Goal: Task Accomplishment & Management: Manage account settings

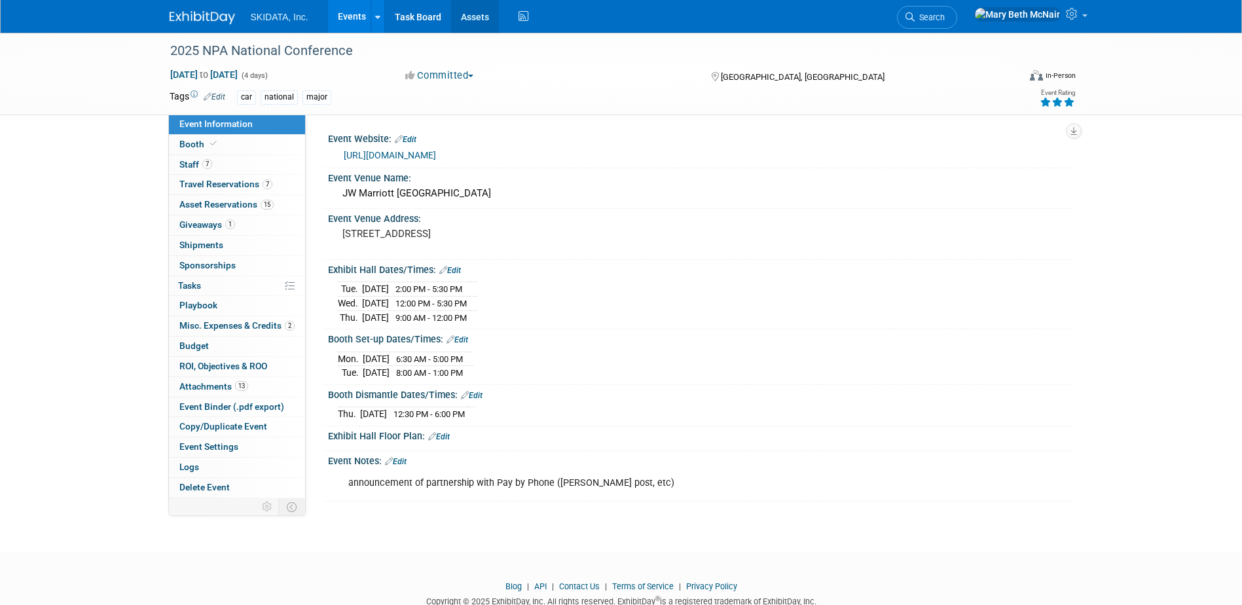
click at [475, 16] on link "Assets" at bounding box center [475, 16] width 48 height 33
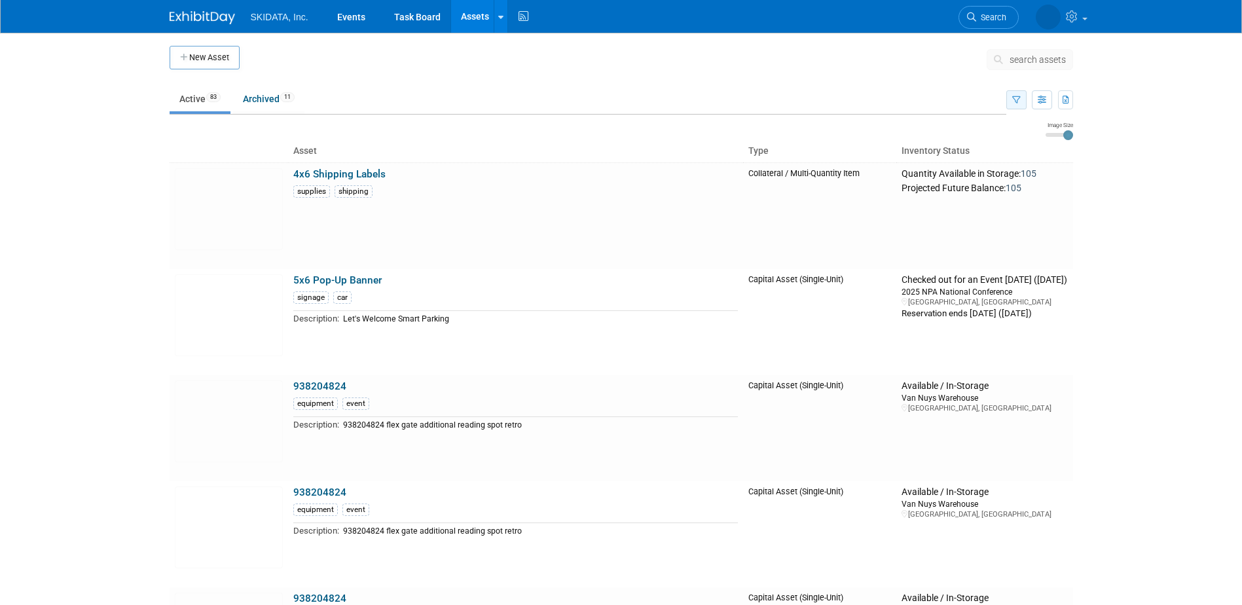
click at [1012, 94] on button "button" at bounding box center [1016, 99] width 20 height 19
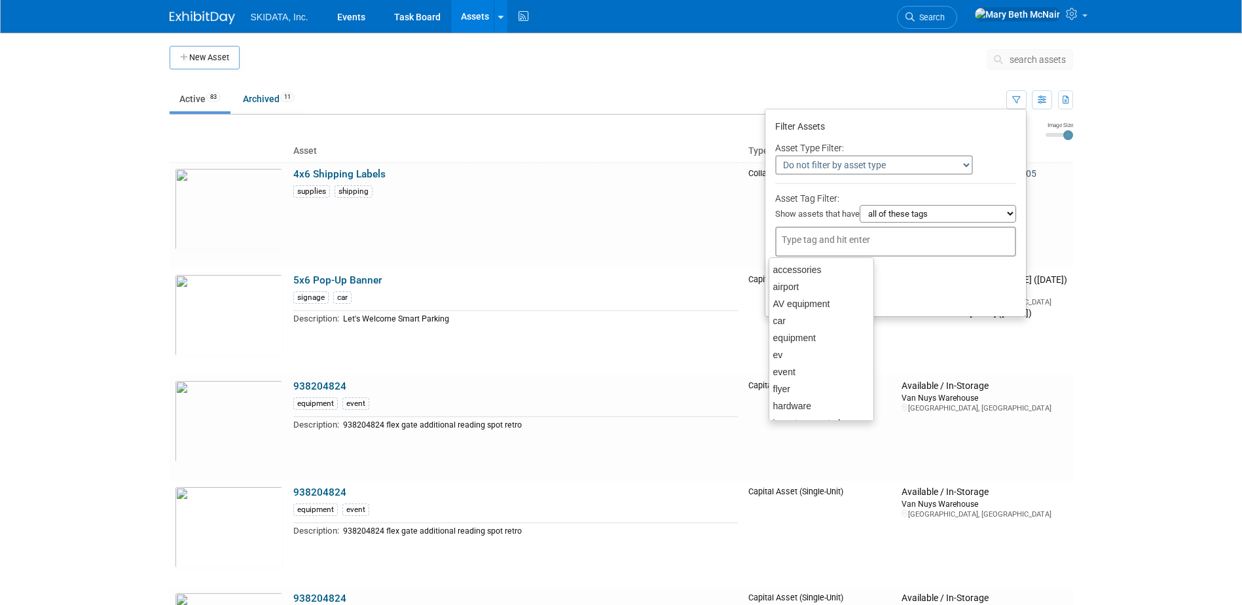
click at [849, 232] on div at bounding box center [895, 242] width 241 height 30
click at [803, 411] on div "swag" at bounding box center [821, 408] width 105 height 18
type input "swag"
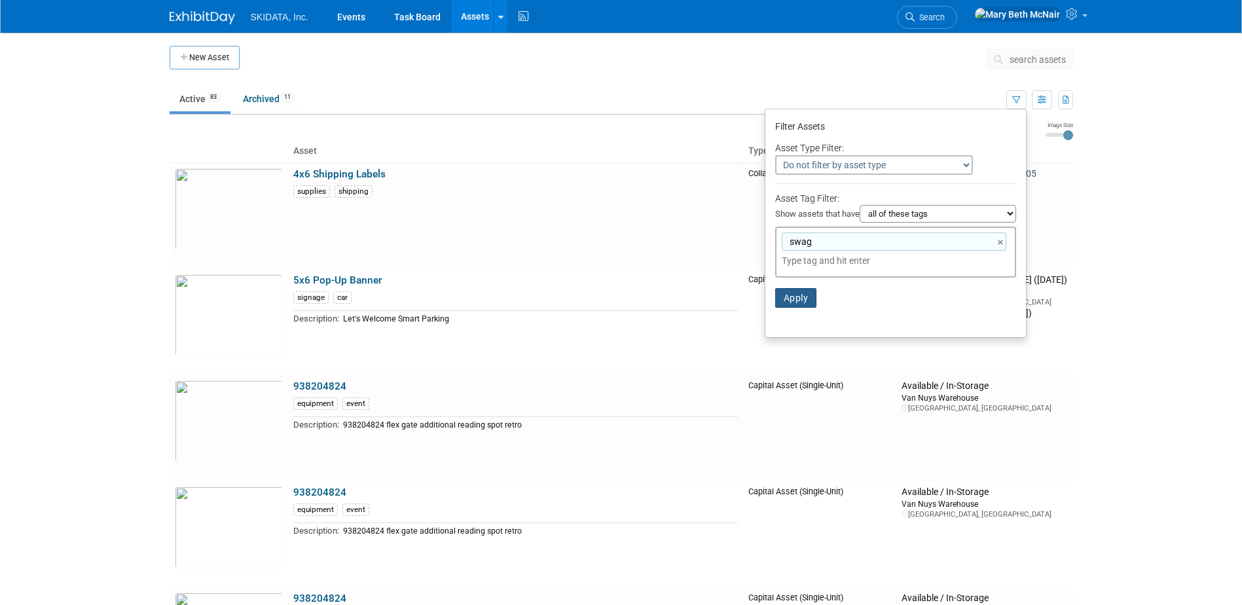
click at [795, 301] on button "Apply" at bounding box center [796, 298] width 42 height 20
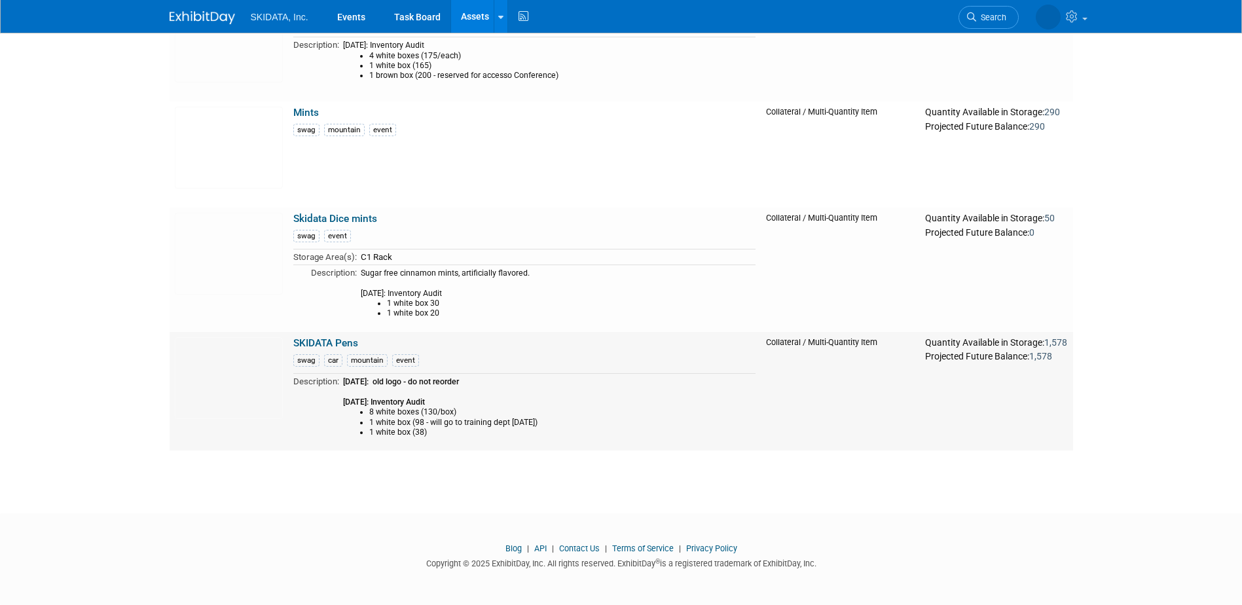
scroll to position [396, 0]
click at [322, 340] on link "SKIDATA Pens" at bounding box center [325, 343] width 65 height 12
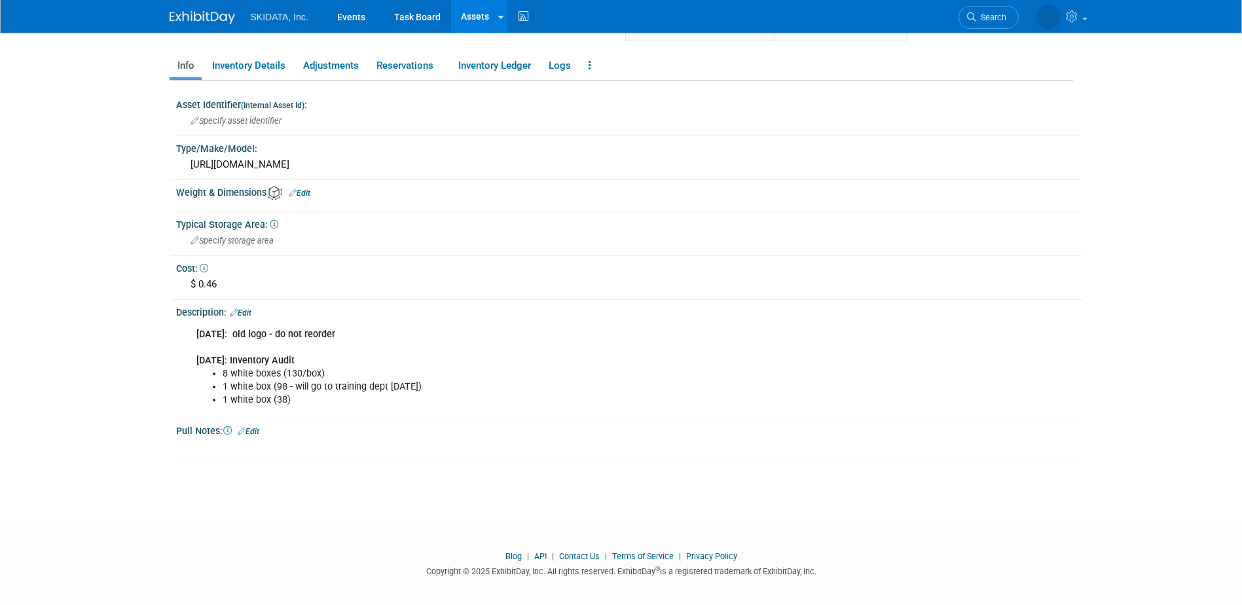
scroll to position [217, 0]
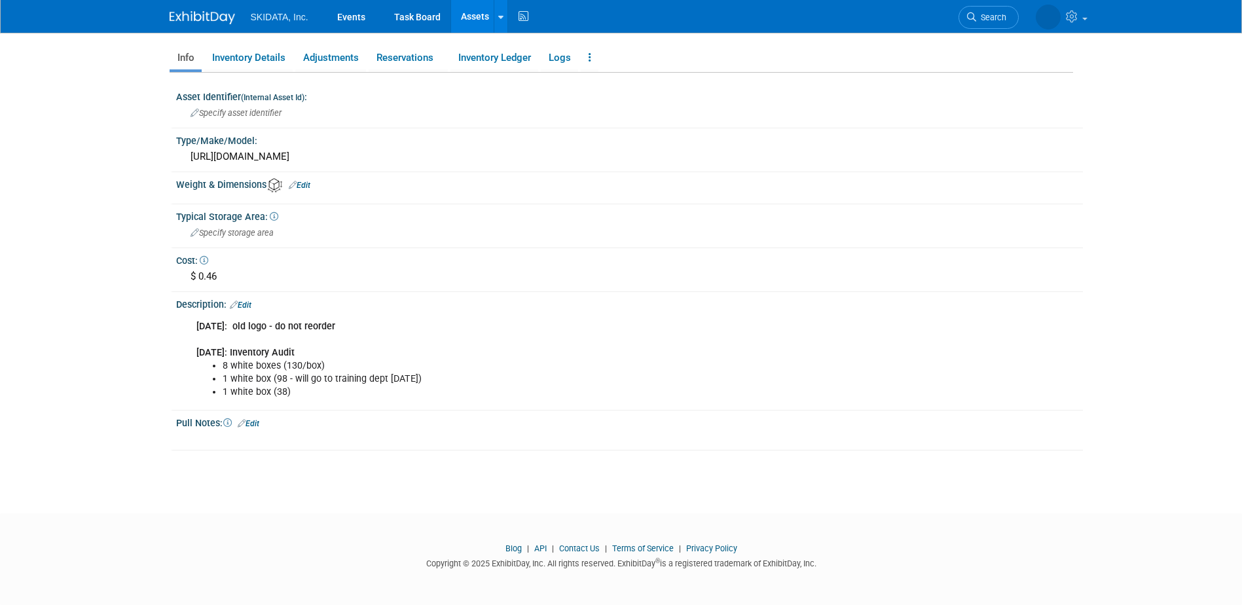
click at [321, 344] on div "08/06/25: old logo - do not reorder 08/20/25: Inventory Audit 8 white boxes (13…" at bounding box center [549, 360] width 725 height 92
click at [248, 301] on link "Edit" at bounding box center [241, 305] width 22 height 9
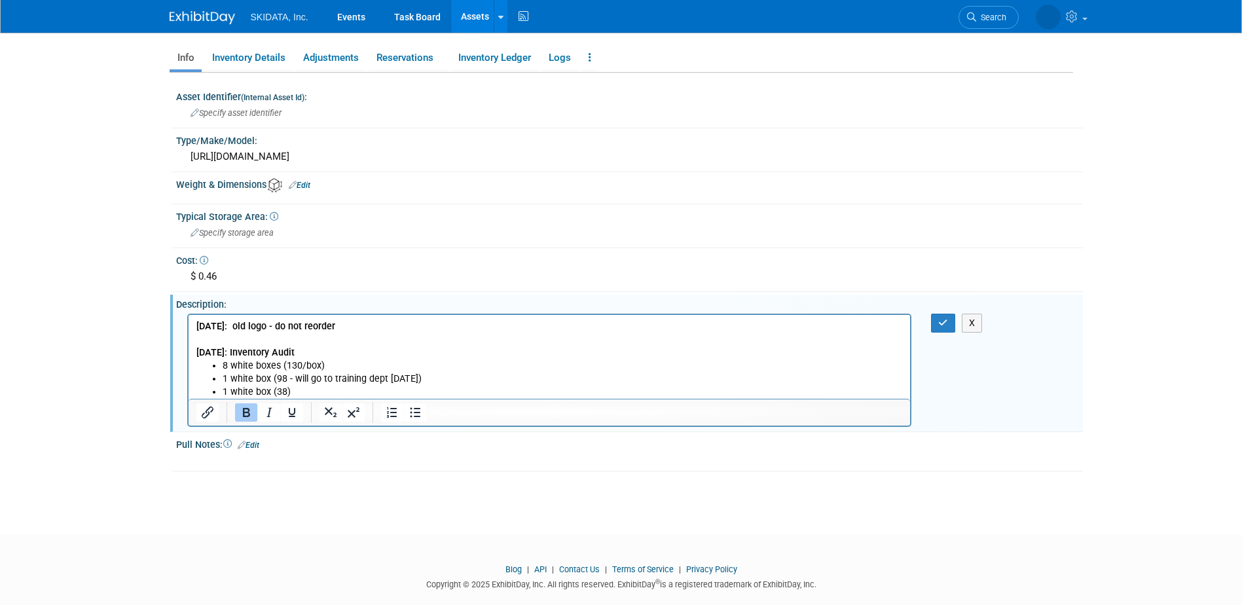
scroll to position [0, 0]
click at [308, 354] on p "08/06/25: old logo - do not reorder 08/20/25: Inventory Audit" at bounding box center [549, 339] width 707 height 39
click at [947, 320] on icon "button" at bounding box center [943, 322] width 10 height 9
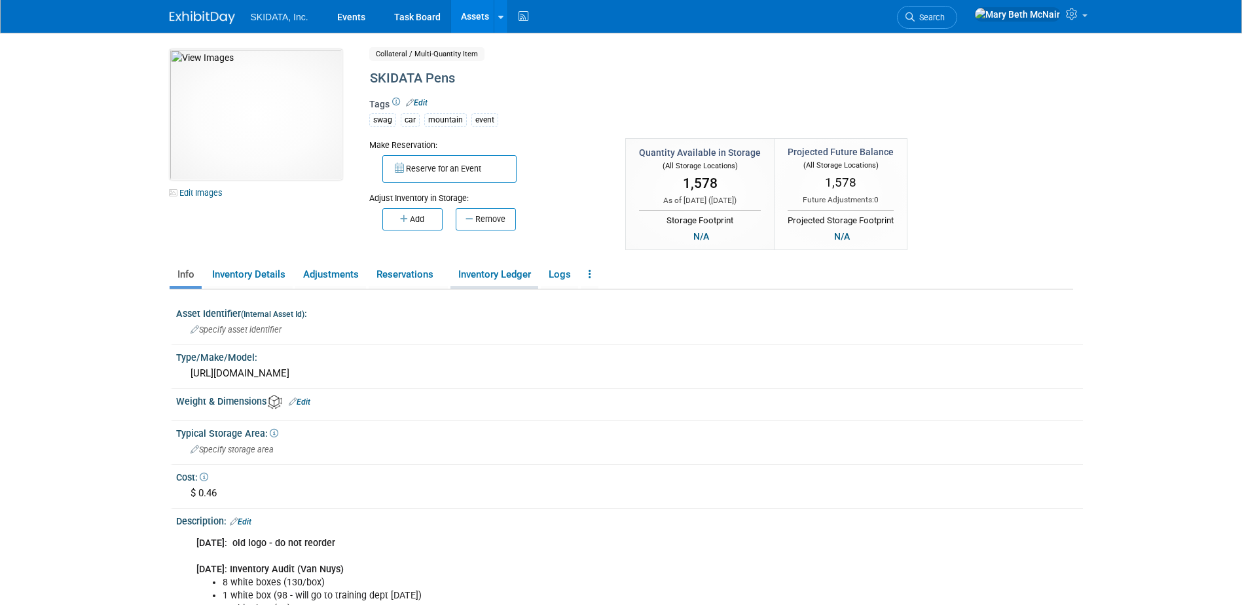
click at [476, 272] on link "Inventory Ledger" at bounding box center [494, 274] width 88 height 23
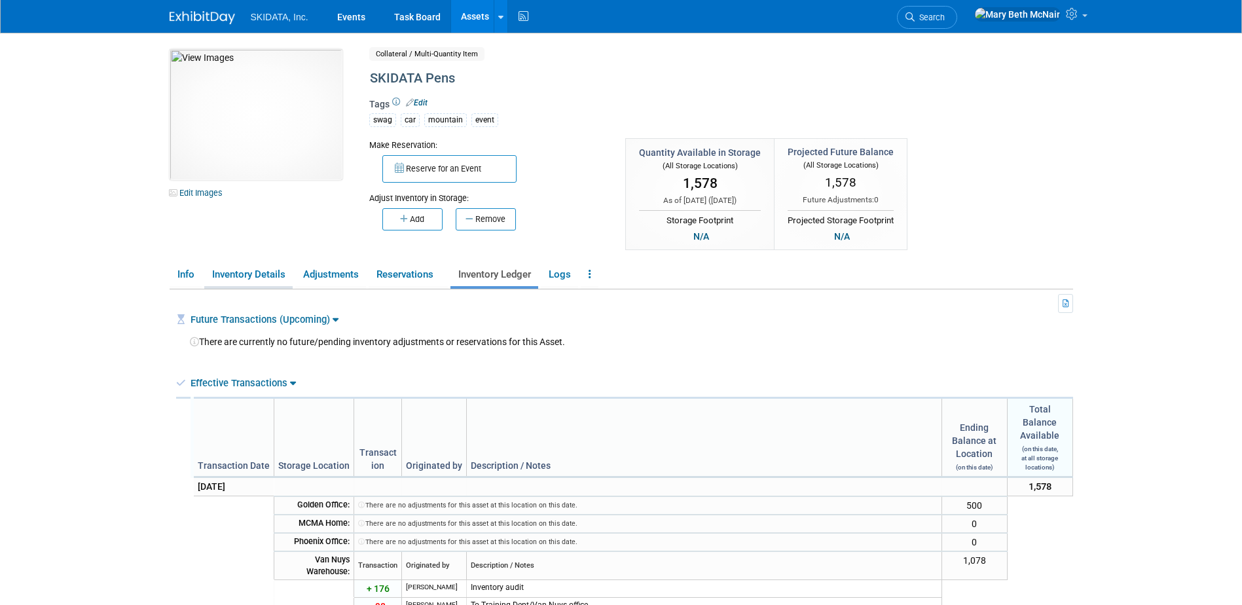
click at [254, 270] on link "Inventory Details" at bounding box center [248, 274] width 88 height 23
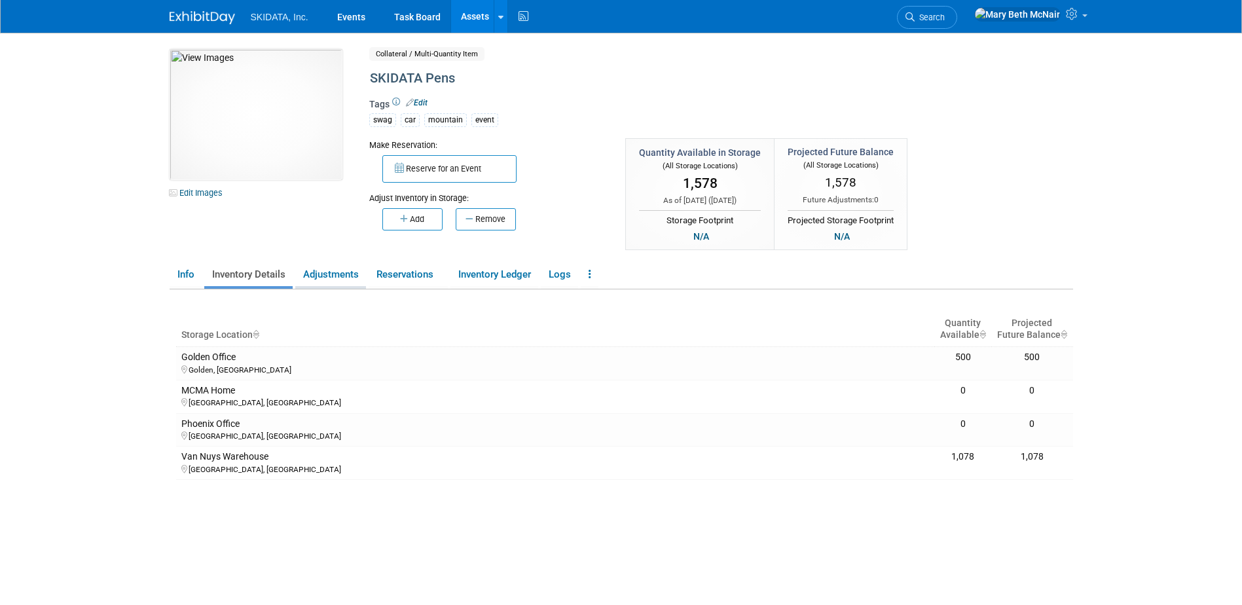
click at [329, 269] on link "Adjustments" at bounding box center [330, 274] width 71 height 23
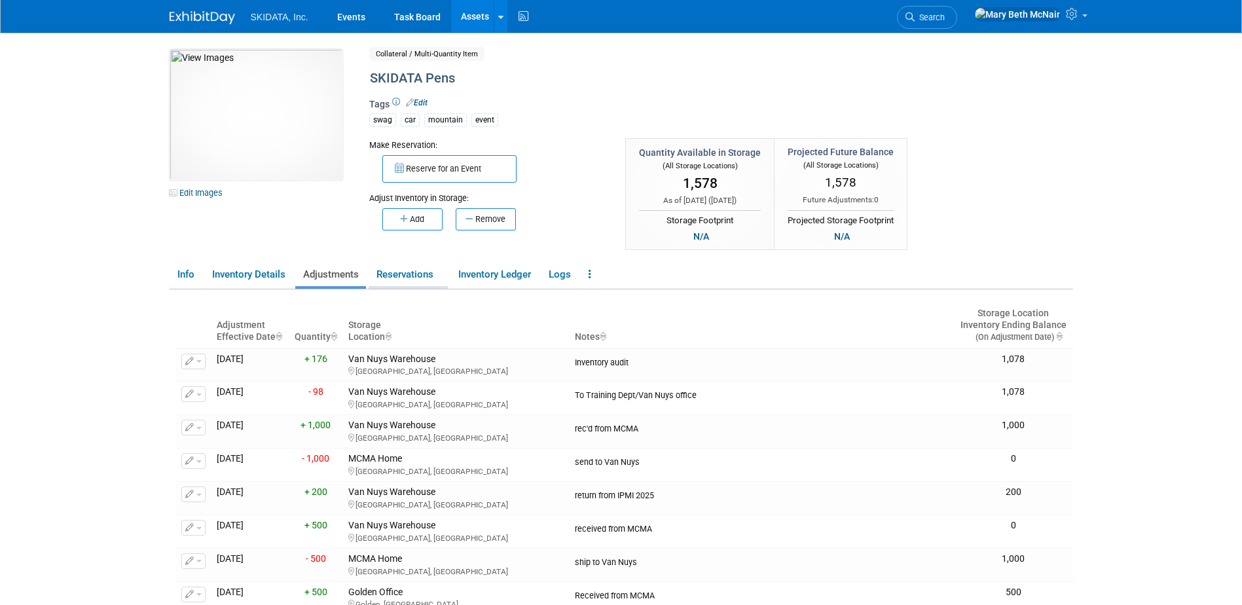
click at [417, 276] on link "Reservations" at bounding box center [408, 274] width 79 height 23
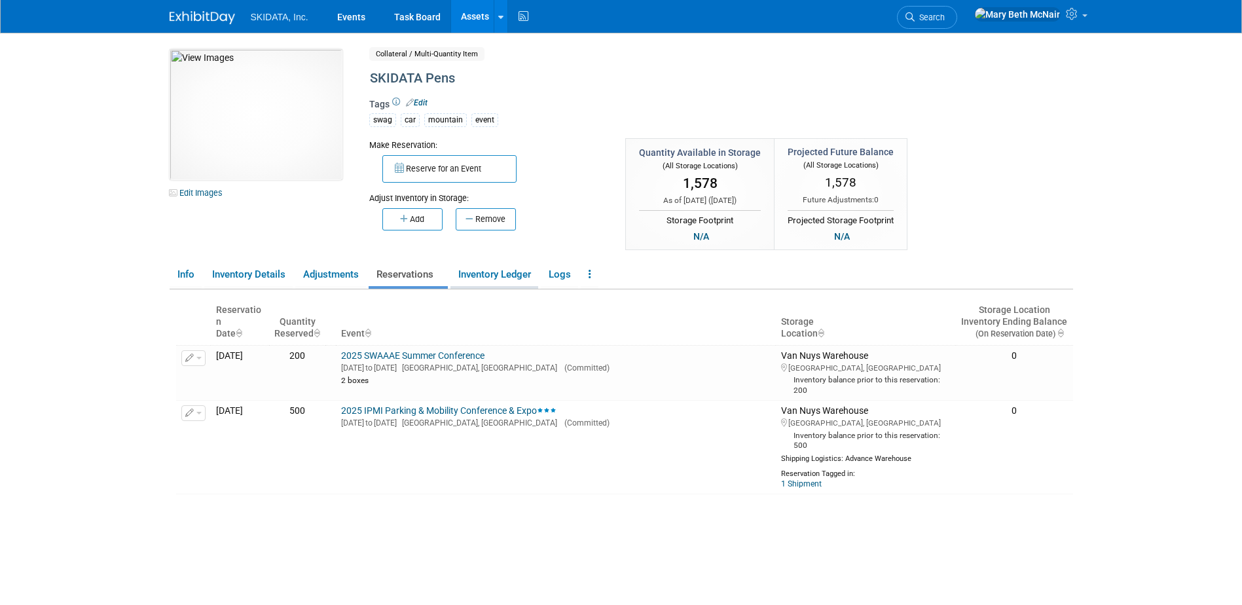
click at [465, 278] on link "Inventory Ledger" at bounding box center [494, 274] width 88 height 23
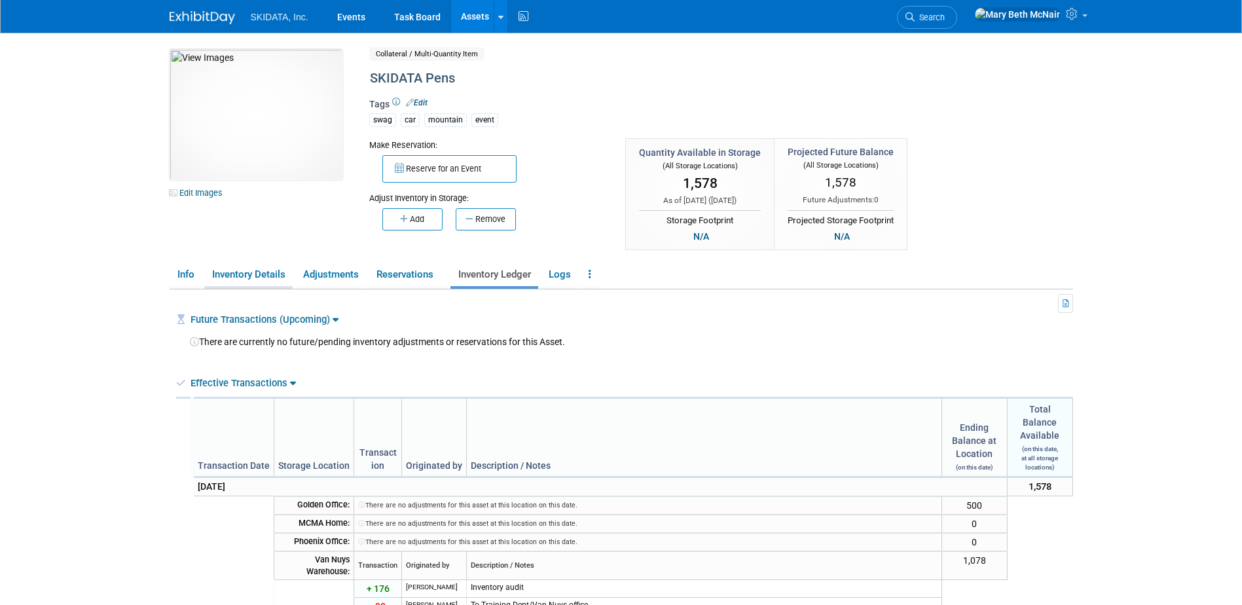
click at [272, 266] on link "Inventory Details" at bounding box center [248, 274] width 88 height 23
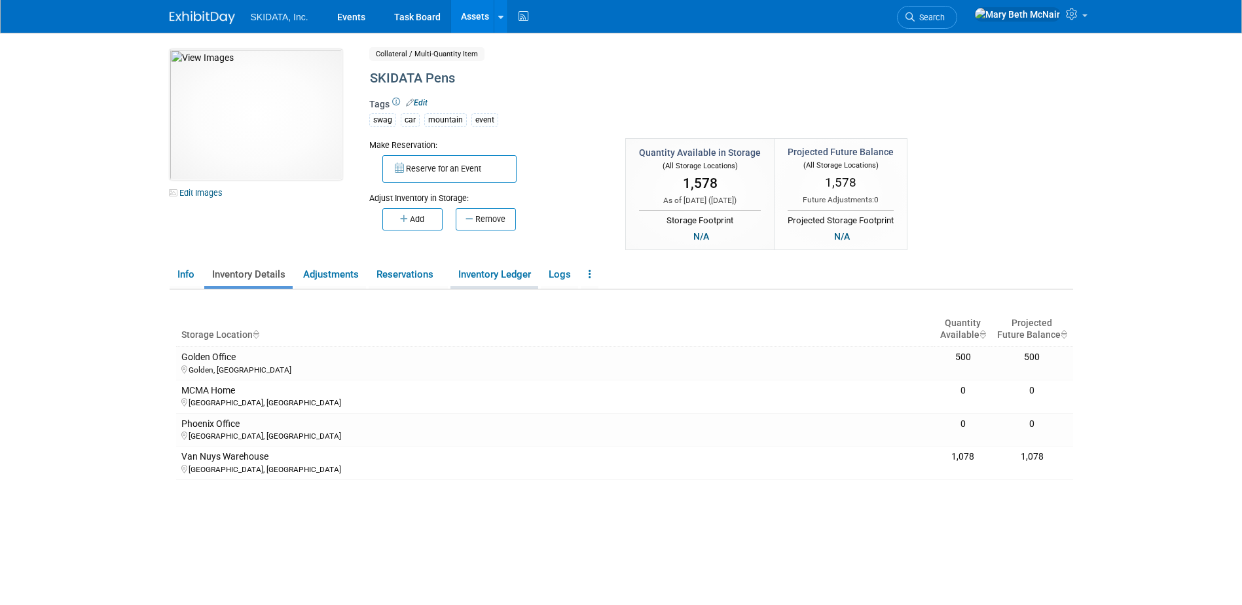
click at [476, 280] on link "Inventory Ledger" at bounding box center [494, 274] width 88 height 23
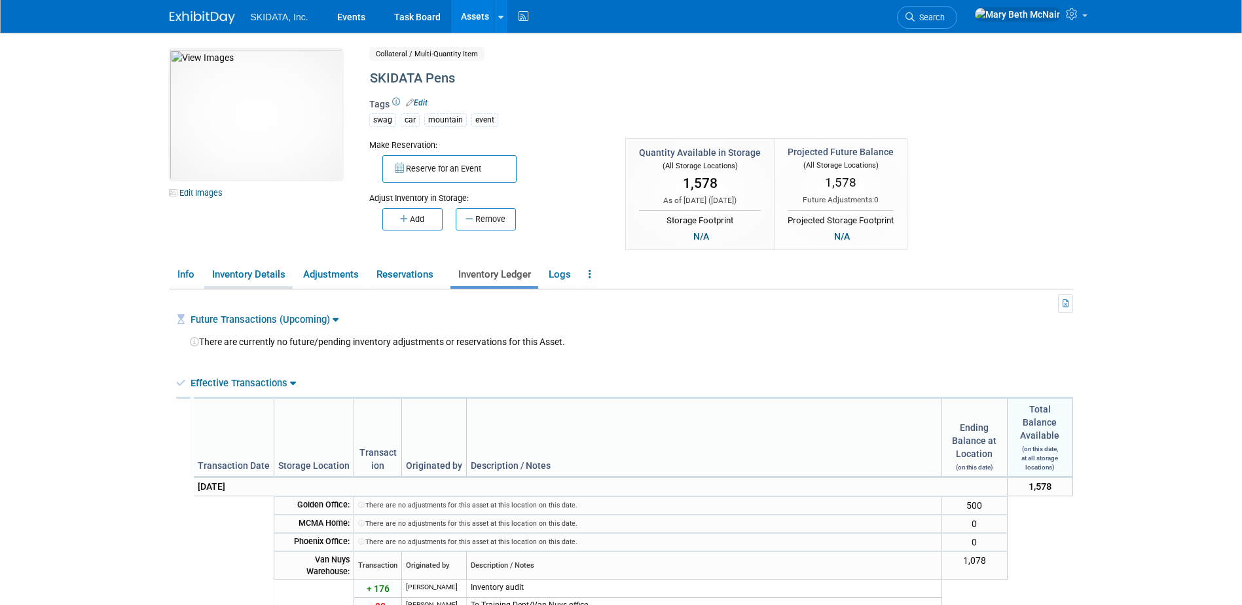
click at [217, 276] on link "Inventory Details" at bounding box center [248, 274] width 88 height 23
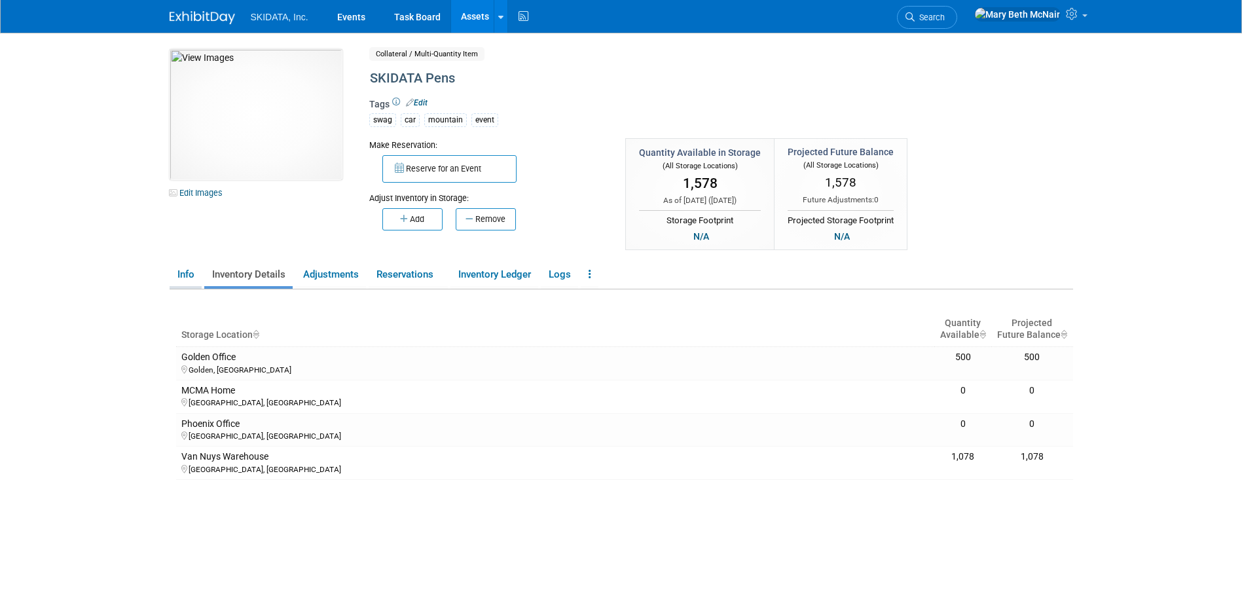
click at [199, 275] on link "Info" at bounding box center [186, 274] width 32 height 23
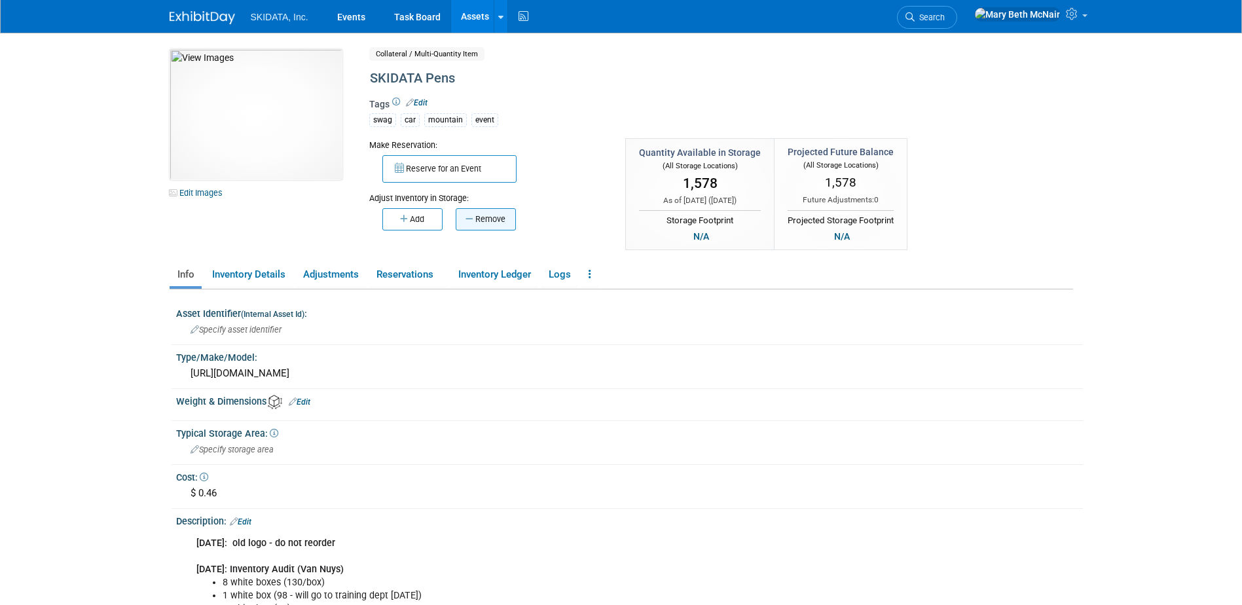
click at [487, 227] on button "Remove" at bounding box center [486, 219] width 60 height 22
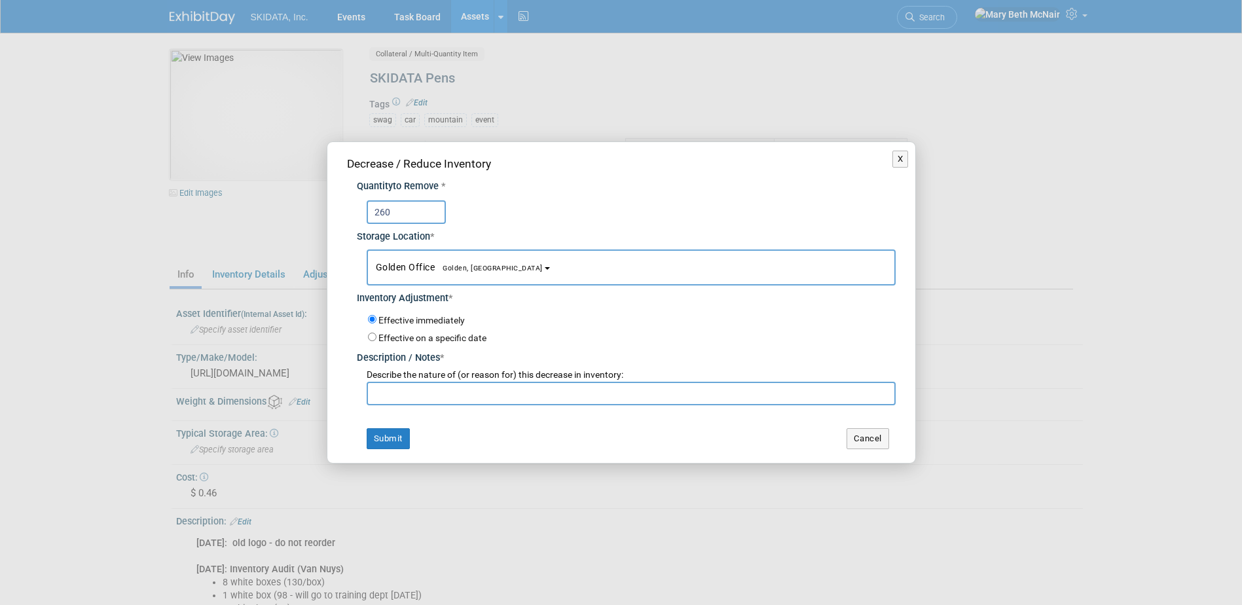
type input "260"
click at [462, 268] on span "Golden, CO" at bounding box center [489, 268] width 108 height 9
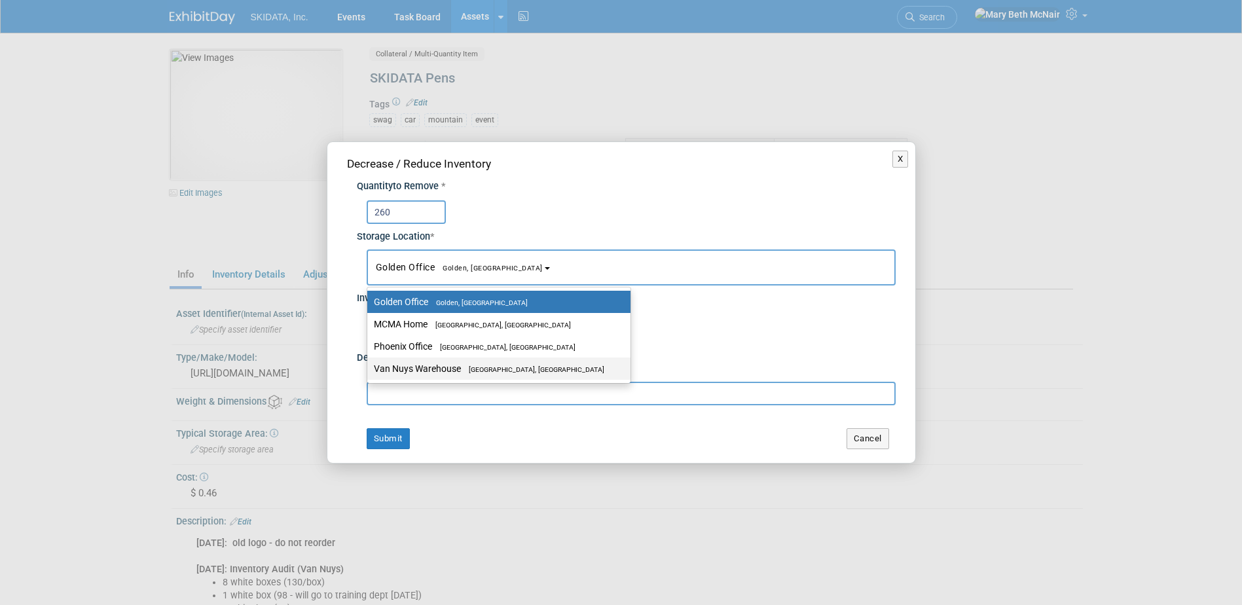
click at [441, 364] on label "Van Nuys Warehouse Los Angeles, CA" at bounding box center [496, 368] width 244 height 17
click at [369, 365] on input "Van Nuys Warehouse Los Angeles, CA" at bounding box center [365, 369] width 9 height 9
select select "11224007"
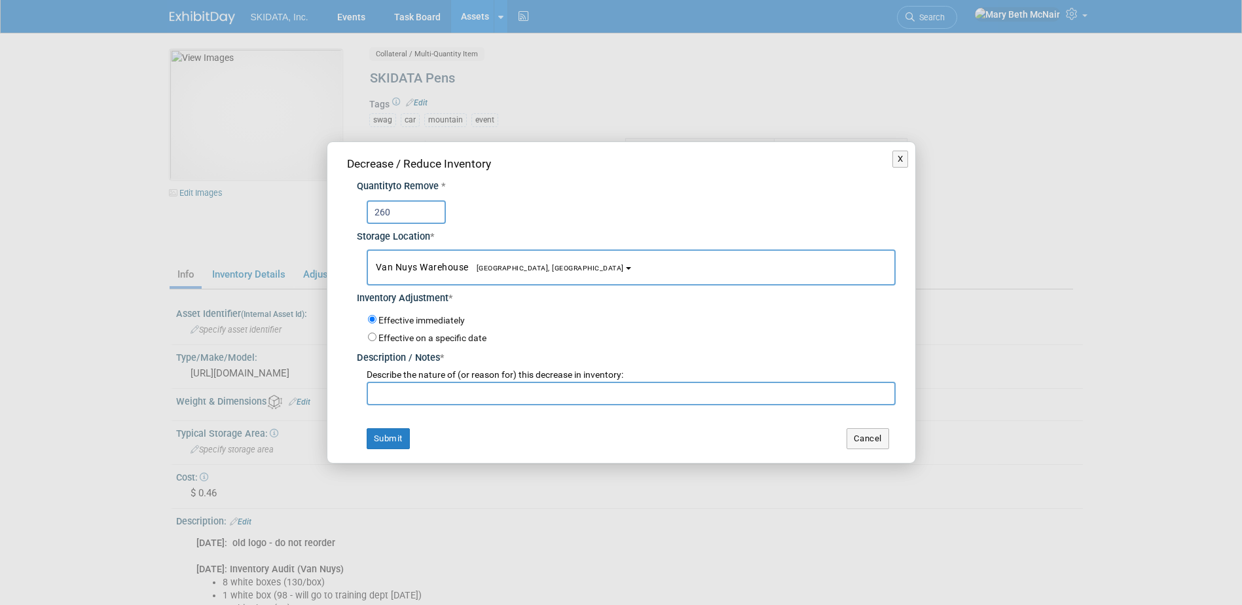
click at [392, 385] on input "text" at bounding box center [631, 394] width 529 height 24
type input "send to Golden"
click at [369, 339] on input "Effective on a specific date" at bounding box center [372, 337] width 9 height 9
radio input "true"
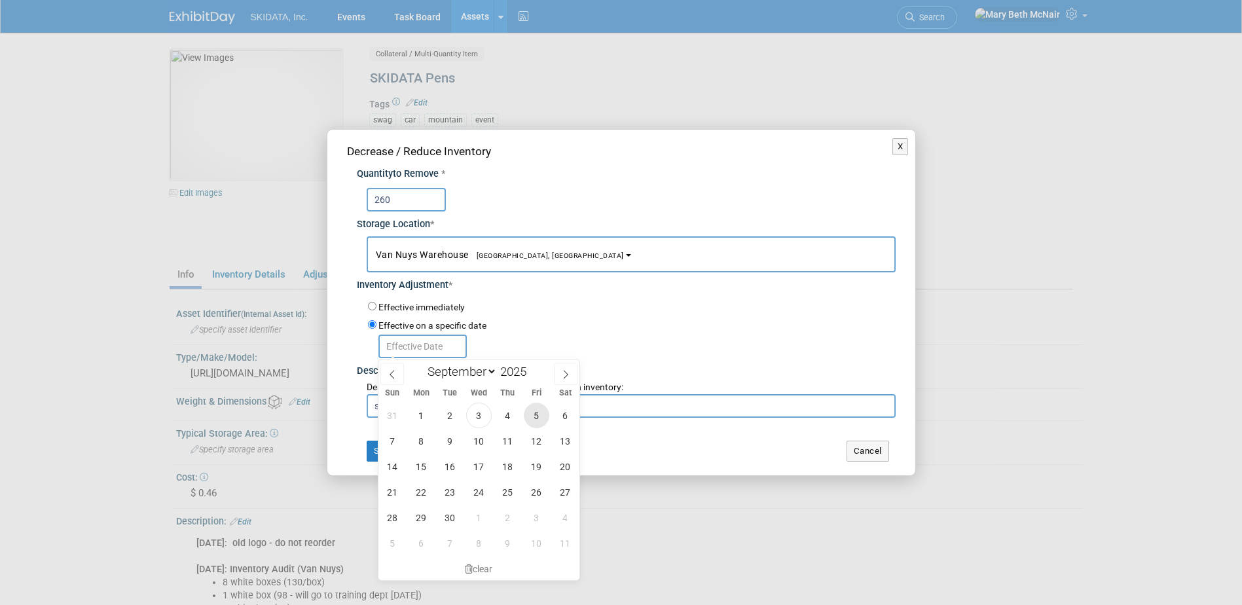
click at [531, 416] on span "5" at bounding box center [537, 416] width 26 height 26
type input "Sep 5, 2025"
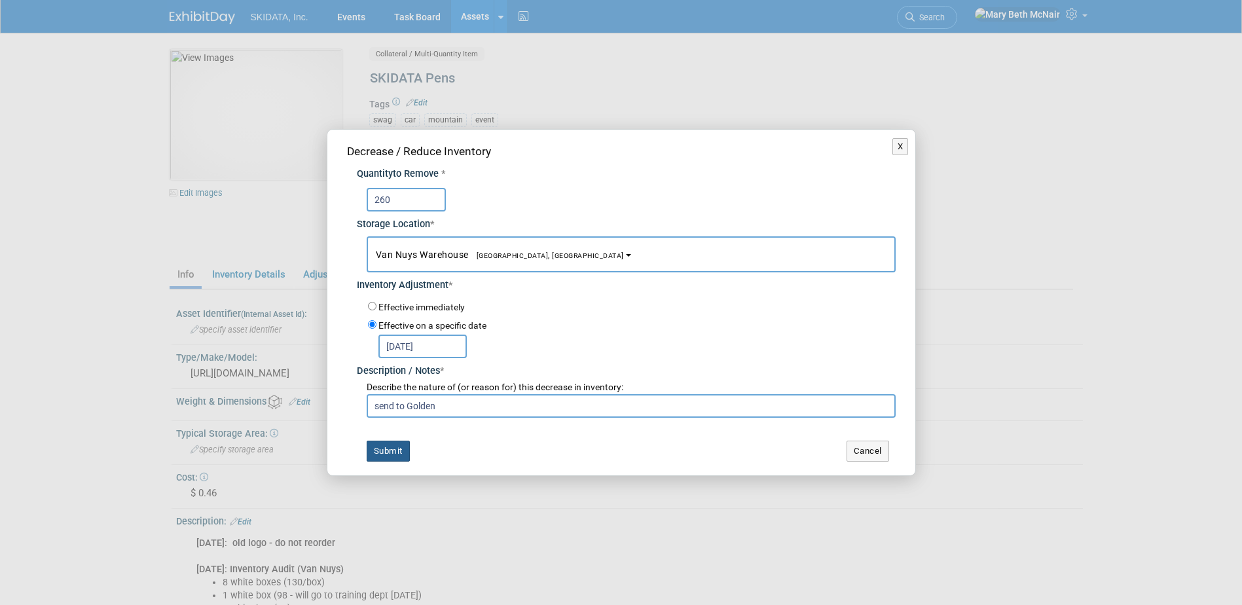
click at [398, 446] on button "Submit" at bounding box center [388, 451] width 43 height 21
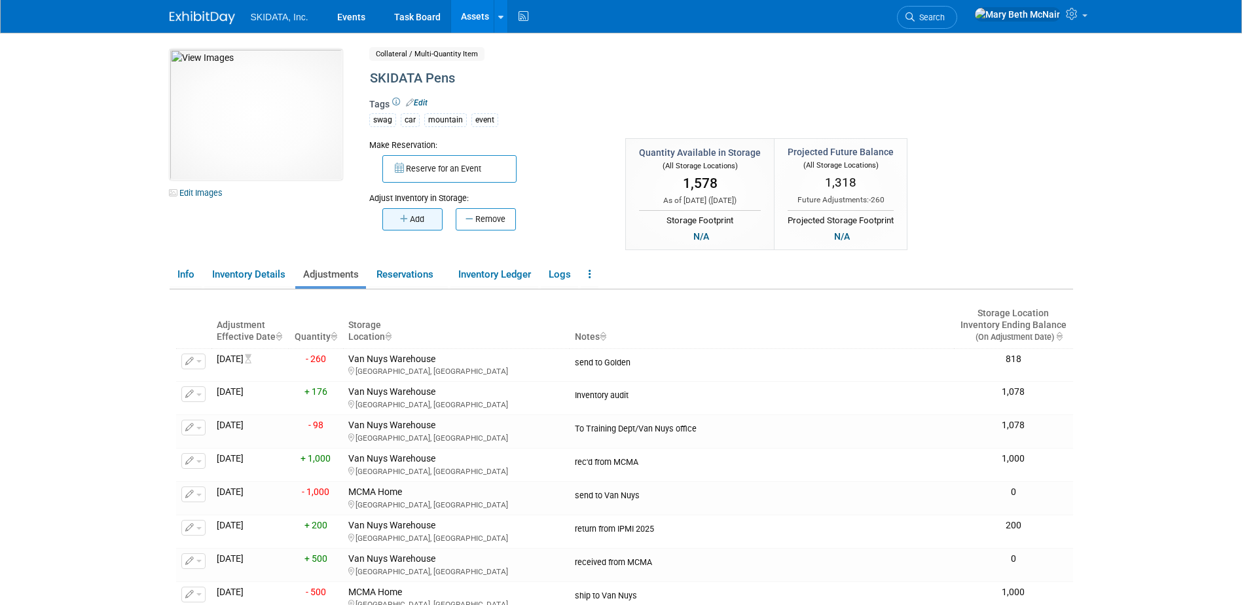
click at [416, 223] on button "Add" at bounding box center [412, 219] width 60 height 22
select select "8"
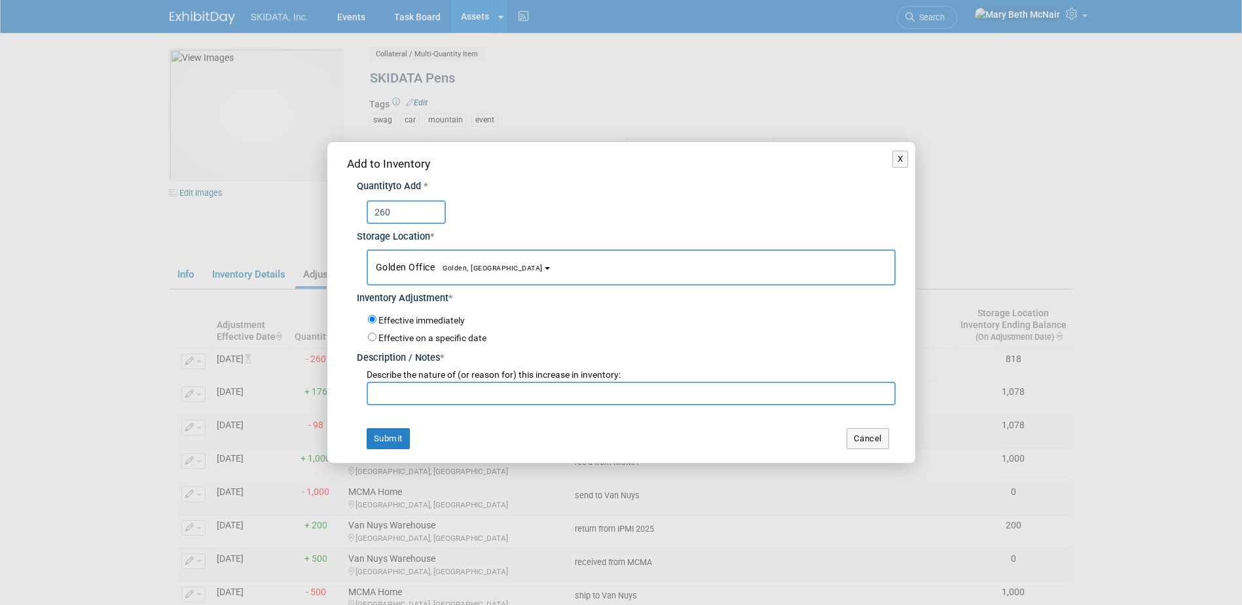
type input "260"
click at [420, 336] on label "Effective on a specific date" at bounding box center [432, 338] width 108 height 10
click at [376, 336] on input "Effective on a specific date" at bounding box center [372, 337] width 9 height 9
radio input "true"
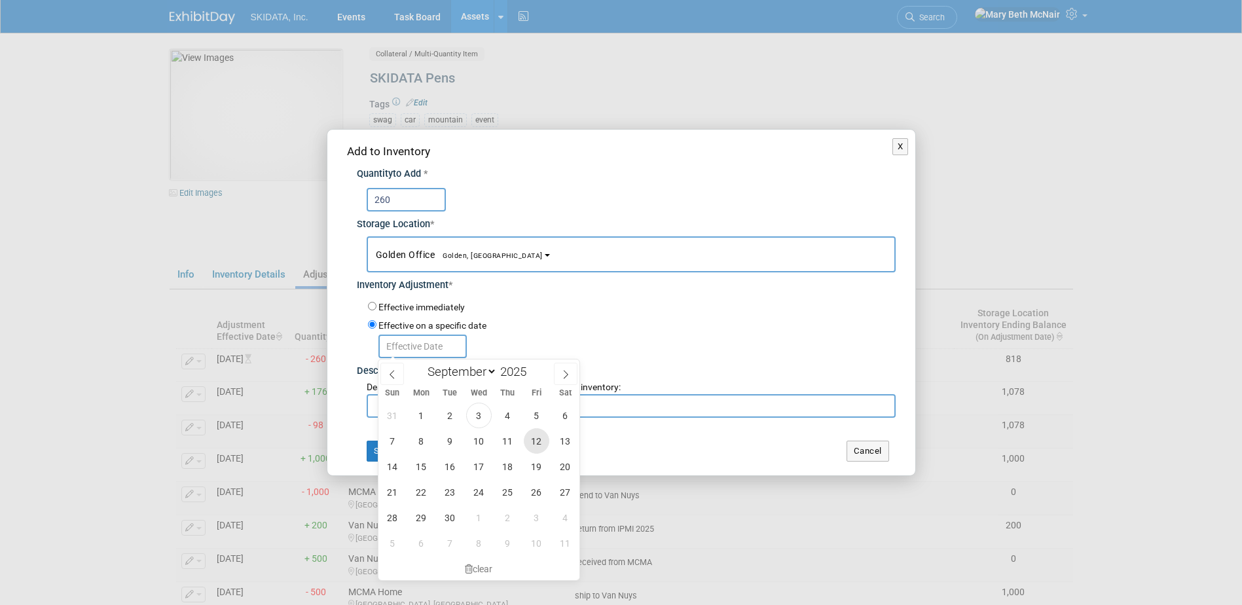
click at [534, 440] on span "12" at bounding box center [537, 441] width 26 height 26
type input "Sep 12, 2025"
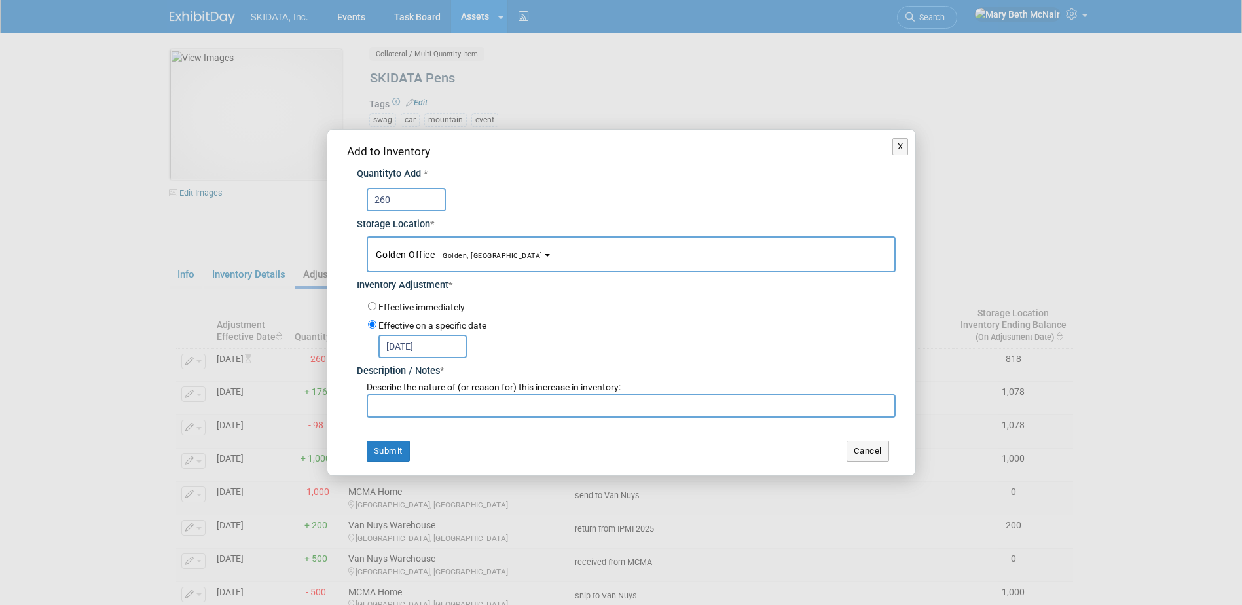
click at [417, 398] on input "text" at bounding box center [631, 406] width 529 height 24
type input "rec'd from Van Nuys"
click at [398, 449] on button "Submit" at bounding box center [388, 451] width 43 height 21
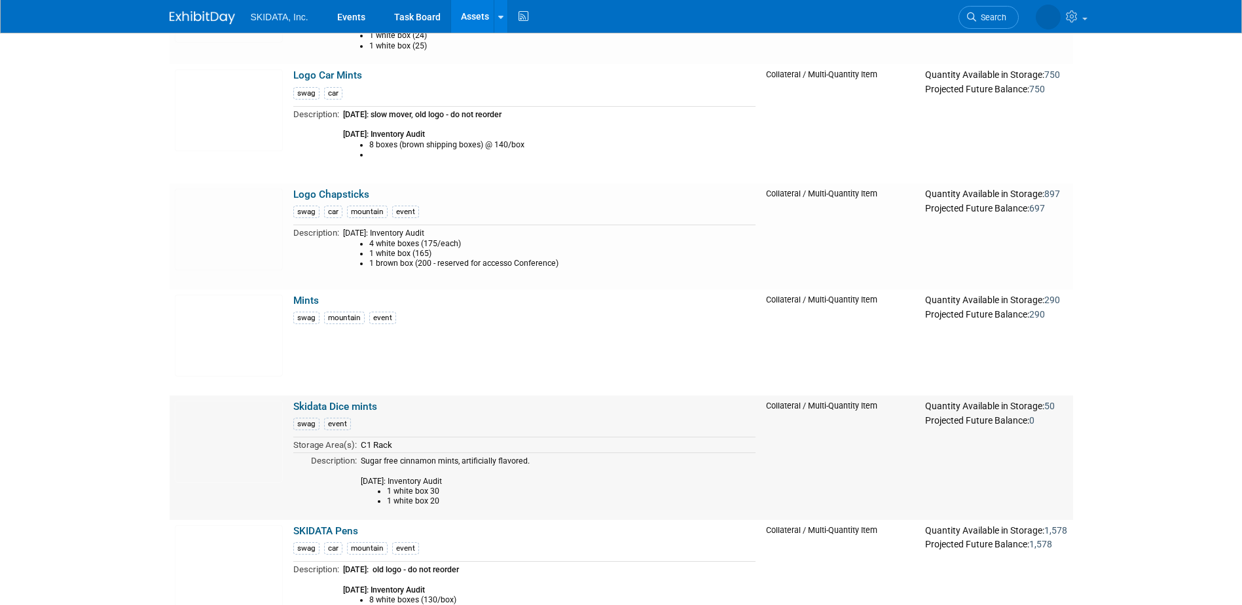
scroll to position [200, 0]
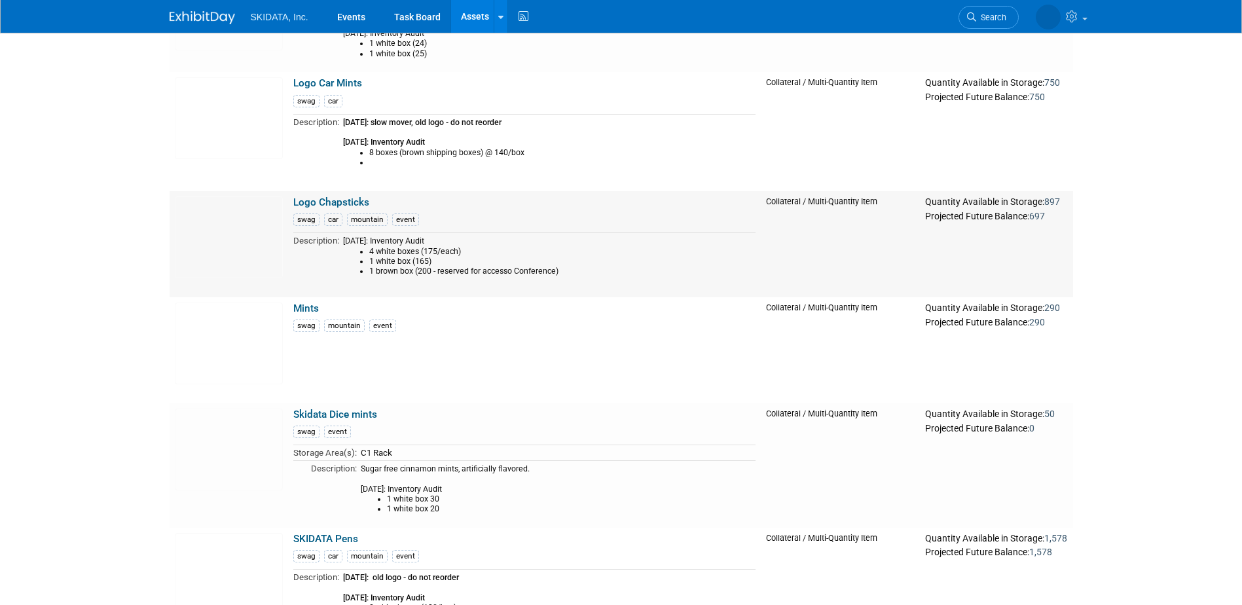
click at [317, 206] on link "Logo Chapsticks" at bounding box center [331, 202] width 76 height 12
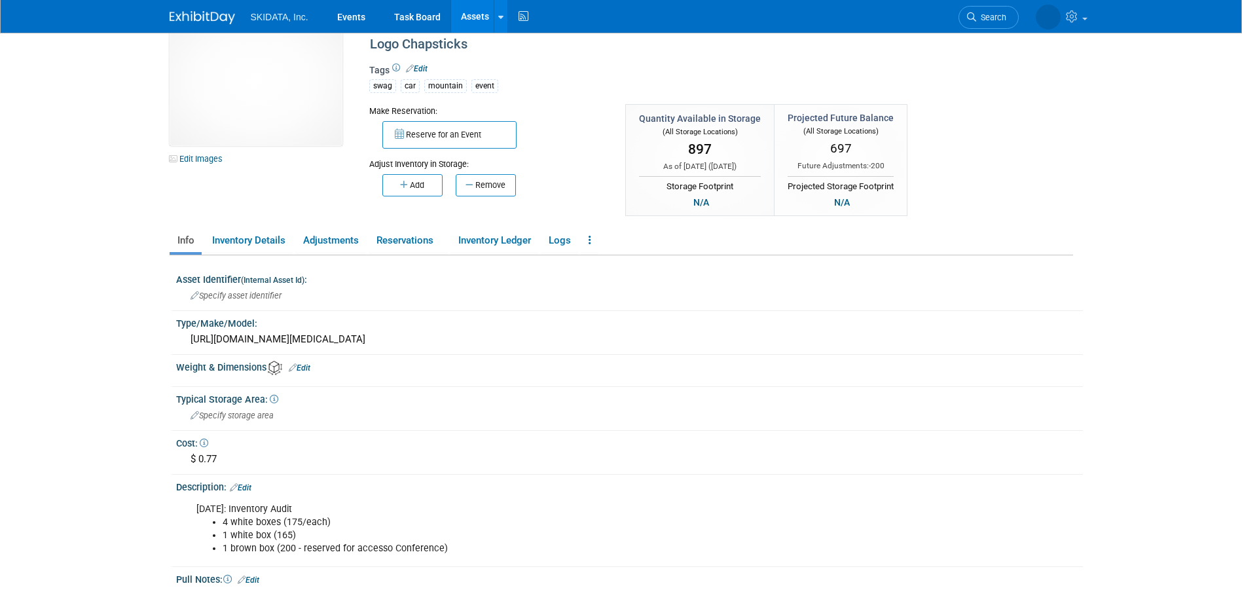
scroll to position [65, 0]
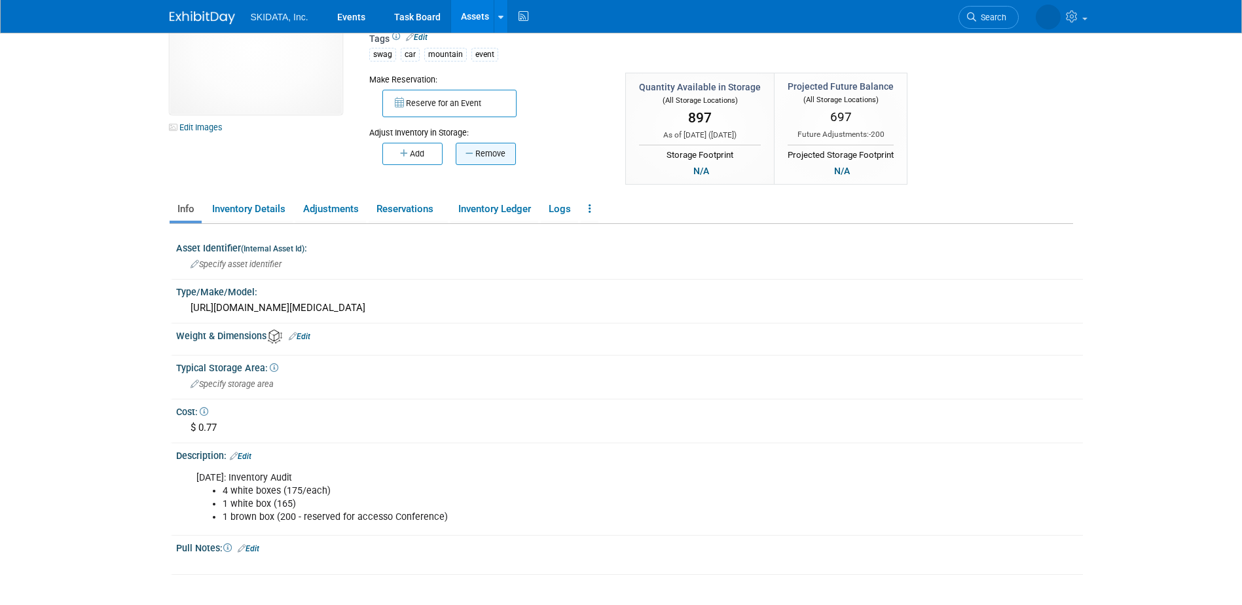
click at [475, 156] on button "Remove" at bounding box center [486, 154] width 60 height 22
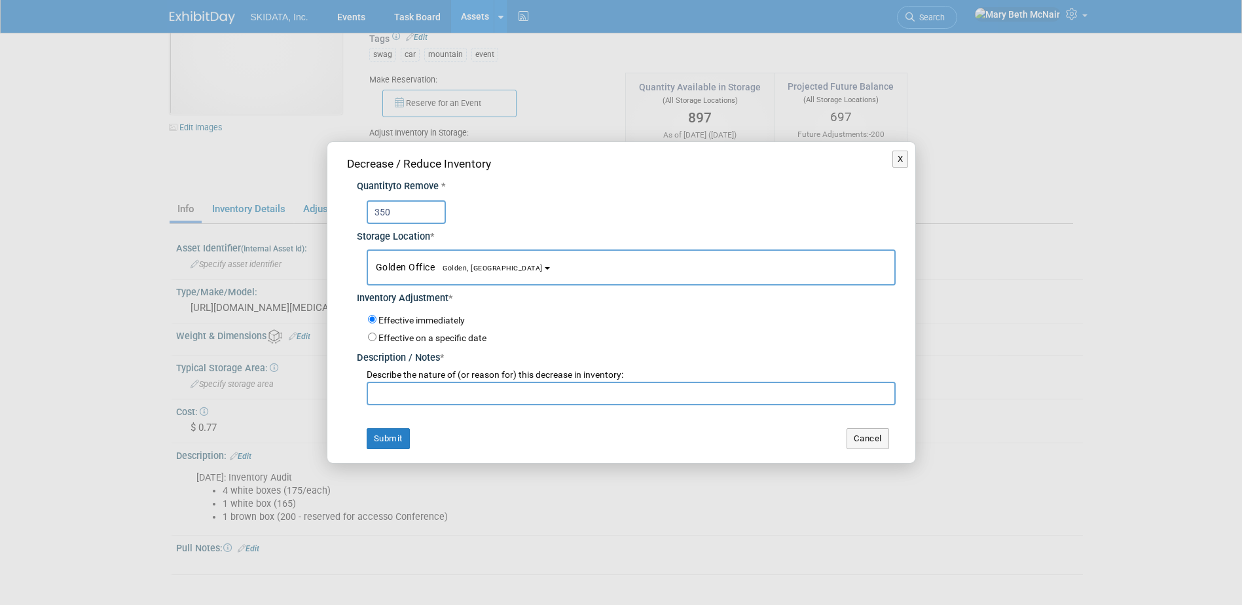
type input "350"
click at [424, 249] on button "Golden Office Golden, CO" at bounding box center [631, 267] width 529 height 36
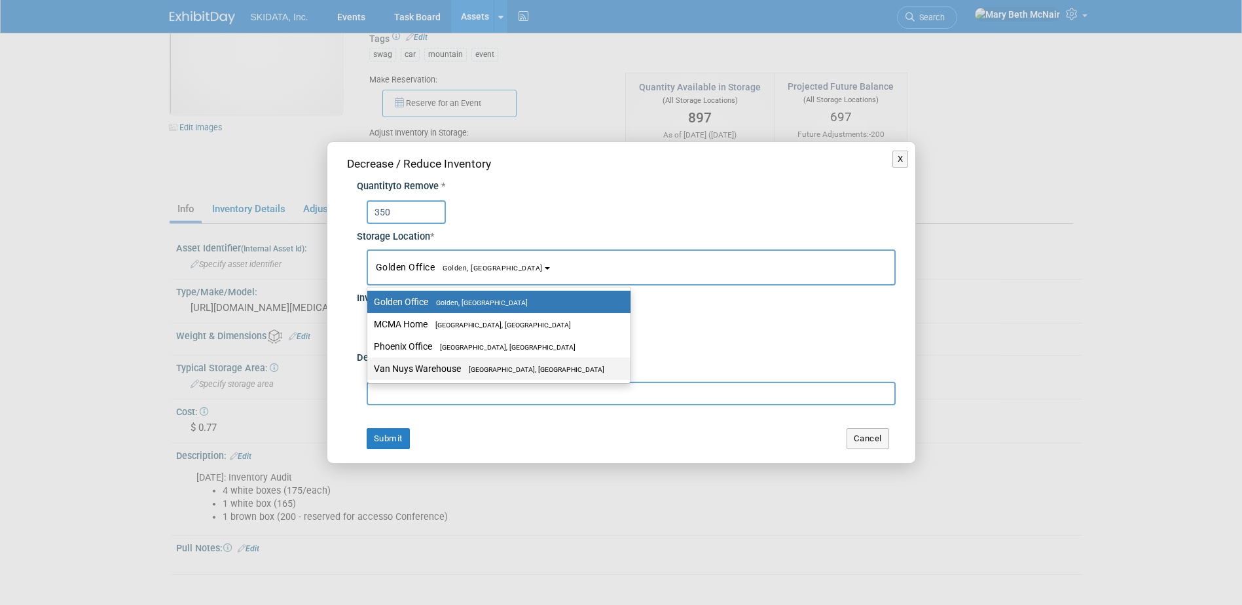
click at [425, 363] on label "Van Nuys Warehouse Los Angeles, CA" at bounding box center [496, 368] width 244 height 17
click at [369, 365] on input "Van Nuys Warehouse Los Angeles, CA" at bounding box center [365, 369] width 9 height 9
select select "11224007"
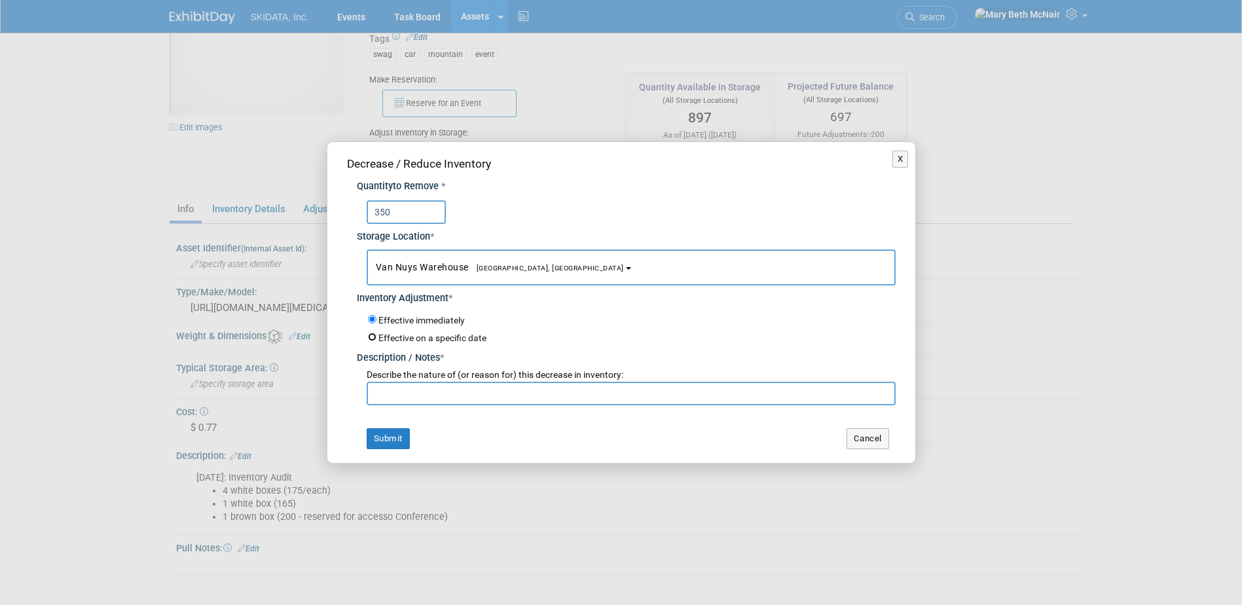
click at [371, 339] on input "Effective on a specific date" at bounding box center [372, 337] width 9 height 9
radio input "true"
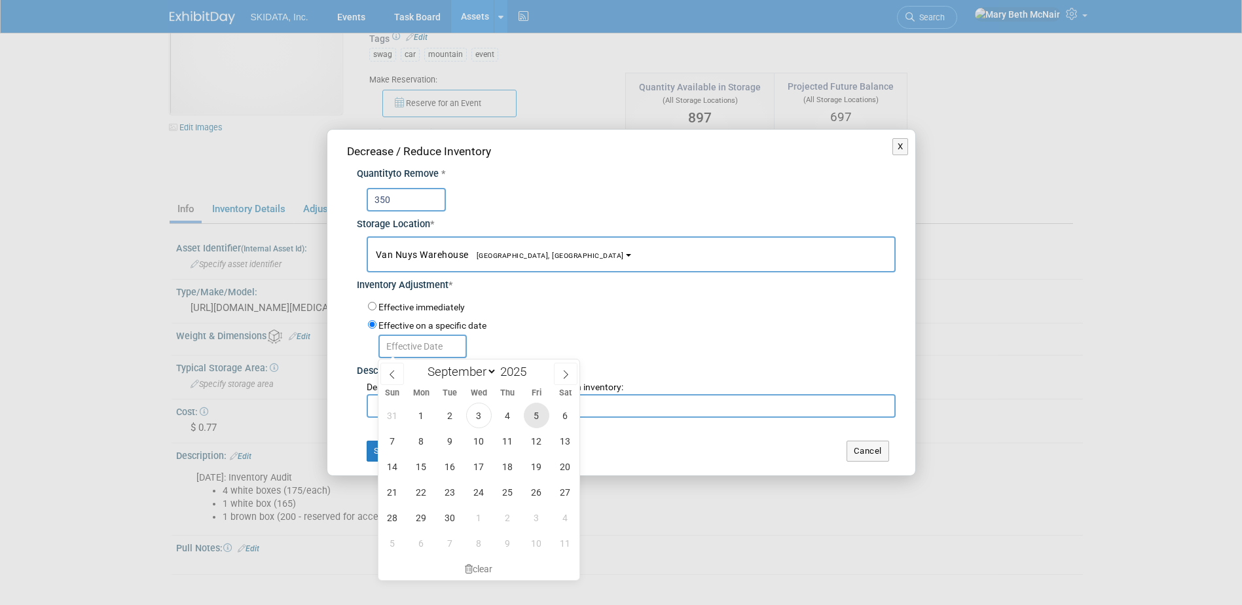
click at [534, 418] on span "5" at bounding box center [537, 416] width 26 height 26
type input "Sep 5, 2025"
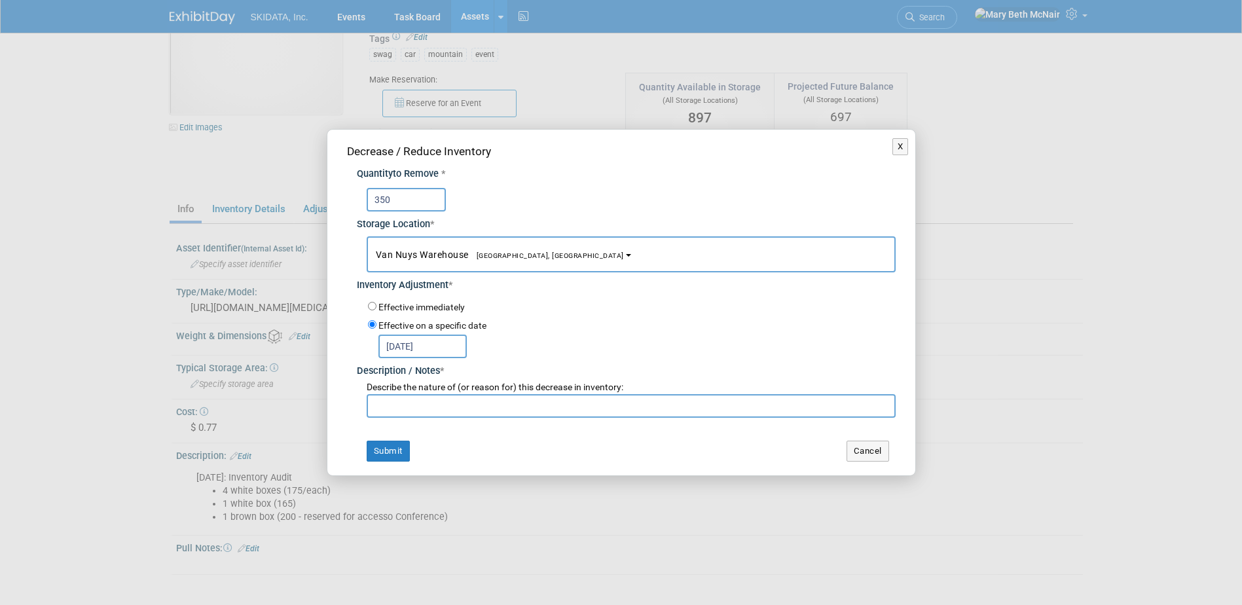
click at [408, 408] on input "text" at bounding box center [631, 406] width 529 height 24
type input "send to Golden"
click at [395, 449] on button "Submit" at bounding box center [388, 451] width 43 height 21
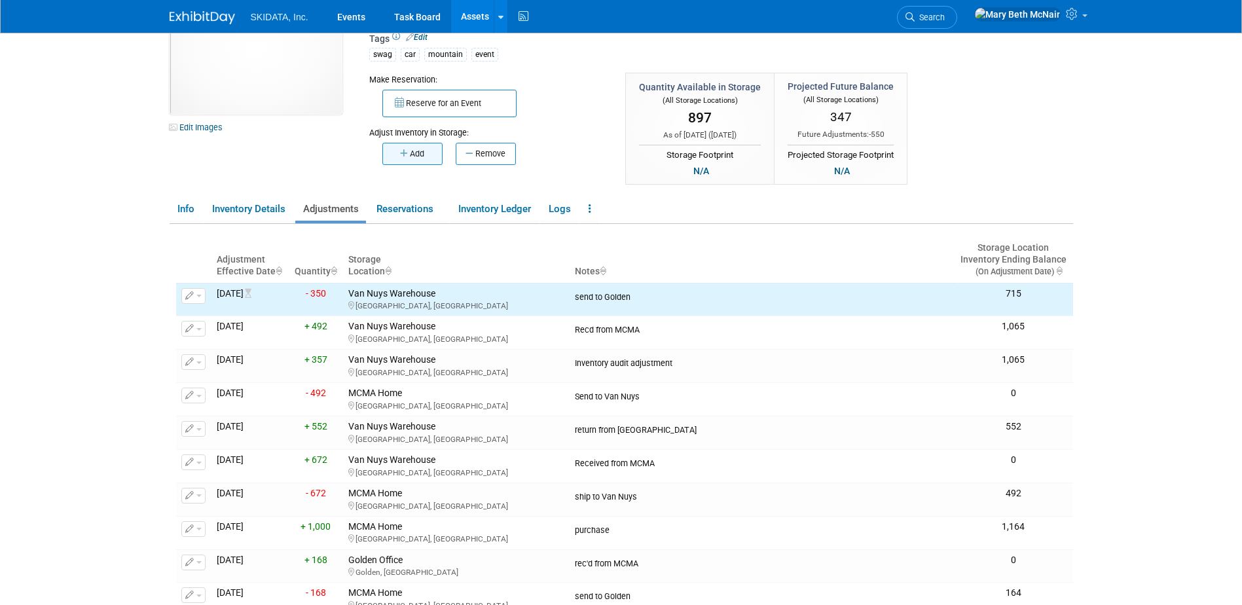
click at [413, 153] on button "Add" at bounding box center [412, 154] width 60 height 22
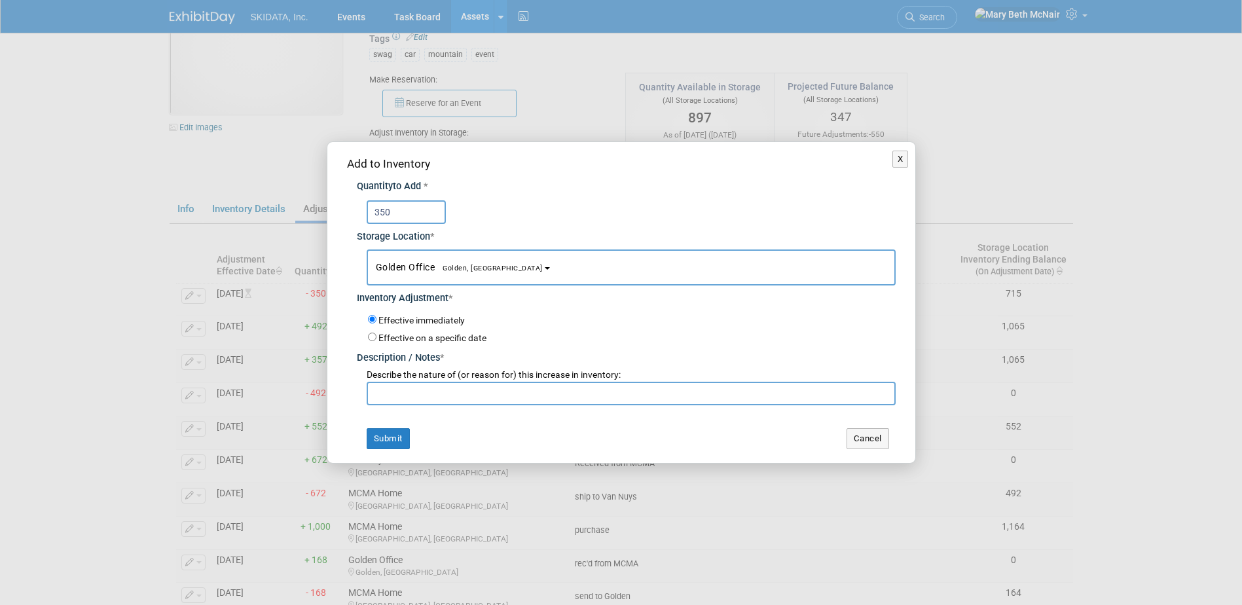
type input "350"
click at [369, 338] on input "Effective on a specific date" at bounding box center [372, 337] width 9 height 9
radio input "true"
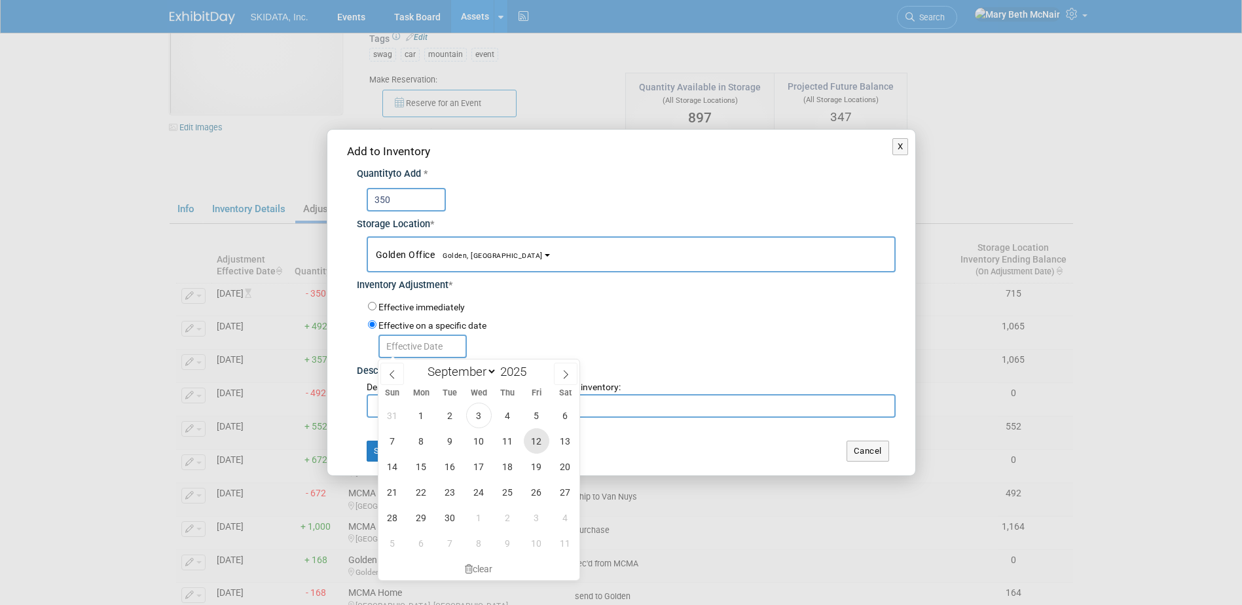
click at [539, 450] on span "12" at bounding box center [537, 441] width 26 height 26
type input "Sep 12, 2025"
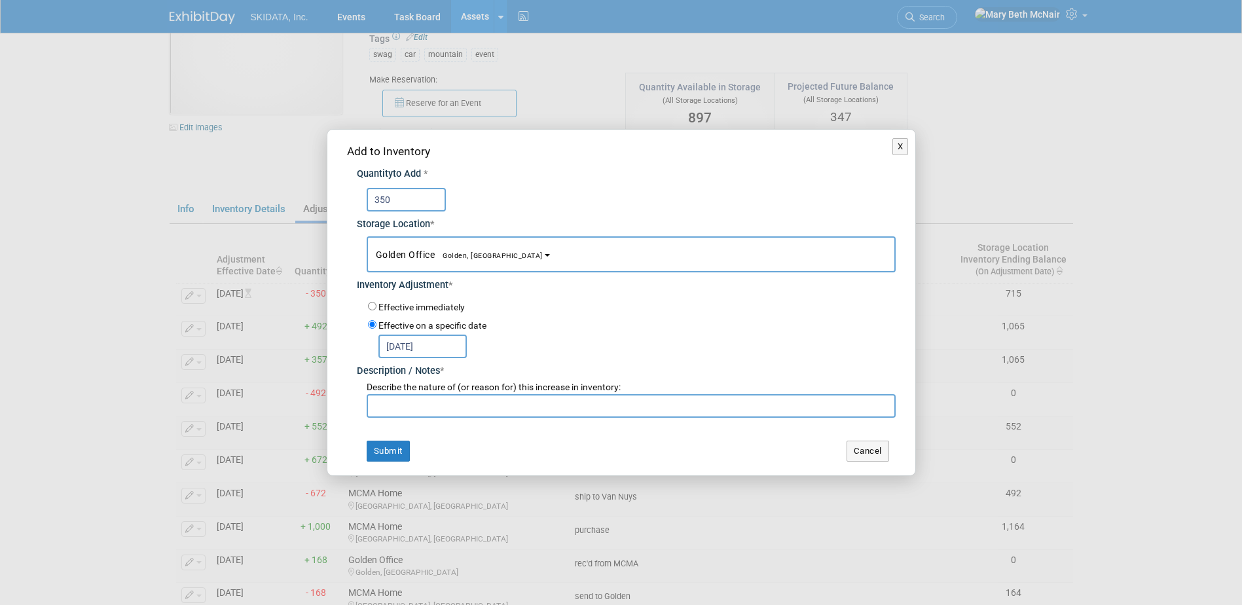
click at [450, 407] on input "text" at bounding box center [631, 406] width 529 height 24
type input "recd from Van Nuys"
click at [403, 448] on button "Submit" at bounding box center [388, 451] width 43 height 21
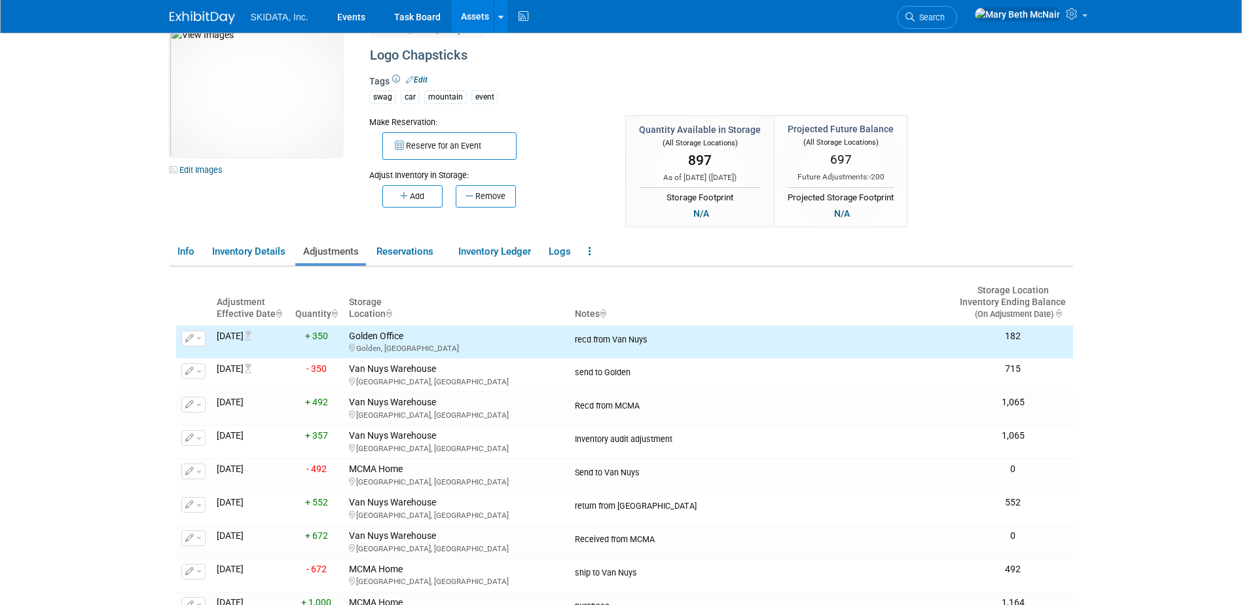
scroll to position [0, 0]
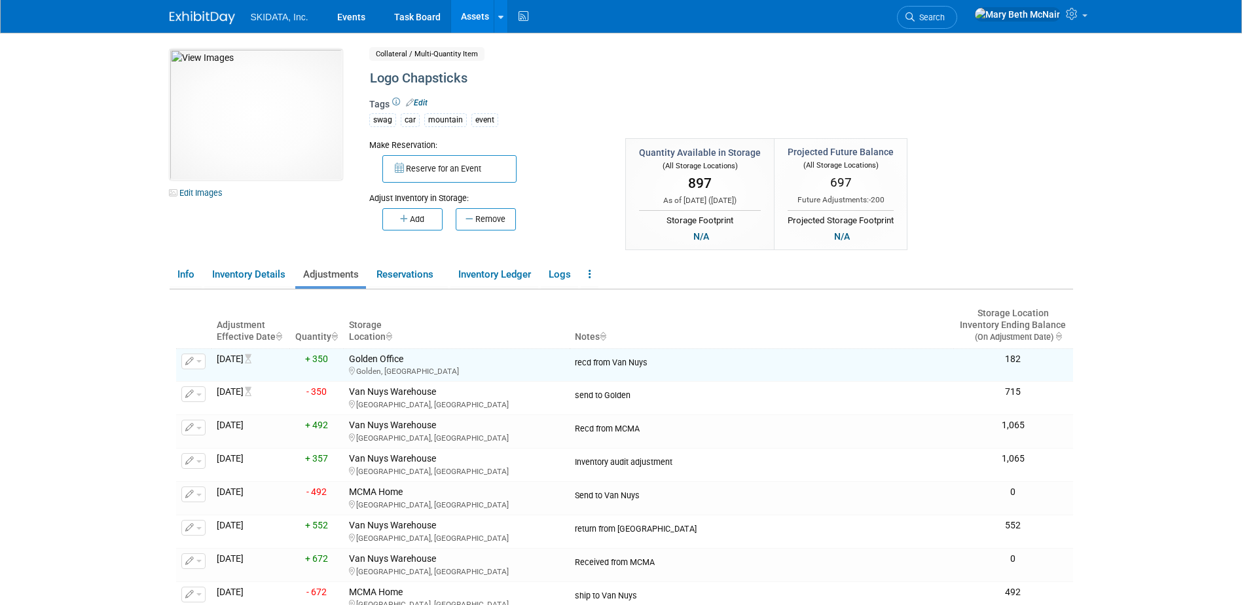
click at [477, 19] on link "Assets" at bounding box center [475, 16] width 48 height 33
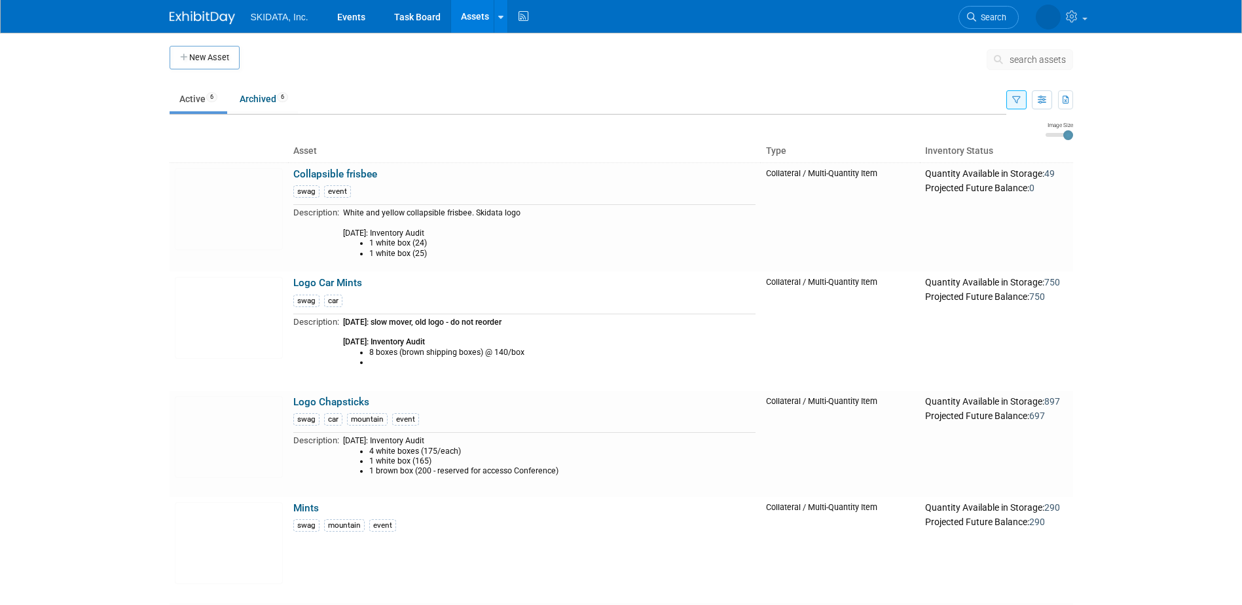
click at [1016, 98] on icon "button" at bounding box center [1016, 100] width 9 height 9
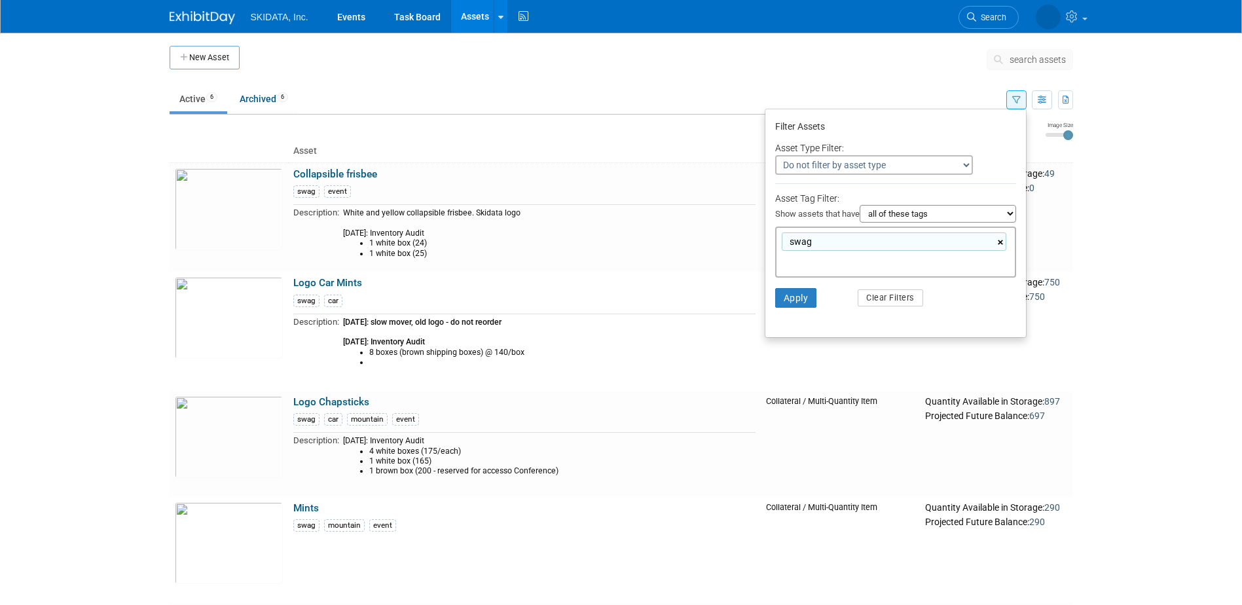
click at [1001, 240] on link "×" at bounding box center [1002, 242] width 9 height 15
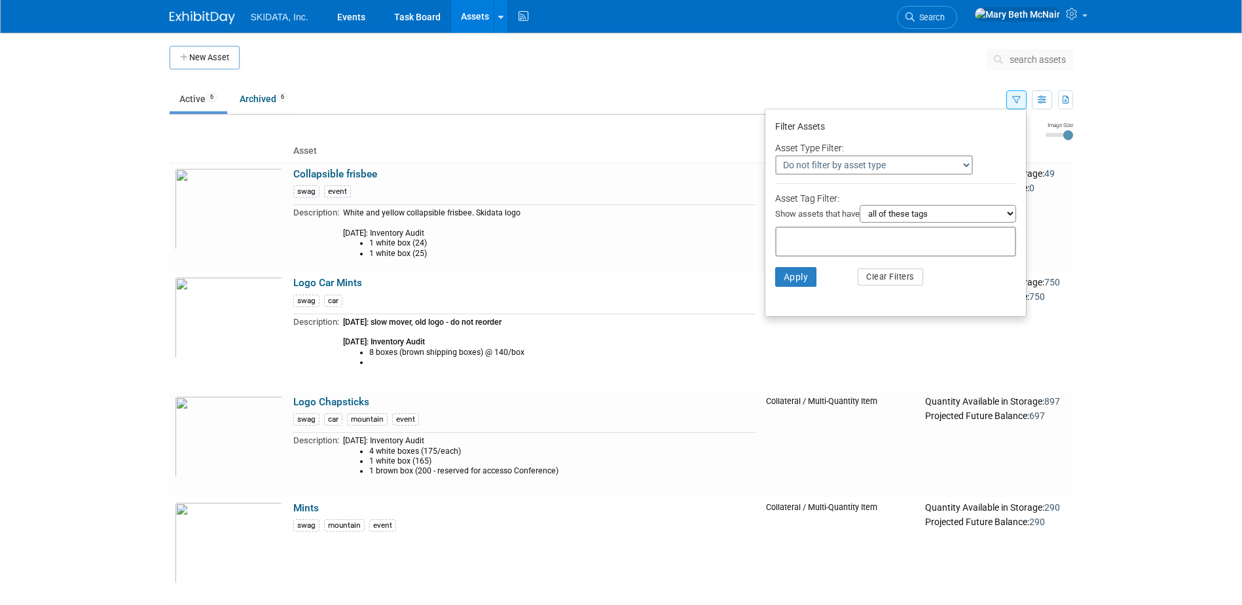
click at [953, 272] on li "Apply Clear Filters" at bounding box center [895, 276] width 261 height 39
click at [881, 279] on button "Clear Filters" at bounding box center [890, 276] width 65 height 17
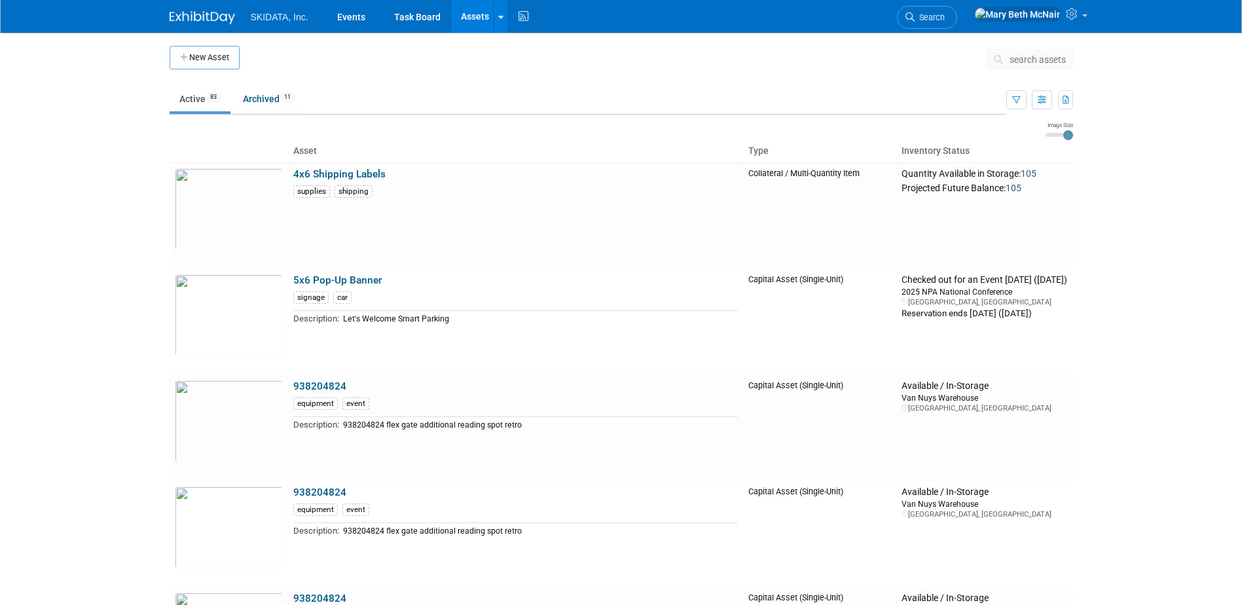
click at [1021, 60] on span "search assets" at bounding box center [1038, 59] width 56 height 10
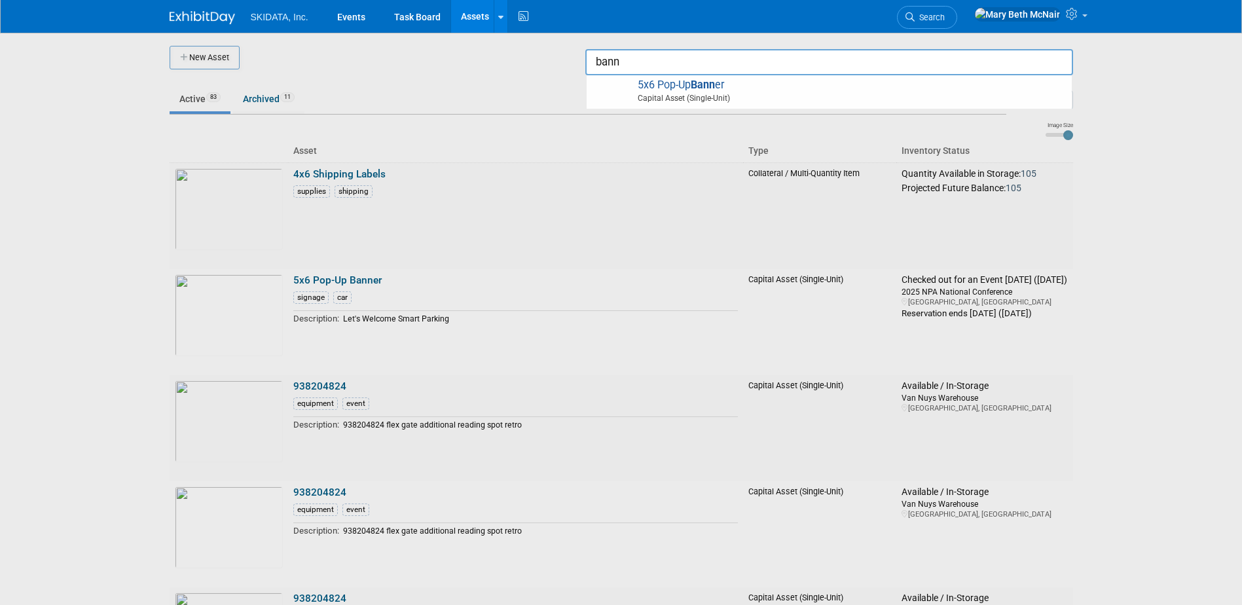
type input "bann"
click at [621, 67] on div at bounding box center [621, 302] width 0 height 605
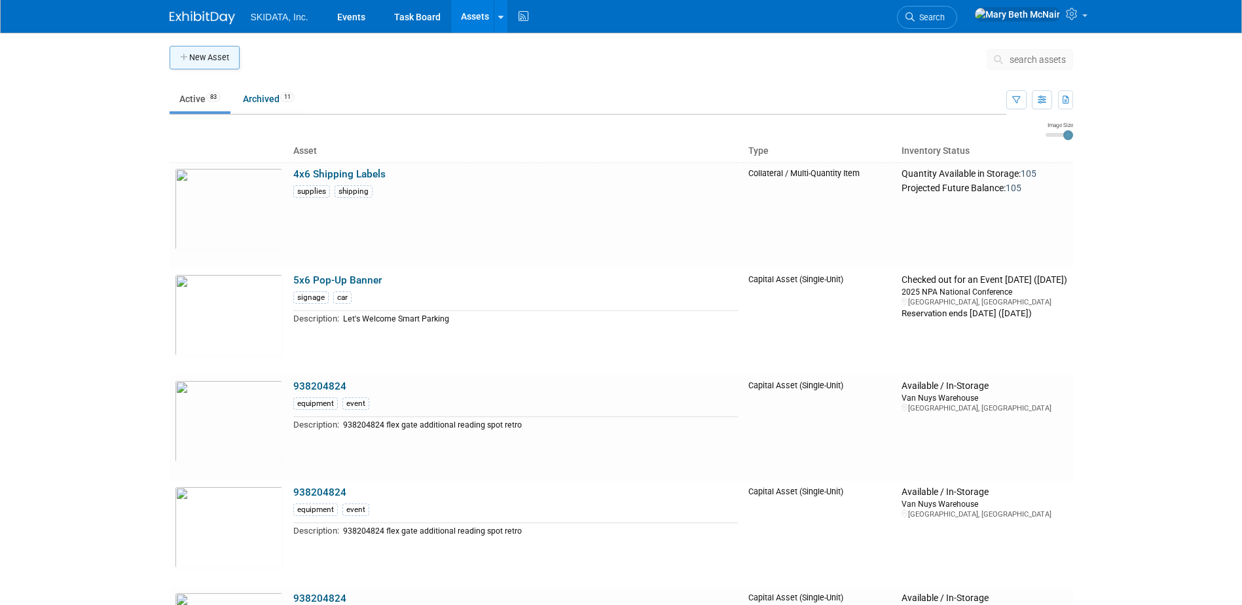
click at [191, 61] on button "New Asset" at bounding box center [205, 58] width 70 height 24
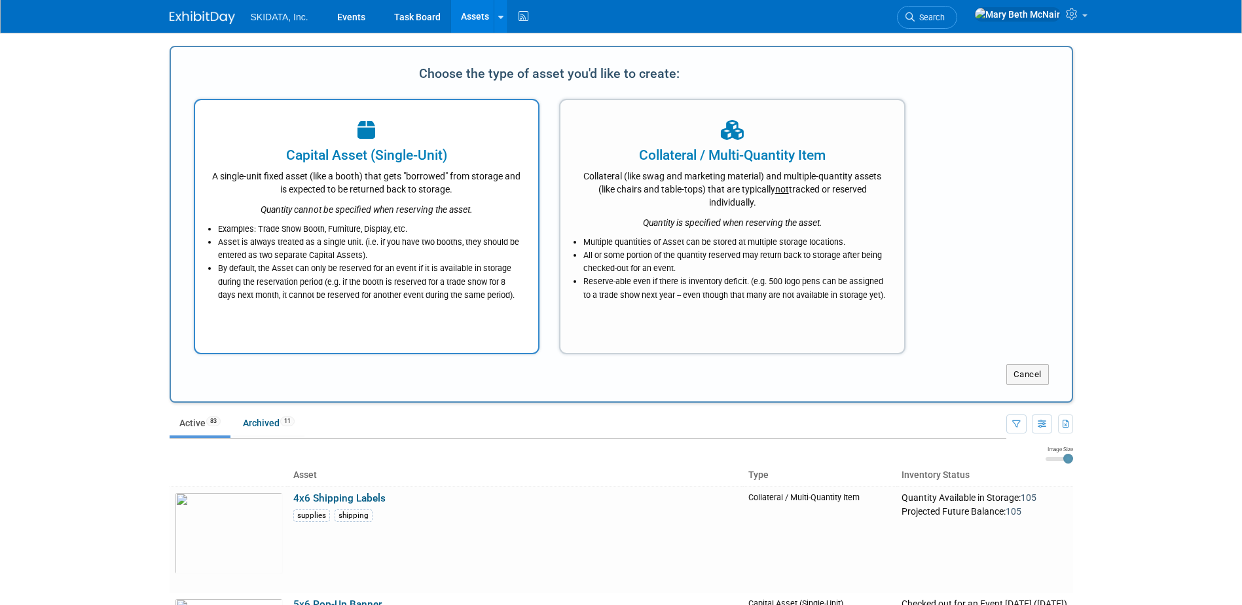
click at [411, 191] on div "A single-unit fixed asset (like a booth) that gets "borrowed" from storage and …" at bounding box center [366, 180] width 311 height 31
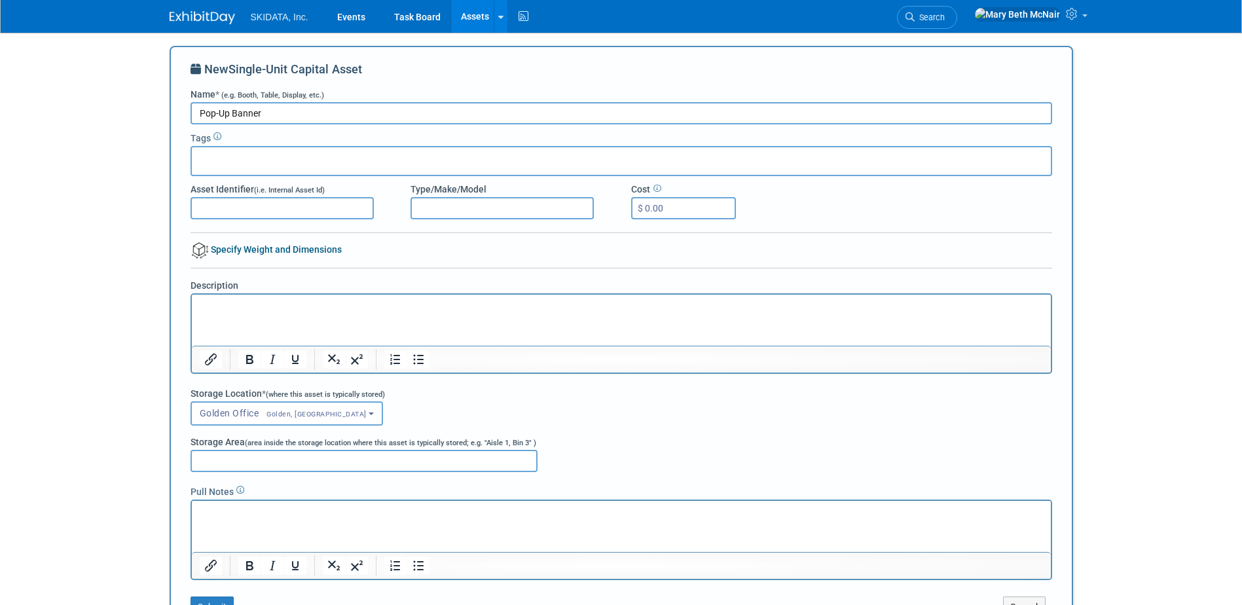
type input "Pop-Up Banner"
click at [232, 158] on input "text" at bounding box center [249, 159] width 105 height 13
type input "mount"
click at [223, 188] on div "mountain" at bounding box center [282, 188] width 183 height 18
type input "mountain"
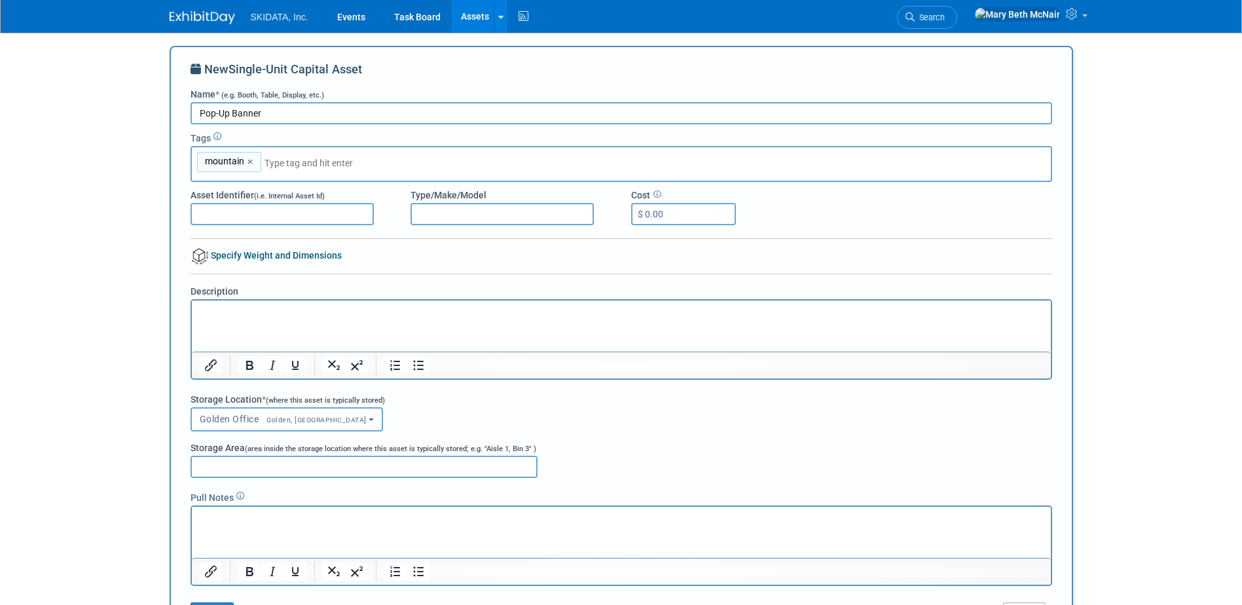
click at [235, 249] on div "New Single-Unit Capital Asset Name * (e.g. Booth, Table, Display, etc.) Pop-Up …" at bounding box center [622, 342] width 862 height 562
click at [236, 253] on link "Specify Weight and Dimensions" at bounding box center [266, 255] width 151 height 10
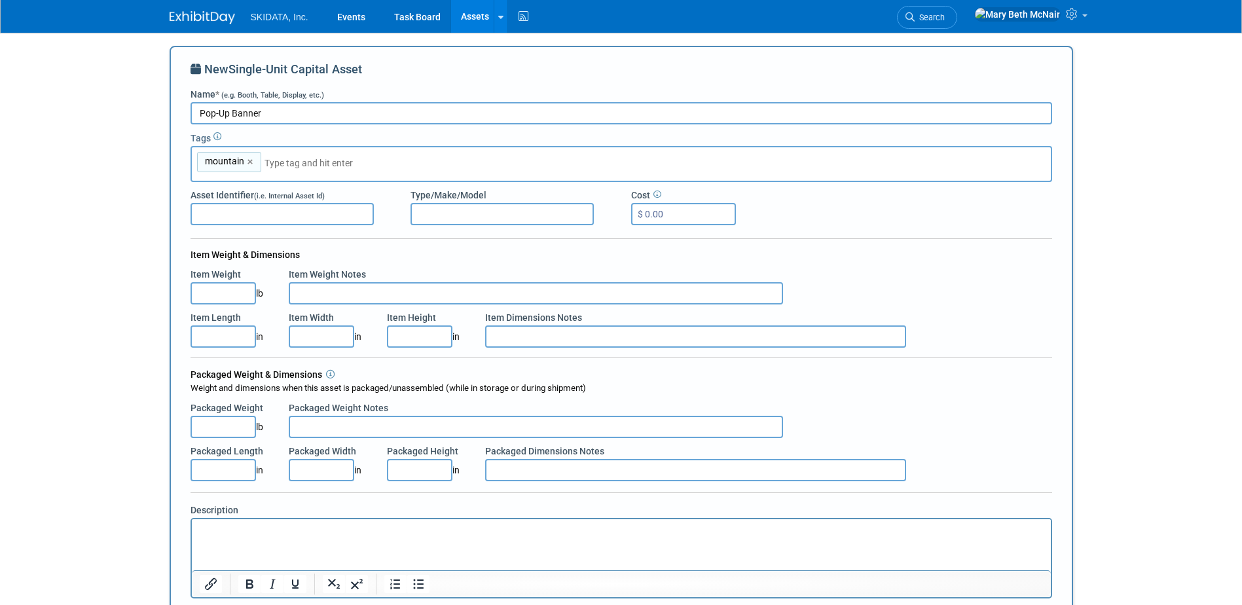
click at [244, 337] on input "Item Length" at bounding box center [223, 336] width 65 height 22
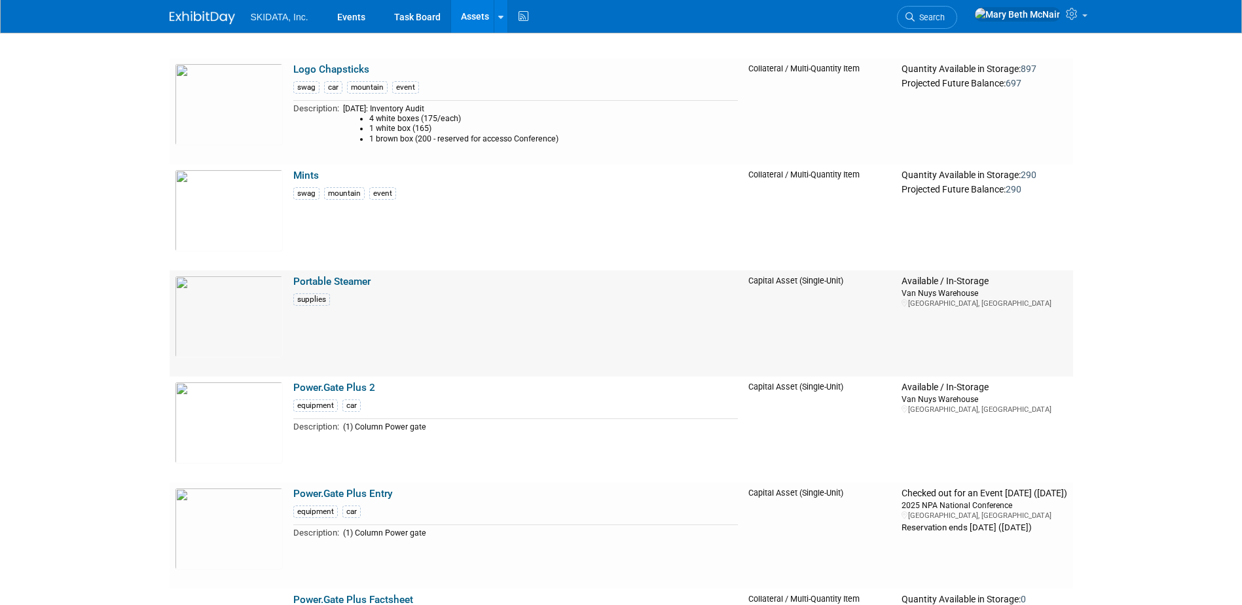
scroll to position [4976, 0]
click at [321, 284] on link "Portable Steamer" at bounding box center [331, 284] width 77 height 12
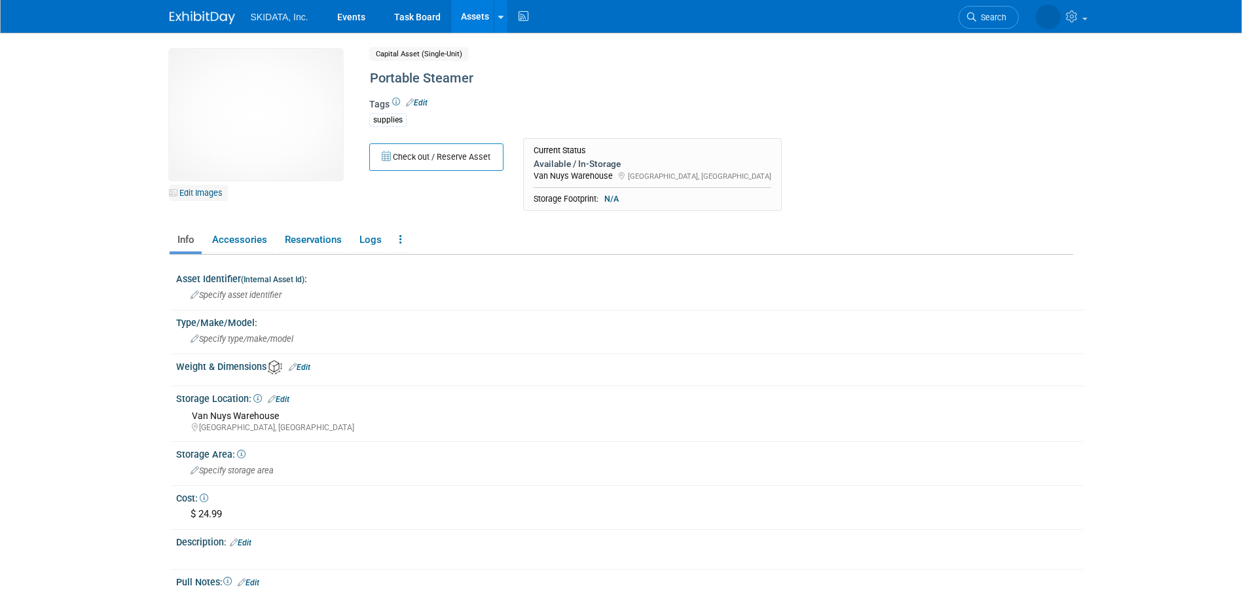
click at [203, 192] on link "Edit Images" at bounding box center [199, 193] width 58 height 16
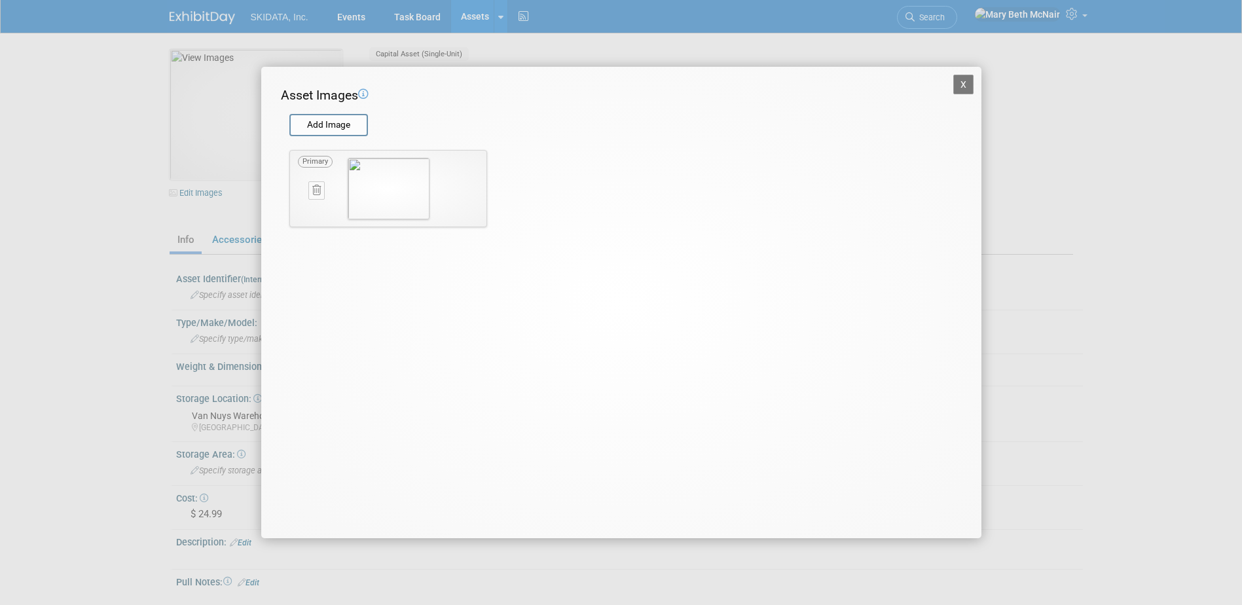
click at [317, 195] on icon at bounding box center [316, 190] width 9 height 10
click at [314, 202] on icon "button" at bounding box center [309, 206] width 9 height 8
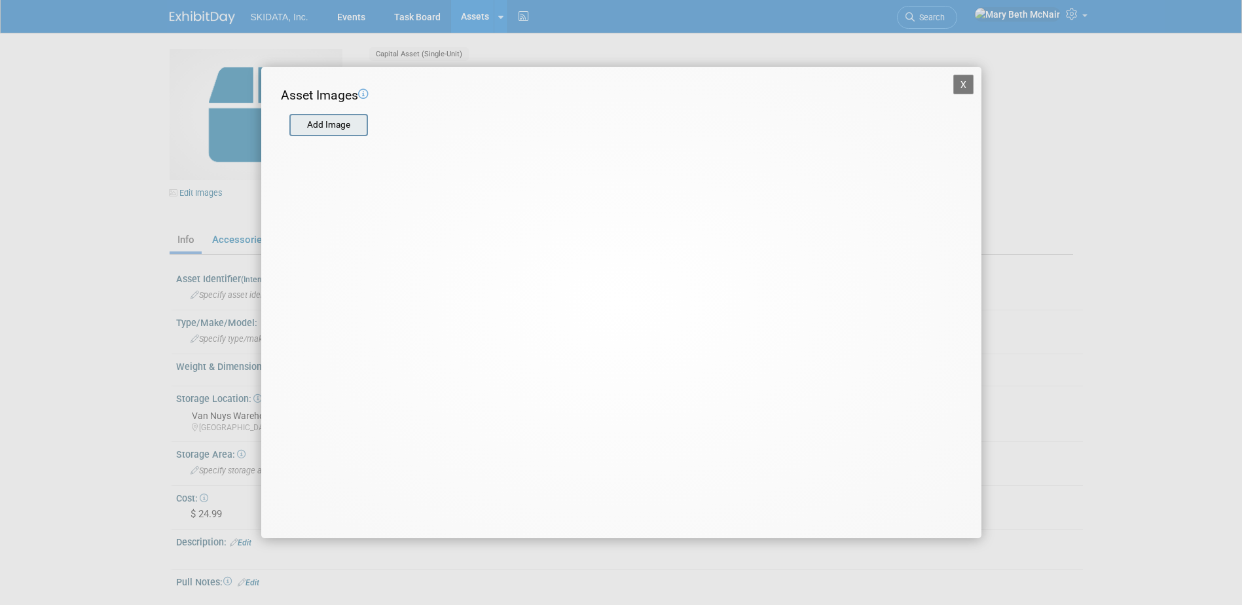
click at [315, 122] on input "file" at bounding box center [289, 125] width 156 height 20
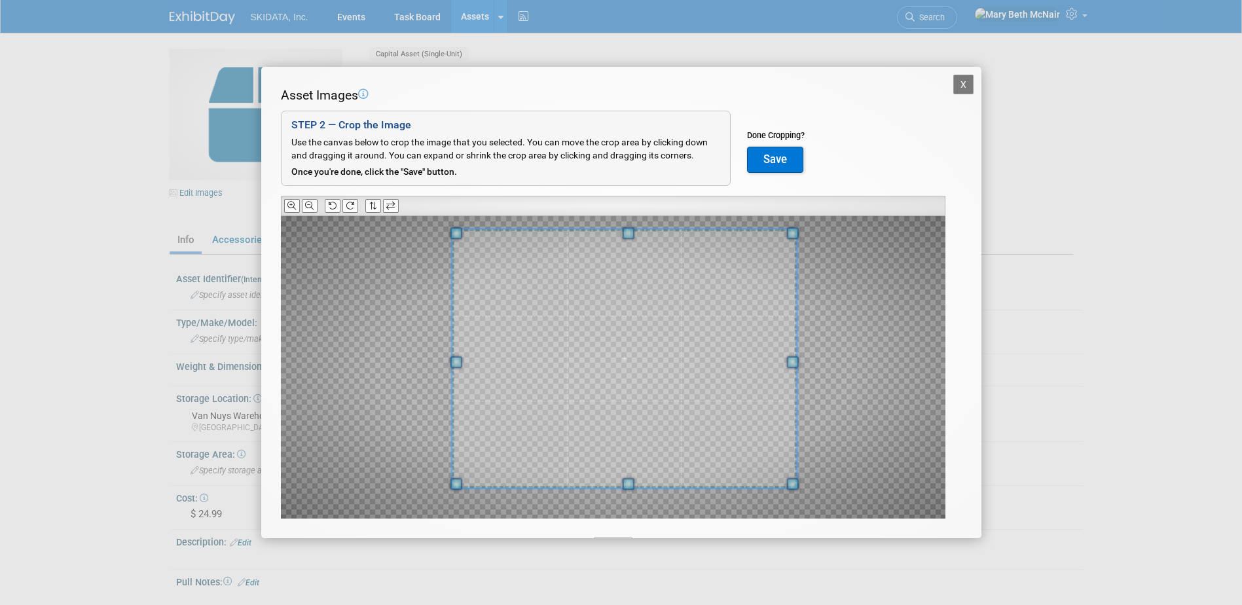
click at [839, 236] on div at bounding box center [613, 367] width 665 height 303
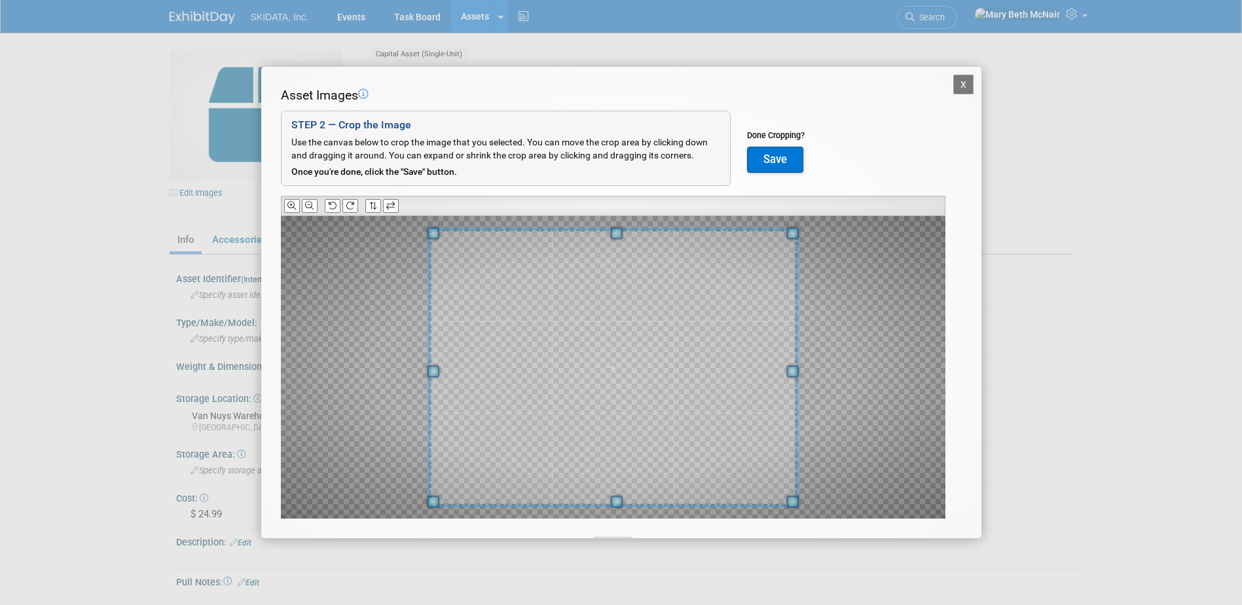
click at [432, 491] on div at bounding box center [612, 367] width 367 height 276
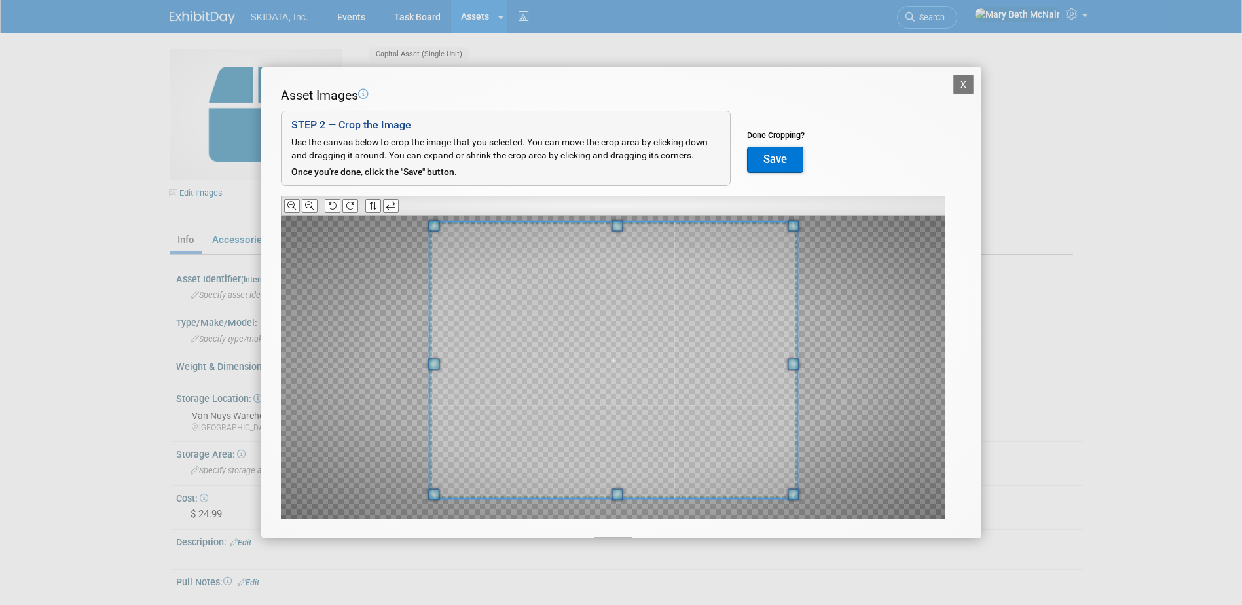
click at [589, 384] on span at bounding box center [613, 360] width 367 height 276
click at [763, 152] on button "Save" at bounding box center [775, 160] width 56 height 26
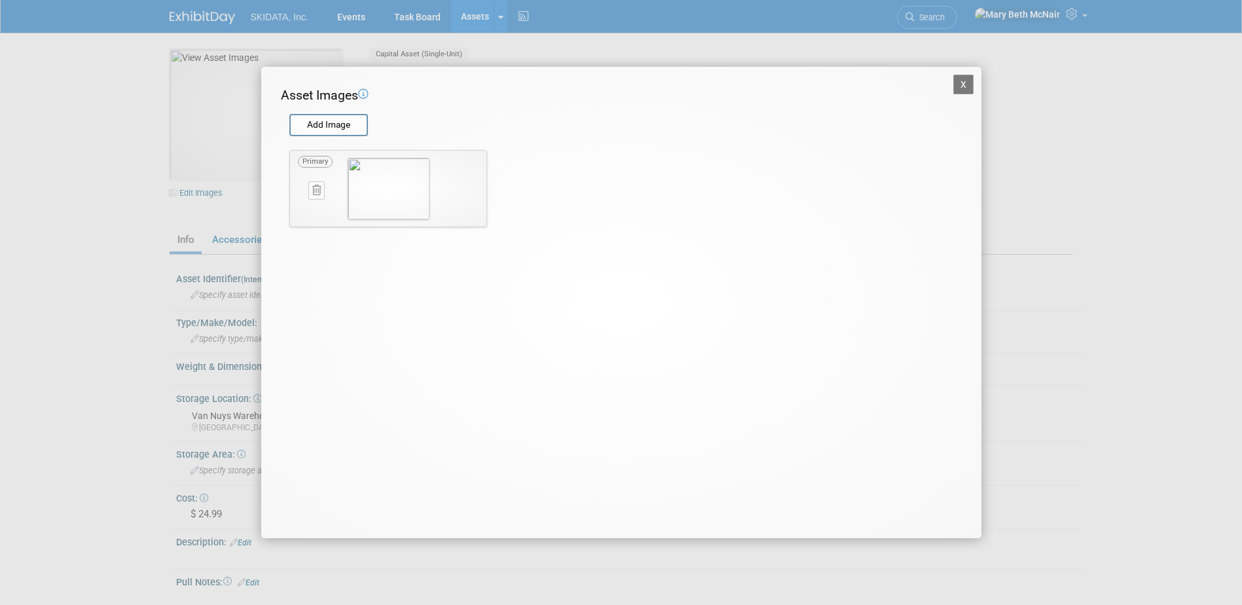
click at [961, 82] on button "X" at bounding box center [963, 85] width 21 height 20
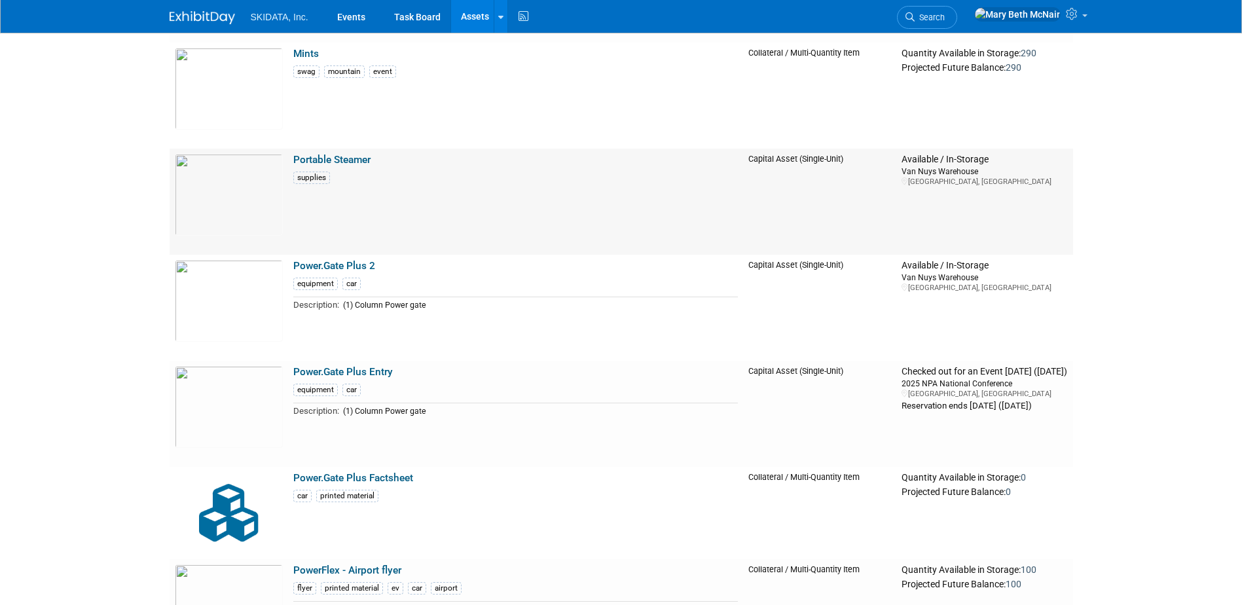
scroll to position [4329, 0]
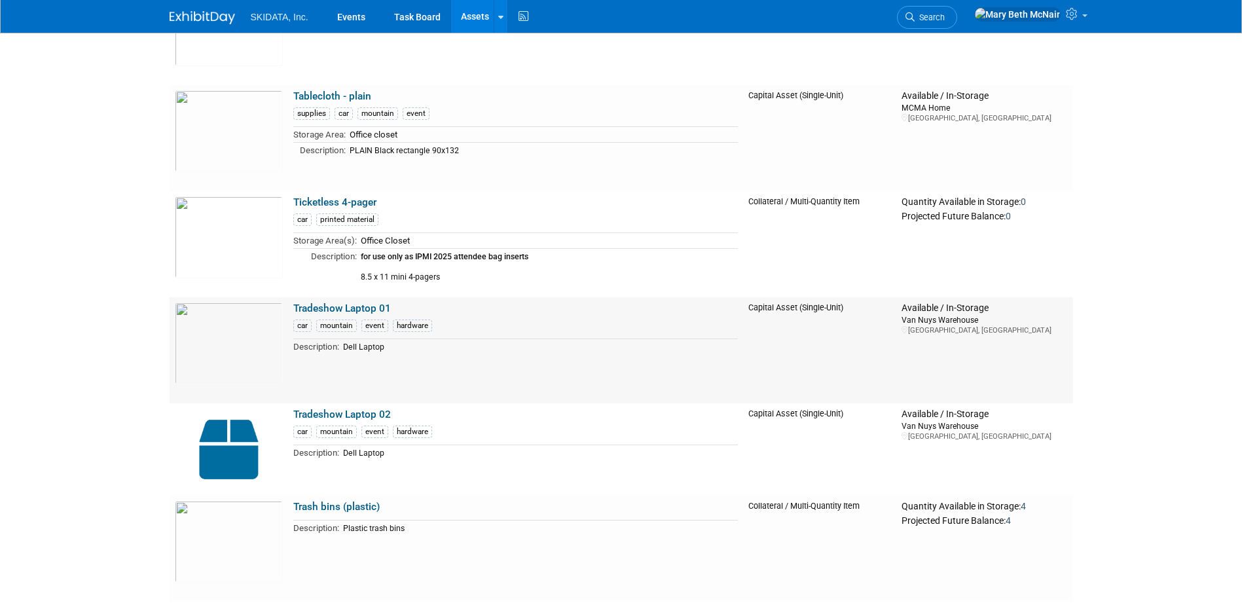
scroll to position [8061, 0]
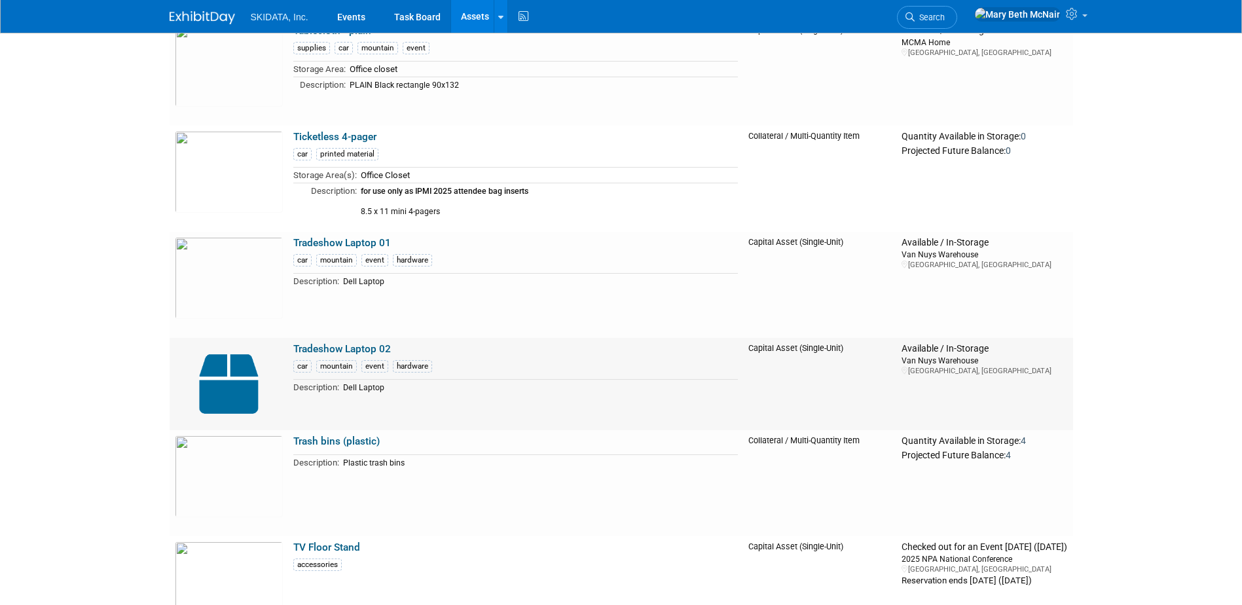
click at [360, 349] on link "Tradeshow Laptop 02" at bounding box center [342, 349] width 98 height 12
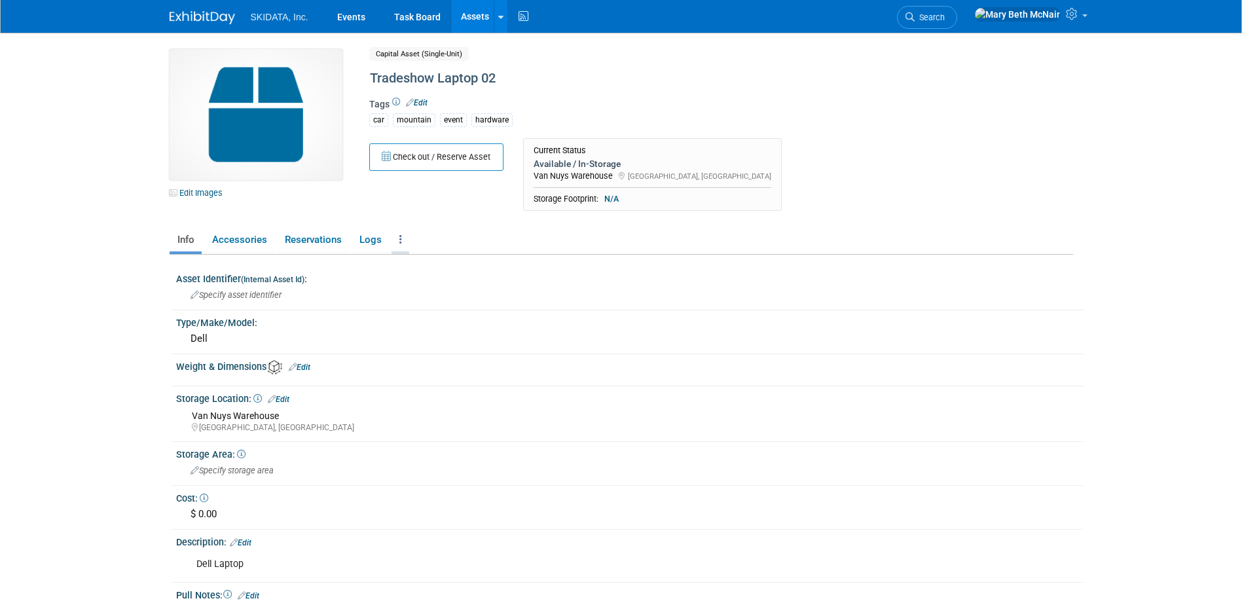
click at [402, 239] on link at bounding box center [401, 240] width 18 height 23
click at [428, 311] on link "Archive Asset" at bounding box center [449, 310] width 114 height 22
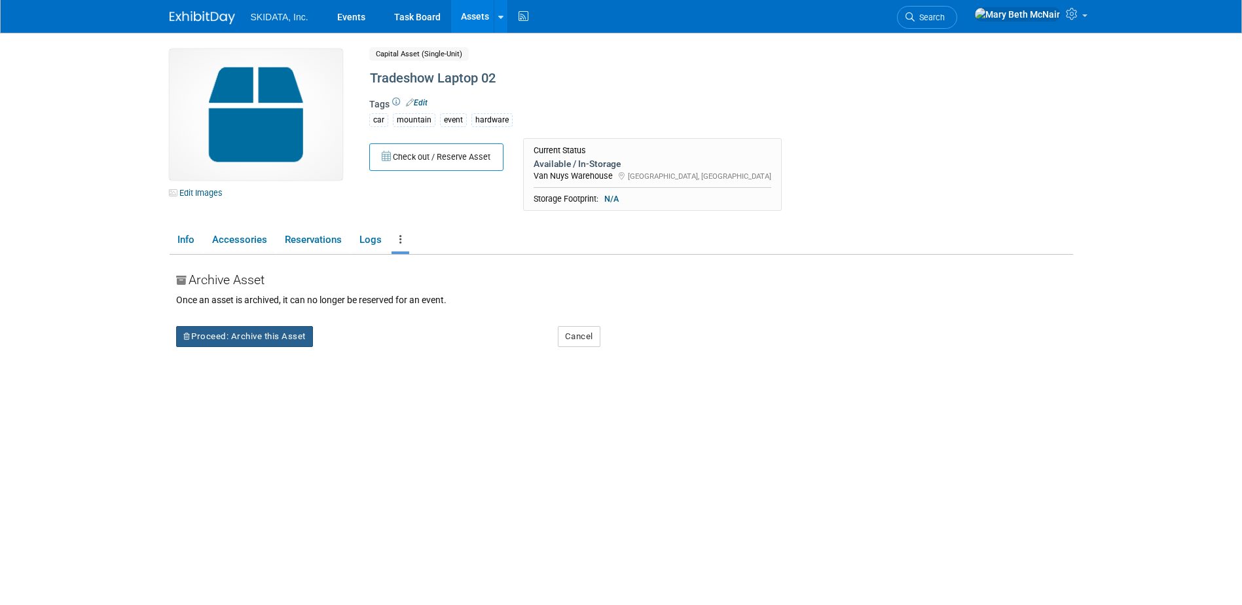
click at [263, 340] on button "Proceed: Archive this Asset" at bounding box center [244, 336] width 137 height 21
click at [356, 341] on link "Yes" at bounding box center [358, 347] width 39 height 21
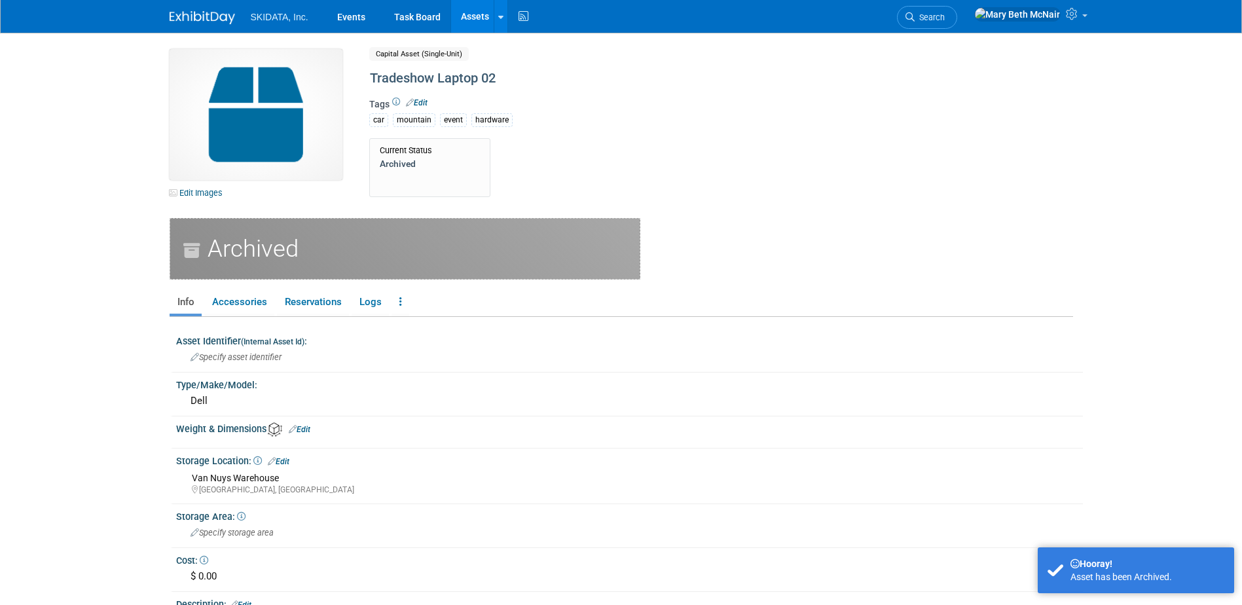
click at [467, 14] on link "Assets" at bounding box center [475, 16] width 48 height 33
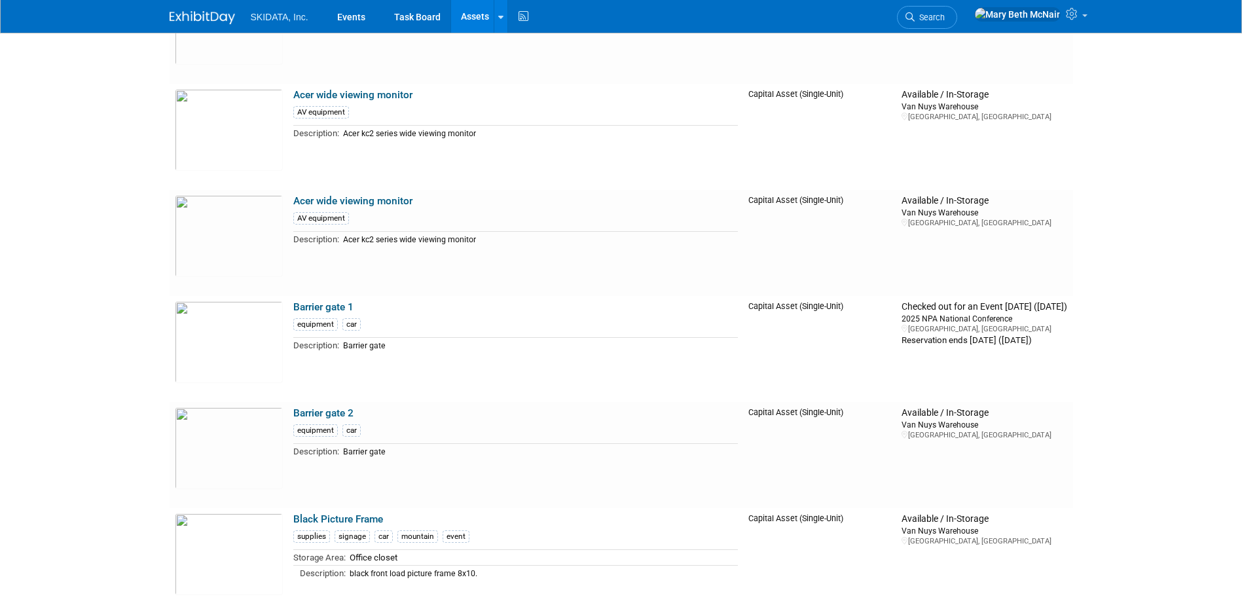
scroll to position [851, 0]
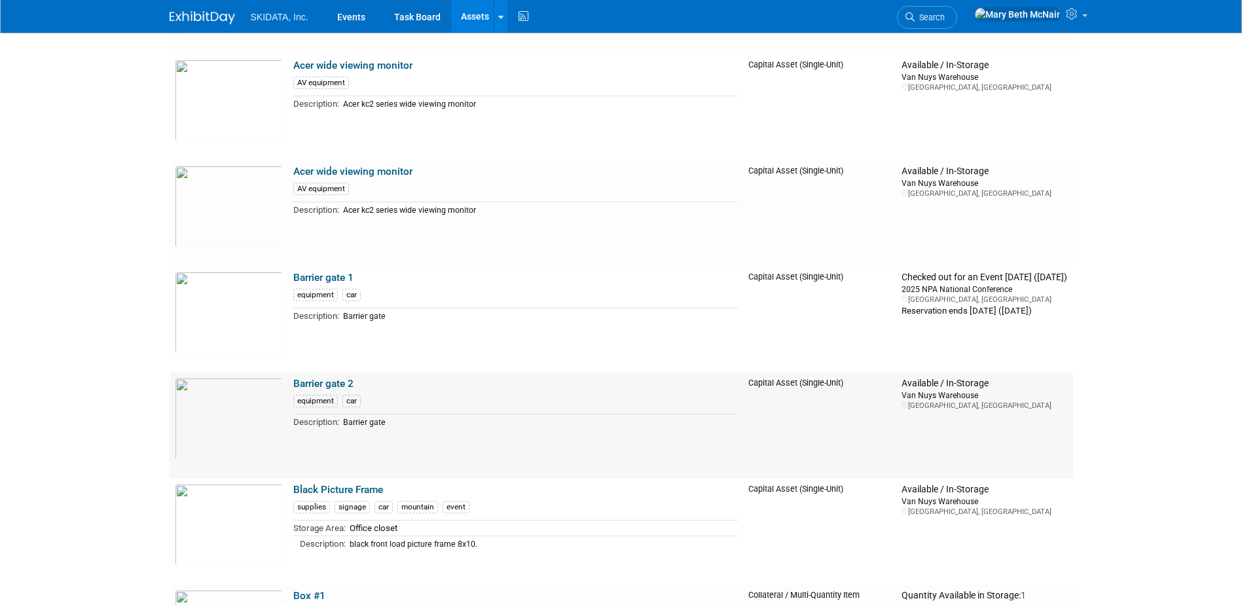
click at [356, 384] on td "Barrier gate 2 equipment car Description: Barrier gate" at bounding box center [516, 426] width 456 height 106
click at [336, 389] on link "Barrier gate 2" at bounding box center [323, 384] width 60 height 12
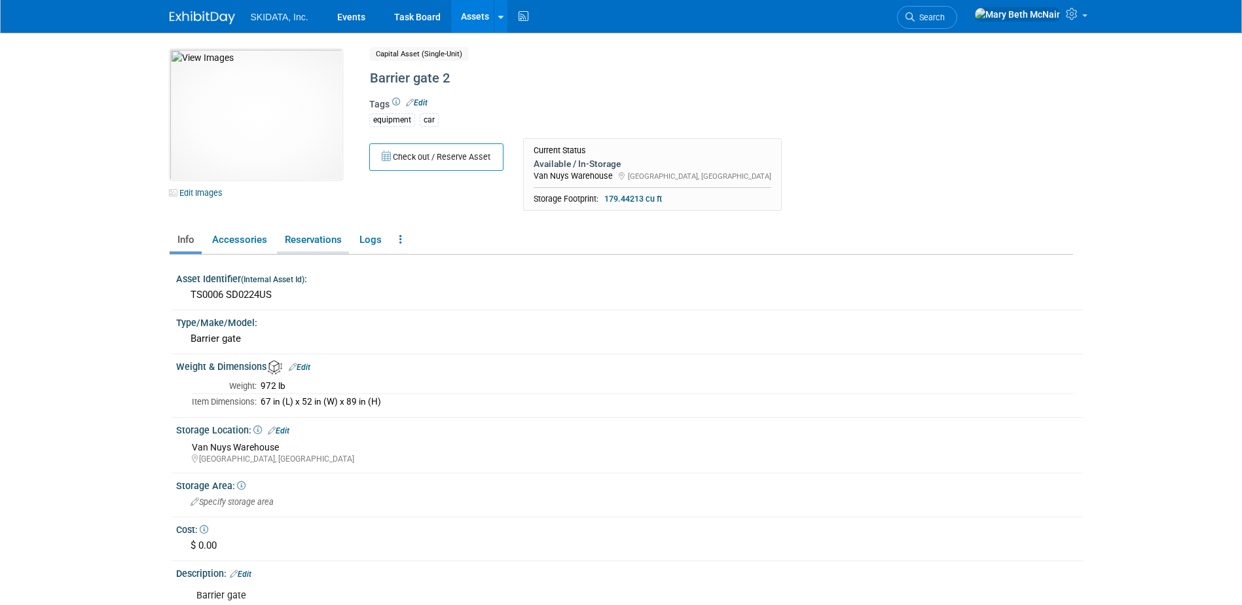
click at [329, 240] on link "Reservations" at bounding box center [313, 240] width 72 height 23
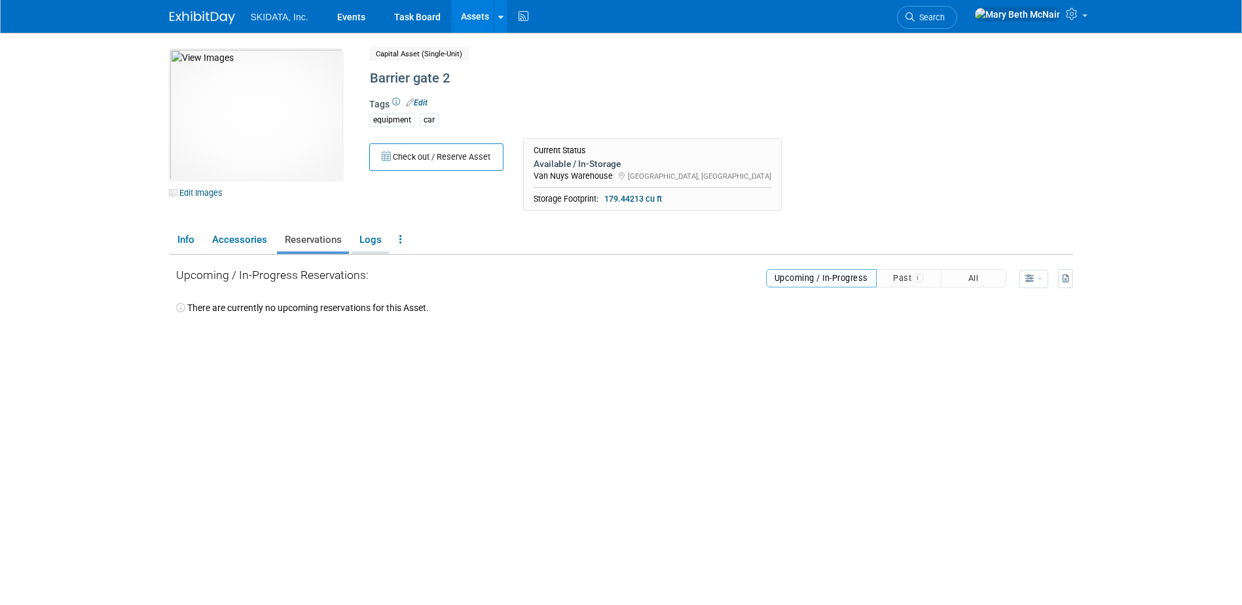
click at [378, 240] on link "Logs" at bounding box center [370, 240] width 37 height 23
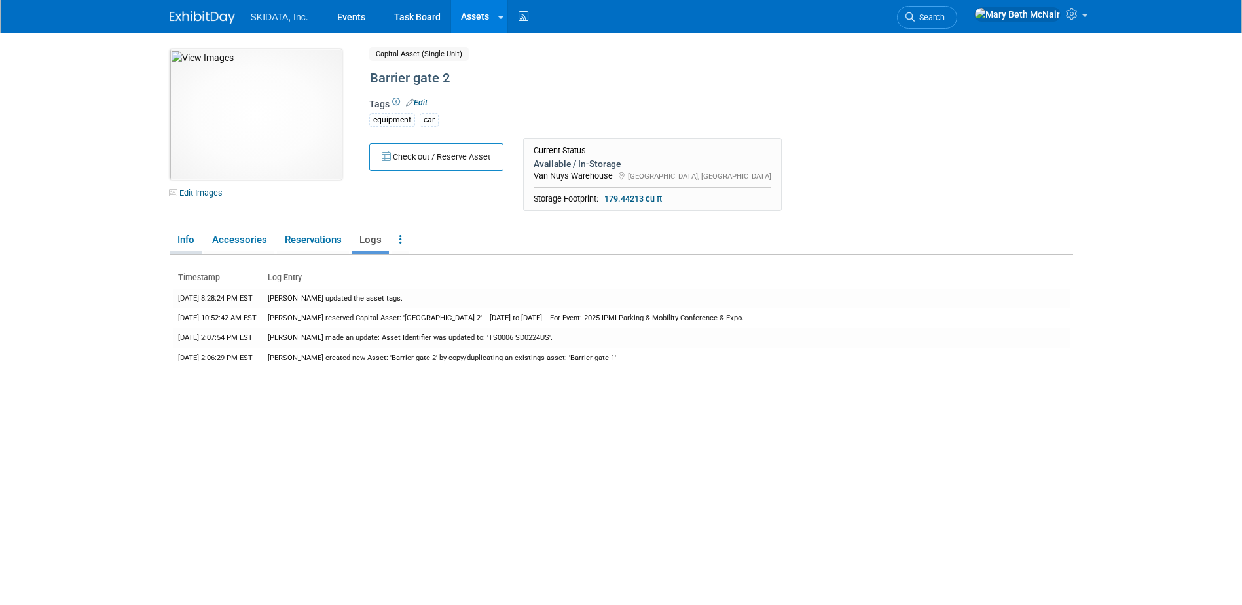
click at [187, 244] on link "Info" at bounding box center [186, 240] width 32 height 23
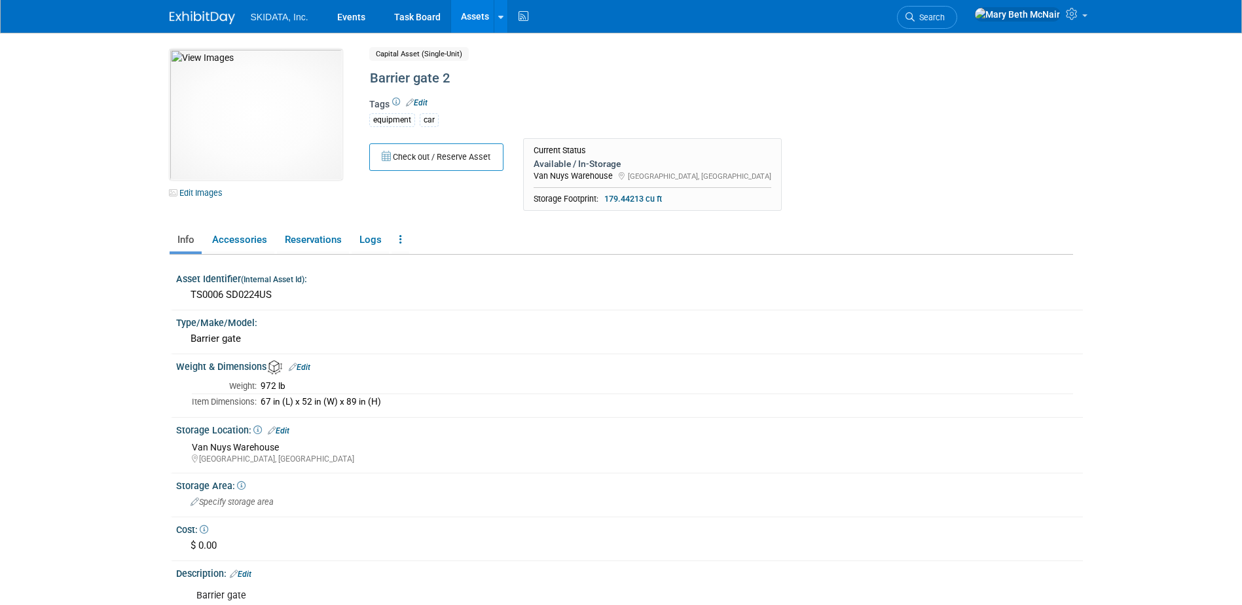
click at [470, 14] on link "Assets" at bounding box center [475, 16] width 48 height 33
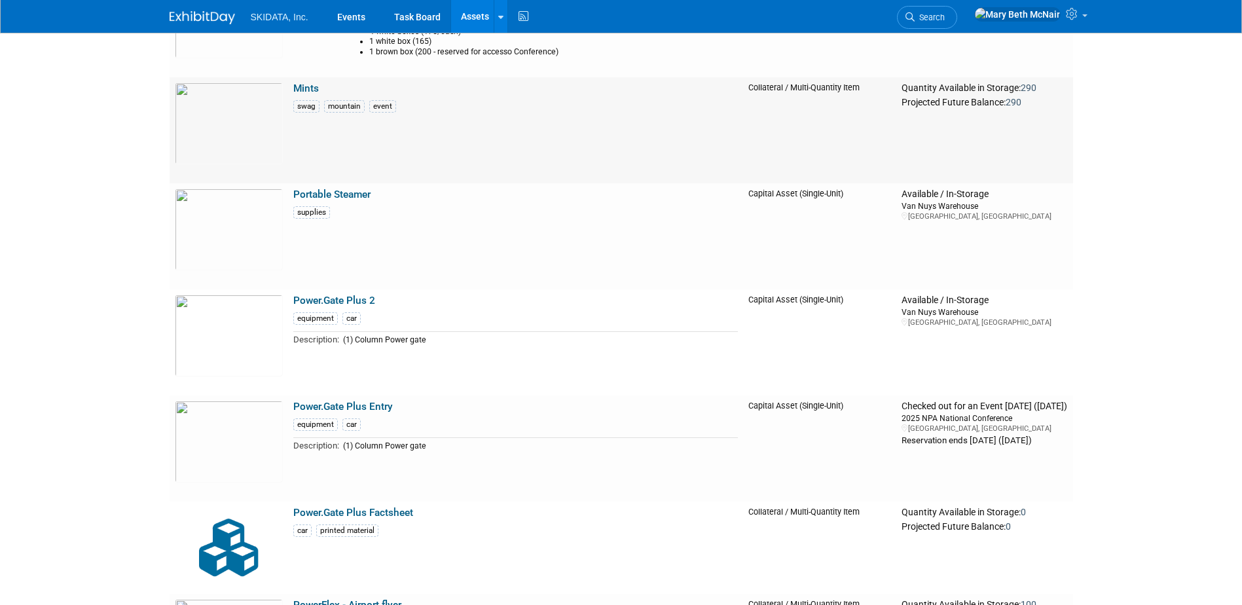
scroll to position [4321, 0]
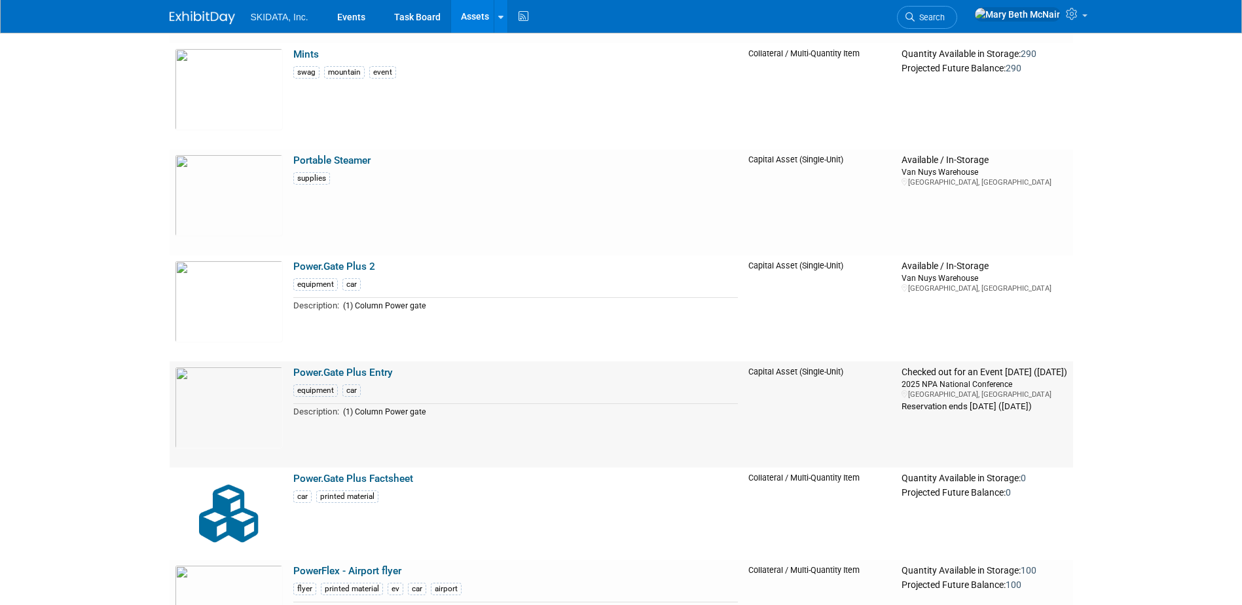
click at [390, 375] on link "Power.Gate Plus Entry" at bounding box center [343, 373] width 100 height 12
click at [356, 268] on link "Power.Gate Plus 2" at bounding box center [334, 267] width 82 height 12
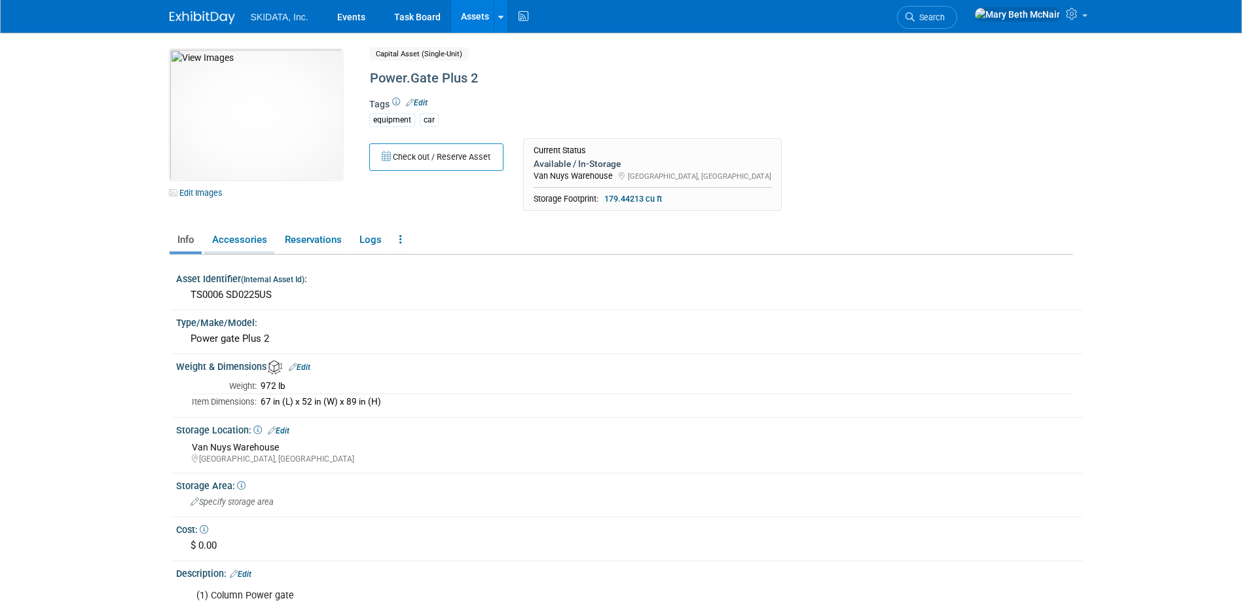
click at [264, 234] on link "Accessories" at bounding box center [239, 240] width 70 height 23
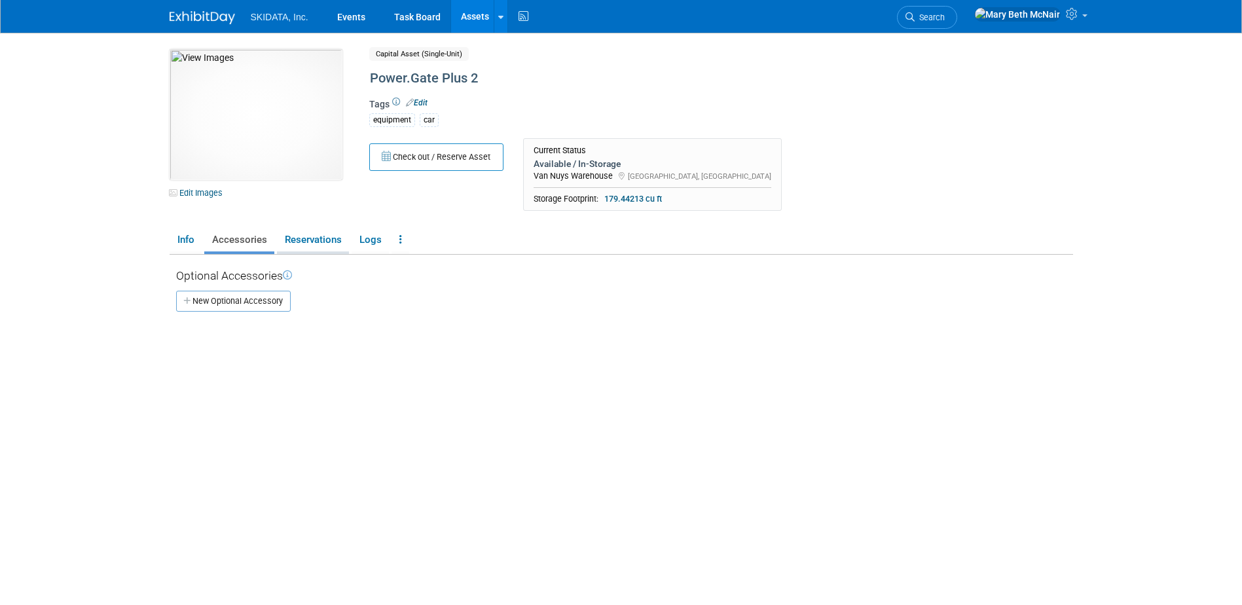
click at [318, 236] on link "Reservations" at bounding box center [313, 240] width 72 height 23
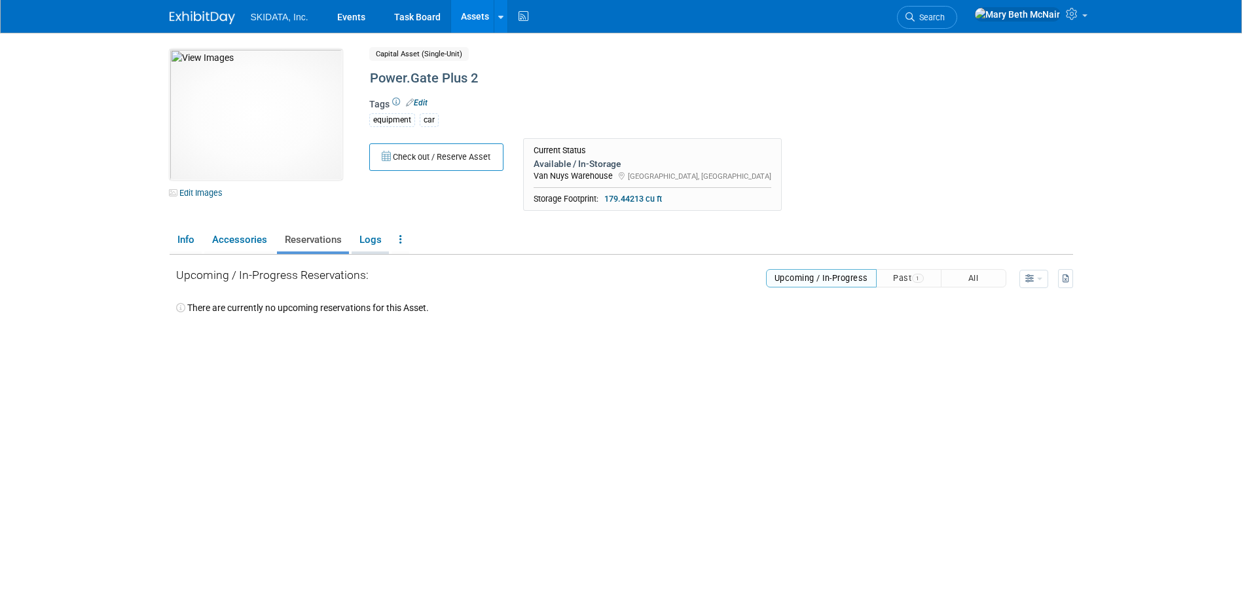
click at [370, 248] on link "Logs" at bounding box center [370, 240] width 37 height 23
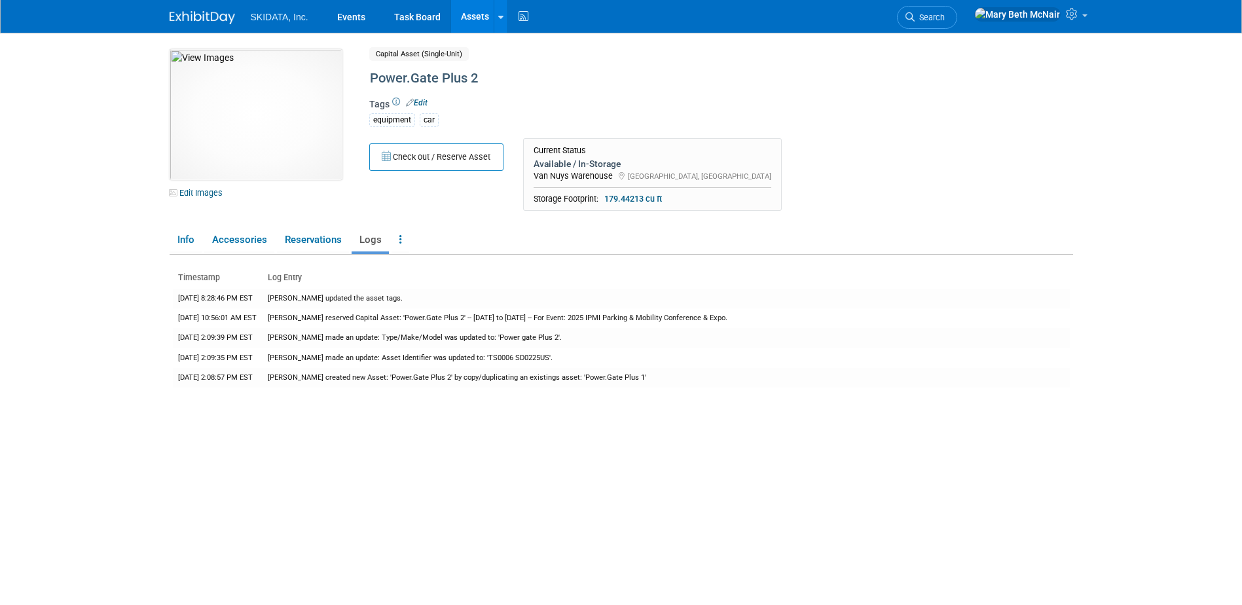
click at [470, 28] on link "Assets" at bounding box center [475, 16] width 48 height 33
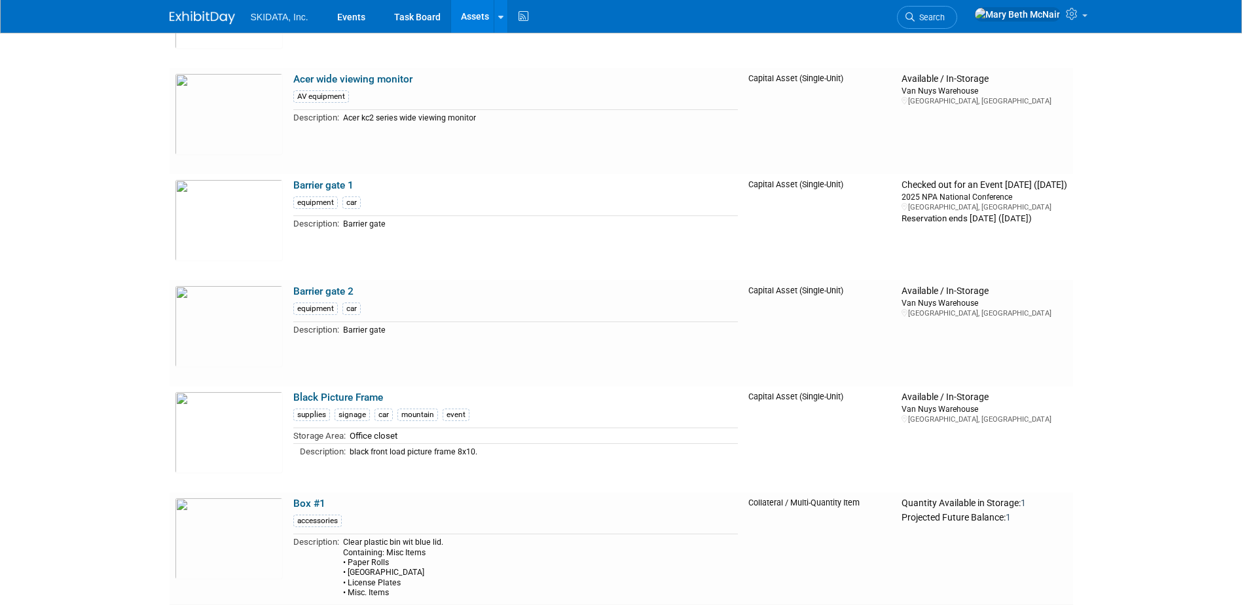
scroll to position [917, 0]
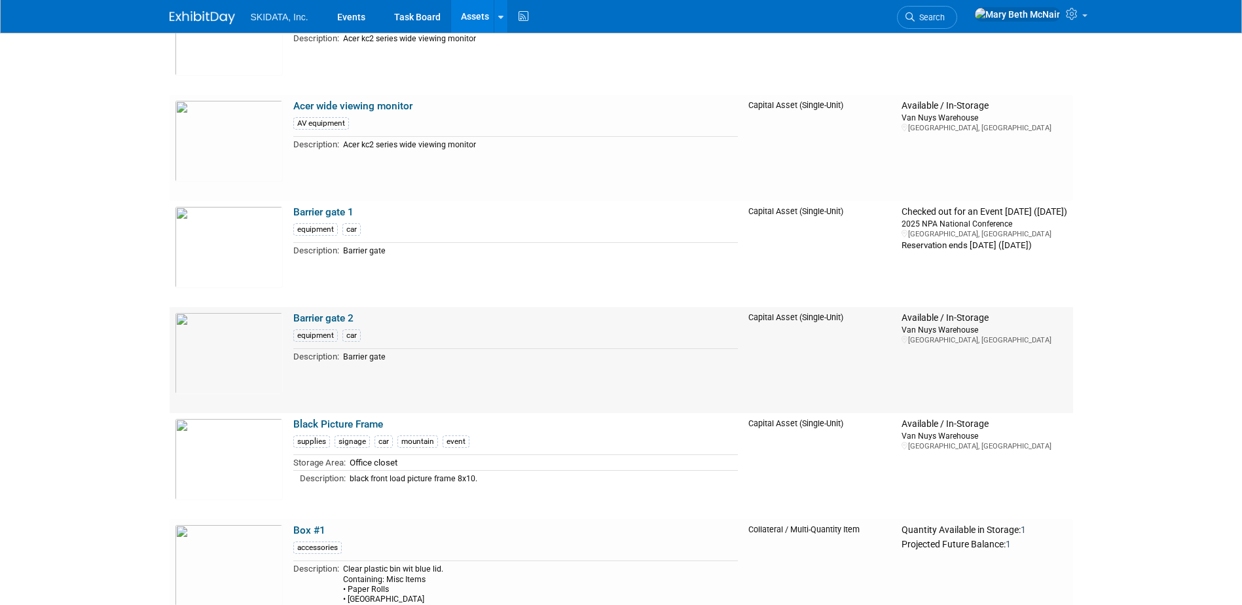
click at [349, 319] on link "Barrier gate 2" at bounding box center [323, 318] width 60 height 12
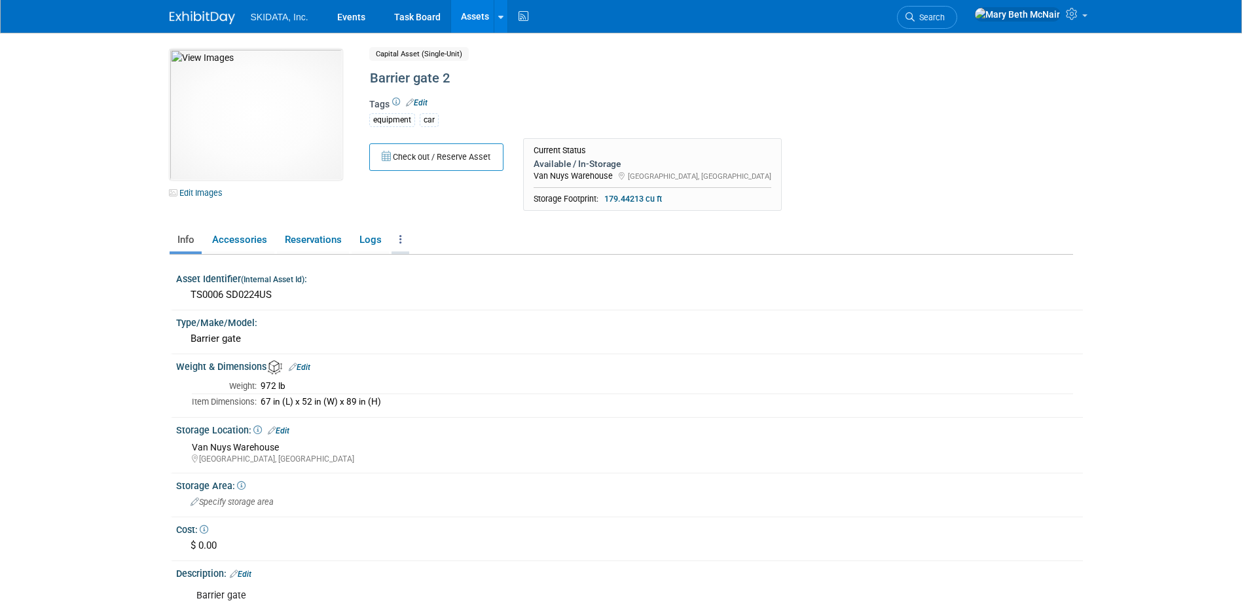
click at [402, 237] on link at bounding box center [401, 240] width 18 height 23
click at [447, 310] on link "Archive Asset" at bounding box center [449, 310] width 114 height 22
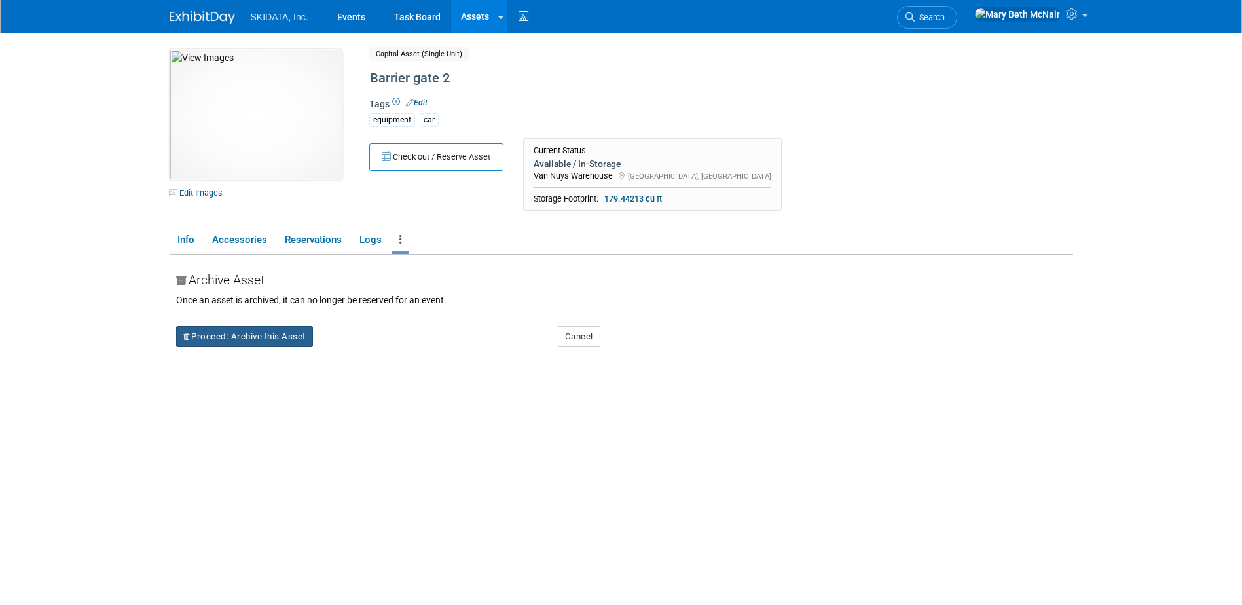
click at [288, 341] on button "Proceed: Archive this Asset" at bounding box center [244, 336] width 137 height 21
click at [362, 345] on link "Yes" at bounding box center [358, 347] width 39 height 21
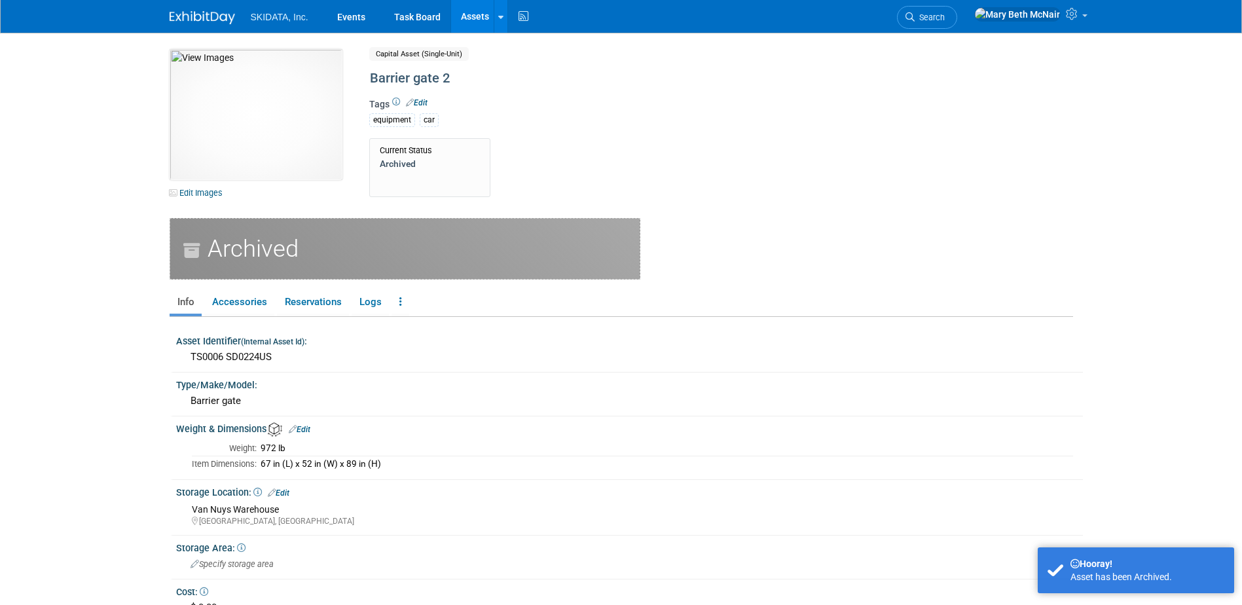
click at [464, 15] on link "Assets" at bounding box center [475, 16] width 48 height 33
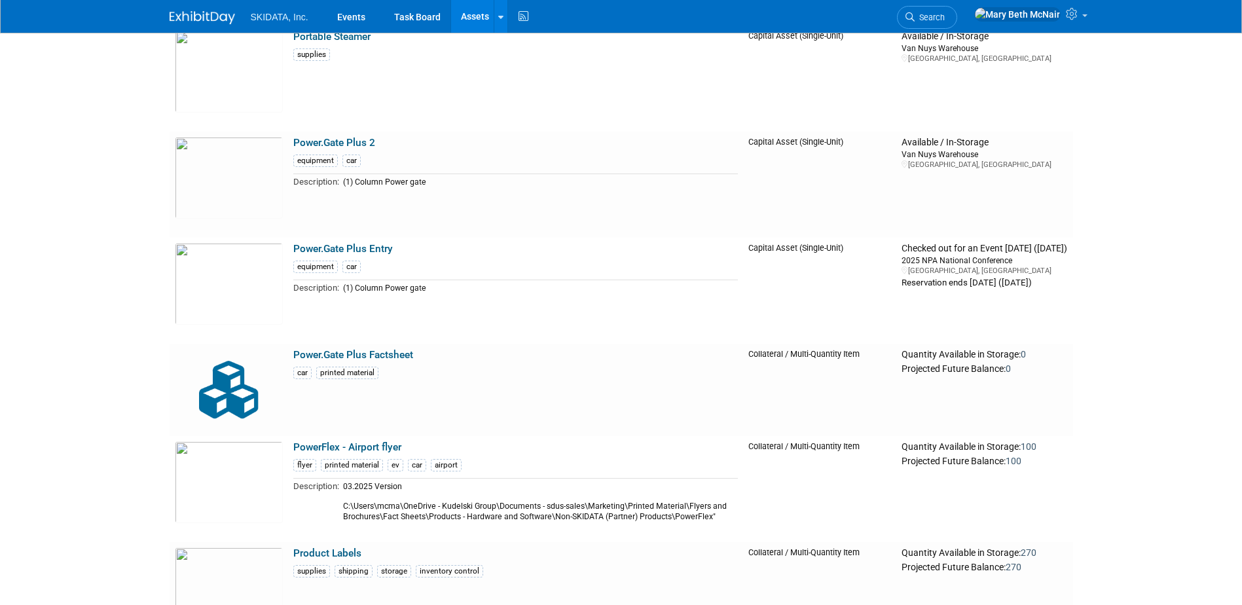
scroll to position [4387, 0]
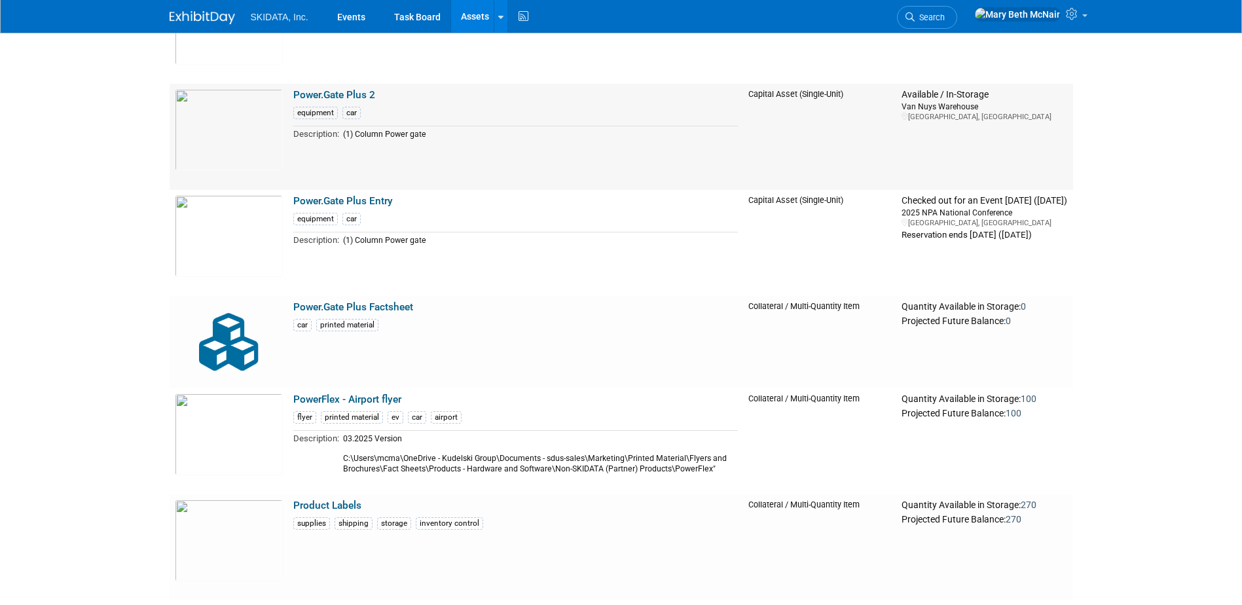
click at [325, 94] on link "Power.Gate Plus 2" at bounding box center [334, 95] width 82 height 12
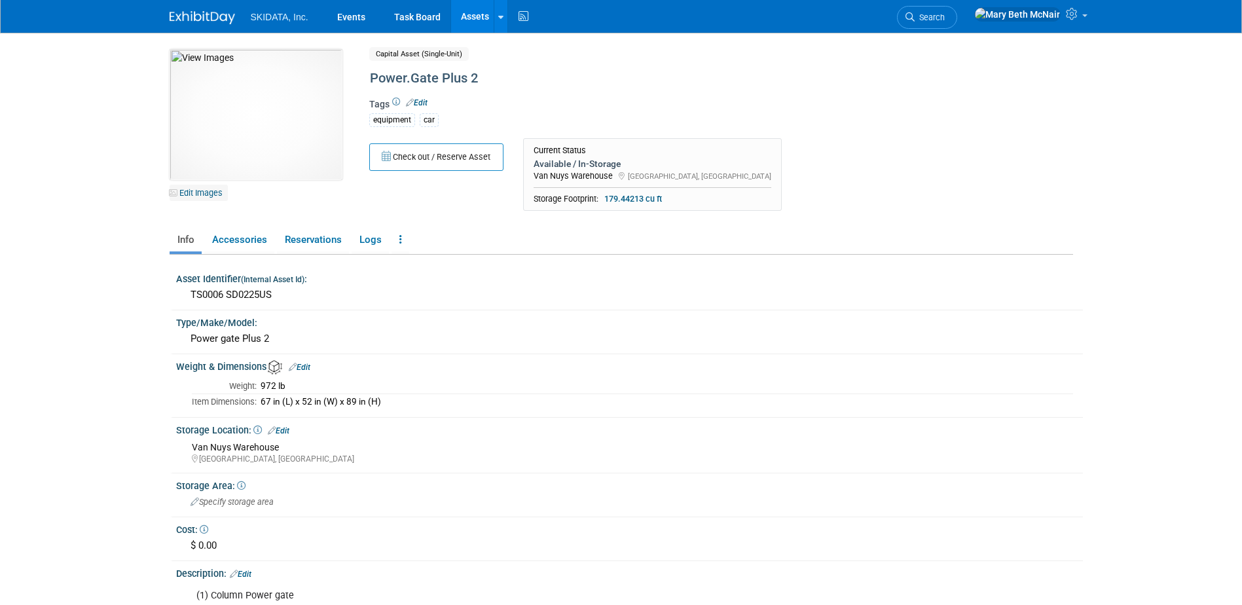
click at [211, 196] on link "Edit Images" at bounding box center [199, 193] width 58 height 16
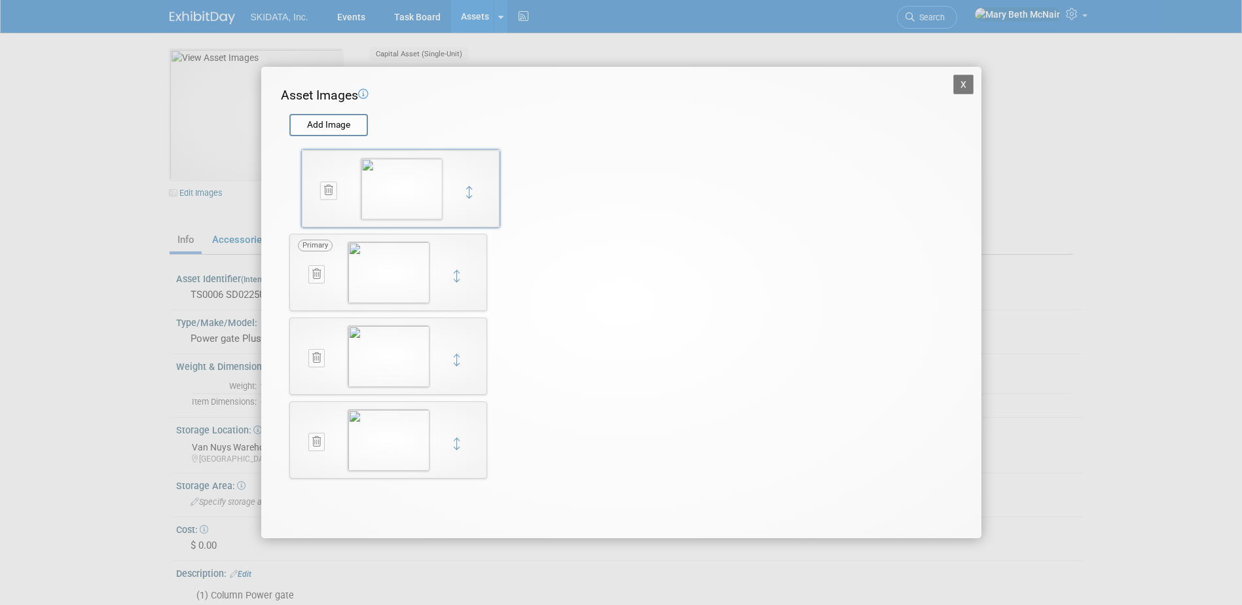
drag, startPoint x: 457, startPoint y: 446, endPoint x: 467, endPoint y: 193, distance: 252.9
click at [363, 124] on input "file" at bounding box center [289, 125] width 156 height 20
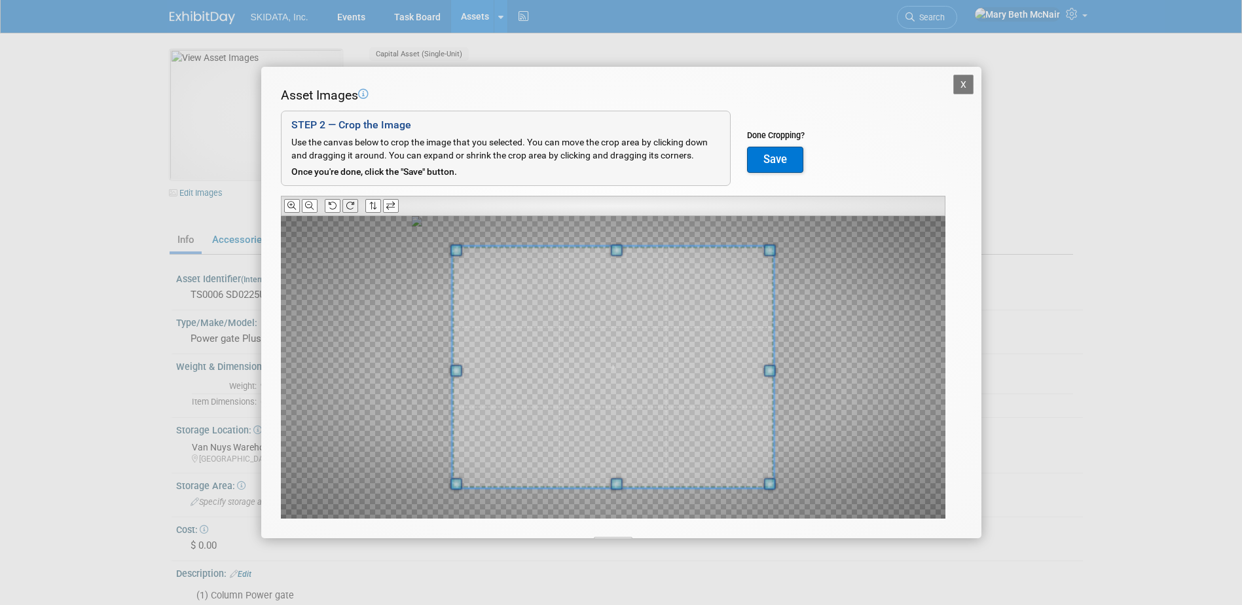
click at [347, 208] on icon at bounding box center [350, 206] width 9 height 9
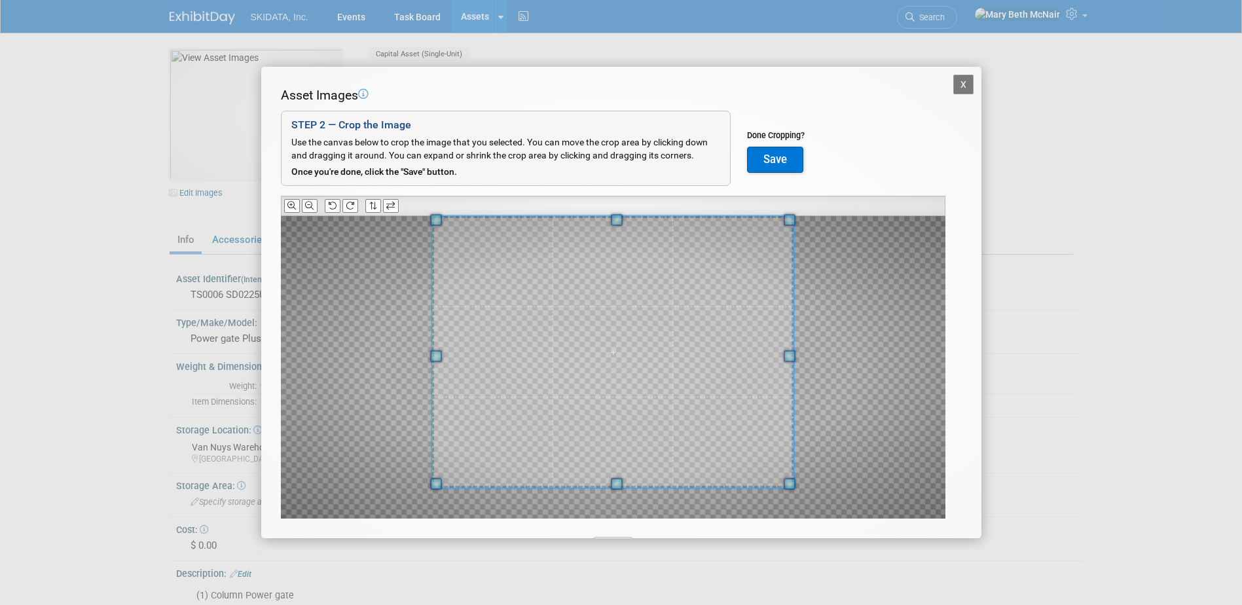
click at [617, 208] on div "Asset Images Add Image STEP 2 — Crop the Image Use the canvas below to crop the…" at bounding box center [621, 322] width 681 height 473
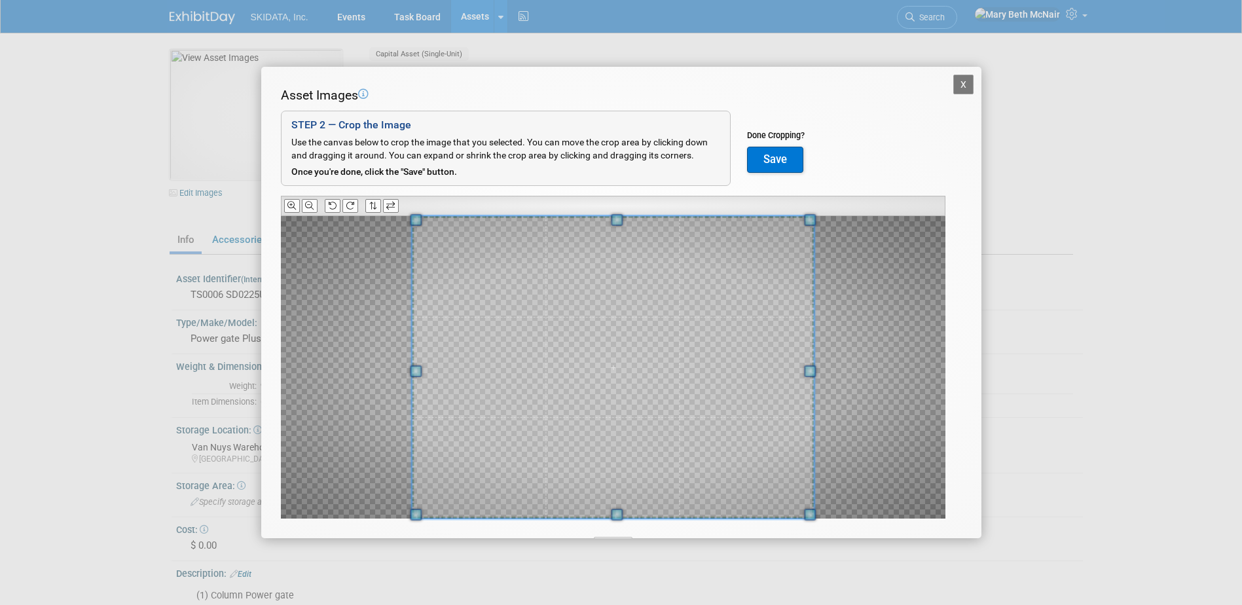
click at [627, 525] on div "Asset Images Add Image STEP 2 — Crop the Image Use the canvas below to crop the…" at bounding box center [621, 322] width 681 height 473
click at [606, 368] on span at bounding box center [608, 367] width 402 height 303
click at [795, 151] on button "Save" at bounding box center [775, 160] width 56 height 26
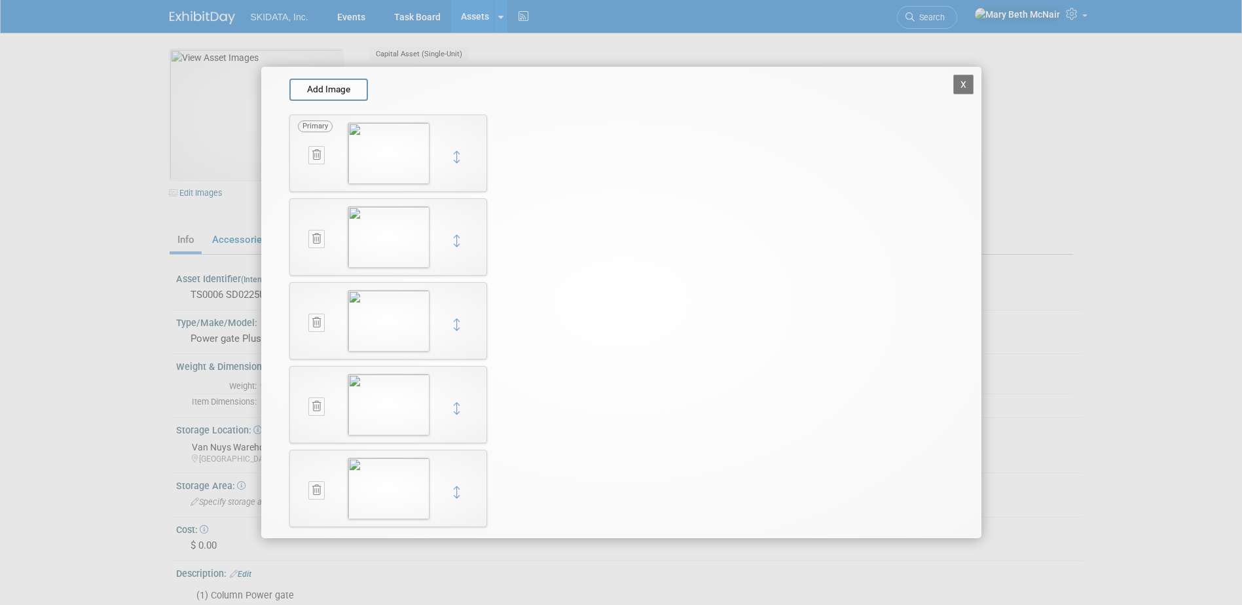
scroll to position [54, 0]
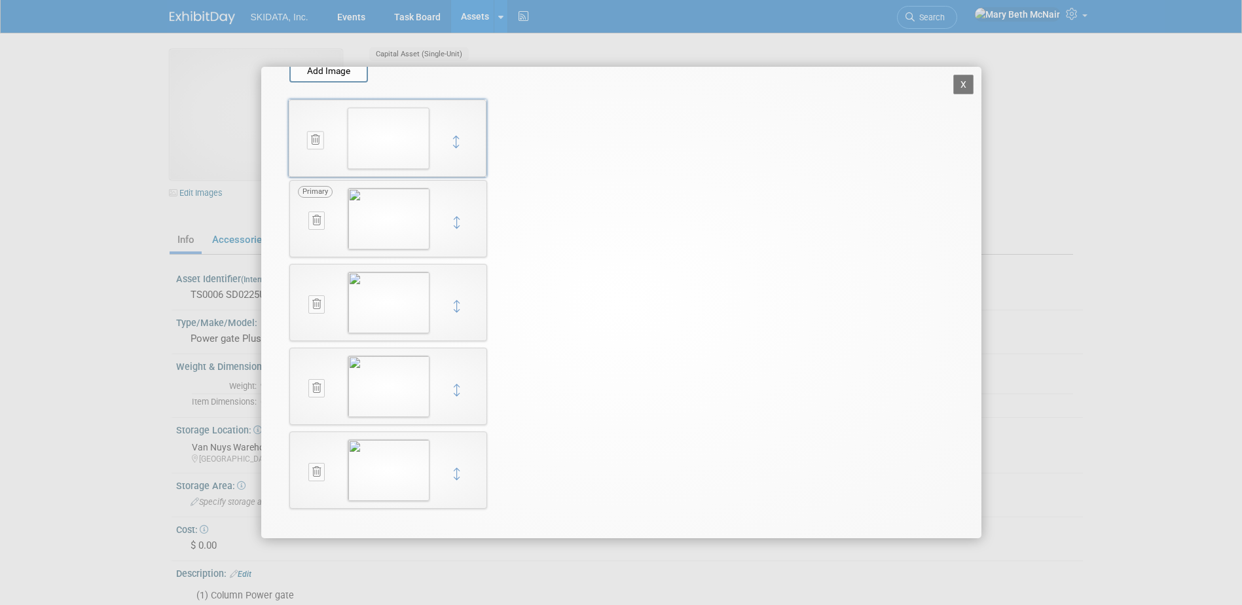
drag, startPoint x: 458, startPoint y: 477, endPoint x: 457, endPoint y: 145, distance: 332.0
click at [392, 215] on img at bounding box center [389, 219] width 82 height 62
drag, startPoint x: 397, startPoint y: 219, endPoint x: 395, endPoint y: 134, distance: 85.2
click at [395, 134] on div "Primary X Primary X Primary X X" at bounding box center [388, 302] width 211 height 432
drag, startPoint x: 459, startPoint y: 228, endPoint x: 449, endPoint y: 145, distance: 83.7
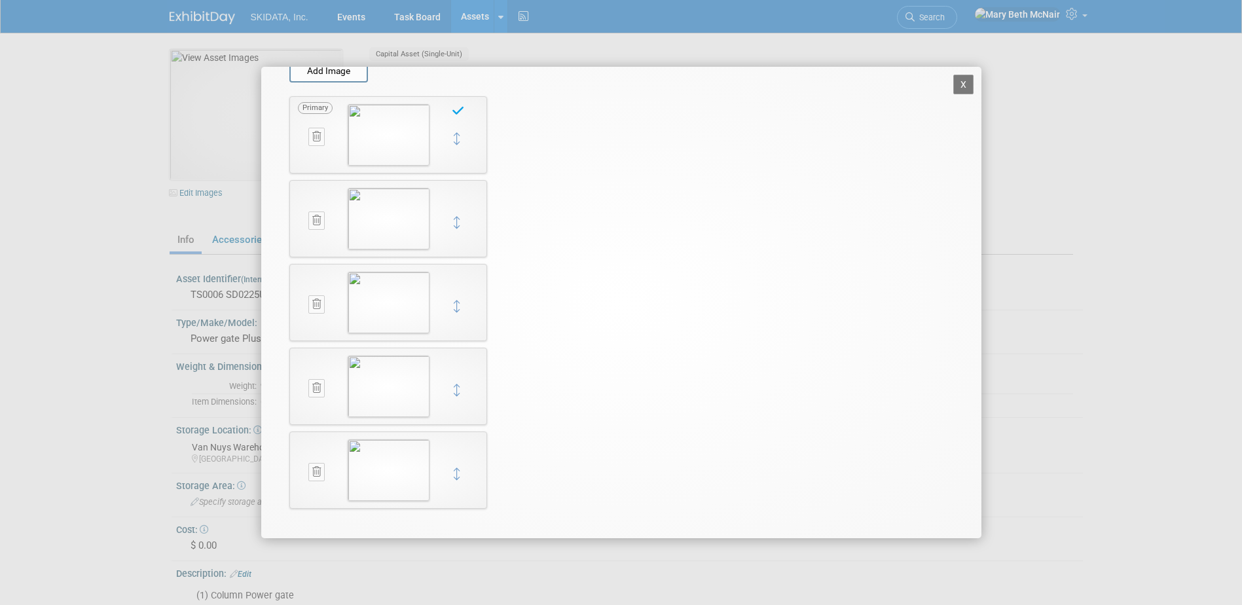
click at [953, 82] on button "X" at bounding box center [963, 85] width 21 height 20
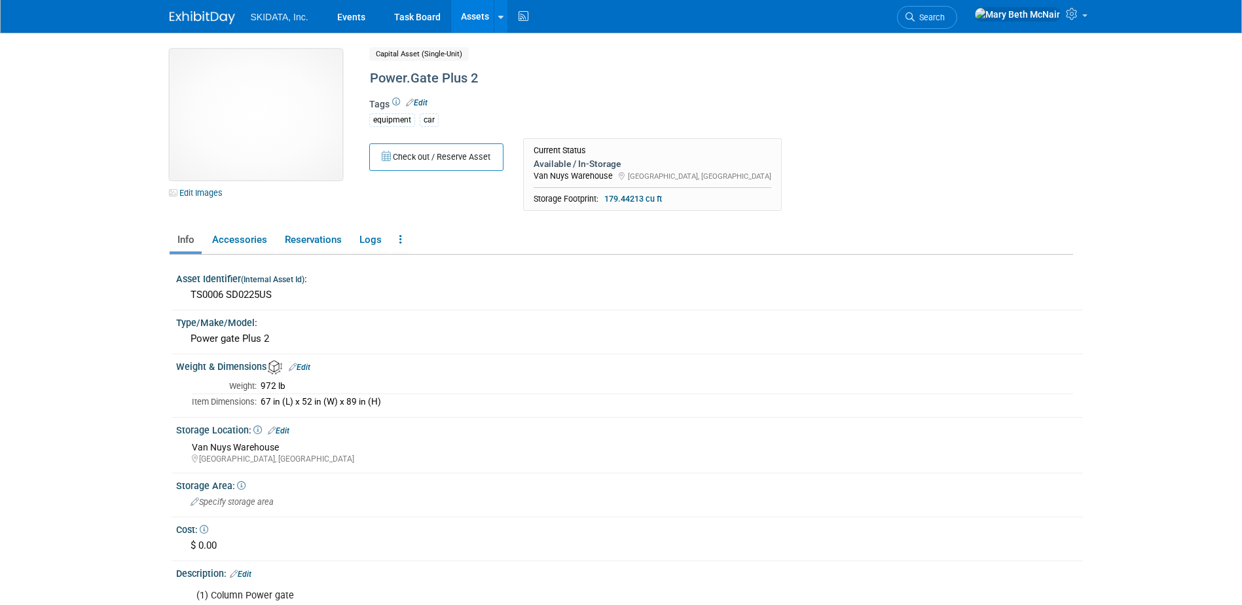
click at [257, 128] on img at bounding box center [256, 114] width 173 height 131
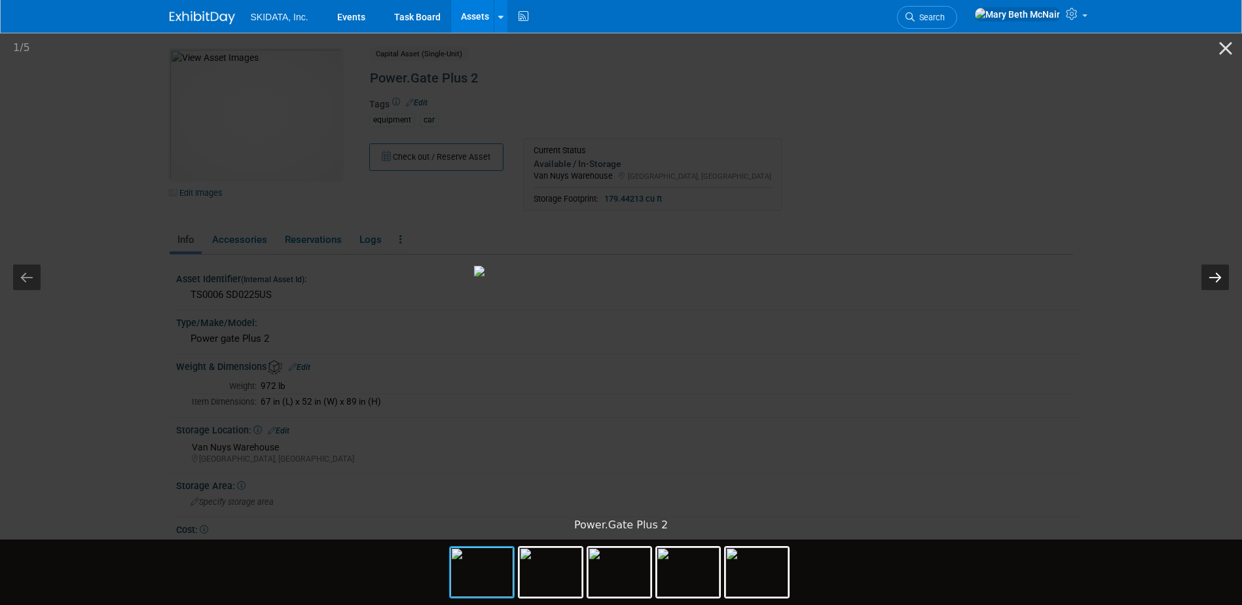
click at [1218, 276] on button "Next slide" at bounding box center [1215, 278] width 28 height 26
click at [31, 280] on button "Previous slide" at bounding box center [27, 278] width 28 height 26
click at [1221, 52] on button "Close gallery" at bounding box center [1225, 48] width 33 height 31
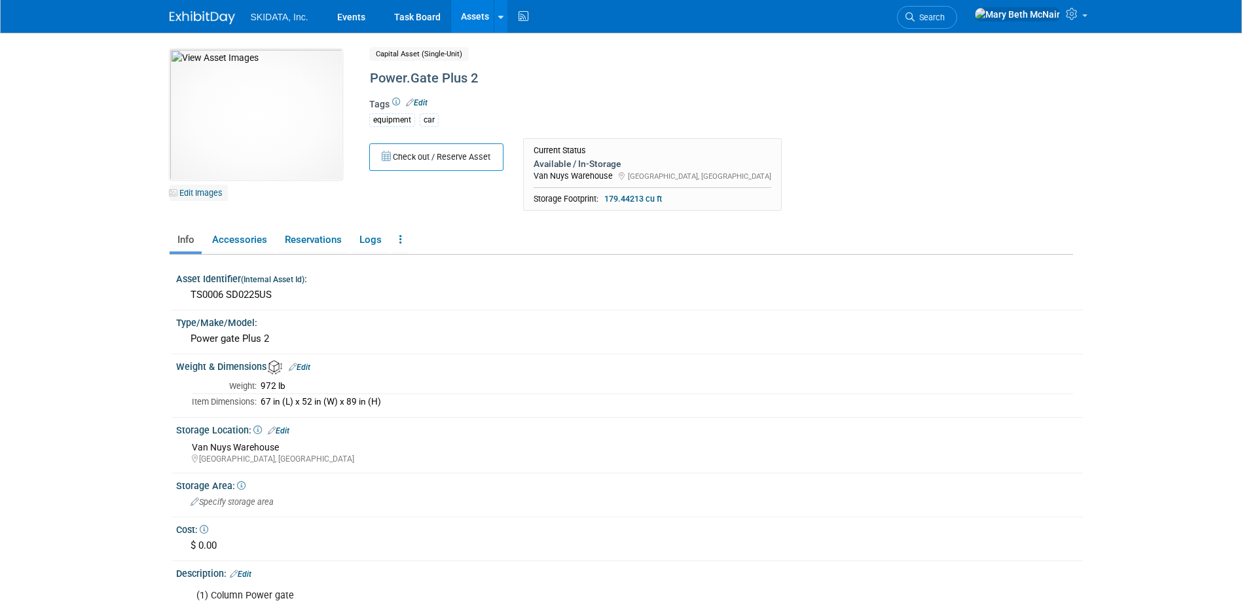
click at [204, 187] on link "Edit Images" at bounding box center [199, 193] width 58 height 16
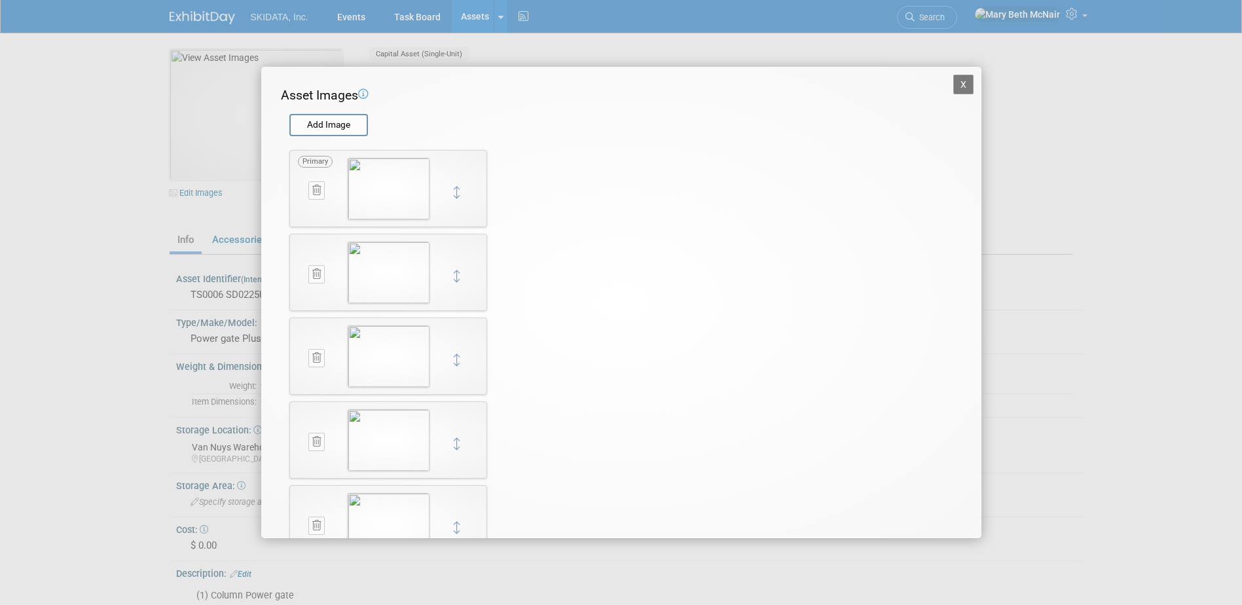
click at [319, 192] on icon at bounding box center [316, 190] width 9 height 10
click at [318, 202] on button "button" at bounding box center [309, 205] width 23 height 17
click at [968, 84] on button "X" at bounding box center [963, 85] width 21 height 20
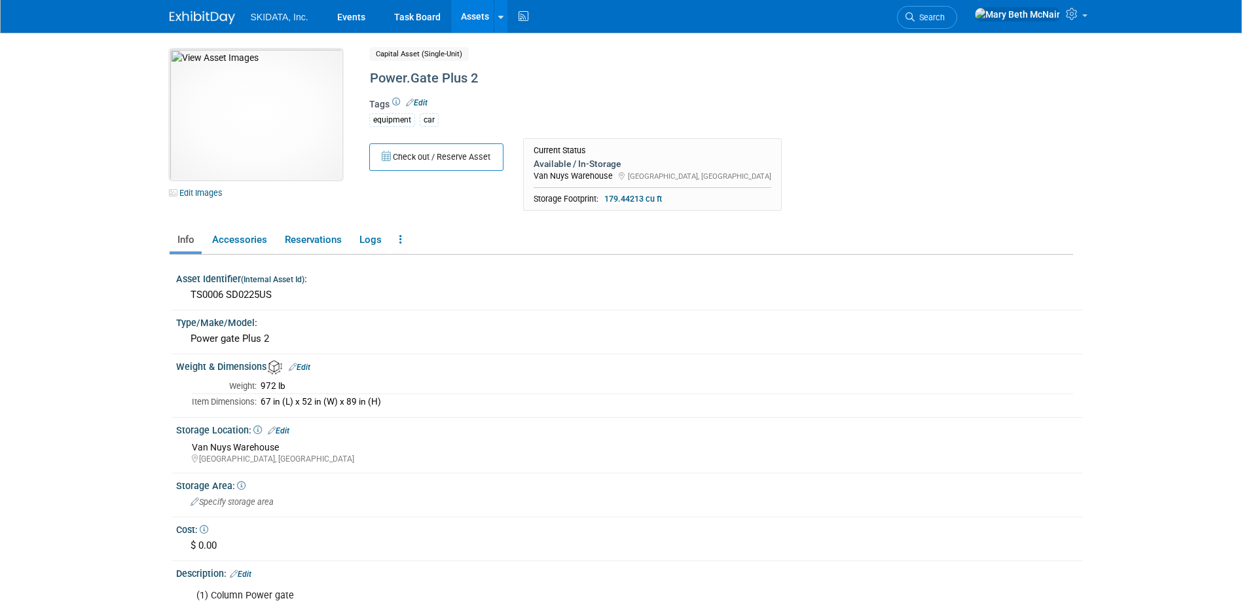
click at [258, 101] on img at bounding box center [256, 114] width 173 height 131
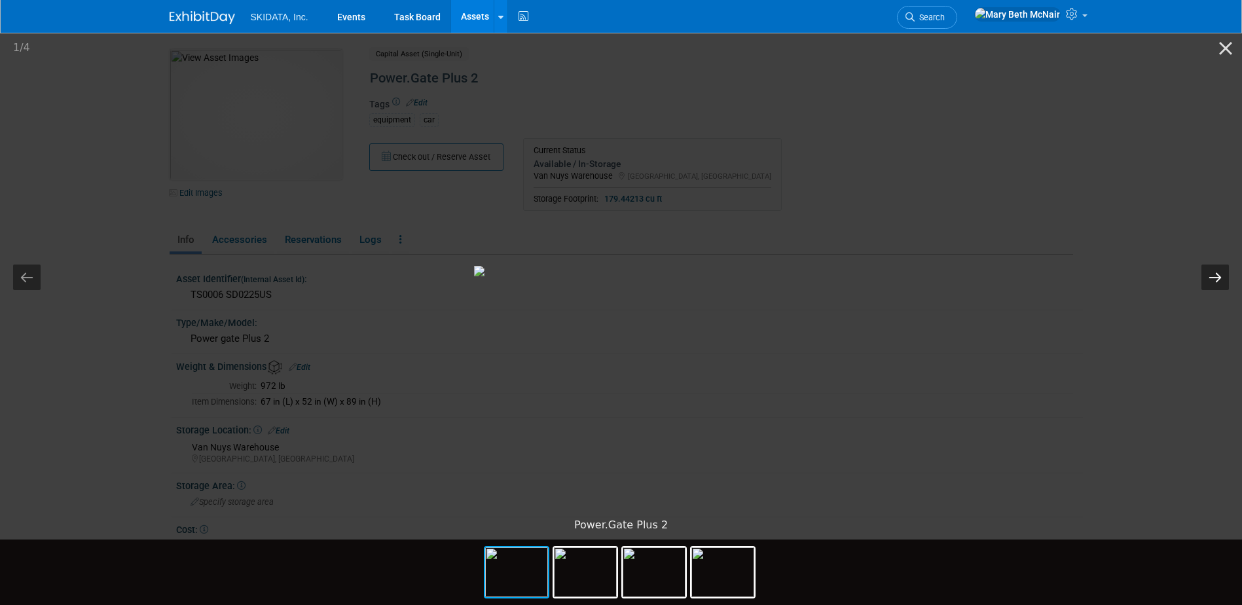
click at [1212, 278] on button "Next slide" at bounding box center [1215, 278] width 28 height 26
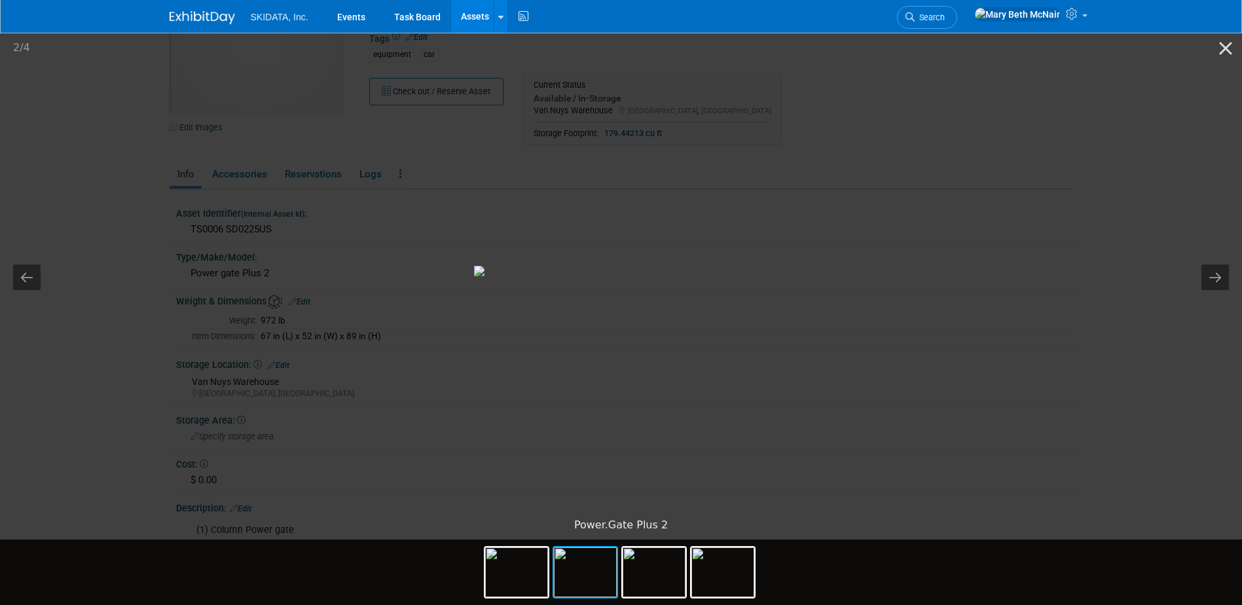
scroll to position [0, 0]
click at [1214, 272] on button "Next slide" at bounding box center [1215, 278] width 28 height 26
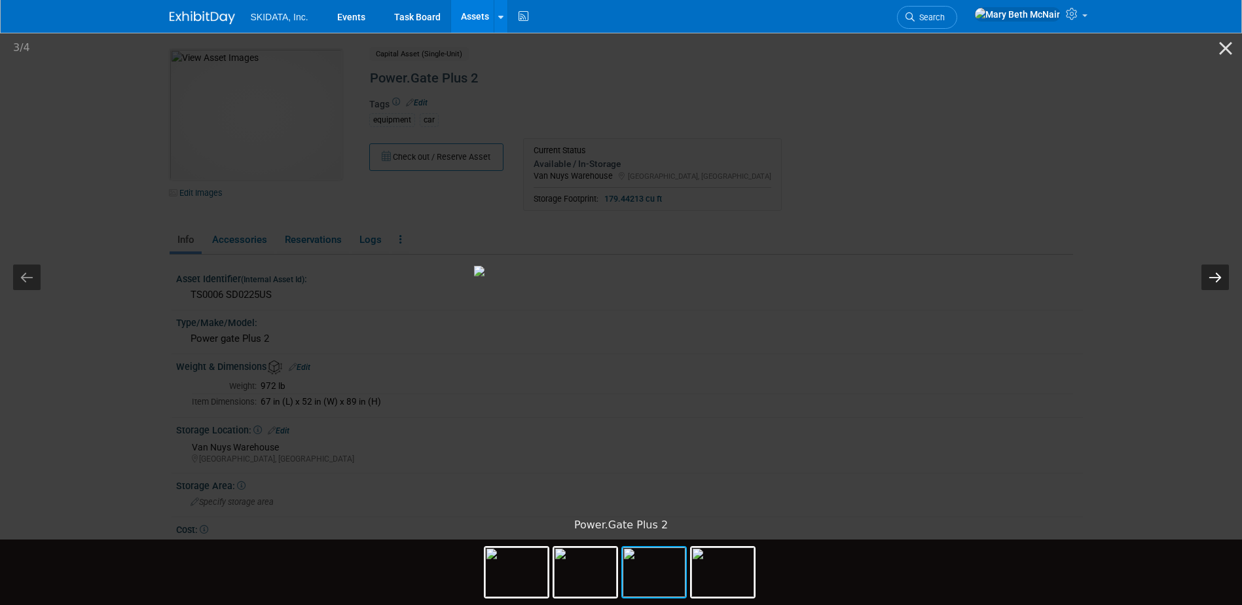
click at [1214, 272] on button "Next slide" at bounding box center [1215, 278] width 28 height 26
click at [1221, 48] on button "Close gallery" at bounding box center [1225, 48] width 33 height 31
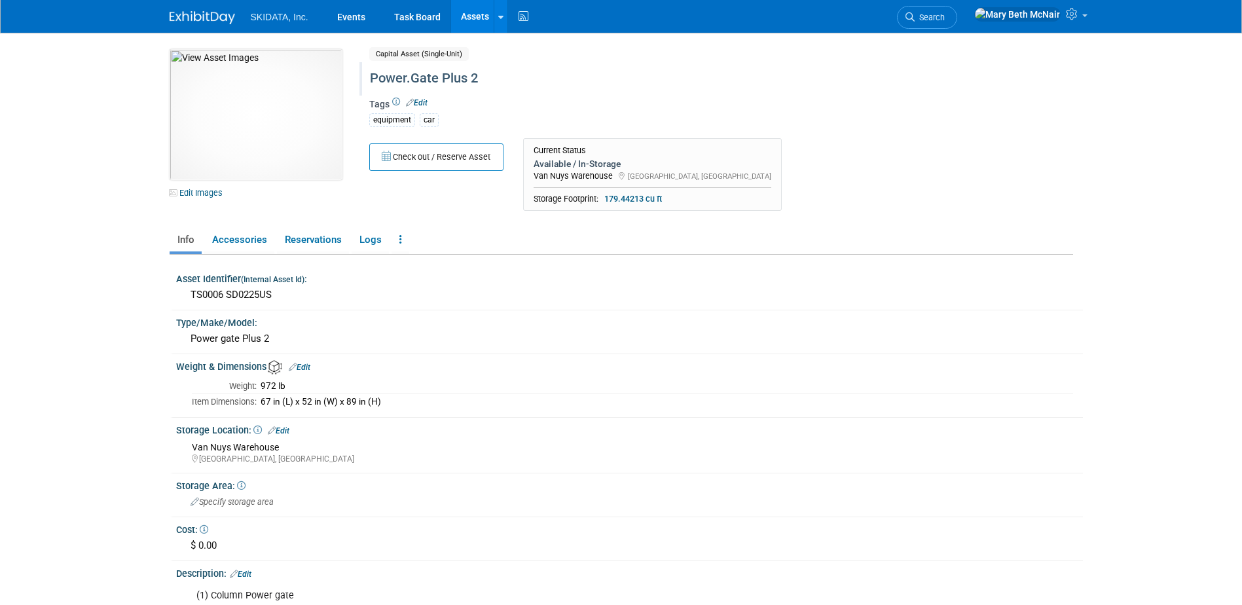
click at [451, 81] on div "Power.Gate Plus 2" at bounding box center [665, 79] width 600 height 24
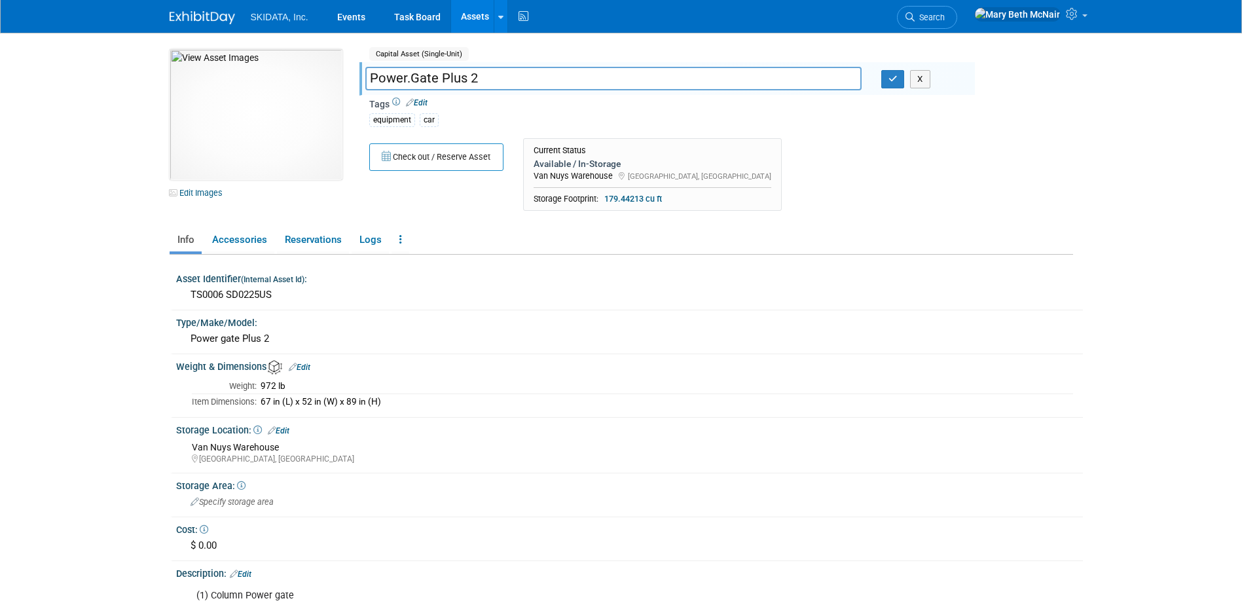
click at [477, 74] on input "Power.Gate Plus 2" at bounding box center [613, 78] width 496 height 23
type input "Power.Gate Plus & Barrier.Gate EXIT"
click at [891, 83] on icon "button" at bounding box center [893, 79] width 9 height 9
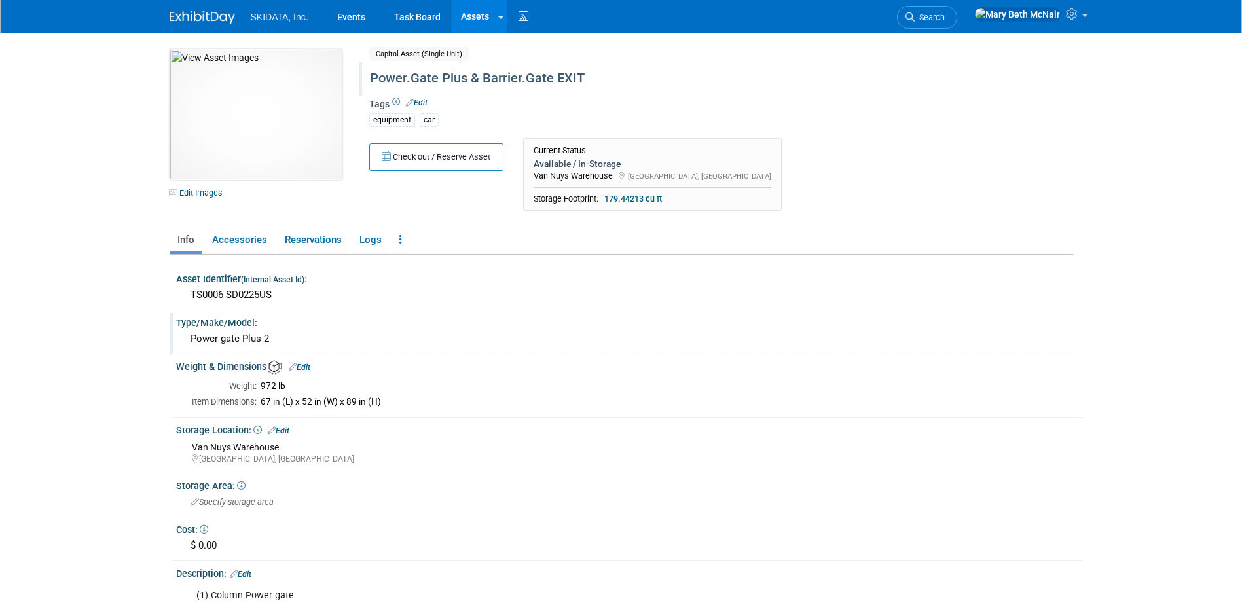
click at [298, 342] on div "Power gate Plus 2" at bounding box center [629, 339] width 887 height 20
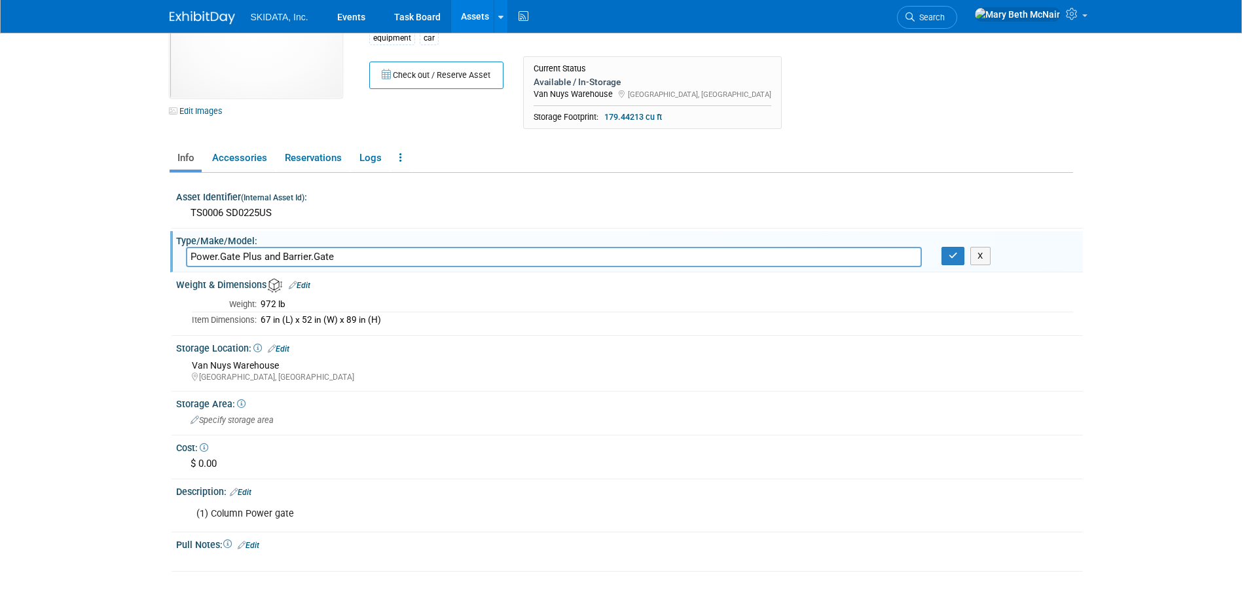
scroll to position [59, 0]
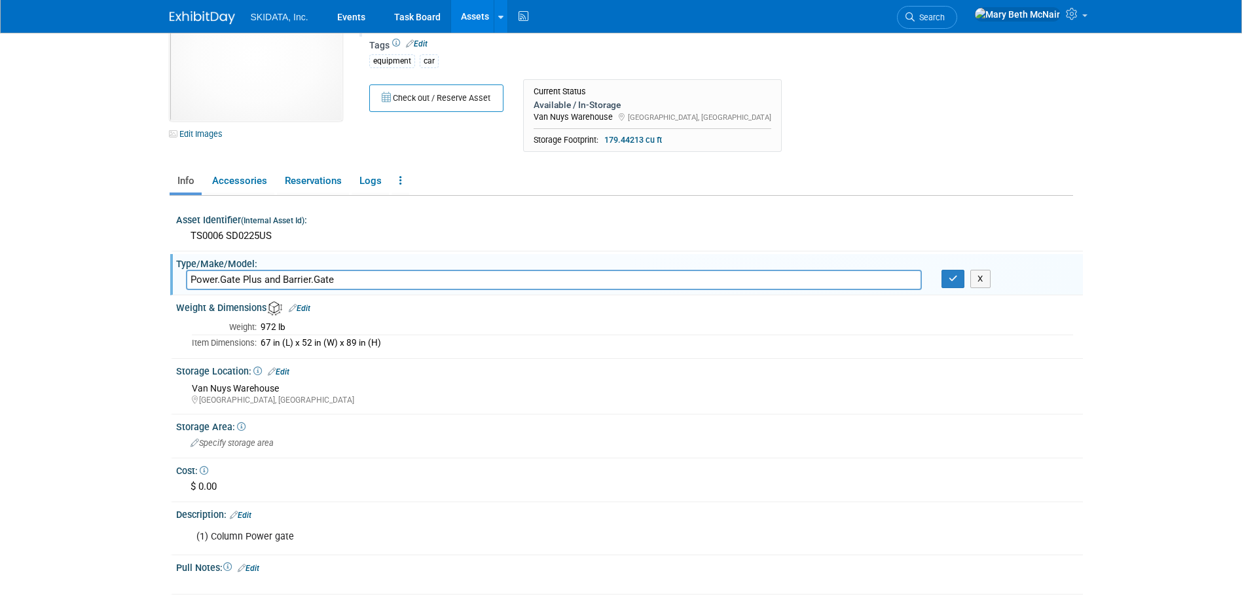
type input "Power.Gate Plus and Barrier.Gate"
click at [251, 516] on link "Edit" at bounding box center [241, 515] width 22 height 9
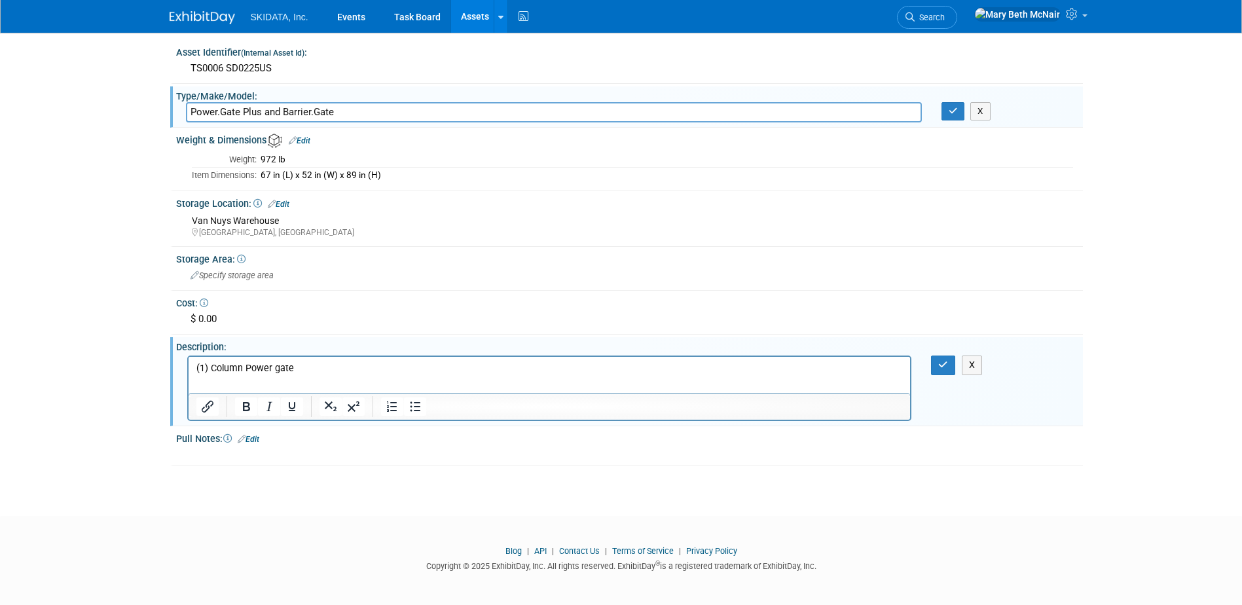
scroll to position [229, 0]
drag, startPoint x: 218, startPoint y: 370, endPoint x: 344, endPoint y: 724, distance: 375.5
click at [188, 369] on html "(1) Column Power gate" at bounding box center [549, 363] width 722 height 18
click at [415, 410] on icon "Bullet list" at bounding box center [415, 404] width 16 height 16
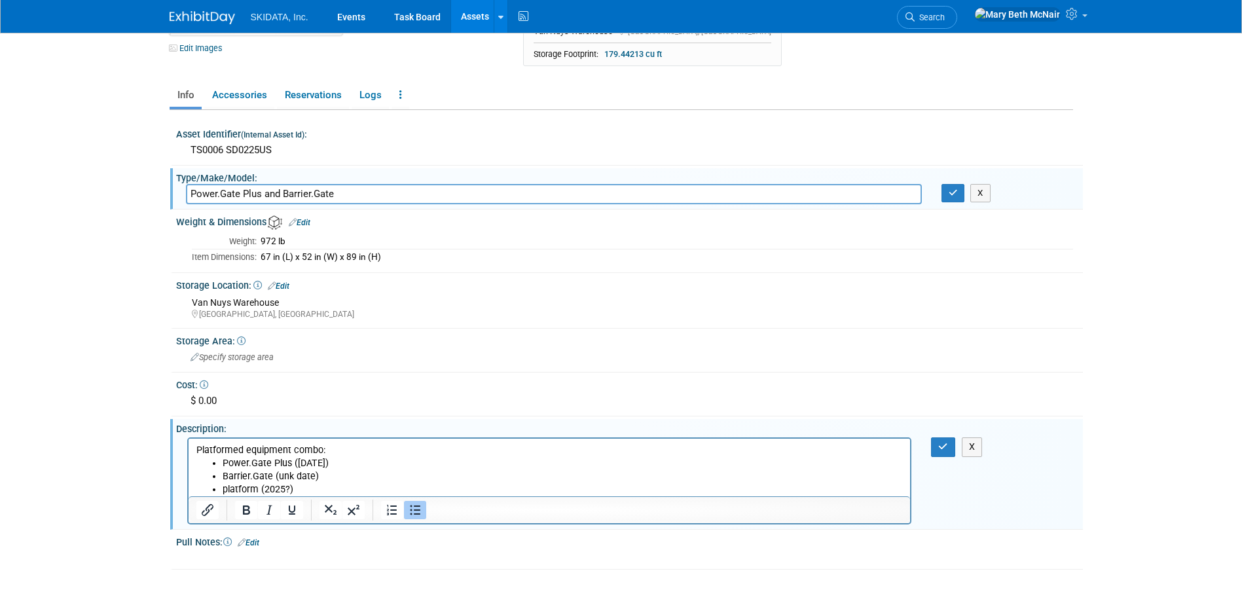
scroll to position [251, 0]
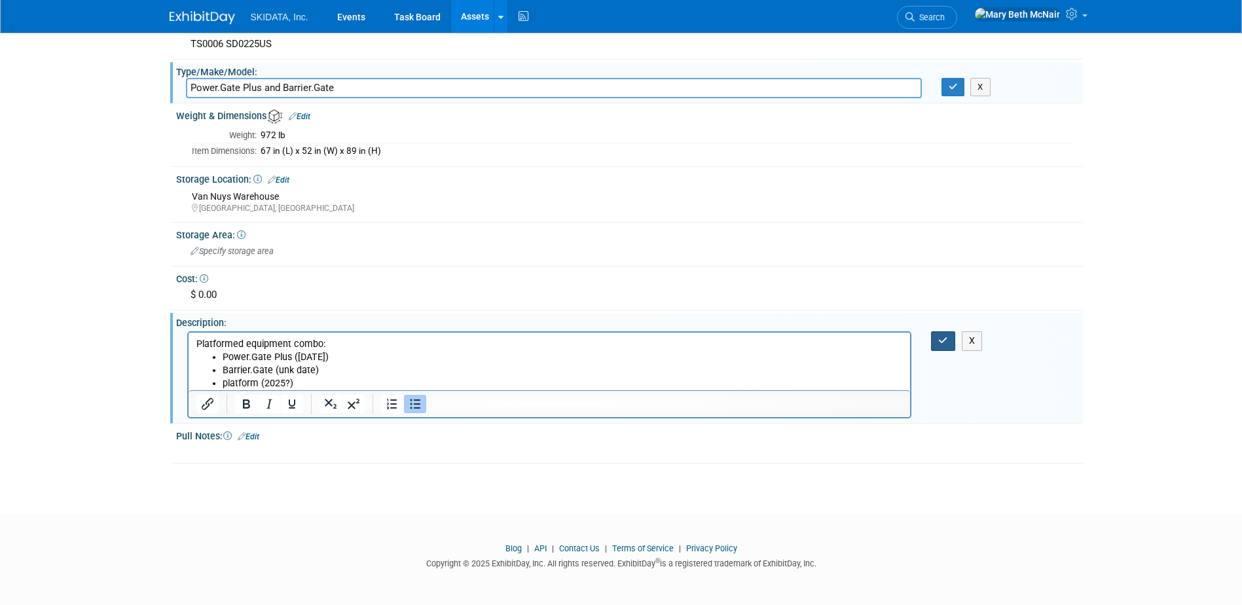
click at [946, 338] on icon "button" at bounding box center [943, 340] width 10 height 9
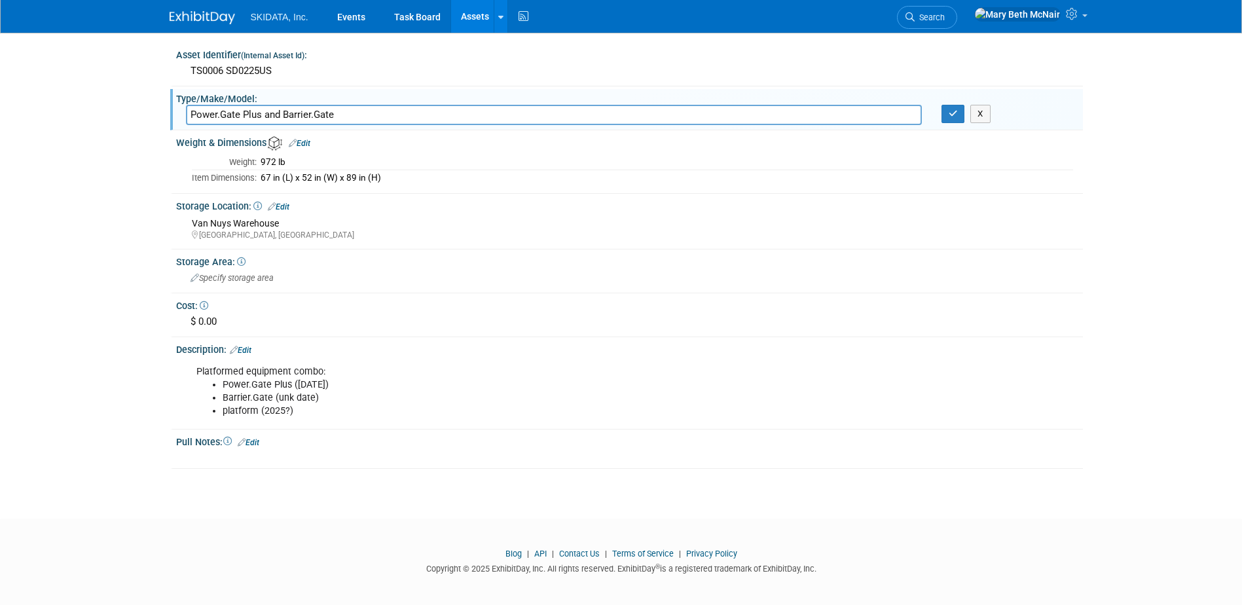
scroll to position [229, 0]
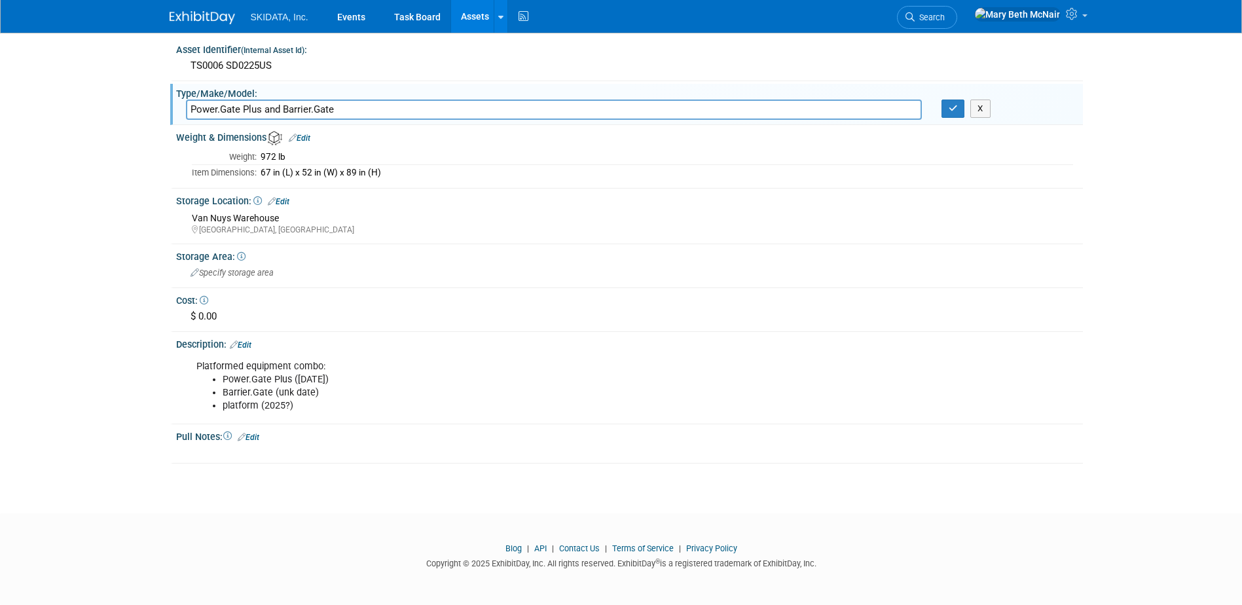
click at [249, 342] on link "Edit" at bounding box center [241, 344] width 22 height 9
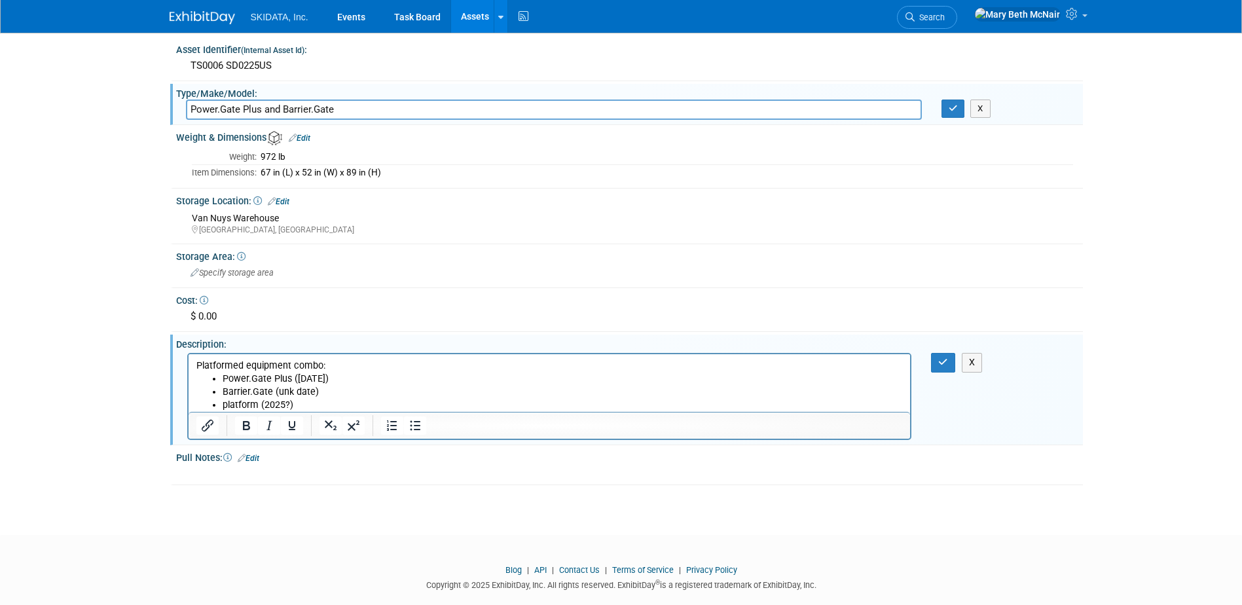
scroll to position [0, 0]
click at [301, 401] on li "platform (2025?)" at bounding box center [562, 405] width 681 height 13
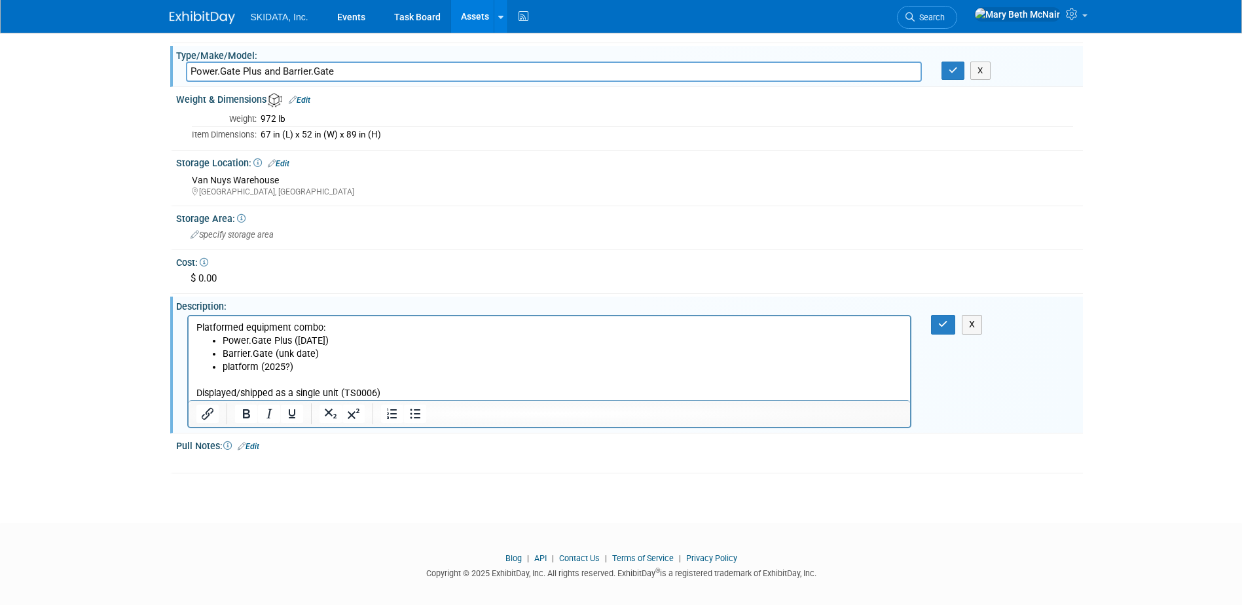
scroll to position [277, 0]
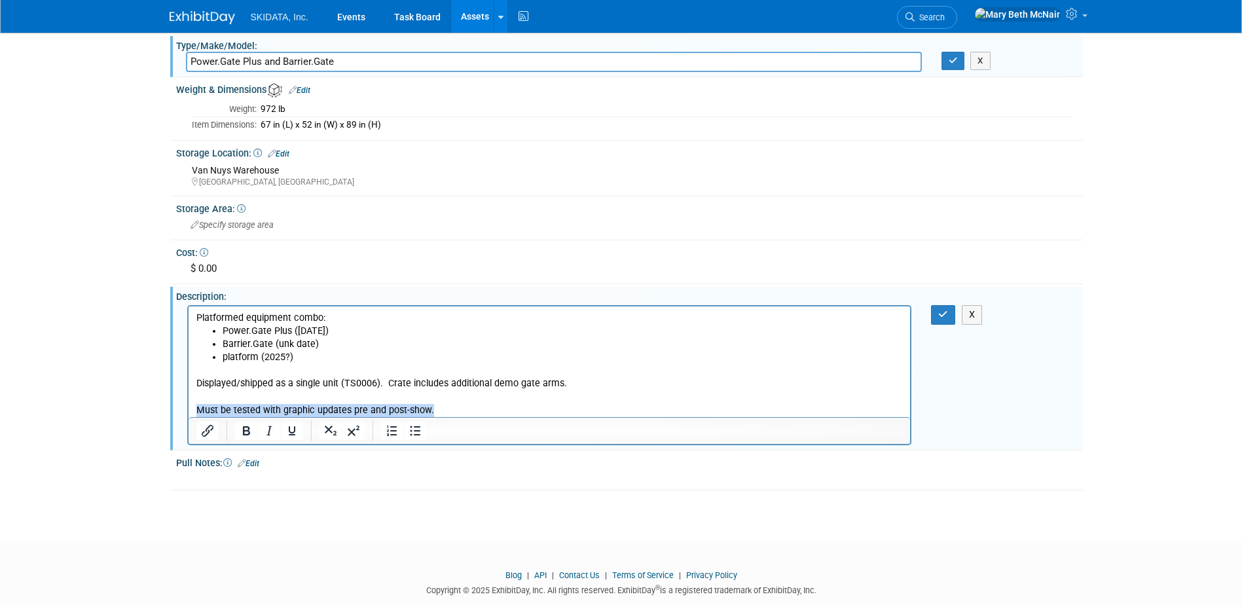
drag, startPoint x: 441, startPoint y: 410, endPoint x: 181, endPoint y: 415, distance: 260.0
click at [188, 415] on html "Platformed equipment combo: Power.Gate Plus (May 2025) Barrier.Gate (unk date) …" at bounding box center [549, 361] width 722 height 111
click at [243, 431] on icon "Bold" at bounding box center [246, 431] width 16 height 16
click at [448, 404] on p "Must be tested with graphic updates pre and post-show." at bounding box center [549, 410] width 707 height 13
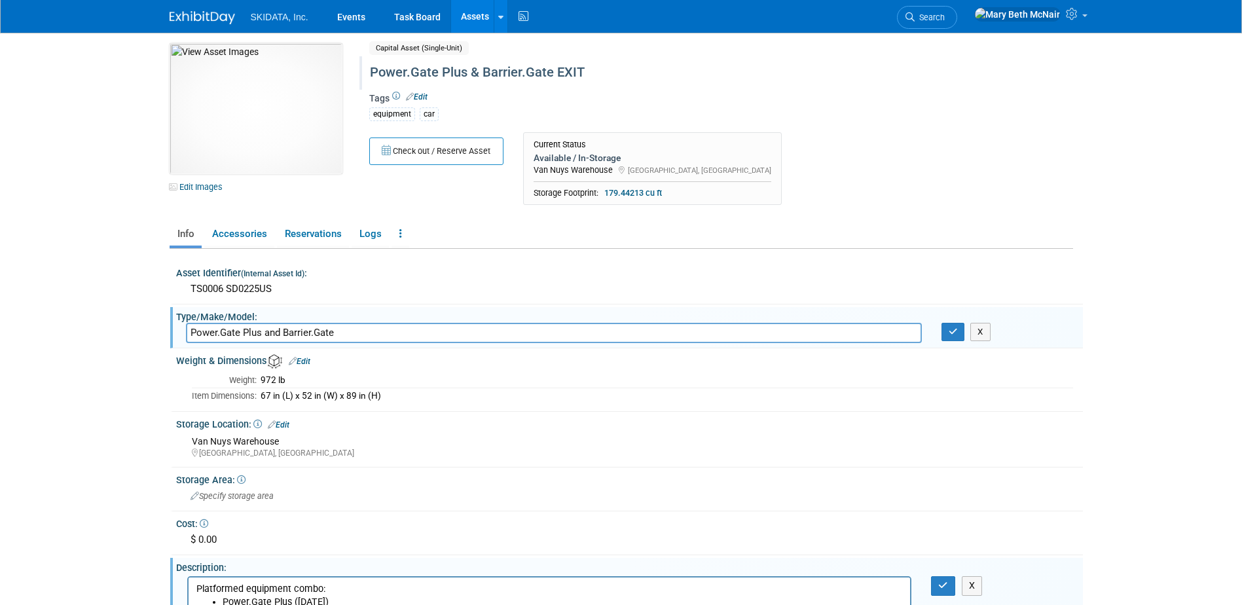
scroll to position [0, 0]
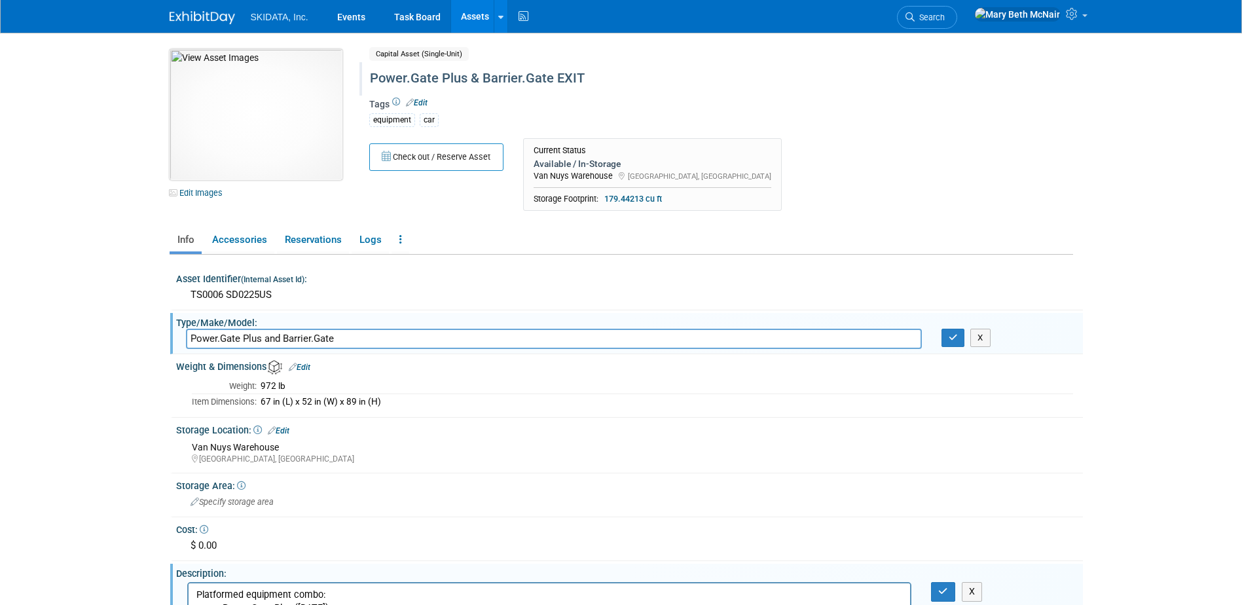
click at [273, 90] on img at bounding box center [256, 114] width 173 height 131
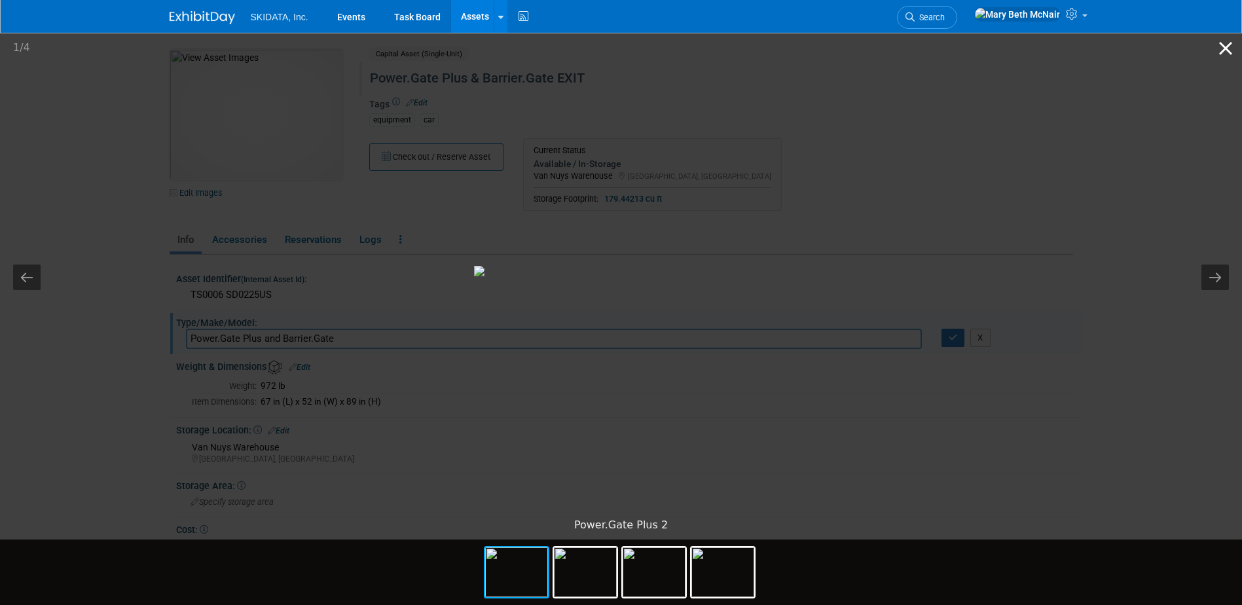
click at [1219, 50] on button "Close gallery" at bounding box center [1225, 48] width 33 height 31
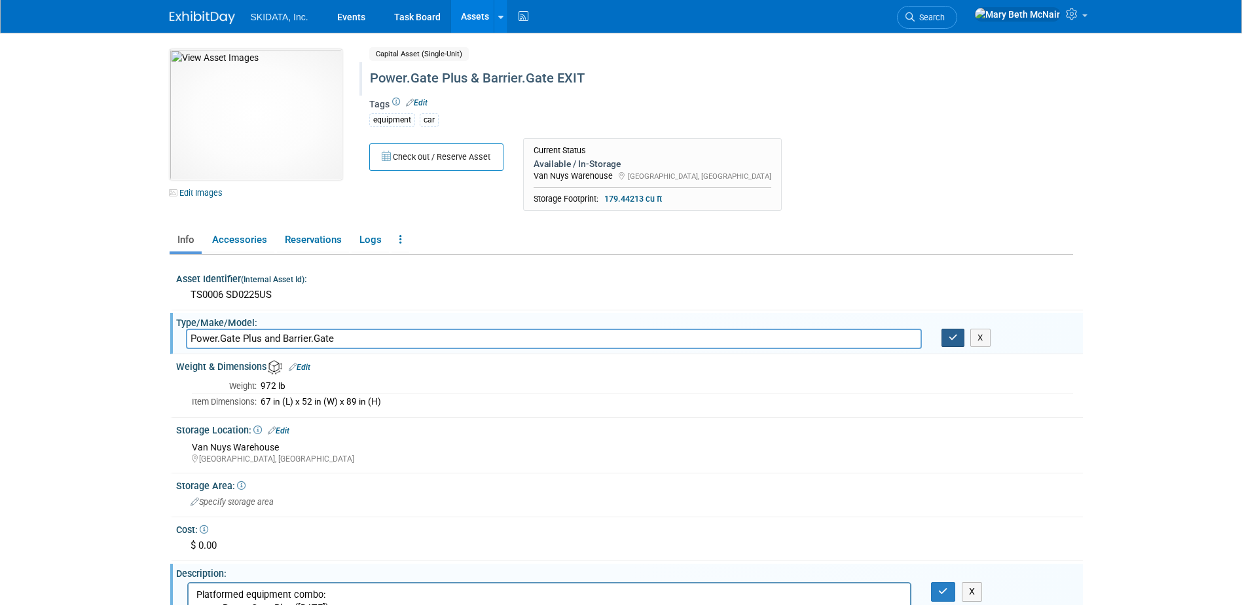
click at [959, 335] on button "button" at bounding box center [954, 338] width 24 height 18
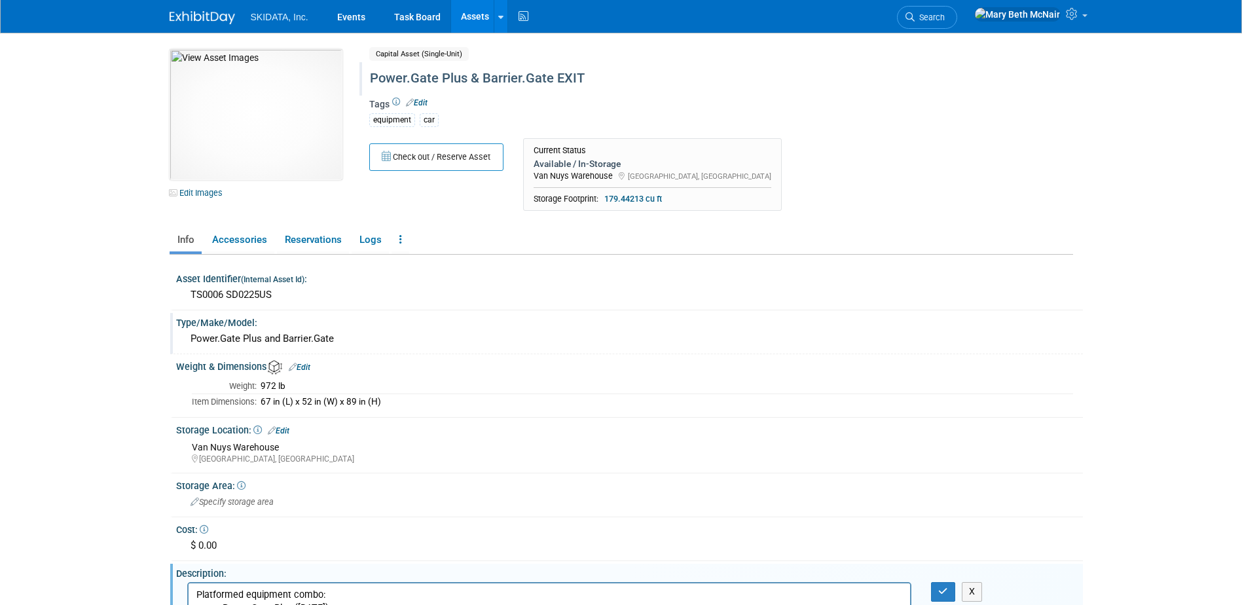
click at [554, 79] on div "Power.Gate Plus & Barrier.Gate EXIT" at bounding box center [665, 79] width 600 height 24
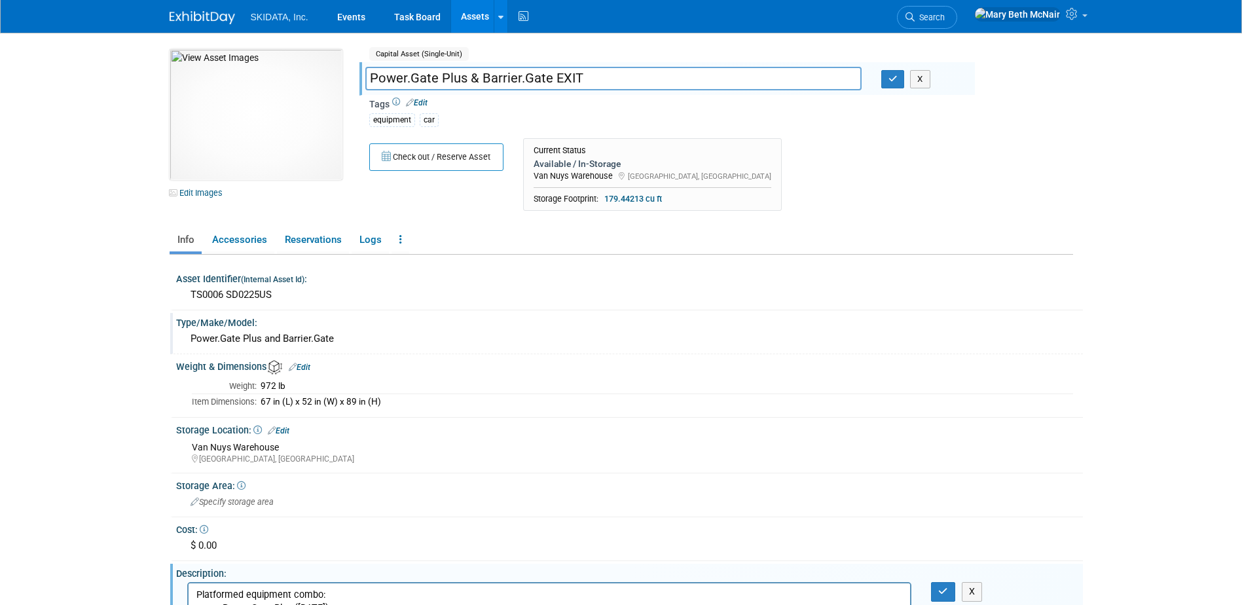
drag, startPoint x: 597, startPoint y: 78, endPoint x: 354, endPoint y: 75, distance: 243.6
click at [354, 75] on div "10051626-10727384-e7e5f37c-d215-4ed3-9788-783256ab0094.jpg Edit Images Capital …" at bounding box center [621, 133] width 923 height 169
click at [395, 77] on input "EXIT Lane Display" at bounding box center [613, 78] width 496 height 23
type input "Exit Lane Display"
click at [896, 75] on icon "button" at bounding box center [893, 79] width 9 height 9
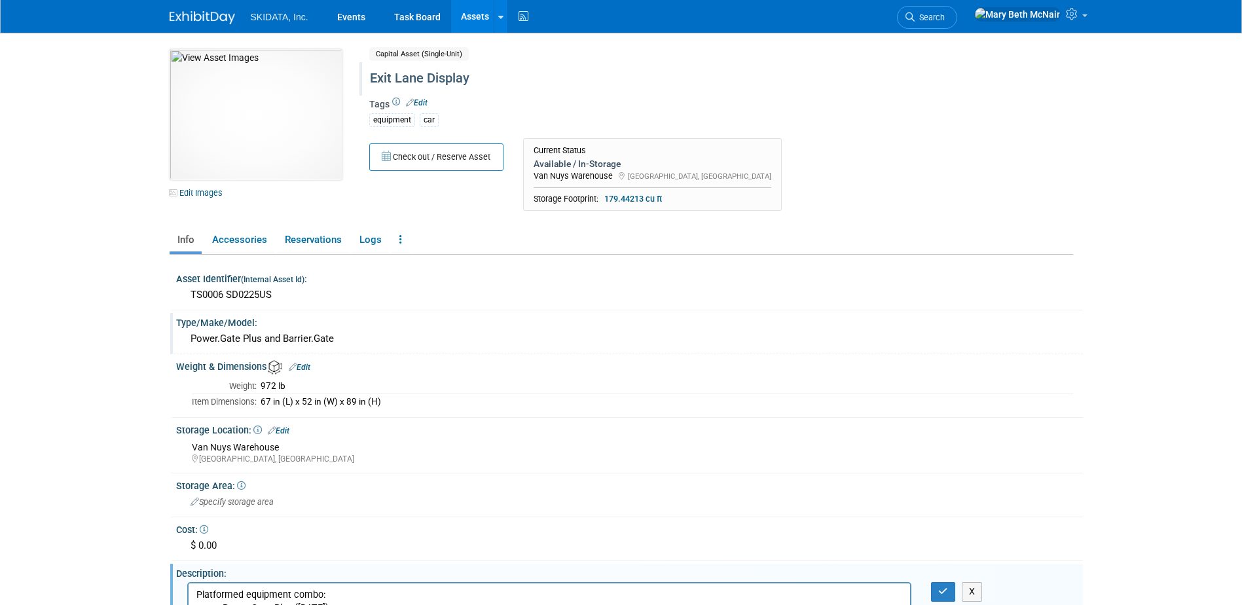
click at [371, 338] on div "Power.Gate Plus and Barrier.Gate" at bounding box center [629, 339] width 887 height 20
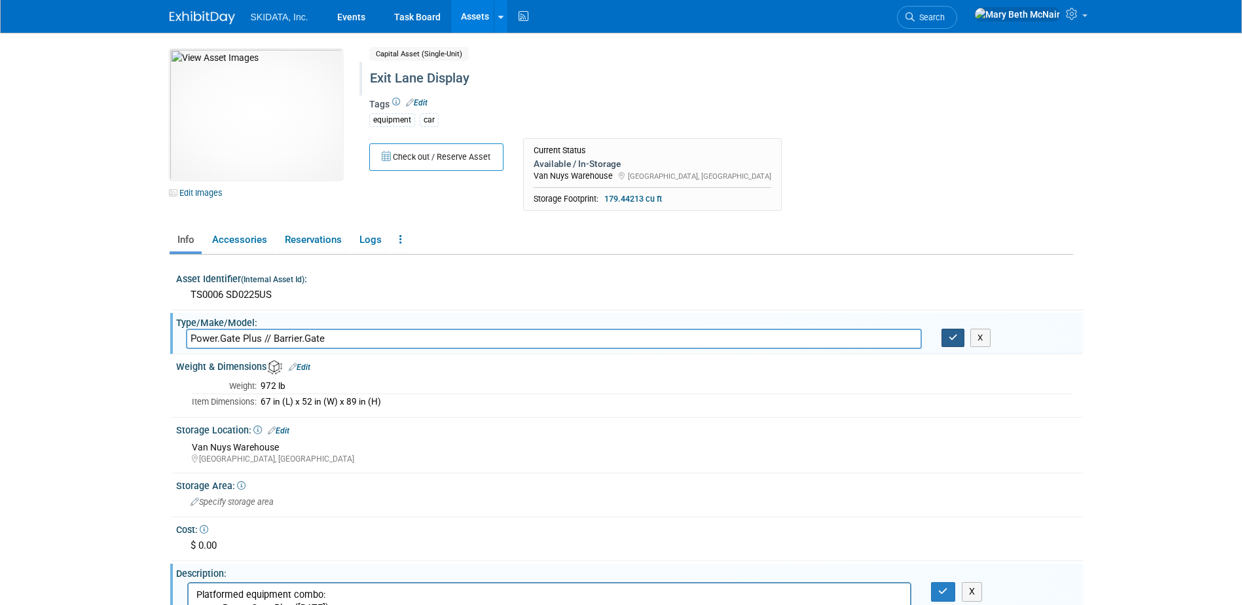
type input "Power.Gate Plus // Barrier.Gate"
click at [950, 340] on icon "button" at bounding box center [953, 337] width 9 height 9
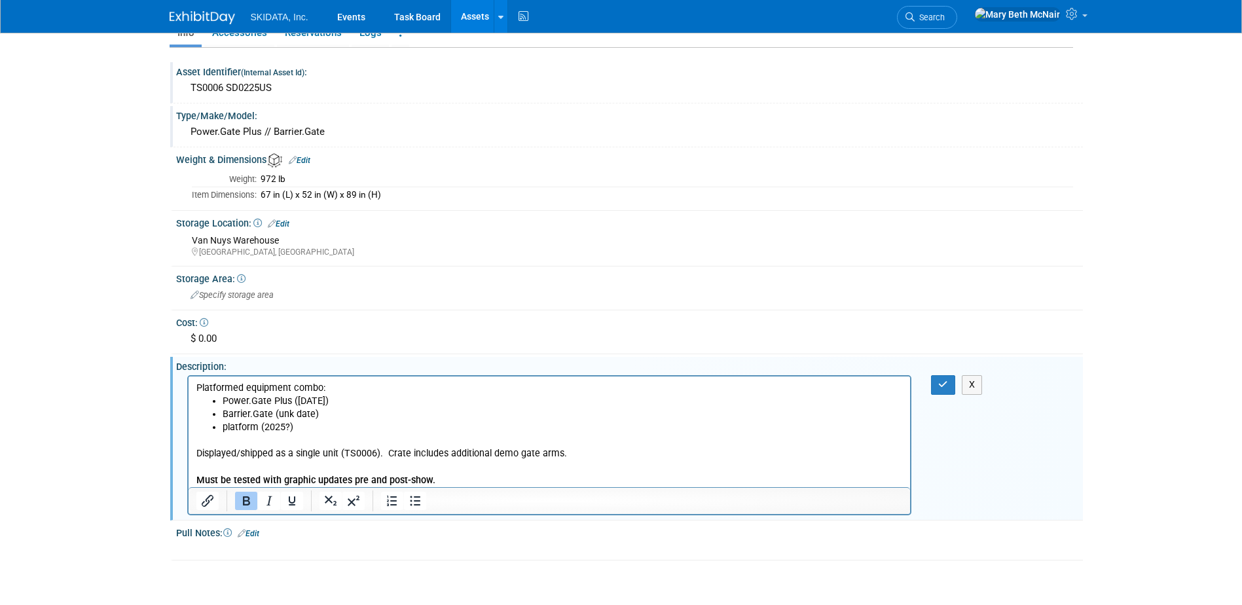
scroll to position [304, 0]
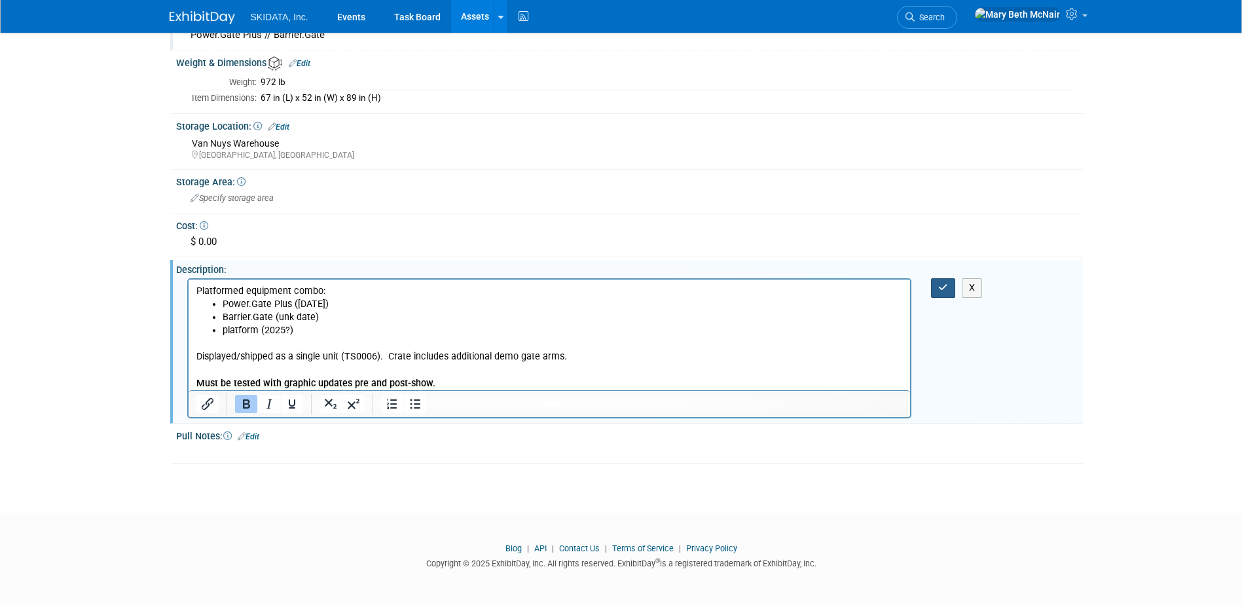
click at [940, 291] on icon "button" at bounding box center [943, 287] width 10 height 9
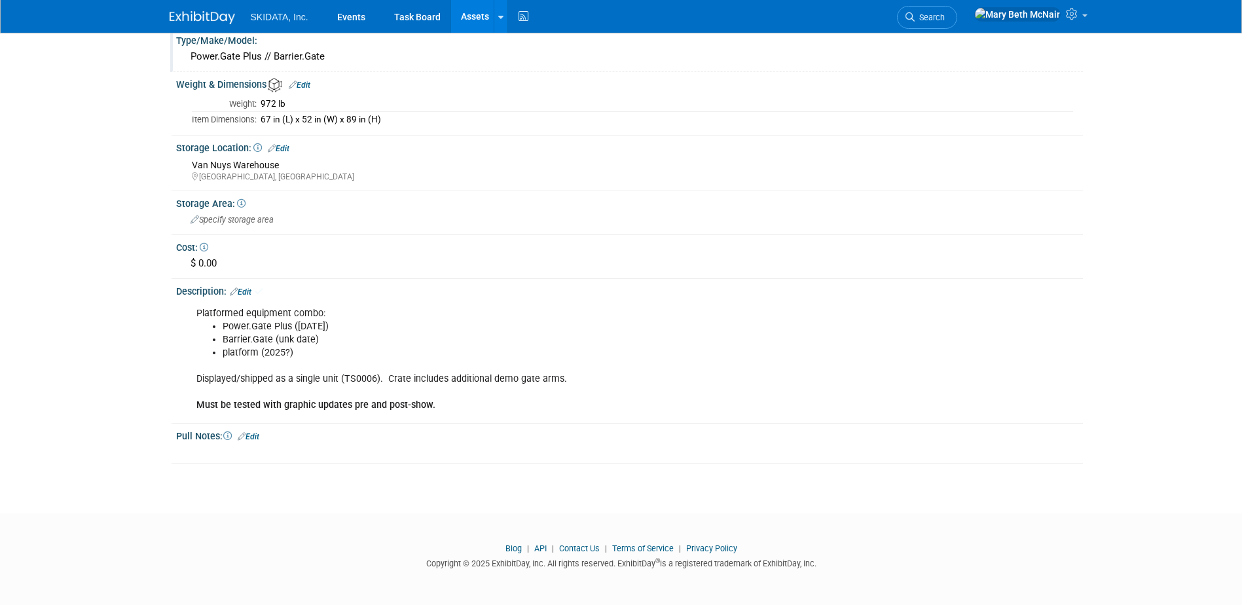
scroll to position [282, 0]
click at [257, 435] on link "Edit" at bounding box center [249, 436] width 22 height 9
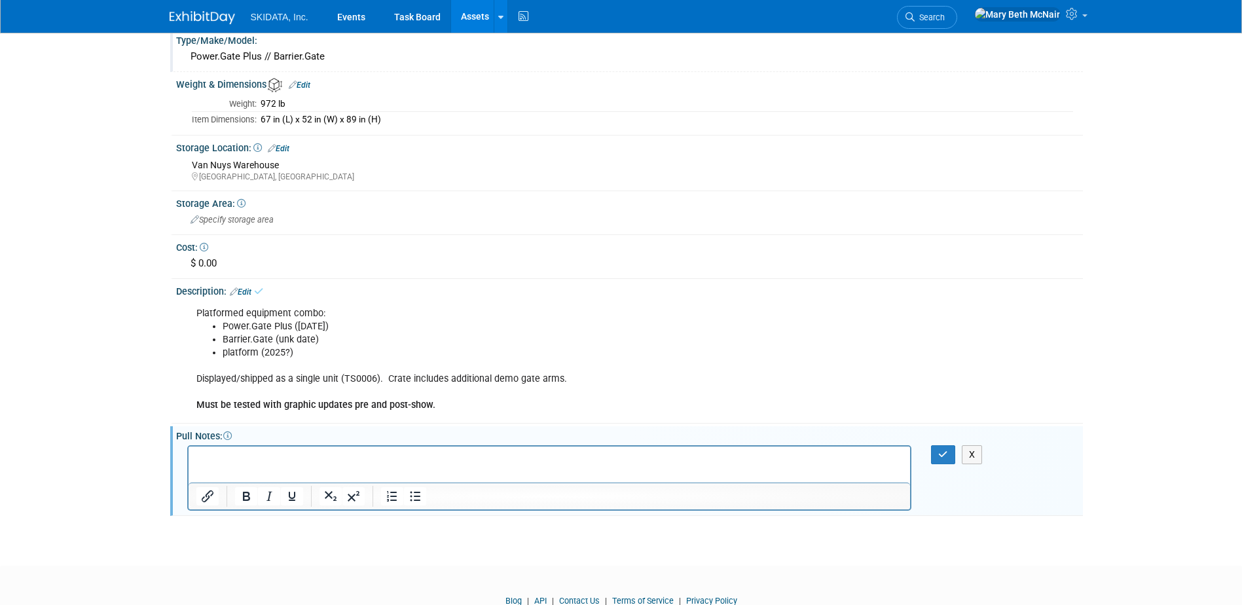
scroll to position [0, 0]
click at [193, 460] on html "Verify correct show graphics" at bounding box center [549, 455] width 722 height 18
click at [420, 497] on icon "Bullet list" at bounding box center [415, 496] width 10 height 10
click at [356, 455] on li "Verify correct show graphics" at bounding box center [562, 457] width 681 height 13
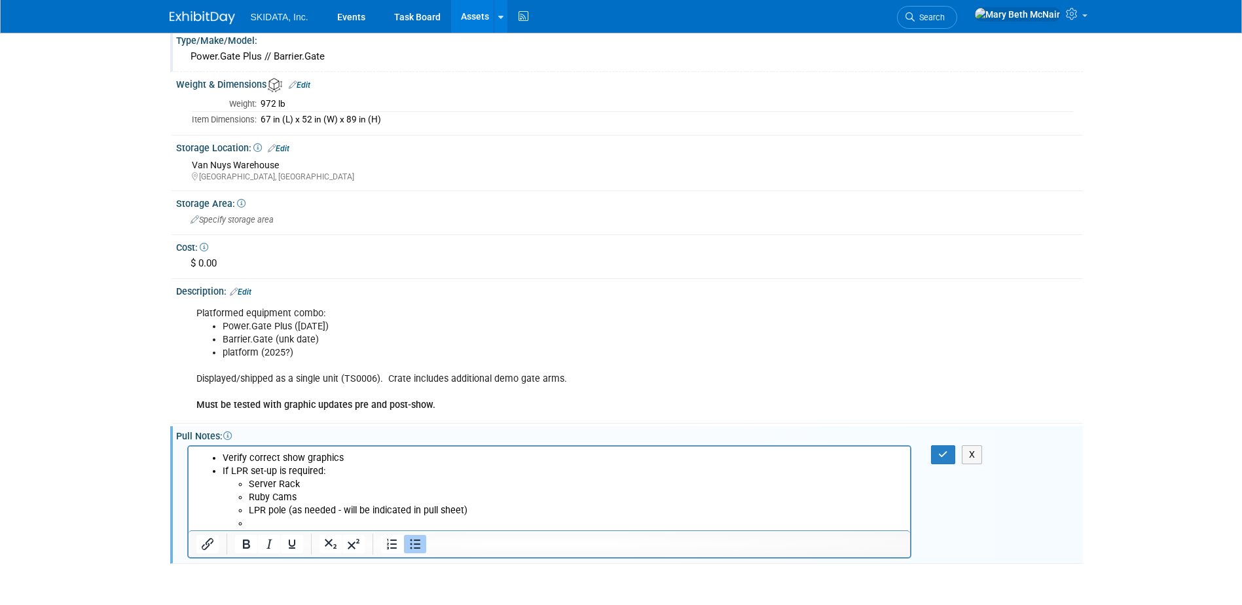
drag, startPoint x: 291, startPoint y: 496, endPoint x: 524, endPoint y: 1012, distance: 565.9
click at [291, 496] on li "Ruby Cams" at bounding box center [575, 496] width 655 height 13
click at [307, 496] on li "Ruby Cam(s" at bounding box center [575, 496] width 655 height 13
click at [348, 454] on li "Verify correct show graphics" at bounding box center [562, 457] width 681 height 13
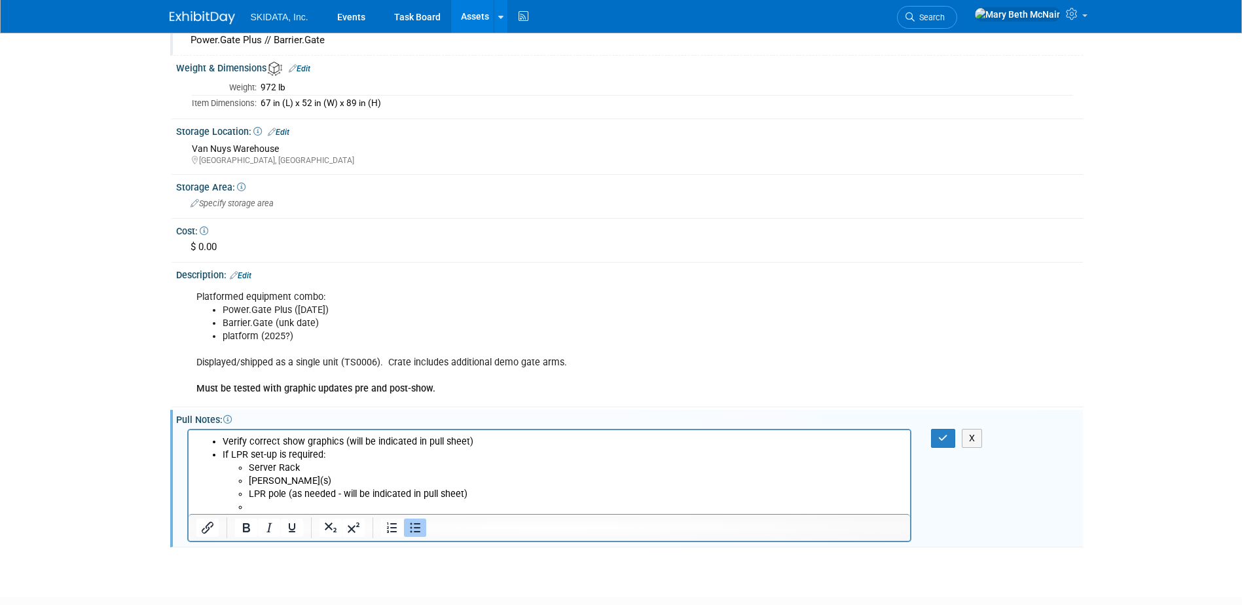
scroll to position [327, 0]
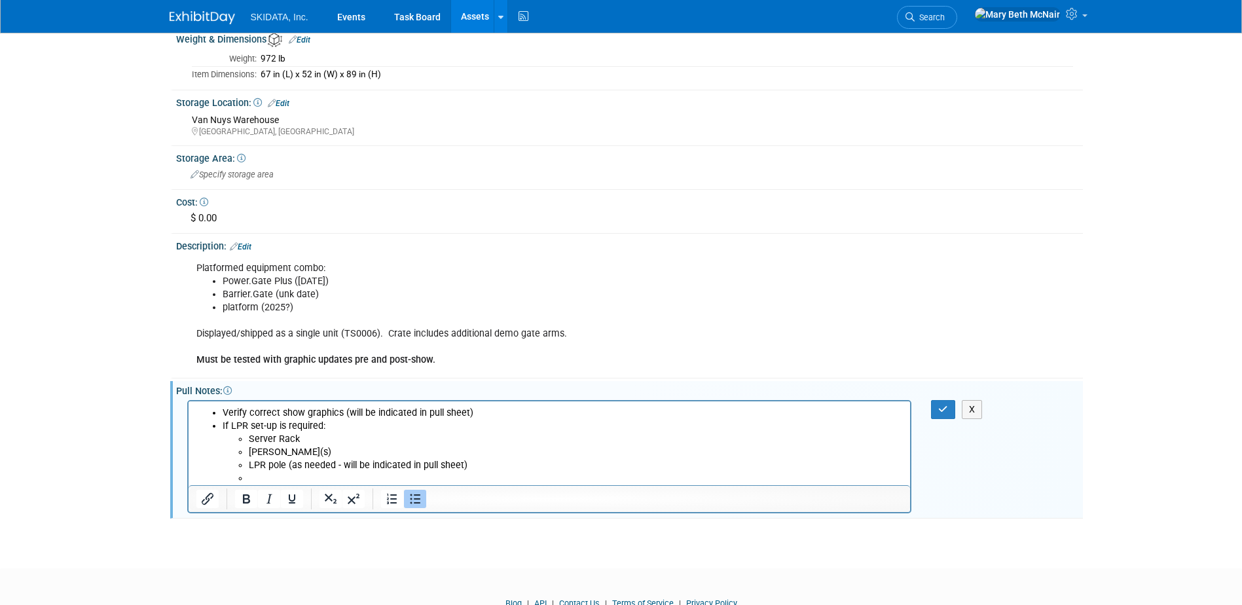
click at [339, 479] on li "Rich Text Area. Press ALT-0 for help." at bounding box center [575, 477] width 655 height 13
click at [949, 409] on button "button" at bounding box center [943, 409] width 24 height 19
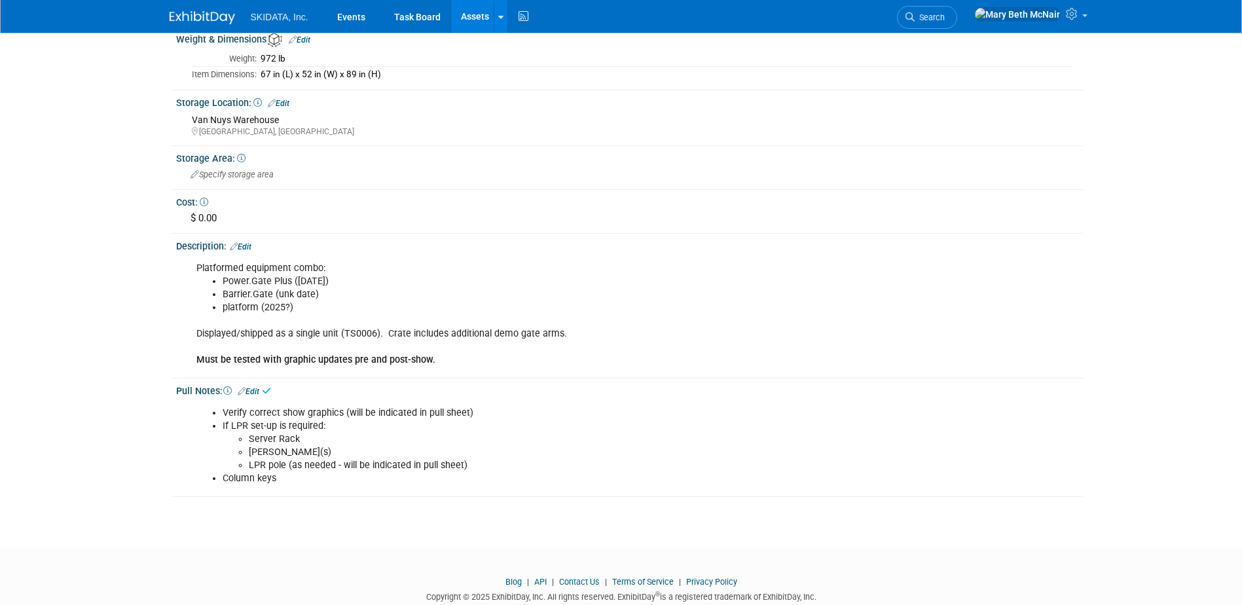
click at [564, 331] on div "Platformed equipment combo: Power.Gate Plus (May 2025) Barrier.Gate (unk date) …" at bounding box center [549, 314] width 725 height 119
click at [492, 331] on div "Platformed equipment combo: Power.Gate Plus (May 2025) Barrier.Gate (unk date) …" at bounding box center [549, 314] width 725 height 119
click at [249, 249] on link "Edit" at bounding box center [241, 246] width 22 height 9
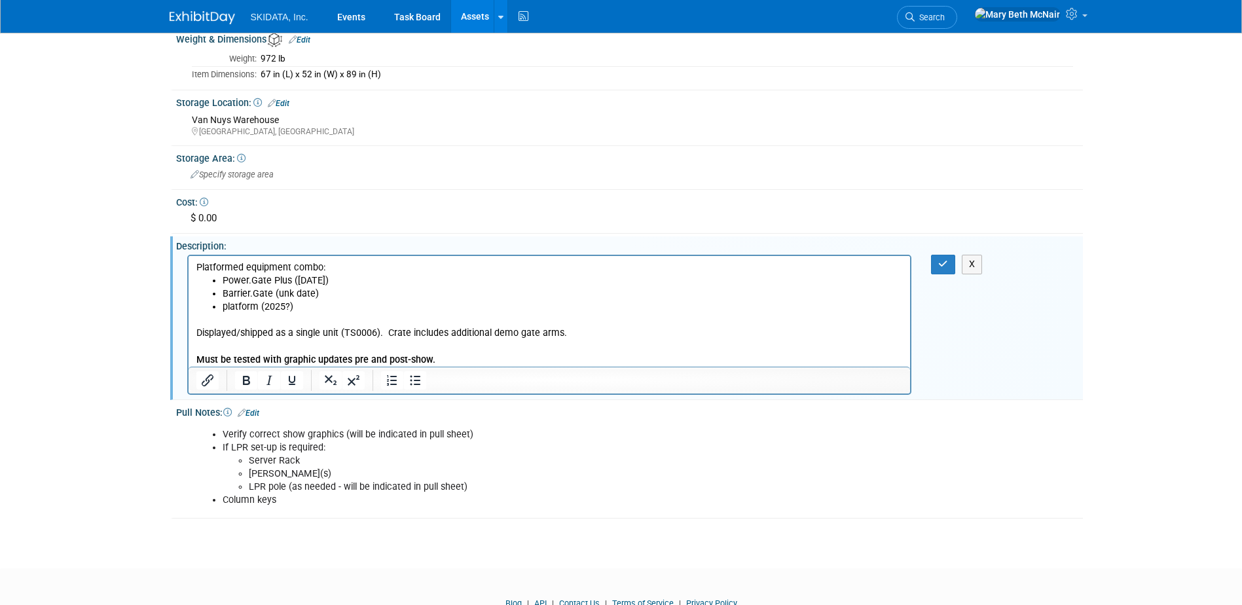
scroll to position [0, 0]
click at [566, 335] on p "Displayed/shipped as a single unit (TS0006). Crate includes additional demo gat…" at bounding box center [549, 340] width 707 height 52
click at [291, 498] on li "Column keys" at bounding box center [564, 500] width 682 height 13
click at [950, 258] on button "button" at bounding box center [943, 264] width 24 height 19
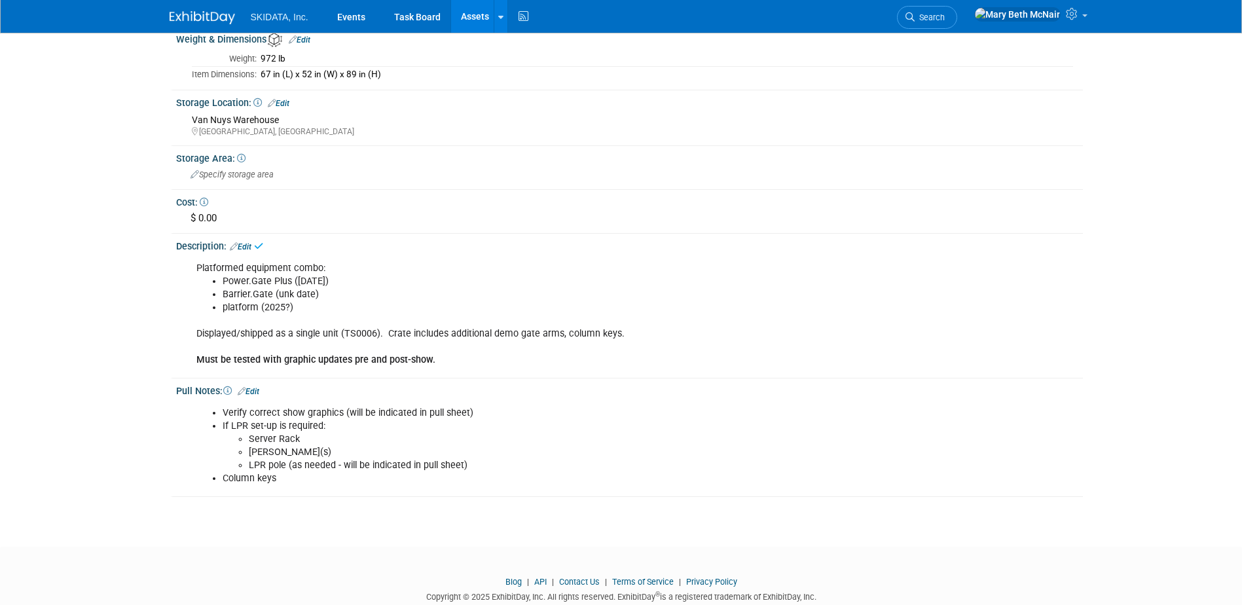
click at [511, 458] on li "Ruby Cam(s)" at bounding box center [576, 452] width 655 height 13
click at [259, 390] on link "Edit" at bounding box center [249, 391] width 22 height 9
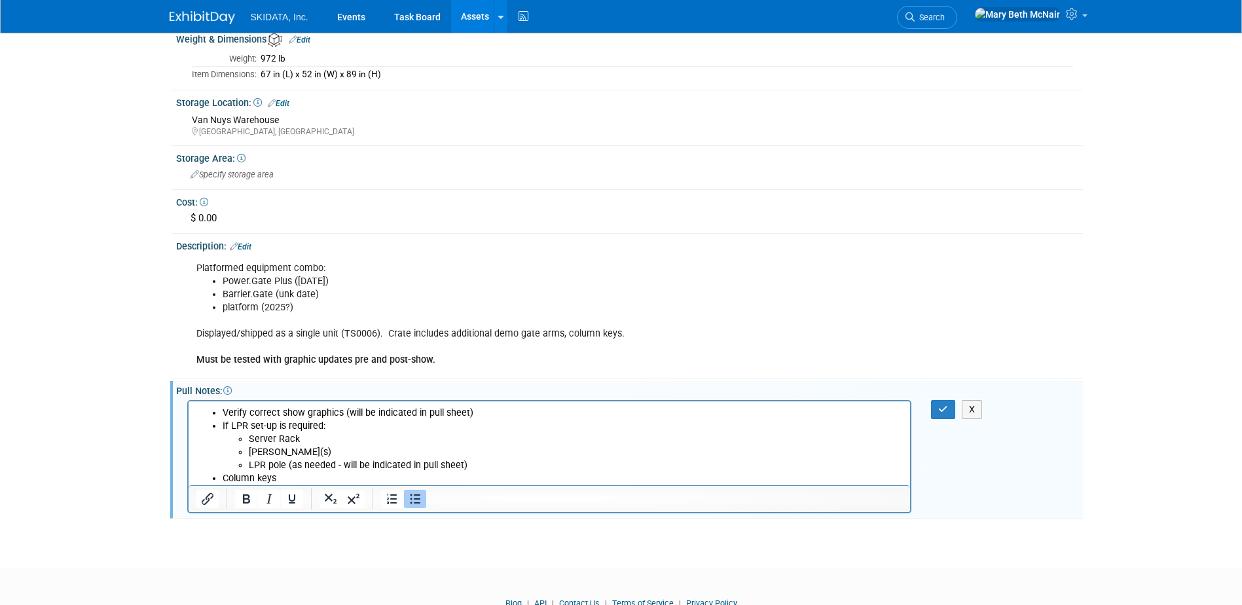
drag, startPoint x: 225, startPoint y: 471, endPoint x: 435, endPoint y: 889, distance: 467.1
click at [225, 471] on li "Column keys" at bounding box center [562, 477] width 681 height 13
click at [322, 476] on li "Verify column keys" at bounding box center [562, 477] width 681 height 13
drag, startPoint x: 517, startPoint y: 335, endPoint x: 447, endPoint y: 331, distance: 69.5
click at [447, 331] on div "Platformed equipment combo: Power.Gate Plus (May 2025) Barrier.Gate (unk date) …" at bounding box center [549, 314] width 725 height 119
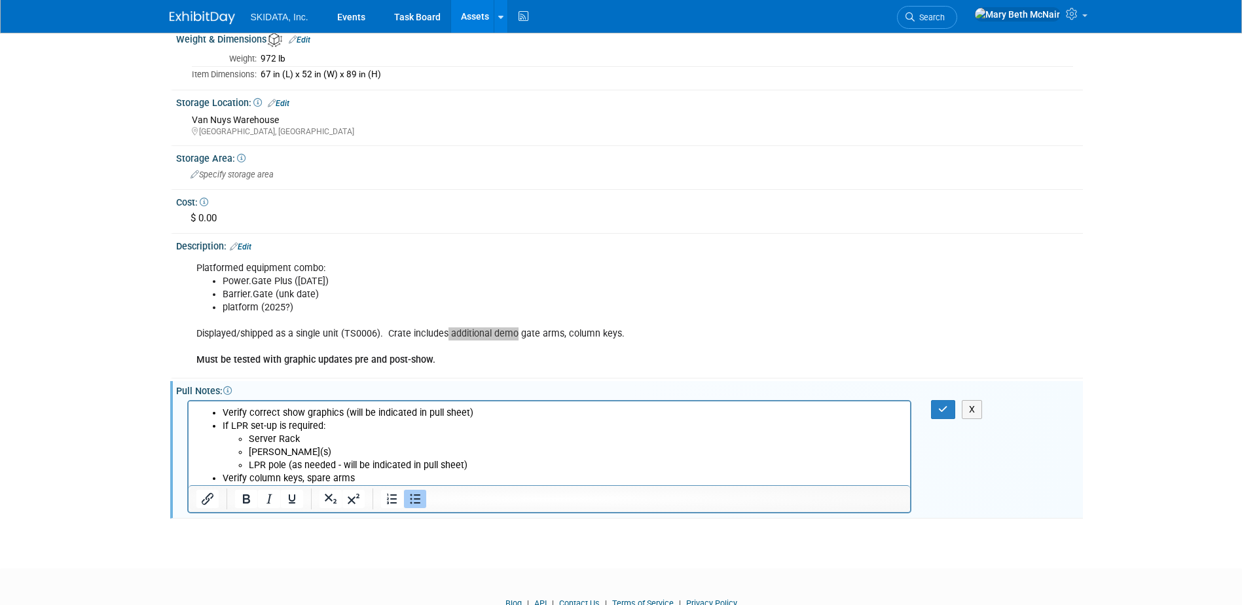
click at [363, 473] on li "Verify column keys, spare arms" at bounding box center [562, 477] width 681 height 13
drag, startPoint x: 368, startPoint y: 478, endPoint x: 250, endPoint y: 476, distance: 117.9
click at [250, 476] on li "Verify column keys, spare arms" at bounding box center [562, 477] width 681 height 13
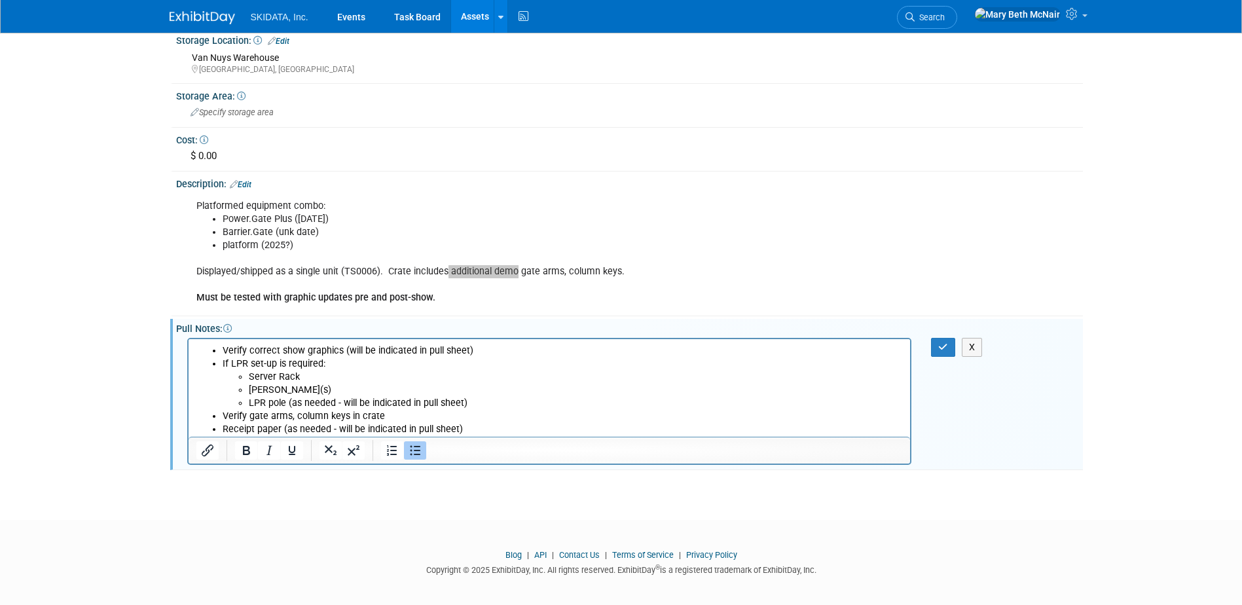
scroll to position [396, 0]
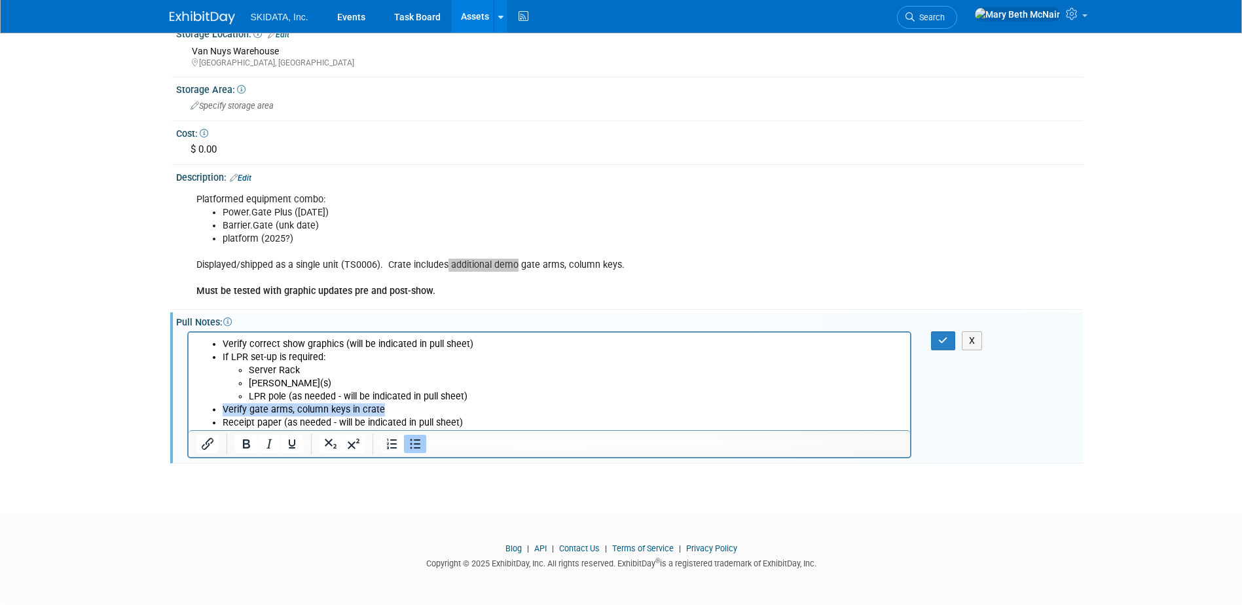
drag, startPoint x: 384, startPoint y: 409, endPoint x: 119, endPoint y: 409, distance: 265.2
click at [188, 409] on html "Verify correct show graphics (will be indicated in pull sheet) If LPR set-up is…" at bounding box center [549, 381] width 722 height 98
click at [221, 340] on ul "Verify correct show graphics (will be indicated in pull sheet) If LPR set-up is…" at bounding box center [549, 383] width 707 height 92
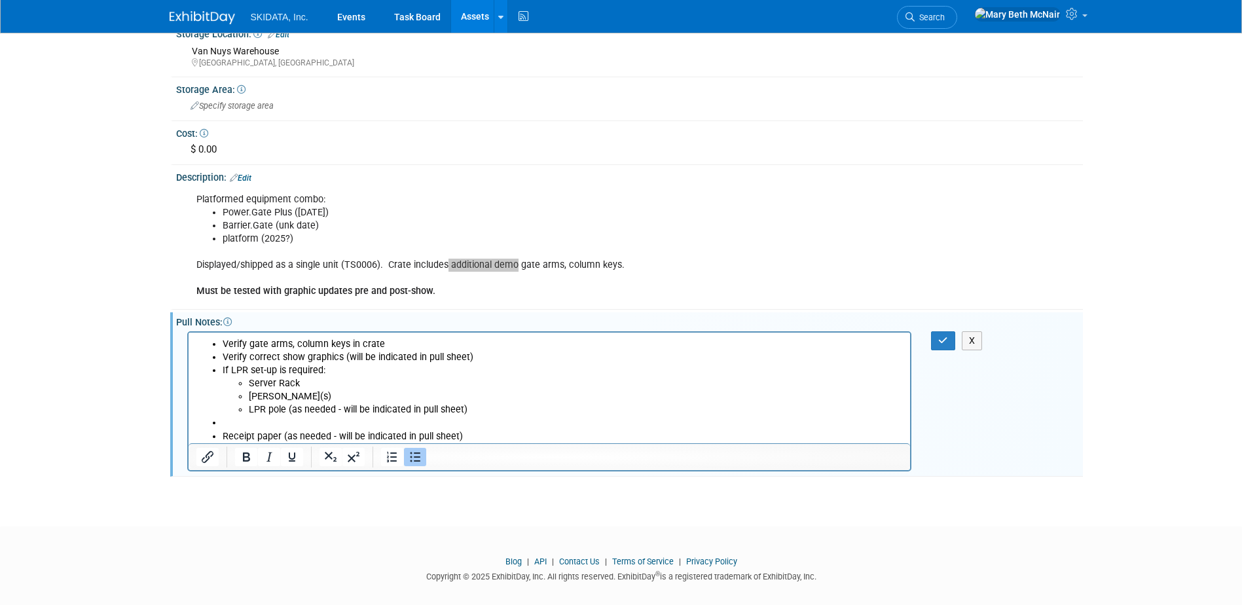
click at [263, 424] on li "Rich Text Area. Press ALT-0 for help." at bounding box center [562, 422] width 681 height 13
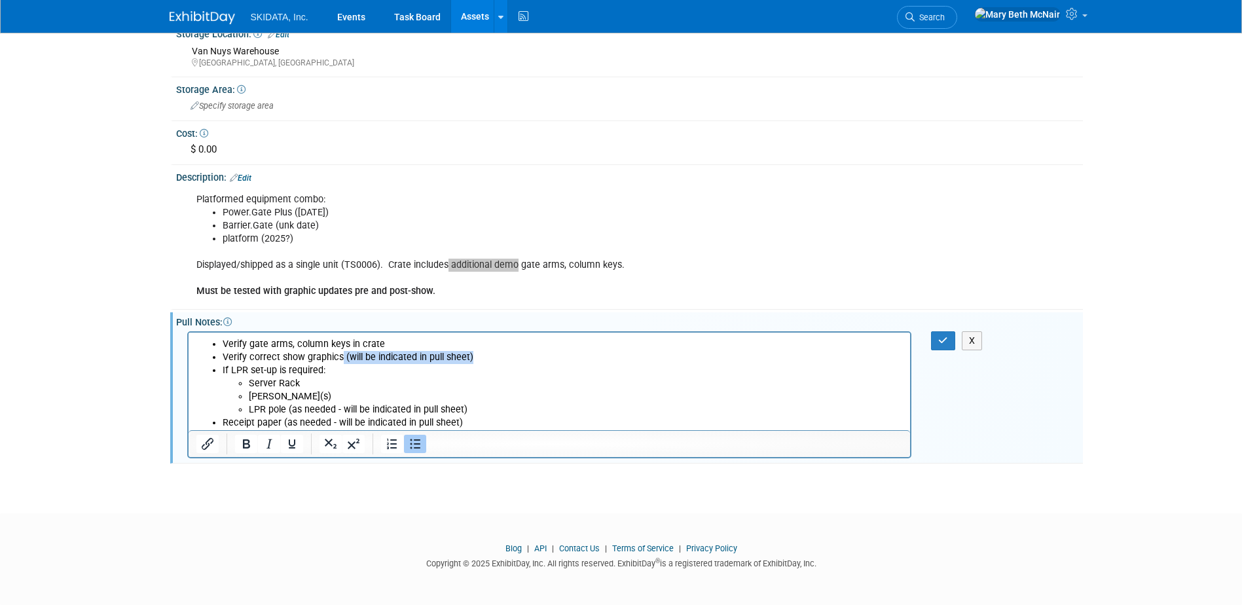
drag, startPoint x: 470, startPoint y: 357, endPoint x: 339, endPoint y: 359, distance: 131.0
click at [339, 359] on li "Verify correct show graphics (will be indicated in pull sheet)" at bounding box center [562, 356] width 681 height 13
click at [940, 340] on icon "button" at bounding box center [943, 340] width 10 height 9
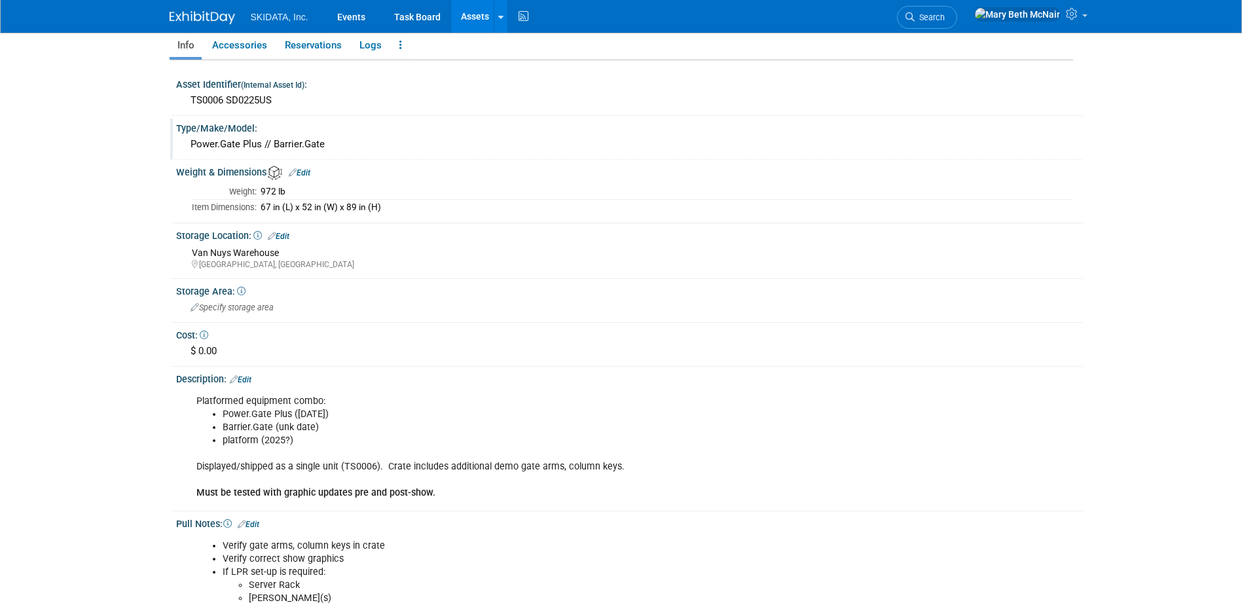
scroll to position [262, 0]
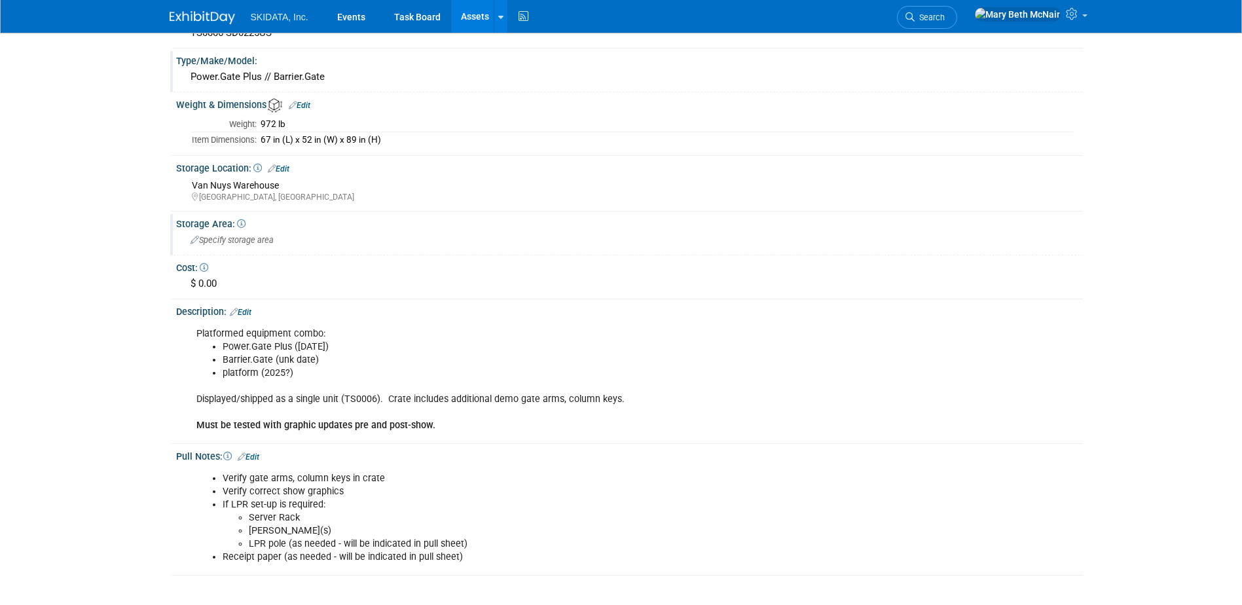
click at [250, 242] on span "Specify storage area" at bounding box center [232, 240] width 83 height 10
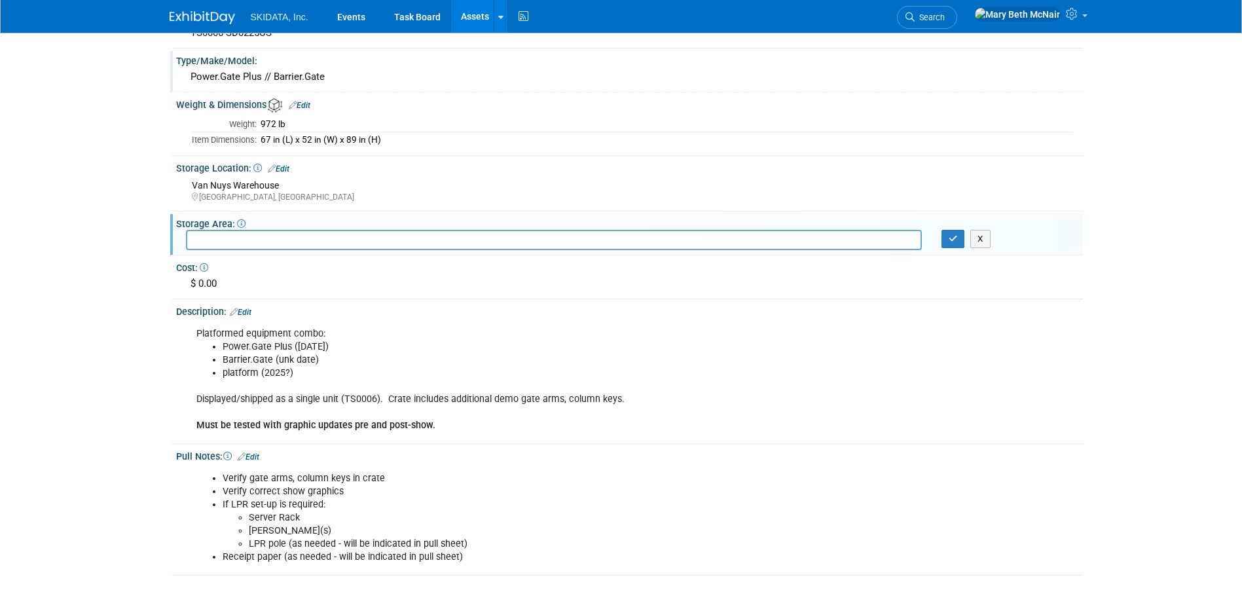
click at [242, 222] on icon at bounding box center [241, 223] width 9 height 9
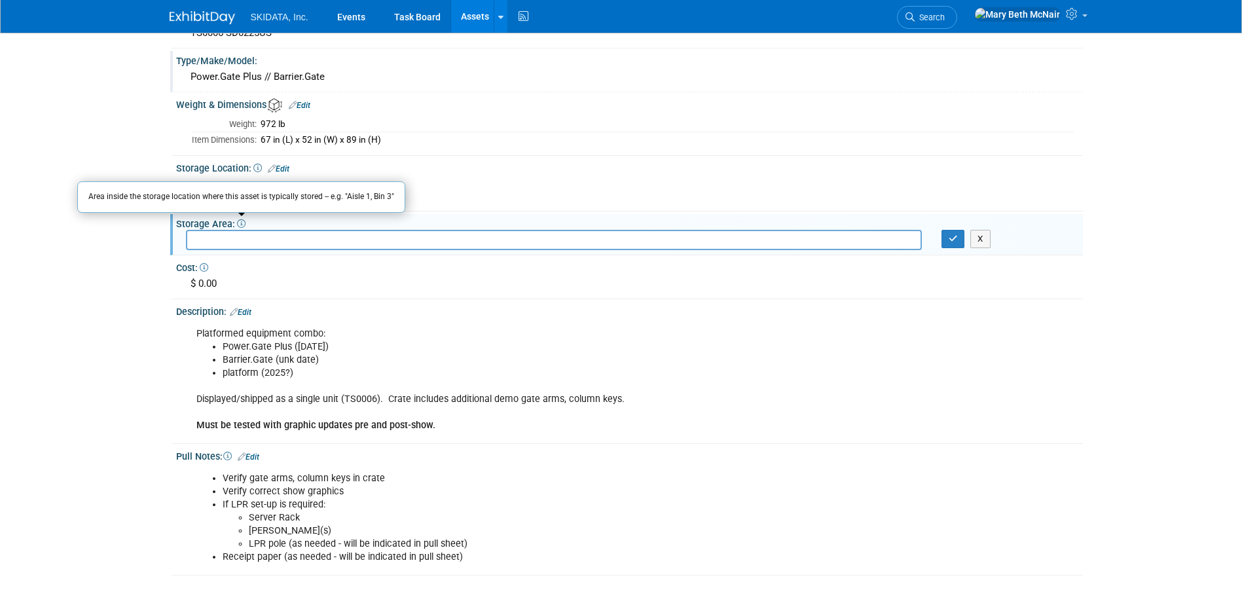
click at [248, 245] on input "text" at bounding box center [554, 240] width 736 height 20
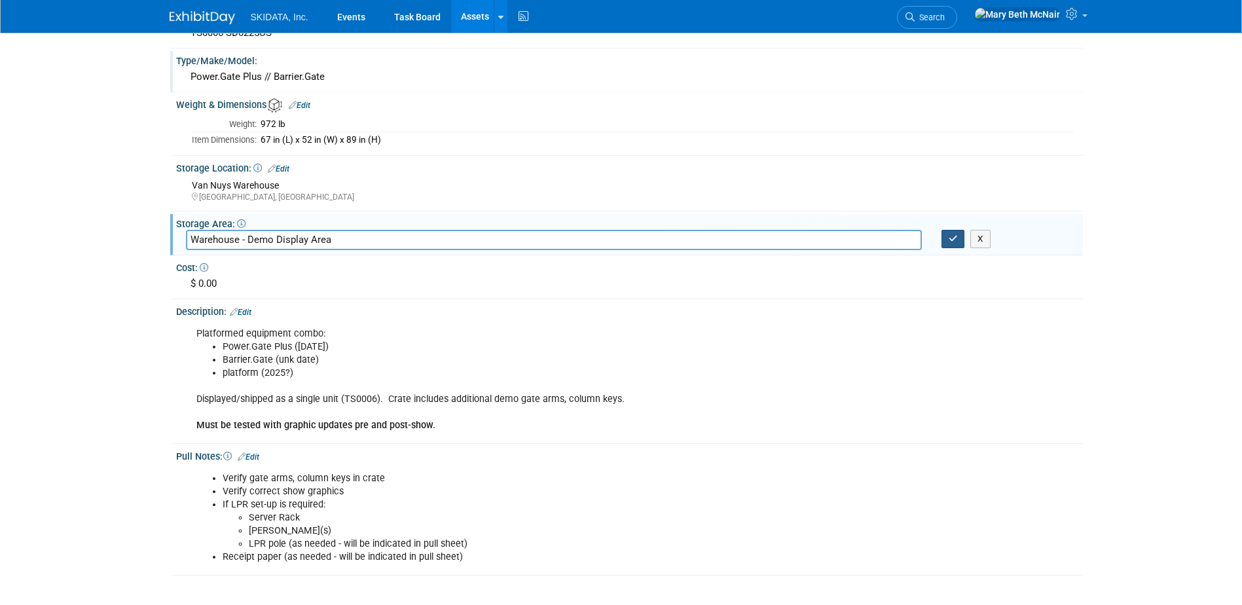
type input "Warehouse - Demo Display Area"
click at [943, 231] on button "button" at bounding box center [954, 239] width 24 height 18
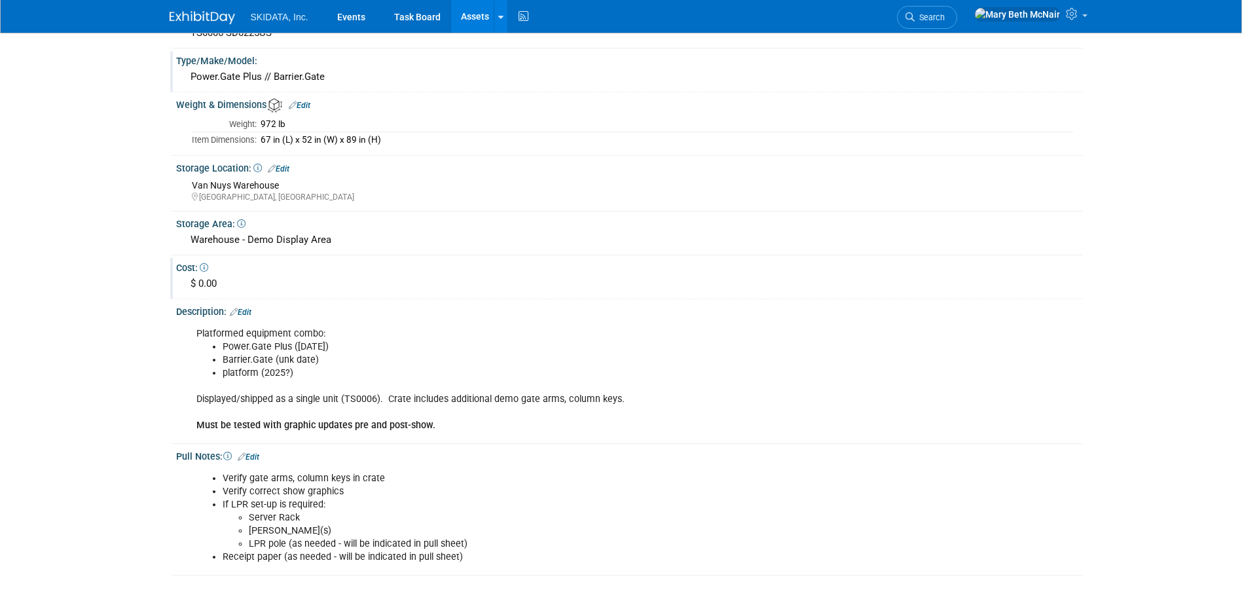
click at [206, 265] on icon at bounding box center [204, 267] width 9 height 9
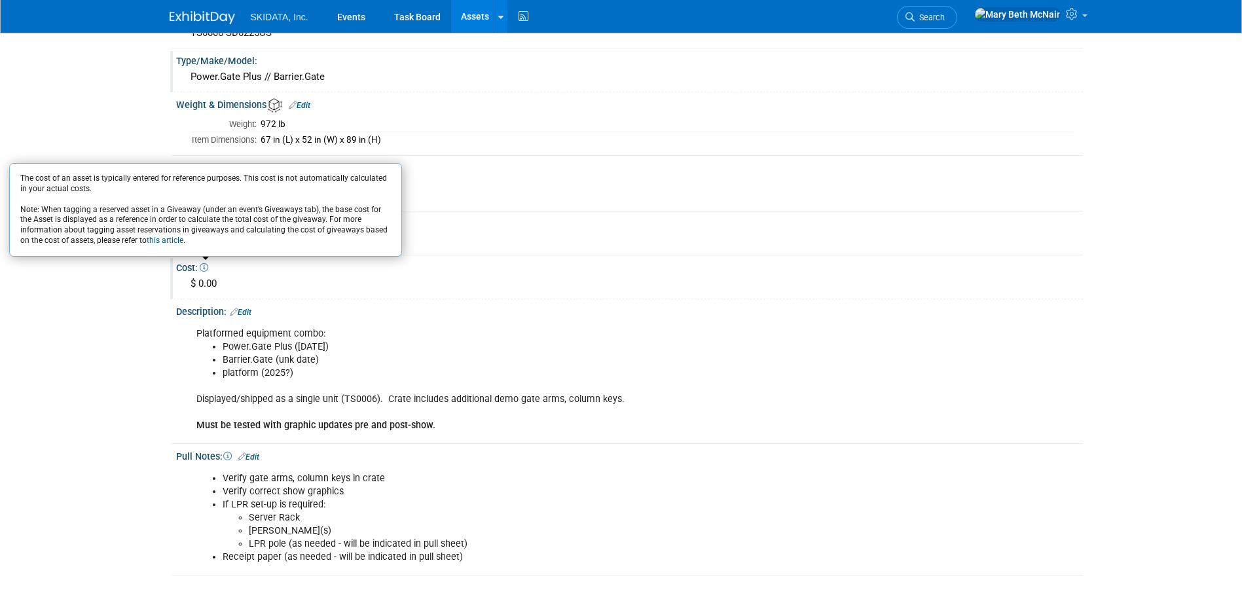
click at [228, 279] on div "$ 0.00" at bounding box center [629, 284] width 887 height 20
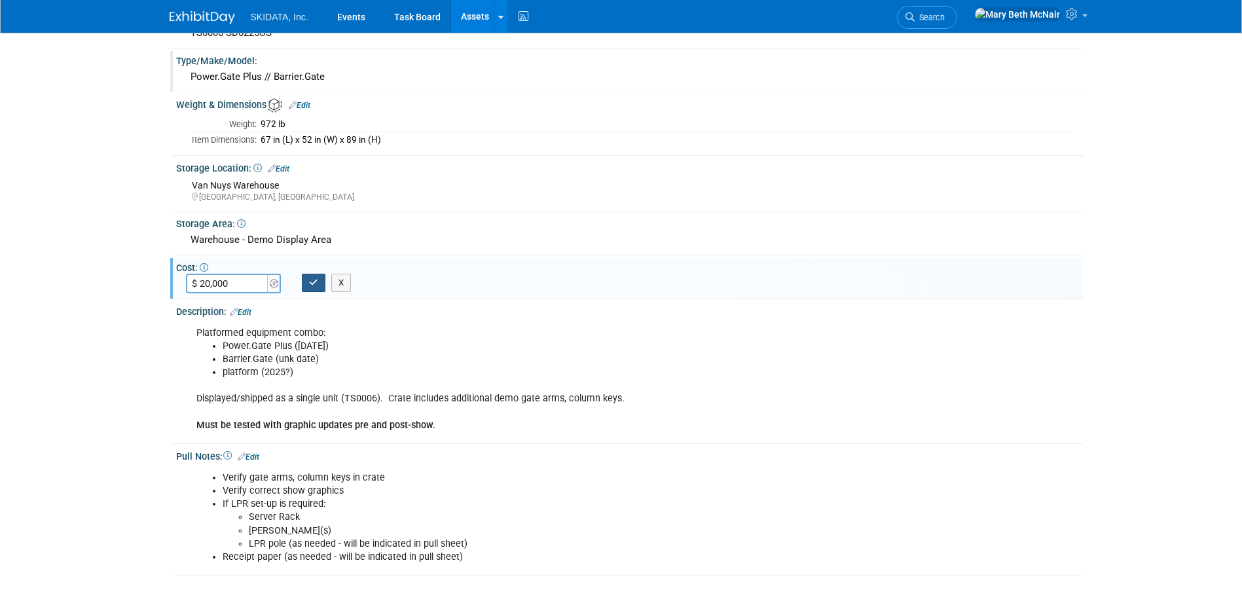
type input "$ 20,000.00"
click at [314, 282] on icon "button" at bounding box center [313, 282] width 9 height 9
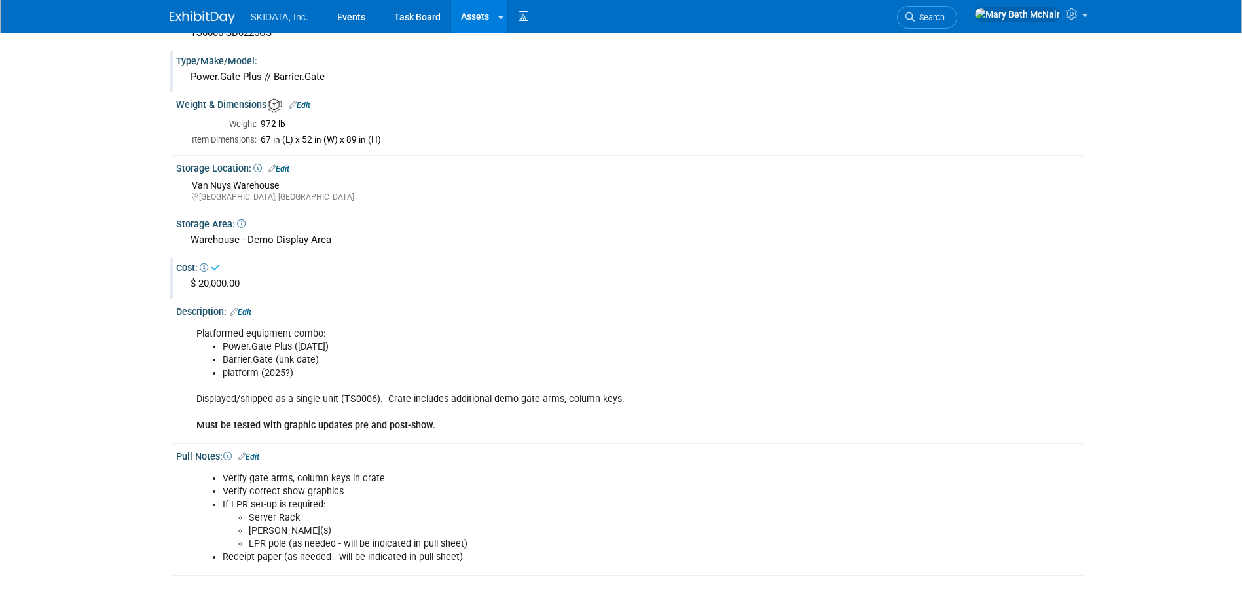
click at [358, 354] on li "Barrier.Gate (unk date)" at bounding box center [564, 360] width 682 height 13
click at [249, 309] on link "Edit" at bounding box center [241, 312] width 22 height 9
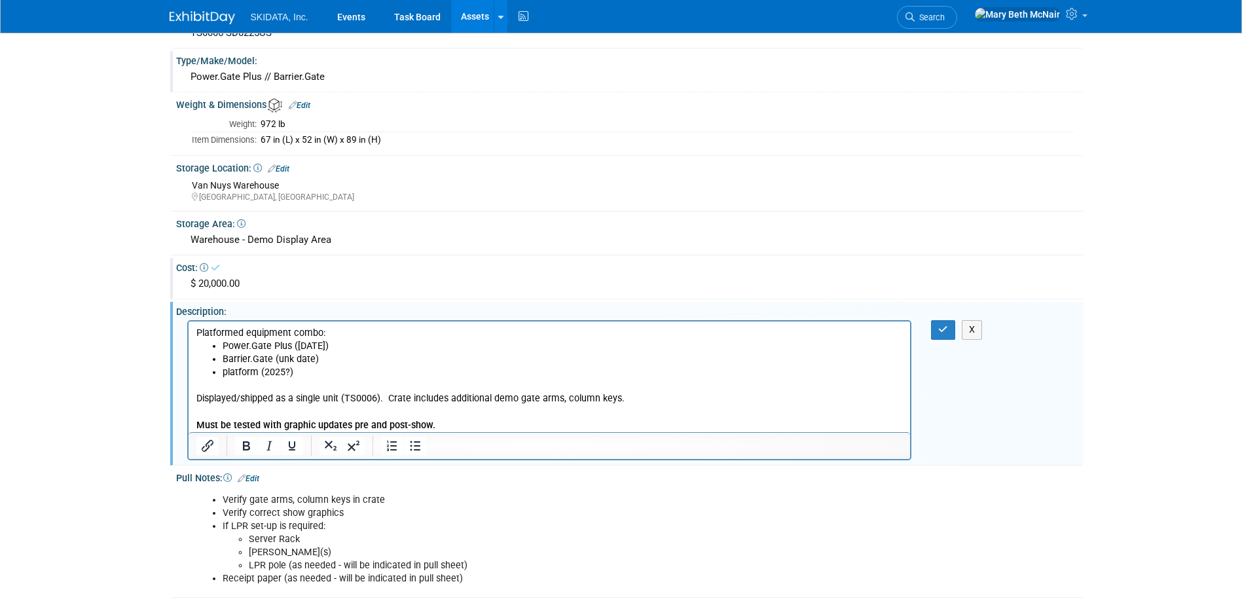
scroll to position [0, 0]
click at [298, 345] on li "Power.Gate Plus (May 2025)" at bounding box center [562, 346] width 681 height 13
click at [318, 359] on li "Barrier.Gate (unk date)" at bounding box center [562, 359] width 681 height 13
click at [288, 374] on li "platform (2025?)" at bounding box center [562, 372] width 681 height 13
click at [317, 379] on p "Displayed/shipped as a single unit (TS0006). Crate includes additional demo gat…" at bounding box center [549, 405] width 707 height 52
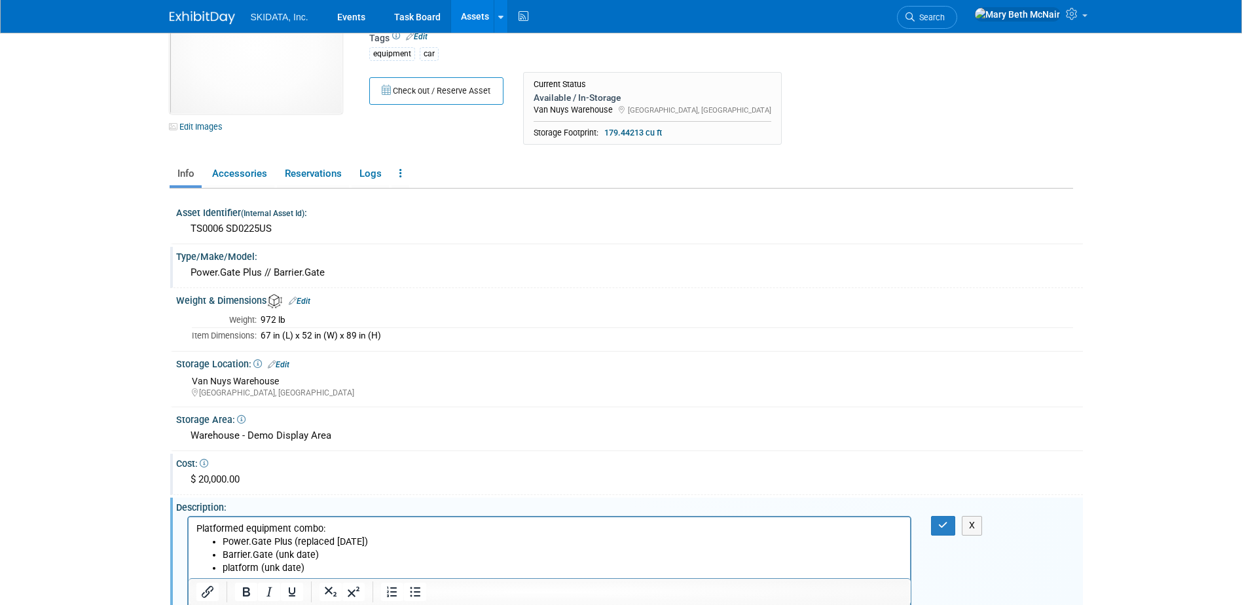
scroll to position [65, 0]
click at [390, 318] on div "972 lb" at bounding box center [667, 321] width 813 height 12
click at [309, 300] on link "Edit" at bounding box center [300, 301] width 22 height 9
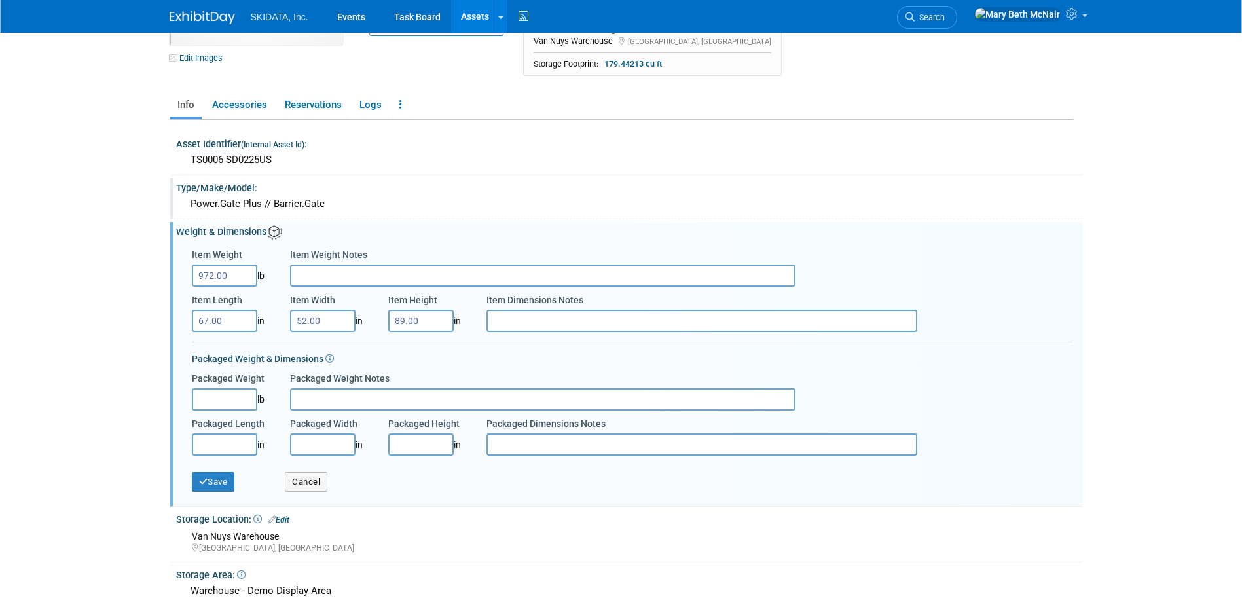
scroll to position [196, 0]
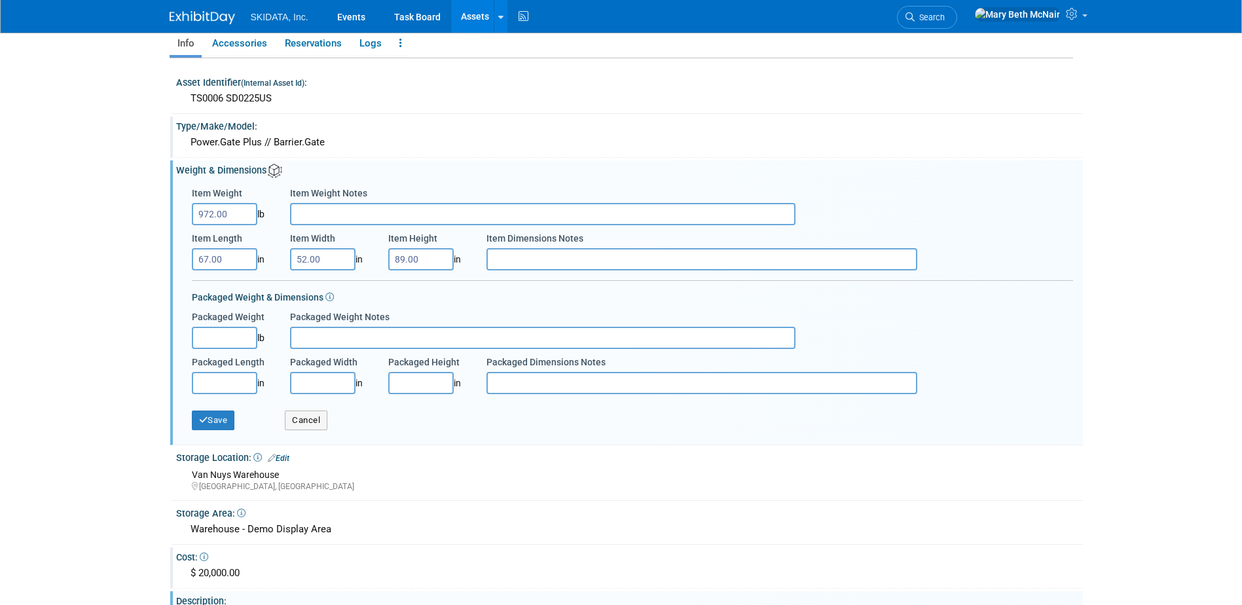
click at [246, 340] on input "Packaged Weight" at bounding box center [224, 338] width 65 height 22
type input "972.00"
click at [244, 378] on input "Packaged Length" at bounding box center [224, 383] width 65 height 22
type input "67.00"
click at [309, 388] on input "Packaged Width" at bounding box center [322, 383] width 65 height 22
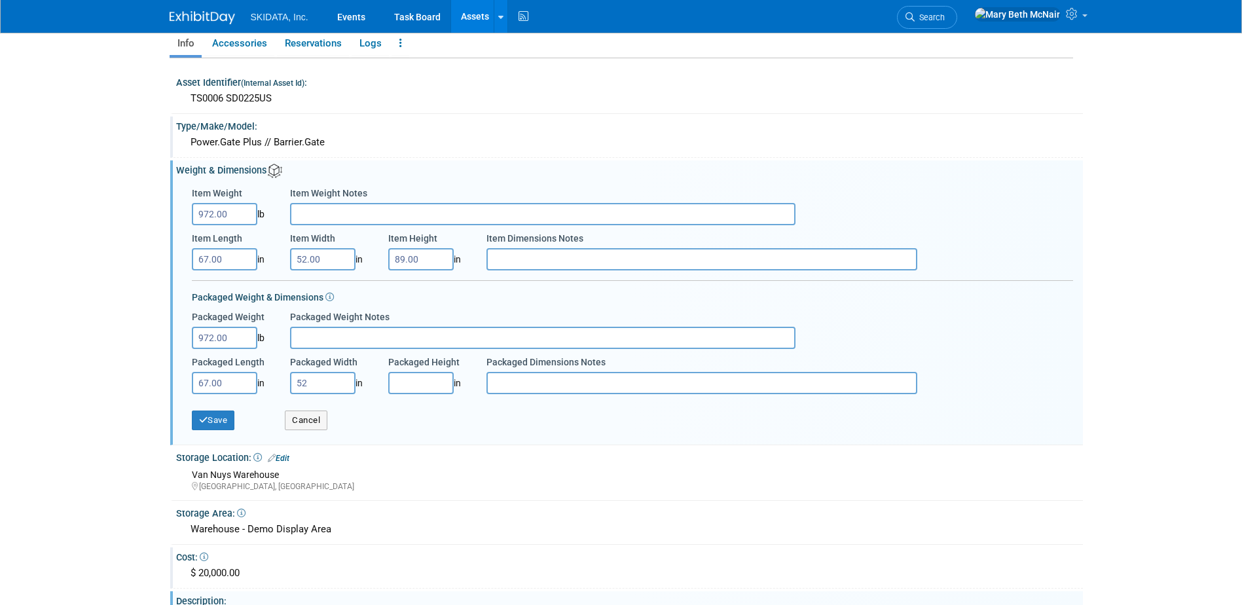
type input "52.00"
click at [410, 388] on input "Packaged Height" at bounding box center [420, 383] width 65 height 22
type input "89.00"
click at [352, 335] on input "Packaged Weight Notes" at bounding box center [543, 338] width 506 height 22
click at [244, 215] on input "972.00" at bounding box center [224, 214] width 65 height 22
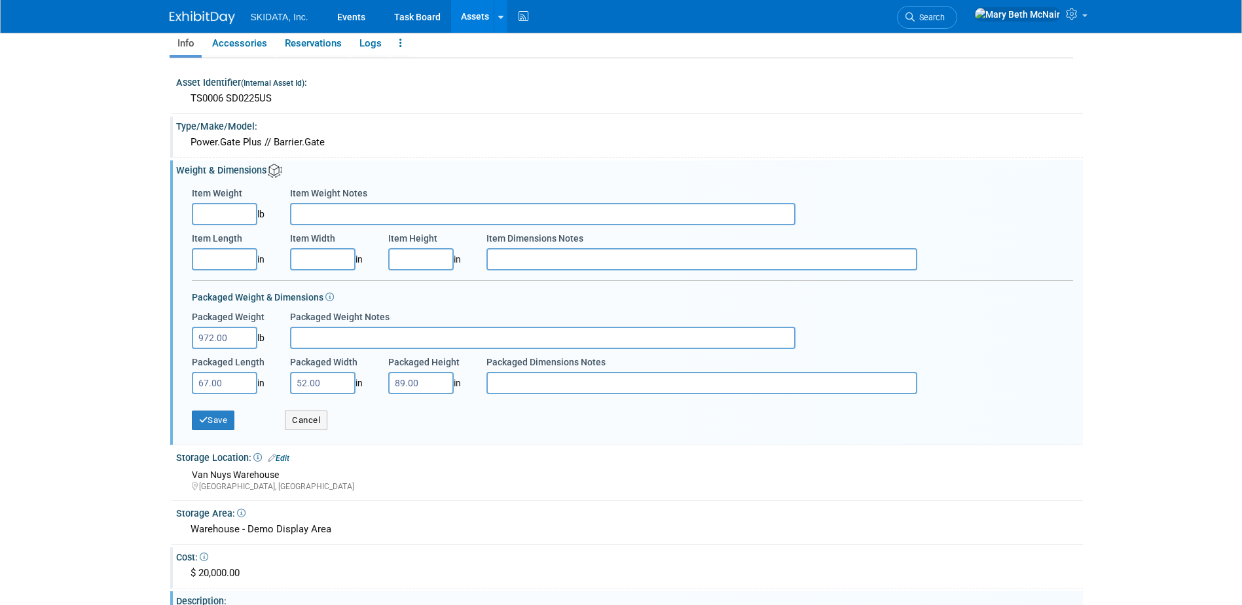
click at [344, 335] on input "Packaged Weight Notes" at bounding box center [543, 338] width 506 height 22
type input "C"
click at [359, 339] on input "Specialty crate, acquired approx 2023" at bounding box center [543, 338] width 506 height 22
click at [540, 336] on input "Specialty crate (Exhibit Network); acquired approx 2023" at bounding box center [543, 338] width 506 height 22
type input "Specialty crate (Exhibit Network); acquired approx 2023"
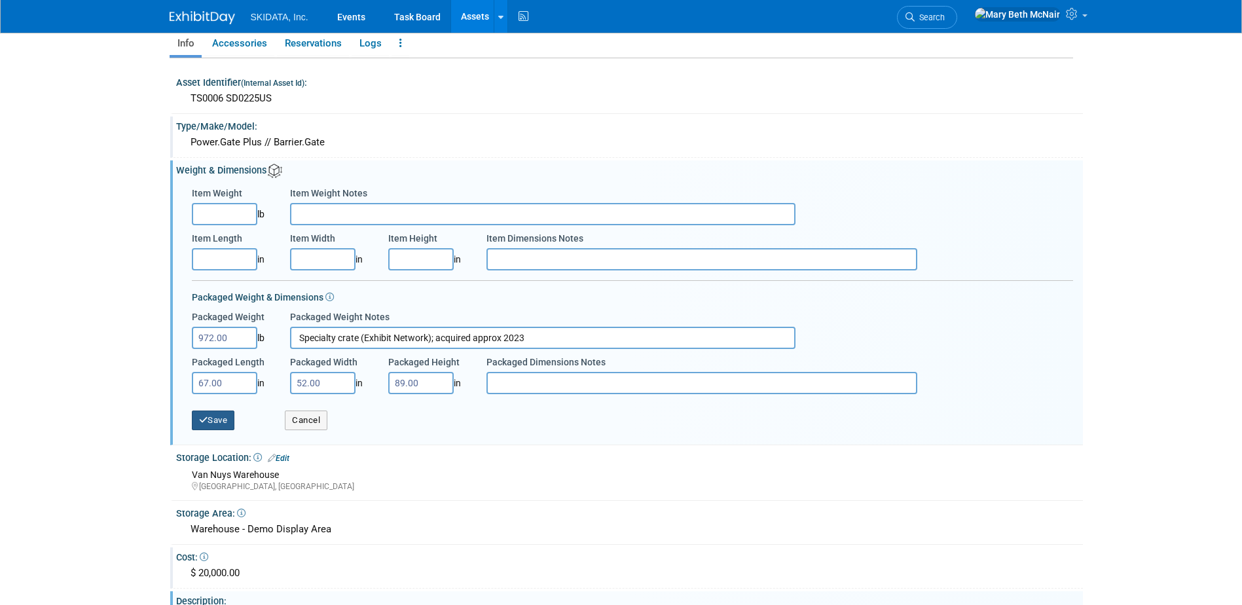
click at [216, 416] on button "Save" at bounding box center [213, 421] width 43 height 20
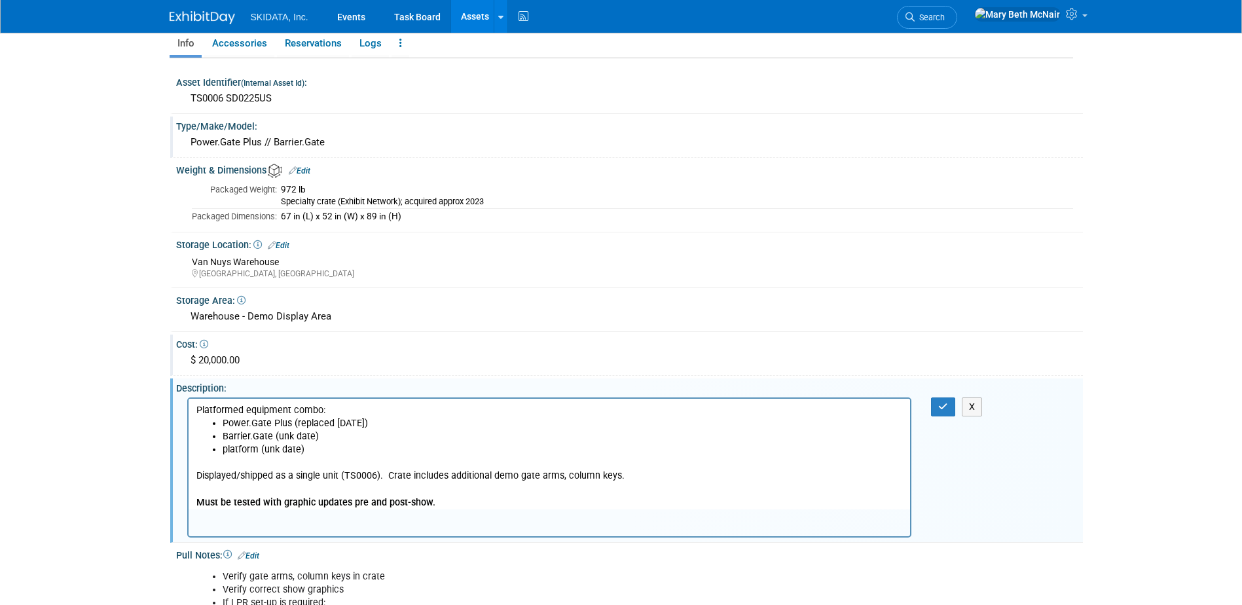
click at [482, 523] on div at bounding box center [550, 468] width 722 height 138
click at [939, 405] on icon "button" at bounding box center [943, 406] width 10 height 9
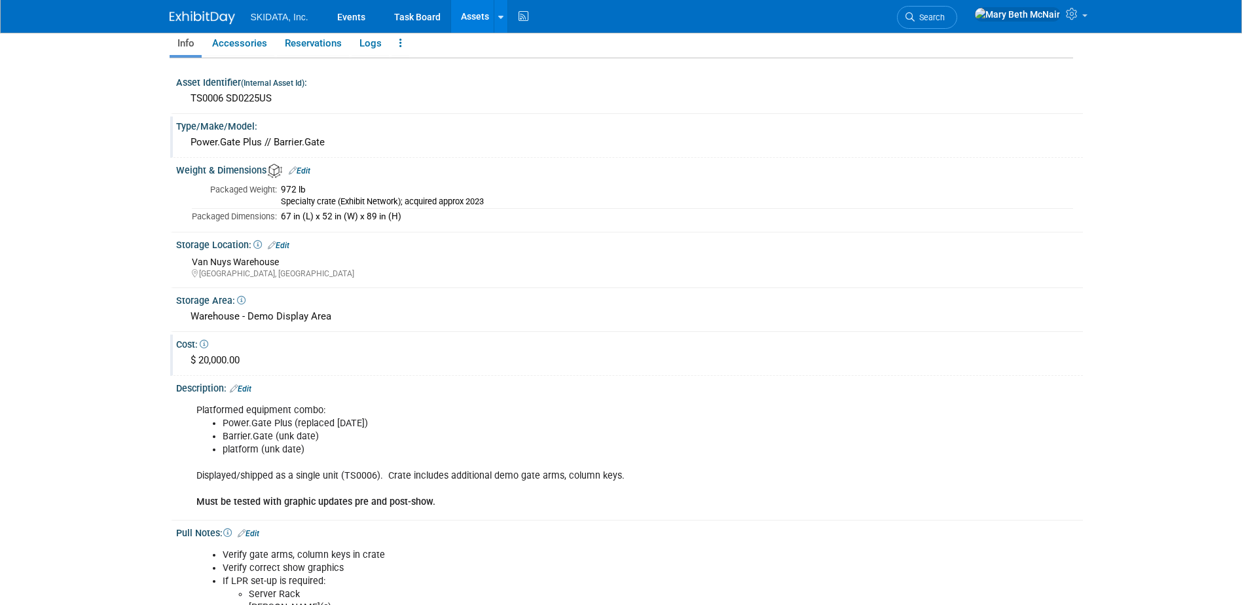
click at [250, 387] on link "Edit" at bounding box center [241, 388] width 22 height 9
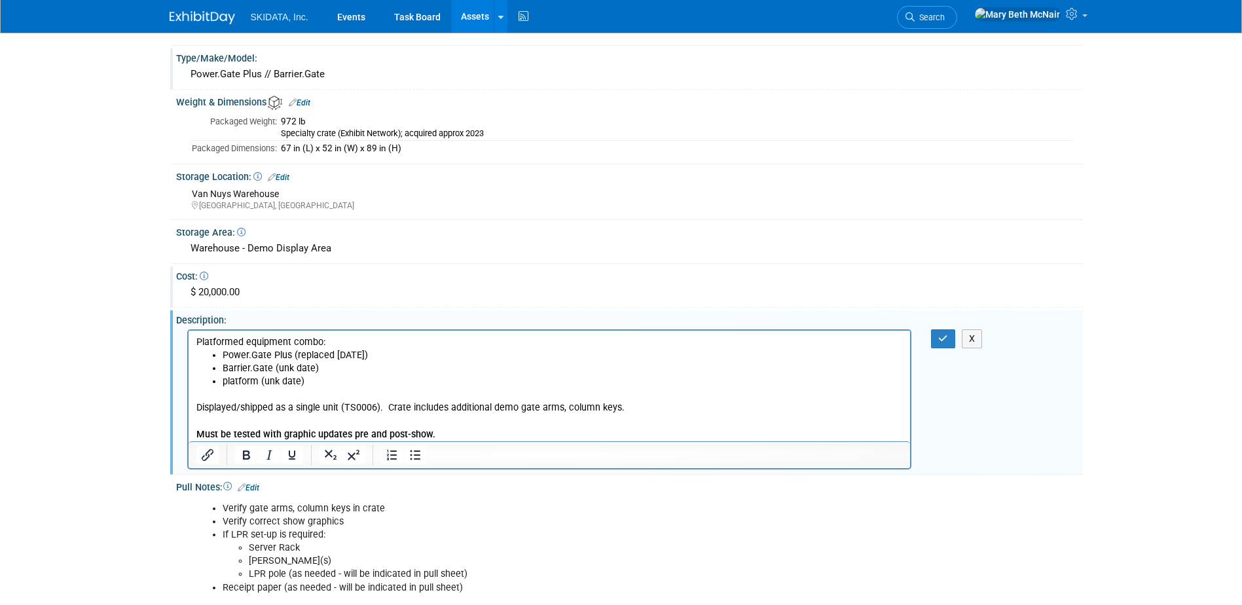
scroll to position [0, 0]
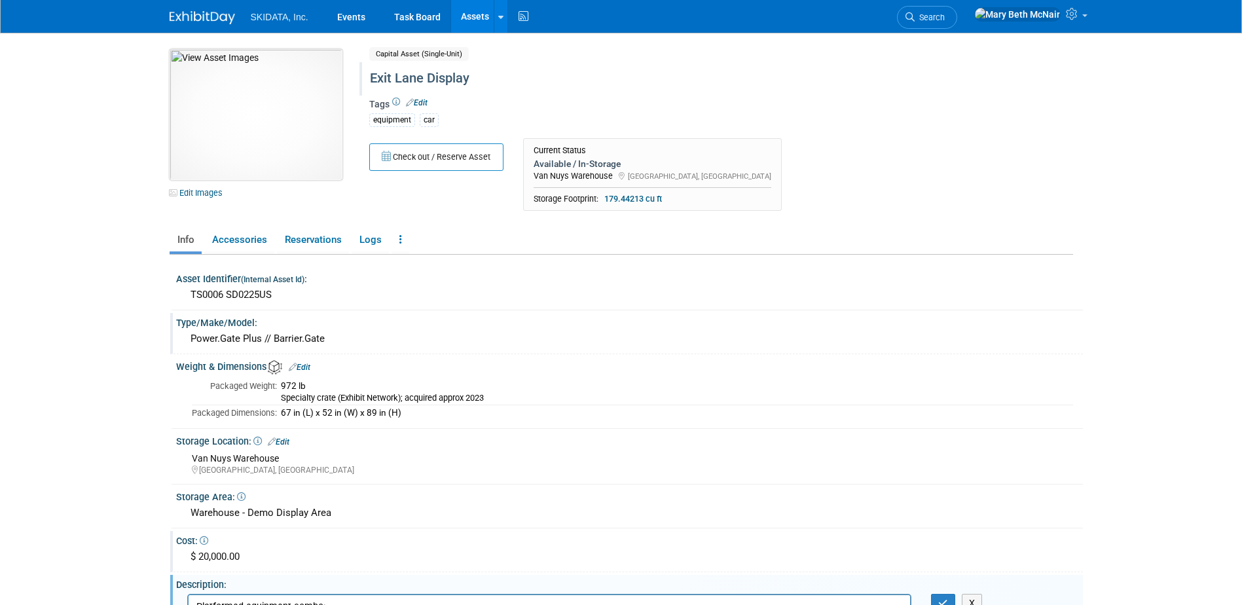
click at [295, 96] on img at bounding box center [256, 114] width 173 height 131
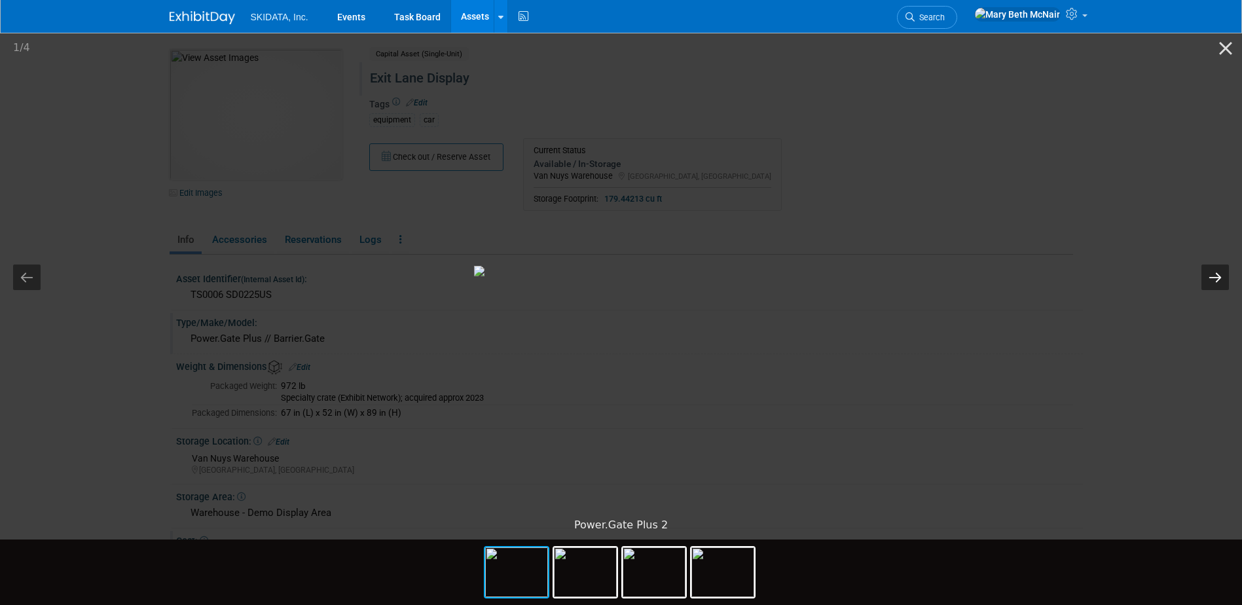
click at [1207, 281] on button "Next slide" at bounding box center [1215, 278] width 28 height 26
click at [1224, 56] on button "Close gallery" at bounding box center [1225, 48] width 33 height 31
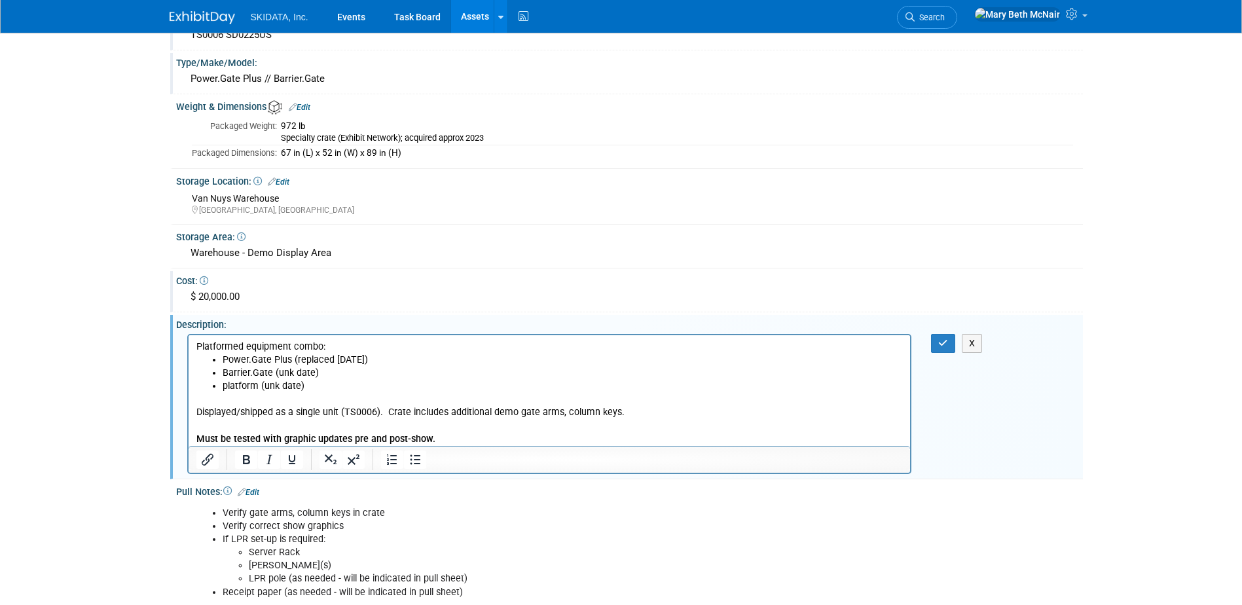
scroll to position [262, 0]
click at [938, 341] on button "button" at bounding box center [943, 341] width 24 height 19
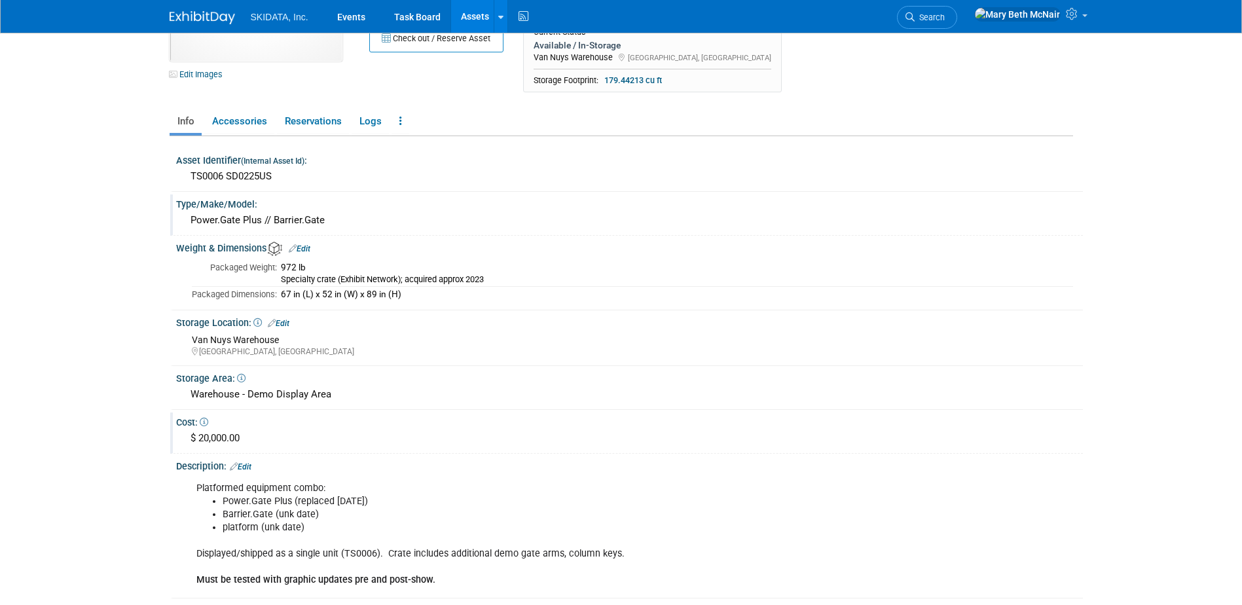
scroll to position [0, 0]
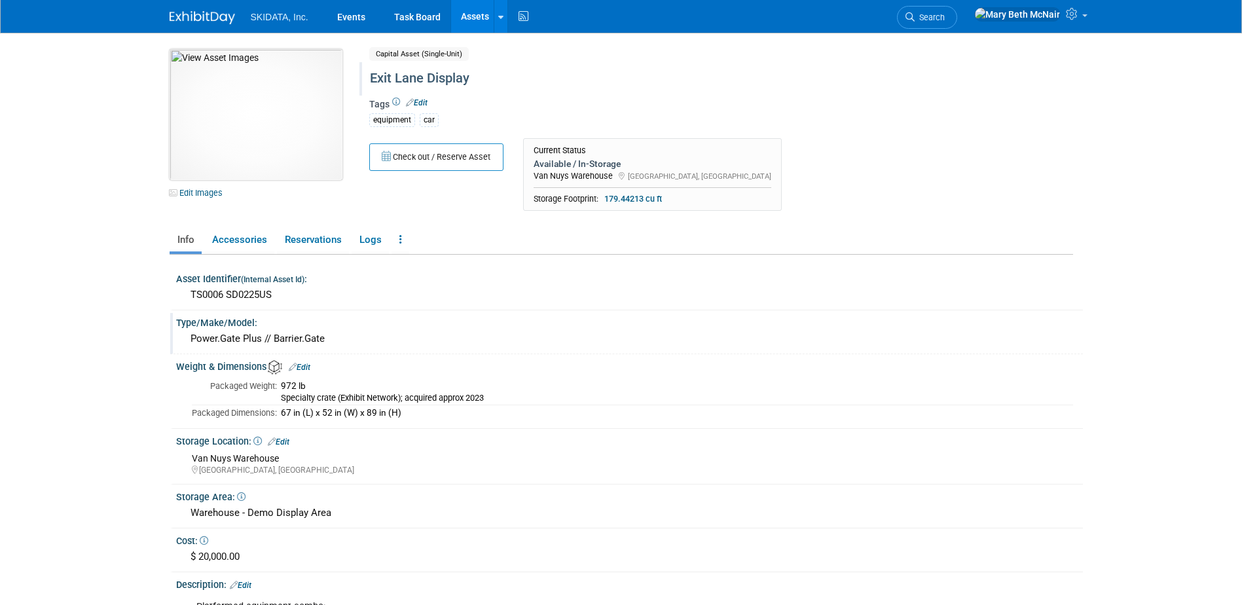
click at [242, 89] on img at bounding box center [256, 114] width 173 height 131
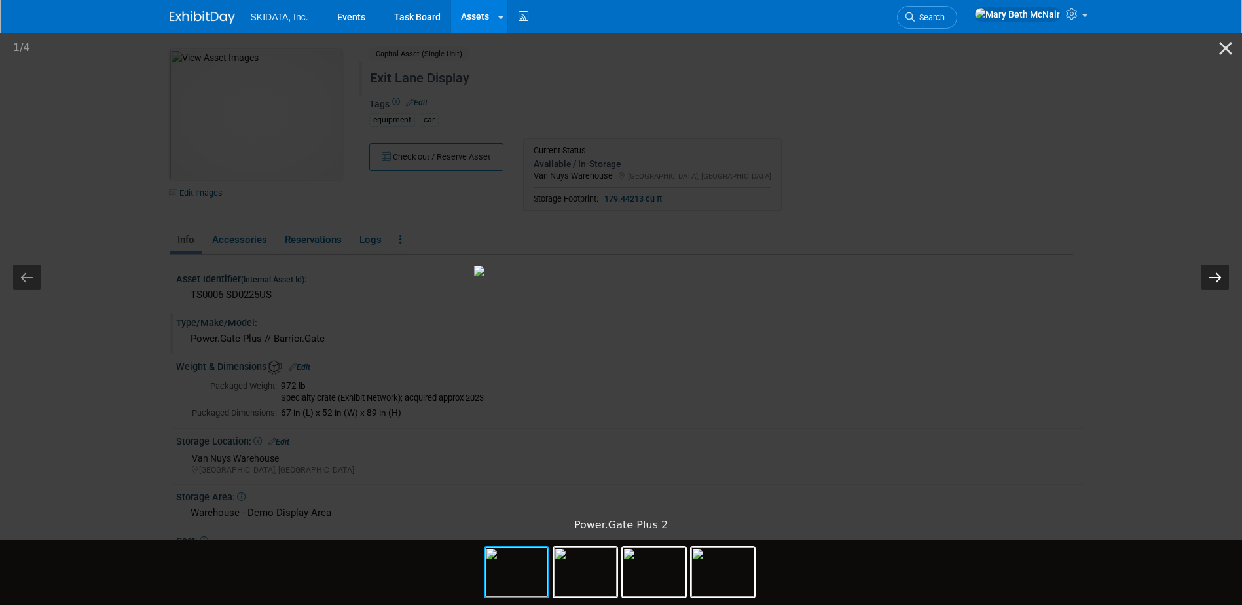
click at [1210, 284] on button "Next slide" at bounding box center [1215, 278] width 28 height 26
click at [1205, 282] on button "Next slide" at bounding box center [1215, 278] width 28 height 26
click at [1222, 50] on button "Close gallery" at bounding box center [1225, 48] width 33 height 31
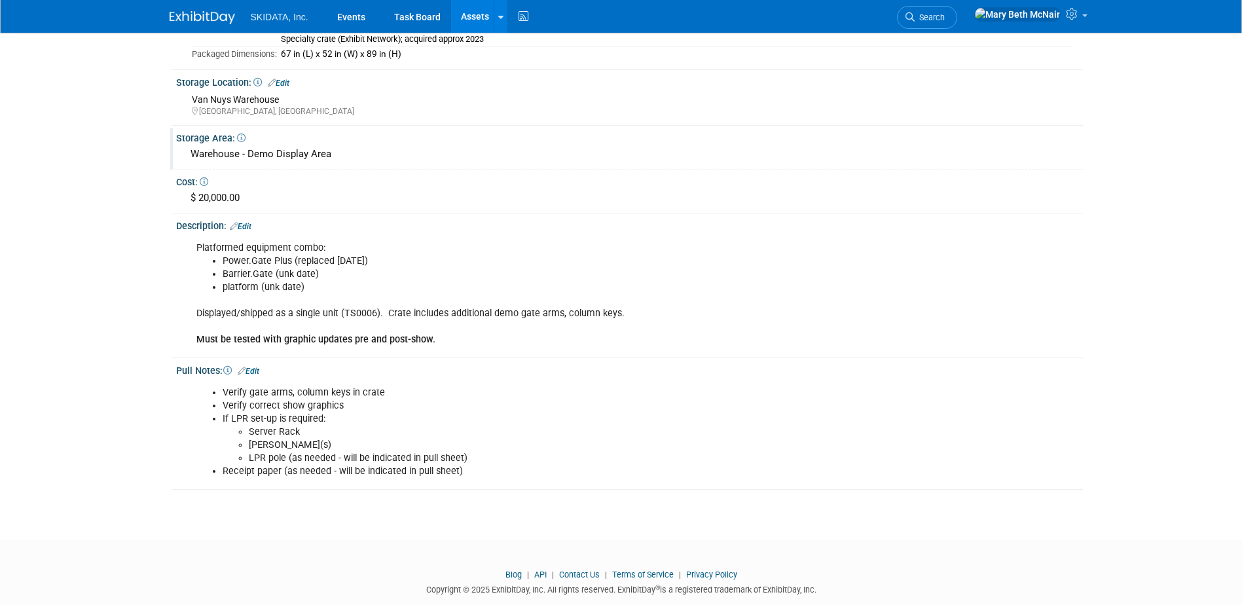
scroll to position [385, 0]
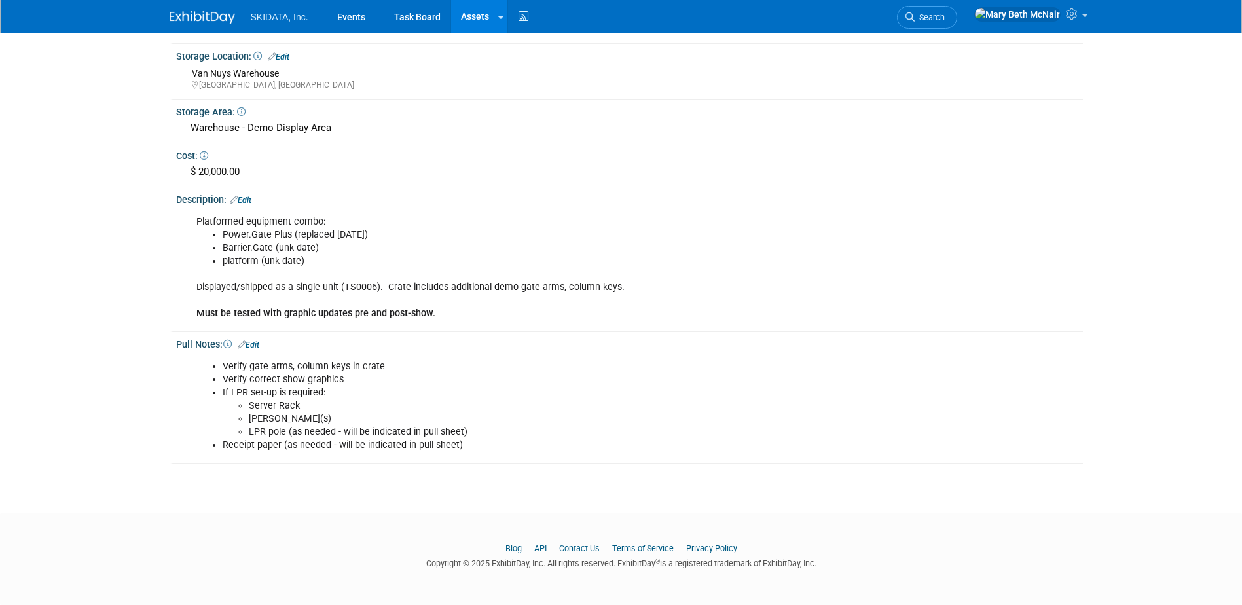
click at [382, 257] on li "platform (unk date)" at bounding box center [564, 261] width 682 height 13
click at [251, 202] on link "Edit" at bounding box center [241, 200] width 22 height 9
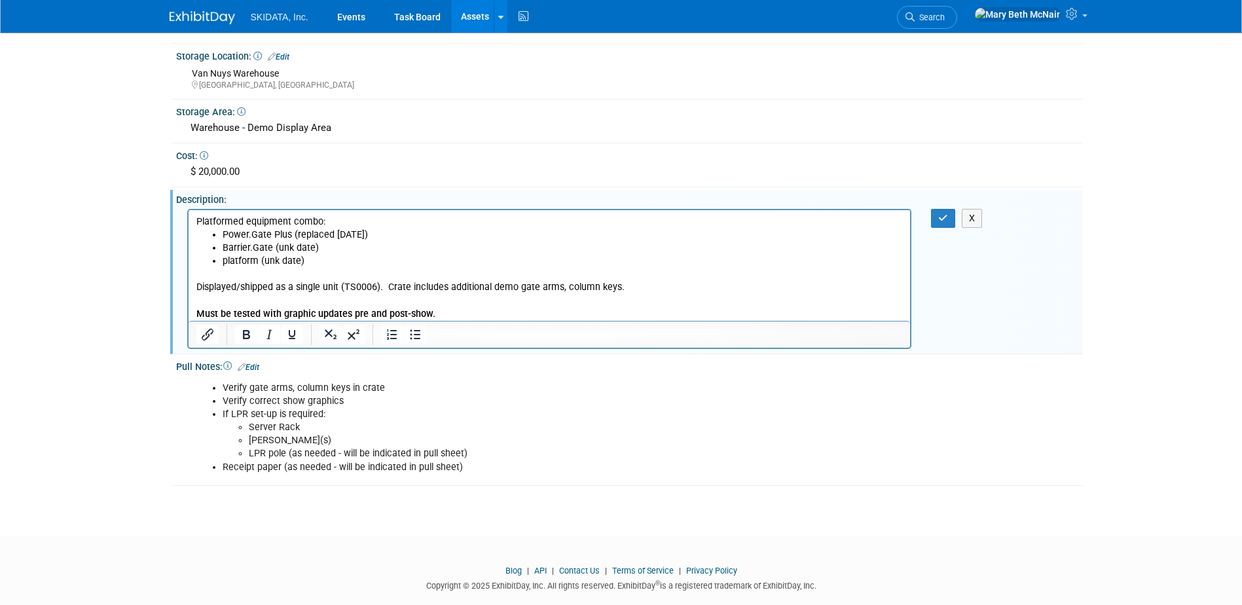
scroll to position [0, 0]
click at [373, 287] on p "Displayed/shipped as a single unit (TS0006). Crate includes additional demo gat…" at bounding box center [549, 293] width 707 height 52
click at [342, 287] on p "Displayed/shipped as a single unit (TS0027). Crate includes additional demo gat…" at bounding box center [549, 293] width 707 height 52
click at [949, 219] on button "button" at bounding box center [943, 218] width 24 height 19
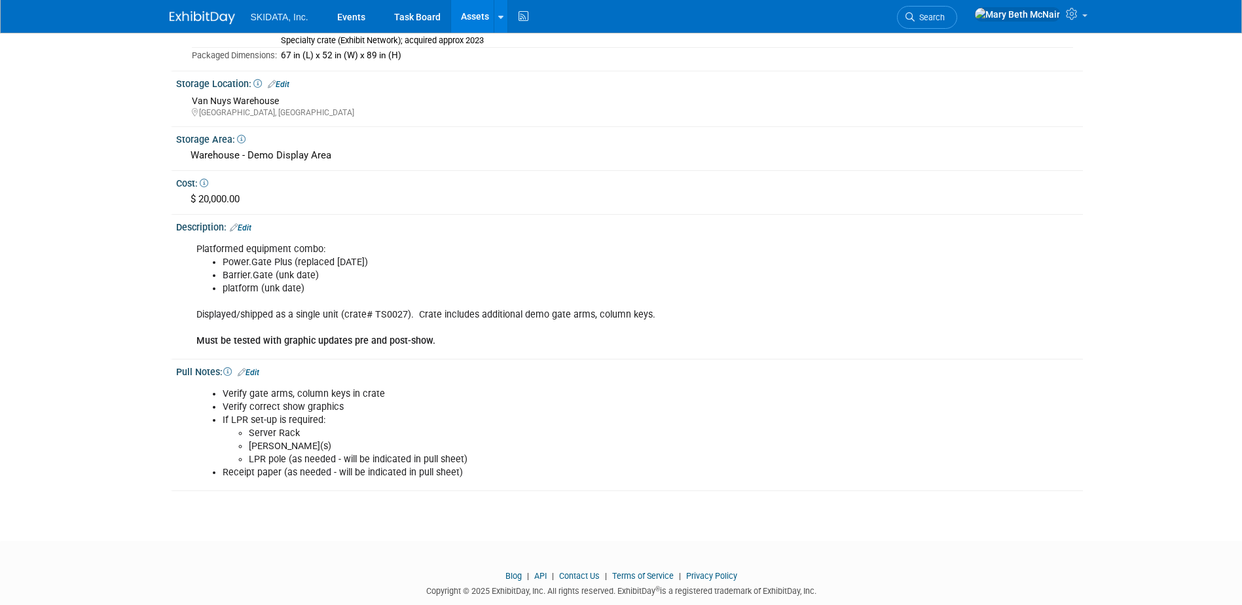
scroll to position [385, 0]
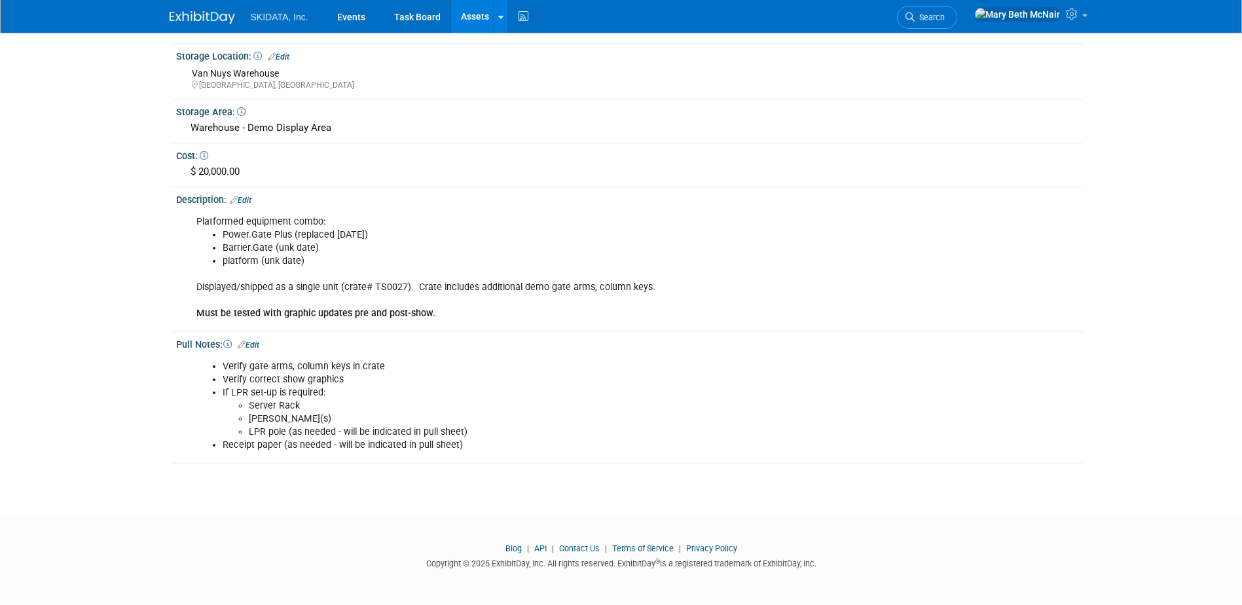
click at [444, 312] on div "Platformed equipment combo: Power.Gate Plus (replaced May 2025) Barrier.Gate (u…" at bounding box center [549, 268] width 725 height 119
click at [244, 202] on link "Edit" at bounding box center [241, 200] width 22 height 9
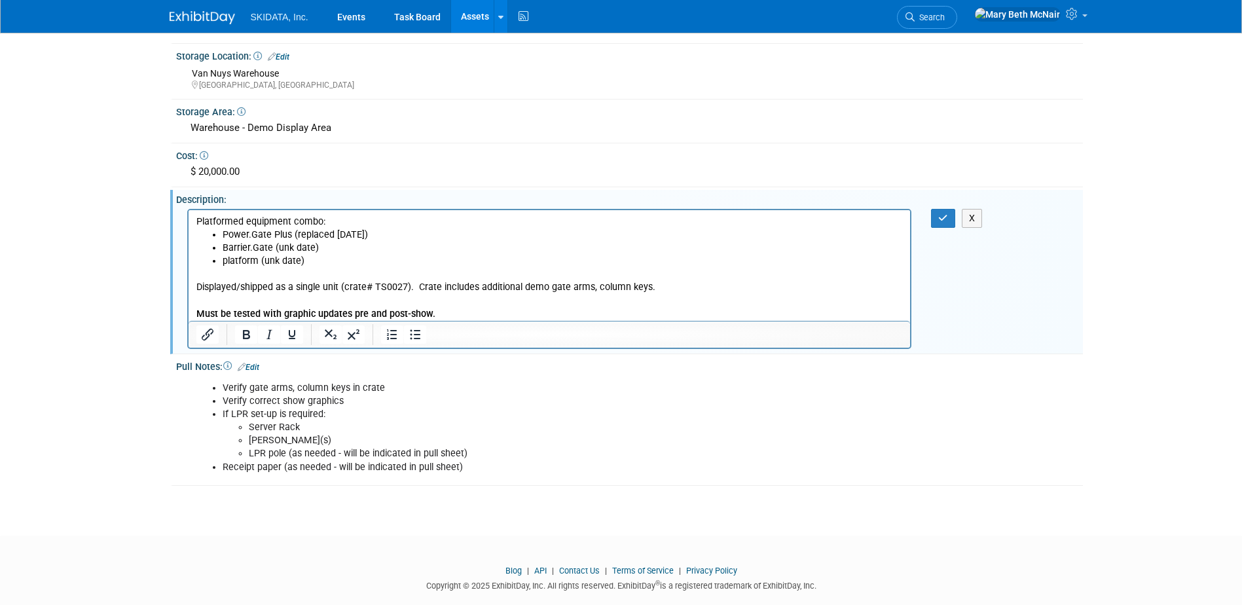
scroll to position [0, 0]
drag, startPoint x: 348, startPoint y: 311, endPoint x: 259, endPoint y: 308, distance: 88.4
click at [259, 308] on b "Must be tested with graphic updates pre and post-show." at bounding box center [315, 313] width 239 height 11
click at [361, 314] on p "Displayed/shipped as a single unit (crate# TS0027). Crate includes additional d…" at bounding box center [549, 293] width 707 height 52
click at [936, 228] on div "Platformed equipment combo: Power.Gate Plus (replaced May 2025) Barrier.Gate (u…" at bounding box center [629, 278] width 907 height 145
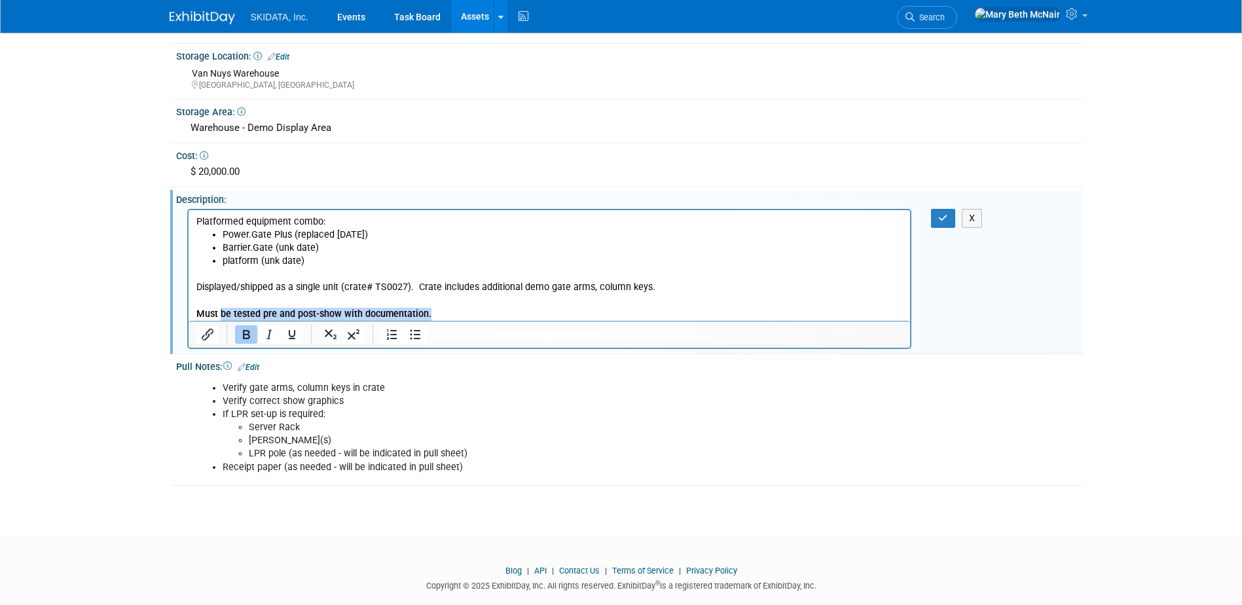
drag, startPoint x: 435, startPoint y: 312, endPoint x: 221, endPoint y: 310, distance: 213.5
click at [221, 310] on p "Displayed/shipped as a single unit (crate# TS0027). Crate includes additional d…" at bounding box center [549, 293] width 707 height 52
drag, startPoint x: 263, startPoint y: 312, endPoint x: 469, endPoint y: 549, distance: 313.3
click at [263, 312] on b "Must document pre and post-show testing, damage/repair transactions" at bounding box center [347, 313] width 302 height 11
click at [500, 315] on p "Displayed/shipped as a single unit (crate# TS0027). Crate includes additional d…" at bounding box center [549, 293] width 707 height 52
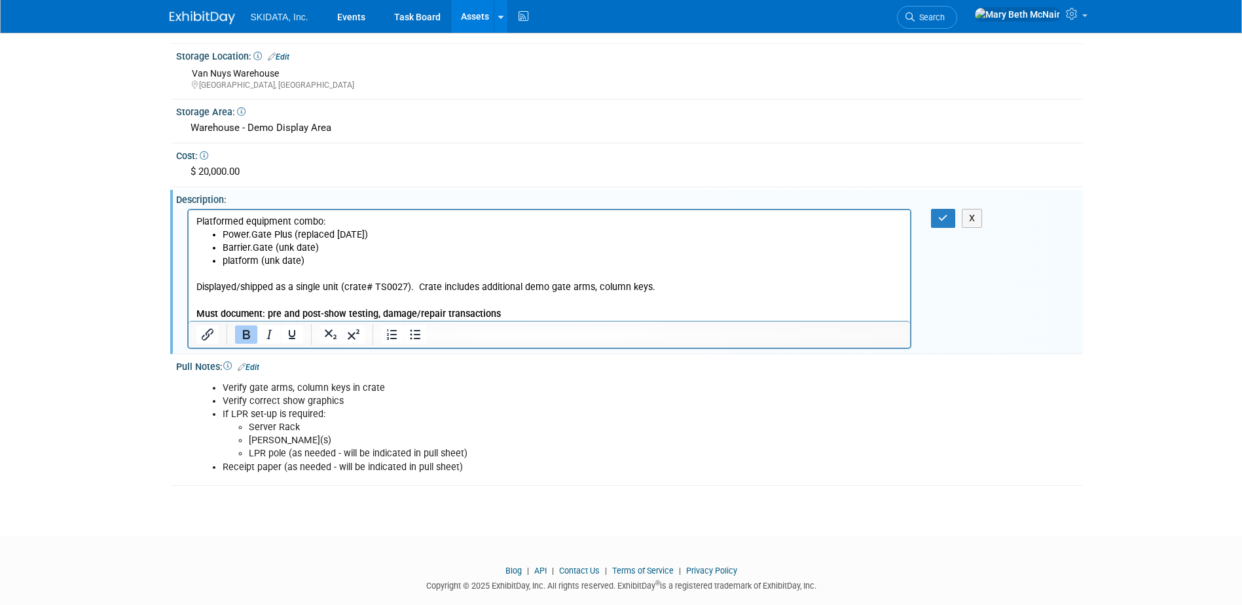
click at [374, 312] on b "Must document: pre and post-show testing, damage/repair transactions" at bounding box center [348, 313] width 304 height 11
click at [655, 311] on p "Displayed/shipped as a single unit (crate# TS0027). Crate includes additional d…" at bounding box center [549, 293] width 707 height 52
click at [947, 217] on icon "button" at bounding box center [943, 217] width 10 height 9
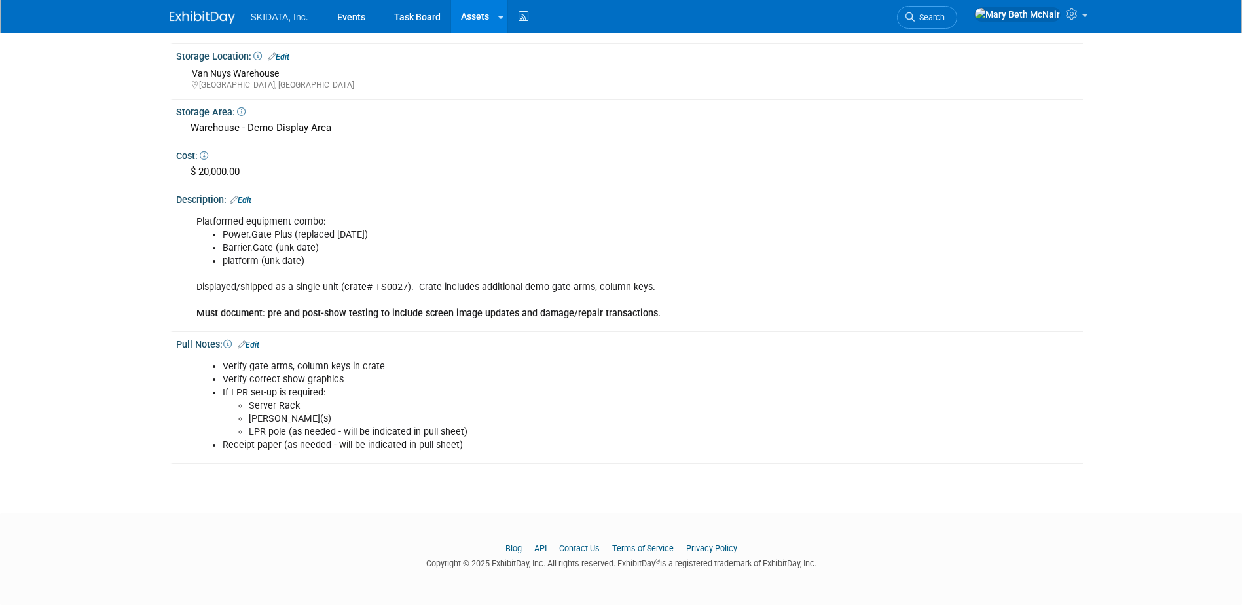
click at [240, 198] on link "Edit" at bounding box center [241, 200] width 22 height 9
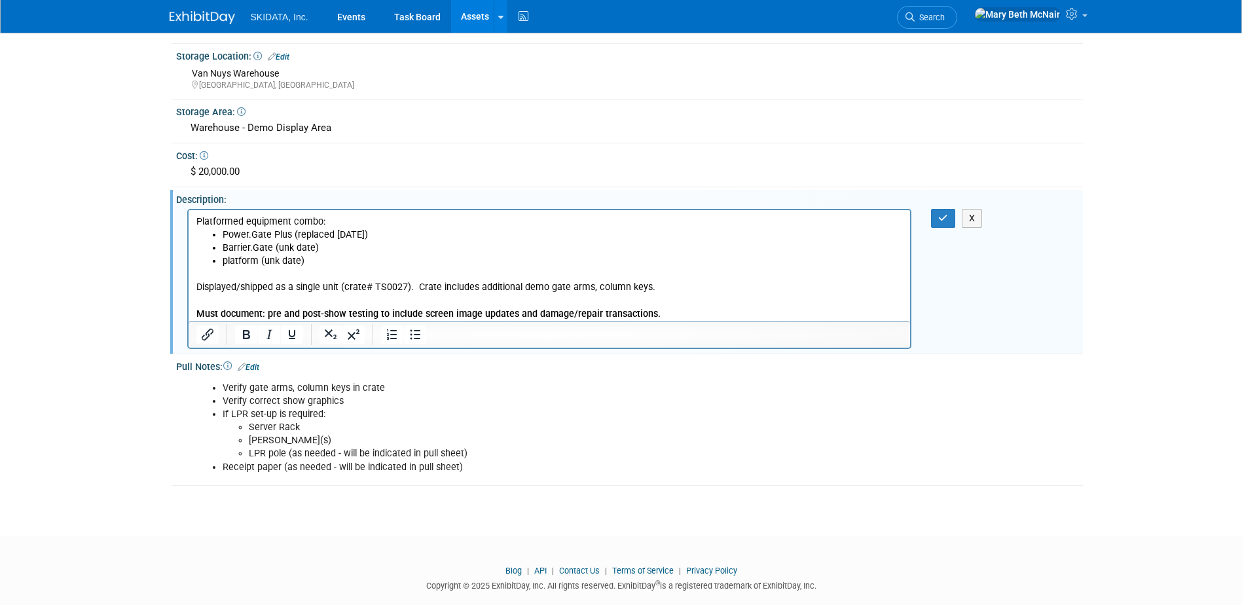
click at [265, 314] on b "Must document: pre and post-show testing to include screen image updates and da…" at bounding box center [428, 313] width 464 height 11
click at [947, 212] on button "button" at bounding box center [943, 218] width 24 height 19
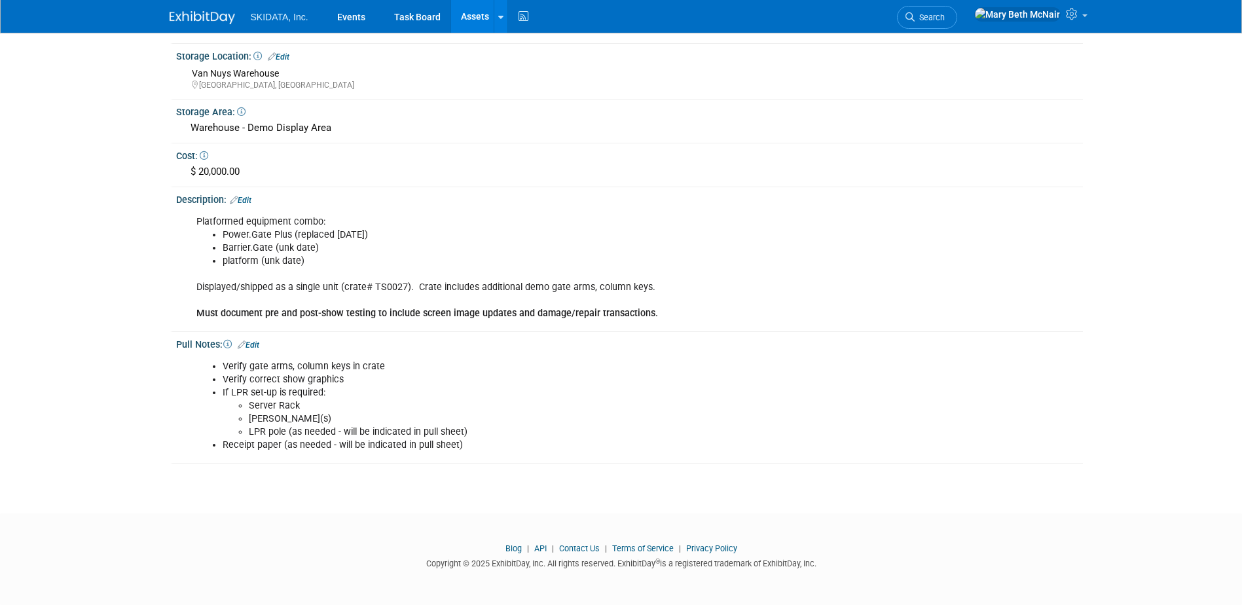
click at [381, 384] on li "Verify correct show graphics" at bounding box center [564, 379] width 682 height 13
click at [256, 339] on div "Pull Notes: Edit" at bounding box center [629, 343] width 907 height 17
click at [259, 344] on link "Edit" at bounding box center [249, 344] width 22 height 9
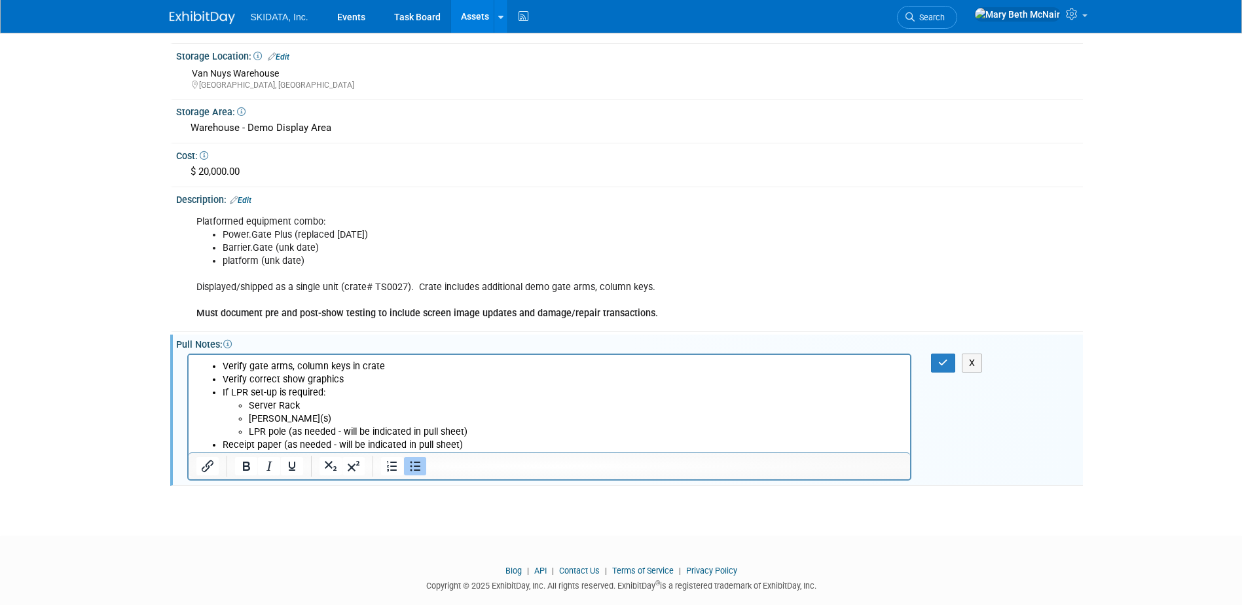
click at [348, 382] on li "Verify correct show graphics" at bounding box center [562, 379] width 681 height 13
click at [940, 362] on icon "button" at bounding box center [943, 362] width 10 height 9
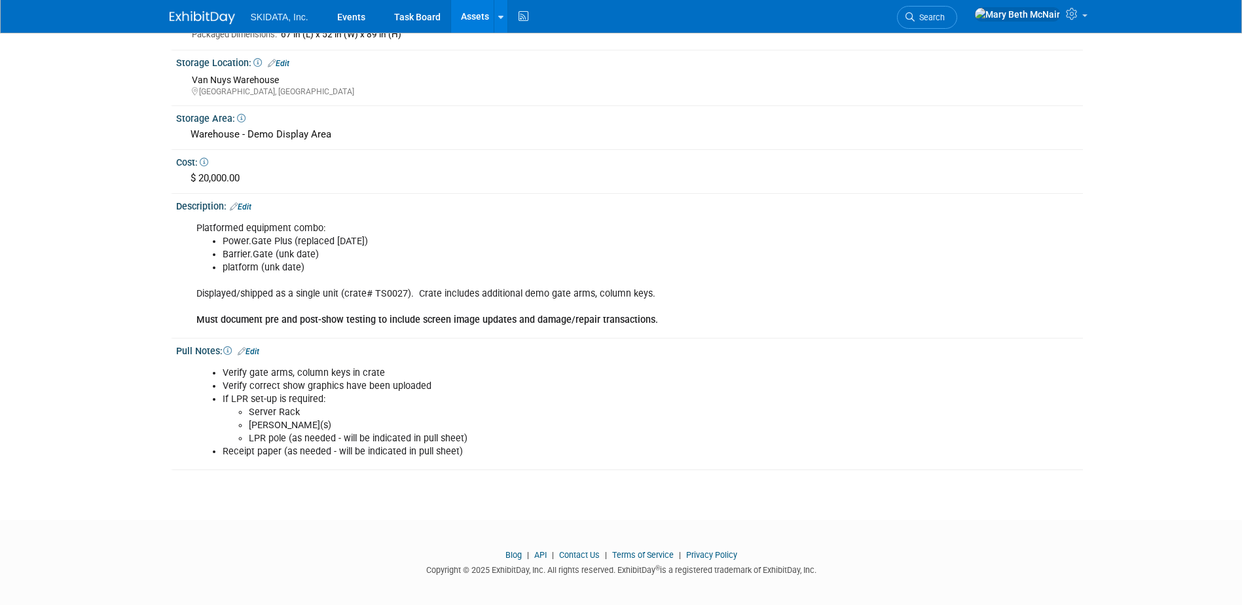
scroll to position [385, 0]
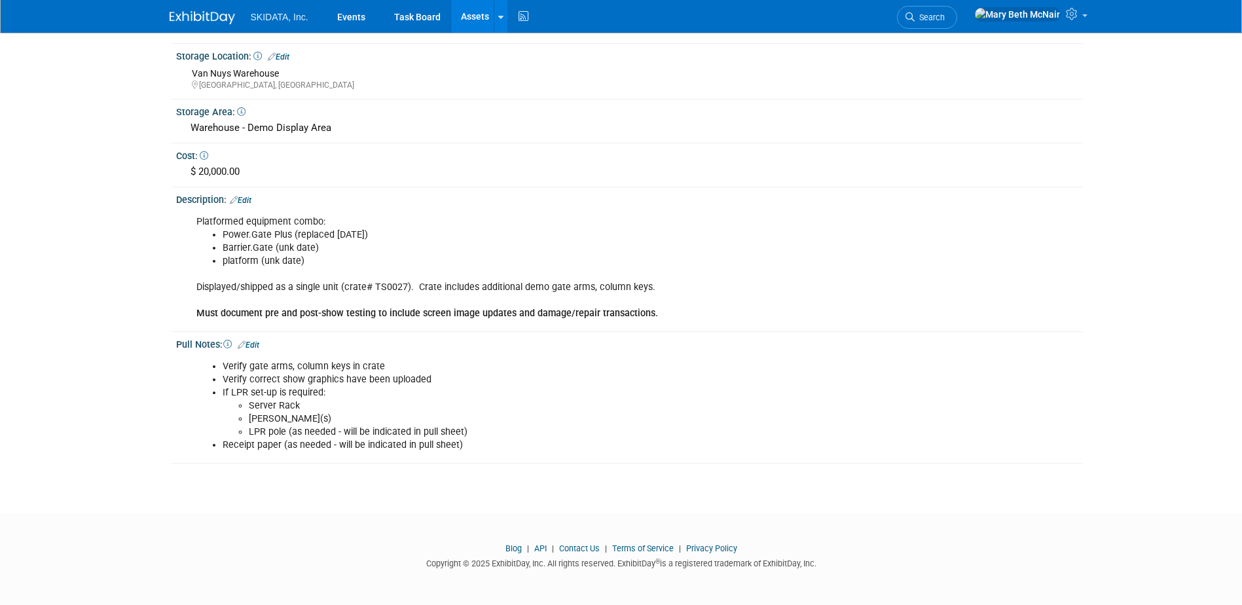
click at [246, 198] on link "Edit" at bounding box center [241, 200] width 22 height 9
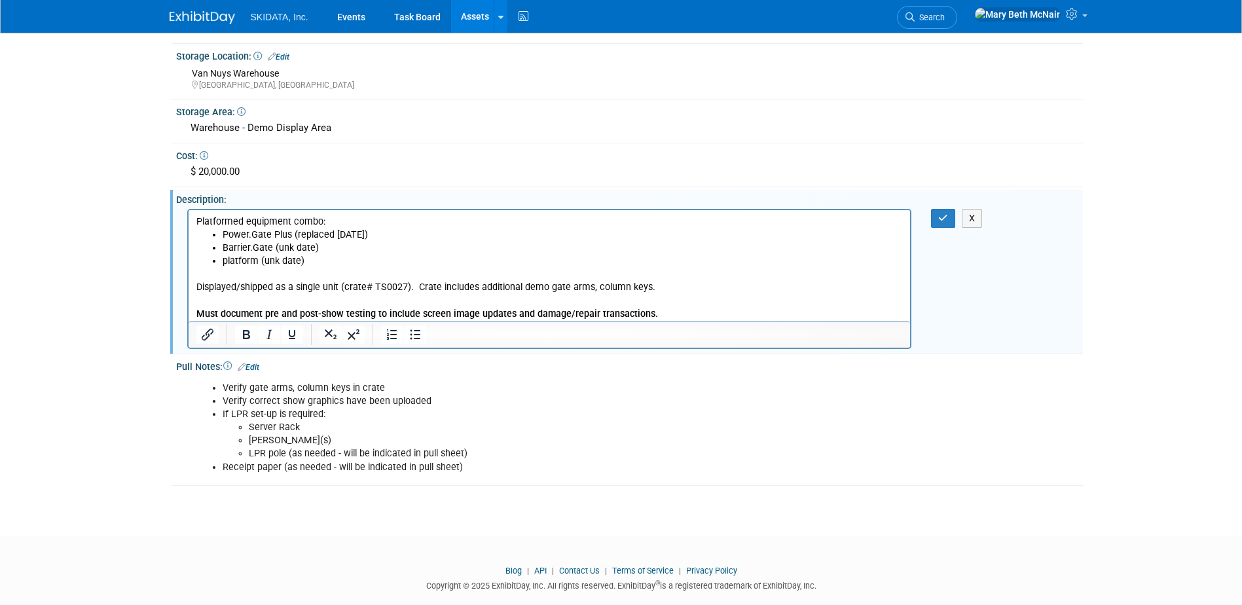
scroll to position [0, 0]
click at [386, 233] on li "Power.Gate Plus (replaced May 2025)" at bounding box center [562, 234] width 681 height 13
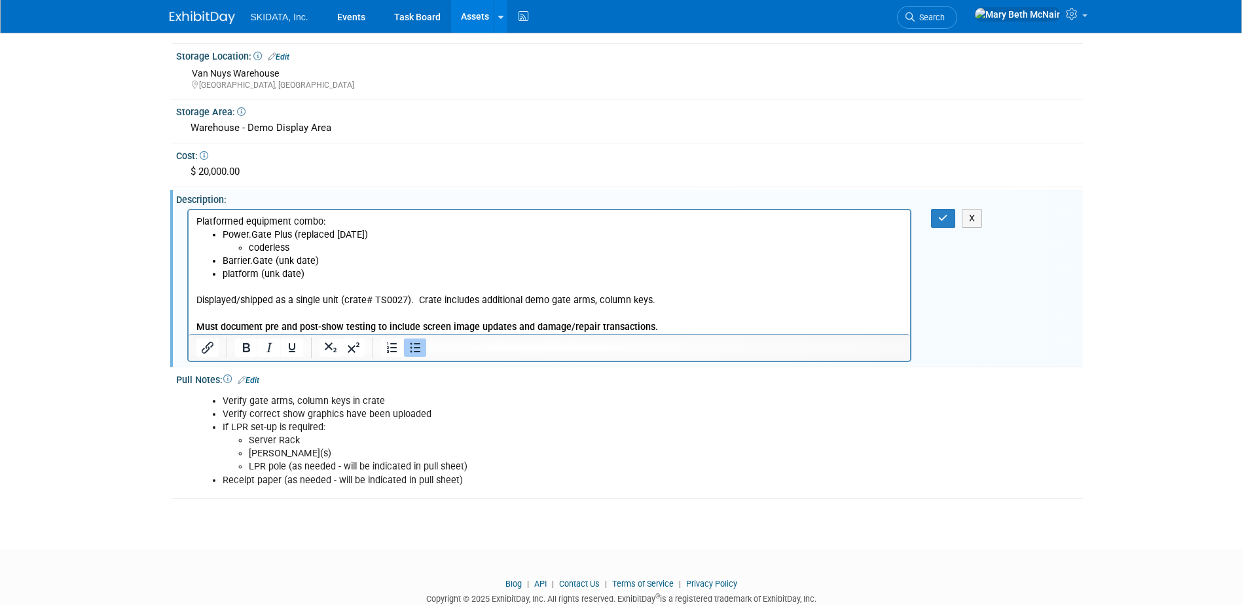
click at [256, 248] on li "coderless" at bounding box center [575, 247] width 655 height 13
click at [306, 244] on li "Coderless" at bounding box center [575, 247] width 655 height 13
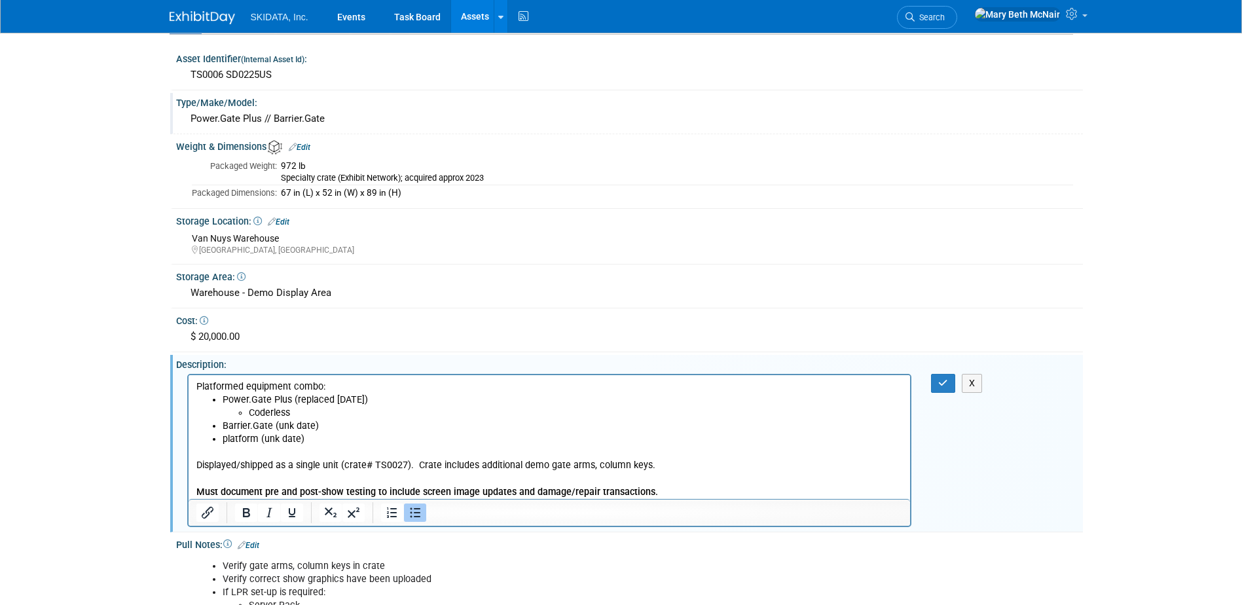
scroll to position [327, 0]
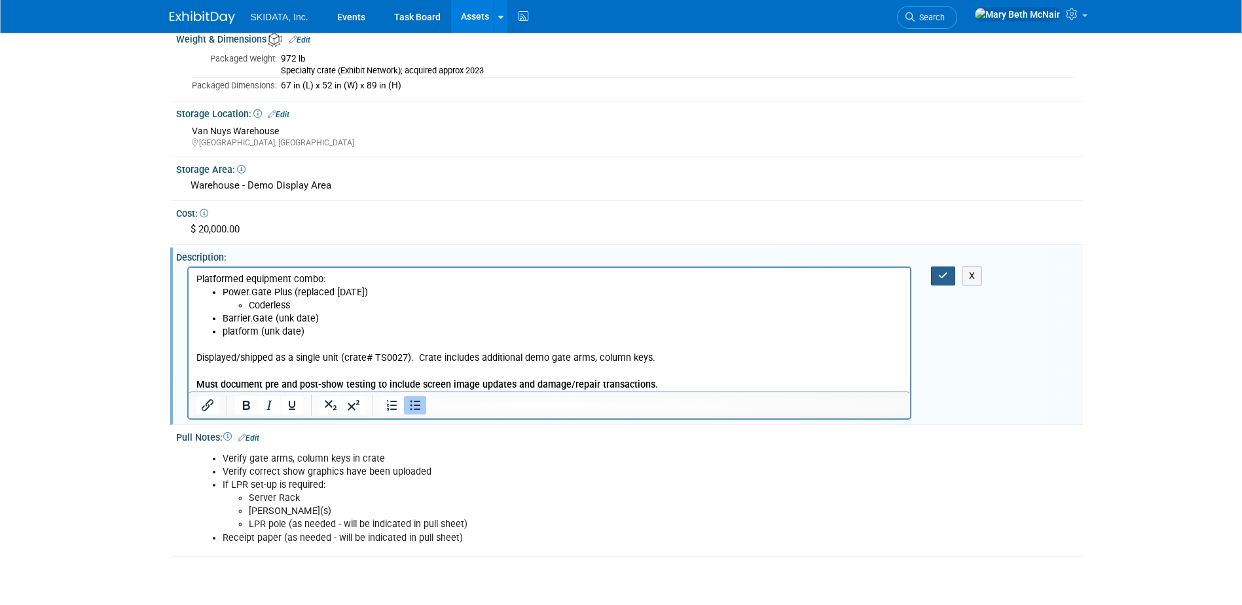
click at [943, 276] on icon "button" at bounding box center [943, 275] width 10 height 9
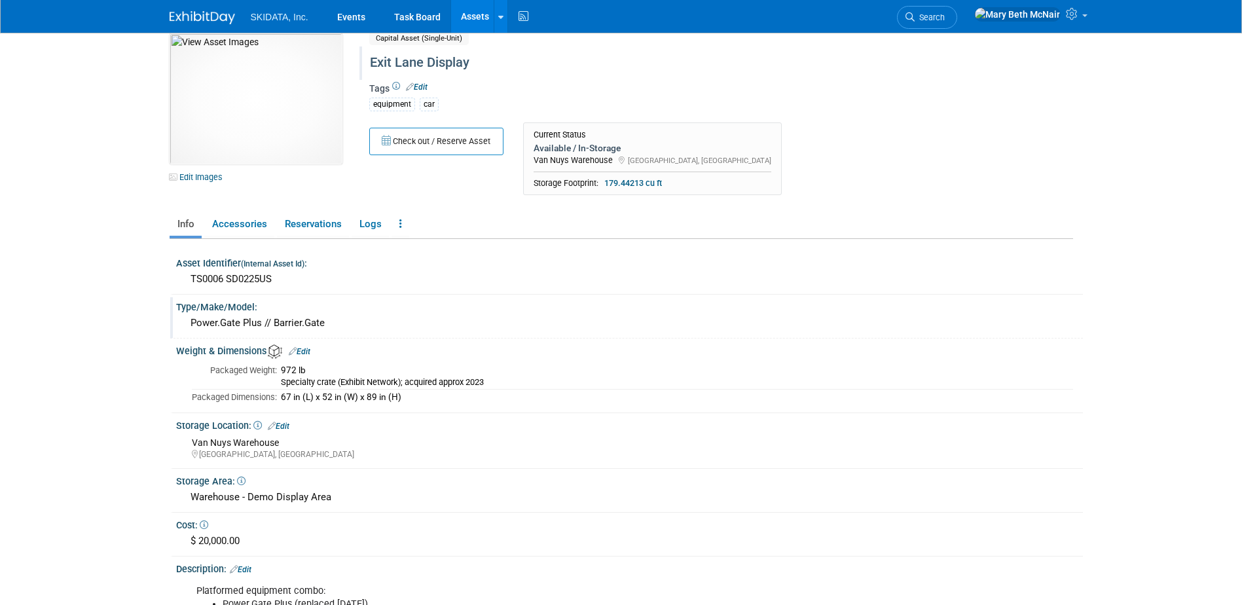
scroll to position [0, 0]
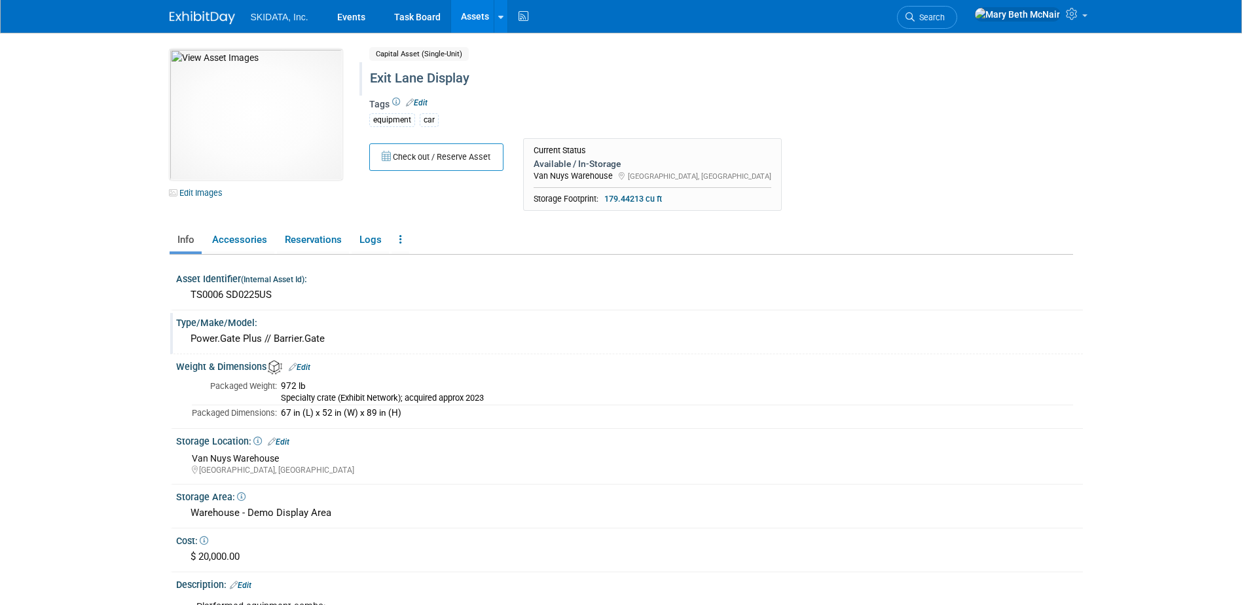
click at [479, 10] on link "Assets" at bounding box center [475, 16] width 48 height 33
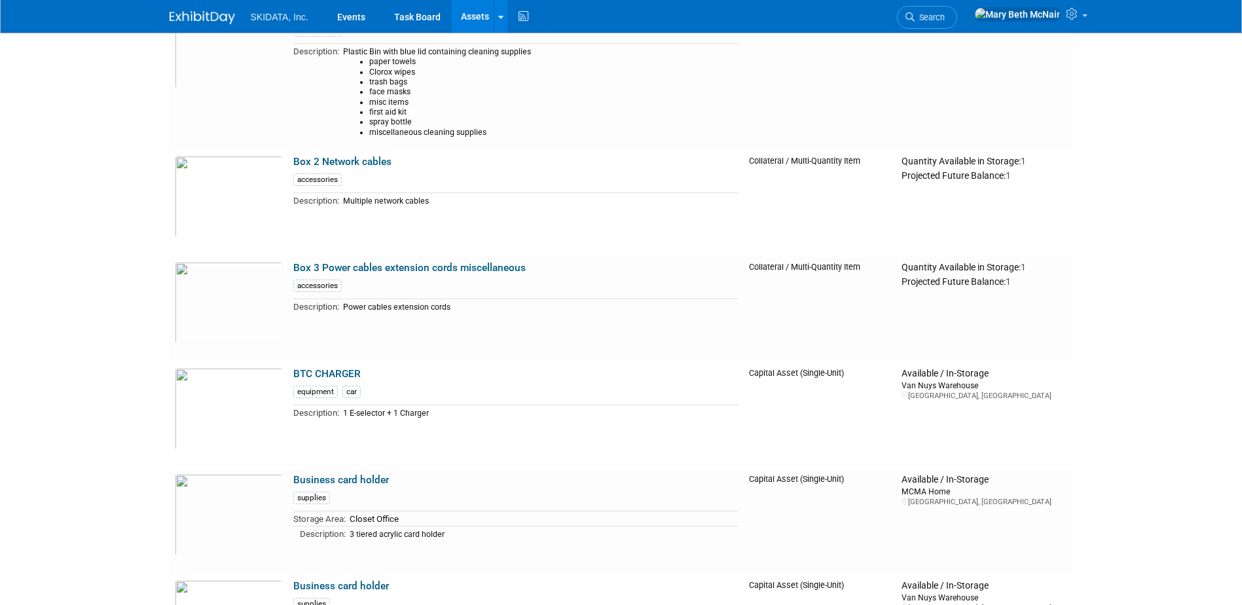
scroll to position [1506, 0]
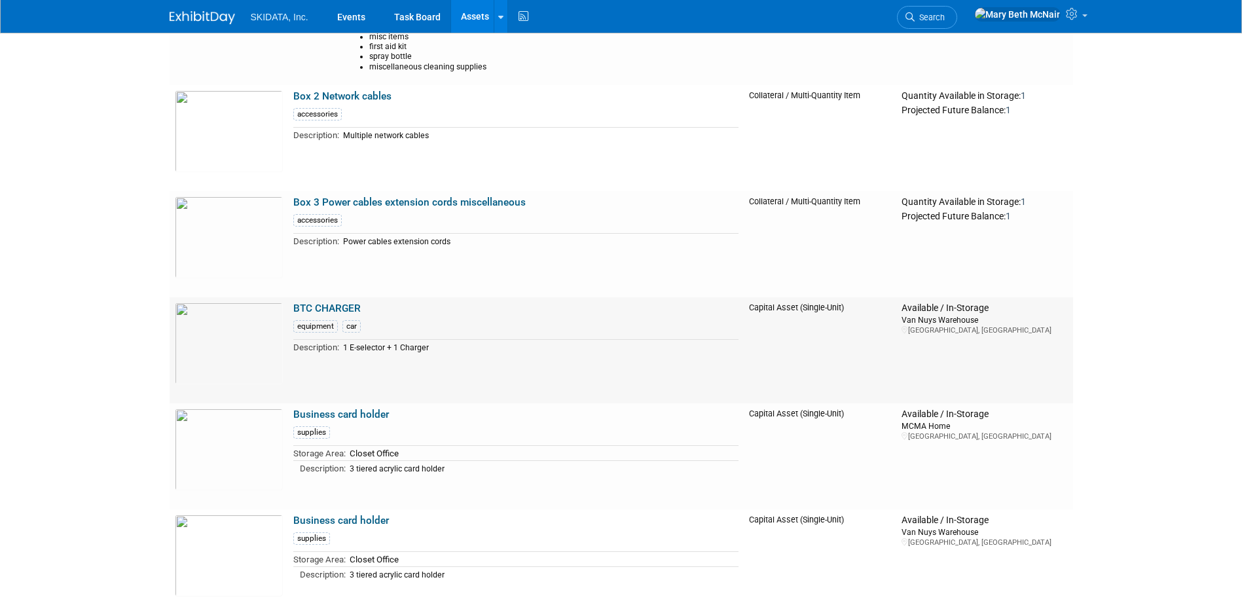
click at [334, 310] on link "BTC CHARGER" at bounding box center [326, 309] width 67 height 12
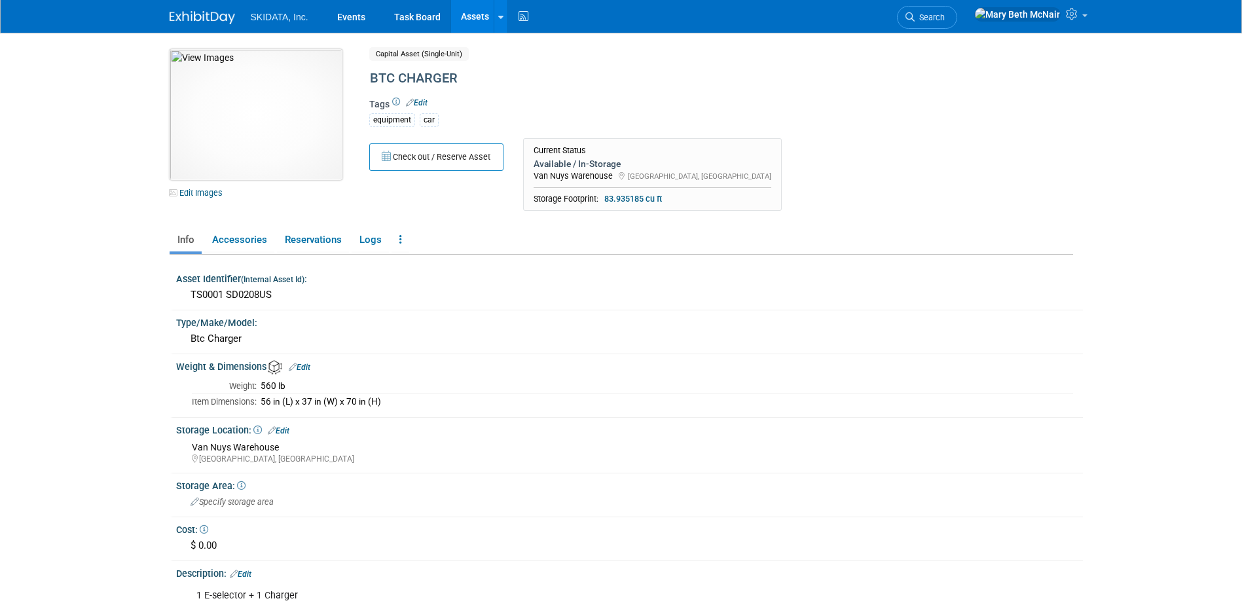
click at [259, 134] on img at bounding box center [256, 114] width 173 height 131
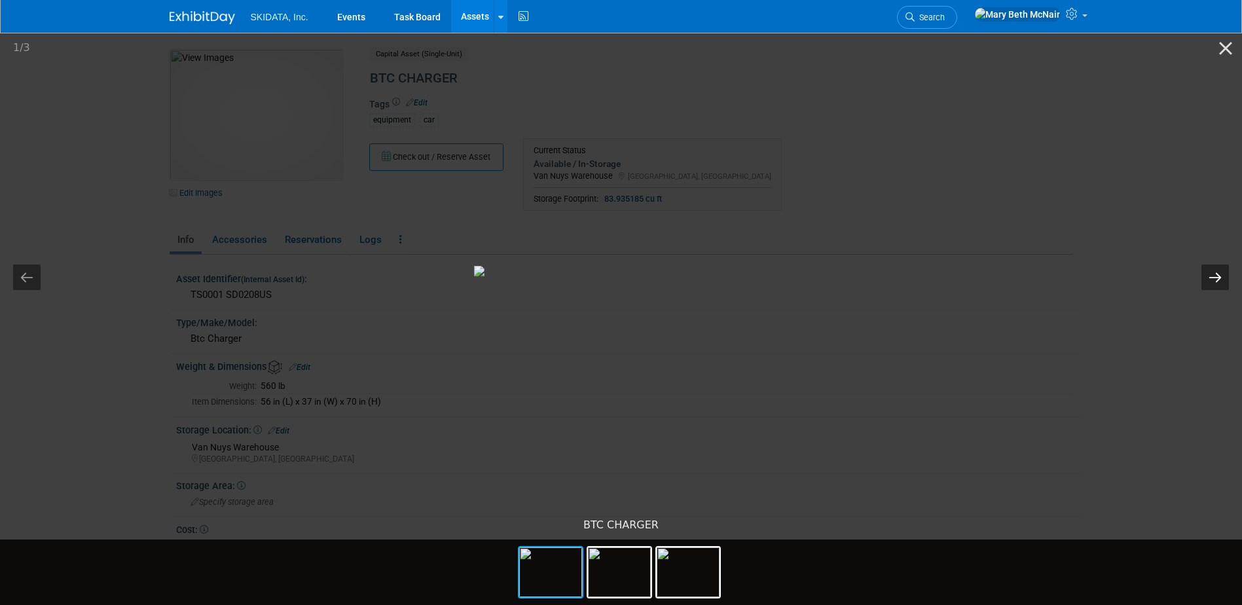
click at [1205, 278] on button "Next slide" at bounding box center [1215, 278] width 28 height 26
click at [1203, 276] on button "Next slide" at bounding box center [1215, 278] width 28 height 26
click at [1222, 52] on button "Close gallery" at bounding box center [1225, 48] width 33 height 31
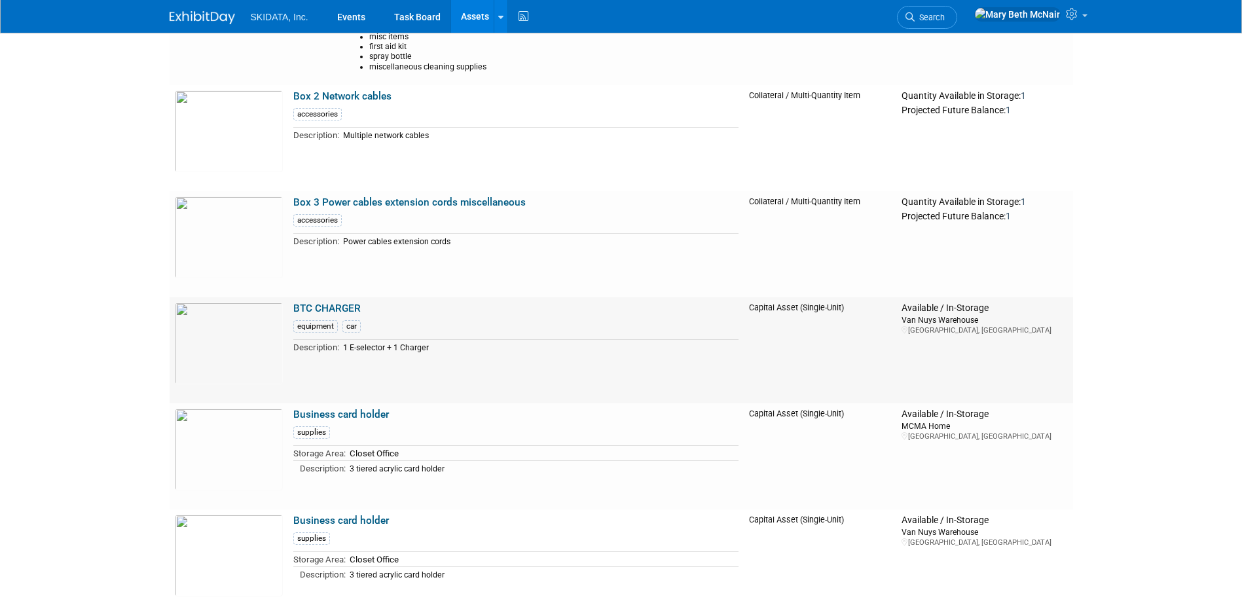
scroll to position [1571, 0]
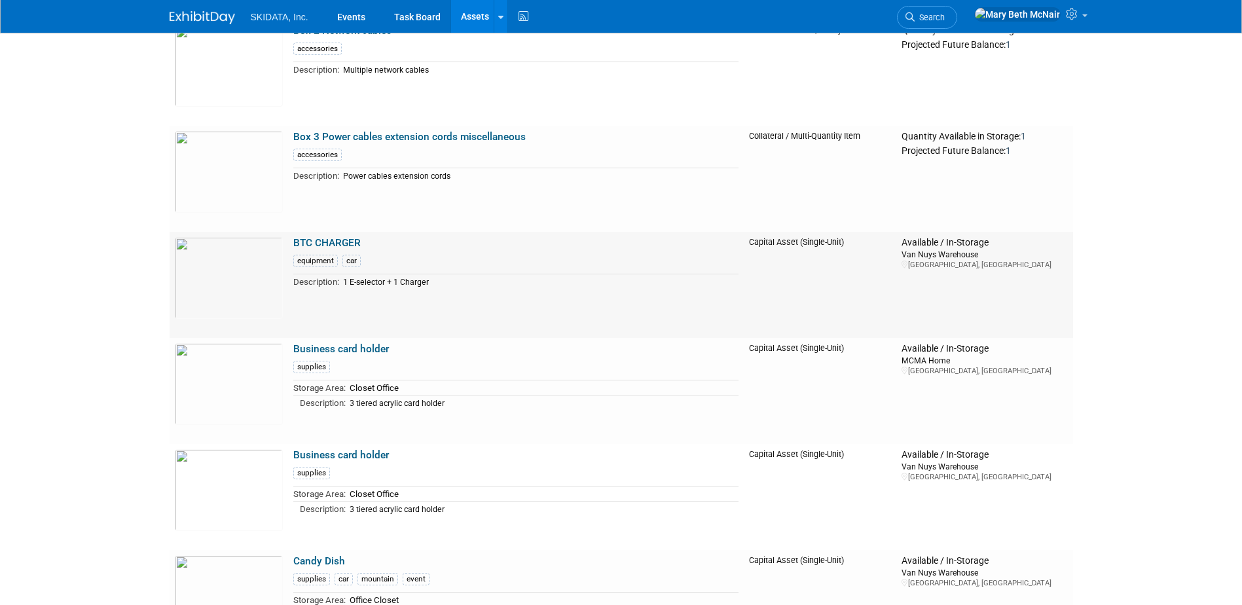
click at [325, 242] on link "BTC CHARGER" at bounding box center [326, 243] width 67 height 12
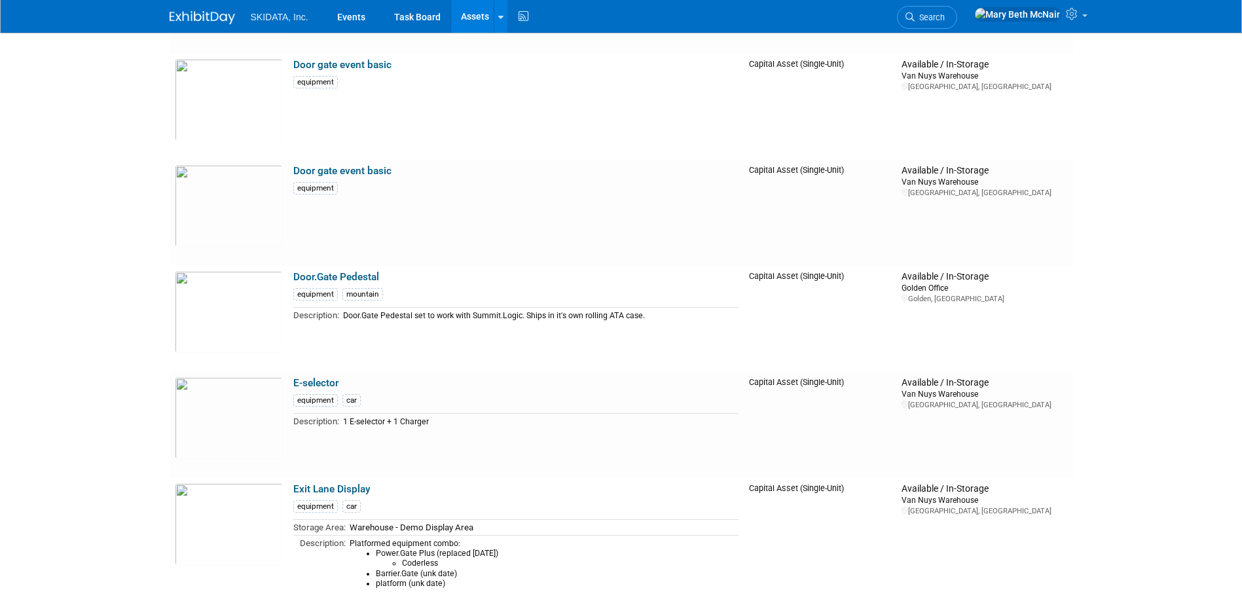
scroll to position [2815, 0]
click at [317, 374] on td "E-selector equipment car Description: 1 E-selector + 1 Charger" at bounding box center [516, 423] width 456 height 106
click at [315, 378] on link "E-selector" at bounding box center [315, 381] width 45 height 12
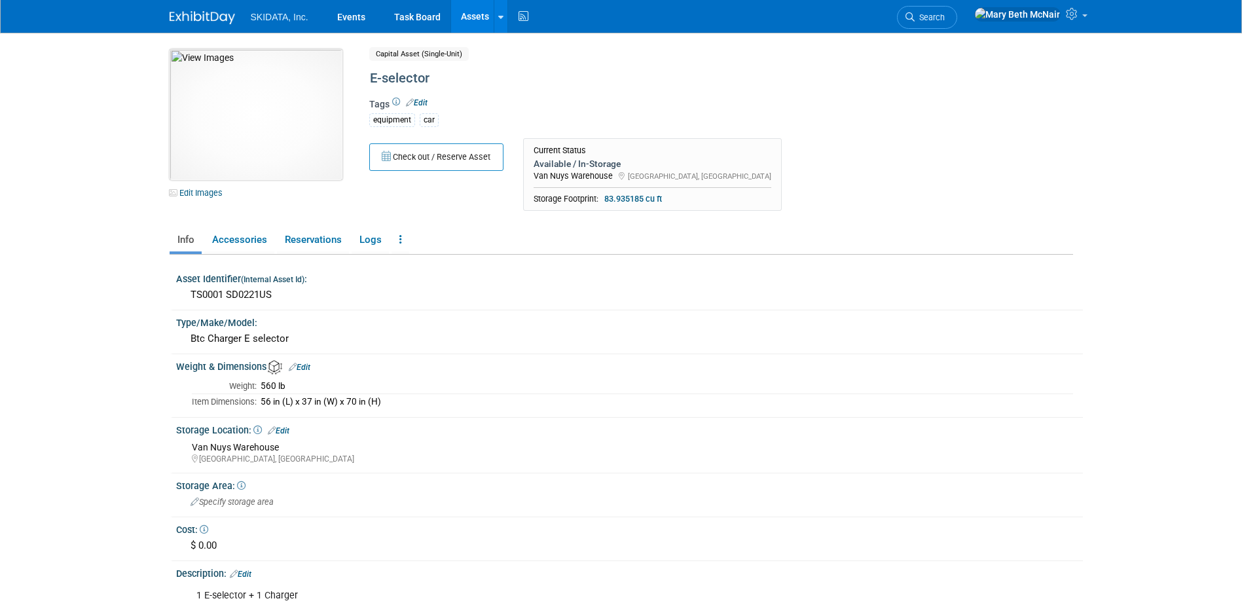
click at [231, 107] on img at bounding box center [256, 114] width 173 height 131
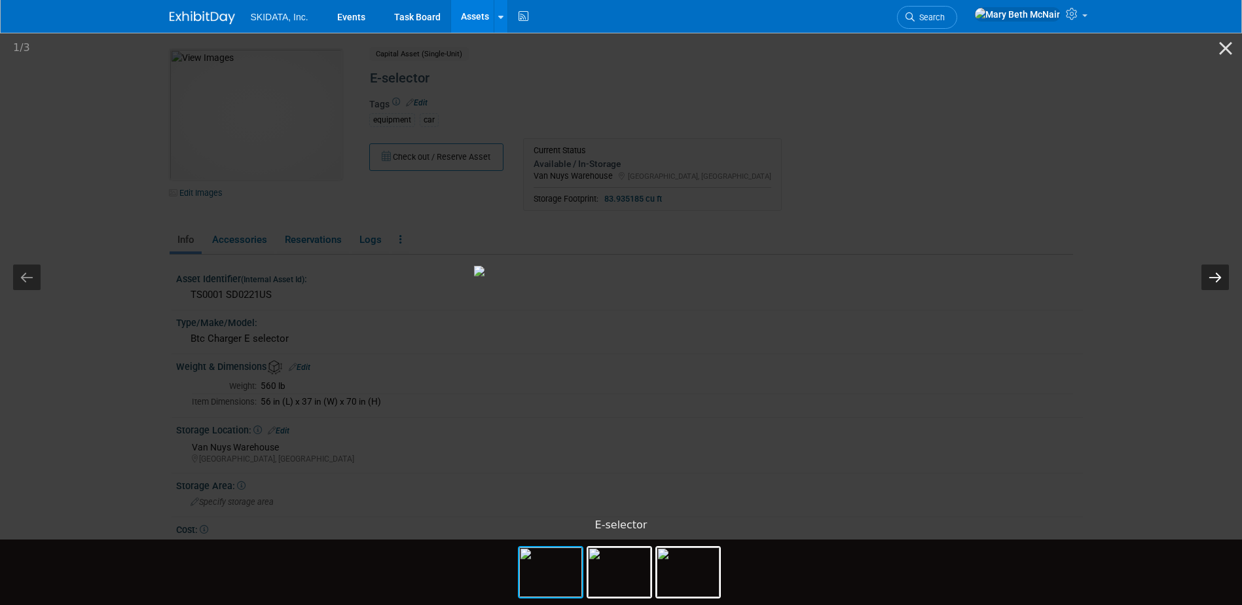
click at [1207, 268] on button "Next slide" at bounding box center [1215, 278] width 28 height 26
click at [1230, 43] on button "Close gallery" at bounding box center [1225, 48] width 33 height 31
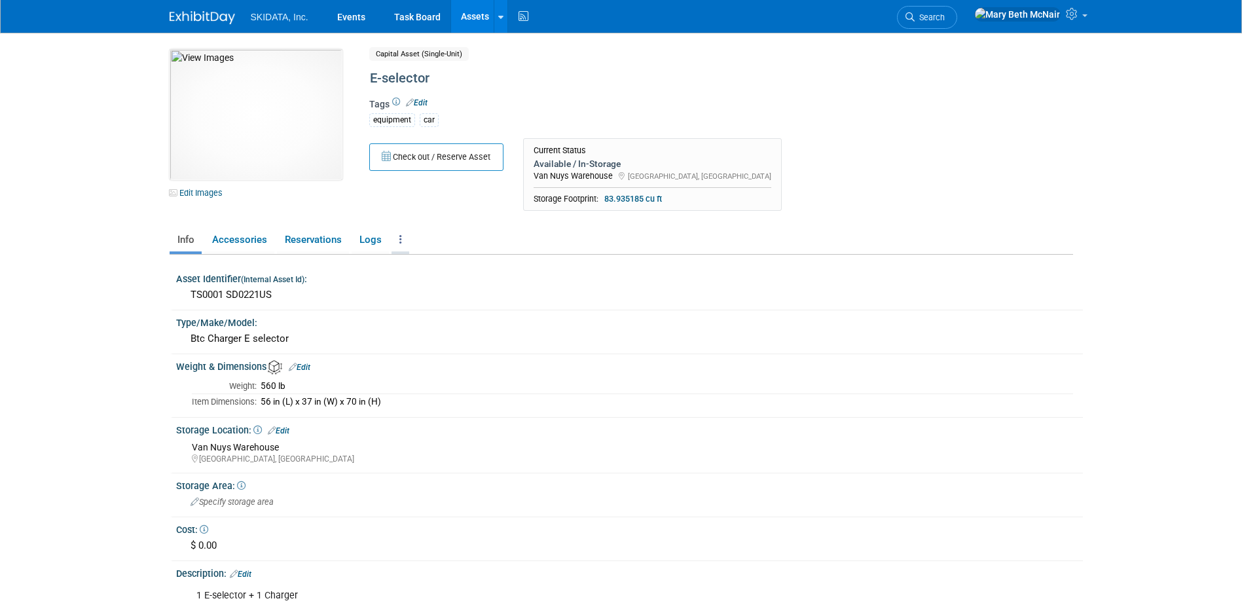
click at [396, 244] on link at bounding box center [401, 240] width 18 height 23
click at [434, 309] on link "Archive Asset" at bounding box center [449, 310] width 114 height 22
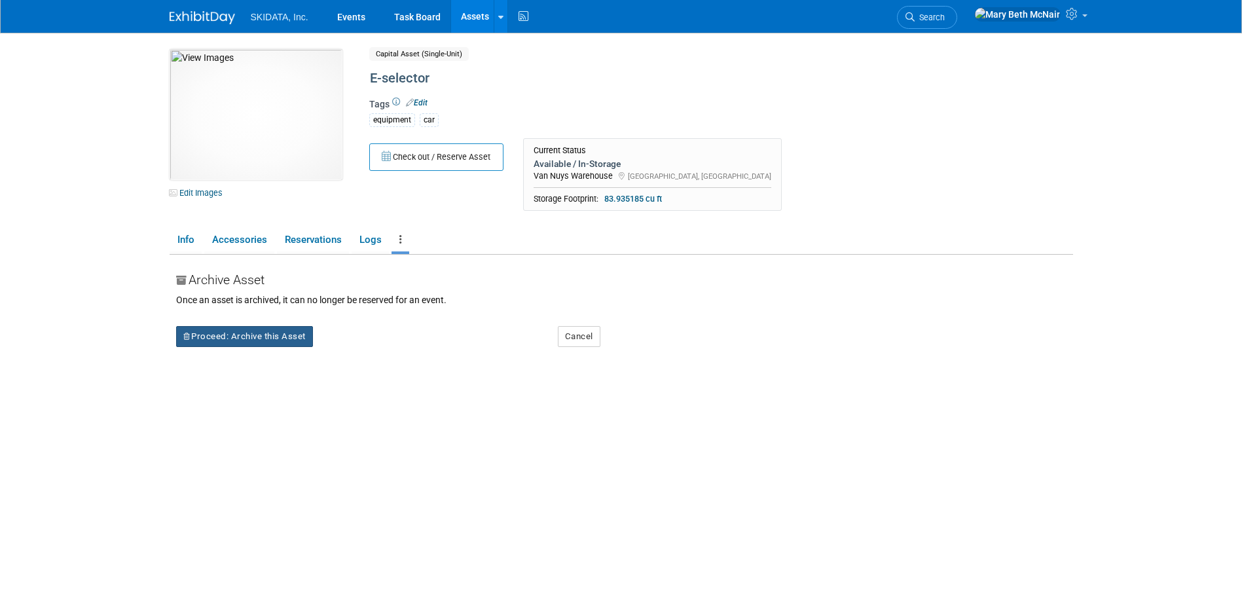
click at [256, 339] on button "Proceed: Archive this Asset" at bounding box center [244, 336] width 137 height 21
click at [348, 344] on icon at bounding box center [349, 346] width 9 height 9
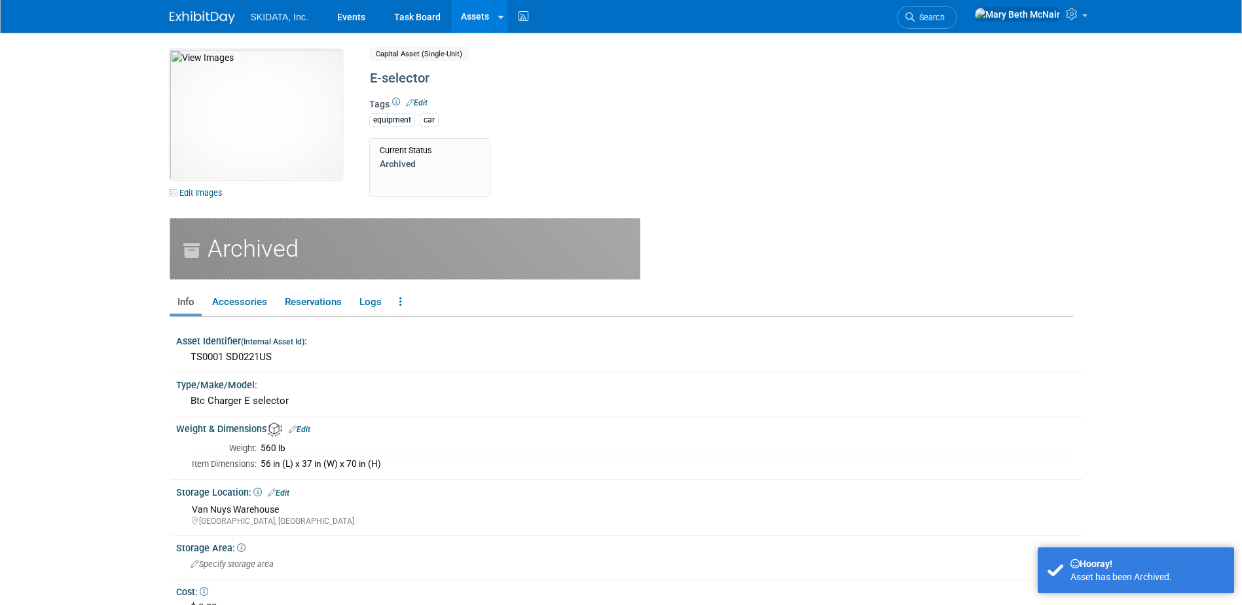
click at [477, 9] on link "Assets" at bounding box center [475, 16] width 48 height 33
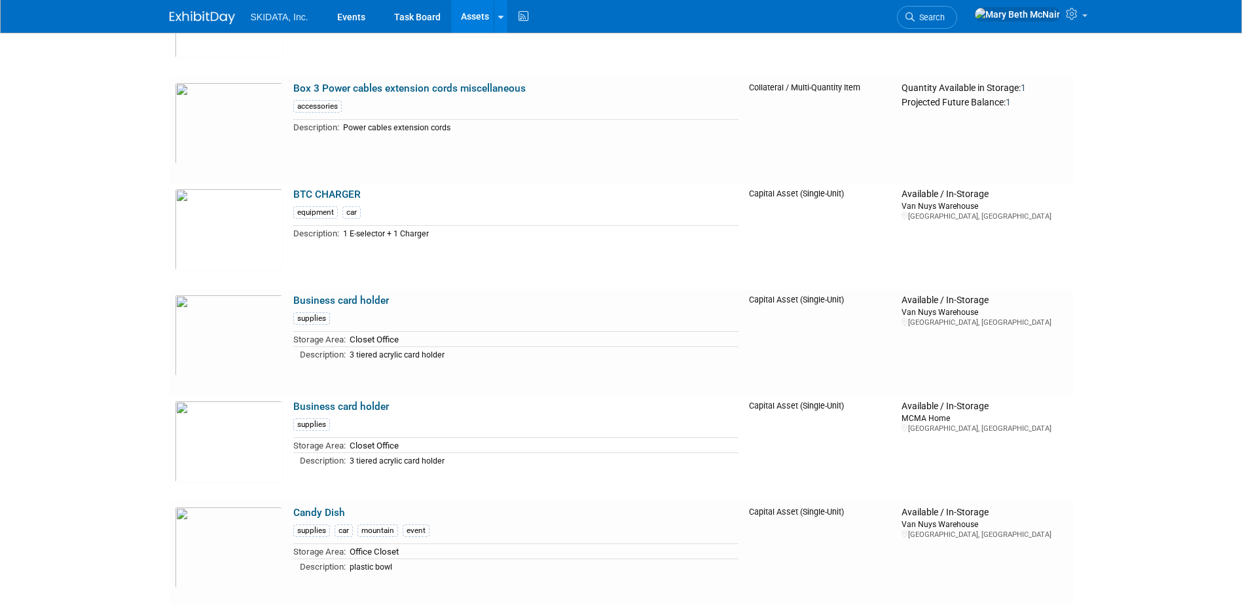
scroll to position [1637, 0]
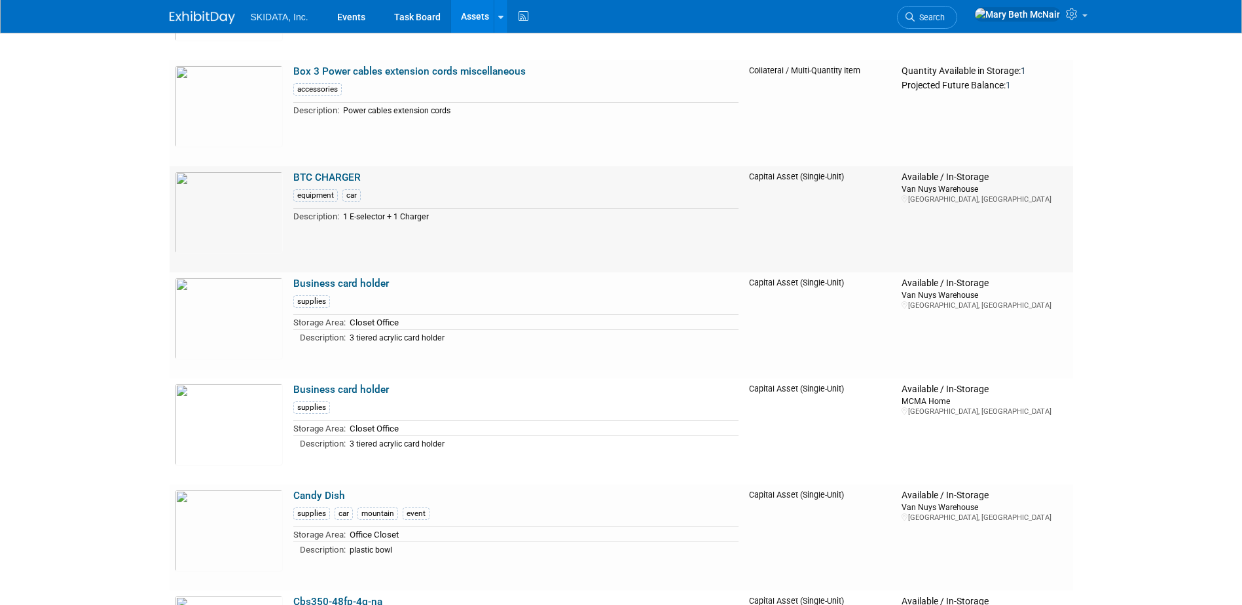
click at [348, 175] on link "BTC CHARGER" at bounding box center [326, 178] width 67 height 12
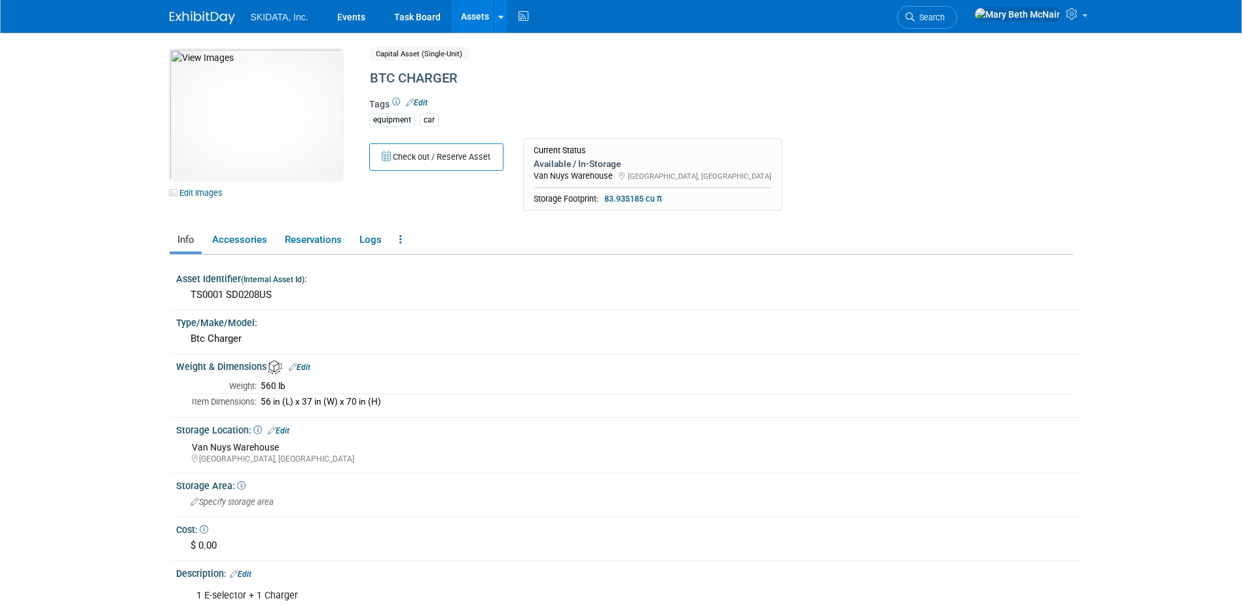
click at [425, 101] on link "Edit" at bounding box center [417, 102] width 22 height 9
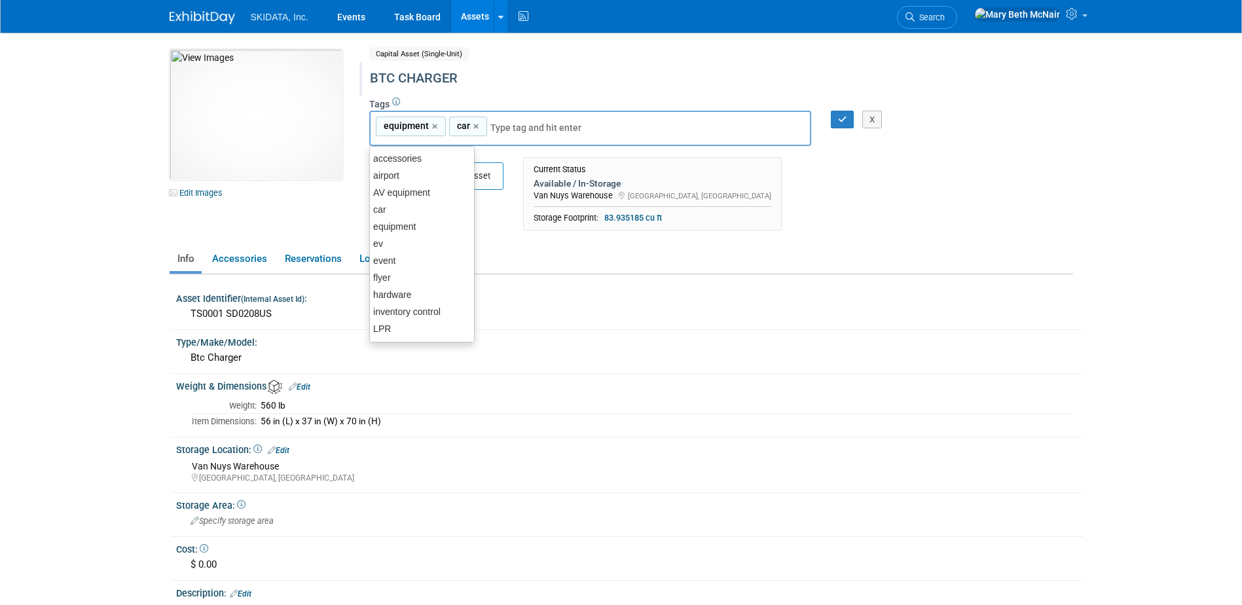
click at [452, 79] on div "BTC CHARGER" at bounding box center [665, 79] width 600 height 24
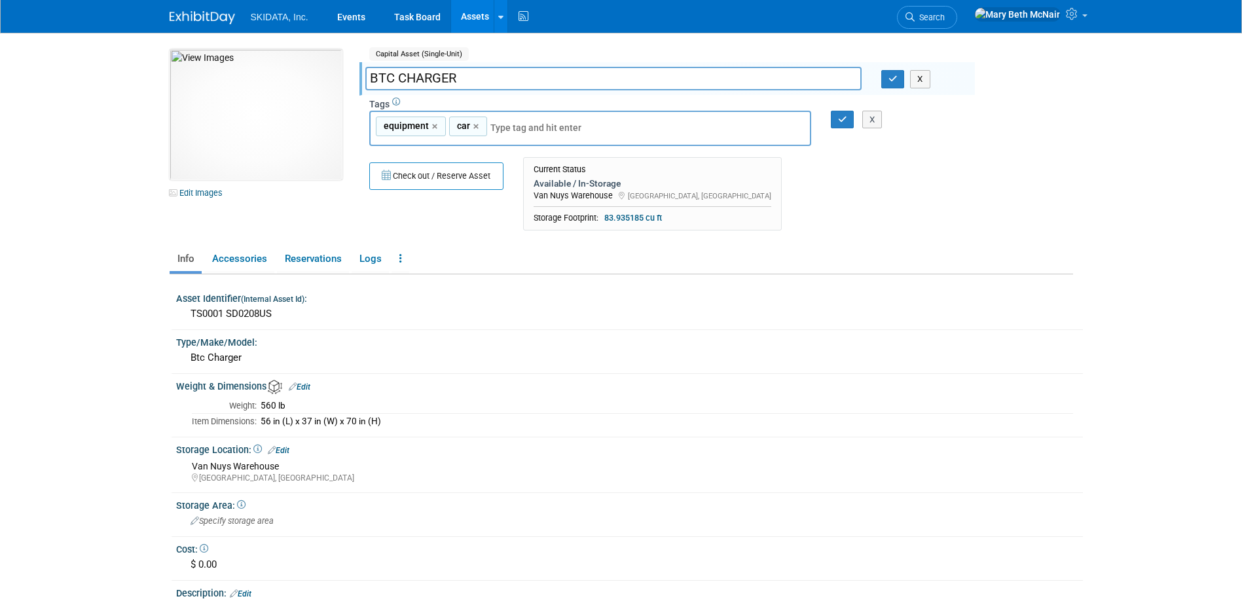
click at [471, 75] on input "BTC CHARGER" at bounding box center [613, 78] width 496 height 23
drag, startPoint x: 467, startPoint y: 75, endPoint x: 346, endPoint y: 86, distance: 121.6
click at [346, 86] on div "10051626-10726285-3adc7bf6-0763-4700-bb7f-3cf89d047c01.jpg Edit Images Capital …" at bounding box center [621, 143] width 923 height 188
type input "EV Charging Display"
click at [890, 83] on icon "button" at bounding box center [893, 79] width 9 height 9
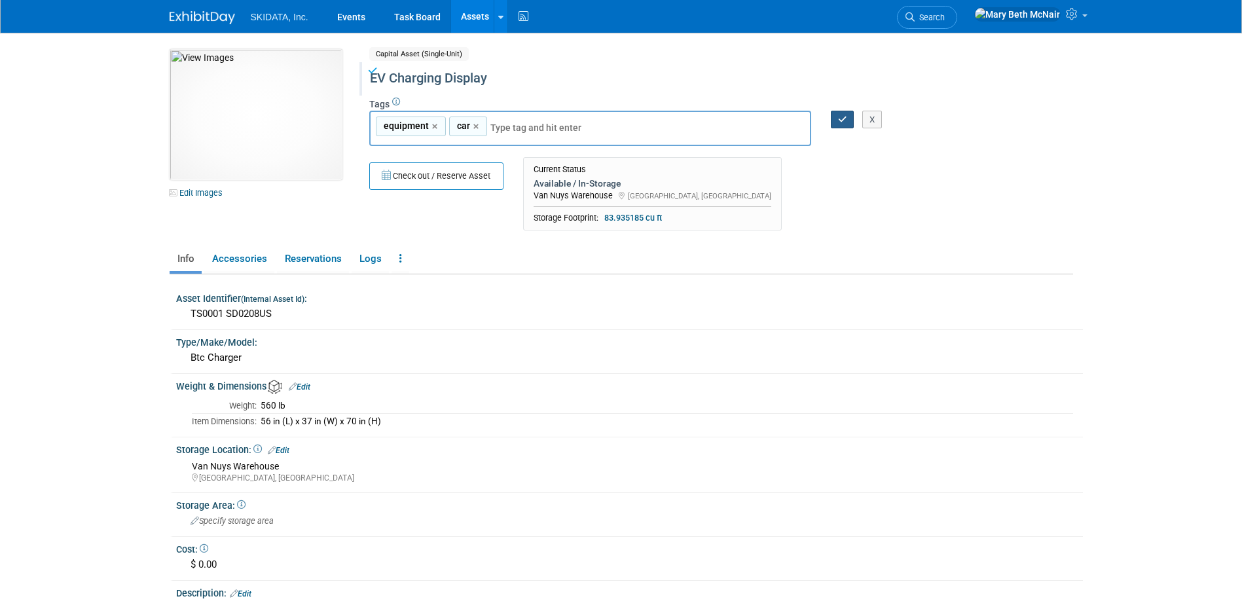
click at [841, 124] on button "button" at bounding box center [843, 120] width 24 height 18
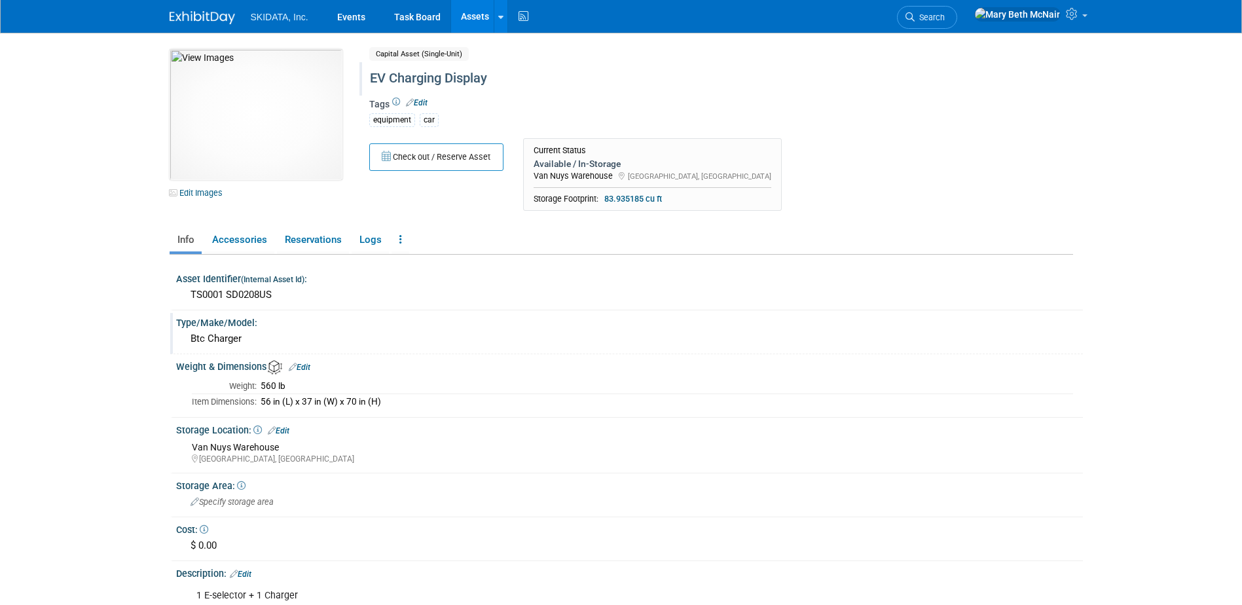
click at [310, 350] on div "Btc Charger" at bounding box center [629, 340] width 907 height 22
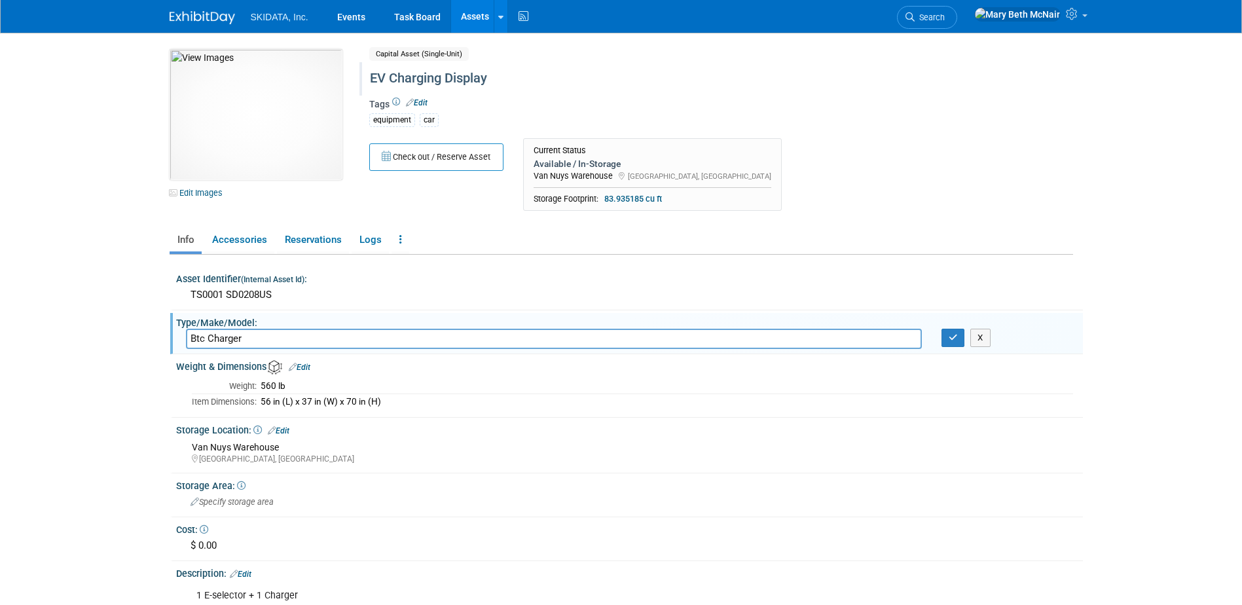
drag, startPoint x: 208, startPoint y: 340, endPoint x: 174, endPoint y: 344, distance: 33.6
click at [174, 344] on div "Type/Make/Model: Btc Charger Btc Charger X" at bounding box center [626, 333] width 913 height 41
click at [261, 338] on input "BTC Charger" at bounding box center [554, 339] width 736 height 20
type input "BTC Charger // e-Selector"
click at [951, 342] on button "button" at bounding box center [954, 338] width 24 height 18
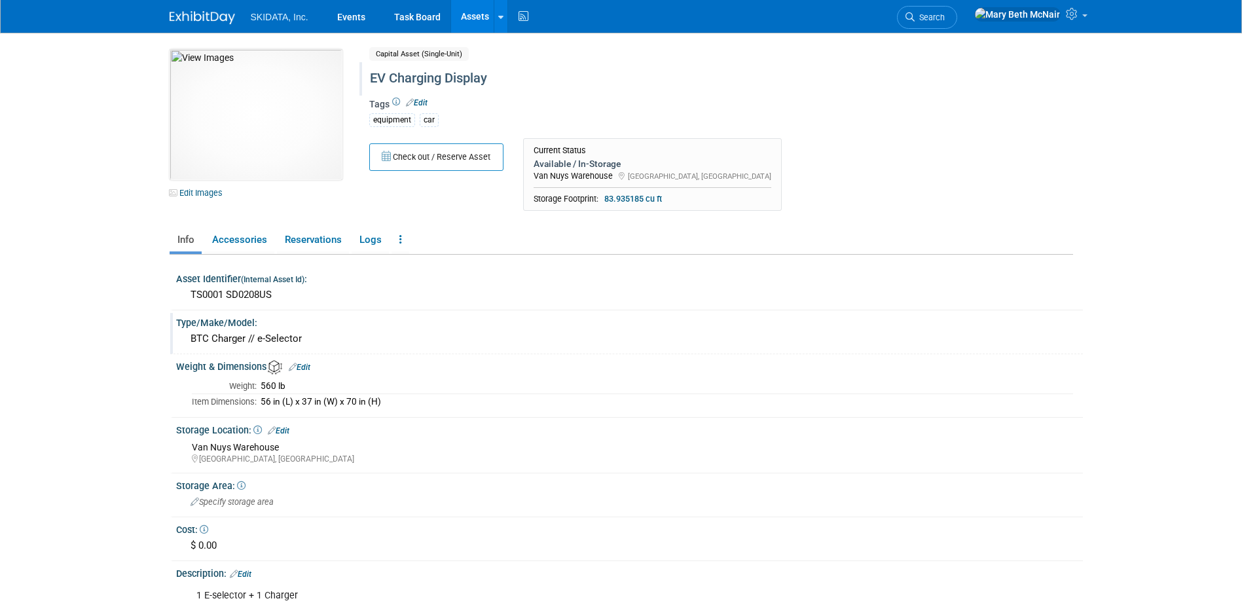
click at [301, 370] on link "Edit" at bounding box center [300, 367] width 22 height 9
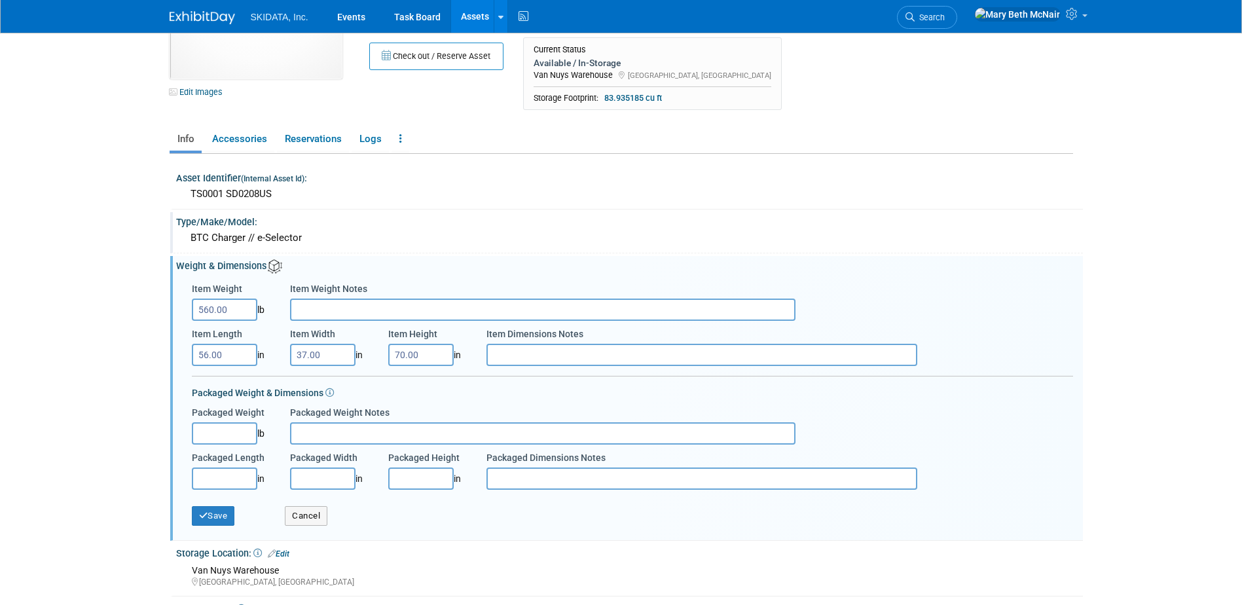
scroll to position [196, 0]
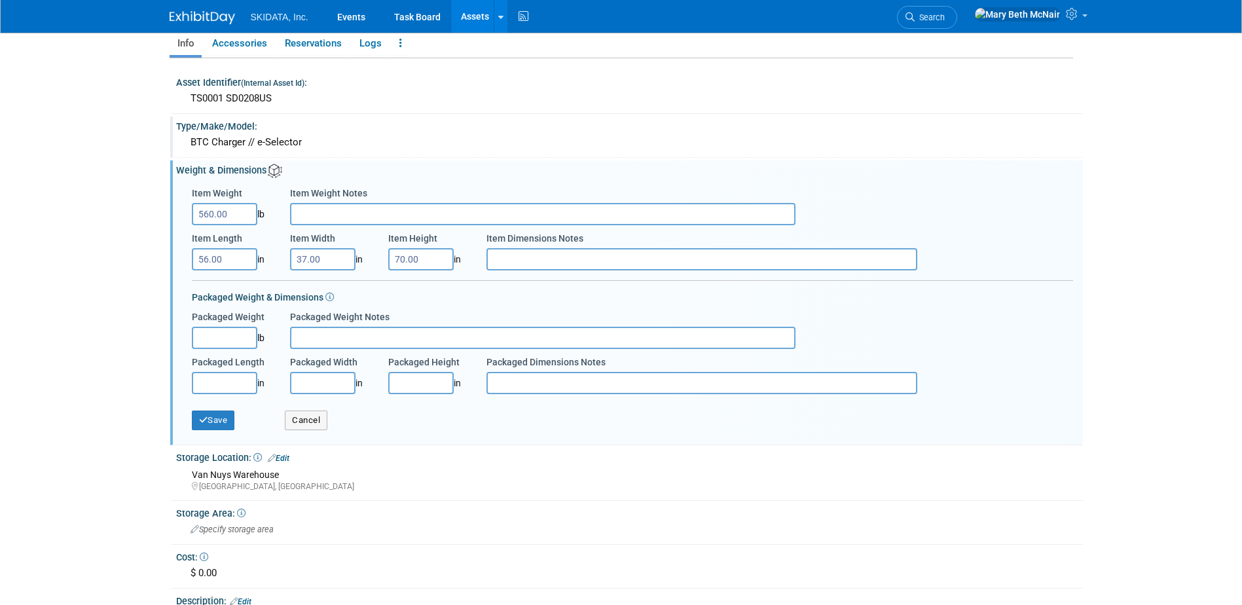
click at [219, 340] on input "Packaged Weight" at bounding box center [224, 338] width 65 height 22
type input "560.00"
click at [227, 388] on input "Packaged Length" at bounding box center [224, 383] width 65 height 22
type input "56.00"
click at [325, 384] on input "Packaged Width" at bounding box center [322, 383] width 65 height 22
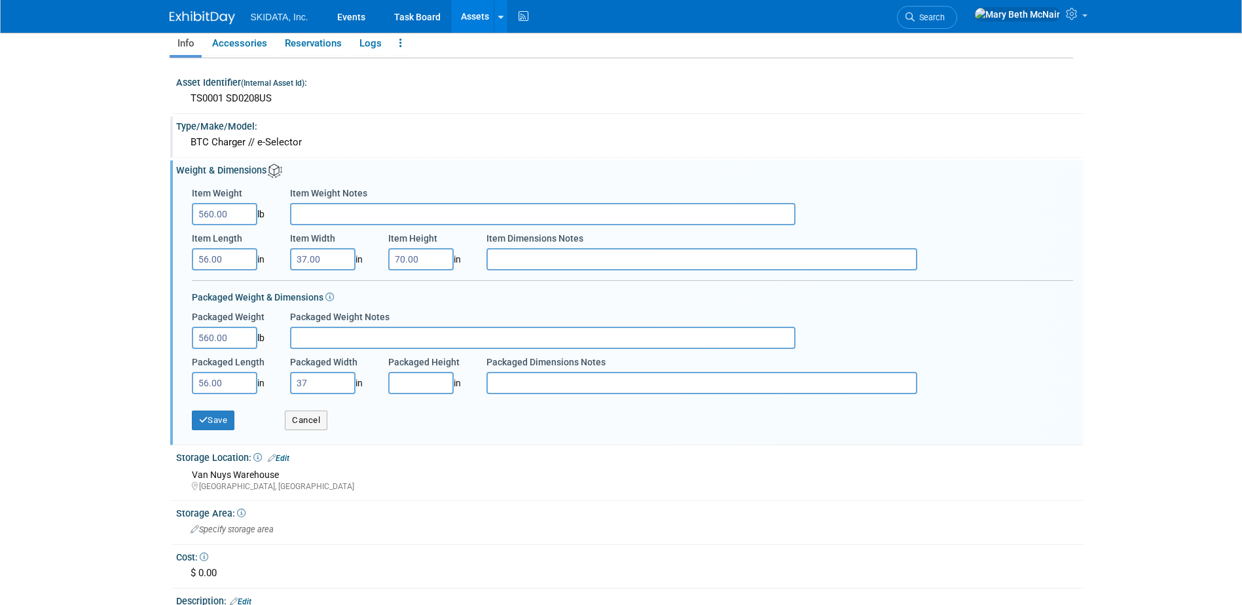
type input "37.00"
click at [407, 384] on input "Packaged Height" at bounding box center [420, 383] width 65 height 22
type input "70.00"
click at [403, 343] on input "Packaged Weight Notes" at bounding box center [543, 338] width 506 height 22
type input "Specialty crate (Exhibit Network); acquired approx 2023"
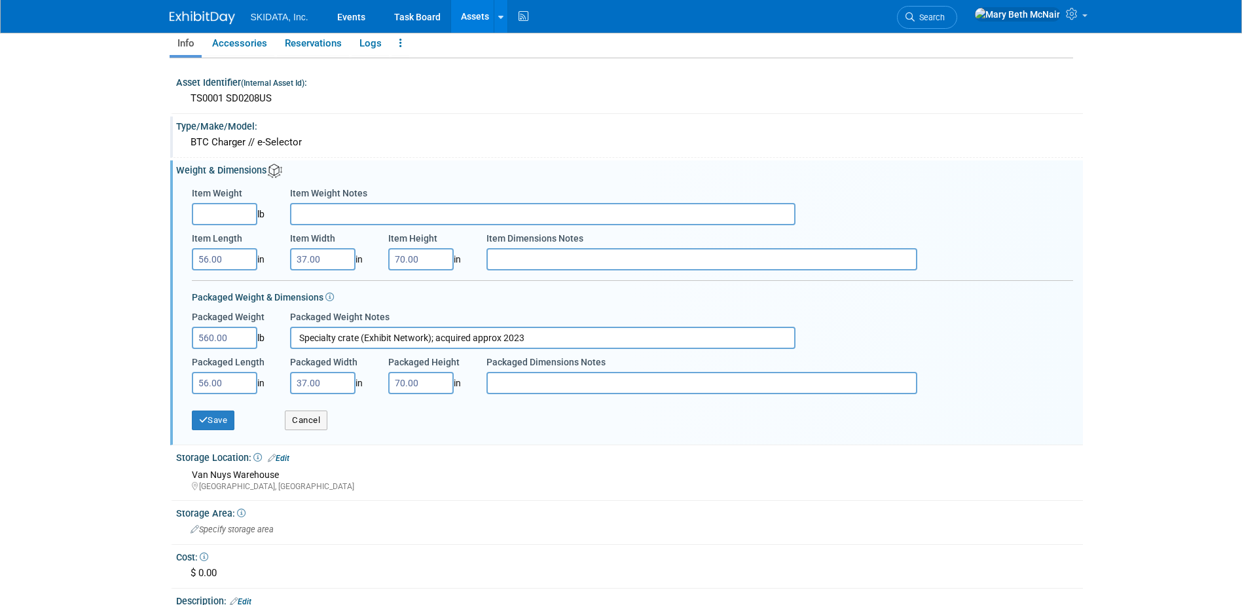
click at [219, 256] on input "56.00" at bounding box center [224, 259] width 65 height 22
click at [321, 259] on input "37.00" at bounding box center [322, 259] width 65 height 22
click at [418, 260] on input "70.00" at bounding box center [420, 259] width 65 height 22
click at [221, 423] on button "Save" at bounding box center [213, 421] width 43 height 20
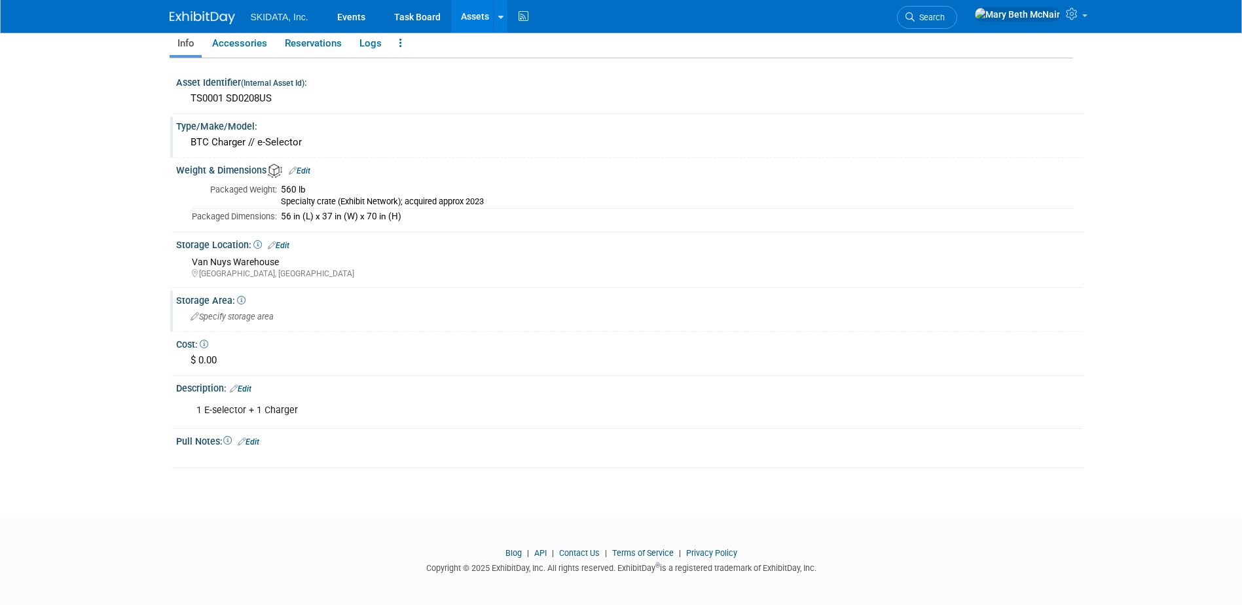
click at [247, 318] on span "Specify storage area" at bounding box center [232, 317] width 83 height 10
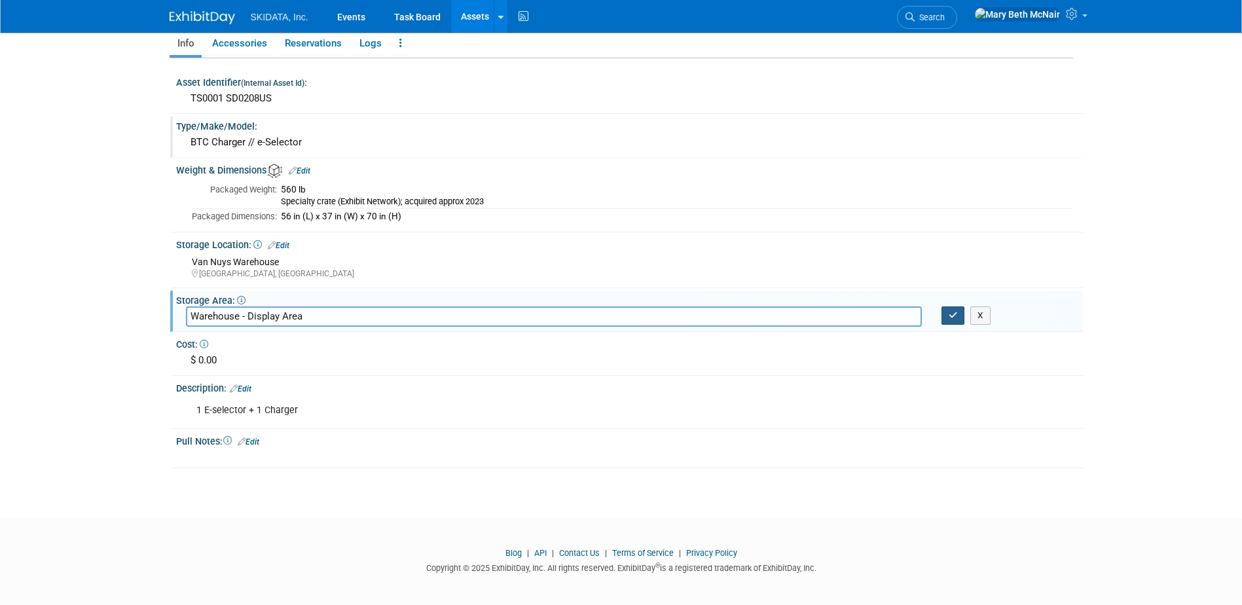
type input "Warehouse - Display Area"
click at [952, 321] on button "button" at bounding box center [954, 315] width 24 height 18
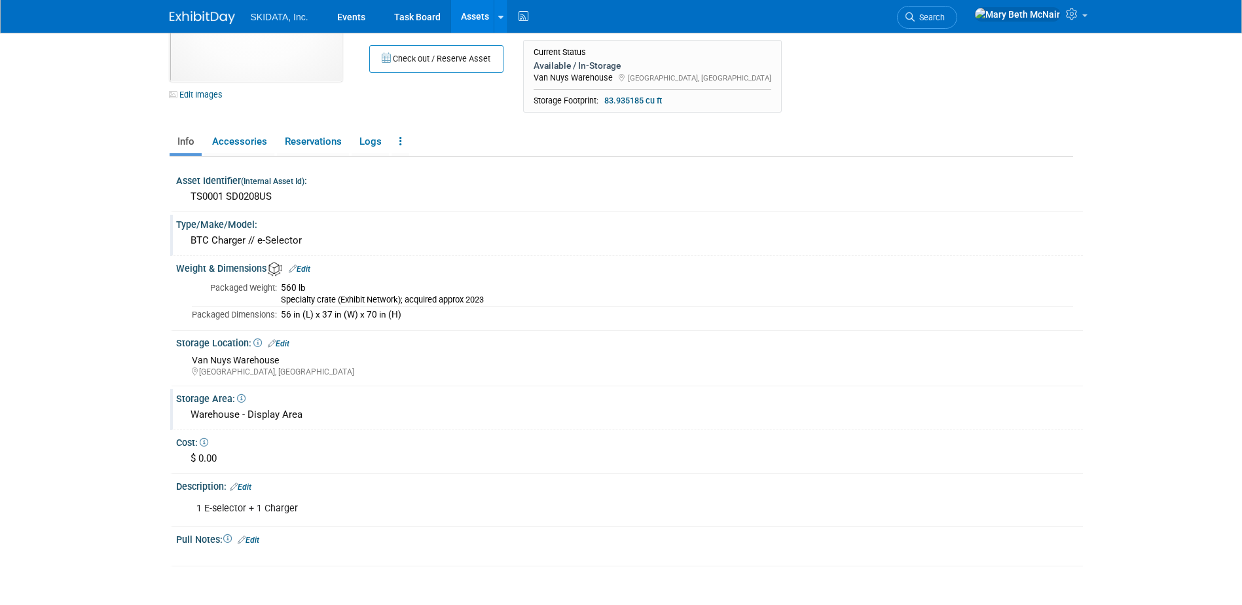
scroll to position [0, 0]
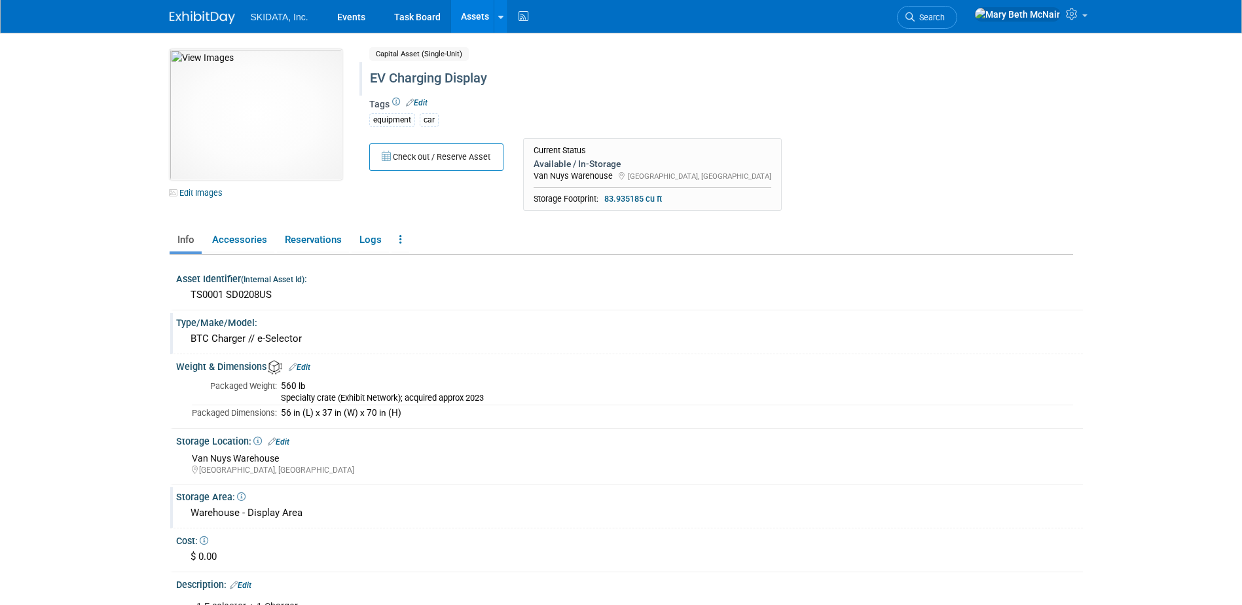
click at [477, 15] on link "Assets" at bounding box center [475, 16] width 48 height 33
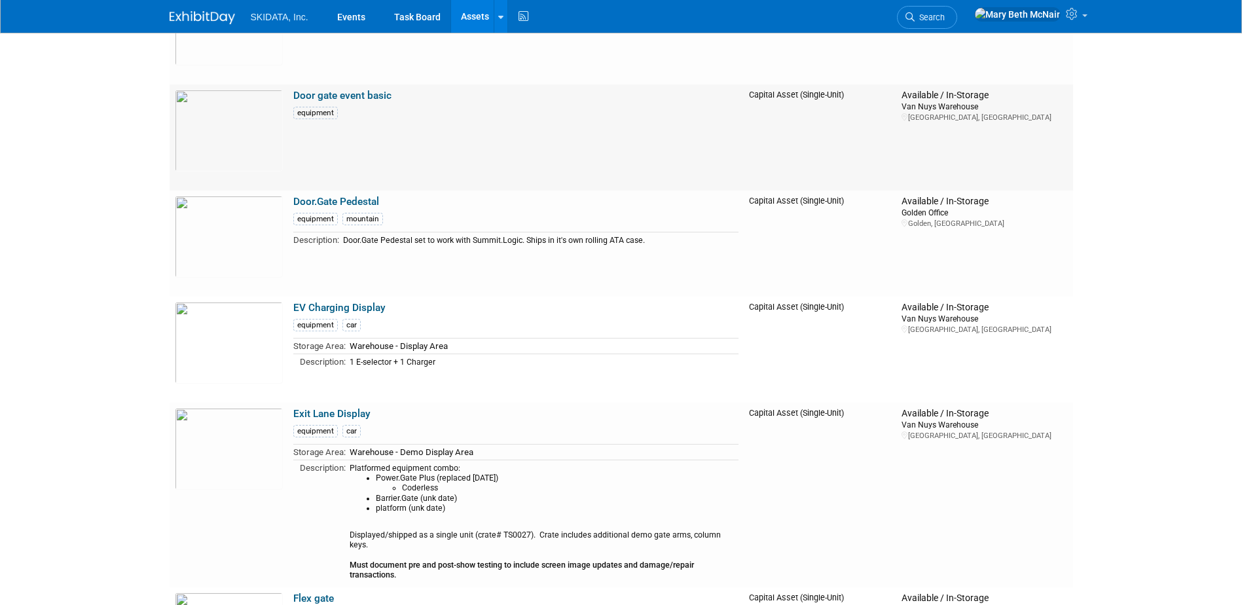
scroll to position [2881, 0]
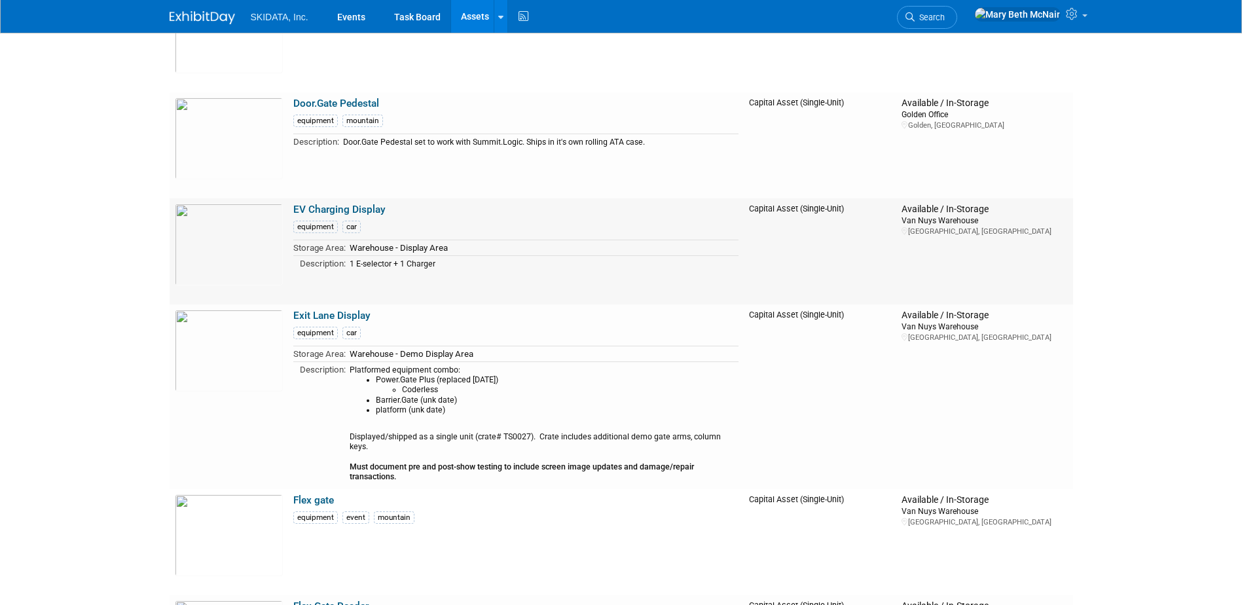
click at [317, 211] on link "EV Charging Display" at bounding box center [339, 210] width 92 height 12
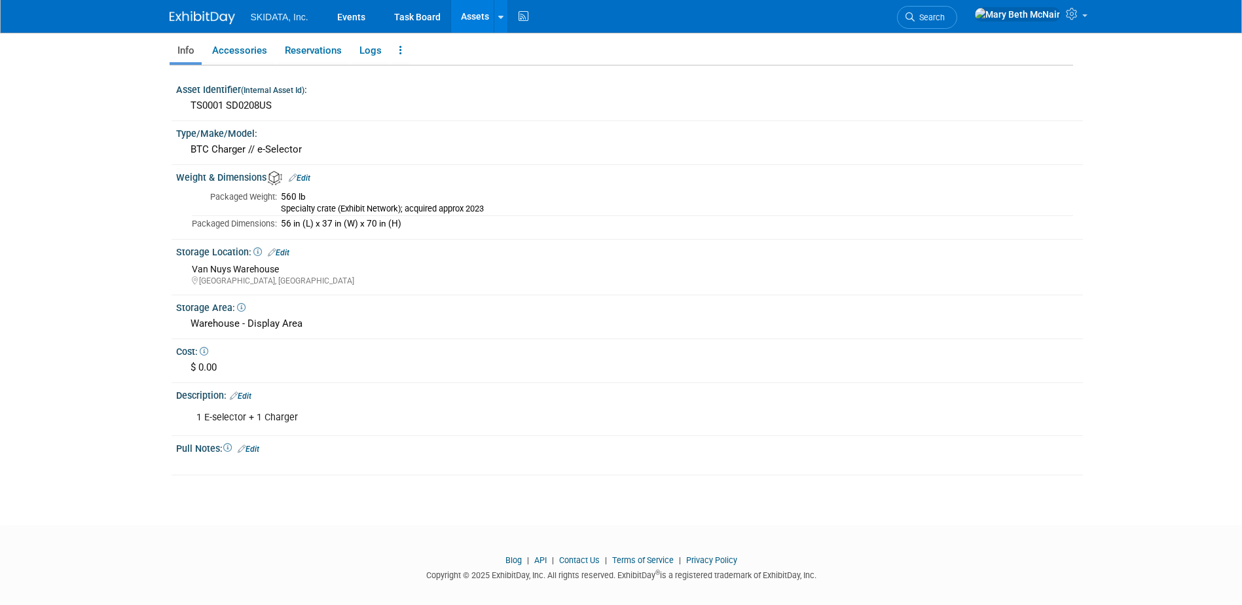
scroll to position [196, 0]
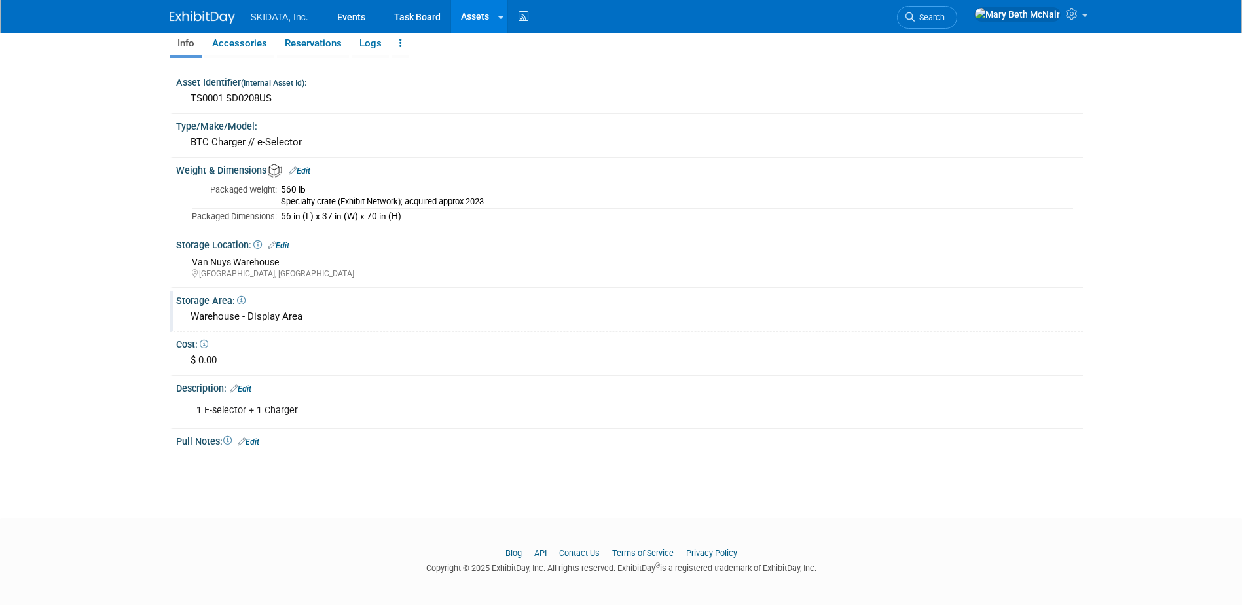
click at [245, 319] on div "Warehouse - Display Area" at bounding box center [629, 316] width 887 height 20
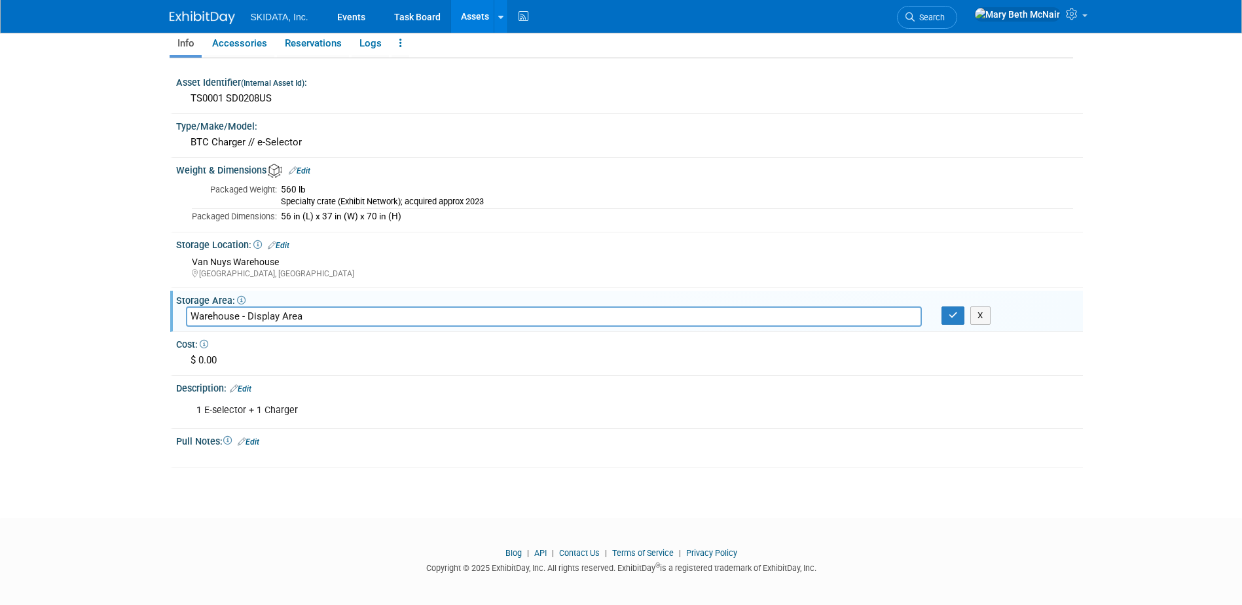
click at [253, 314] on input "Warehouse - Display Area" at bounding box center [554, 316] width 736 height 20
type input "Warehouse - Demo Display Area"
click at [958, 320] on button "button" at bounding box center [954, 315] width 24 height 18
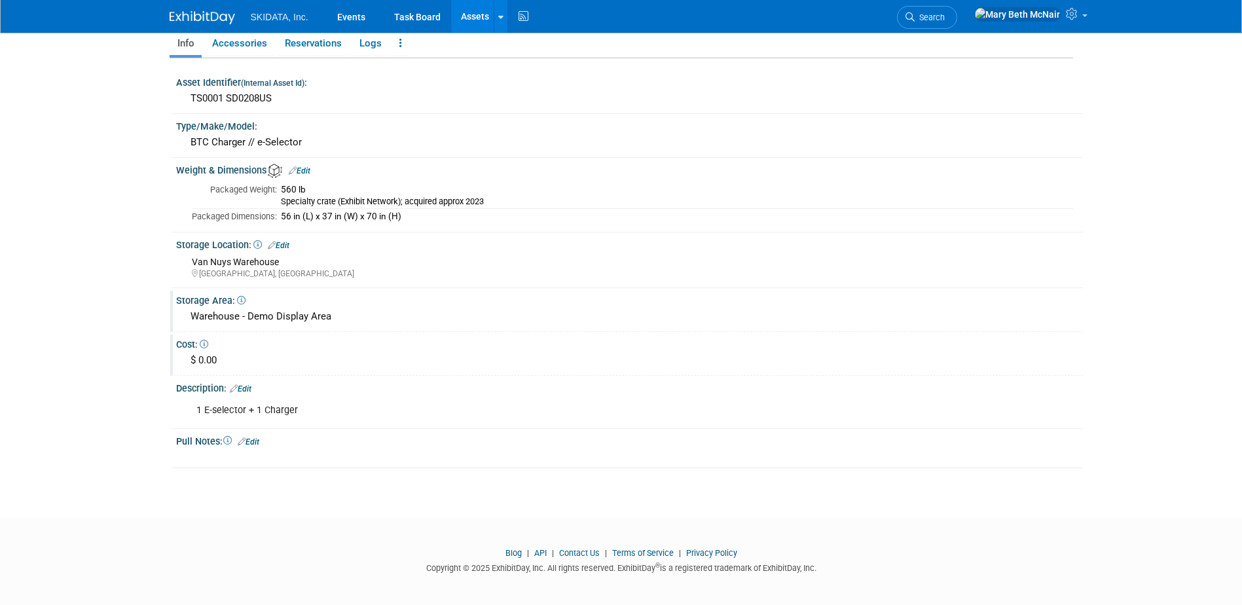
click at [227, 364] on div "$ 0.00" at bounding box center [629, 360] width 887 height 20
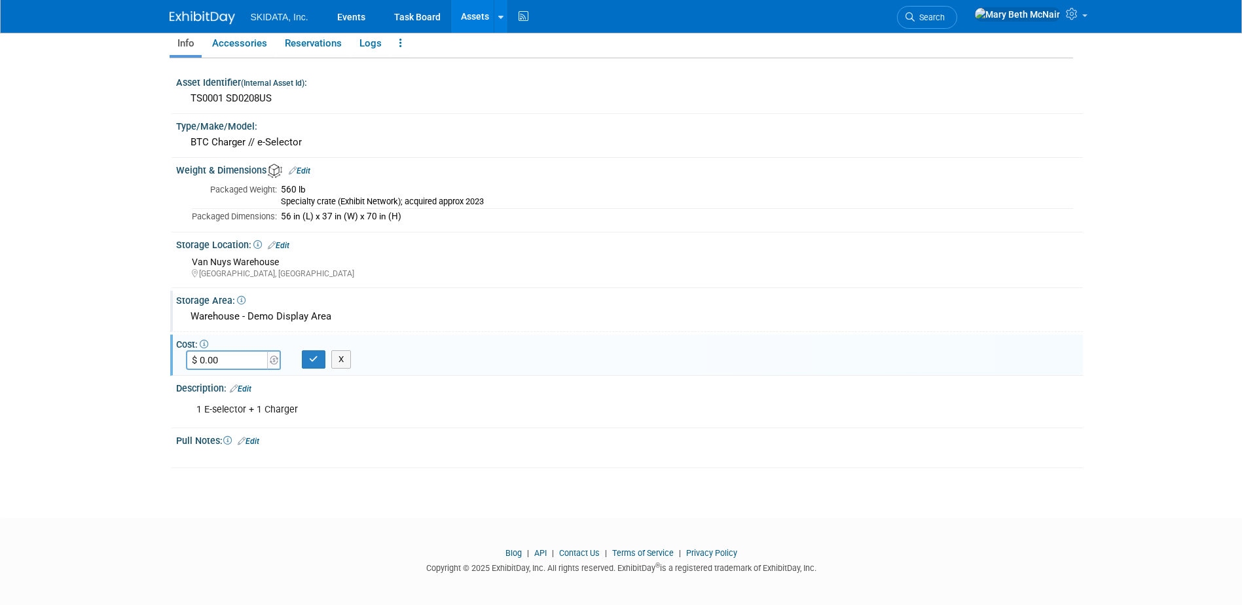
scroll to position [0, 0]
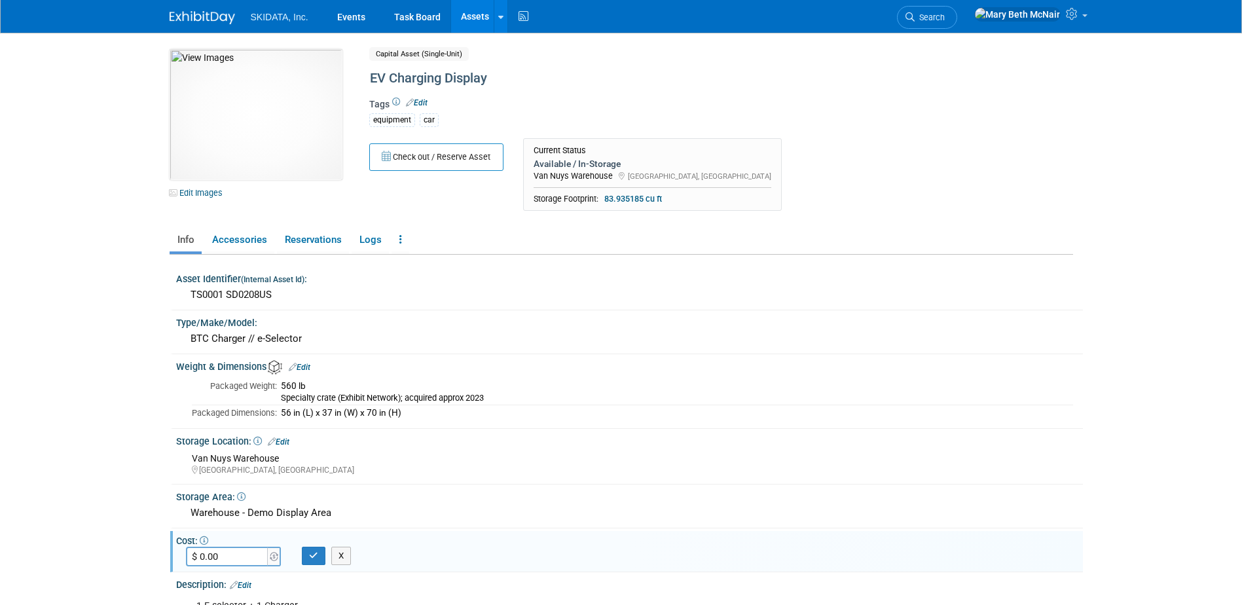
click at [453, 188] on div "Check out / Reserve Asset Current Status Available / In-Storage Van Nuys Wareho…" at bounding box center [666, 178] width 615 height 80
click at [468, 16] on link "Assets" at bounding box center [475, 16] width 48 height 33
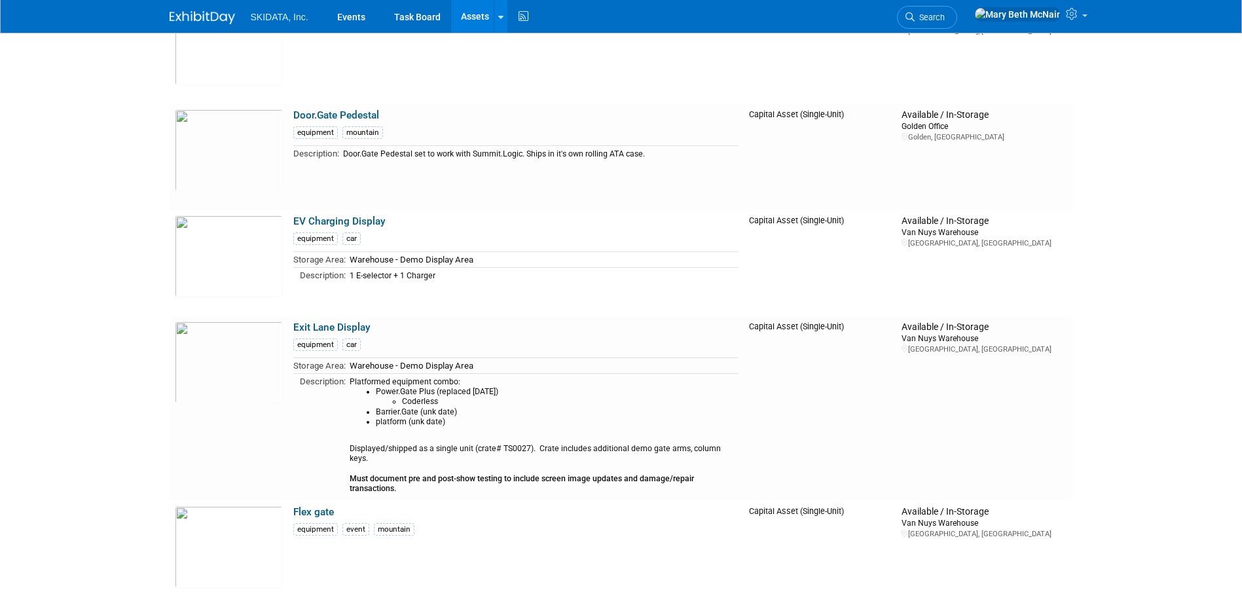
scroll to position [2881, 0]
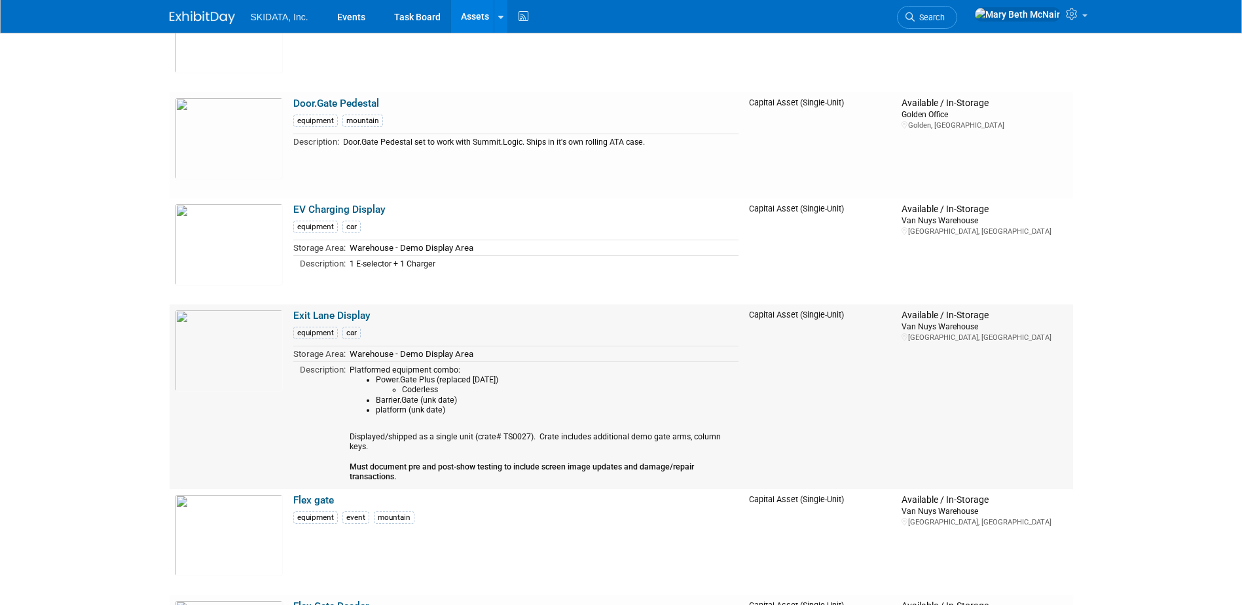
click at [325, 314] on link "Exit Lane Display" at bounding box center [331, 316] width 77 height 12
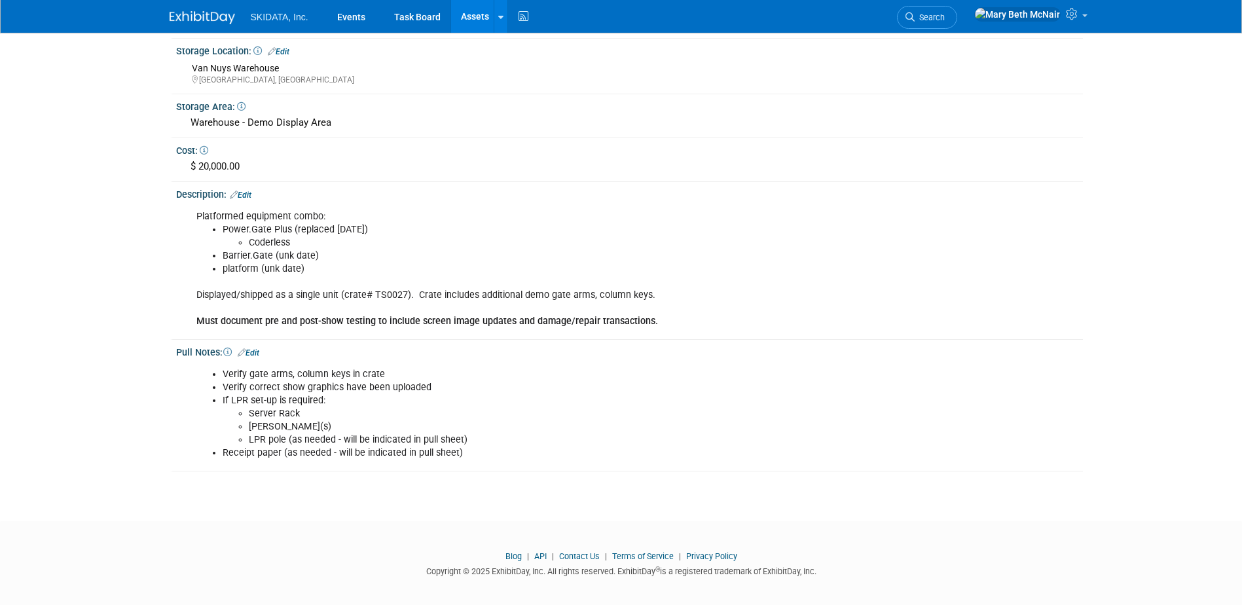
scroll to position [393, 0]
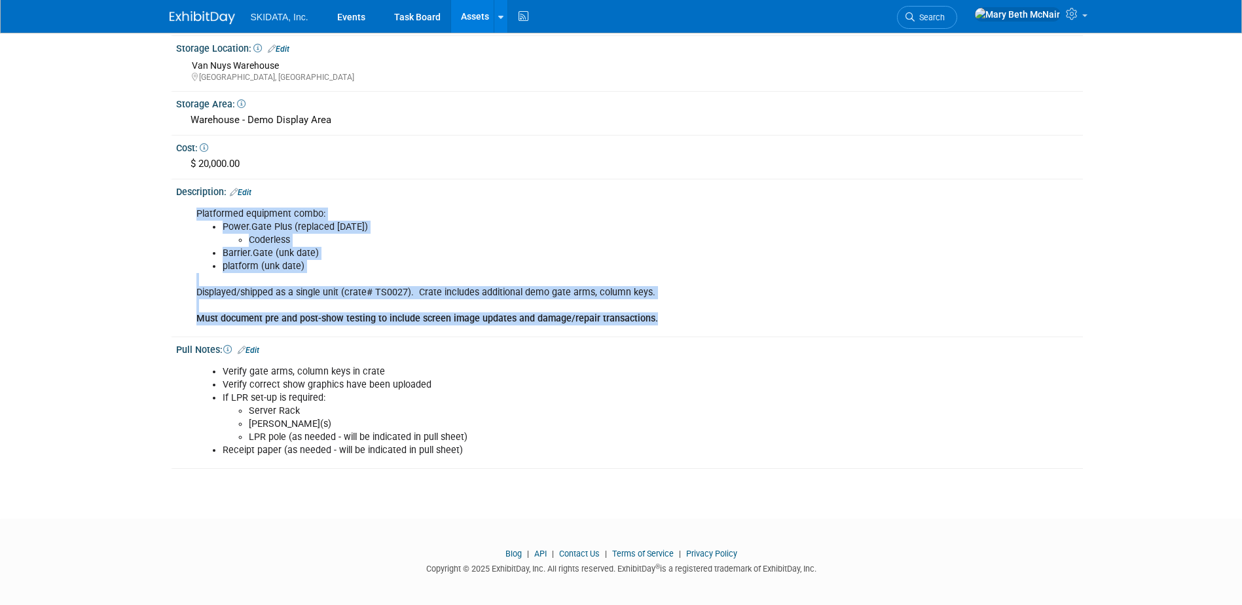
drag, startPoint x: 196, startPoint y: 211, endPoint x: 666, endPoint y: 317, distance: 481.2
click at [666, 317] on div "Platformed equipment combo: Power.Gate Plus (replaced May 2025) Coderless Barri…" at bounding box center [549, 267] width 725 height 132
copy div "Platformed equipment combo: Power.Gate Plus (replaced May 2025) Coderless Barri…"
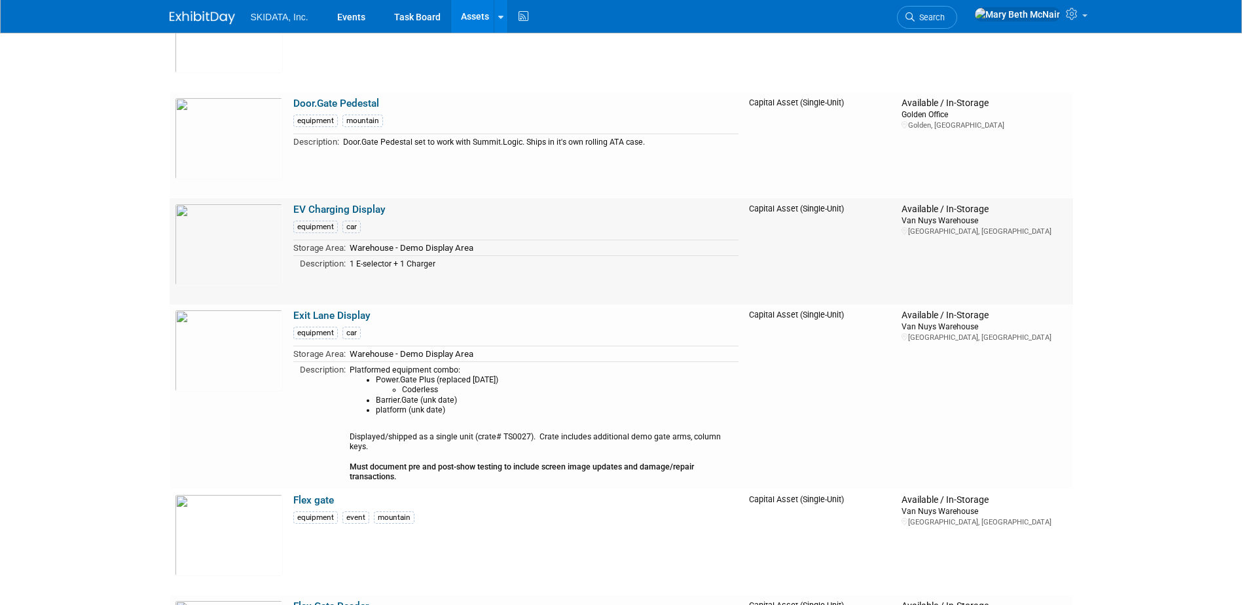
click at [336, 206] on link "EV Charging Display" at bounding box center [339, 210] width 92 height 12
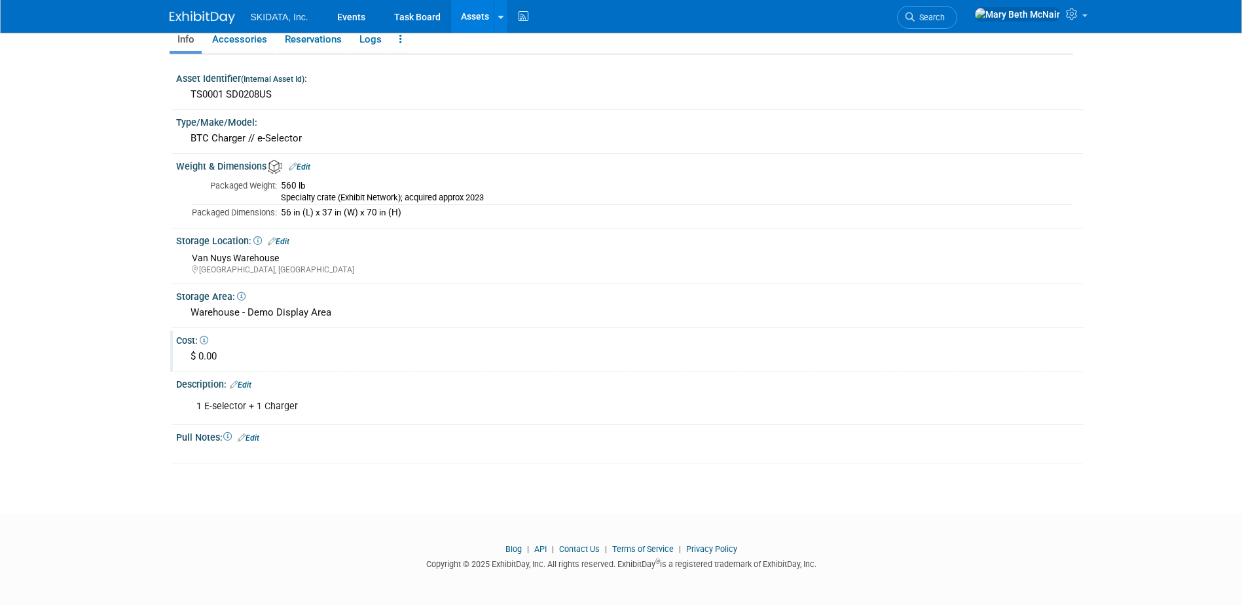
scroll to position [201, 0]
click at [251, 383] on link "Edit" at bounding box center [241, 384] width 22 height 9
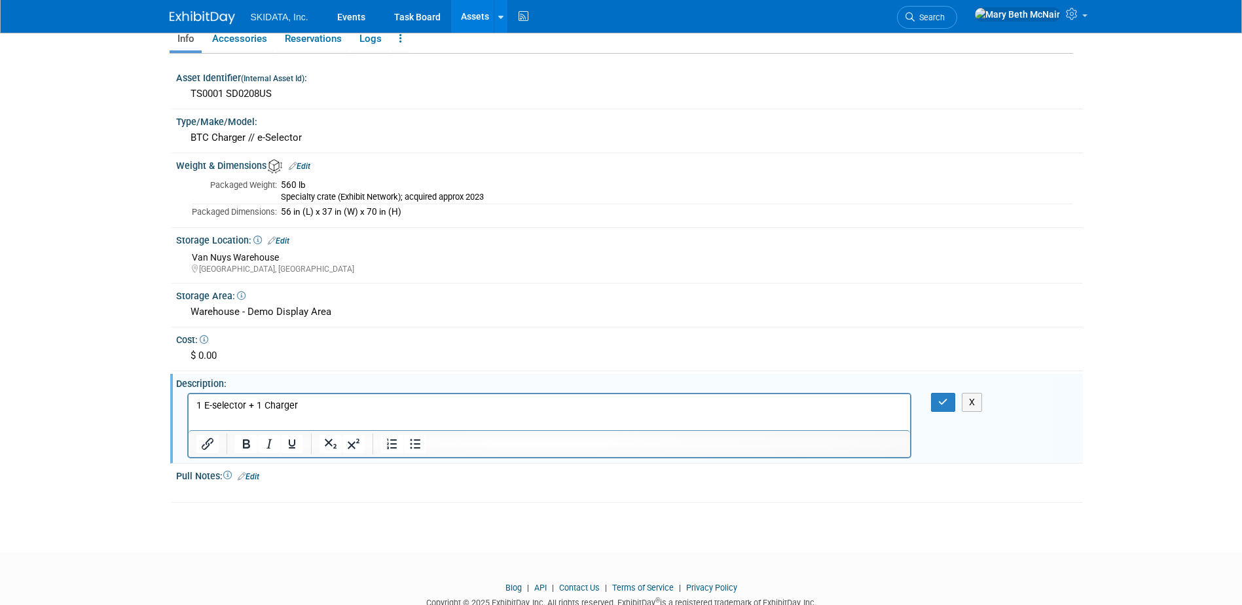
scroll to position [0, 0]
drag, startPoint x: 331, startPoint y: 405, endPoint x: 177, endPoint y: 405, distance: 153.9
click at [188, 405] on html "1 E-selector + 1 Charger" at bounding box center [549, 403] width 722 height 18
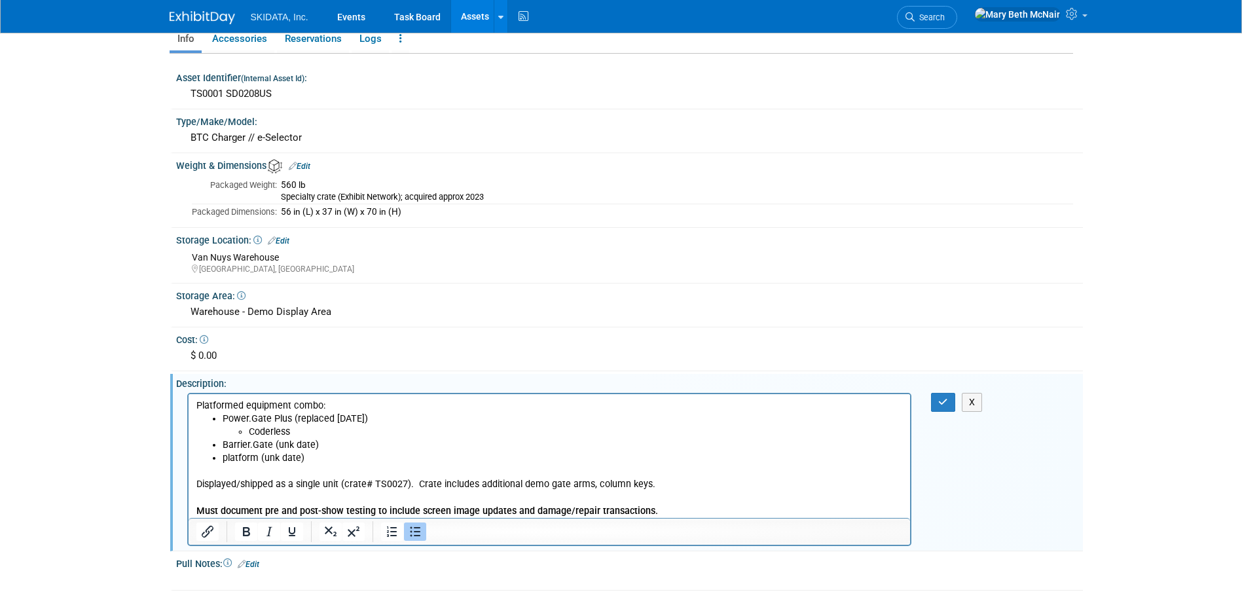
click at [297, 429] on li "Coderless" at bounding box center [575, 431] width 655 height 13
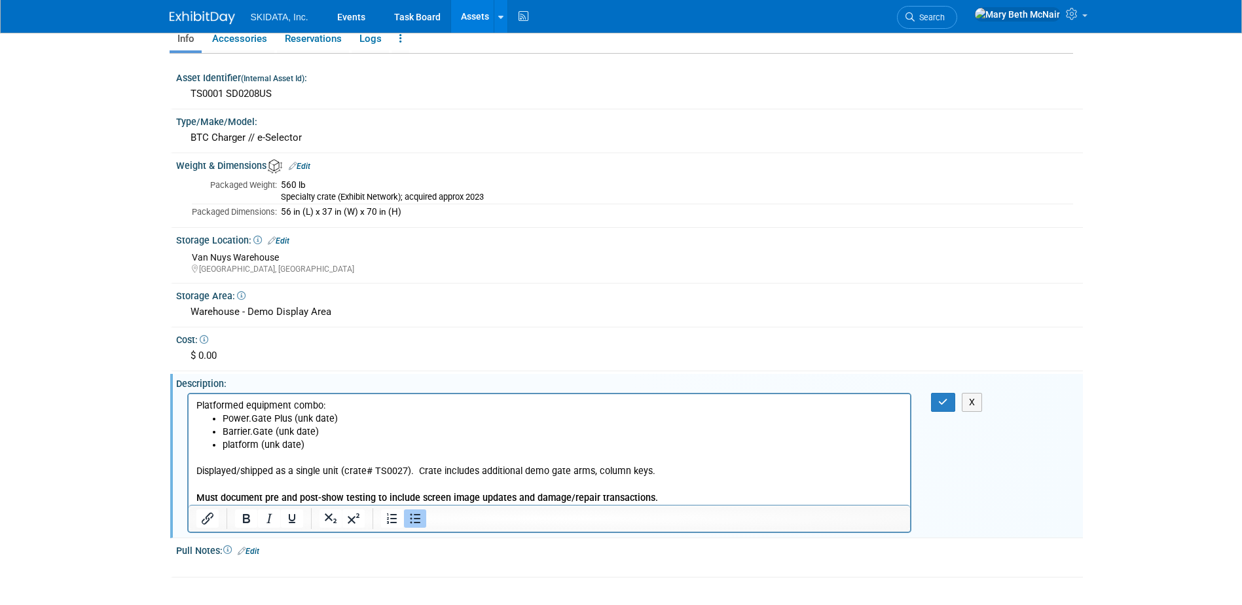
click at [289, 420] on li "Power.Gate Plus (unk date)" at bounding box center [562, 418] width 681 height 13
click at [269, 425] on li "Barrier.Gate (unk date)" at bounding box center [562, 431] width 681 height 13
drag, startPoint x: 653, startPoint y: 467, endPoint x: 417, endPoint y: 473, distance: 236.4
click at [417, 473] on p "Displayed/shipped as a single unit (crate# TS0027). Crate includes additional d…" at bounding box center [549, 477] width 707 height 52
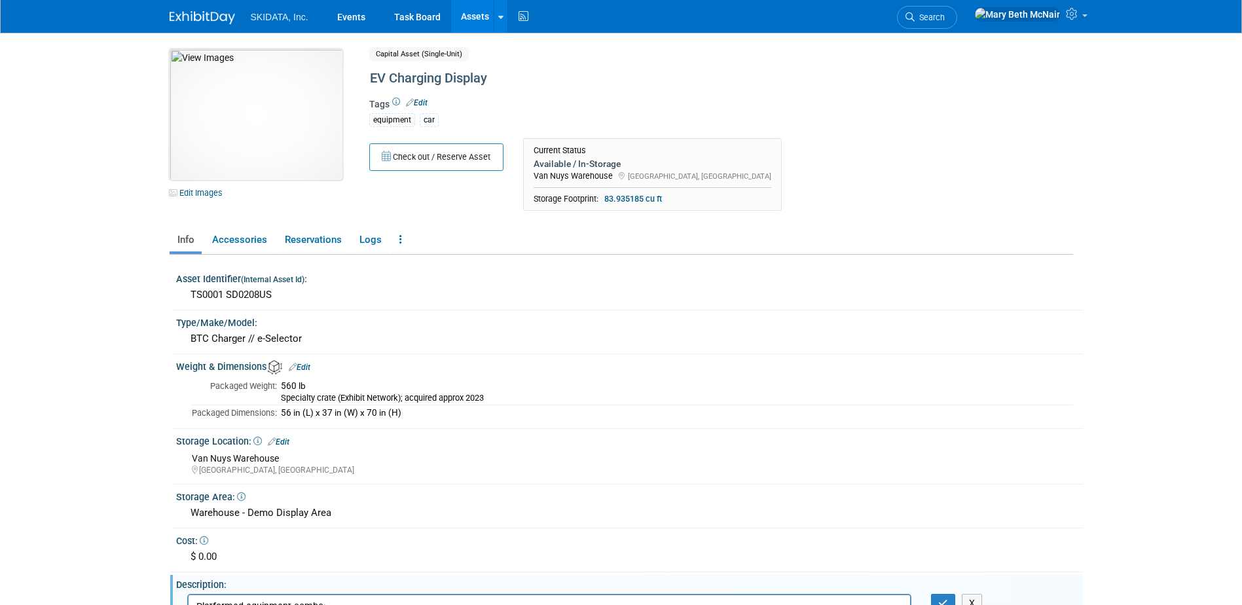
click at [260, 92] on img at bounding box center [256, 114] width 173 height 131
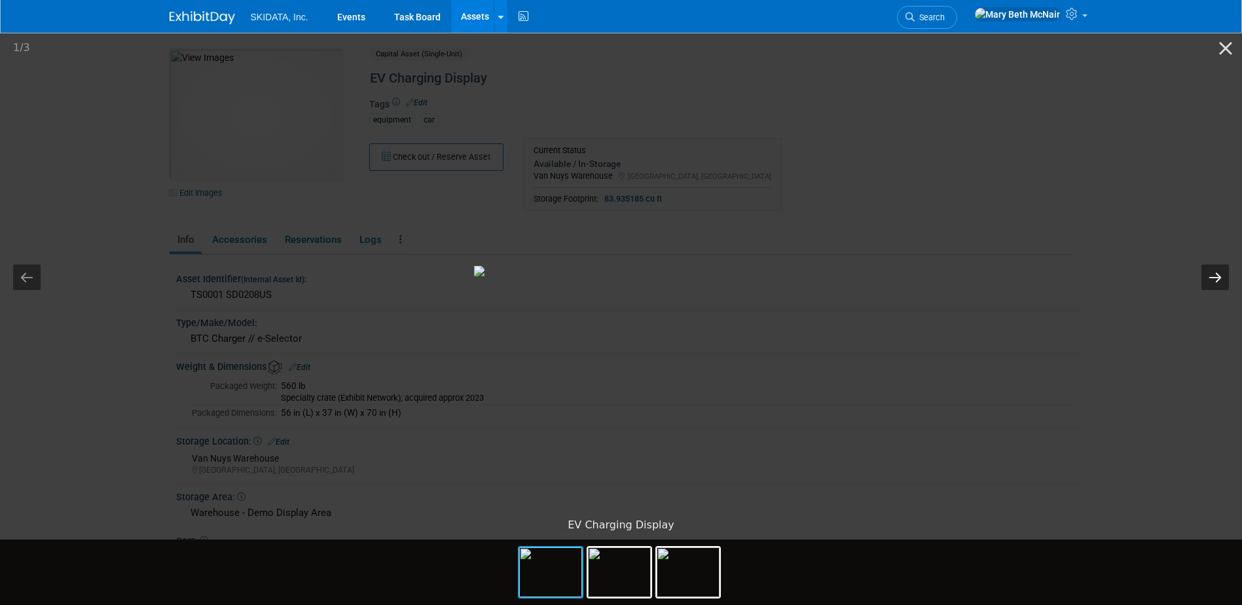
click at [1213, 270] on button "Next slide" at bounding box center [1215, 278] width 28 height 26
click at [1216, 52] on button "Close gallery" at bounding box center [1225, 48] width 33 height 31
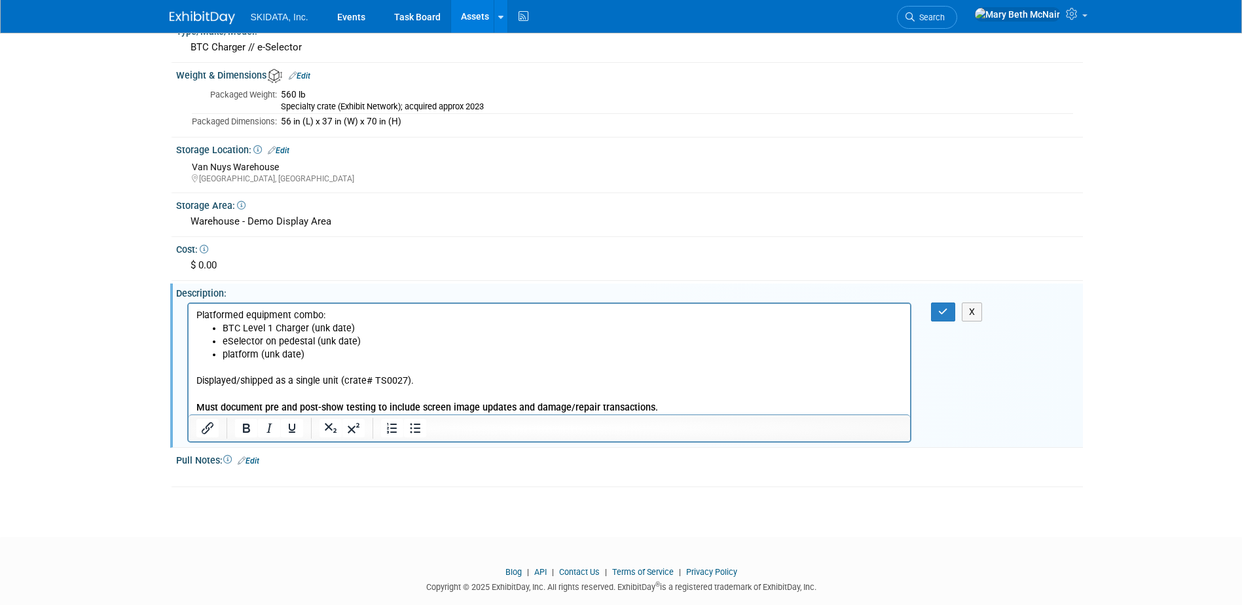
scroll to position [315, 0]
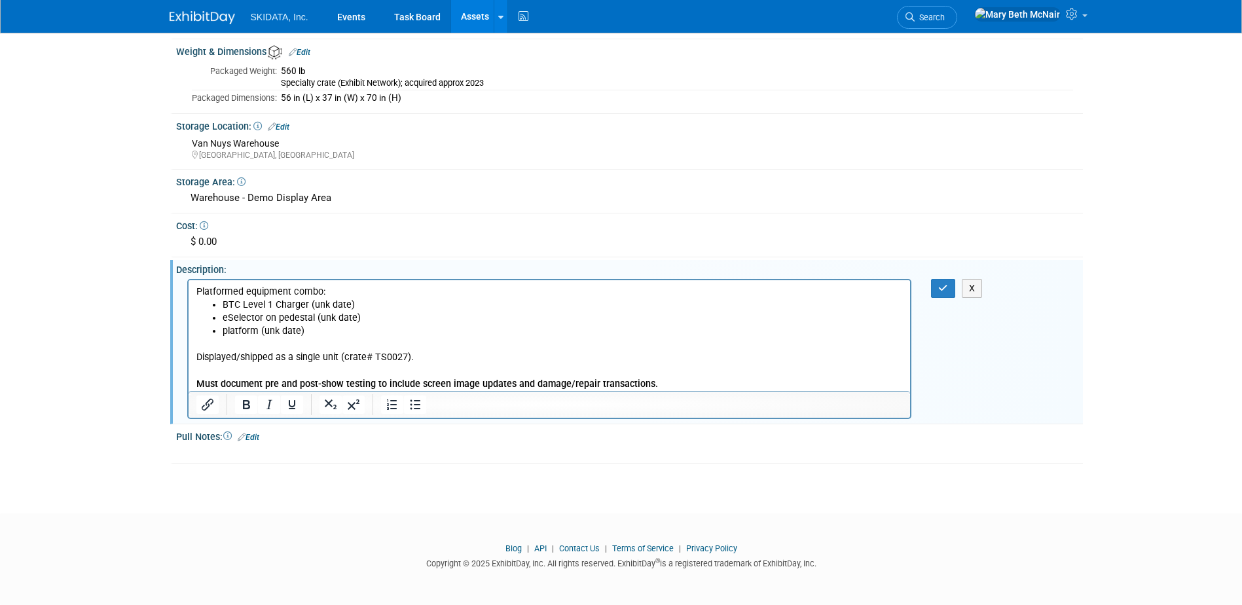
click at [400, 356] on p "Displayed/shipped as a single unit (crate# TS0027). Must document pre and post-…" at bounding box center [549, 363] width 707 height 52
drag, startPoint x: 405, startPoint y: 354, endPoint x: 404, endPoint y: 371, distance: 16.4
click at [405, 354] on p "Displayed/shipped as a single unit (crate# TS0027). Must document pre and post-…" at bounding box center [549, 363] width 707 height 52
click at [551, 346] on p "Displayed/shipped as a single unit (crate# TS0001). Must document pre and post-…" at bounding box center [549, 363] width 707 height 52
click at [940, 289] on icon "button" at bounding box center [943, 288] width 10 height 9
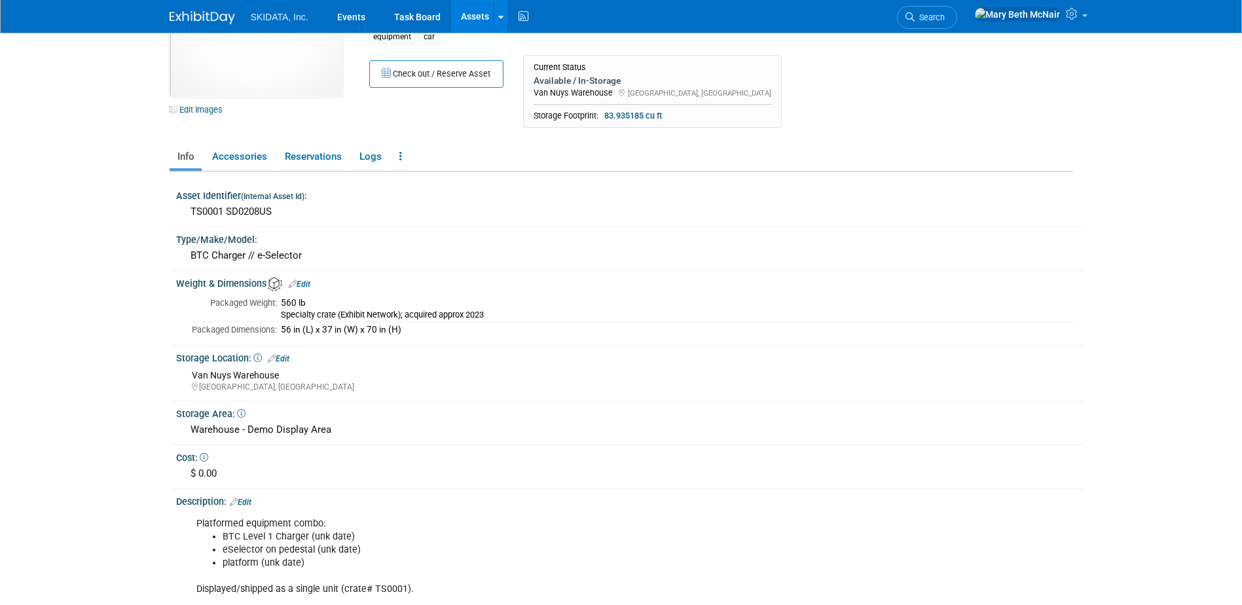
scroll to position [0, 0]
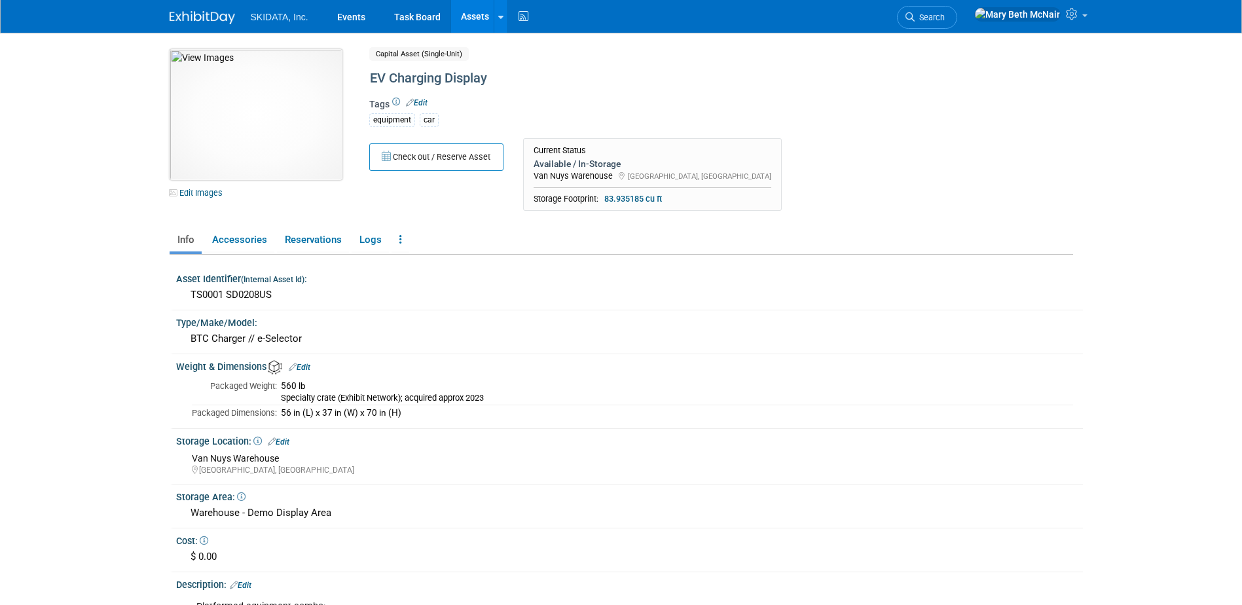
click at [271, 132] on img at bounding box center [256, 114] width 173 height 131
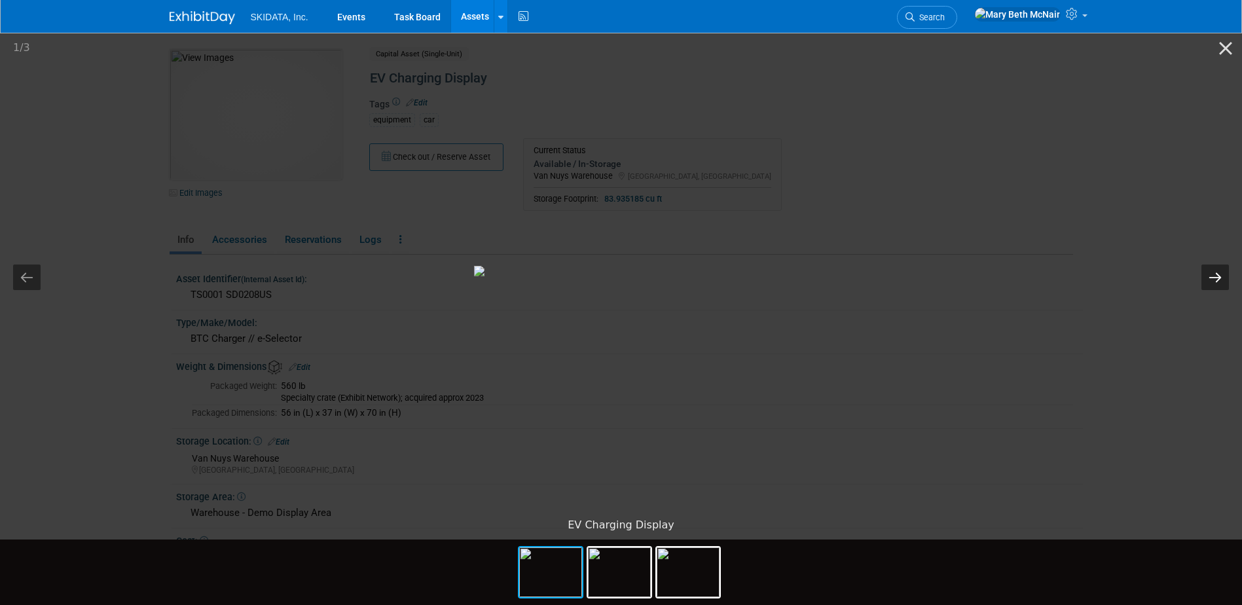
click at [1220, 276] on button "Next slide" at bounding box center [1215, 278] width 28 height 26
click at [20, 273] on button "Previous slide" at bounding box center [27, 278] width 28 height 26
click at [1226, 54] on button "Close gallery" at bounding box center [1225, 48] width 33 height 31
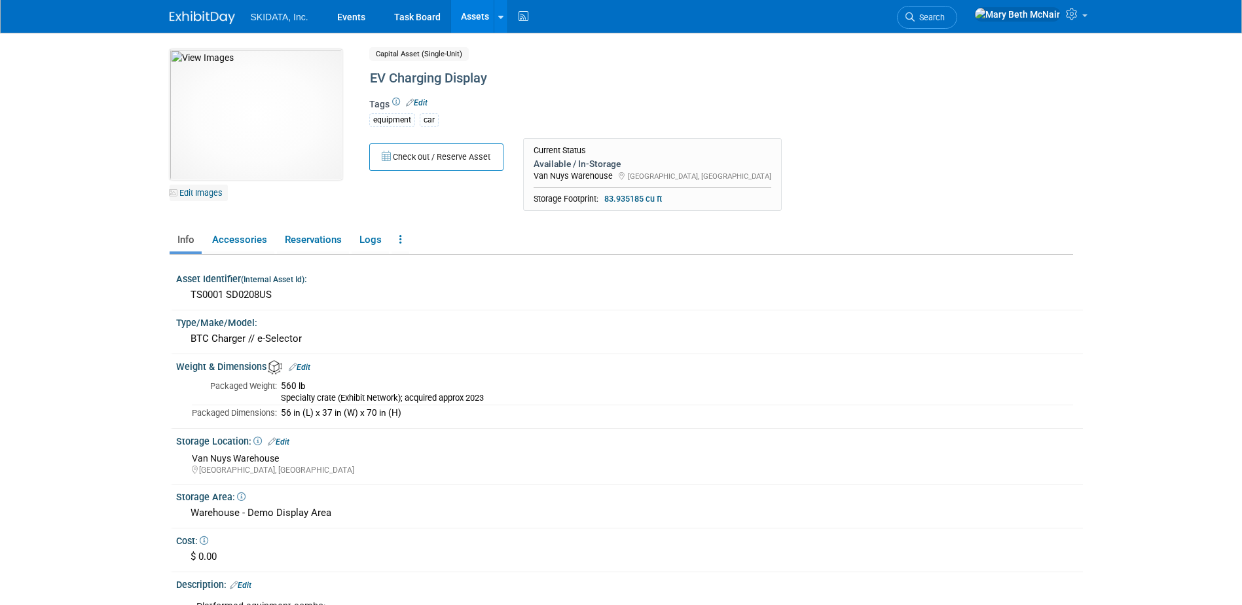
click at [186, 191] on link "Edit Images" at bounding box center [199, 193] width 58 height 16
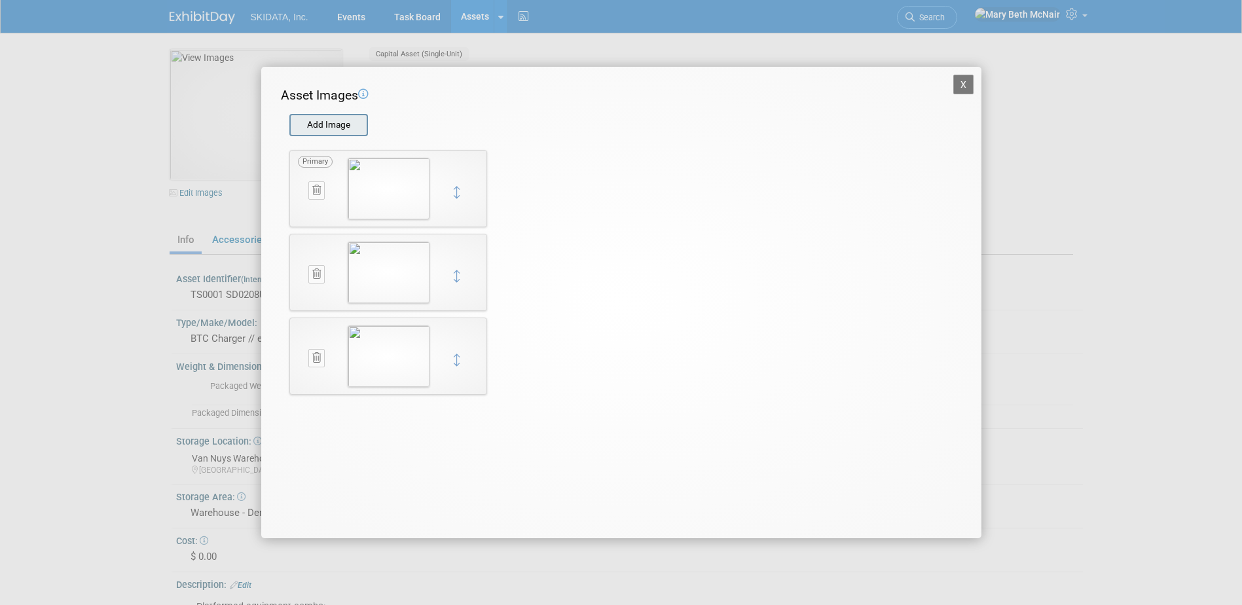
click at [341, 124] on input "file" at bounding box center [289, 125] width 156 height 20
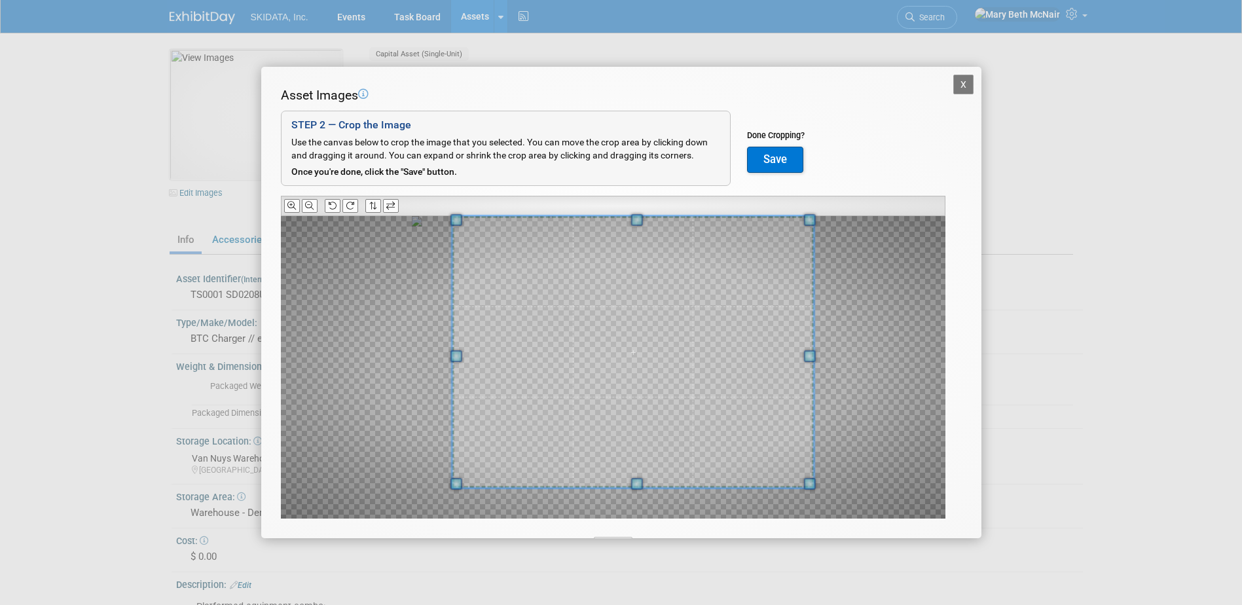
click at [799, 210] on div "Asset Images Add Image STEP 2 — Crop the Image Use the canvas below to crop the…" at bounding box center [621, 322] width 681 height 473
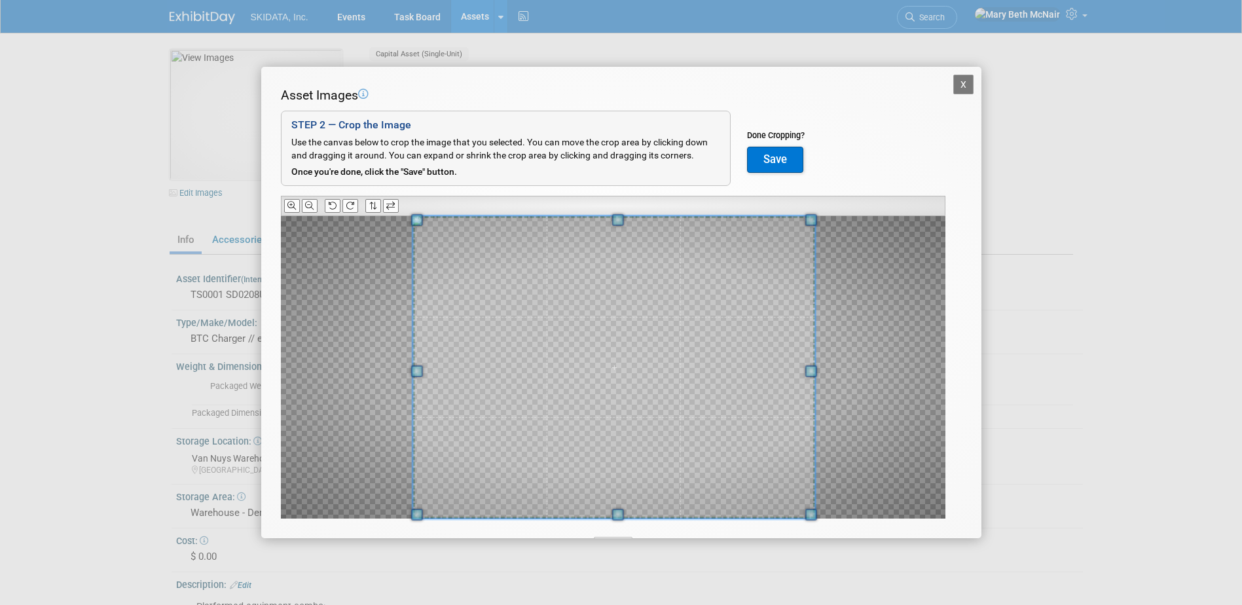
click at [413, 525] on div "Asset Images Add Image STEP 2 — Crop the Image Use the canvas below to crop the…" at bounding box center [621, 322] width 681 height 473
click at [654, 395] on span at bounding box center [614, 367] width 402 height 303
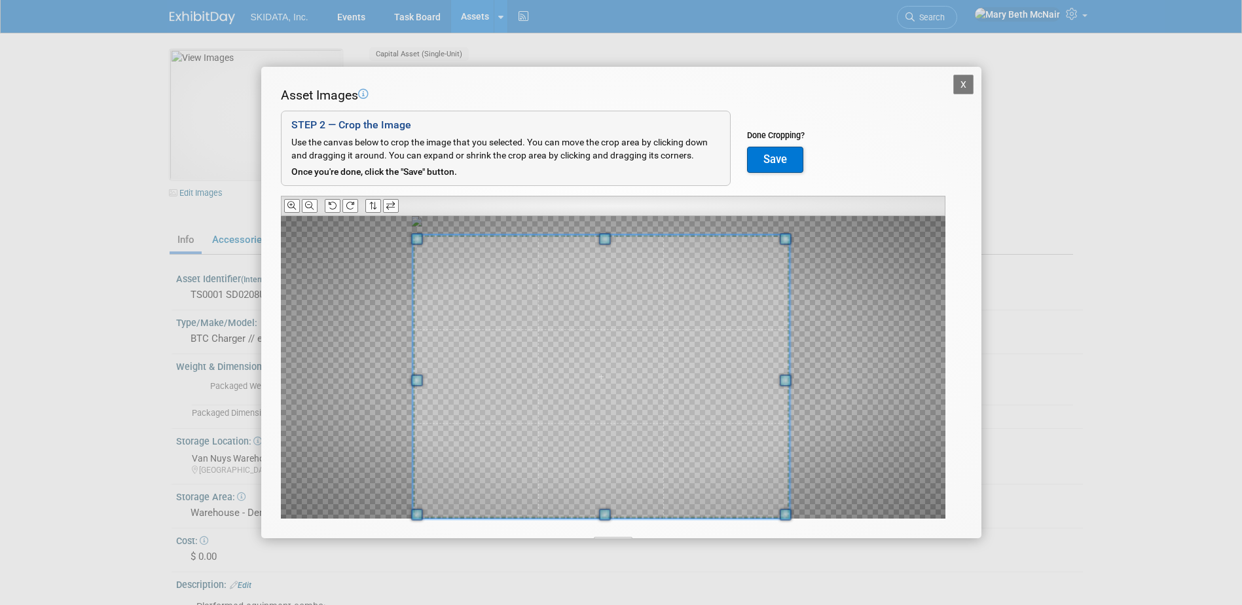
click at [784, 239] on span at bounding box center [786, 239] width 12 height 12
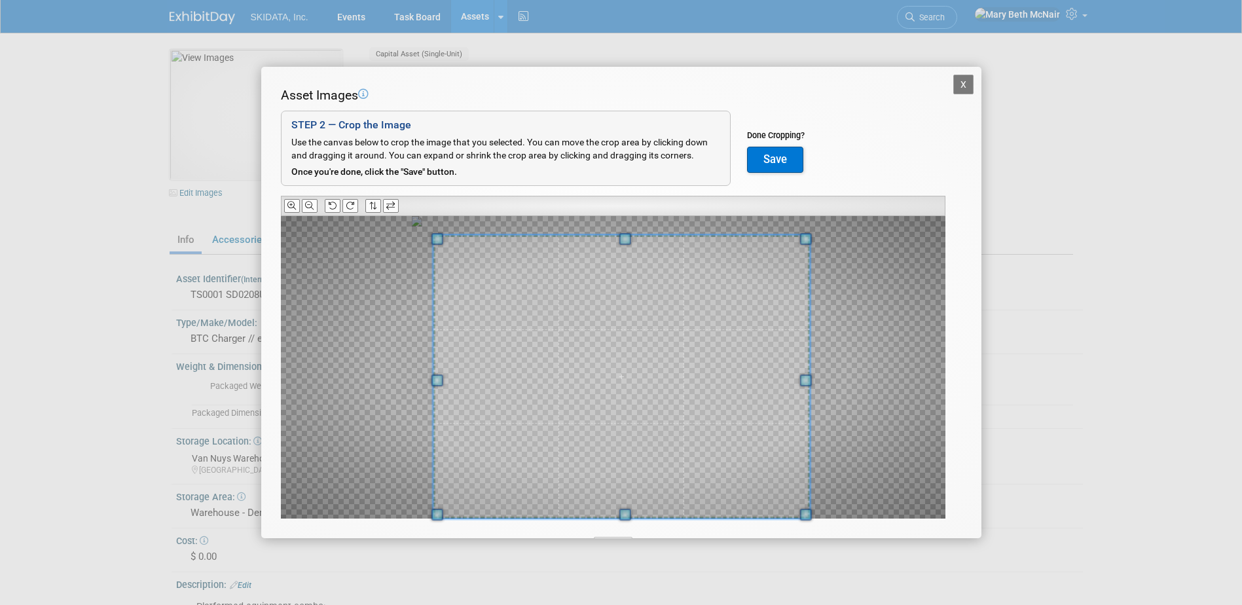
click at [594, 385] on span at bounding box center [621, 377] width 377 height 284
click at [779, 160] on button "Save" at bounding box center [775, 160] width 56 height 26
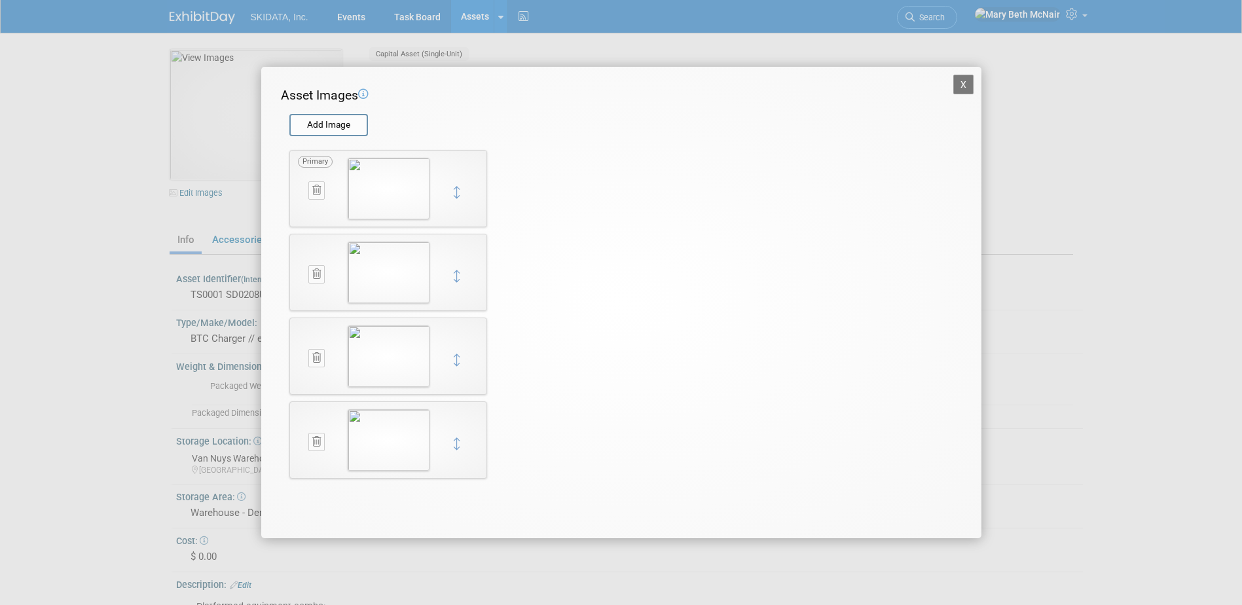
drag, startPoint x: 449, startPoint y: 443, endPoint x: 448, endPoint y: 211, distance: 232.4
click at [448, 211] on div "Primary X Primary X Primary X X" at bounding box center [388, 314] width 211 height 348
drag, startPoint x: 460, startPoint y: 443, endPoint x: 463, endPoint y: 197, distance: 246.2
click at [969, 81] on button "X" at bounding box center [963, 85] width 21 height 20
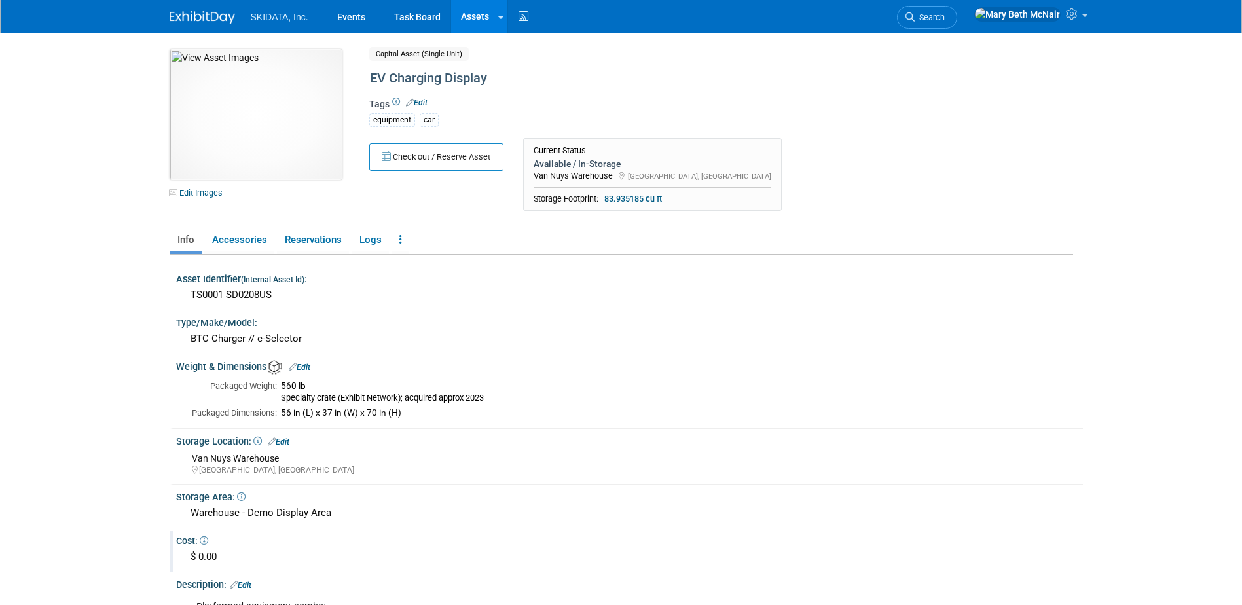
click at [263, 557] on div "$ 0.00" at bounding box center [629, 557] width 887 height 20
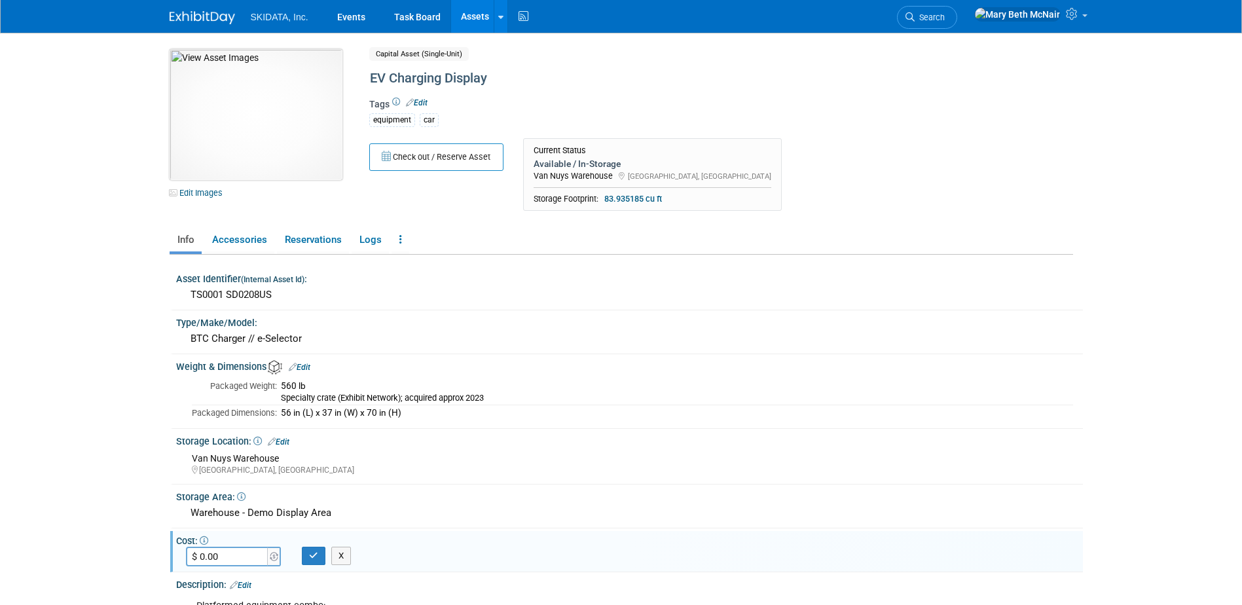
click at [215, 107] on img at bounding box center [256, 114] width 173 height 131
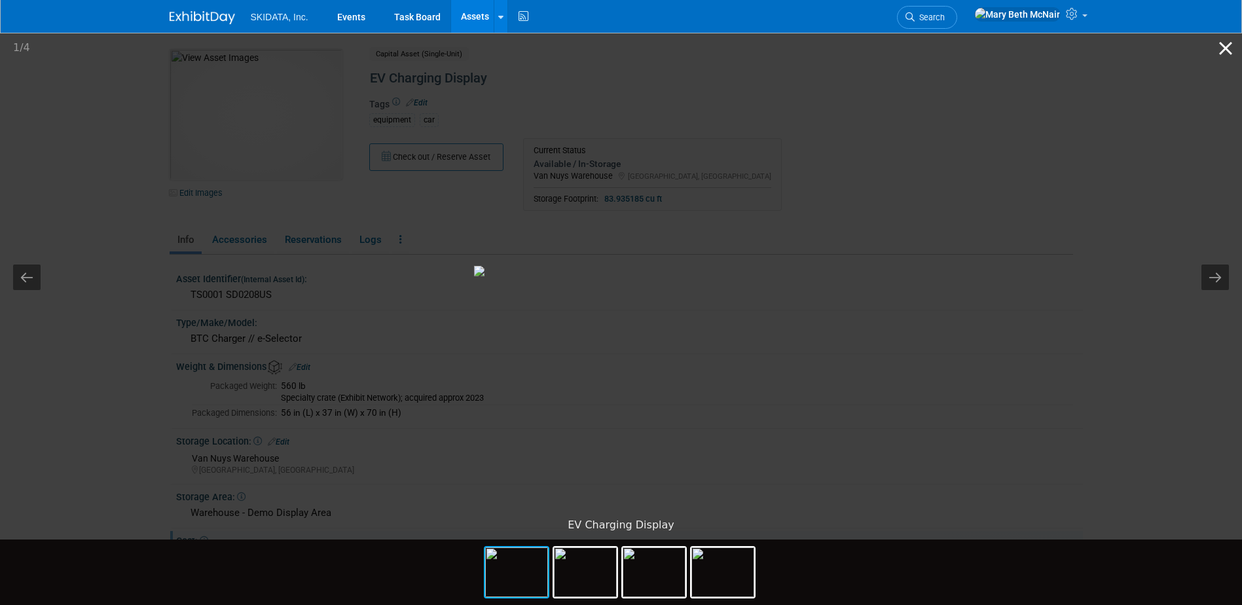
click at [1222, 52] on button "Close gallery" at bounding box center [1225, 48] width 33 height 31
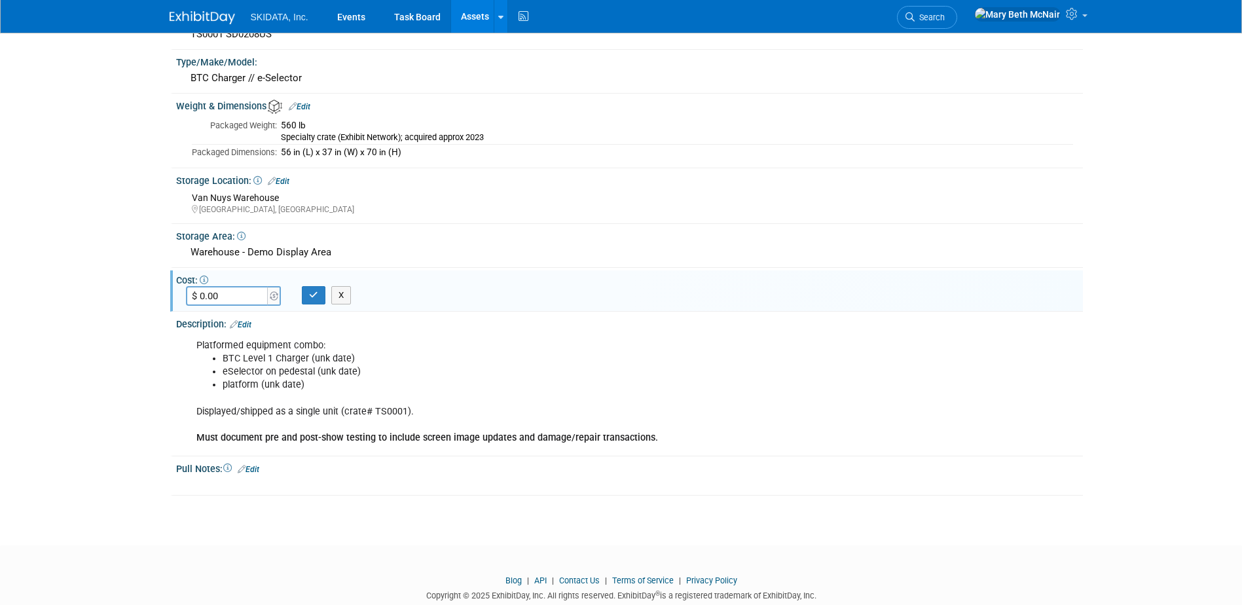
scroll to position [262, 0]
click at [321, 297] on button "button" at bounding box center [314, 294] width 24 height 18
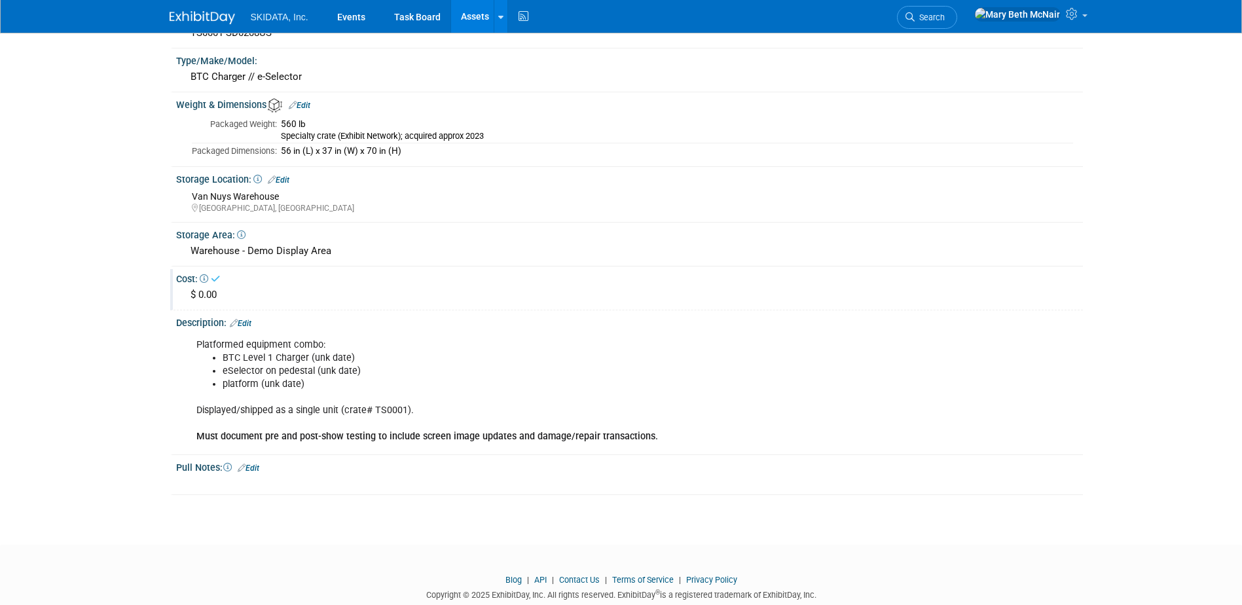
scroll to position [0, 0]
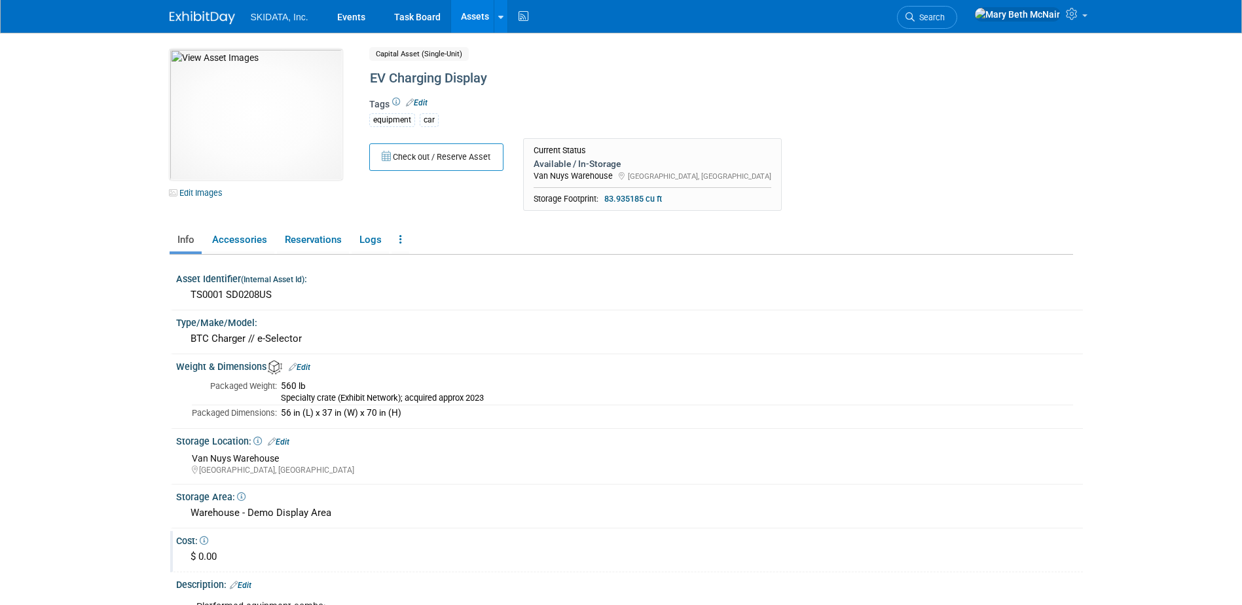
click at [485, 12] on link "Assets" at bounding box center [475, 16] width 48 height 33
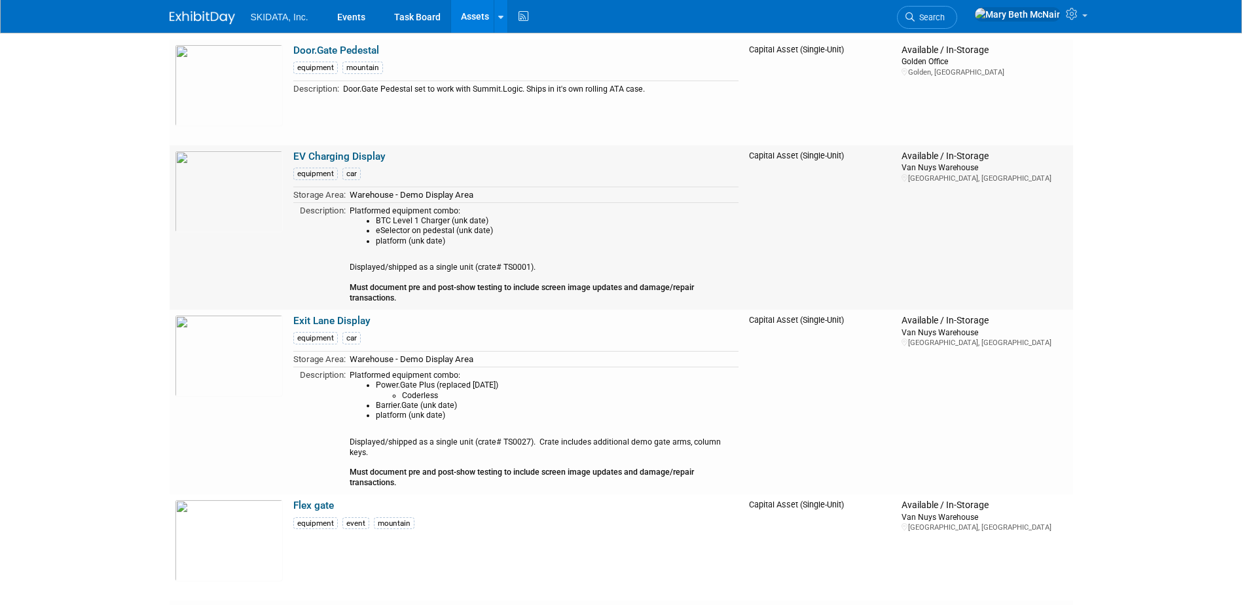
scroll to position [2946, 0]
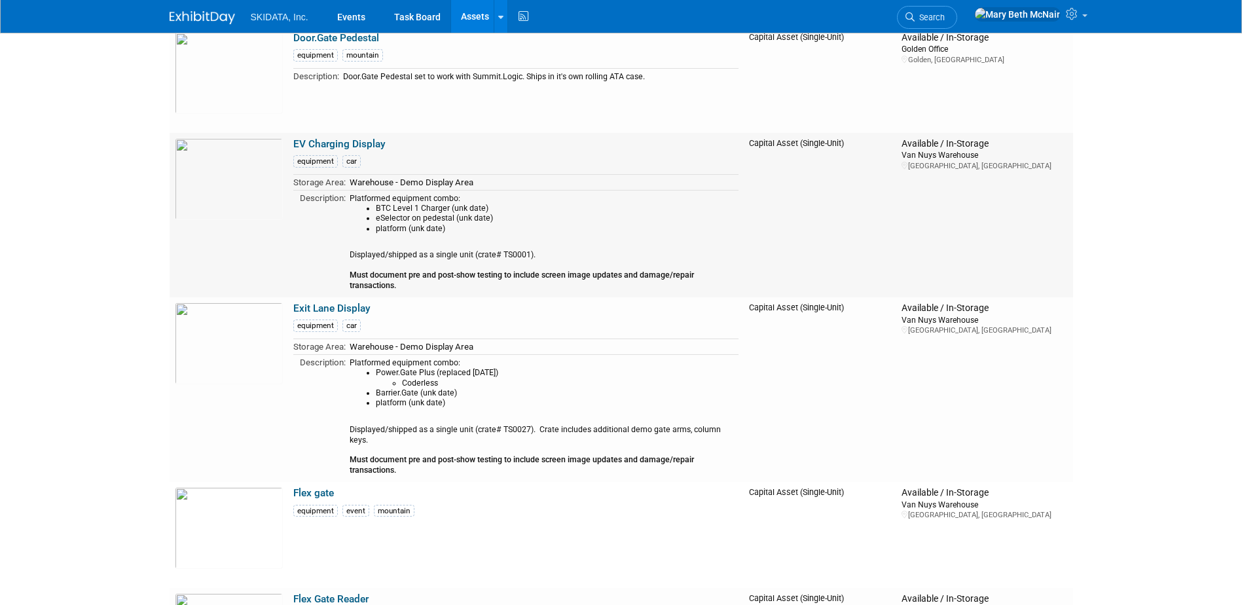
click at [369, 145] on link "EV Charging Display" at bounding box center [339, 144] width 92 height 12
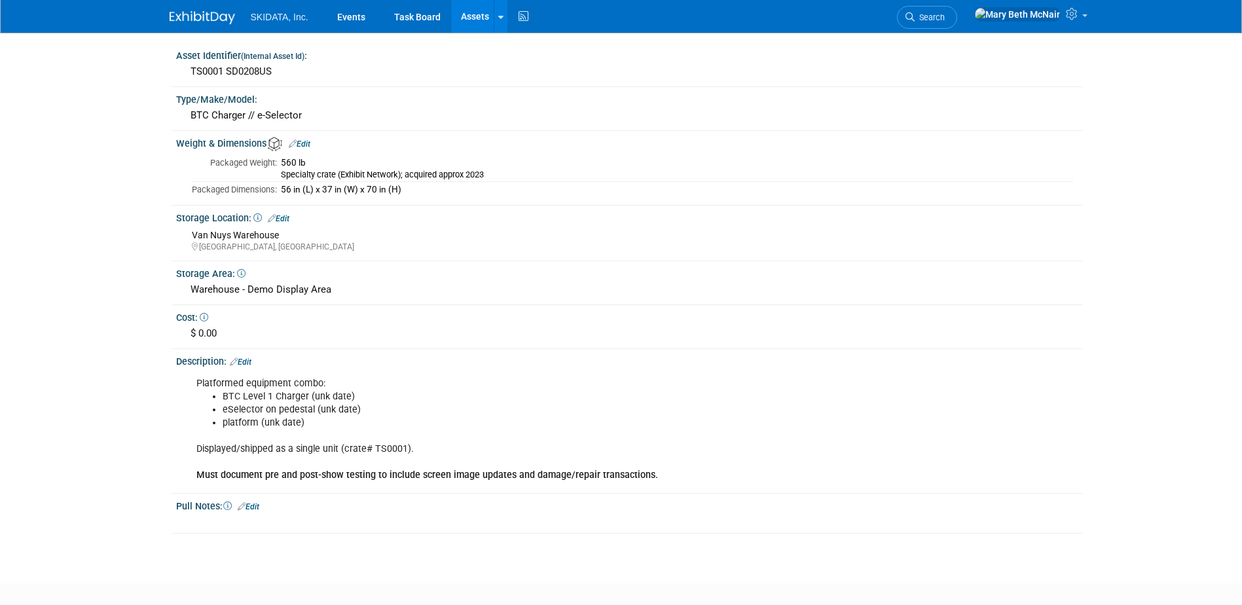
scroll to position [262, 0]
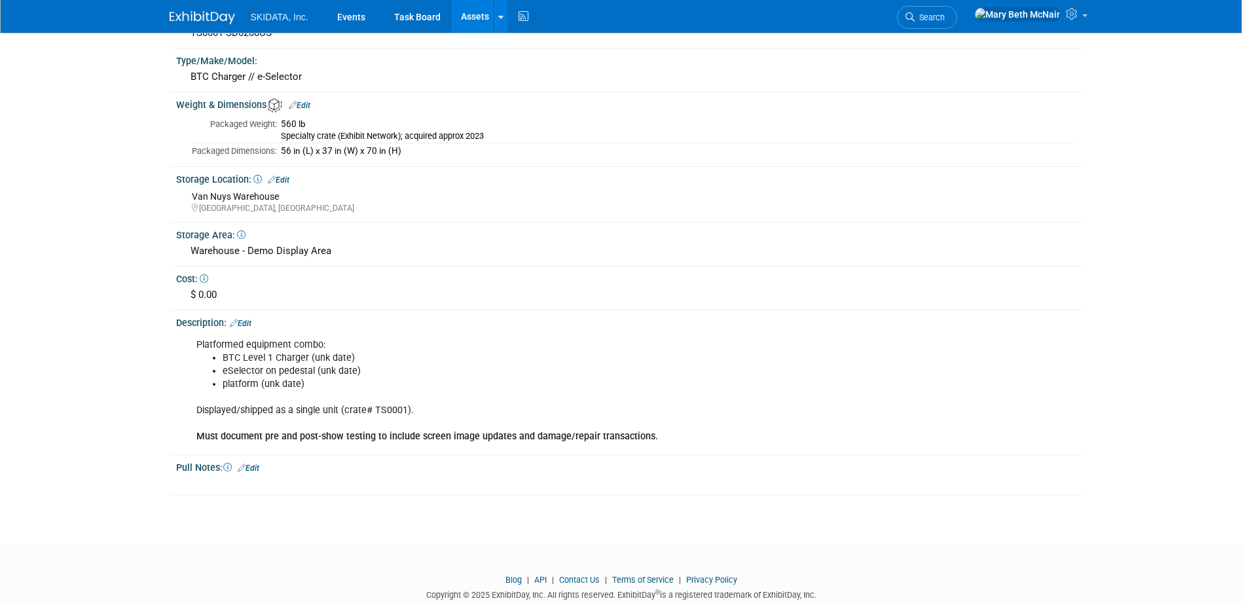
click at [251, 322] on link "Edit" at bounding box center [241, 323] width 22 height 9
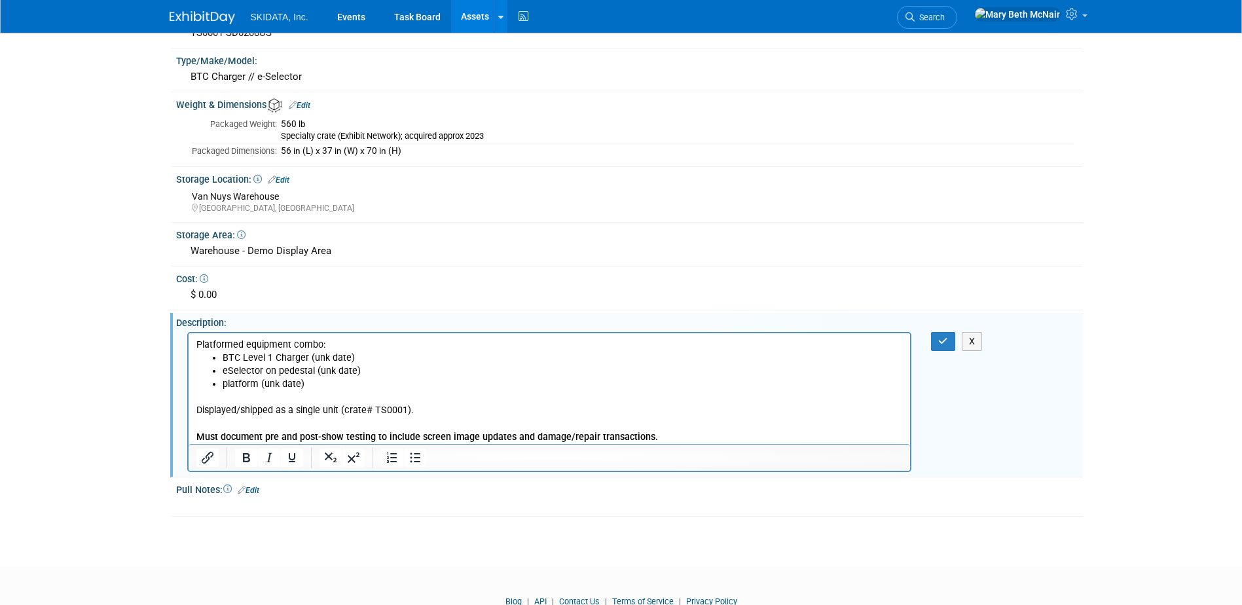
scroll to position [0, 0]
click at [440, 410] on p "Displayed/shipped as a single unit (crate# TS0001). Must document pre and post-…" at bounding box center [549, 416] width 707 height 52
click at [953, 341] on button "button" at bounding box center [943, 341] width 24 height 19
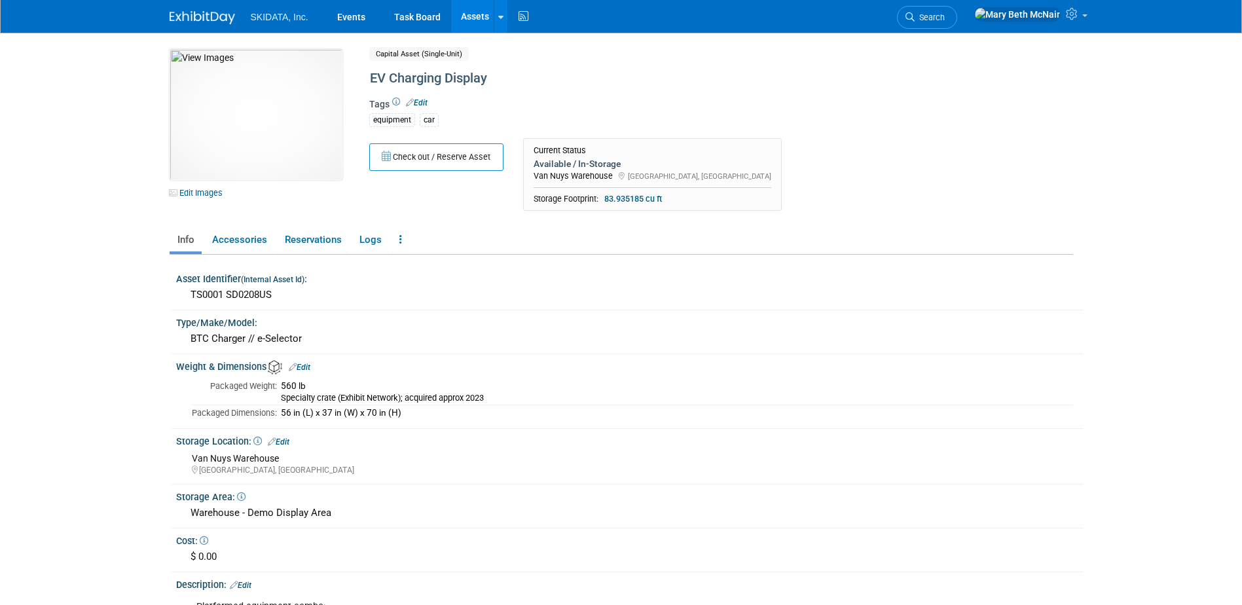
click at [481, 14] on link "Assets" at bounding box center [475, 16] width 48 height 33
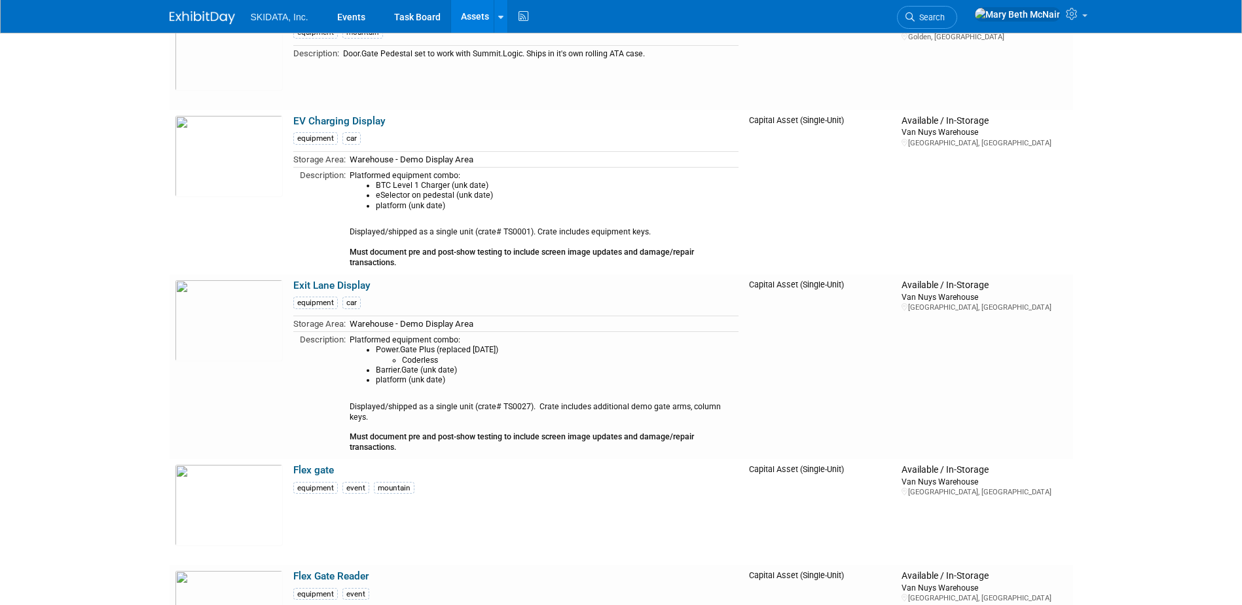
scroll to position [3012, 0]
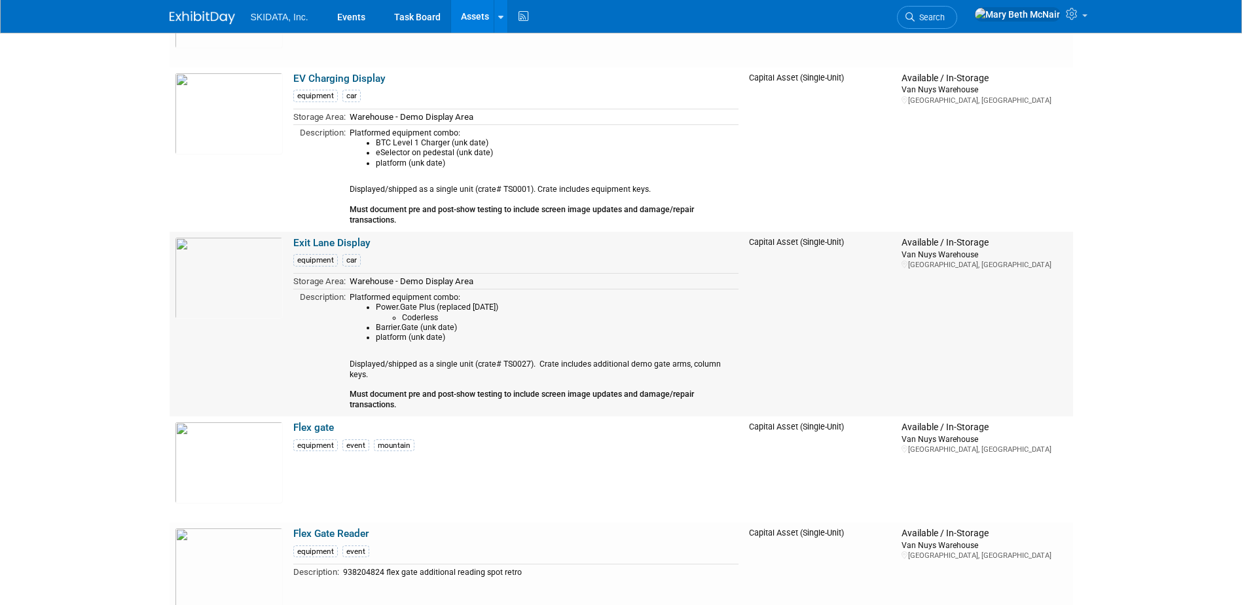
click at [336, 247] on link "Exit Lane Display" at bounding box center [331, 243] width 77 height 12
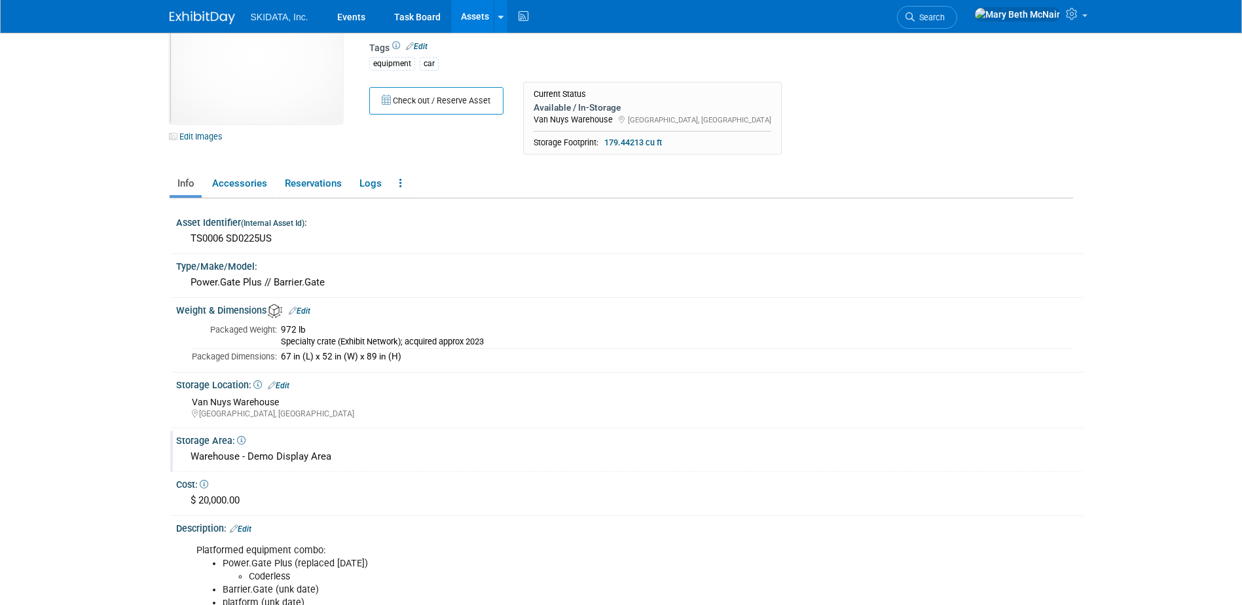
scroll to position [393, 0]
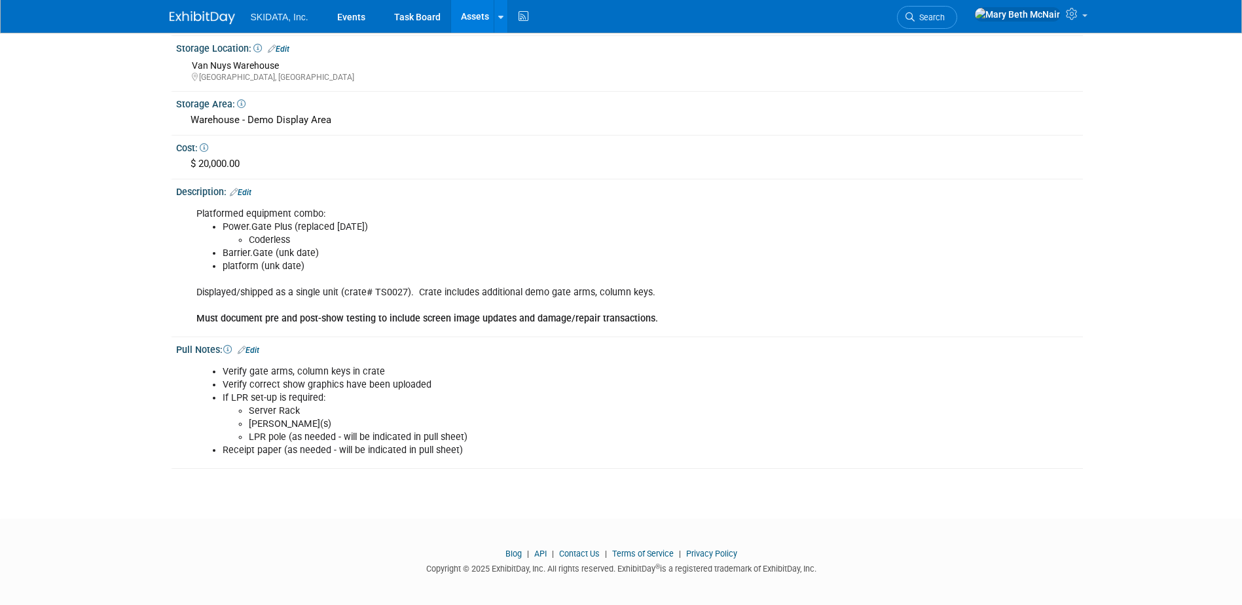
click at [218, 363] on div "Verify gate arms, column keys in crate Verify correct show graphics have been u…" at bounding box center [549, 411] width 725 height 105
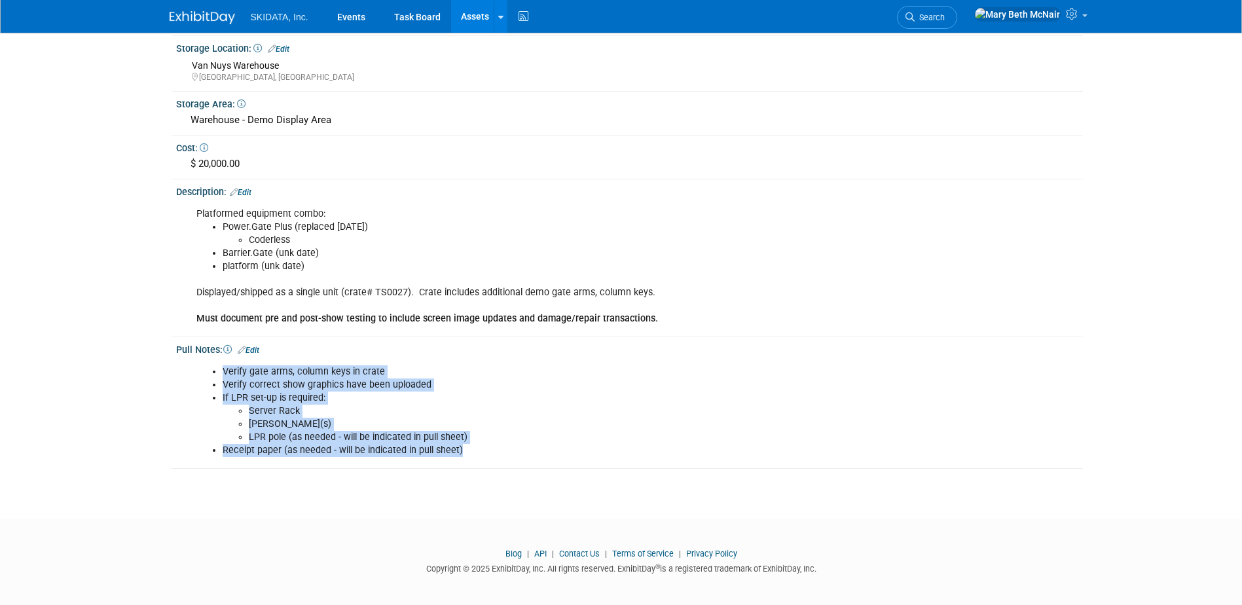
drag, startPoint x: 206, startPoint y: 367, endPoint x: 485, endPoint y: 454, distance: 292.6
click at [485, 454] on ul "Verify gate arms, column keys in crate Verify correct show graphics have been u…" at bounding box center [550, 411] width 708 height 92
copy ul "Verify gate arms, column keys in crate Verify correct show graphics have been u…"
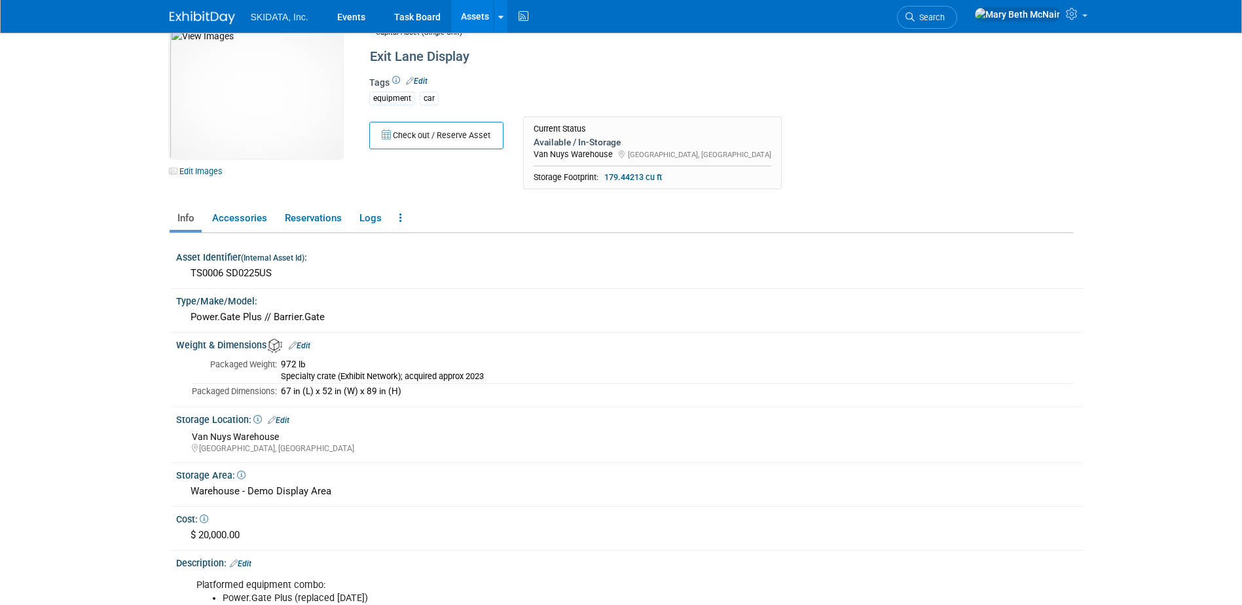
scroll to position [0, 0]
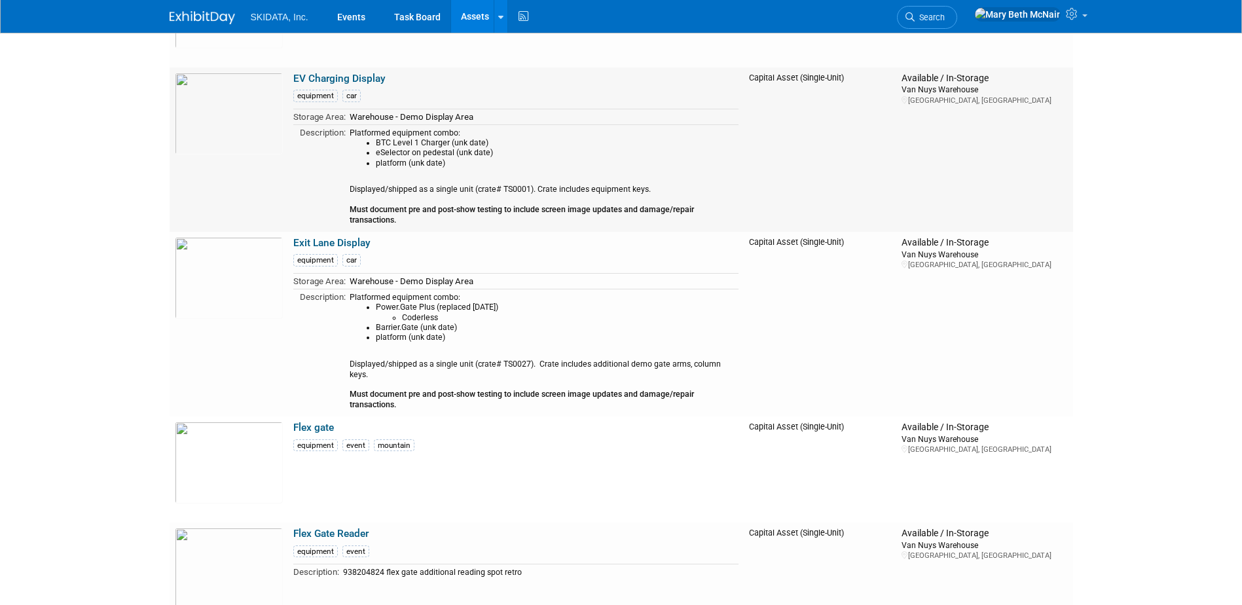
click at [333, 78] on link "EV Charging Display" at bounding box center [339, 79] width 92 height 12
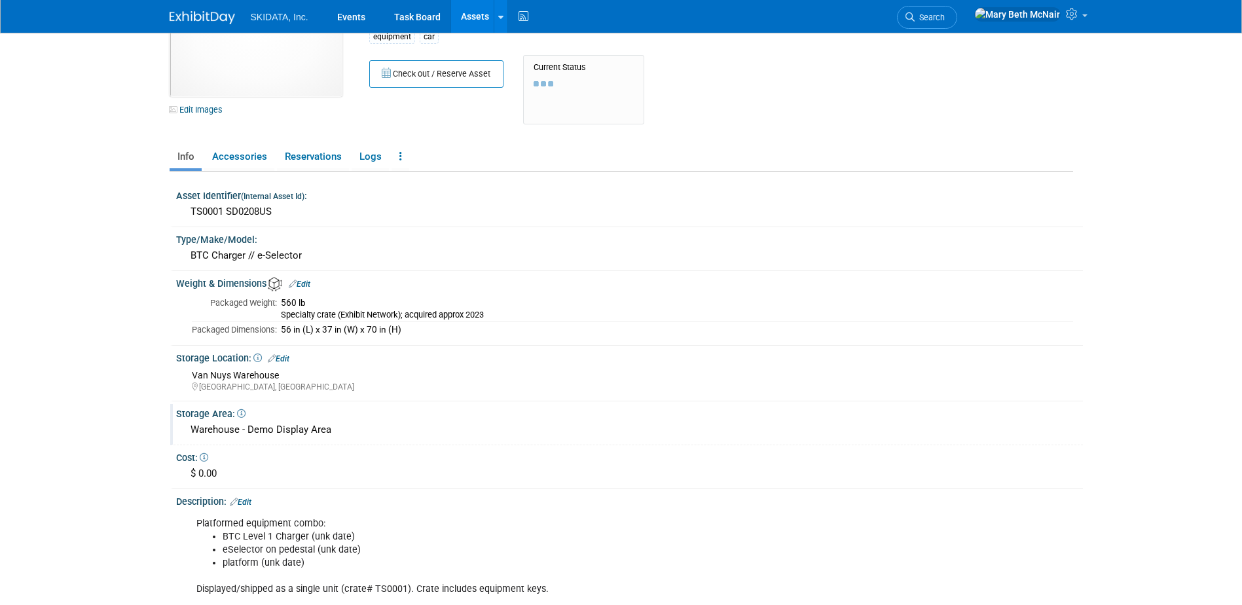
scroll to position [293, 0]
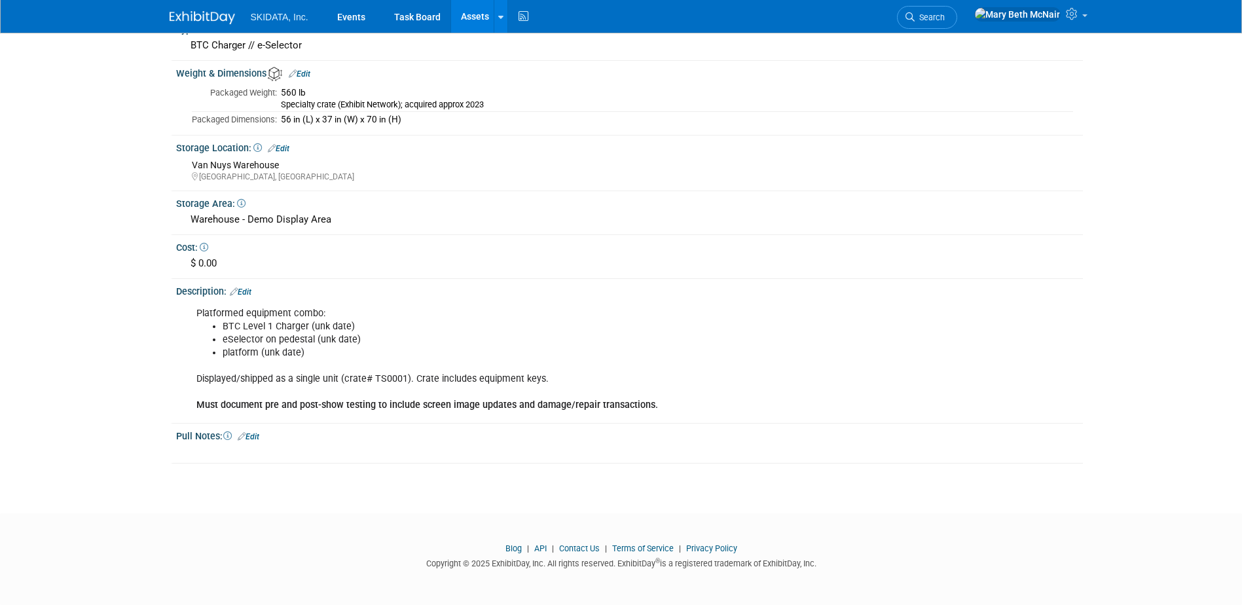
click at [257, 436] on link "Edit" at bounding box center [249, 436] width 22 height 9
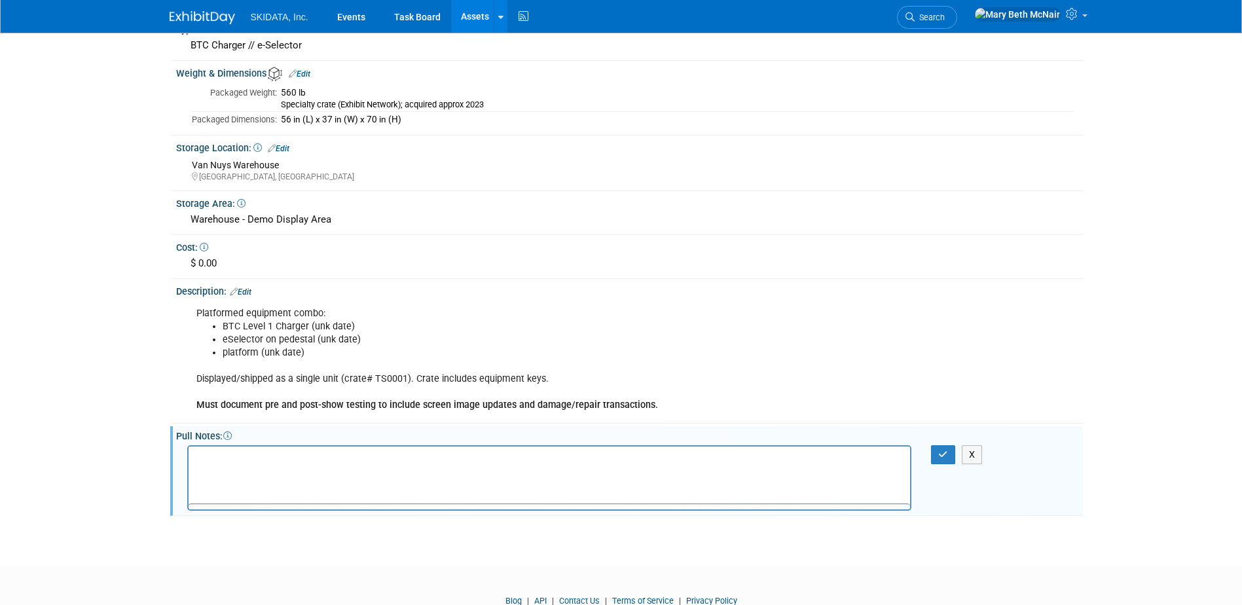
scroll to position [0, 0]
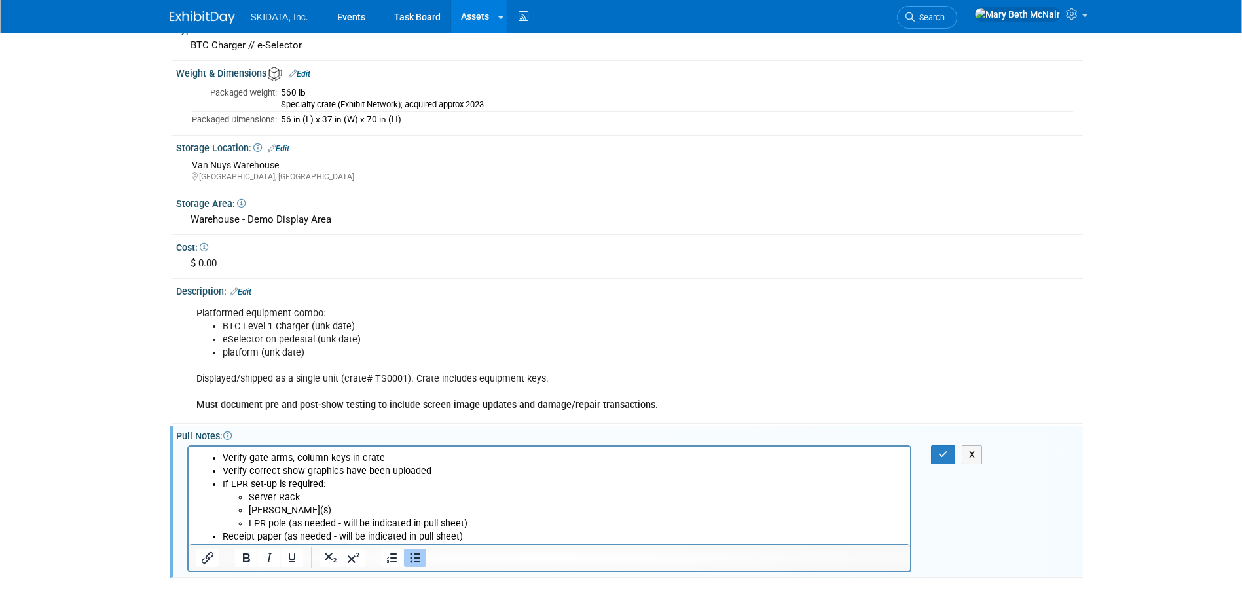
click at [323, 458] on li "Verify gate arms, column keys in crate" at bounding box center [562, 457] width 681 height 13
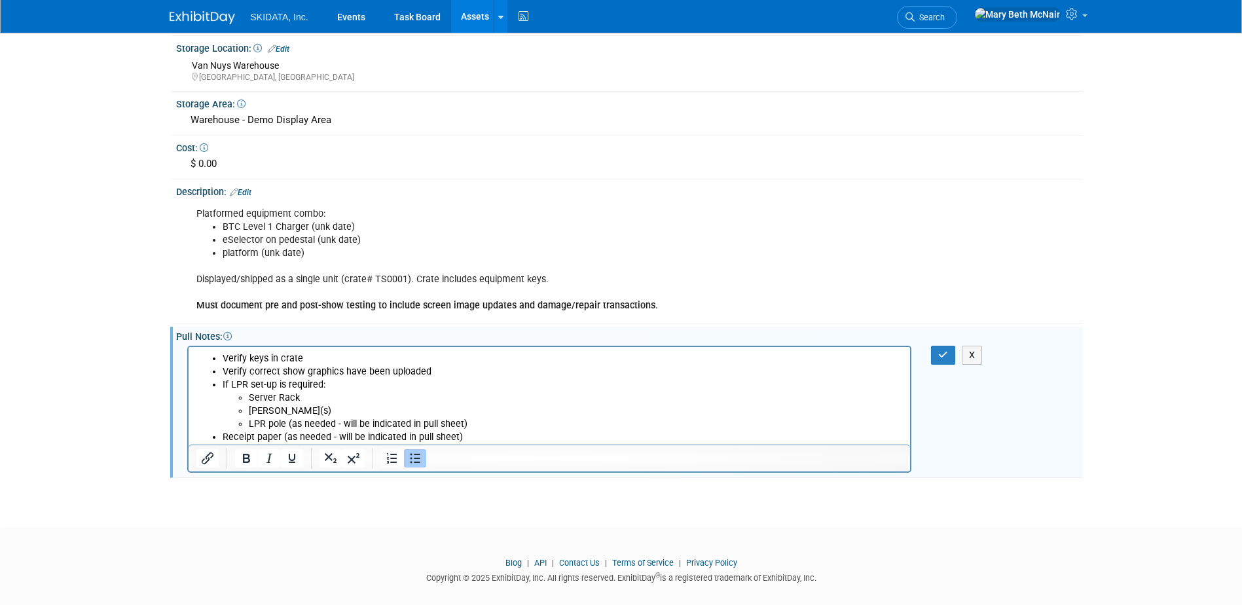
scroll to position [407, 0]
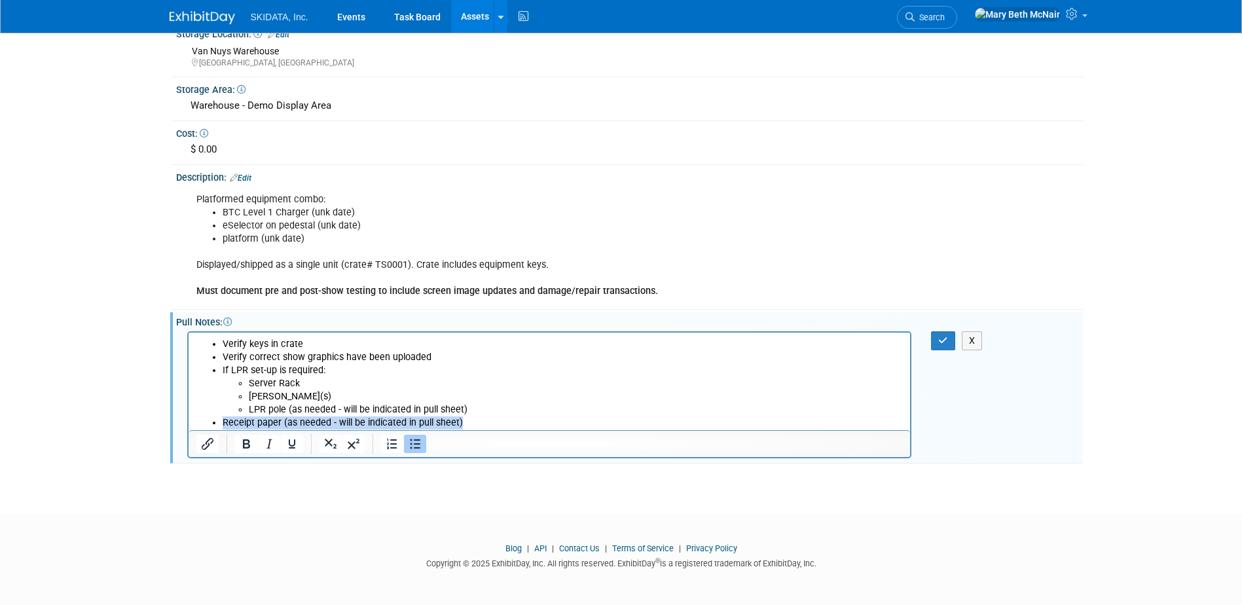
drag, startPoint x: 460, startPoint y: 418, endPoint x: 221, endPoint y: 428, distance: 239.2
click at [222, 428] on li "Receipt paper (as needed - will be indicated in pull sheet)" at bounding box center [562, 422] width 681 height 13
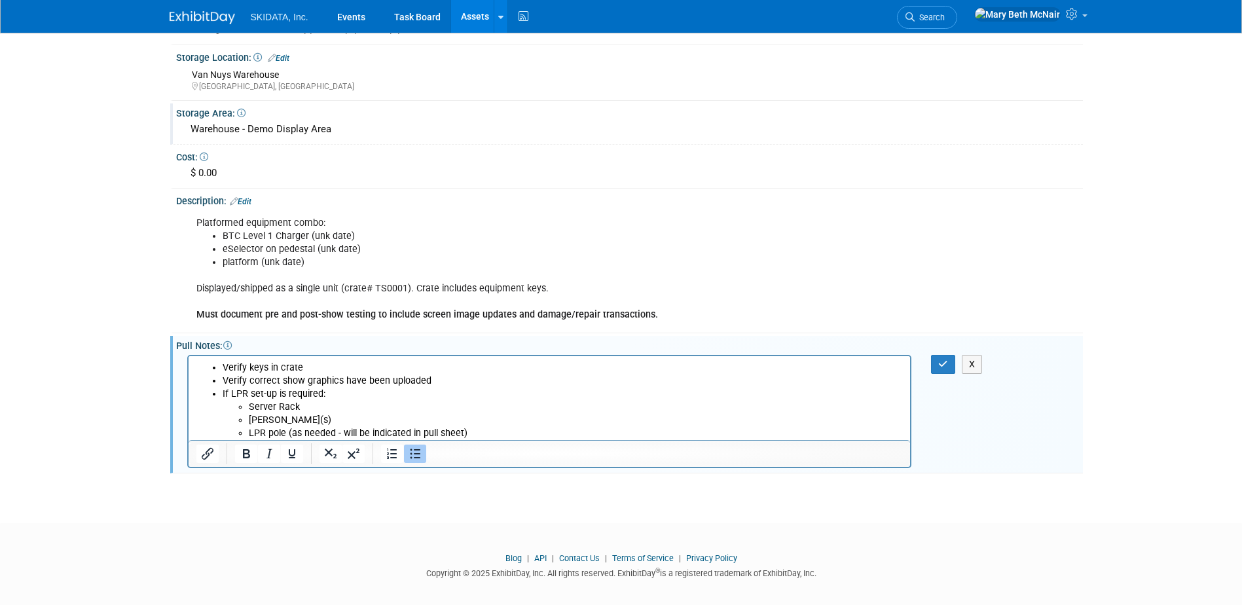
scroll to position [394, 0]
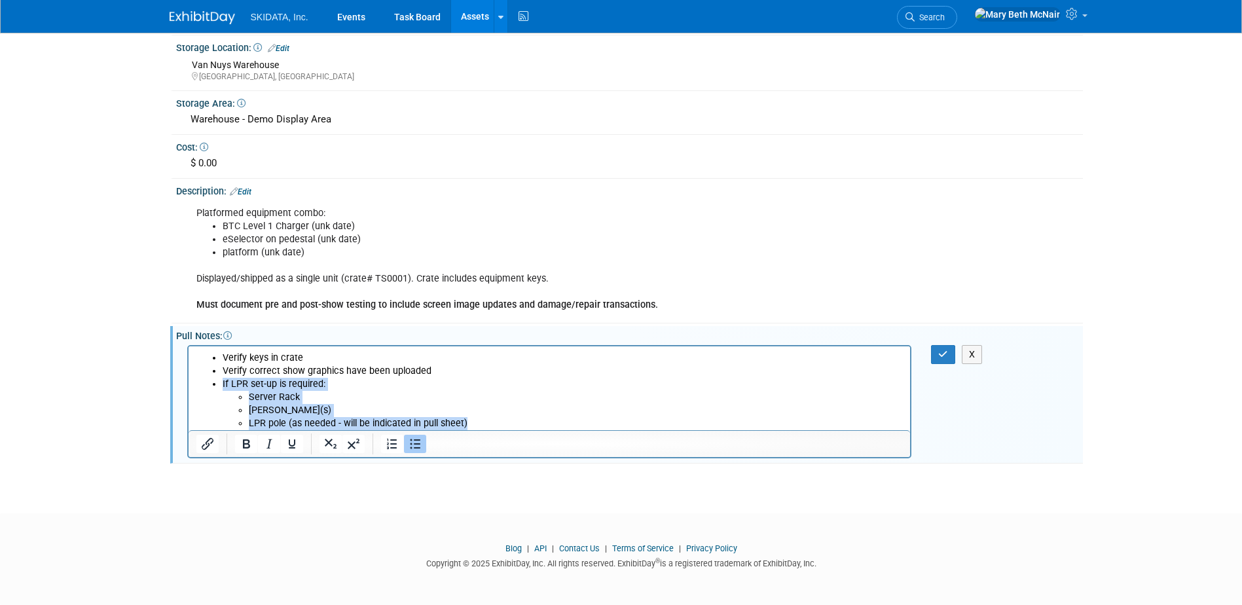
drag, startPoint x: 482, startPoint y: 422, endPoint x: 208, endPoint y: 385, distance: 276.2
click at [208, 385] on ul "Verify keys in crate Verify correct show graphics have been uploaded If LPR set…" at bounding box center [549, 390] width 707 height 79
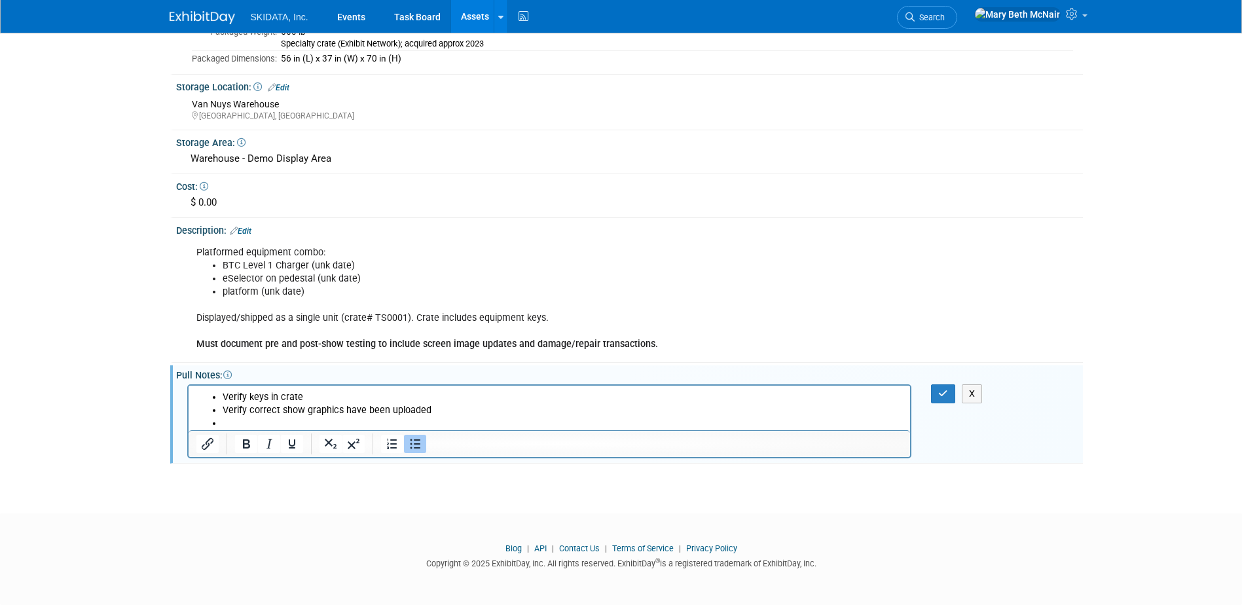
scroll to position [346, 0]
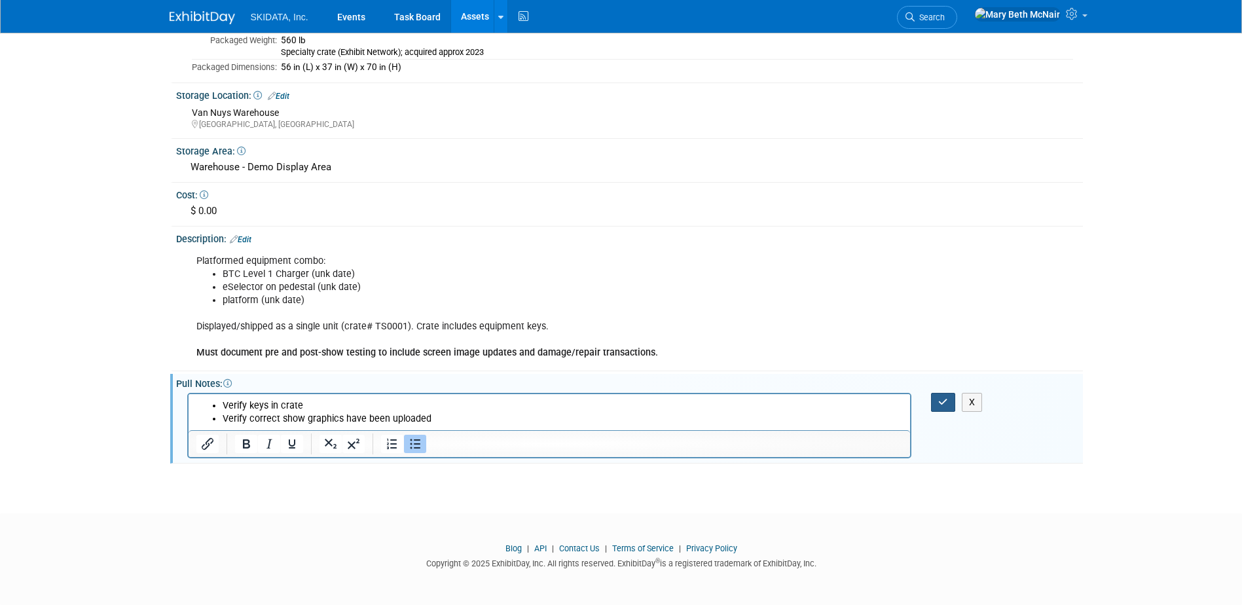
click at [944, 403] on icon "button" at bounding box center [943, 401] width 10 height 9
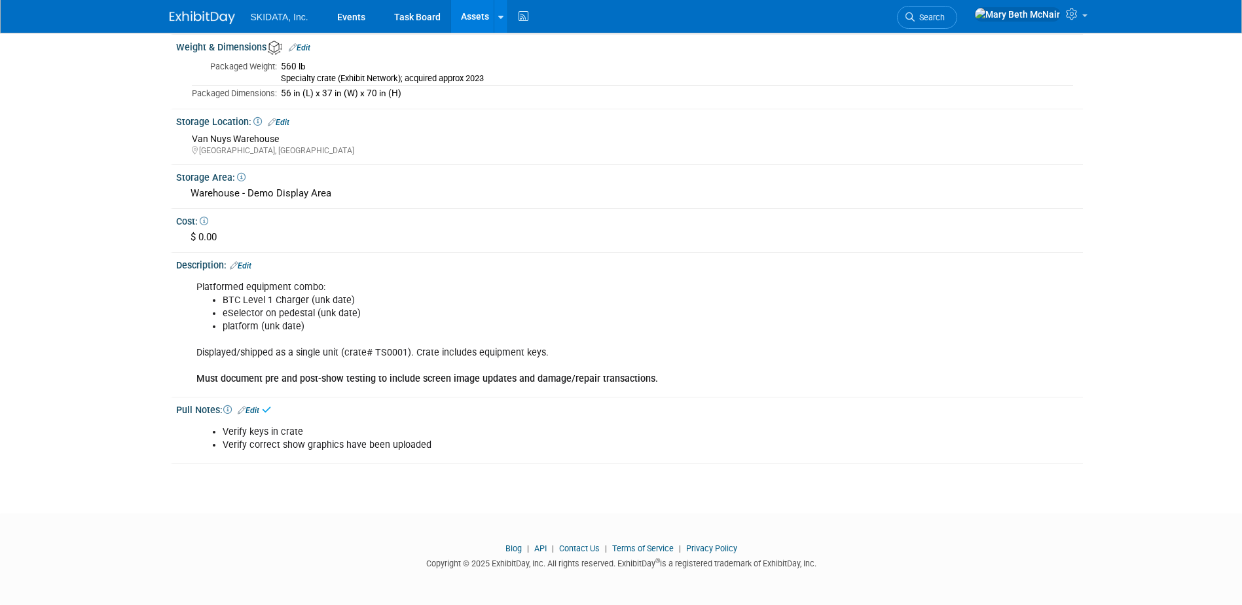
click at [439, 327] on li "platform (unk date)" at bounding box center [564, 326] width 682 height 13
click at [248, 265] on link "Edit" at bounding box center [241, 265] width 22 height 9
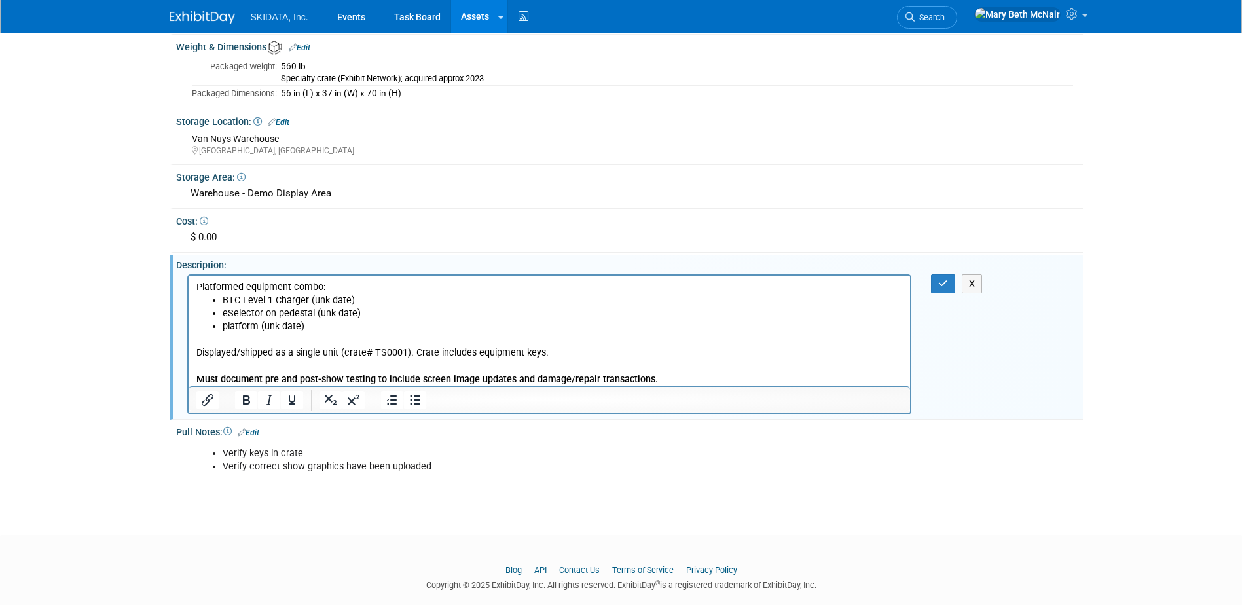
scroll to position [0, 0]
click at [559, 352] on p "Displayed/shipped as a single unit (crate# TS0001). Crate includes equipment ke…" at bounding box center [549, 359] width 707 height 52
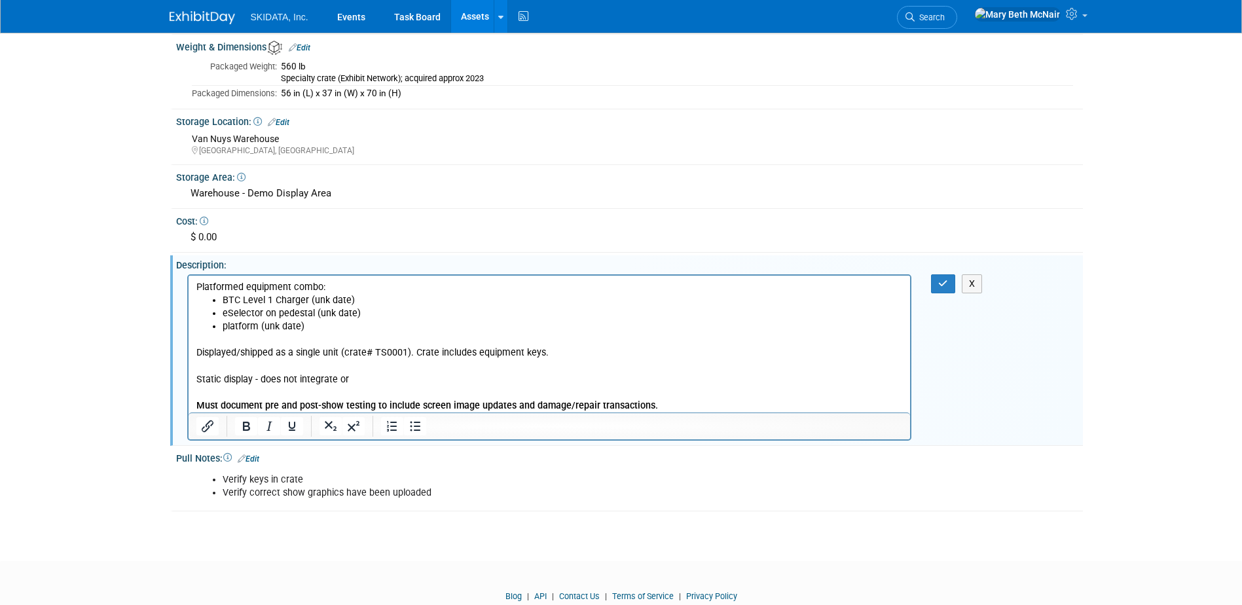
click at [196, 378] on p "Static display - does not integrate or Must document pre and post-show testing …" at bounding box center [549, 392] width 707 height 39
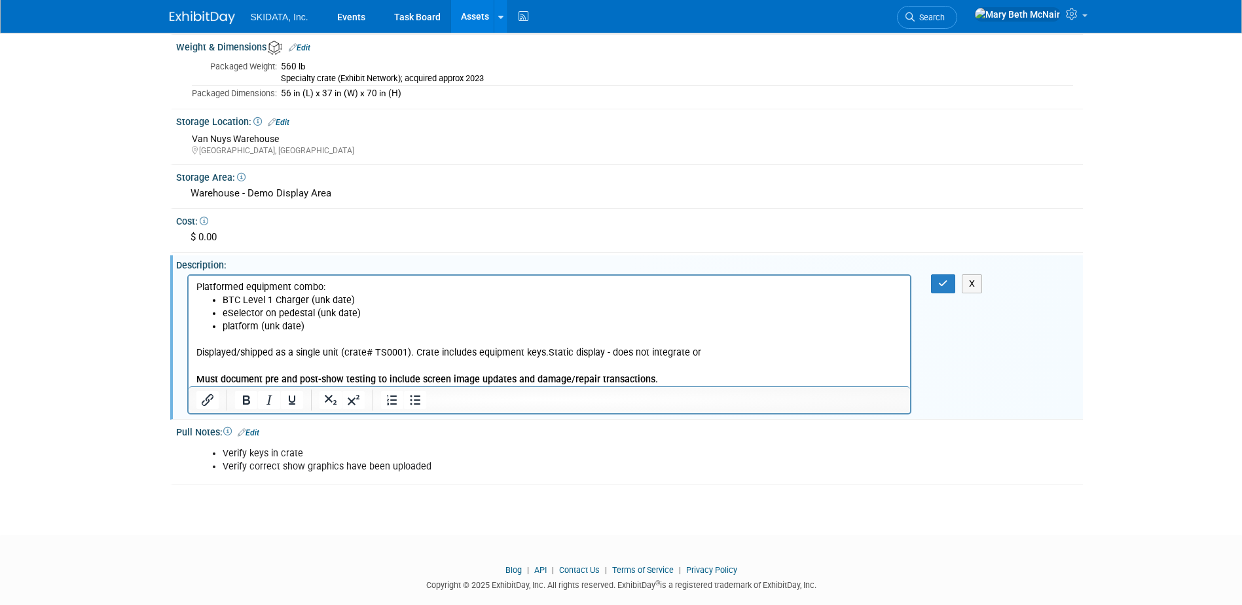
click at [720, 350] on p "Displayed/shipped as a single unit (crate# TS0001). Crate includes equipment ke…" at bounding box center [549, 359] width 707 height 52
drag, startPoint x: 627, startPoint y: 349, endPoint x: 549, endPoint y: 354, distance: 78.1
click at [549, 354] on p "Displayed/shipped as a single unit (crate# TS0001). Crate includes equipment ke…" at bounding box center [549, 359] width 707 height 52
drag, startPoint x: 646, startPoint y: 350, endPoint x: 606, endPoint y: 358, distance: 40.7
click at [606, 358] on p "Displayed/shipped as a single unit (crate# TS0001). Crate includes equipment ke…" at bounding box center [549, 359] width 707 height 52
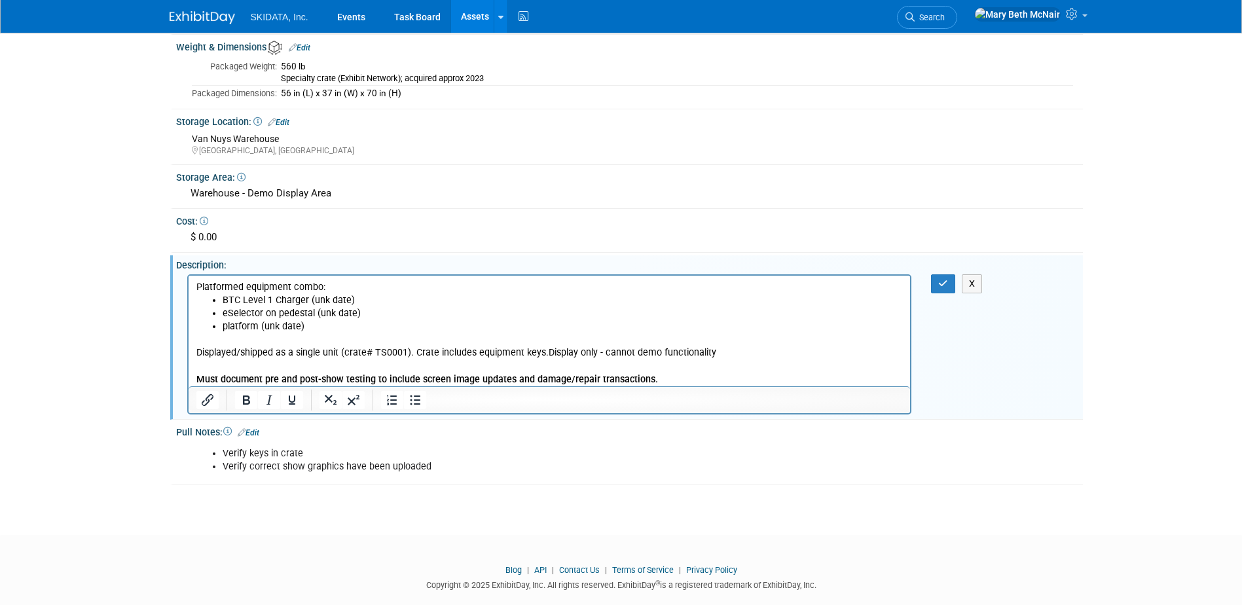
click at [729, 350] on p "Displayed/shipped as a single unit (crate# TS0001). Crate includes equipment ke…" at bounding box center [549, 359] width 707 height 52
click at [947, 287] on icon "button" at bounding box center [943, 283] width 10 height 9
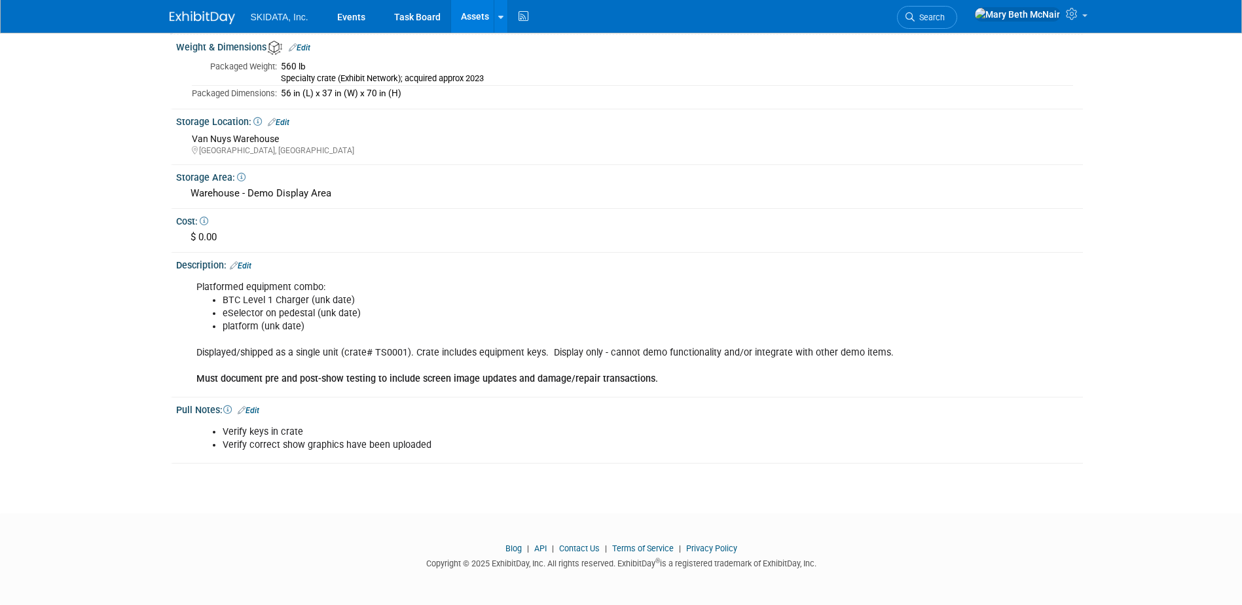
scroll to position [254, 0]
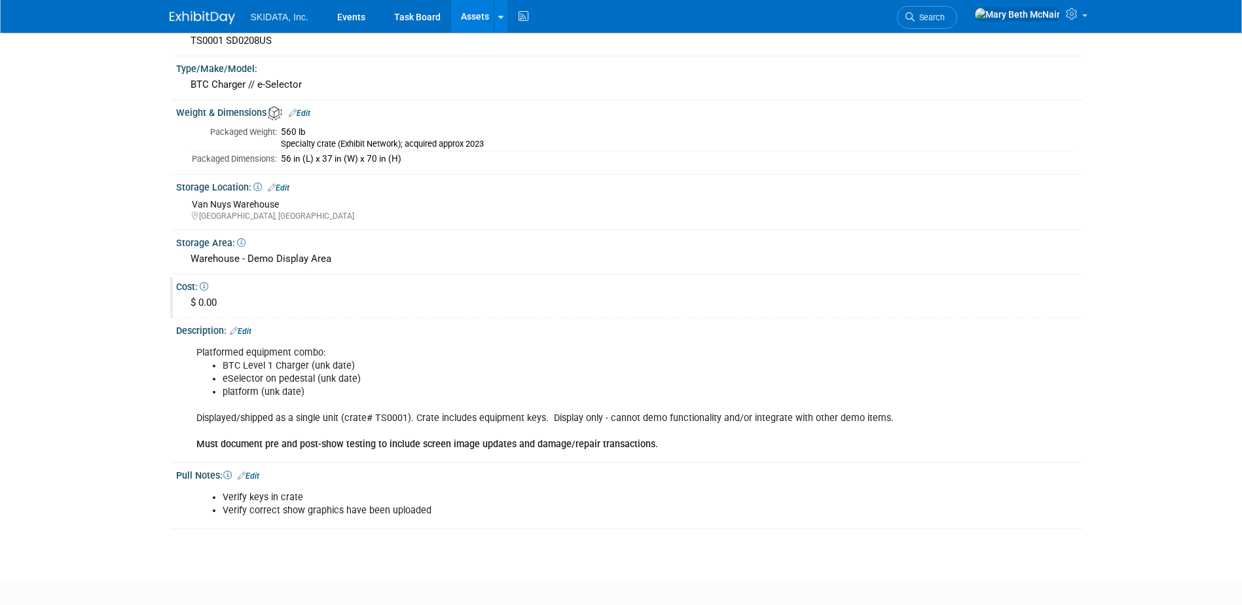
click at [206, 301] on div "$ 0.00" at bounding box center [629, 303] width 887 height 20
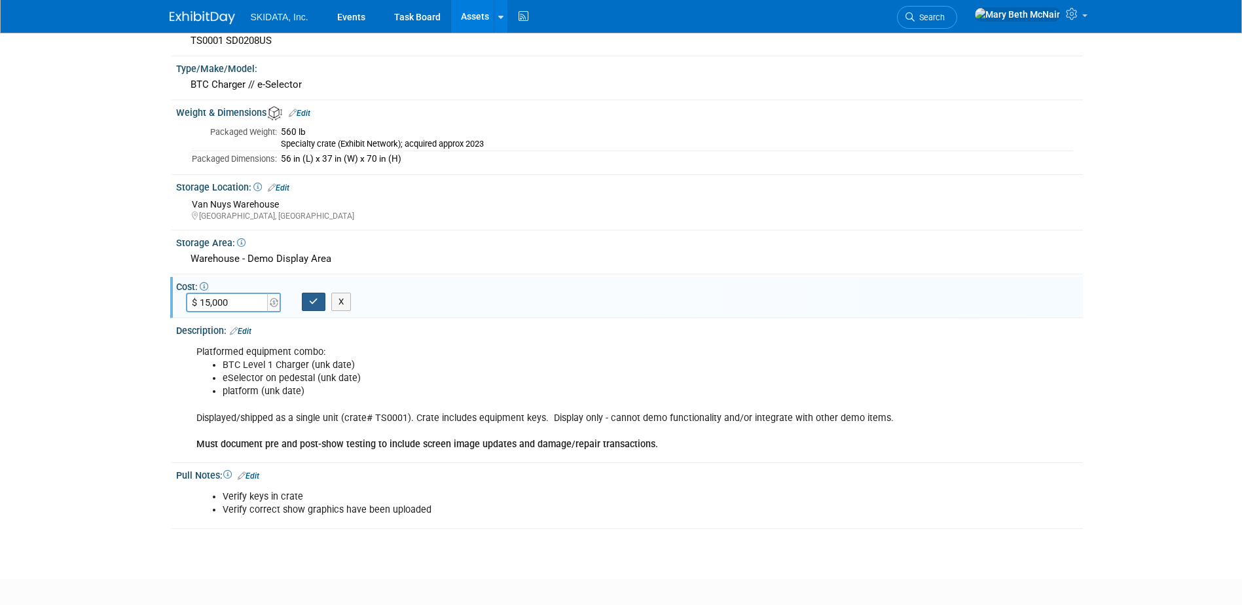
type input "$ 15,000.00"
click at [314, 308] on button "button" at bounding box center [314, 302] width 24 height 18
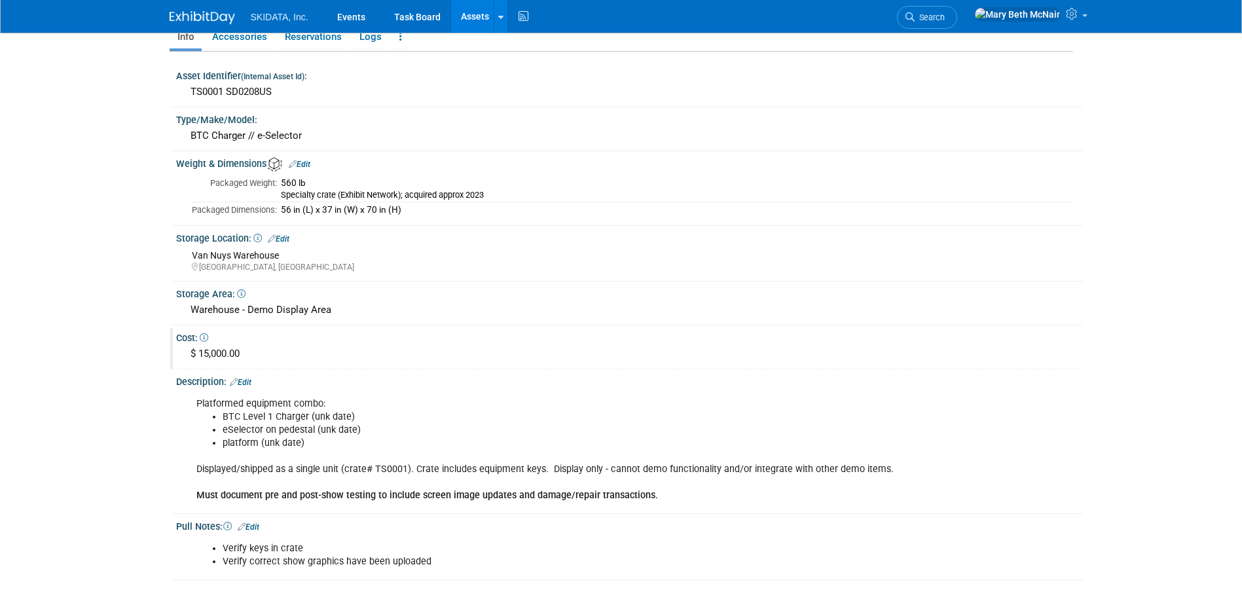
scroll to position [0, 0]
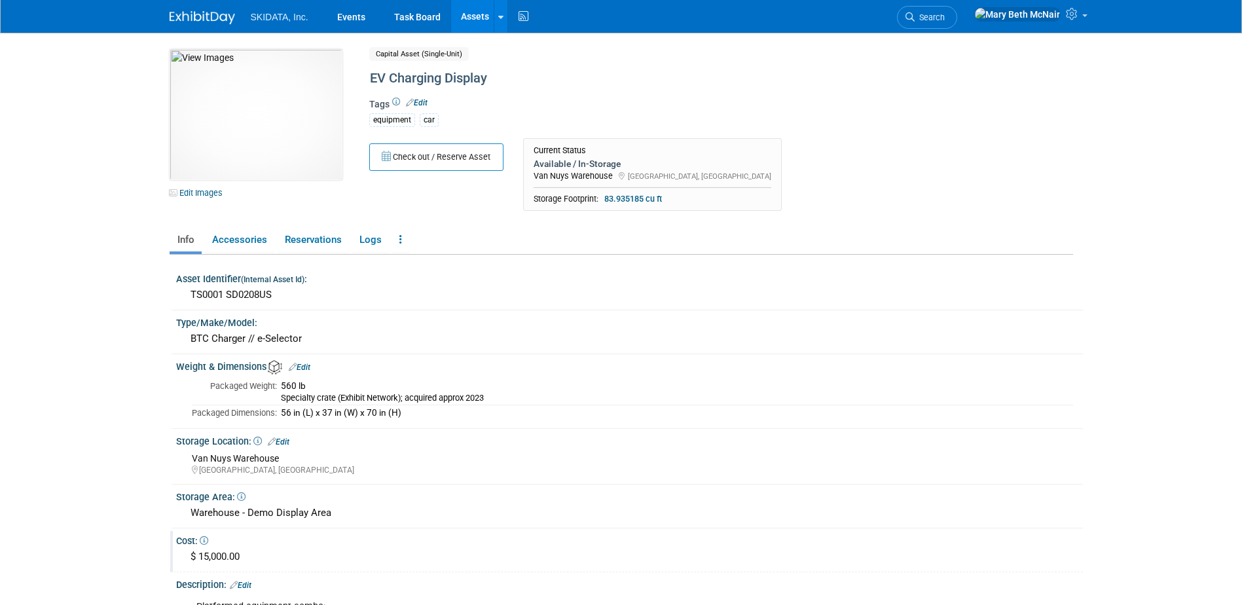
click at [477, 22] on link "Assets" at bounding box center [475, 16] width 48 height 33
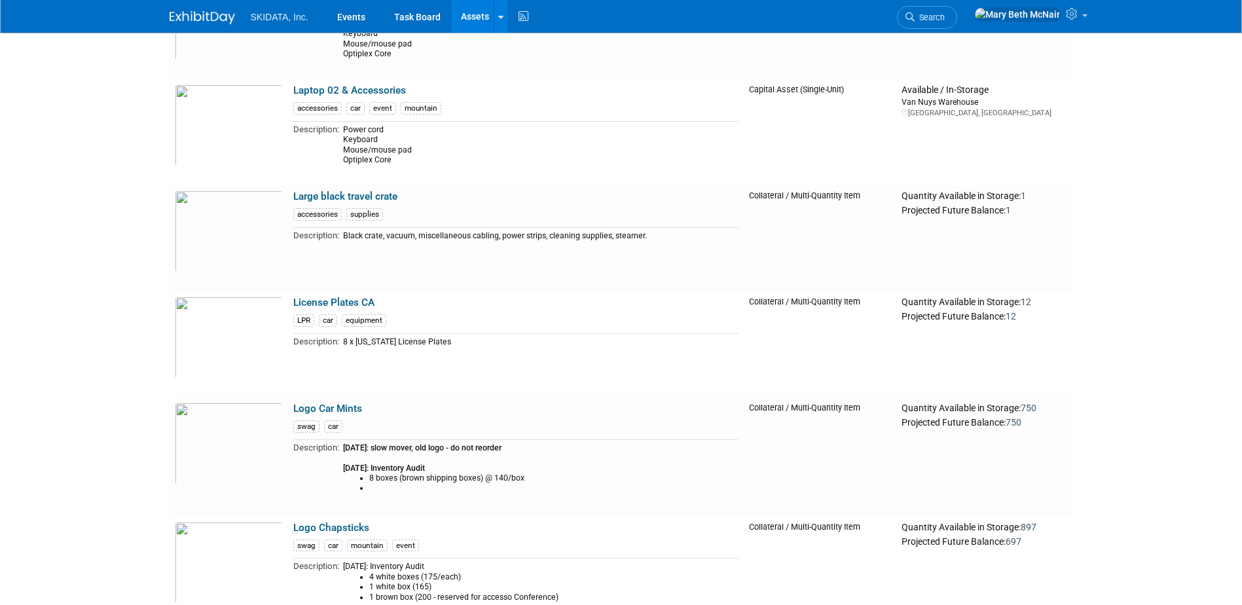
scroll to position [3732, 0]
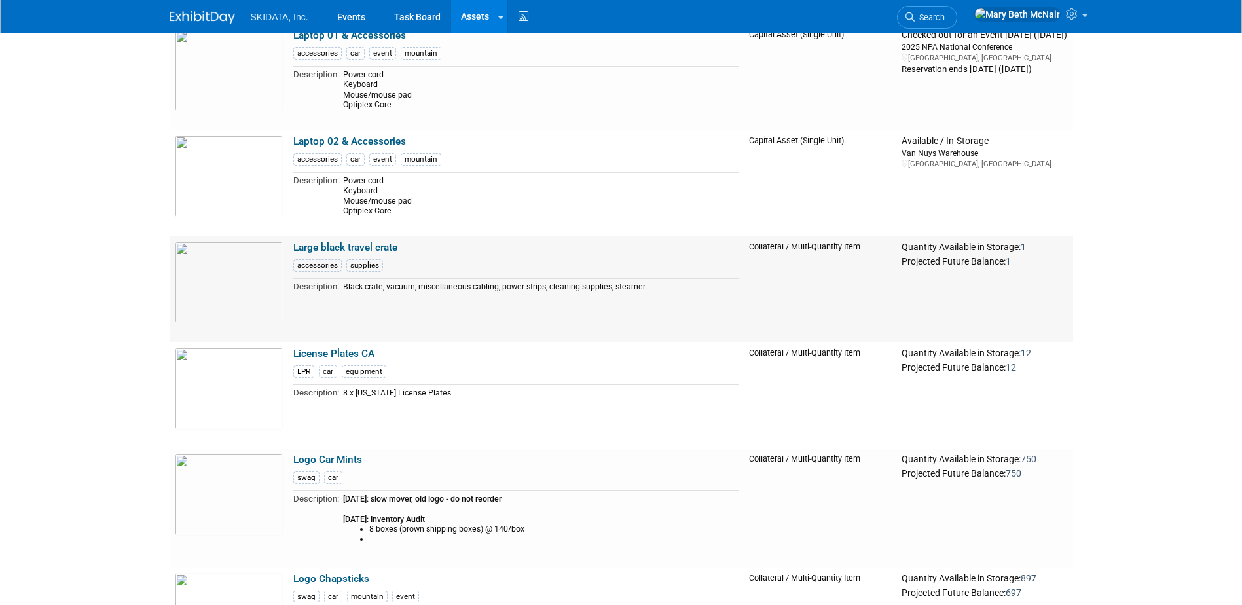
click at [355, 251] on link "Large black travel crate" at bounding box center [345, 248] width 104 height 12
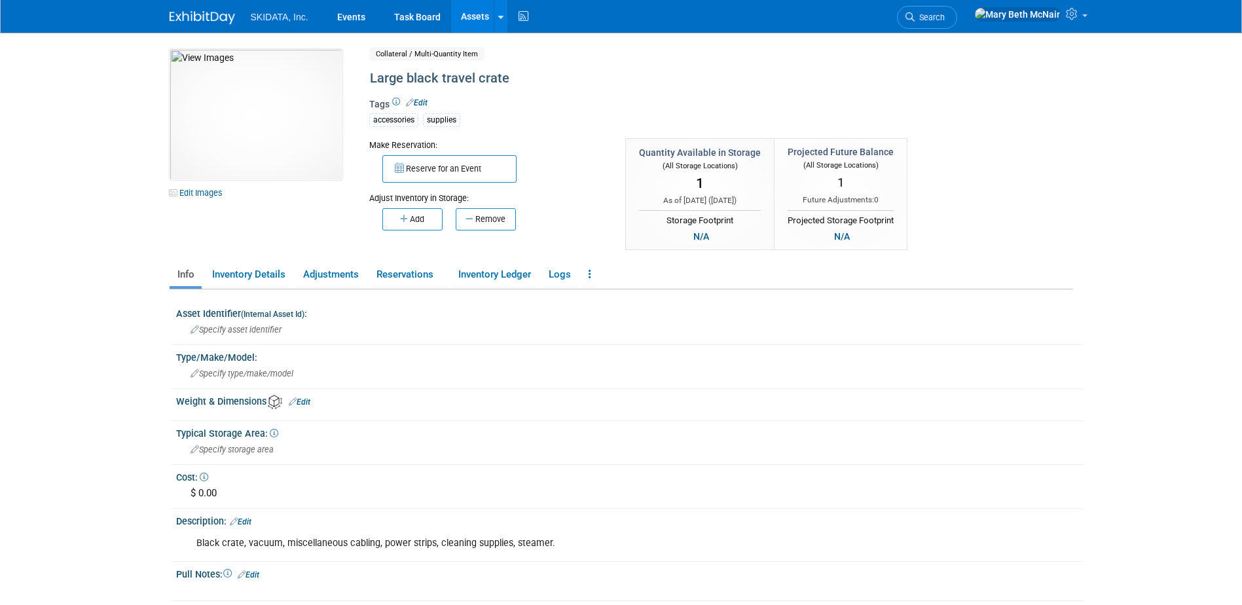
click at [301, 399] on link "Edit" at bounding box center [300, 401] width 22 height 9
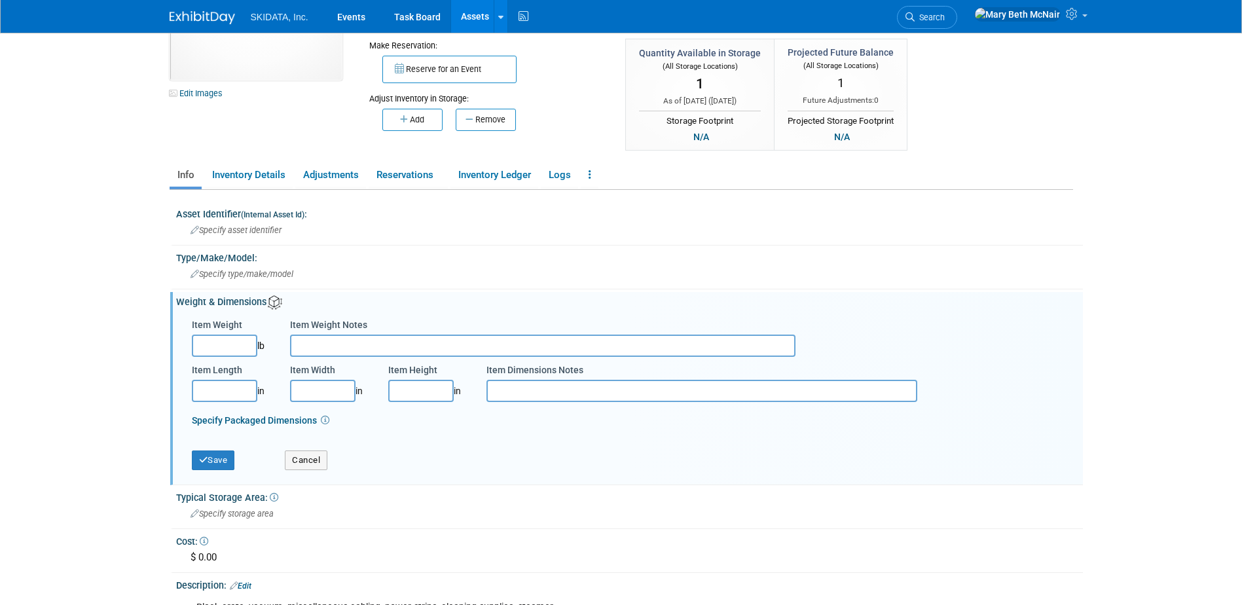
scroll to position [131, 0]
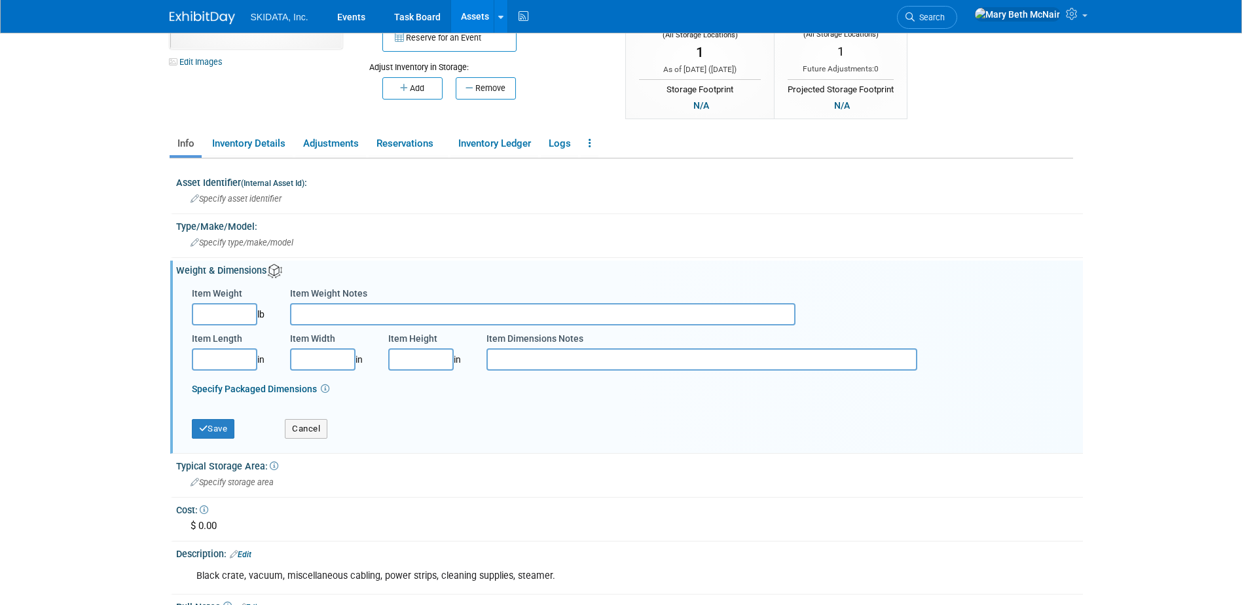
click at [225, 364] on input "Item Length" at bounding box center [224, 359] width 65 height 22
type input "55.00"
click at [343, 358] on input "Item Width" at bounding box center [322, 359] width 65 height 22
type input "29.00"
click at [409, 359] on input "Item Height" at bounding box center [420, 359] width 65 height 22
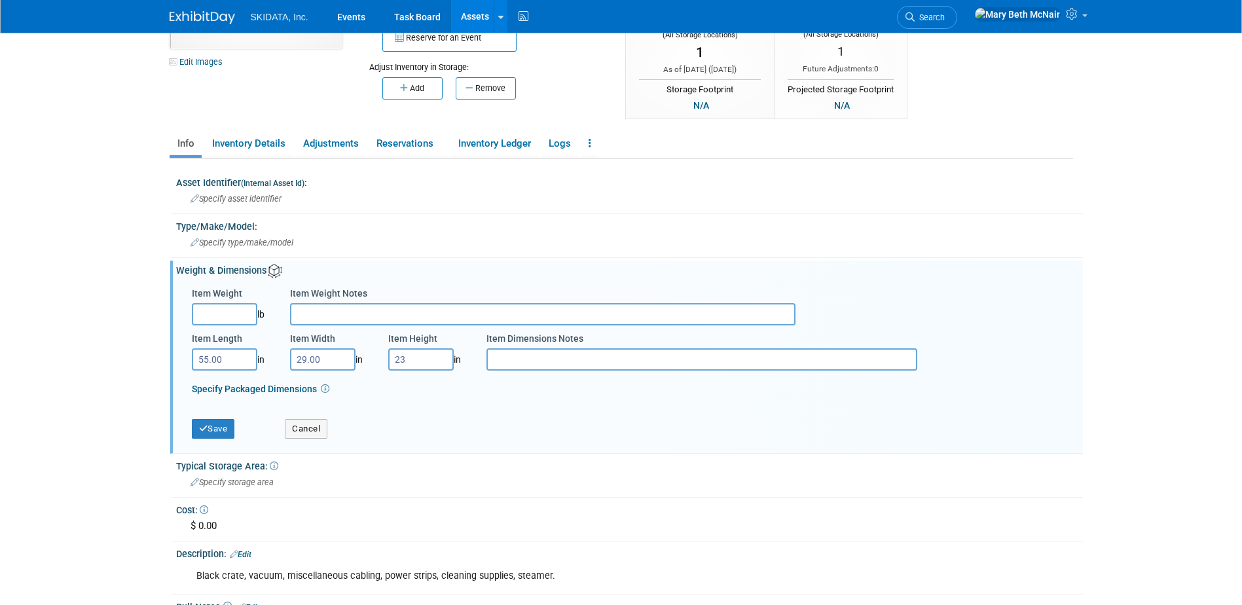
type input "23.00"
click at [498, 361] on input "Item Dimensions Notes" at bounding box center [701, 359] width 431 height 22
type input "o"
type input "H"
click at [571, 359] on input "external dimension, including wheels" at bounding box center [701, 359] width 431 height 22
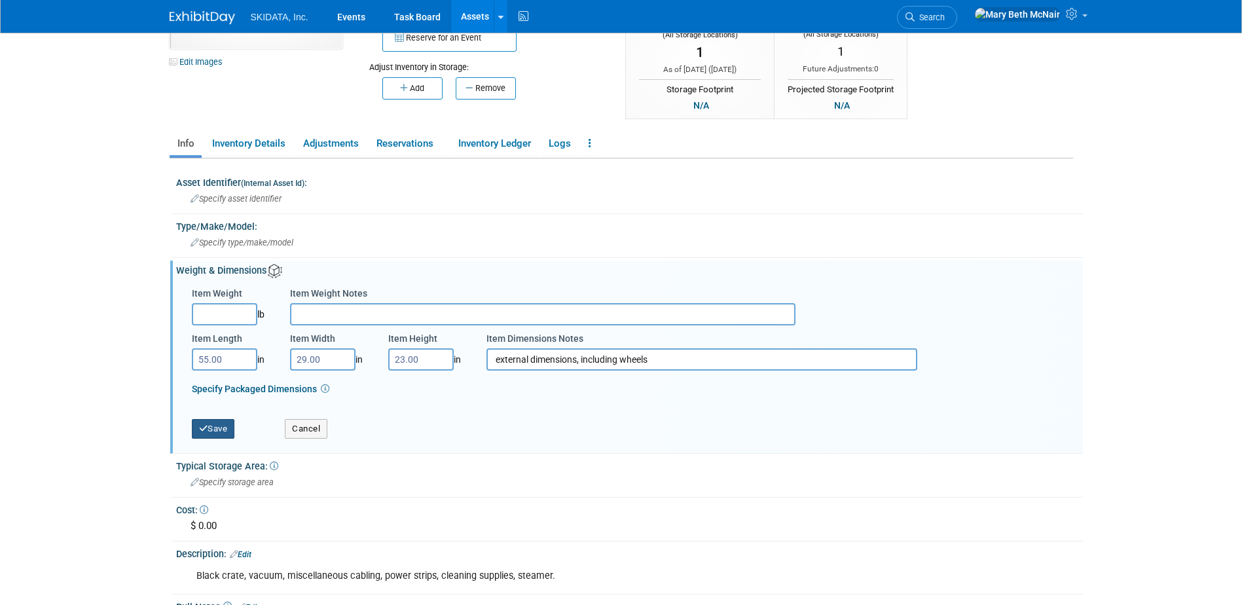
type input "external dimensions, including wheels"
click at [213, 427] on button "Save" at bounding box center [213, 429] width 43 height 20
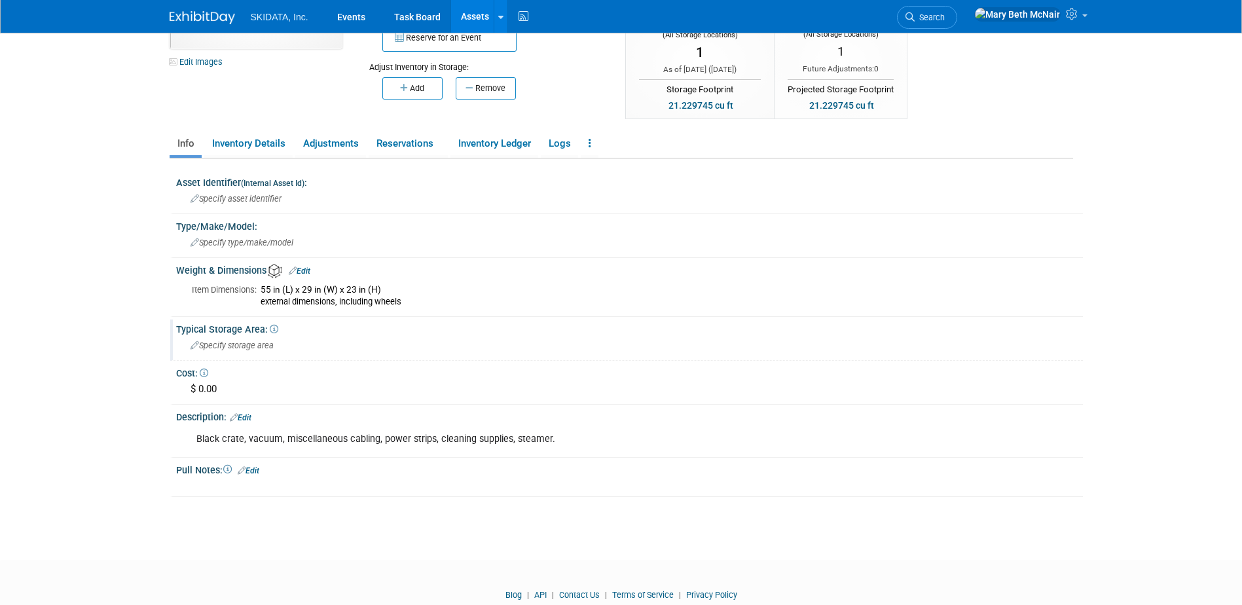
click at [266, 344] on span "Specify storage area" at bounding box center [232, 345] width 83 height 10
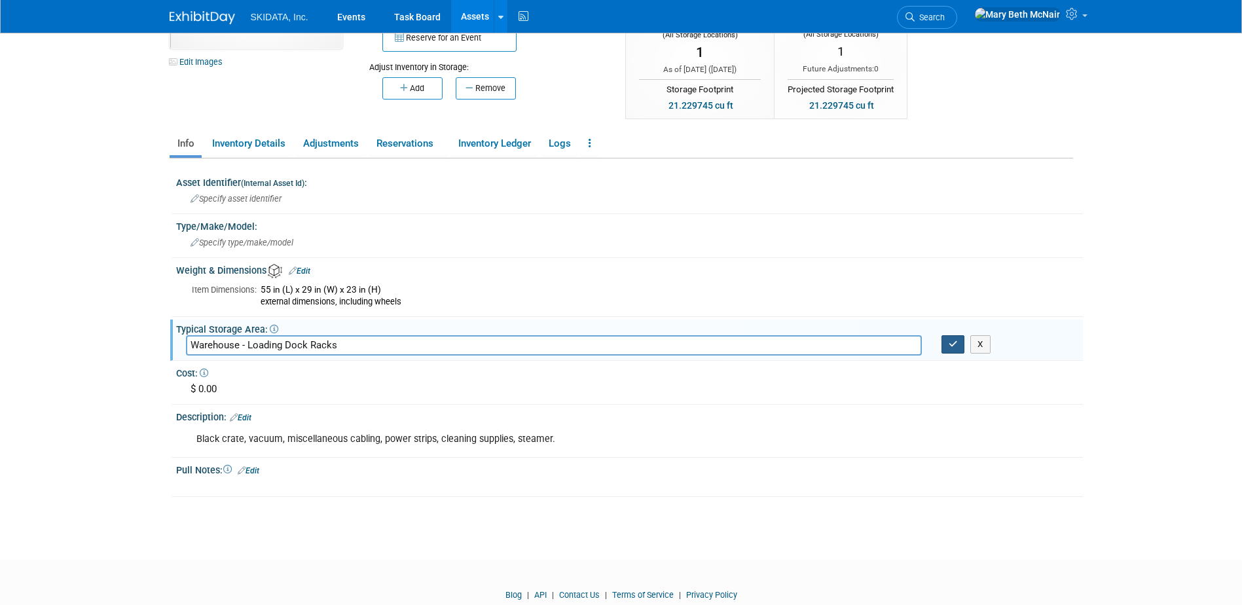
type input "Warehouse - Loading Dock Racks"
click at [951, 349] on button "button" at bounding box center [954, 344] width 24 height 18
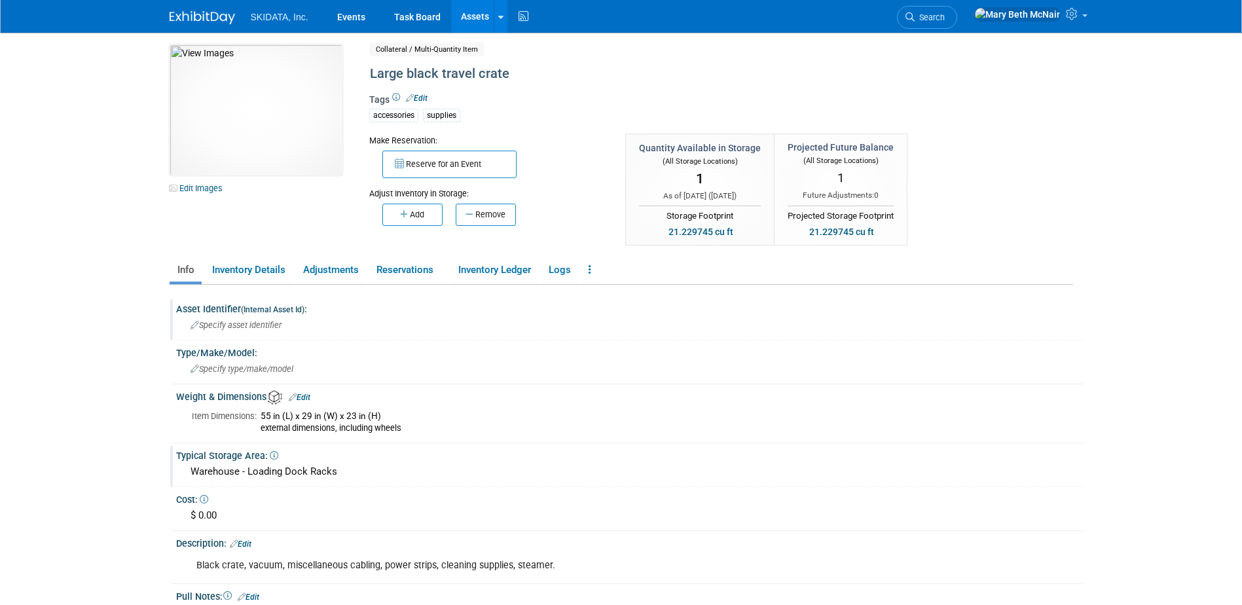
scroll to position [0, 0]
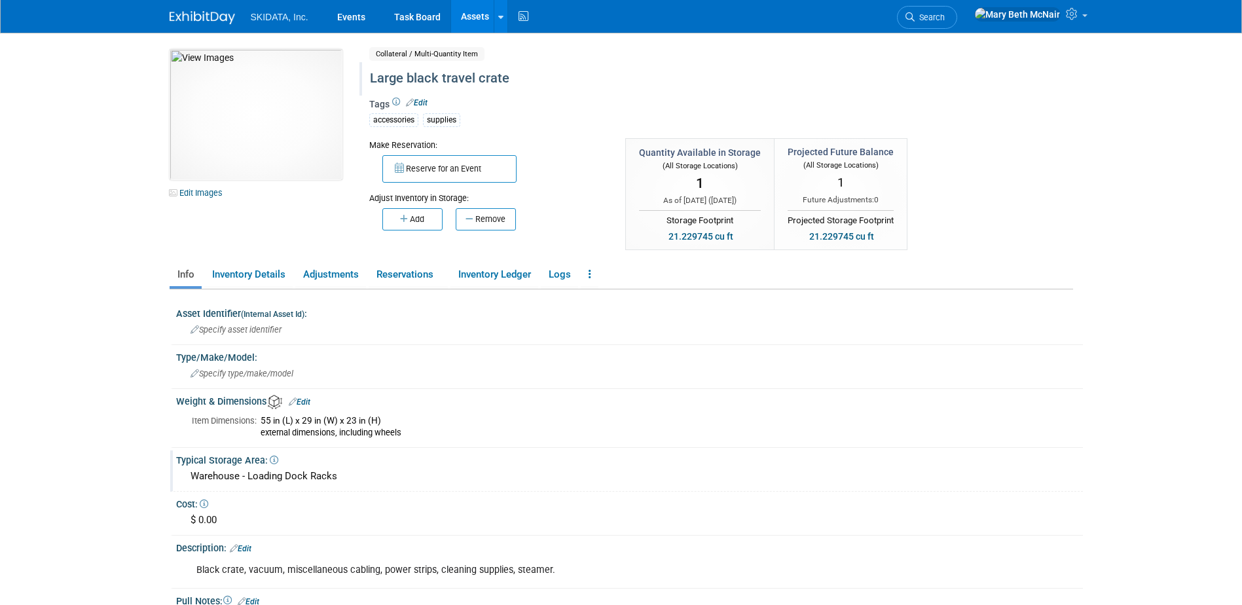
click at [441, 76] on div "Large black travel crate" at bounding box center [665, 79] width 600 height 24
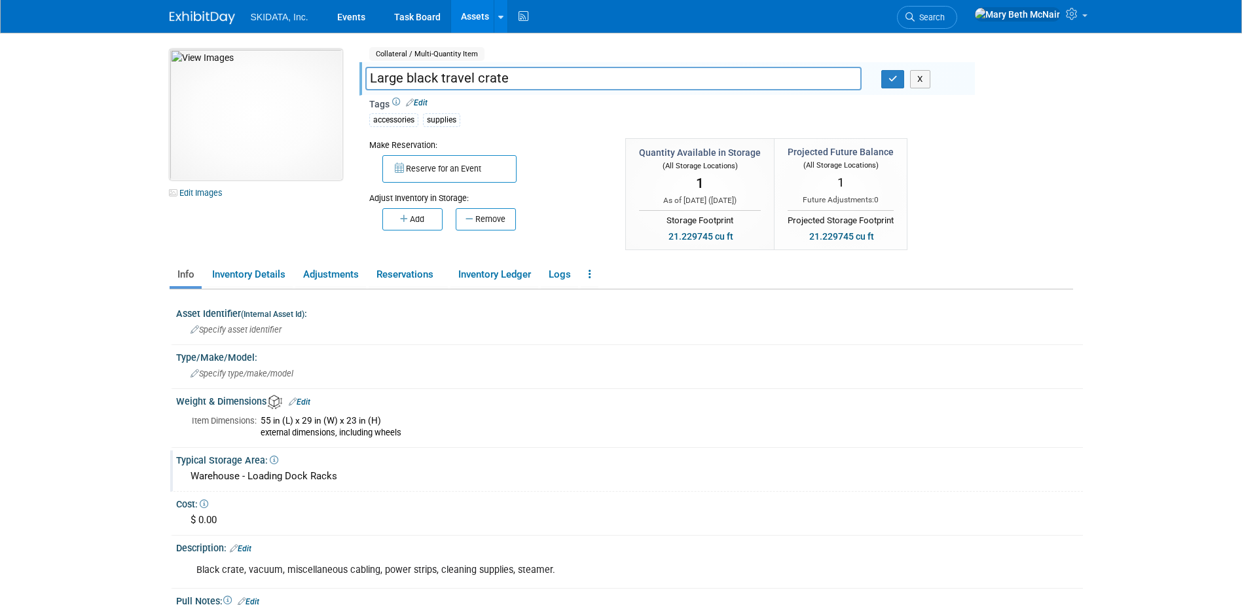
drag, startPoint x: 511, startPoint y: 80, endPoint x: 314, endPoint y: 81, distance: 196.4
click at [314, 81] on div "10051626-10726440-3989dfb6-27ef-4b54-8af7-5bfe794f4287.jpg Edit Images Collater…" at bounding box center [621, 151] width 923 height 204
type input "Travel Crate (Large)"
click at [889, 81] on icon "button" at bounding box center [893, 79] width 9 height 9
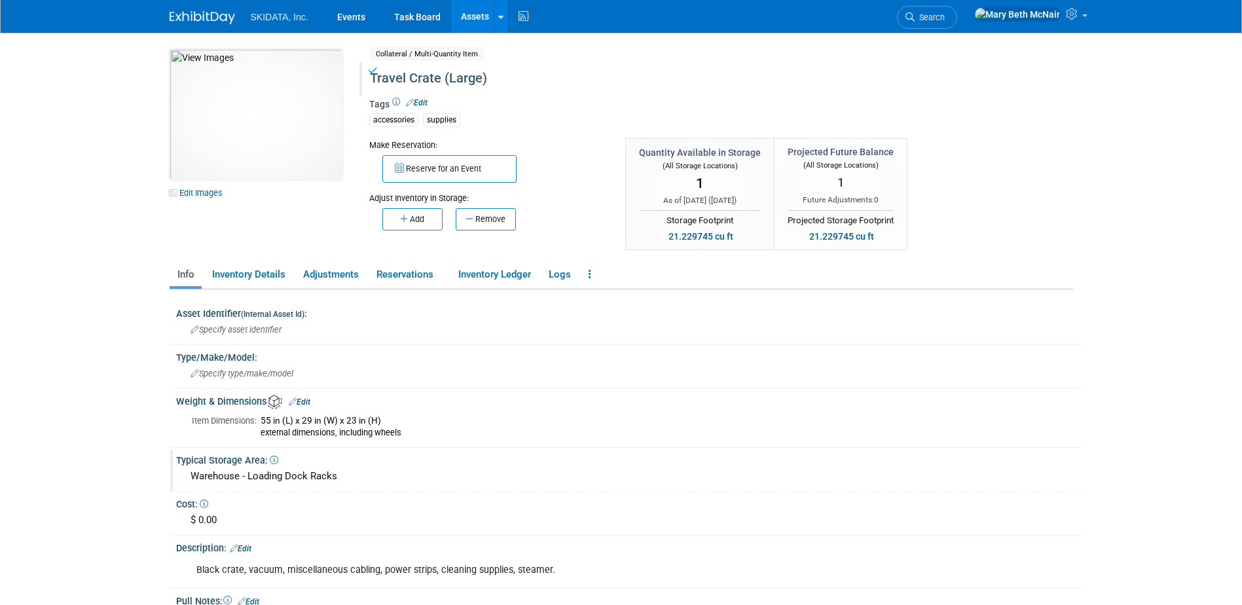
click at [422, 103] on link "Edit" at bounding box center [417, 102] width 22 height 9
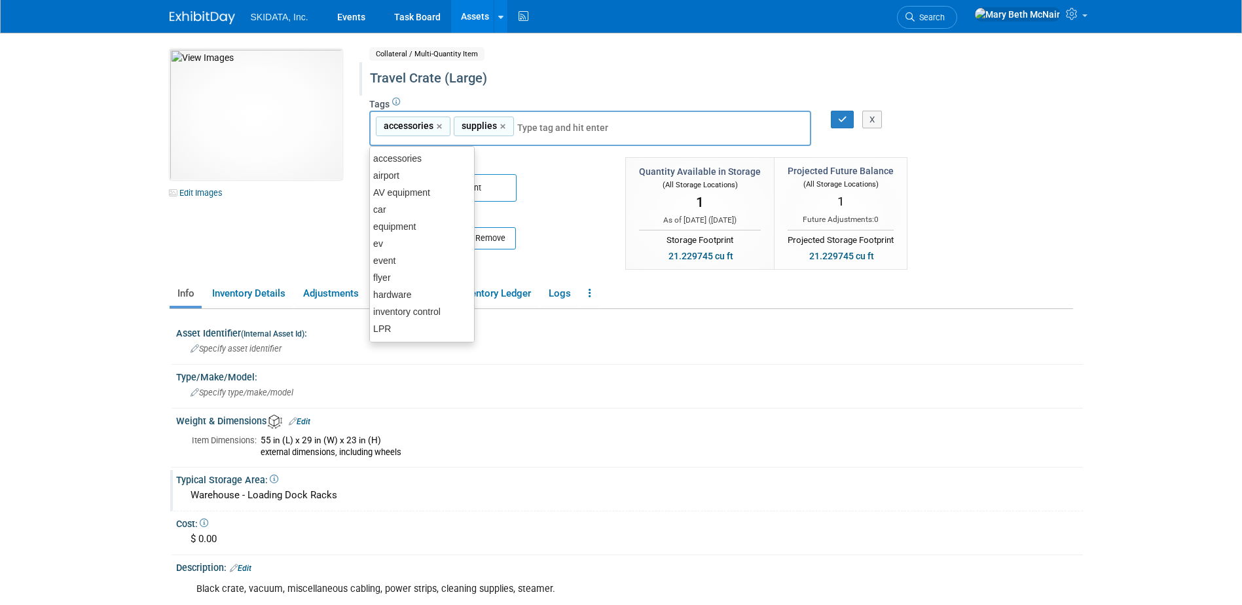
click at [550, 126] on input "text" at bounding box center [569, 127] width 105 height 13
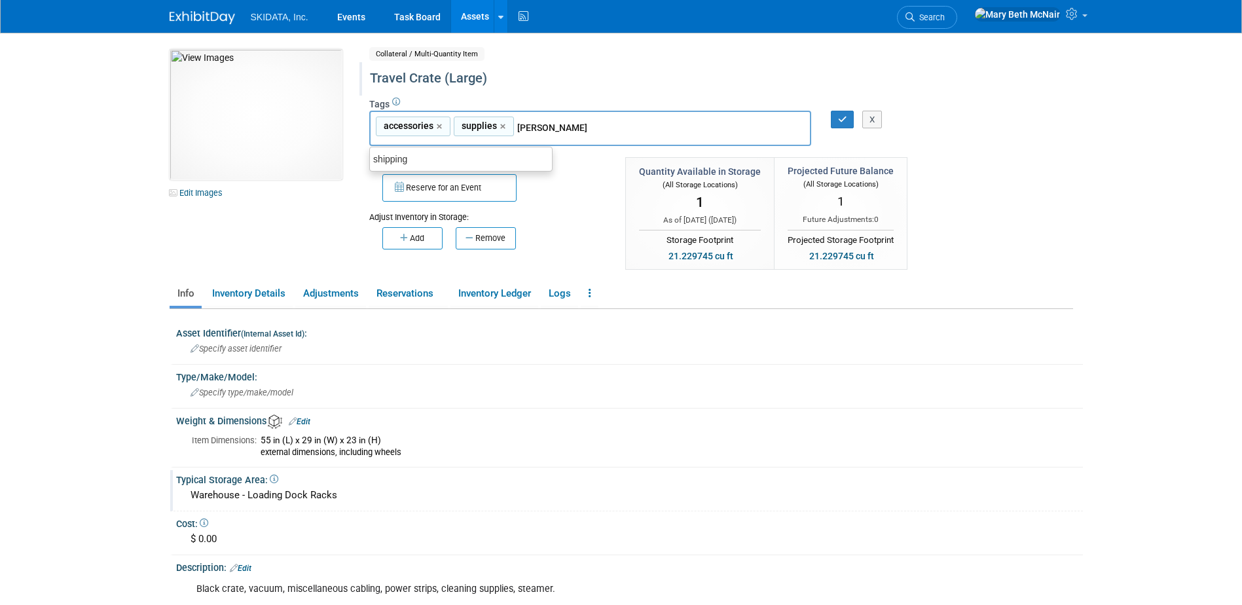
type input "shippi"
click at [513, 165] on div "shipping" at bounding box center [460, 159] width 183 height 18
type input "accessories, supplies, shipping"
click at [845, 115] on icon "button" at bounding box center [842, 119] width 9 height 9
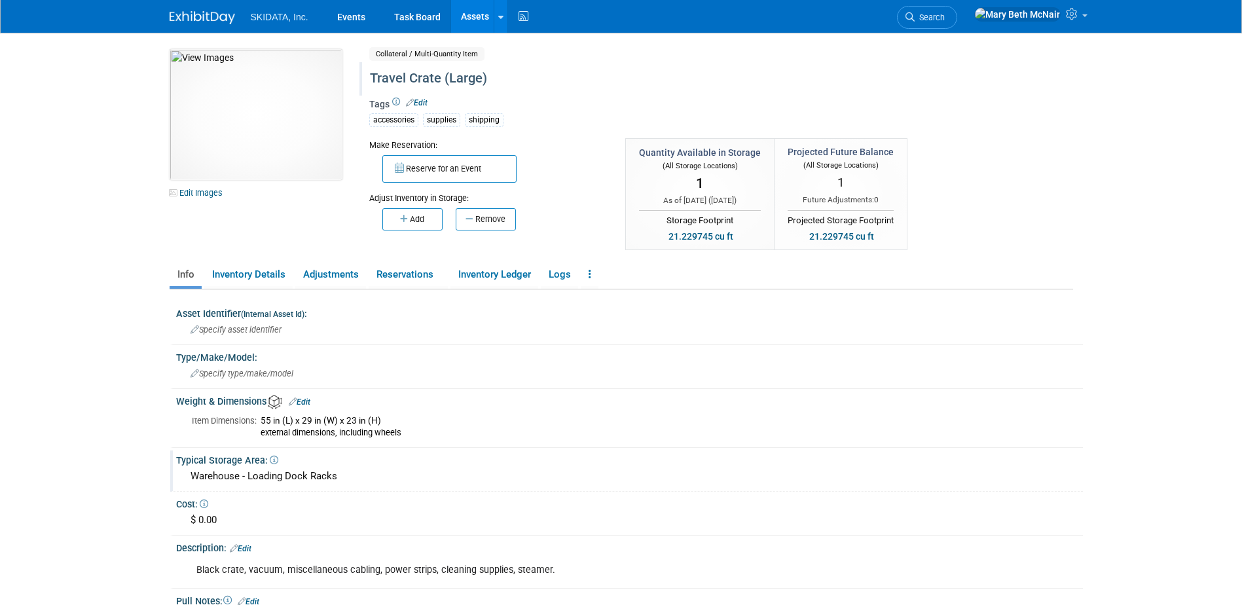
click at [430, 104] on div "Tags Edit accessories supplies shipping accessories, supplies, shipping accesso…" at bounding box center [667, 117] width 596 height 38
click at [419, 98] on link "Edit" at bounding box center [417, 102] width 22 height 9
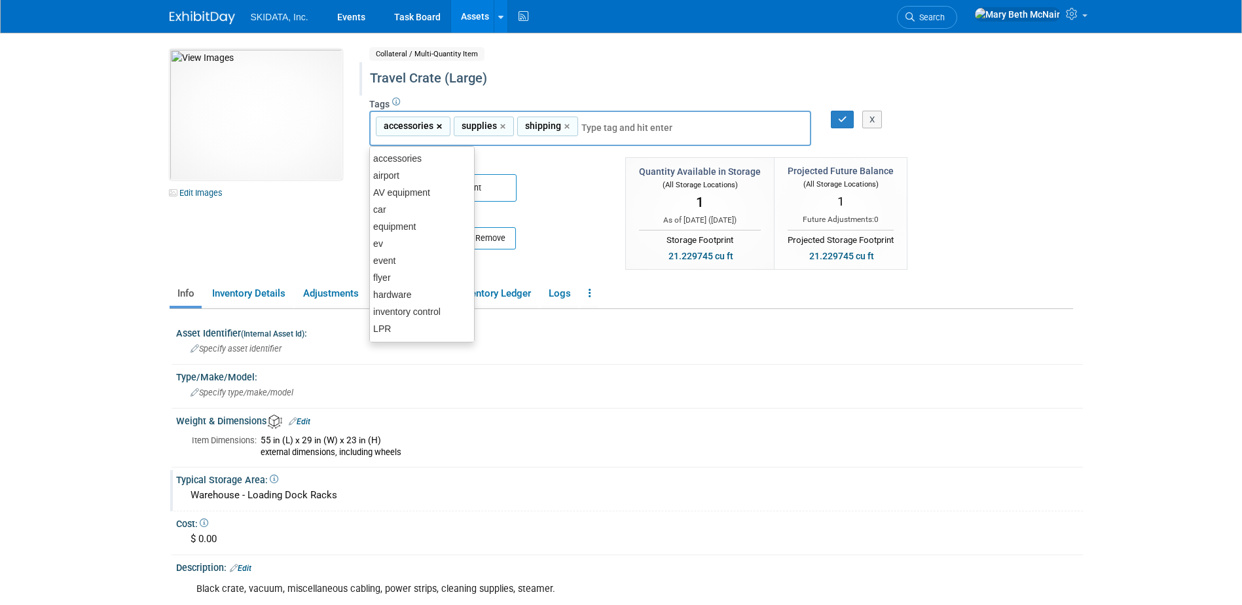
click at [439, 127] on link "×" at bounding box center [441, 126] width 9 height 15
type input "supplies, shipping"
click at [556, 124] on input "text" at bounding box center [595, 127] width 183 height 13
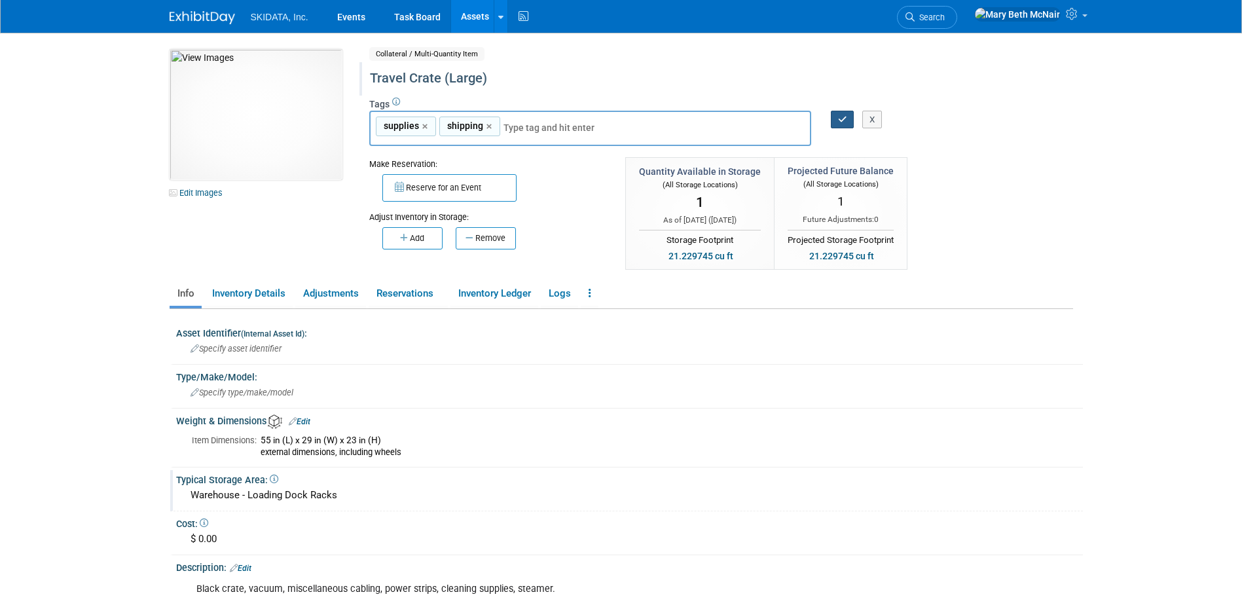
click at [837, 125] on button "button" at bounding box center [843, 120] width 24 height 18
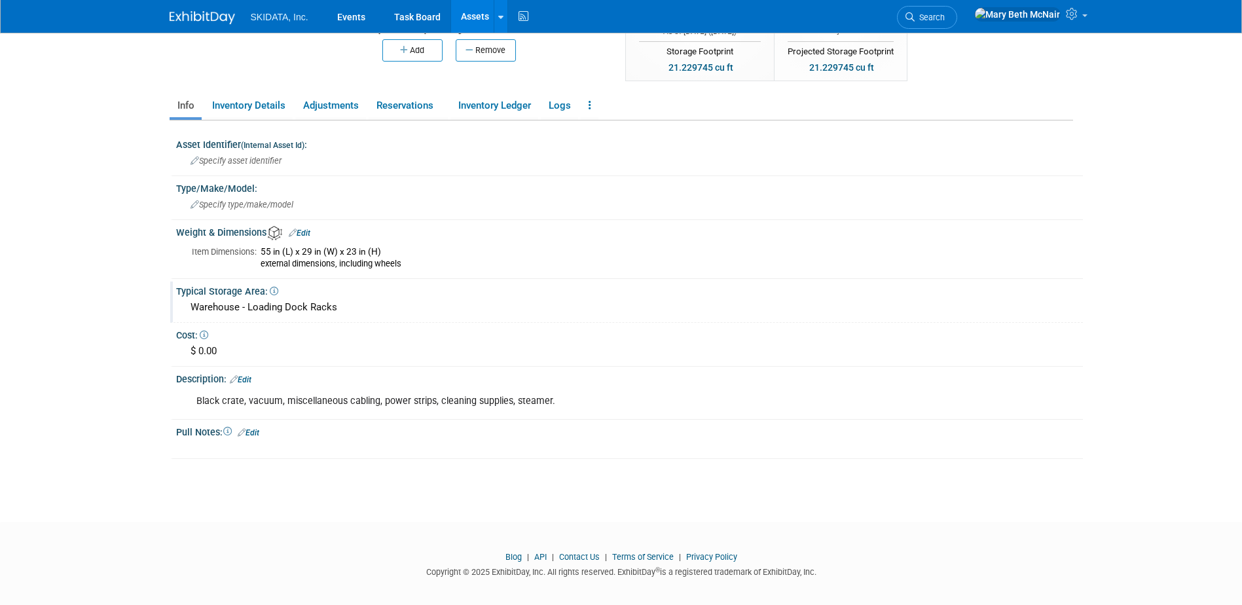
scroll to position [177, 0]
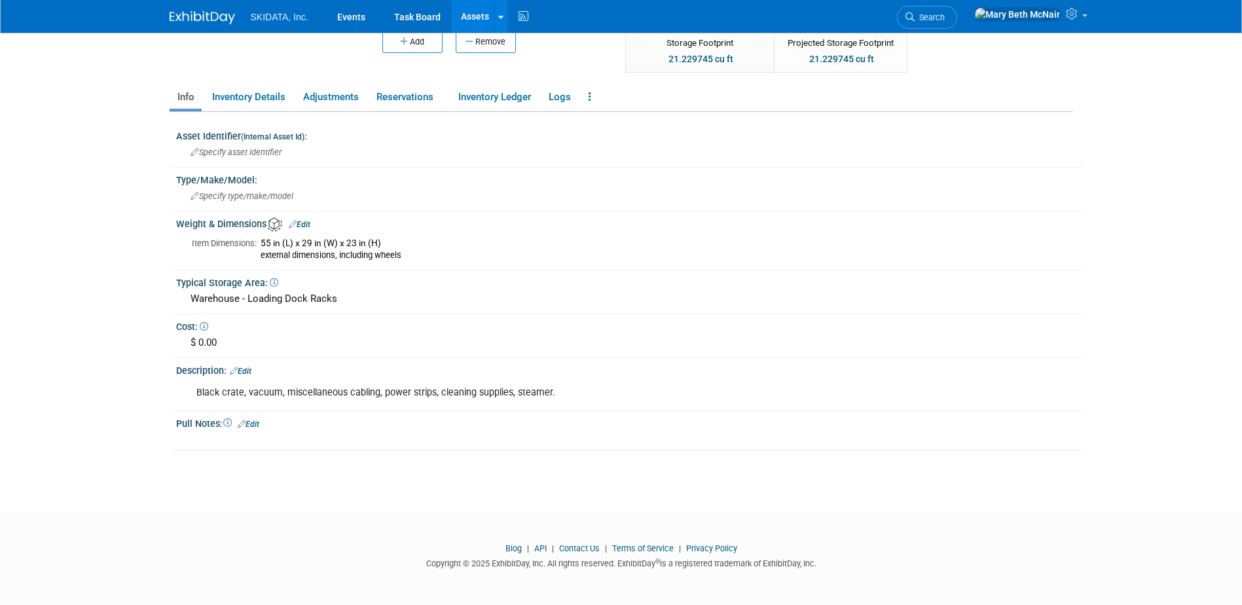
click at [251, 371] on link "Edit" at bounding box center [241, 371] width 22 height 9
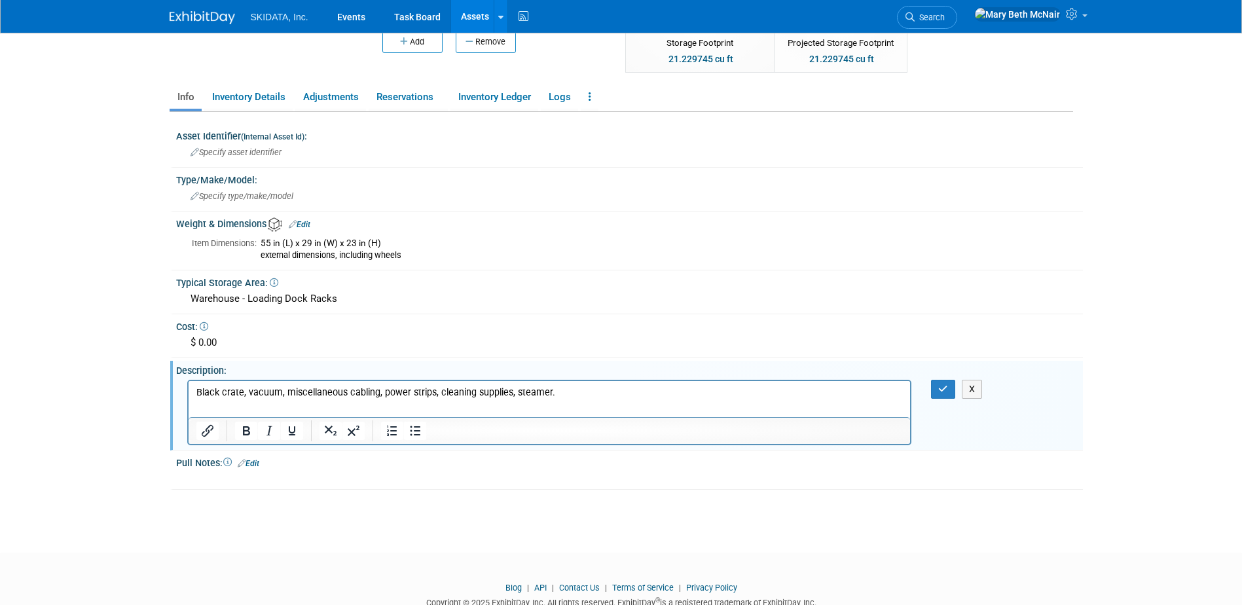
scroll to position [0, 0]
drag, startPoint x: 248, startPoint y: 390, endPoint x: 711, endPoint y: 390, distance: 462.9
click at [711, 390] on p "Black crate, vacuum, miscellaneous cabling, power strips, cleaning supplies, st…" at bounding box center [549, 392] width 707 height 13
click at [944, 387] on icon "button" at bounding box center [943, 388] width 10 height 9
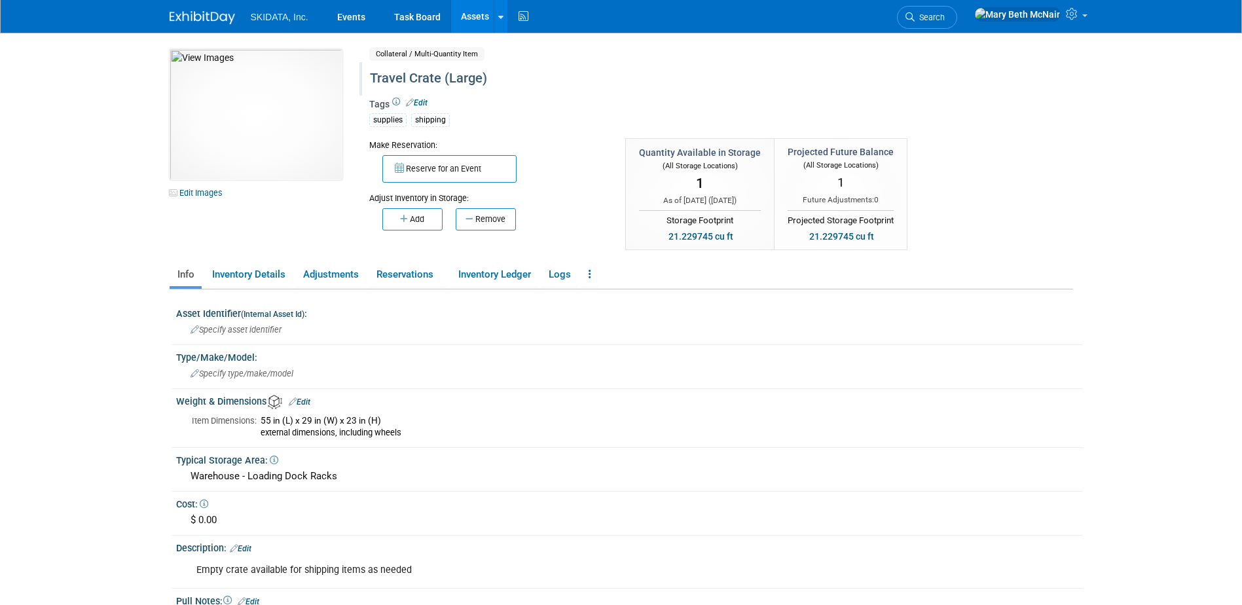
click at [475, 15] on link "Assets" at bounding box center [475, 16] width 48 height 33
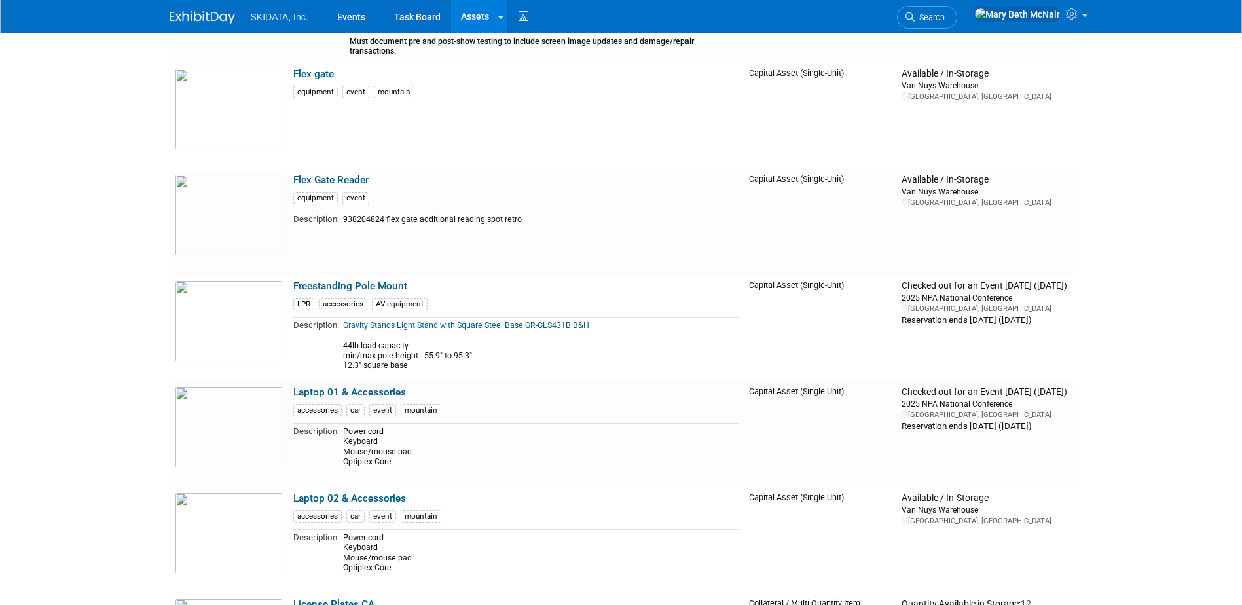
scroll to position [3405, 0]
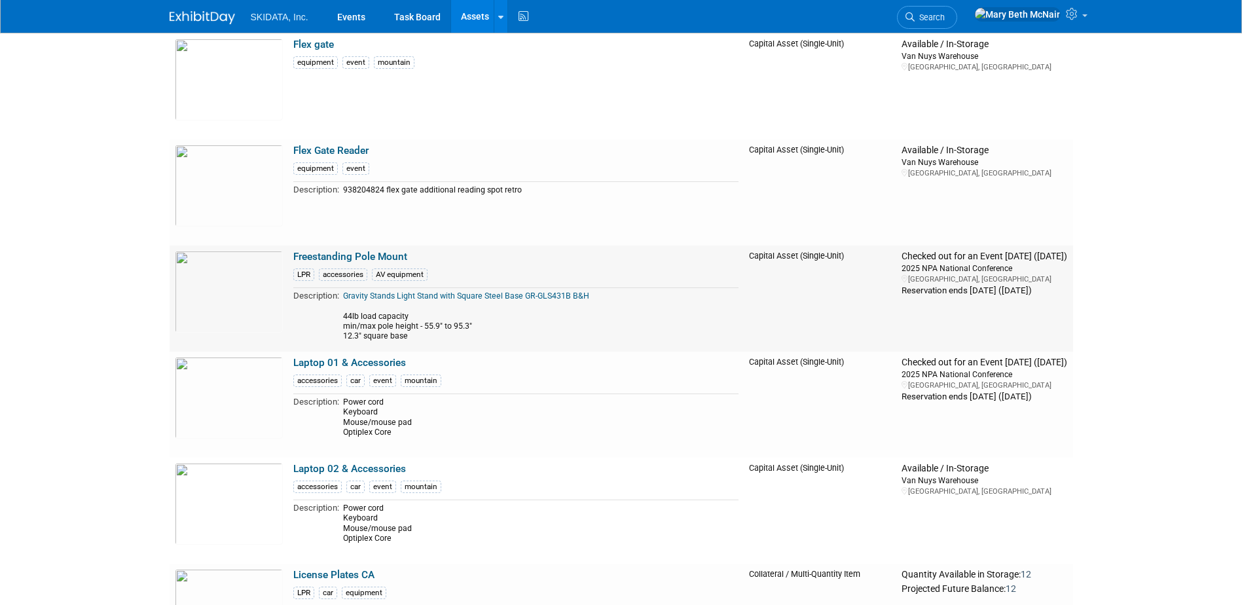
click at [353, 257] on link "Freestanding Pole Mount" at bounding box center [350, 257] width 114 height 12
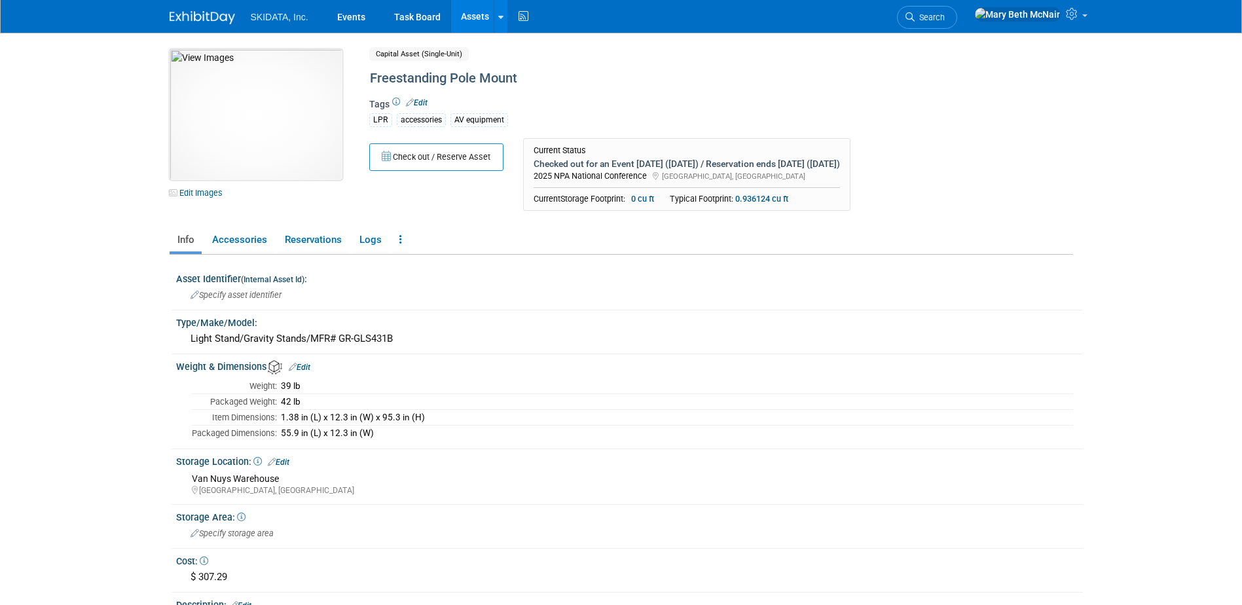
click at [213, 159] on img at bounding box center [256, 114] width 173 height 131
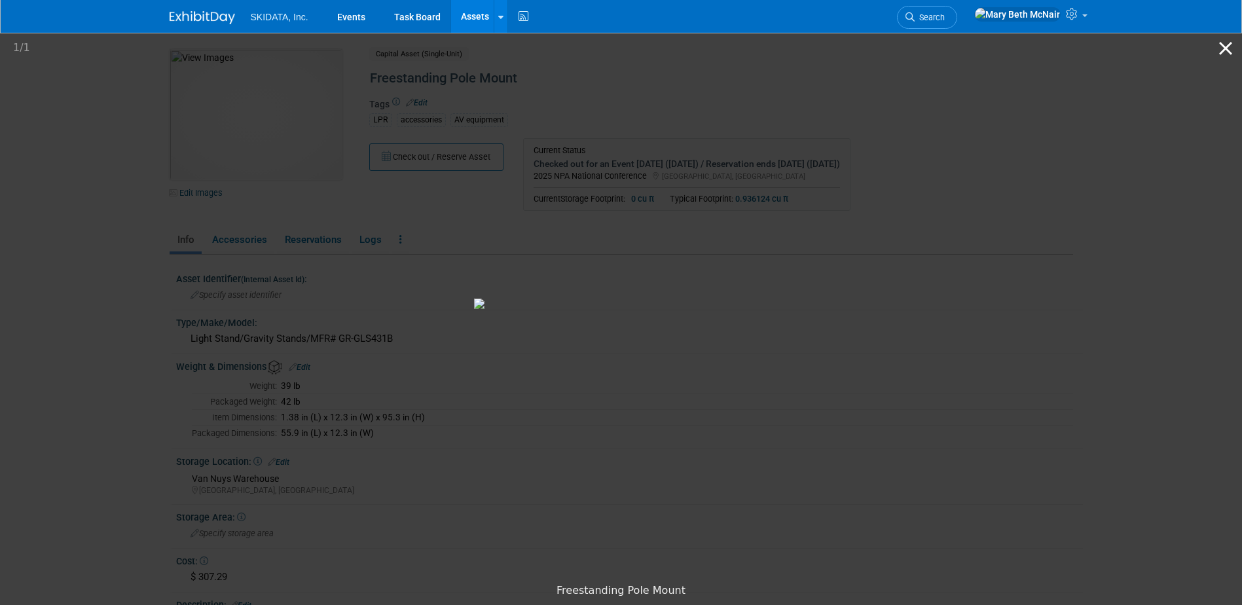
click at [1221, 56] on button "Close gallery" at bounding box center [1225, 48] width 33 height 31
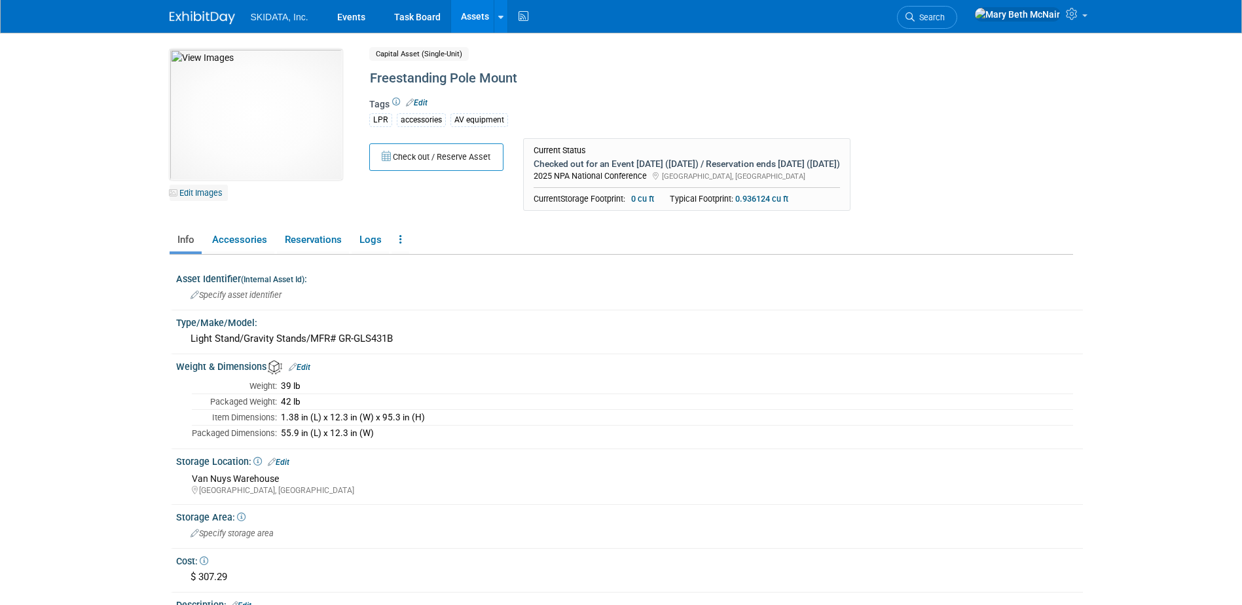
click at [183, 193] on link "Edit Images" at bounding box center [199, 193] width 58 height 16
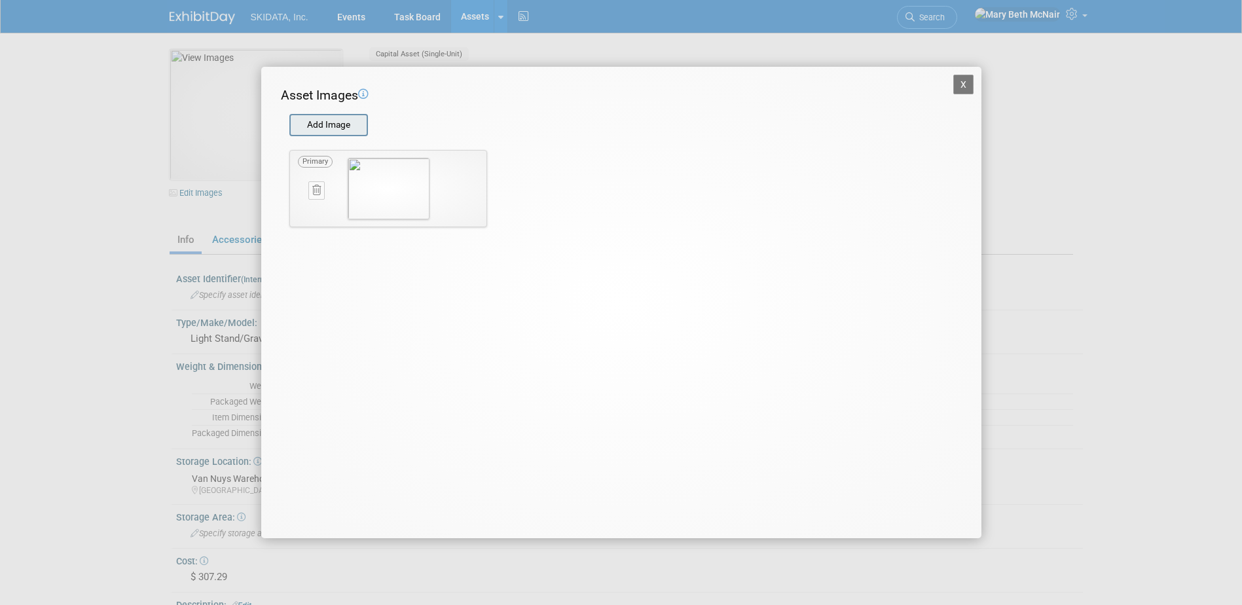
click at [318, 125] on input "file" at bounding box center [289, 125] width 156 height 20
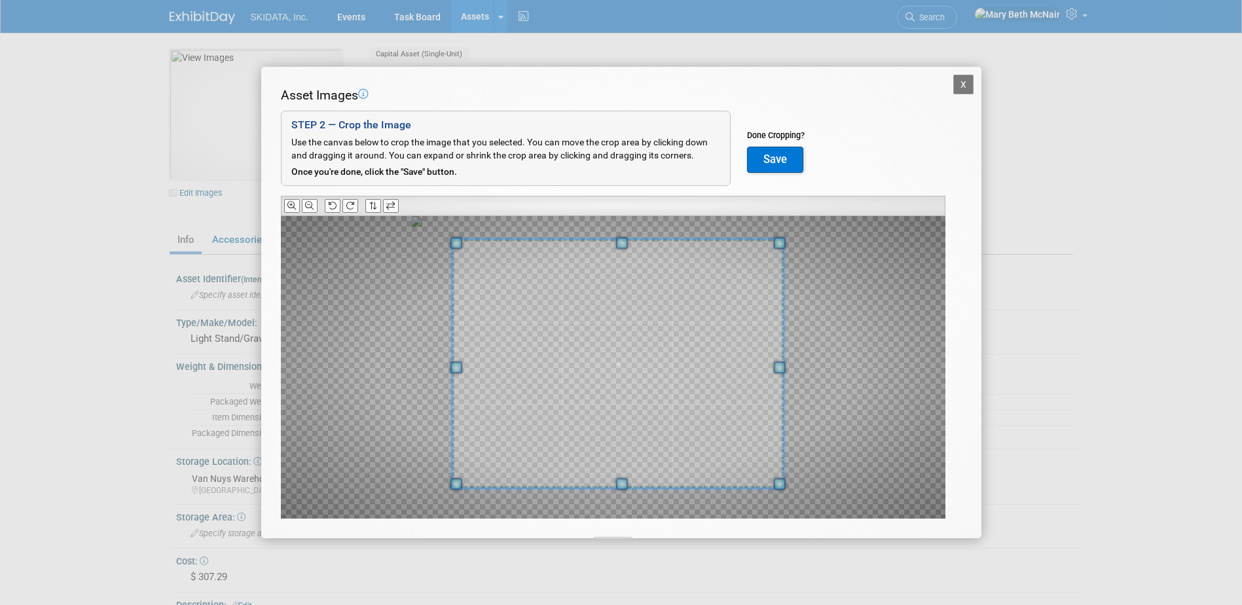
click at [810, 240] on div at bounding box center [613, 367] width 665 height 303
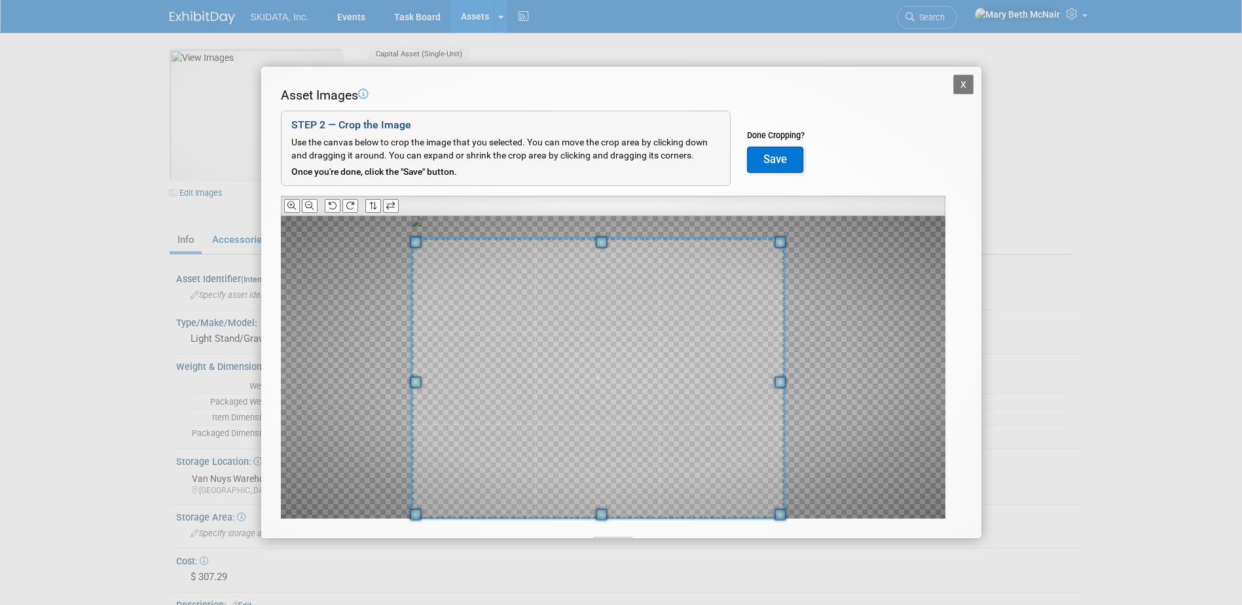
click at [411, 505] on div at bounding box center [597, 378] width 373 height 280
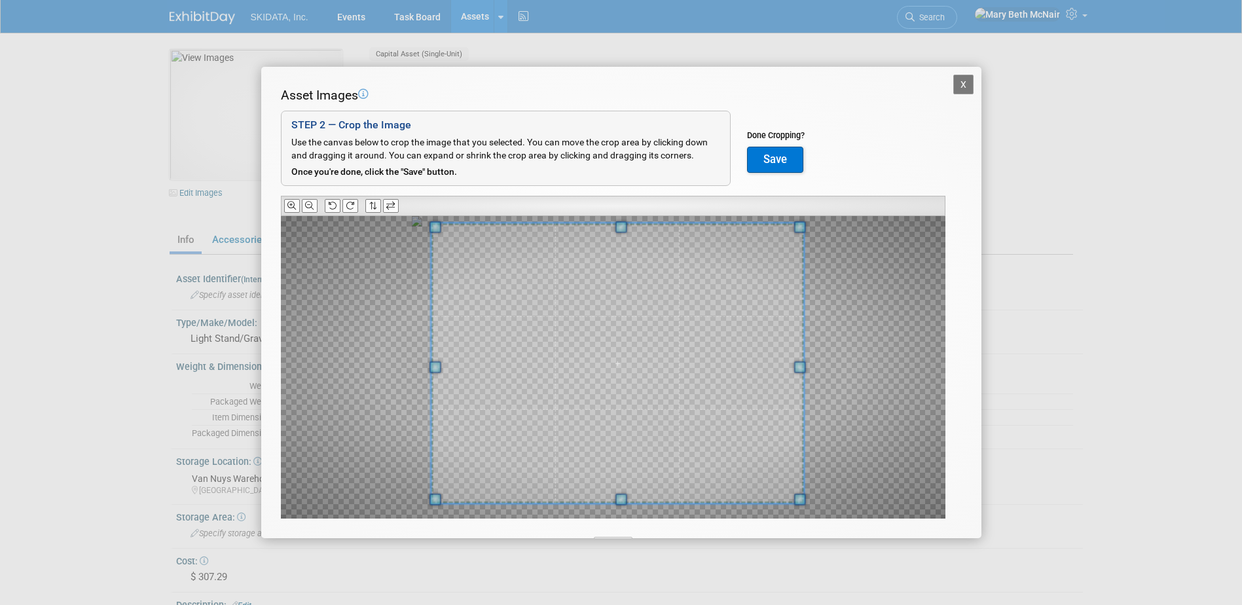
click at [570, 435] on span at bounding box center [617, 363] width 373 height 280
click at [772, 160] on button "Save" at bounding box center [775, 160] width 56 height 26
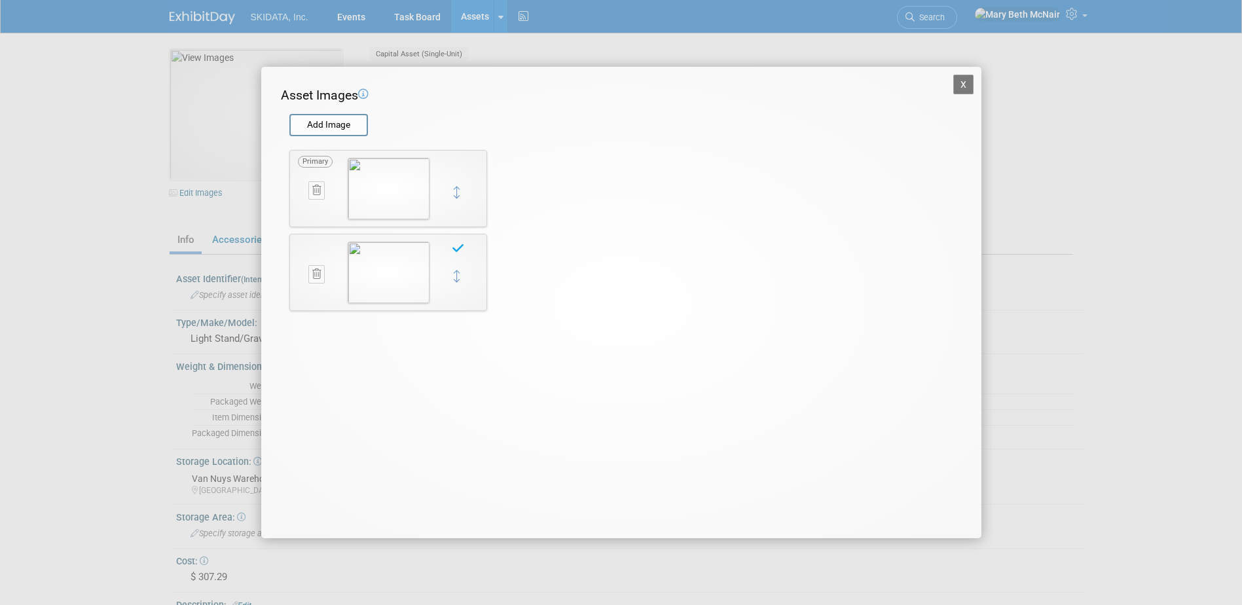
click at [966, 84] on button "X" at bounding box center [963, 85] width 21 height 20
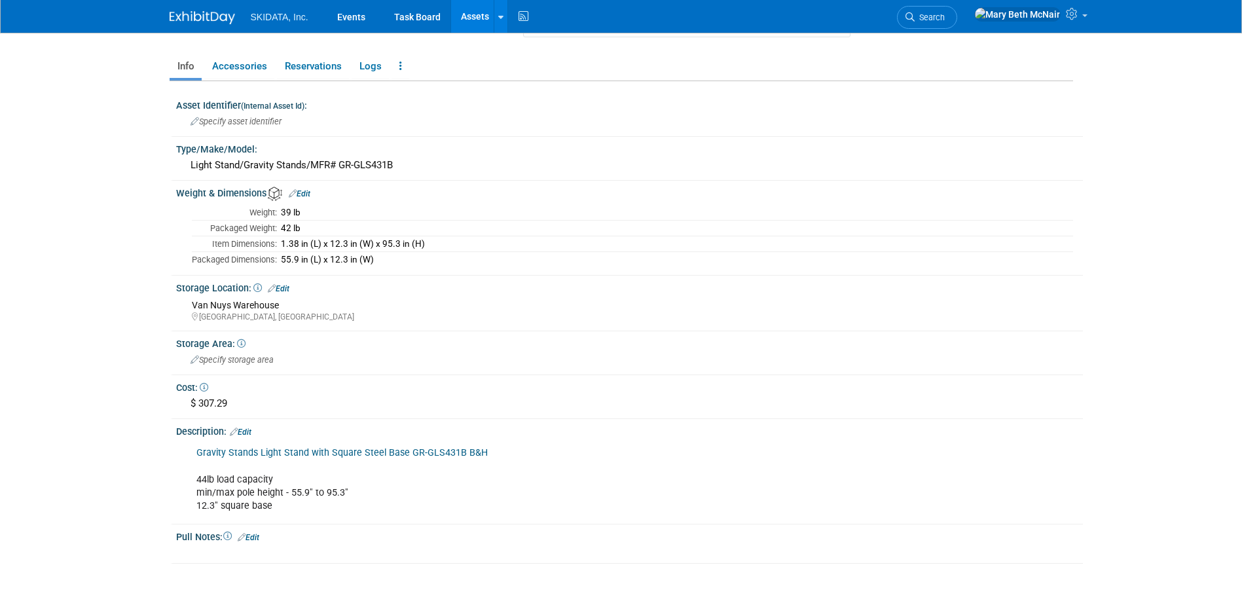
scroll to position [196, 0]
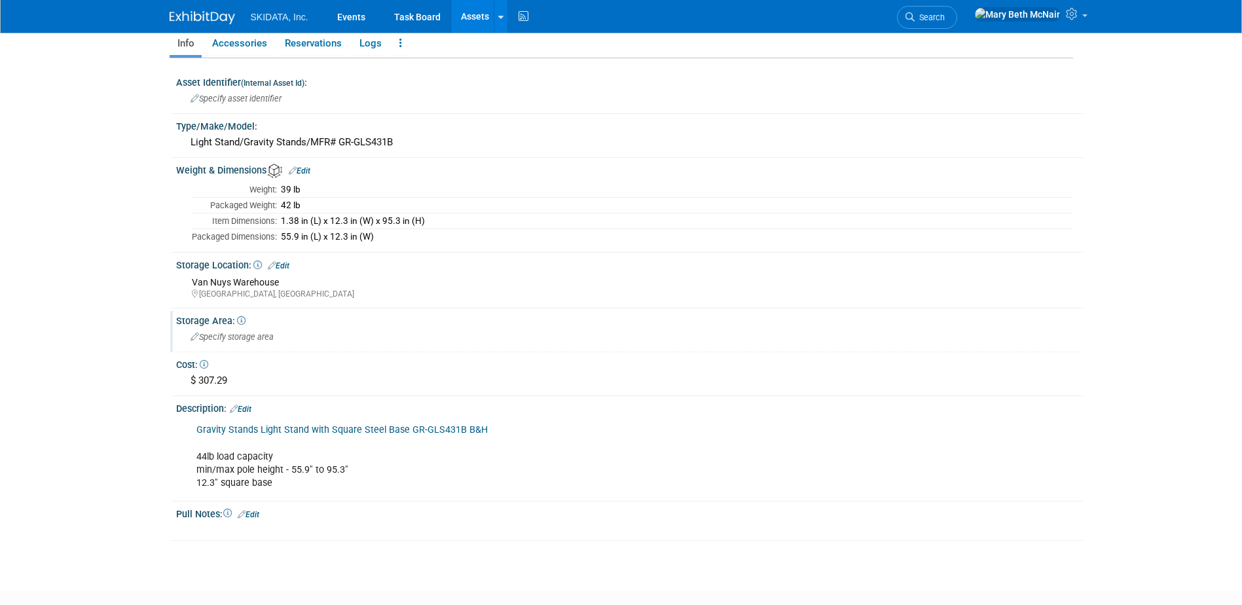
click at [296, 339] on div "Specify storage area" at bounding box center [629, 337] width 887 height 20
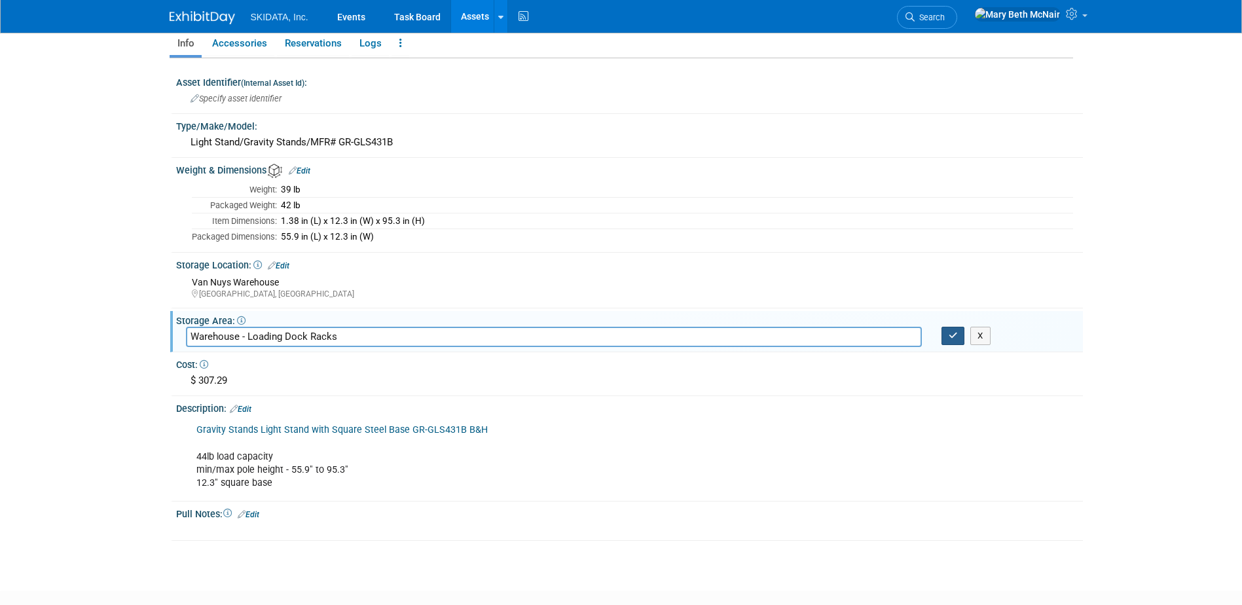
type input "Warehouse - Loading Dock Racks"
click at [949, 337] on icon "button" at bounding box center [953, 335] width 9 height 9
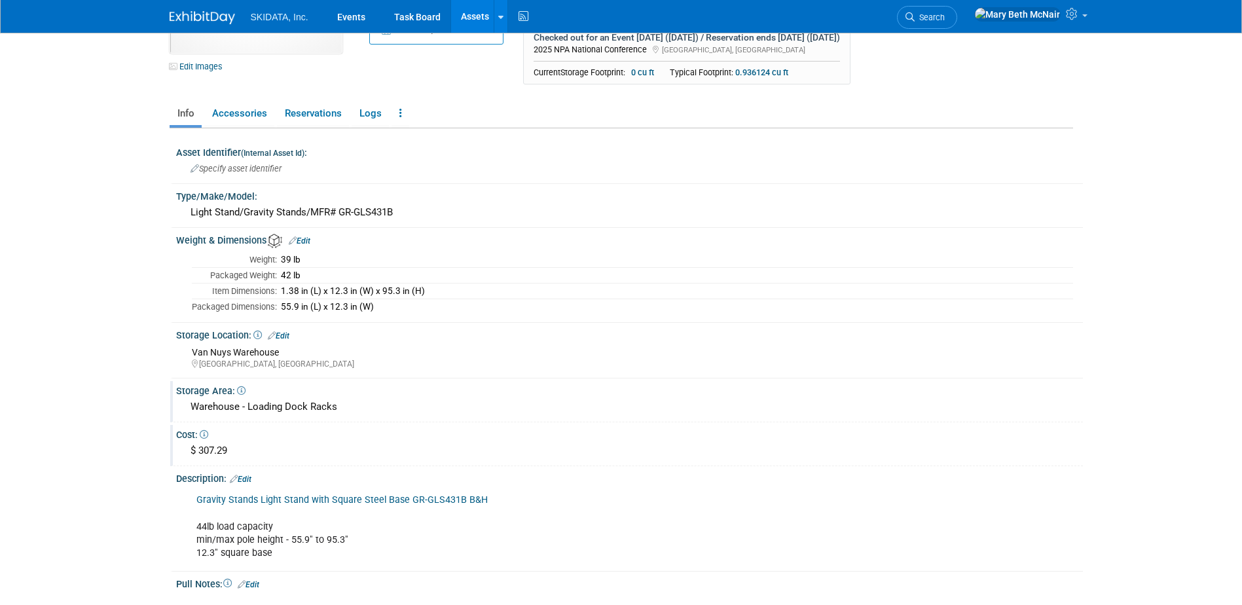
scroll to position [274, 0]
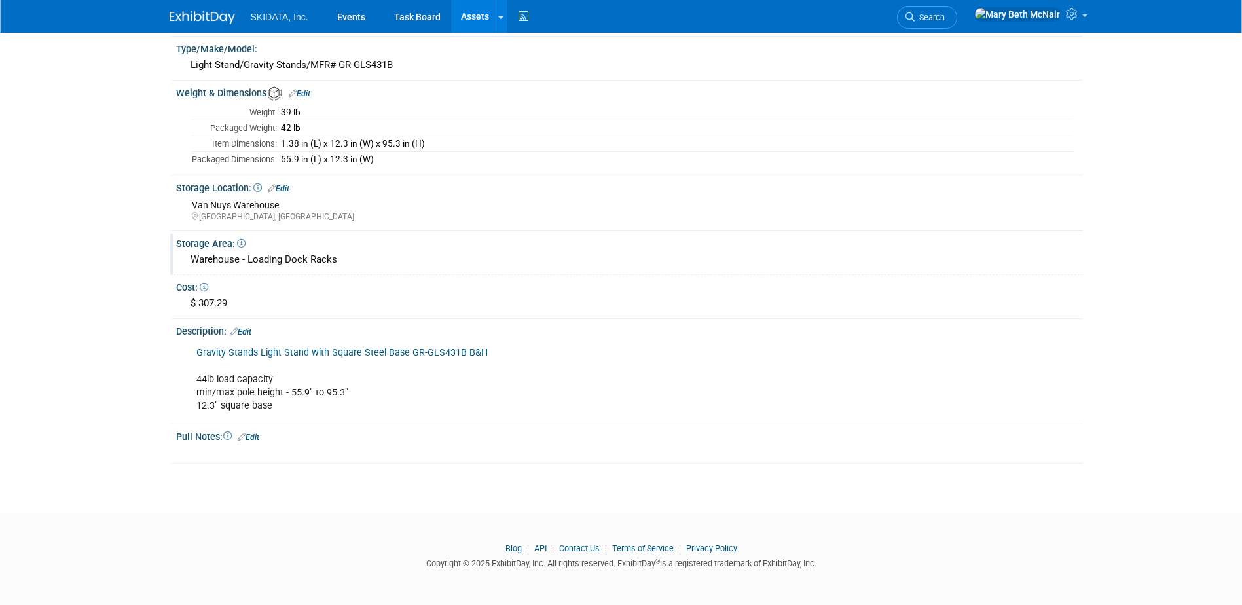
click at [248, 333] on link "Edit" at bounding box center [241, 331] width 22 height 9
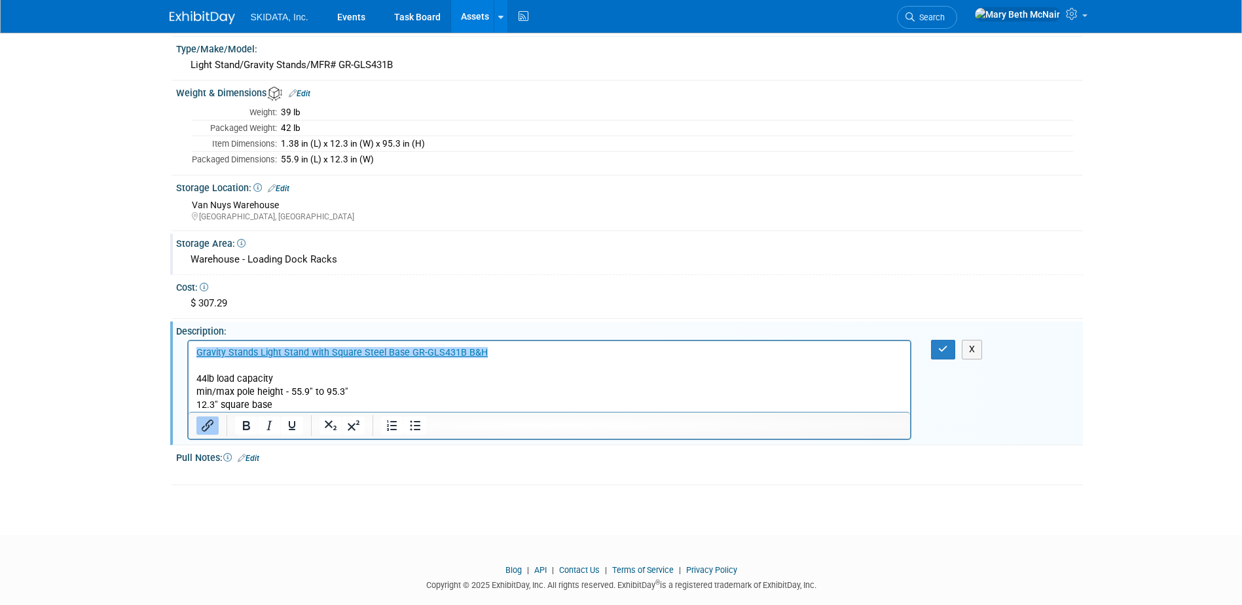
scroll to position [0, 0]
click at [378, 401] on p "Gravity Stands Light Stand with Square Steel Base GR-GLS431B B&H 44lb load capa…" at bounding box center [549, 378] width 707 height 65
click at [500, 356] on p "Gravity Stands Light Stand with Square Steel Base GR-GLS431B B&H 44lb load capa…" at bounding box center [549, 378] width 707 height 65
click at [227, 365] on p "Gravity Stands Light Stand with Square Steel Base GR-GLS431B B&H﻿ 44lb load cap…" at bounding box center [549, 378] width 707 height 65
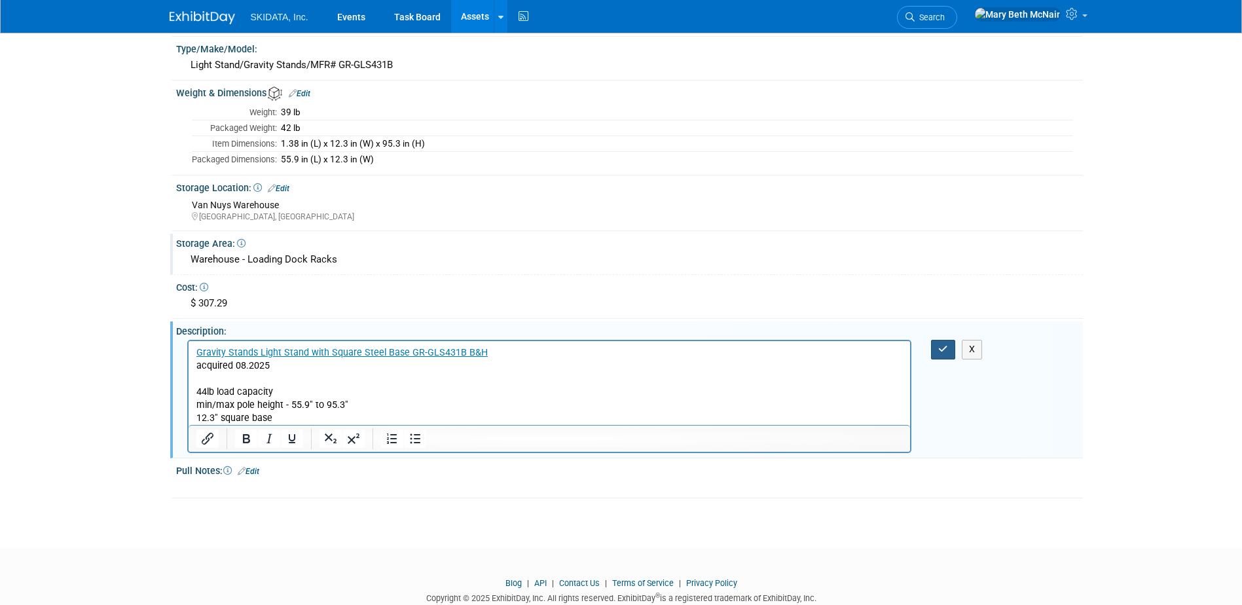
click at [948, 344] on button "button" at bounding box center [943, 349] width 24 height 19
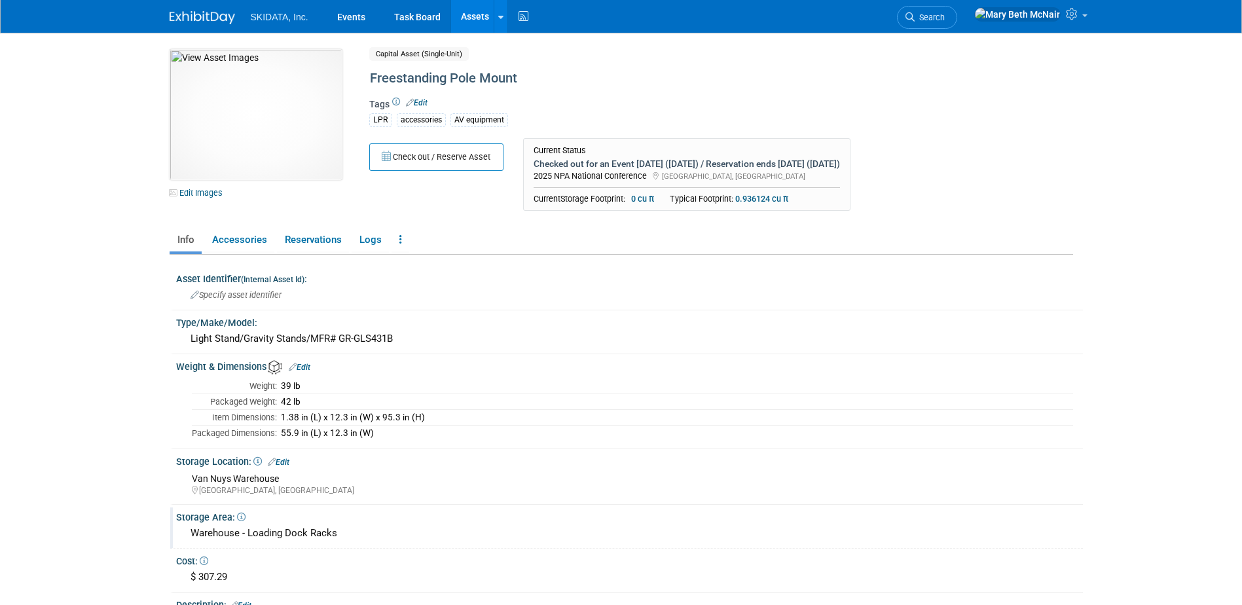
scroll to position [65, 0]
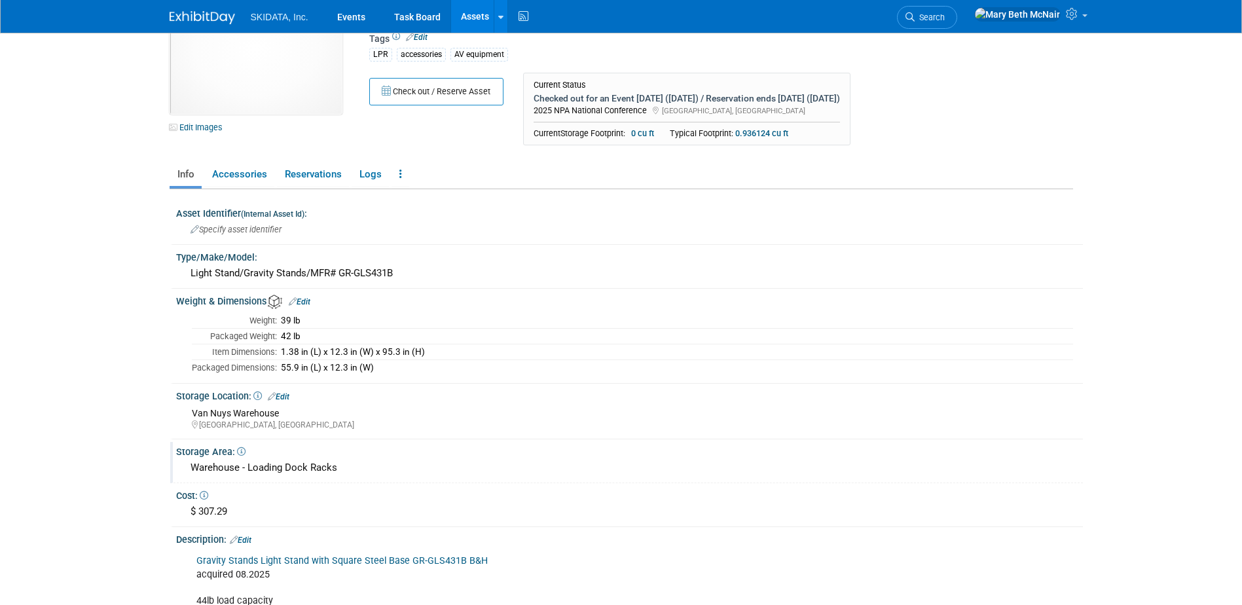
click at [305, 304] on link "Edit" at bounding box center [300, 301] width 22 height 9
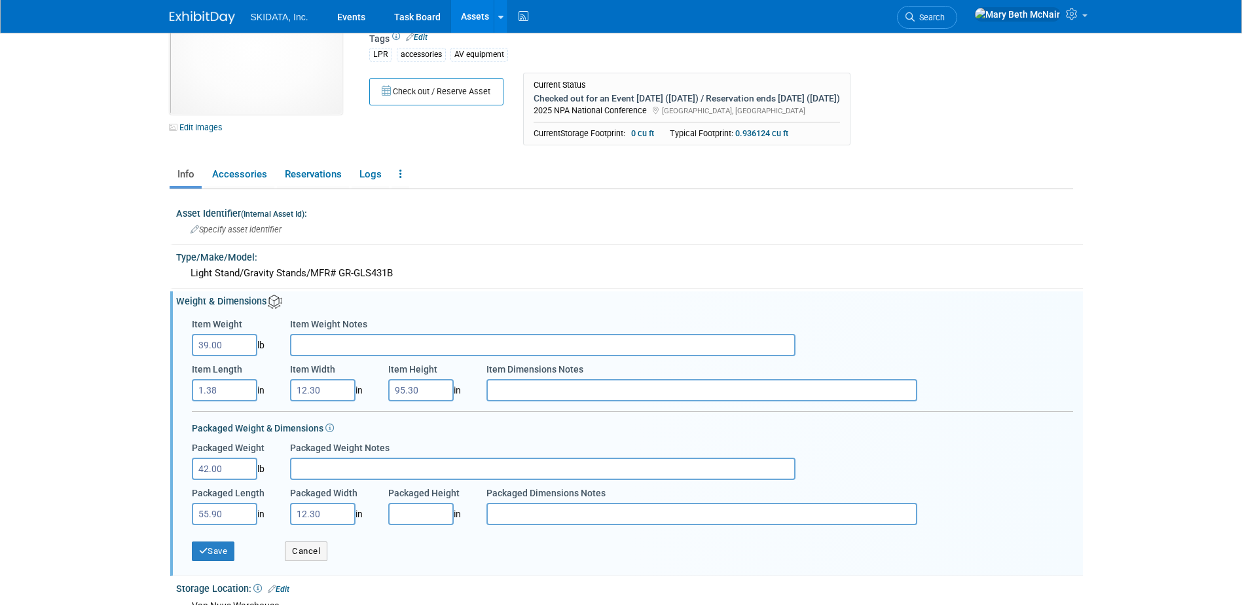
click at [425, 518] on input "Packaged Height" at bounding box center [420, 514] width 65 height 22
click at [323, 543] on button "Cancel" at bounding box center [306, 551] width 43 height 20
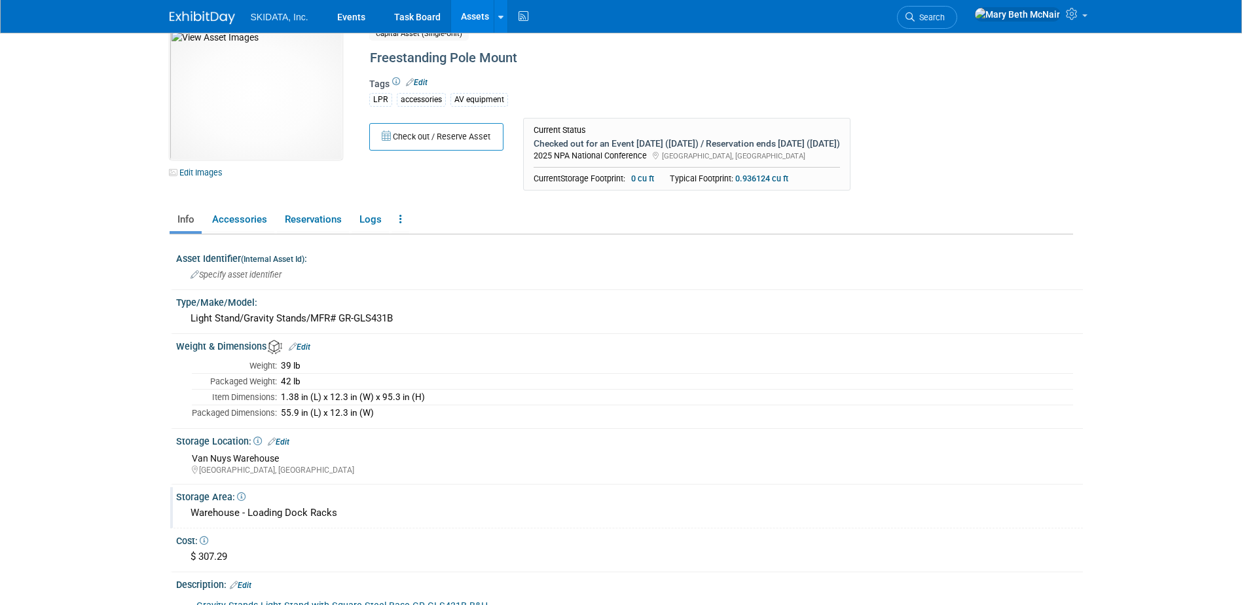
scroll to position [0, 0]
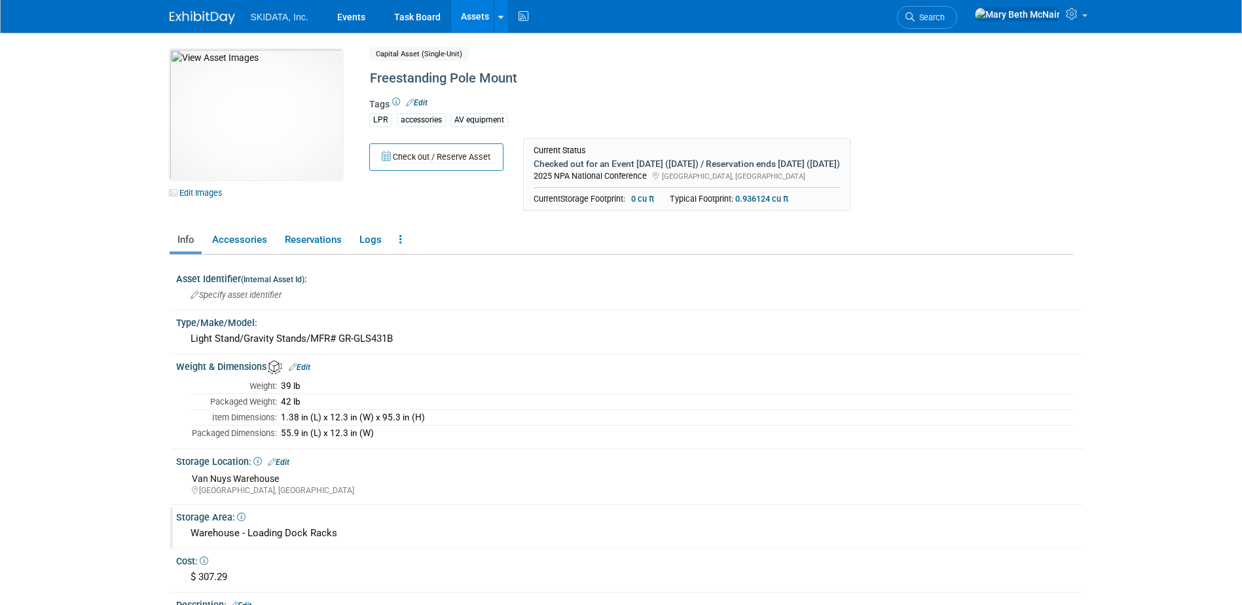
click at [477, 18] on link "Assets" at bounding box center [475, 16] width 48 height 33
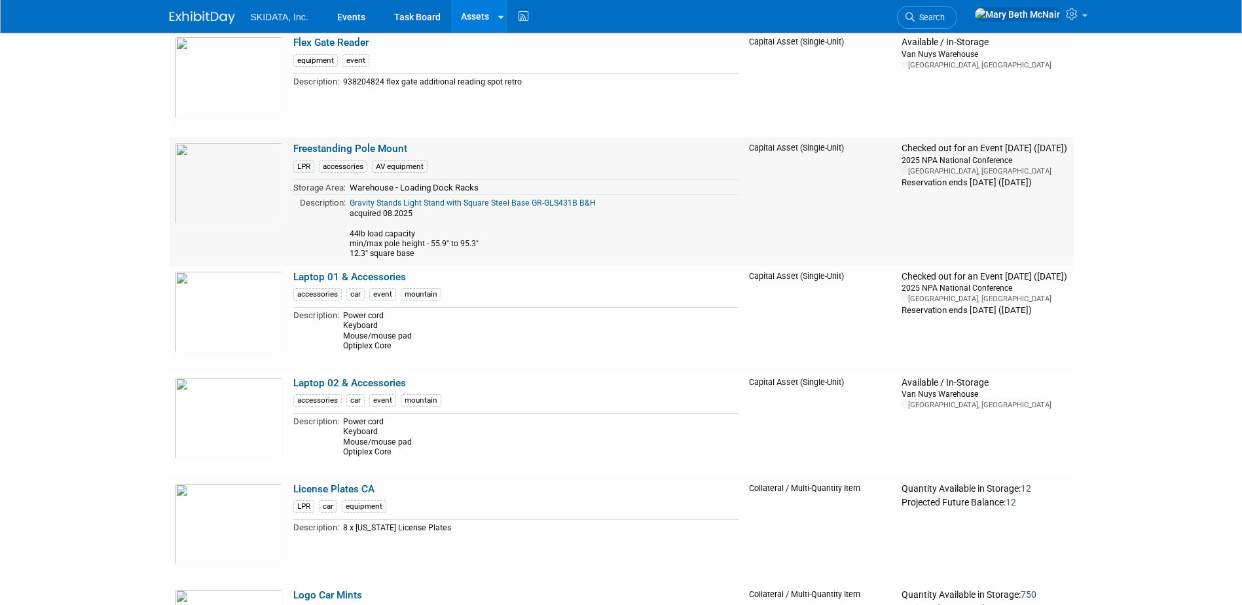
scroll to position [3536, 0]
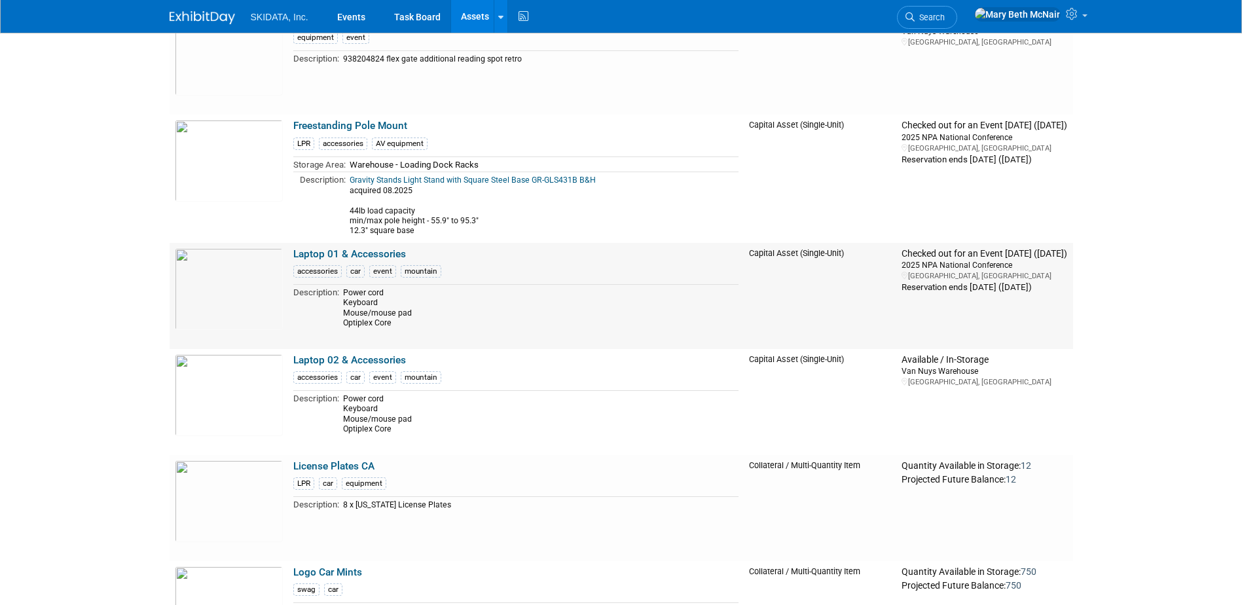
click at [396, 257] on link "Laptop 01 & Accessories" at bounding box center [349, 254] width 113 height 12
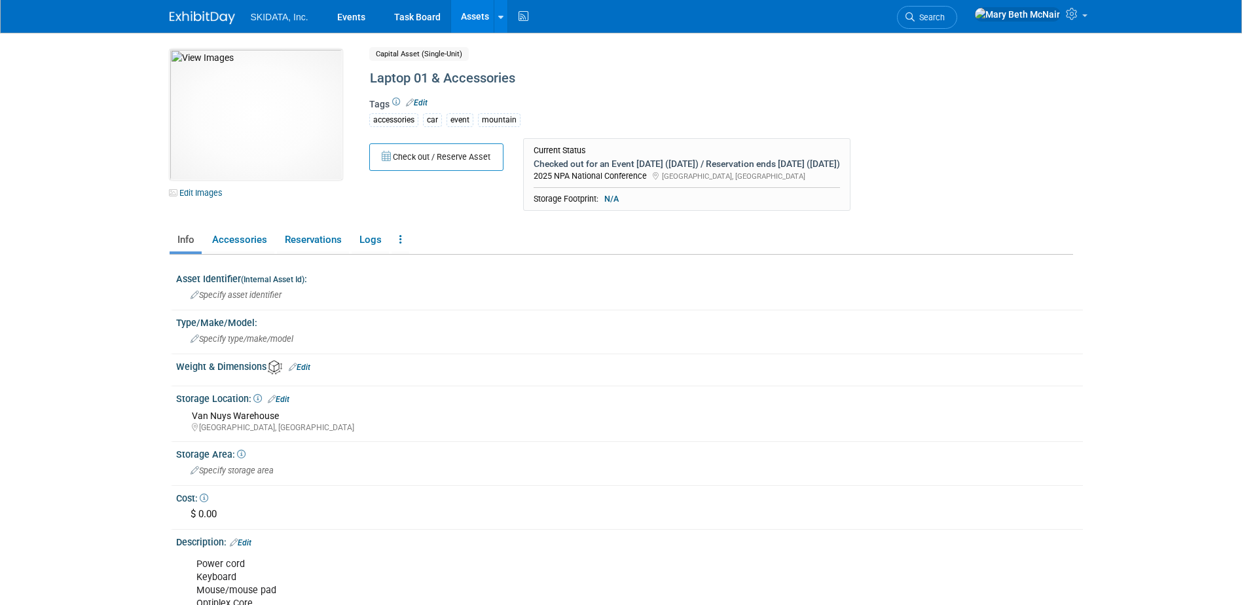
click at [474, 10] on link "Assets" at bounding box center [475, 16] width 48 height 33
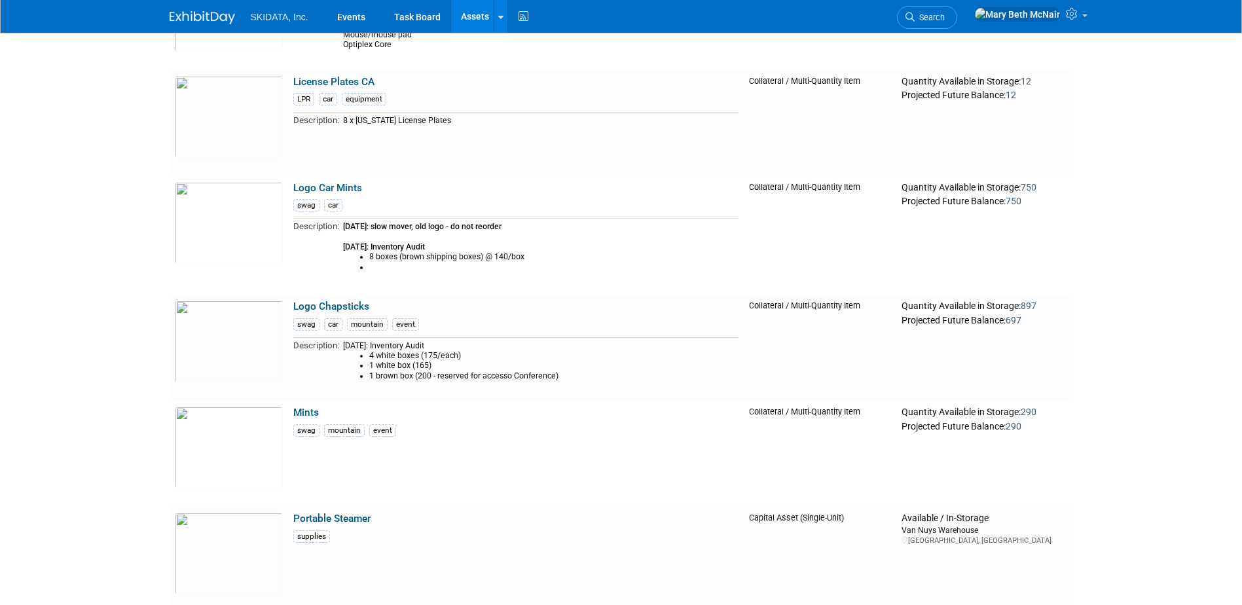
scroll to position [3929, 0]
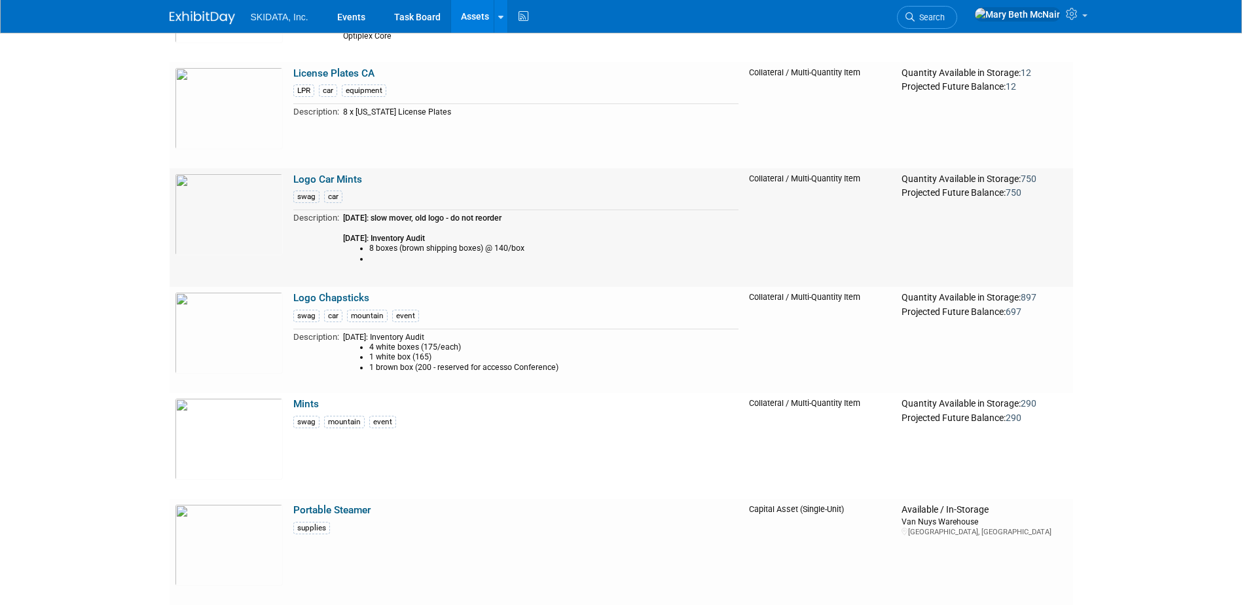
click at [510, 227] on div "[DATE]: slow mover, old logo - do not reorder [DATE]: Inventory Audit 8 boxes (…" at bounding box center [541, 246] width 396 height 67
click at [312, 174] on link "Logo Car Mints" at bounding box center [327, 180] width 69 height 12
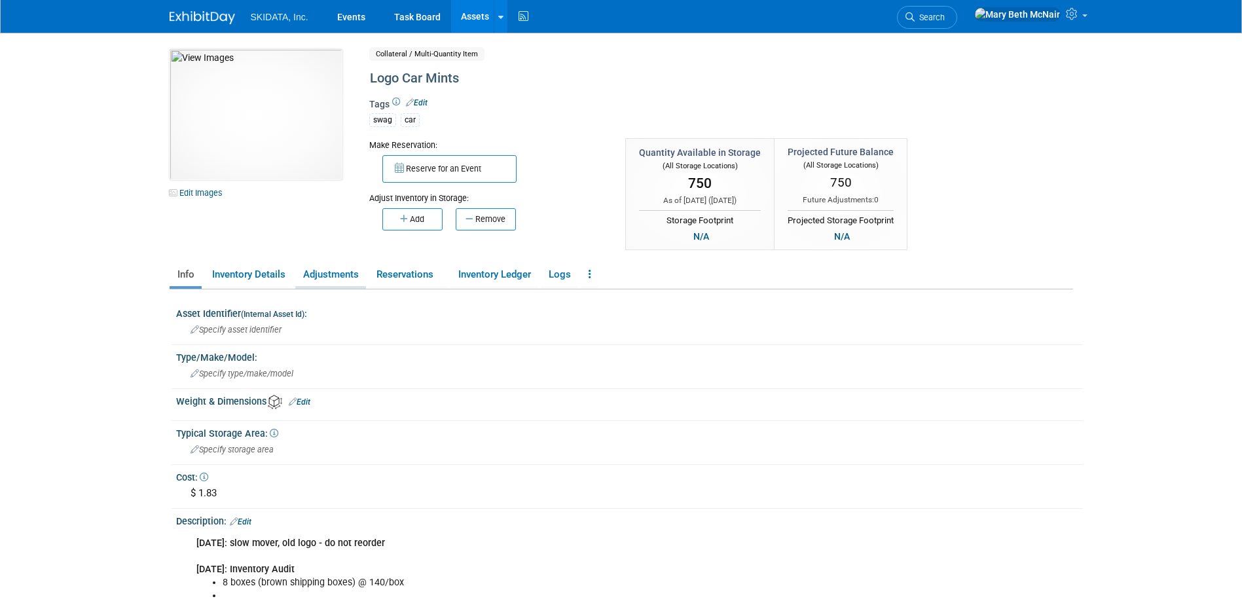
click at [337, 273] on link "Adjustments" at bounding box center [330, 274] width 71 height 23
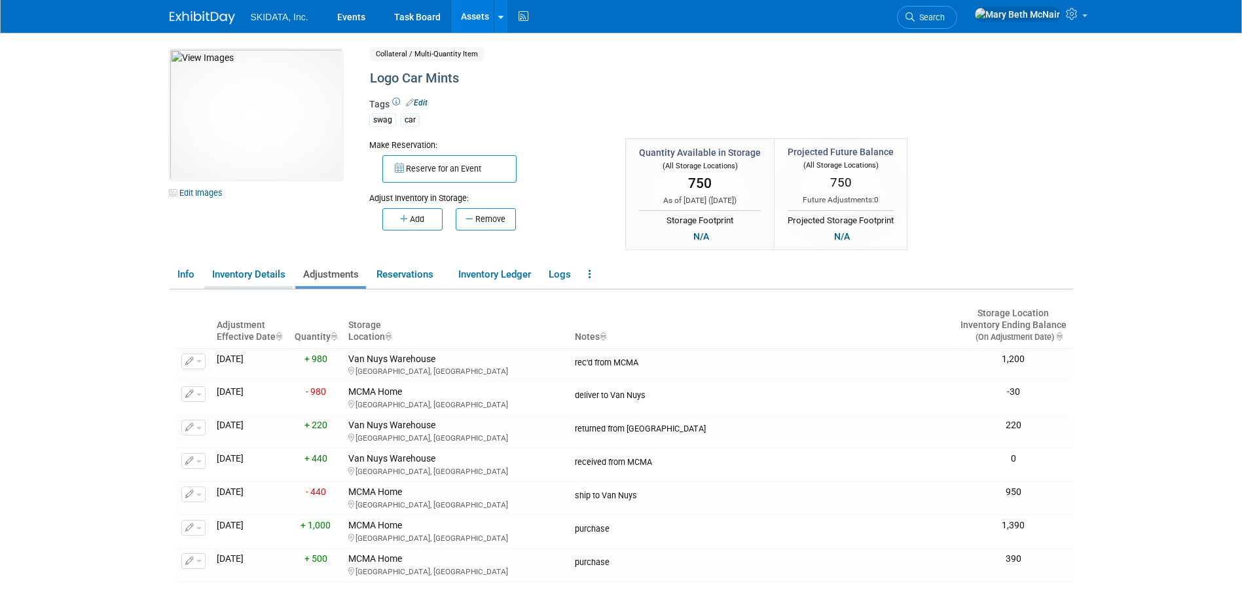
click at [249, 273] on link "Inventory Details" at bounding box center [248, 274] width 88 height 23
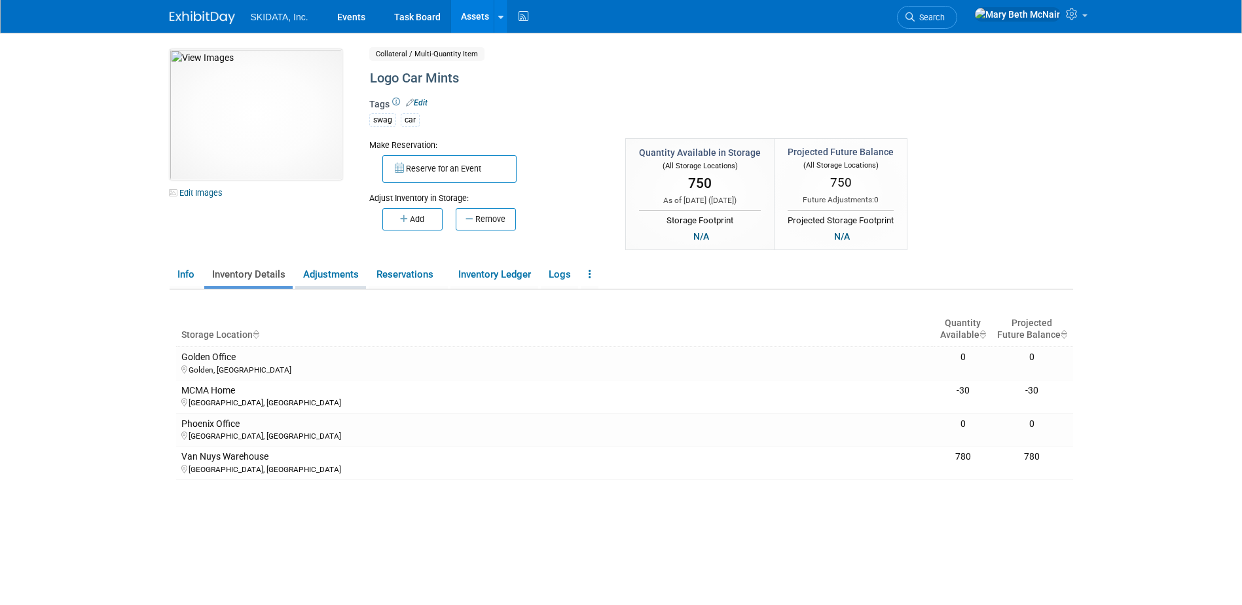
click at [316, 281] on link "Adjustments" at bounding box center [330, 274] width 71 height 23
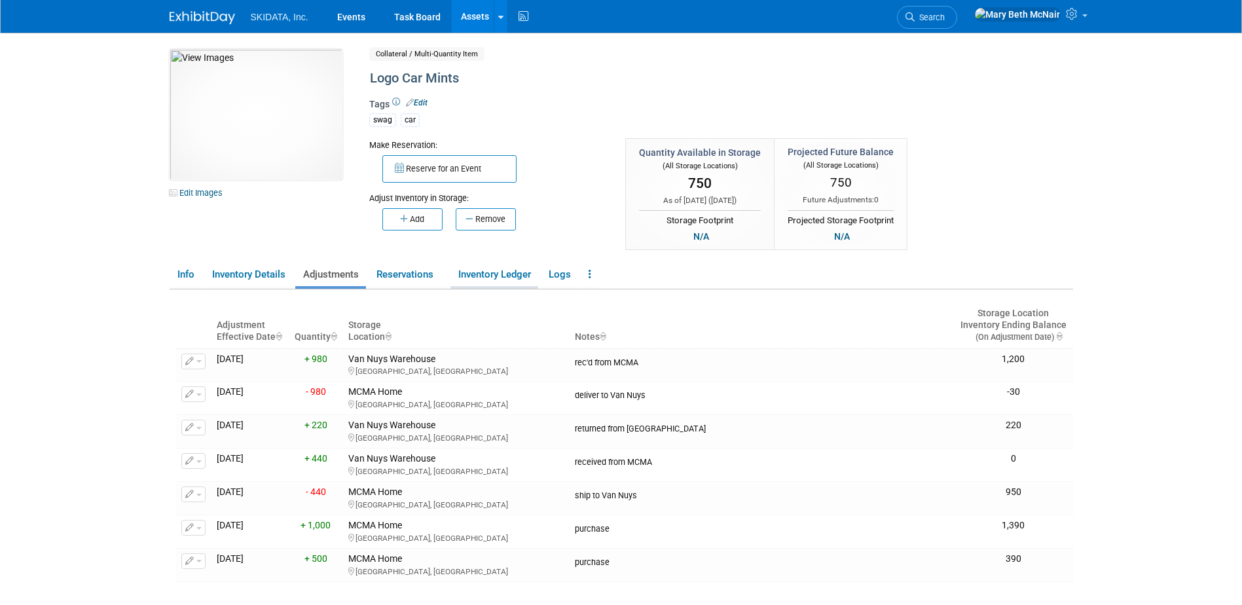
click at [478, 278] on link "Inventory Ledger" at bounding box center [494, 274] width 88 height 23
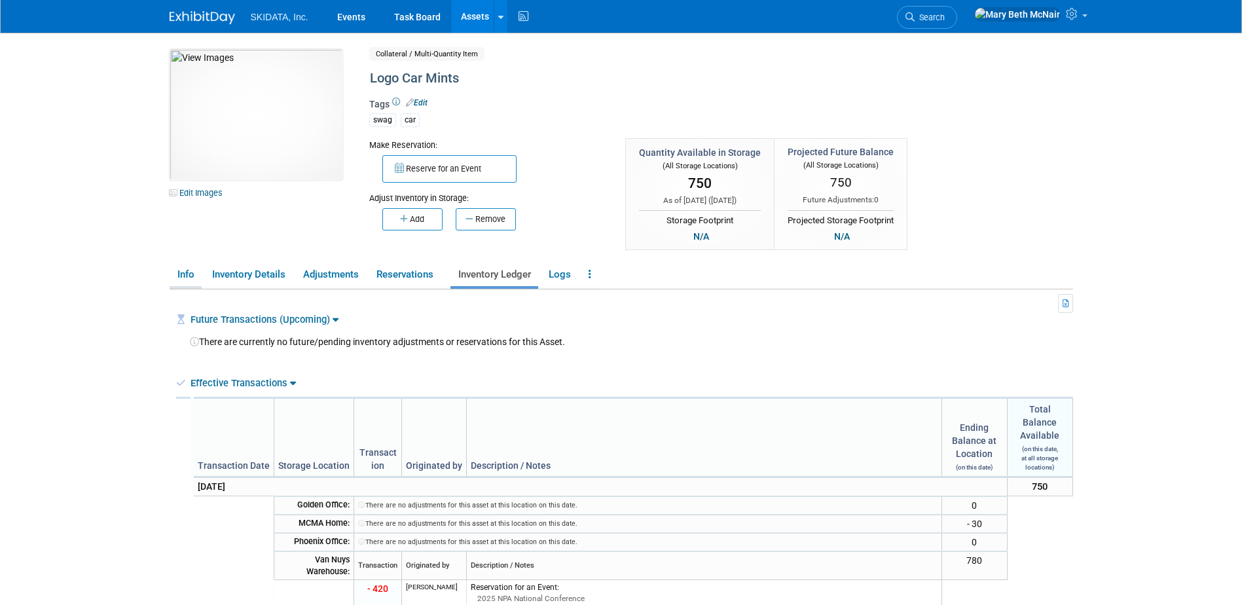
click at [189, 271] on link "Info" at bounding box center [186, 274] width 32 height 23
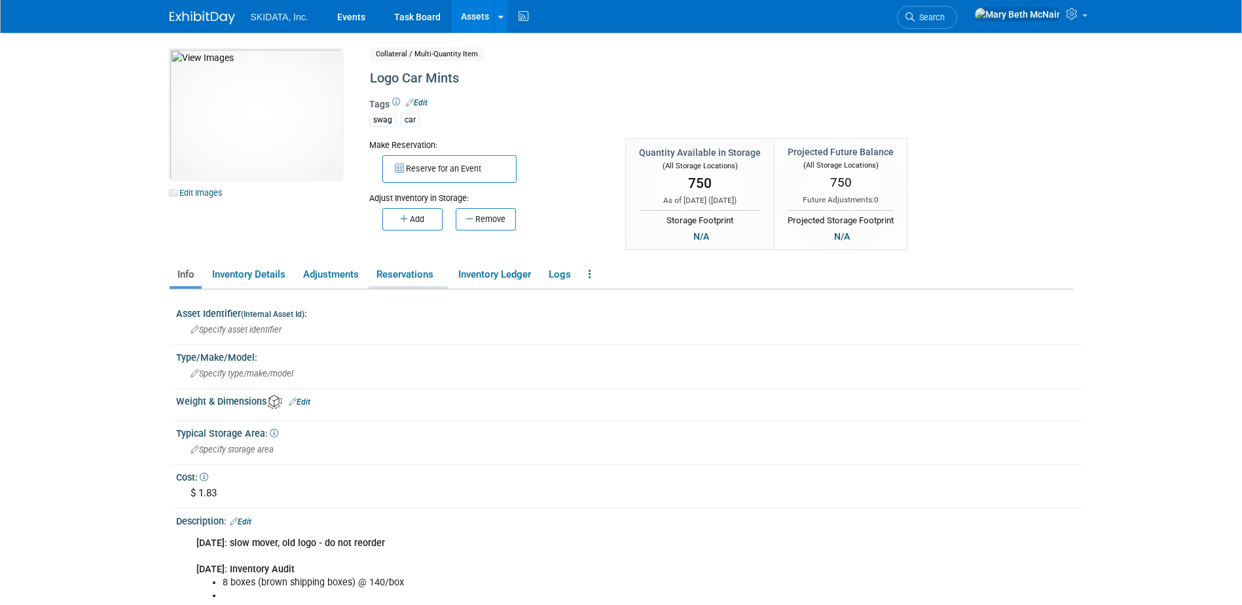
click at [433, 276] on link "Reservations" at bounding box center [408, 274] width 79 height 23
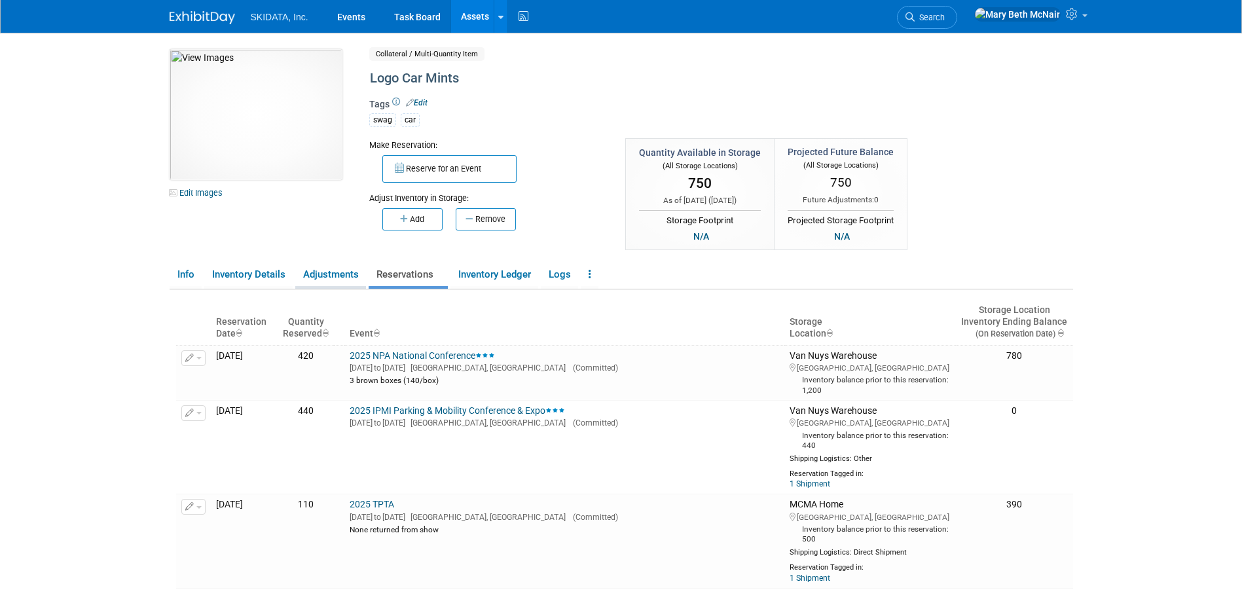
click at [339, 276] on link "Adjustments" at bounding box center [330, 274] width 71 height 23
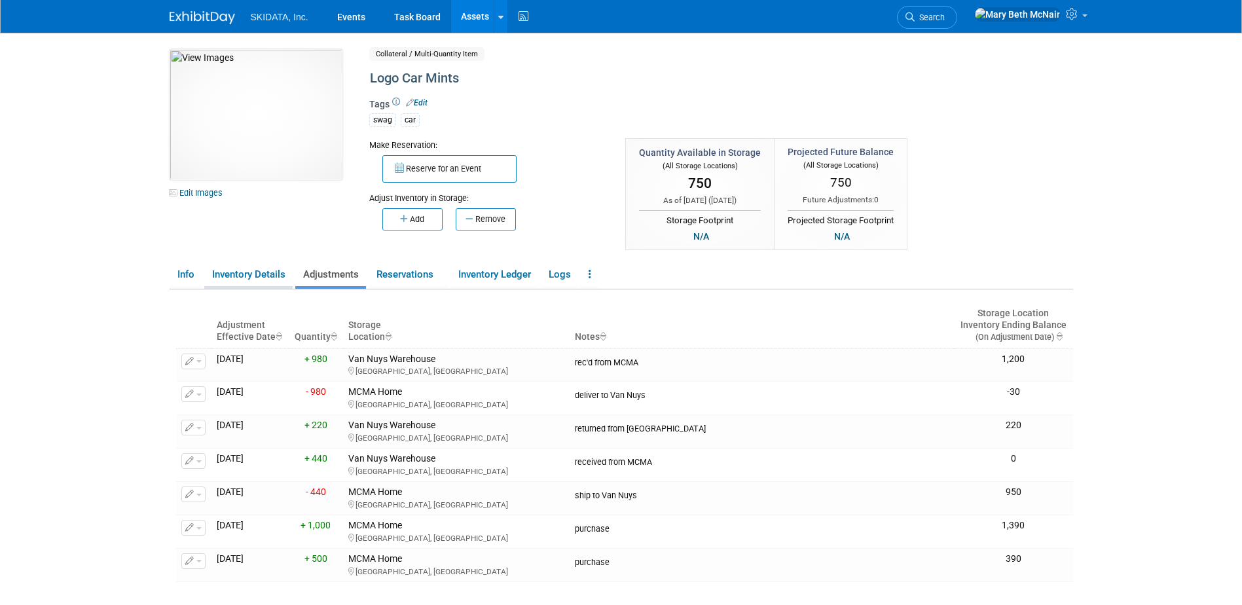
click at [270, 273] on link "Inventory Details" at bounding box center [248, 274] width 88 height 23
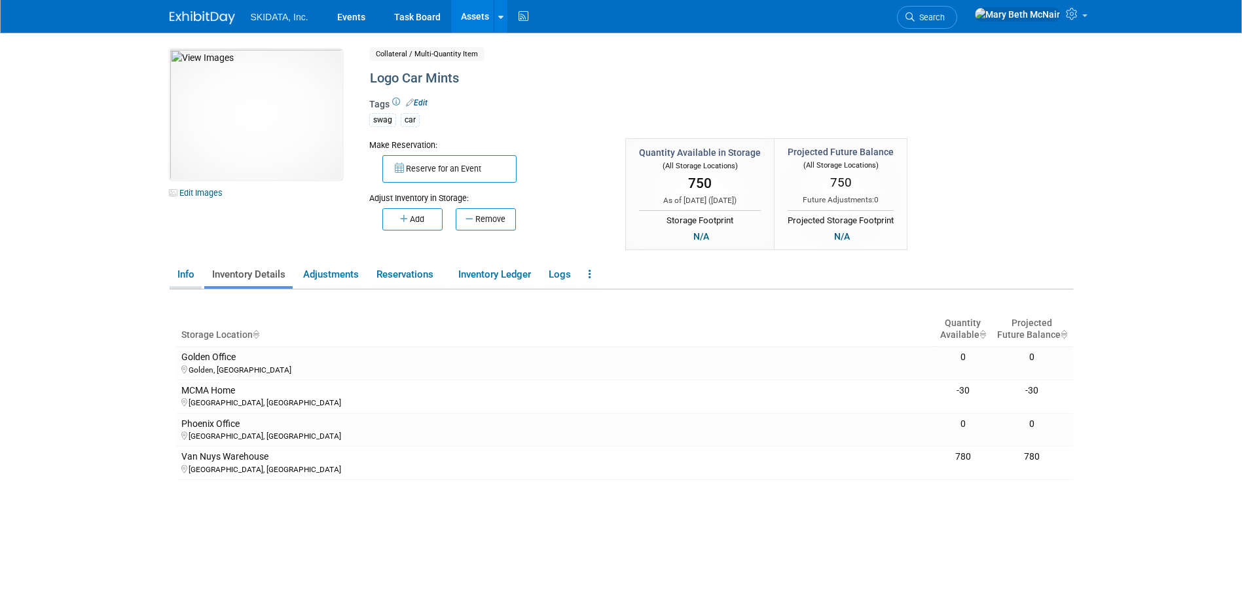
click at [196, 274] on link "Info" at bounding box center [186, 274] width 32 height 23
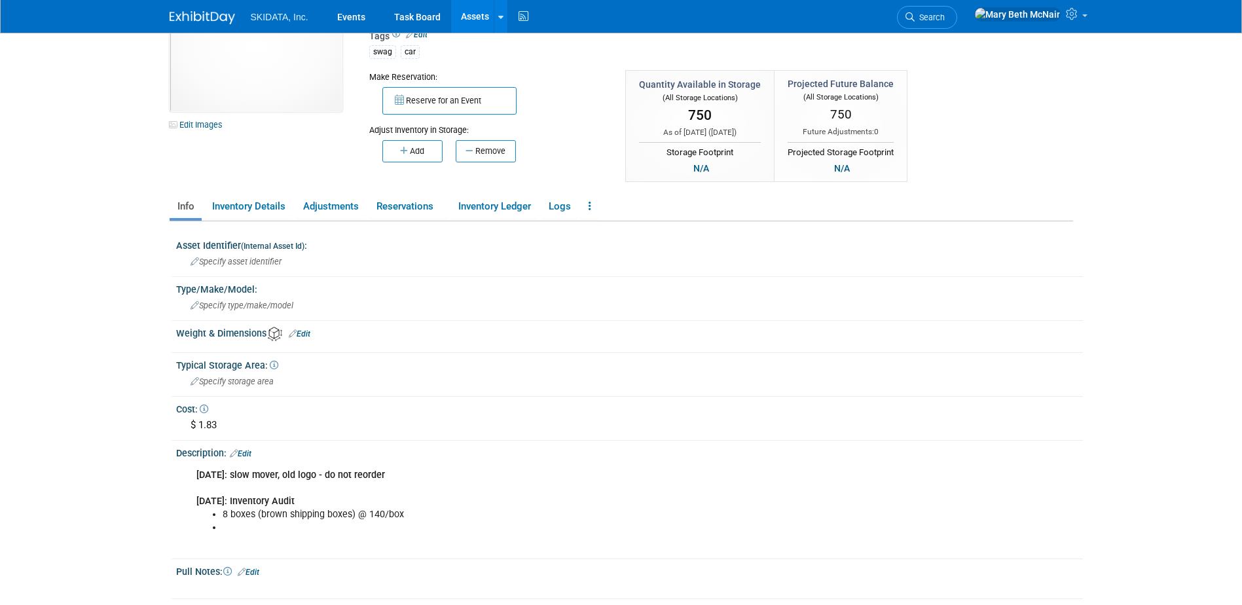
scroll to position [65, 0]
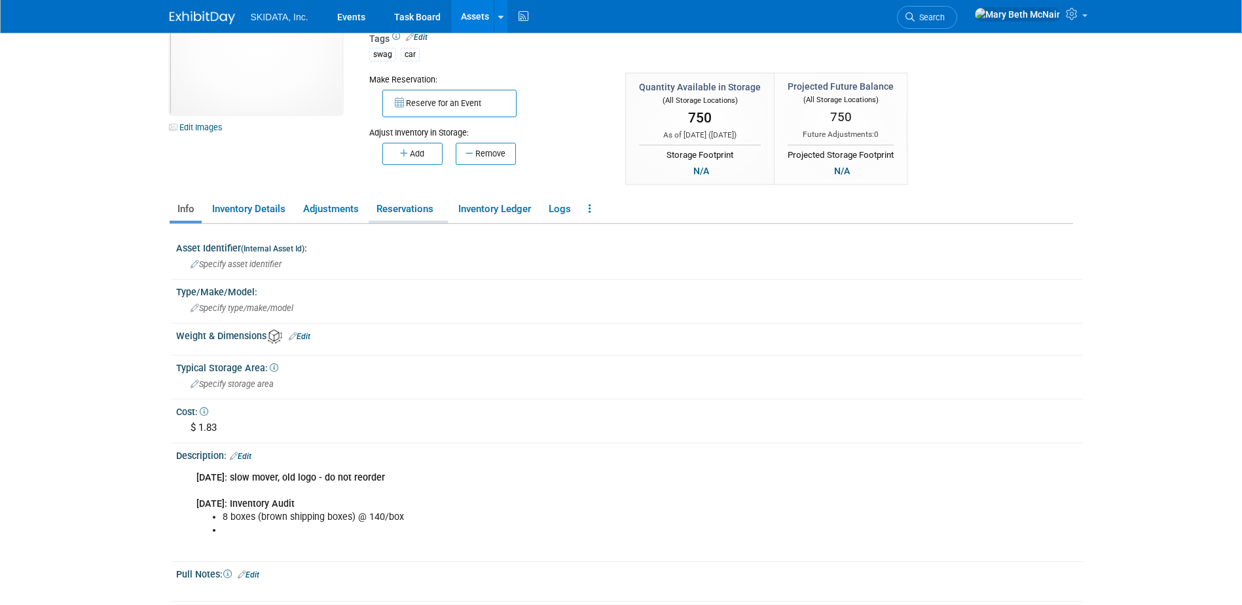
click at [404, 211] on link "Reservations" at bounding box center [408, 209] width 79 height 23
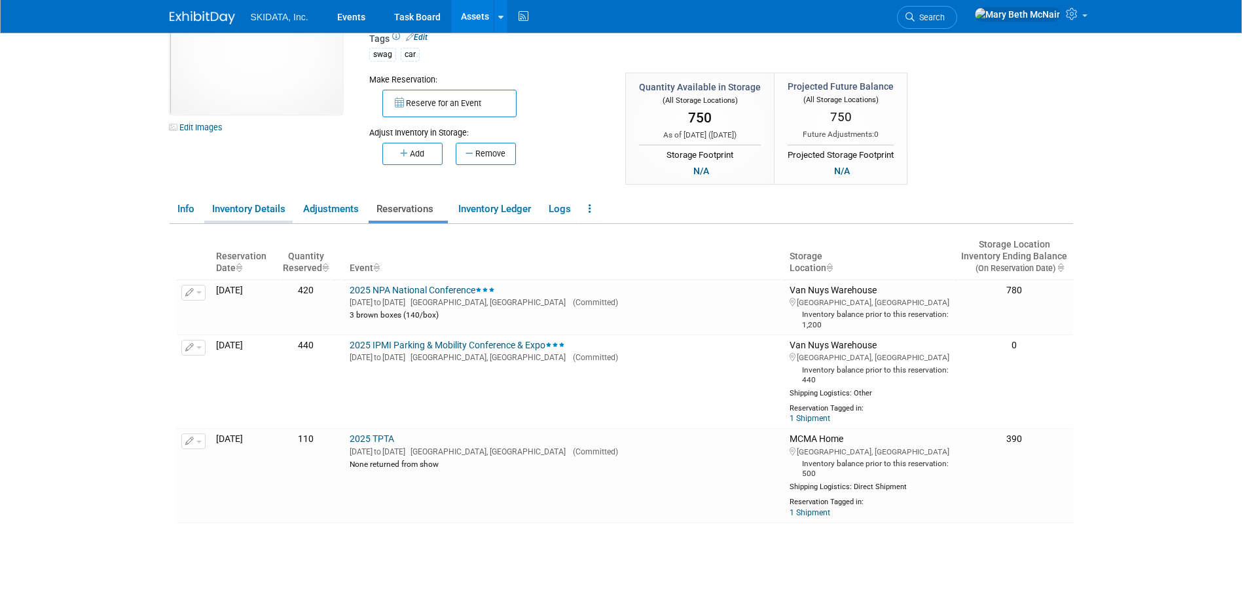
click at [251, 214] on link "Inventory Details" at bounding box center [248, 209] width 88 height 23
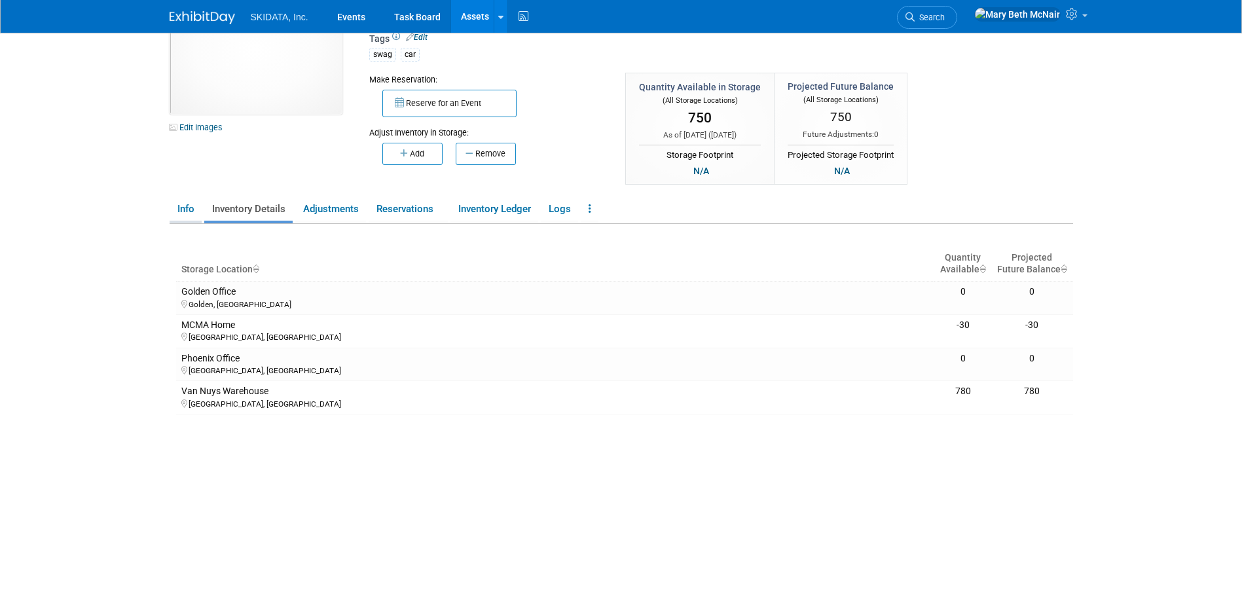
click at [183, 211] on link "Info" at bounding box center [186, 209] width 32 height 23
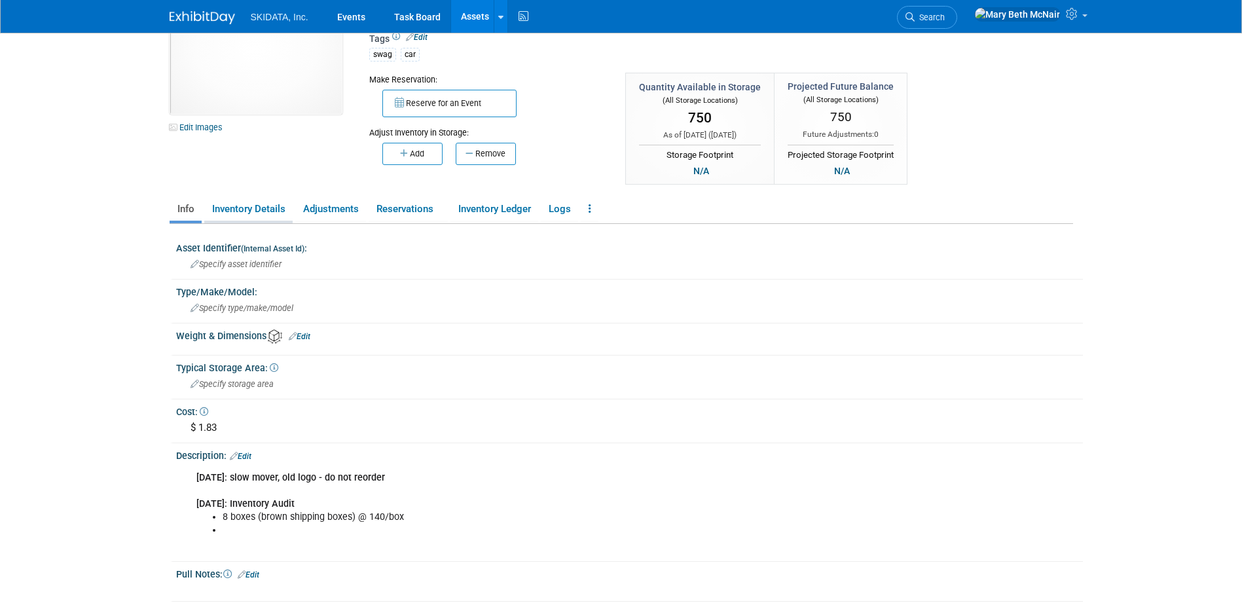
click at [225, 210] on link "Inventory Details" at bounding box center [248, 209] width 88 height 23
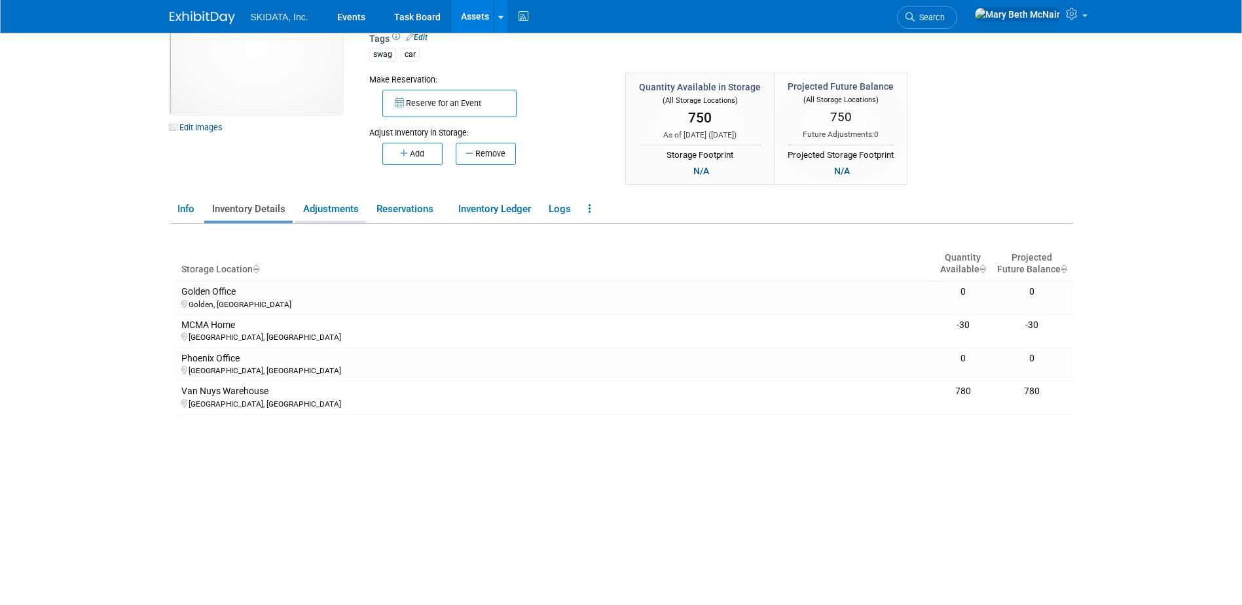
click at [318, 210] on link "Adjustments" at bounding box center [330, 209] width 71 height 23
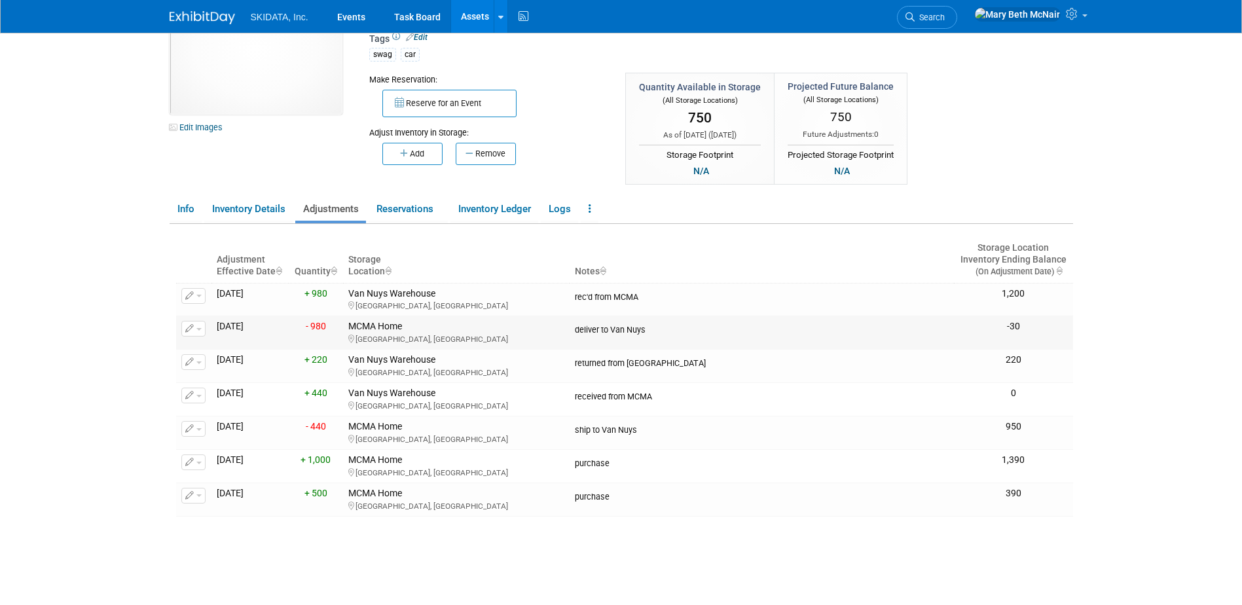
click at [200, 327] on button "button" at bounding box center [193, 329] width 24 height 16
click at [223, 351] on button "Change Adjustment" at bounding box center [243, 350] width 109 height 18
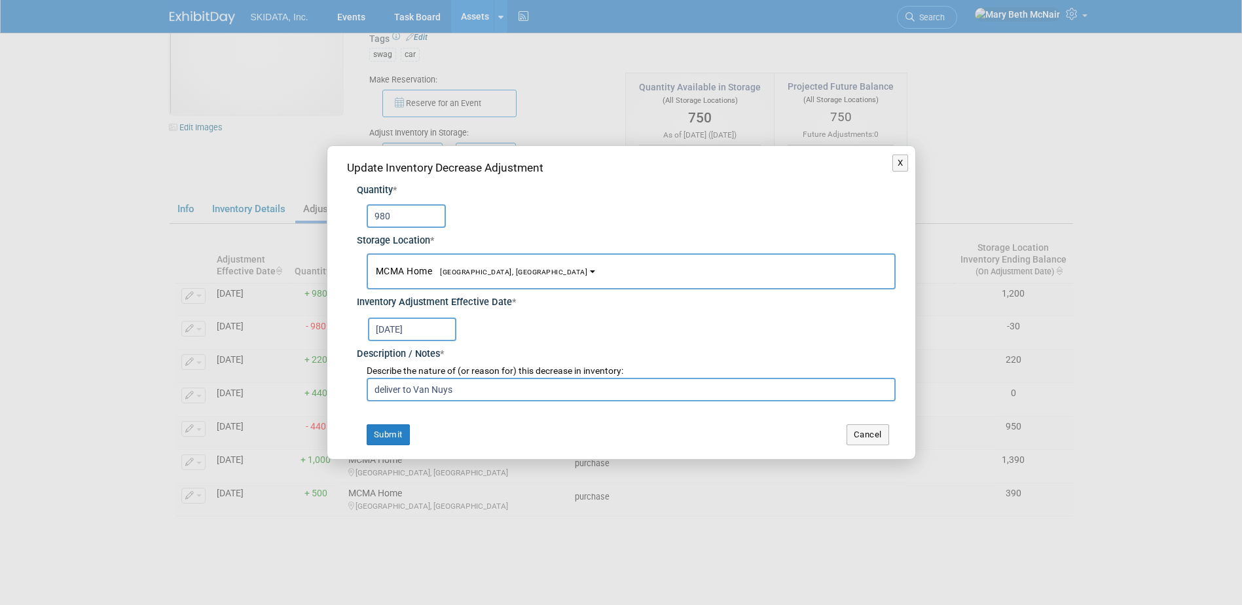
drag, startPoint x: 413, startPoint y: 213, endPoint x: 379, endPoint y: 210, distance: 33.6
click at [379, 210] on input "980" at bounding box center [406, 216] width 79 height 24
type input "950"
click at [395, 435] on button "Submit" at bounding box center [388, 434] width 43 height 21
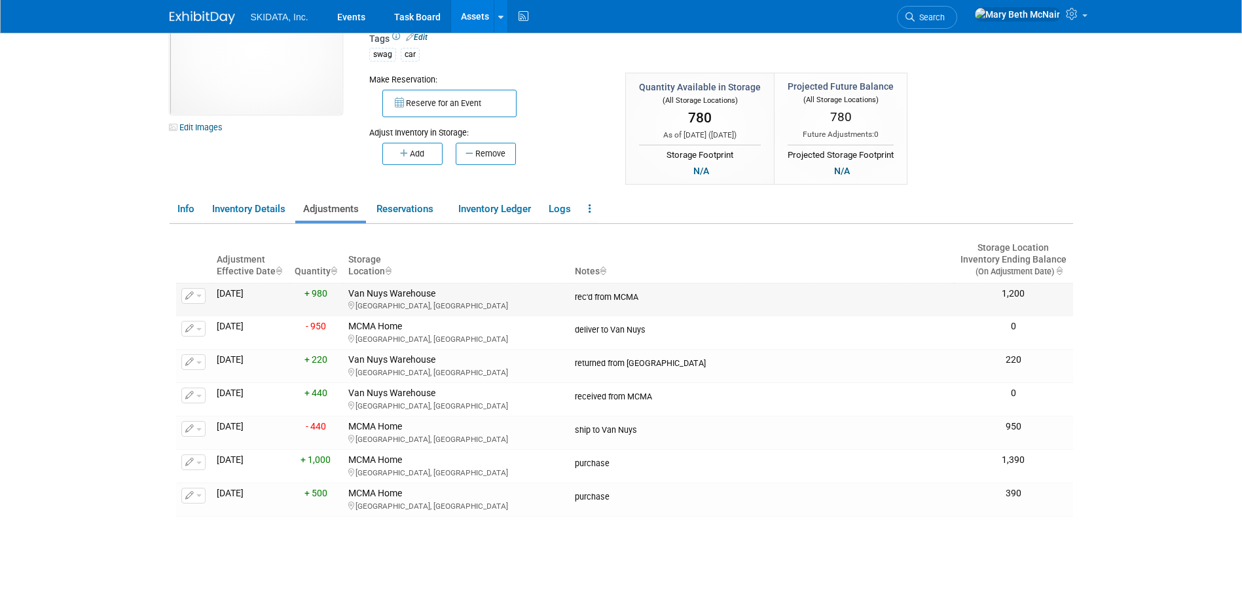
click at [202, 297] on button "button" at bounding box center [193, 296] width 24 height 16
click at [227, 319] on button "Change Adjustment" at bounding box center [243, 317] width 109 height 18
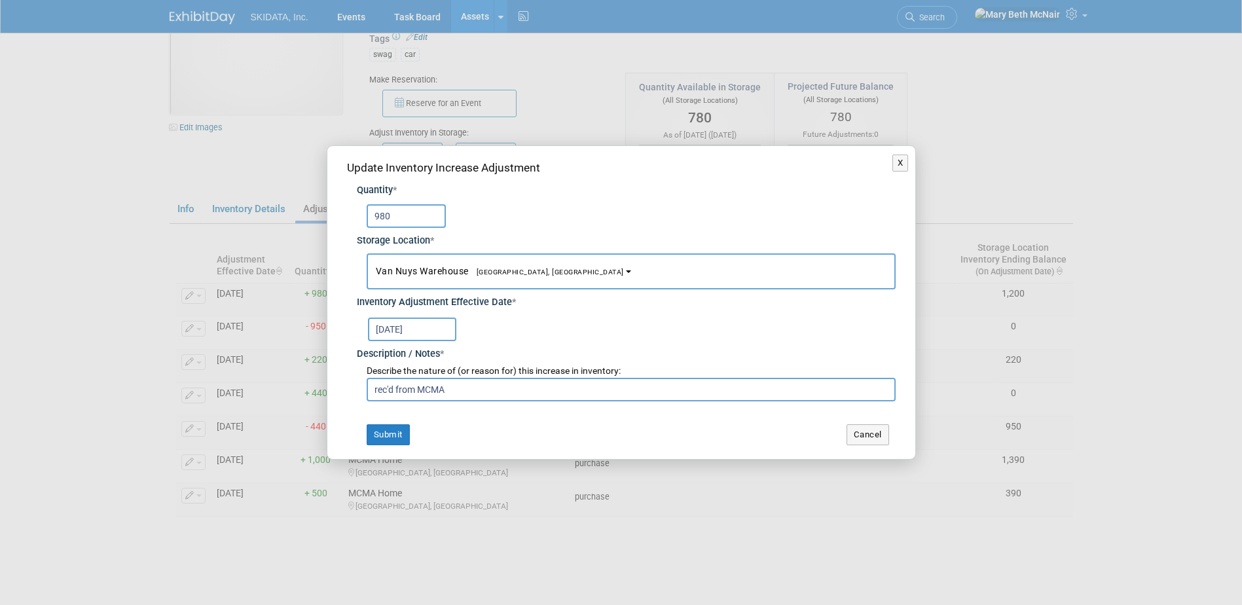
click at [397, 214] on input "980" at bounding box center [406, 216] width 79 height 24
type input "950"
click at [399, 445] on button "Submit" at bounding box center [388, 434] width 43 height 21
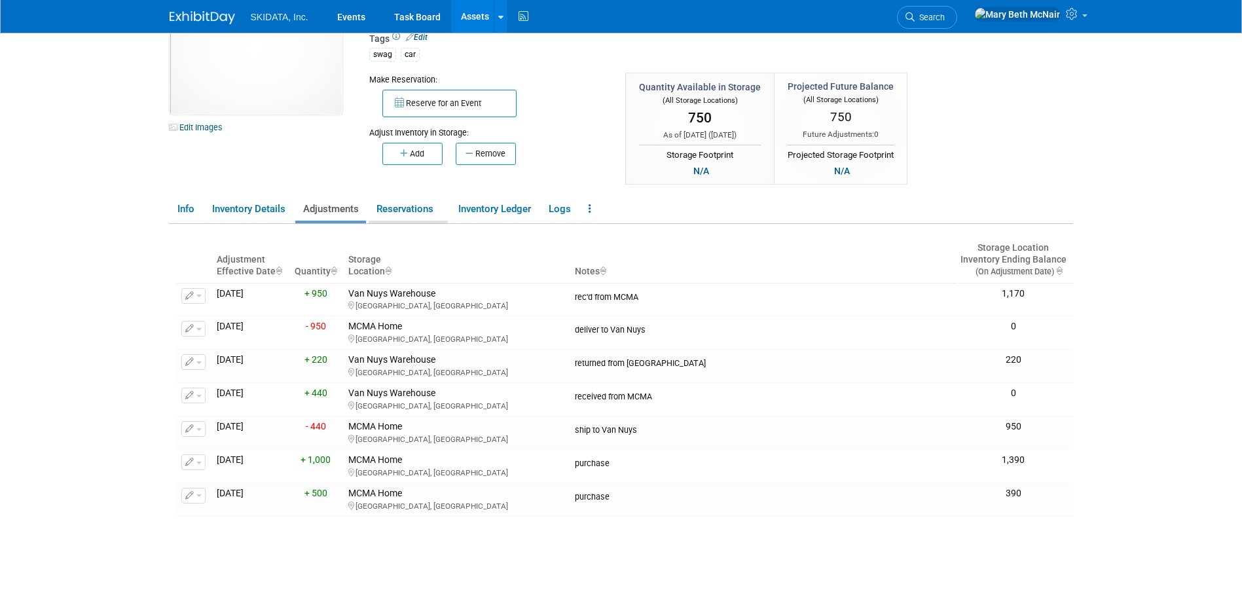
click at [390, 213] on link "Reservations" at bounding box center [408, 209] width 79 height 23
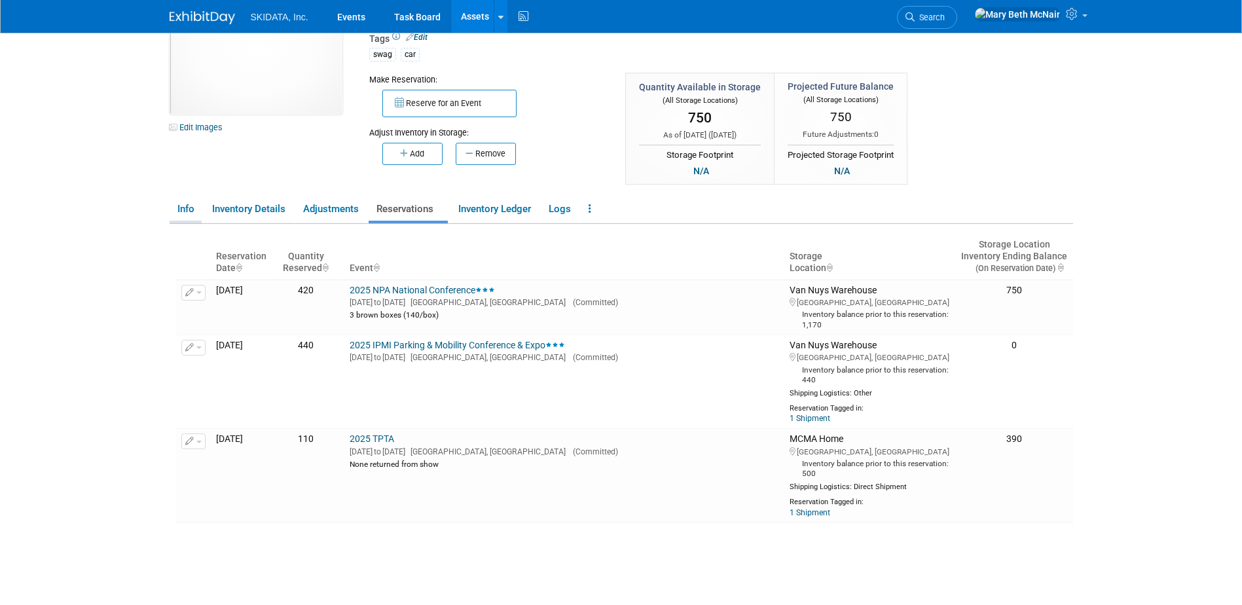
click at [188, 212] on link "Info" at bounding box center [186, 209] width 32 height 23
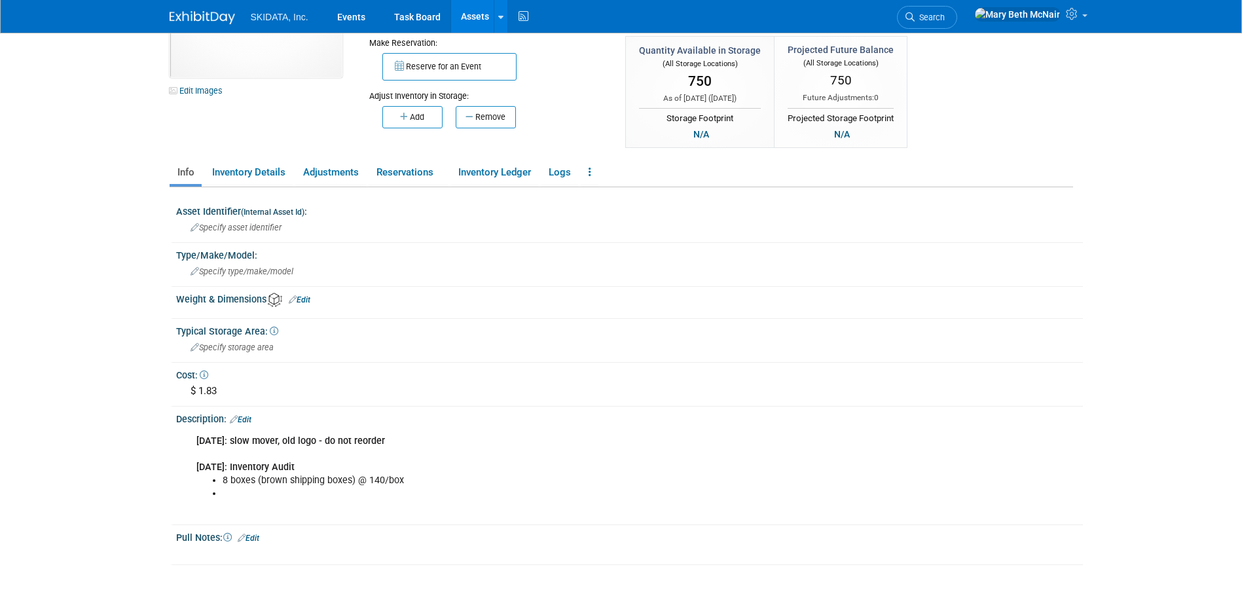
scroll to position [131, 0]
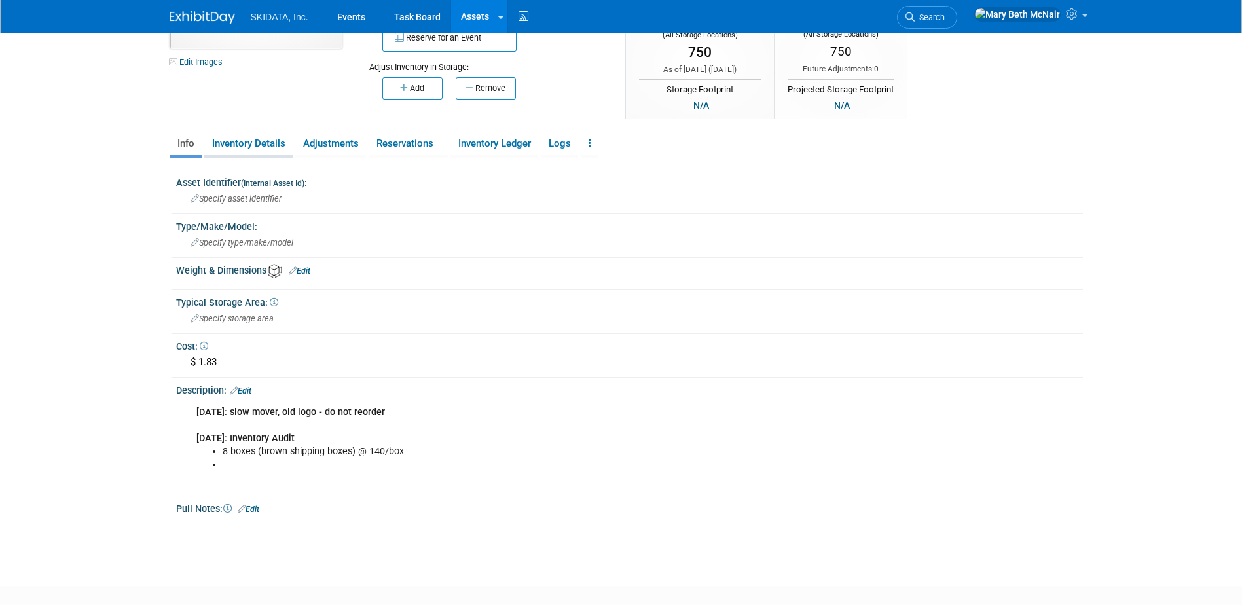
click at [272, 141] on link "Inventory Details" at bounding box center [248, 143] width 88 height 23
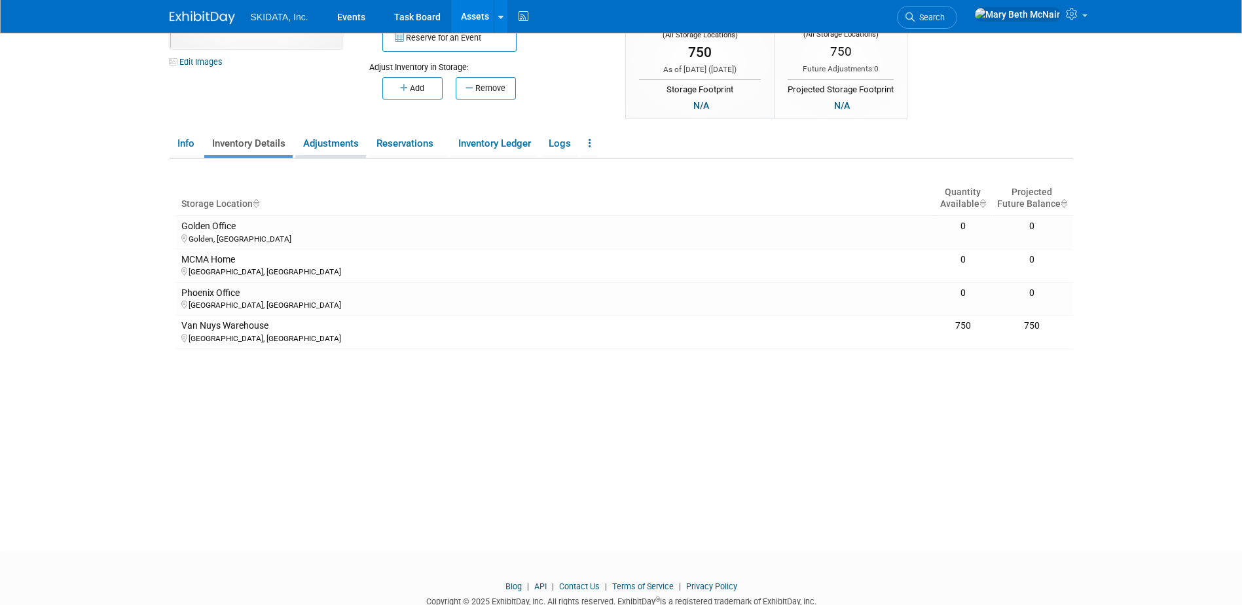
click at [331, 144] on link "Adjustments" at bounding box center [330, 143] width 71 height 23
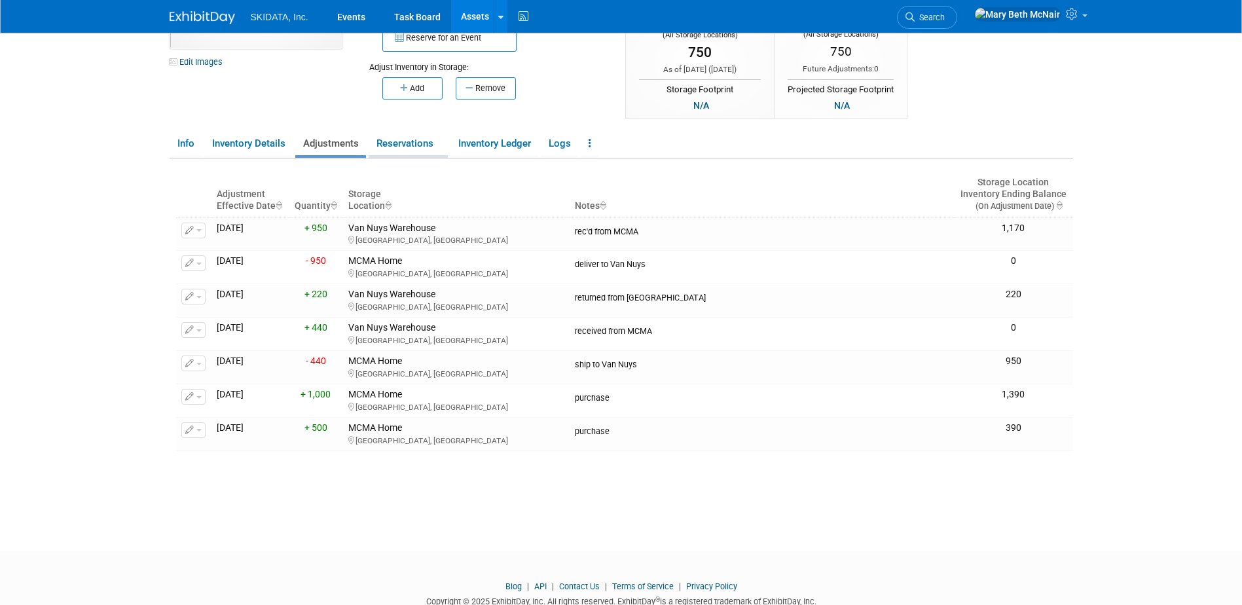
click at [431, 144] on link "Reservations" at bounding box center [408, 143] width 79 height 23
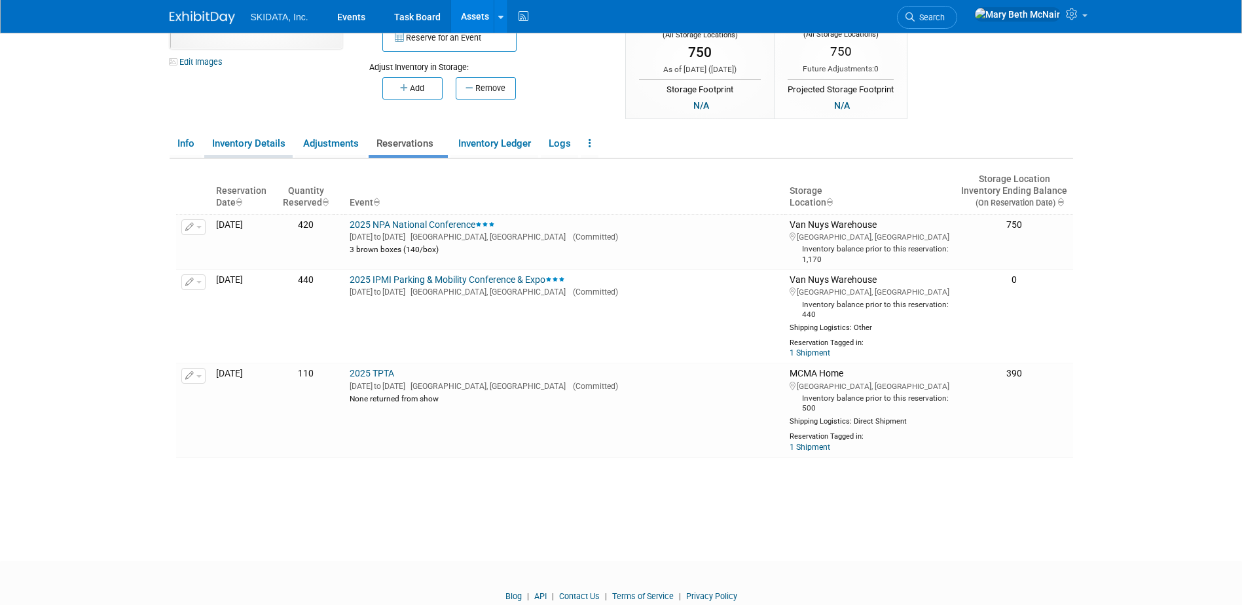
click at [265, 144] on link "Inventory Details" at bounding box center [248, 143] width 88 height 23
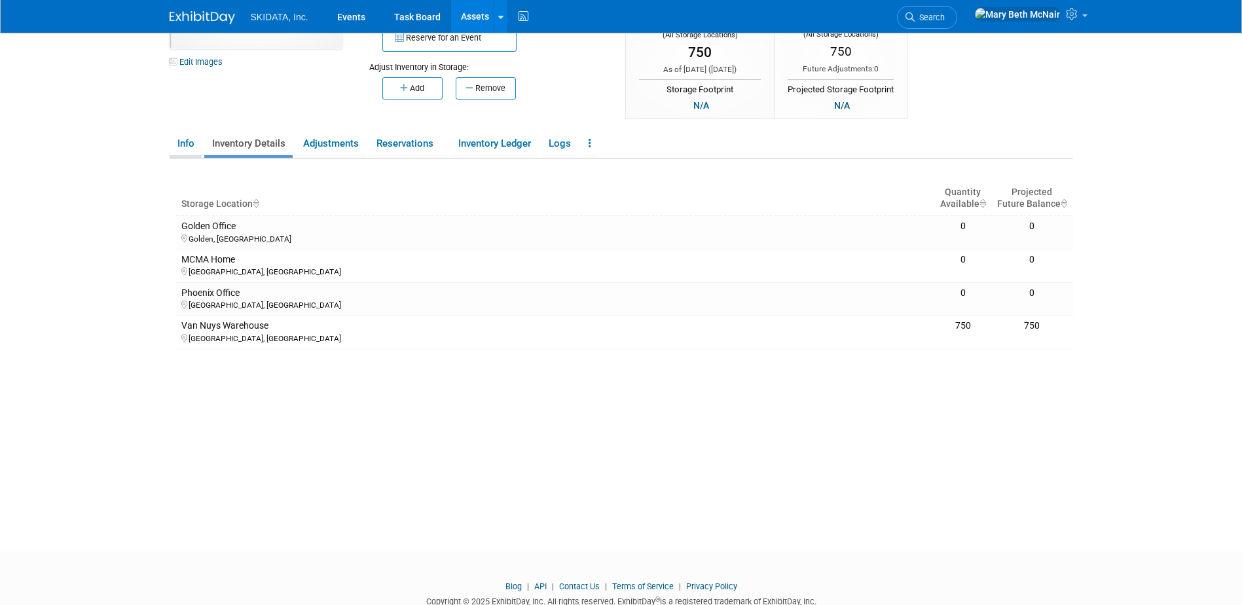
click at [182, 142] on link "Info" at bounding box center [186, 143] width 32 height 23
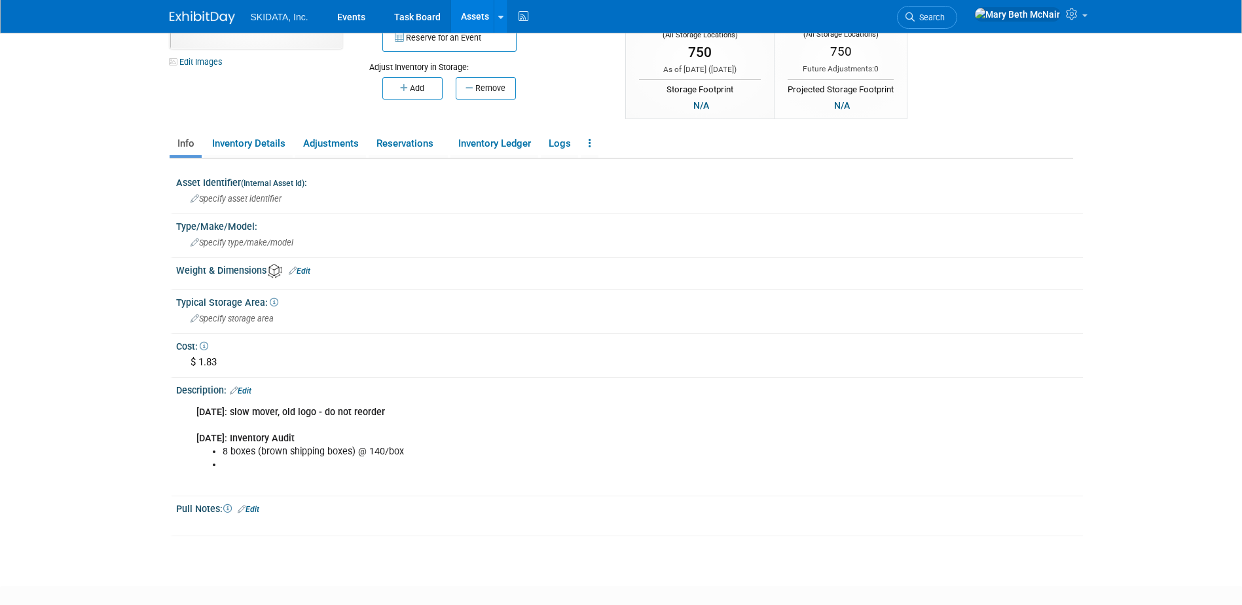
click at [303, 460] on li at bounding box center [564, 464] width 682 height 13
click at [295, 473] on div "08/06/25: slow mover, old logo - do not reorder 08/20/25: Inventory Audit 8 box…" at bounding box center [549, 445] width 725 height 92
click at [255, 389] on div "Description: Edit" at bounding box center [629, 388] width 907 height 17
click at [247, 397] on div "08/06/25: slow mover, old logo - do not reorder 08/20/25: Inventory Audit 8 box…" at bounding box center [628, 399] width 890 height 7
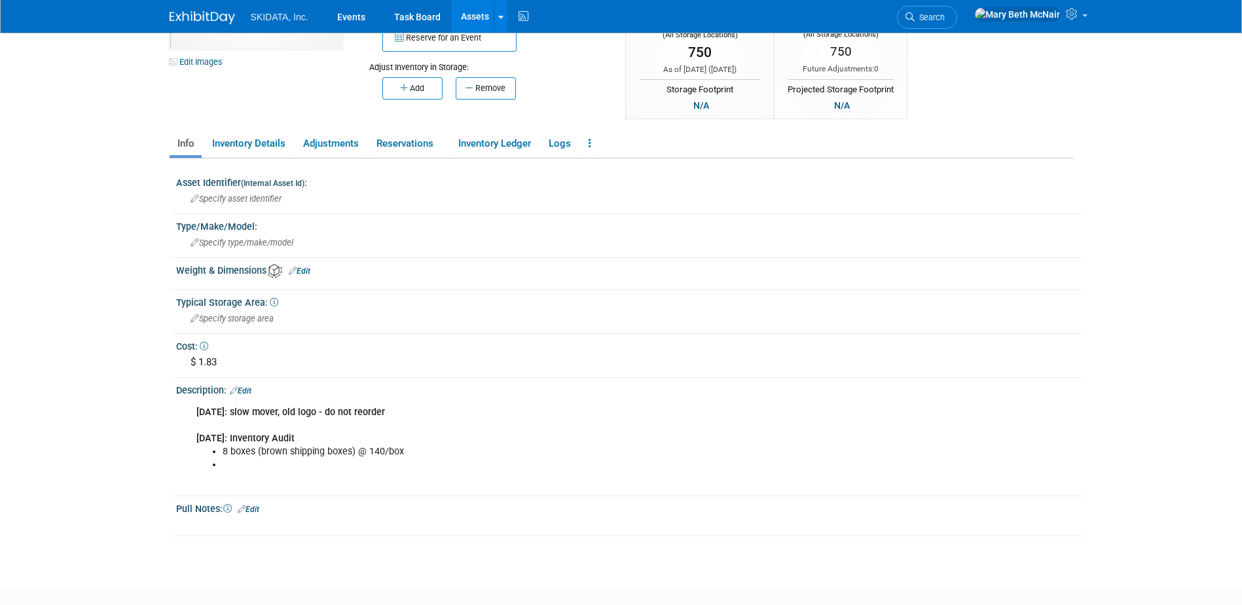
click at [247, 390] on link "Edit" at bounding box center [241, 390] width 22 height 9
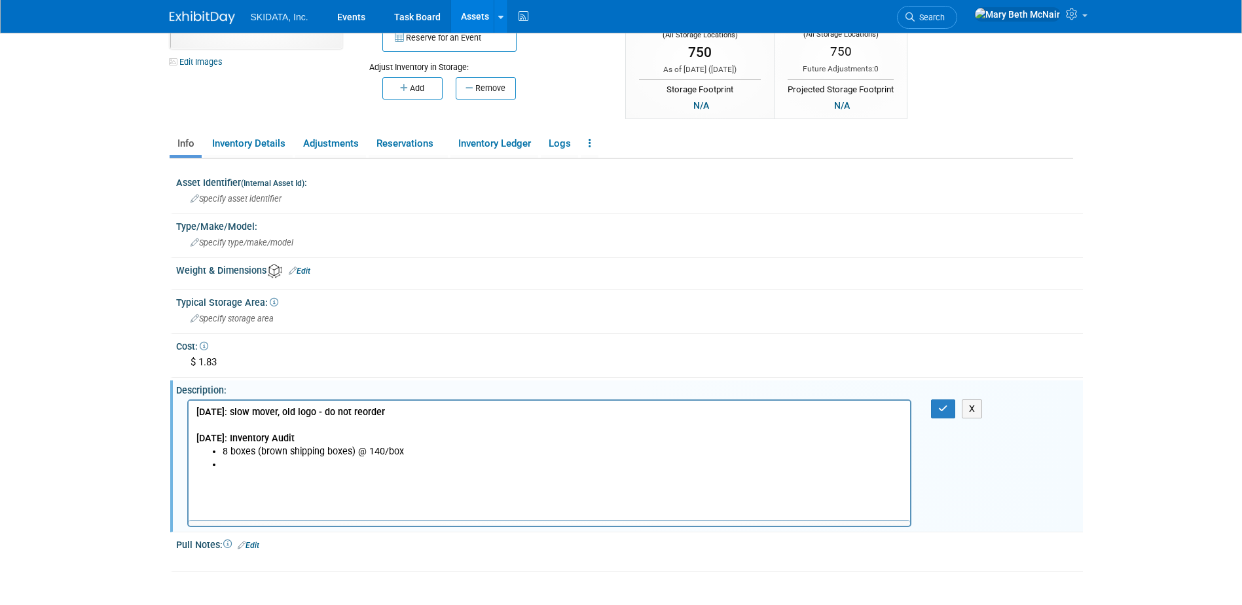
scroll to position [0, 0]
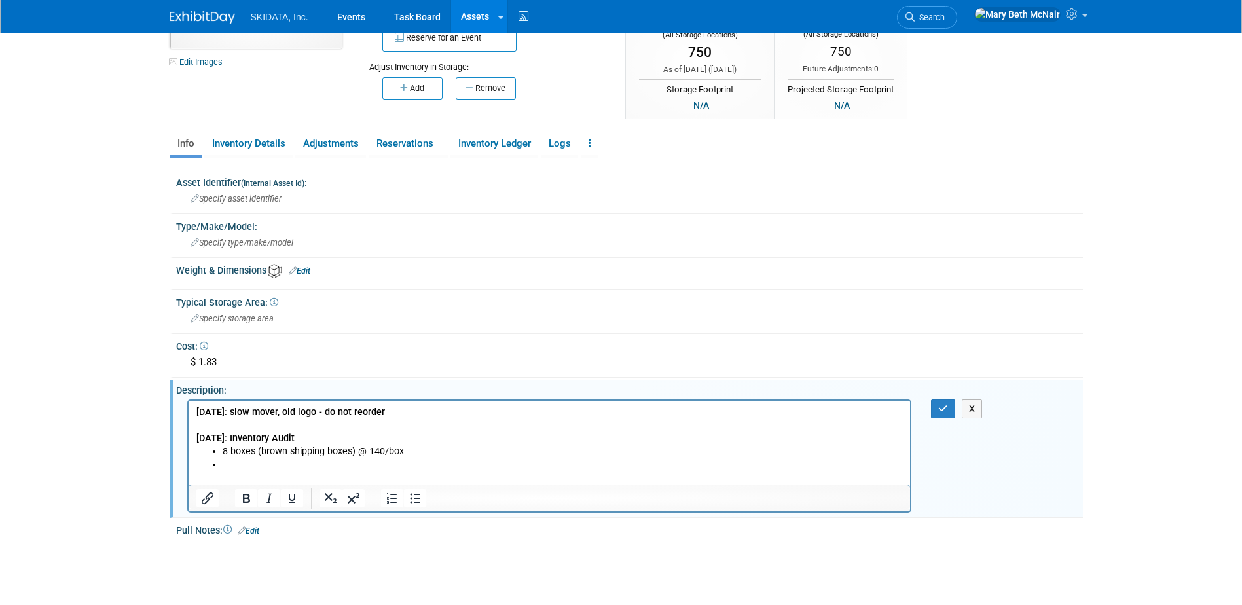
click at [265, 471] on p "Rich Text Area. Press ALT-0 for help." at bounding box center [549, 477] width 707 height 13
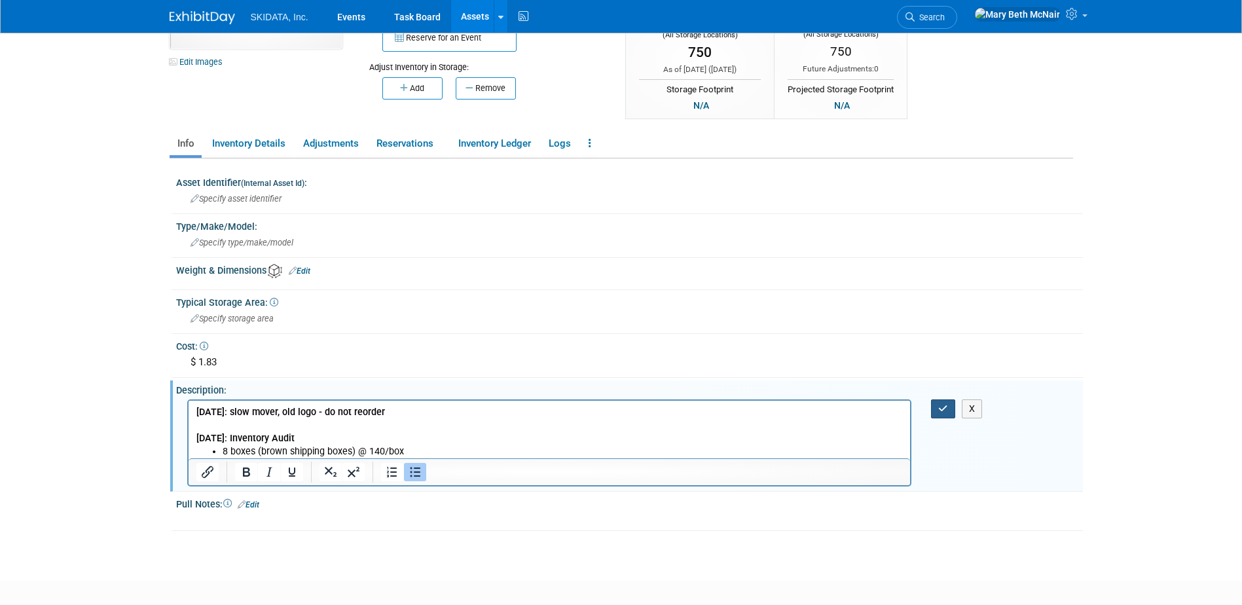
click at [945, 405] on icon "button" at bounding box center [943, 408] width 10 height 9
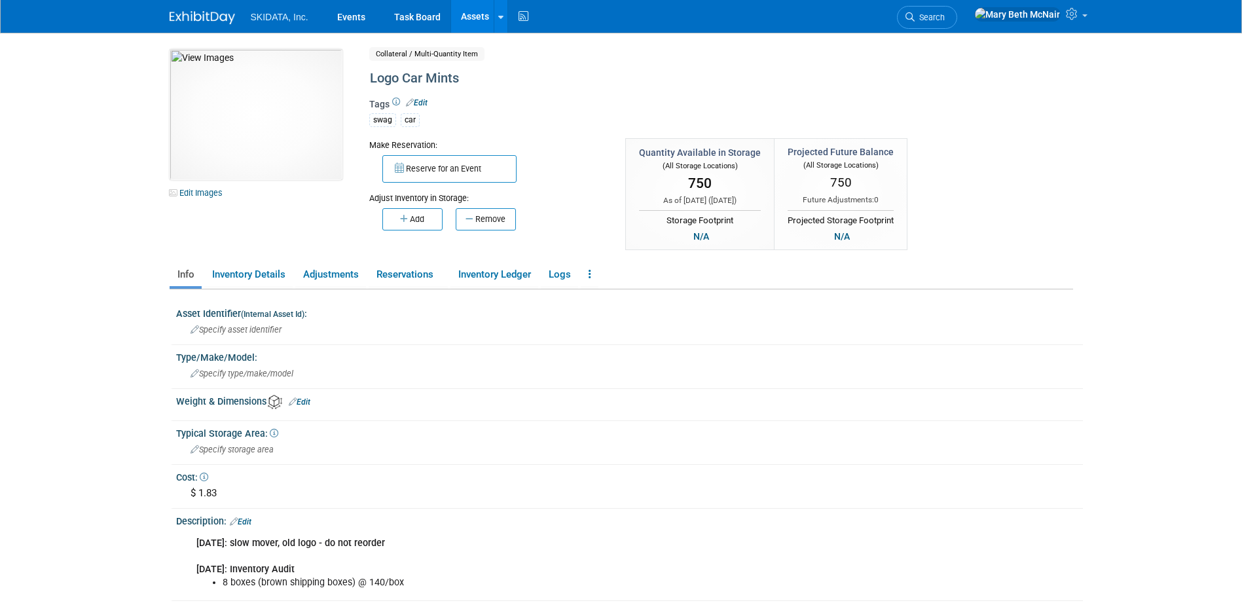
click at [486, 12] on link "Assets" at bounding box center [475, 16] width 48 height 33
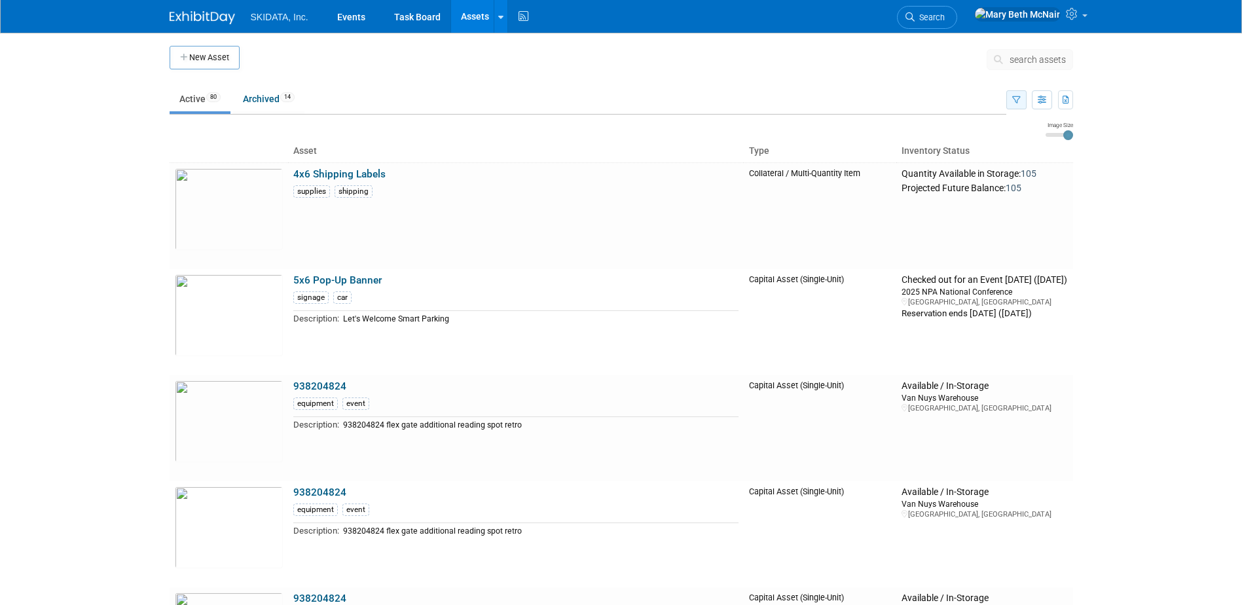
click at [1012, 107] on button "button" at bounding box center [1016, 99] width 20 height 19
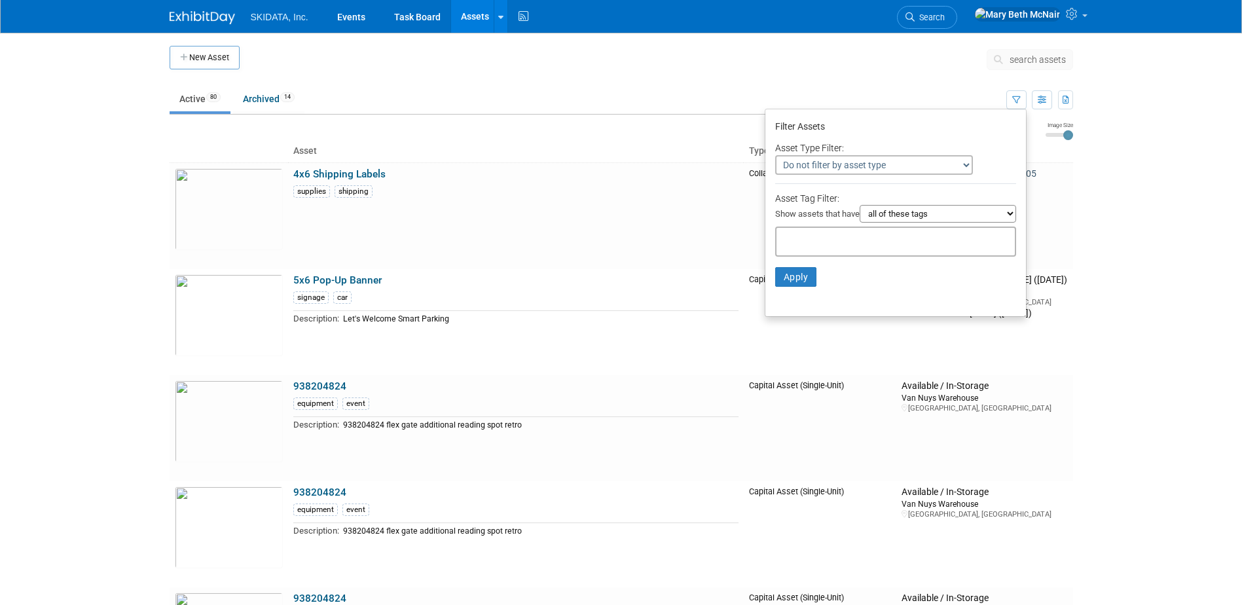
click at [828, 234] on input "text" at bounding box center [834, 239] width 105 height 13
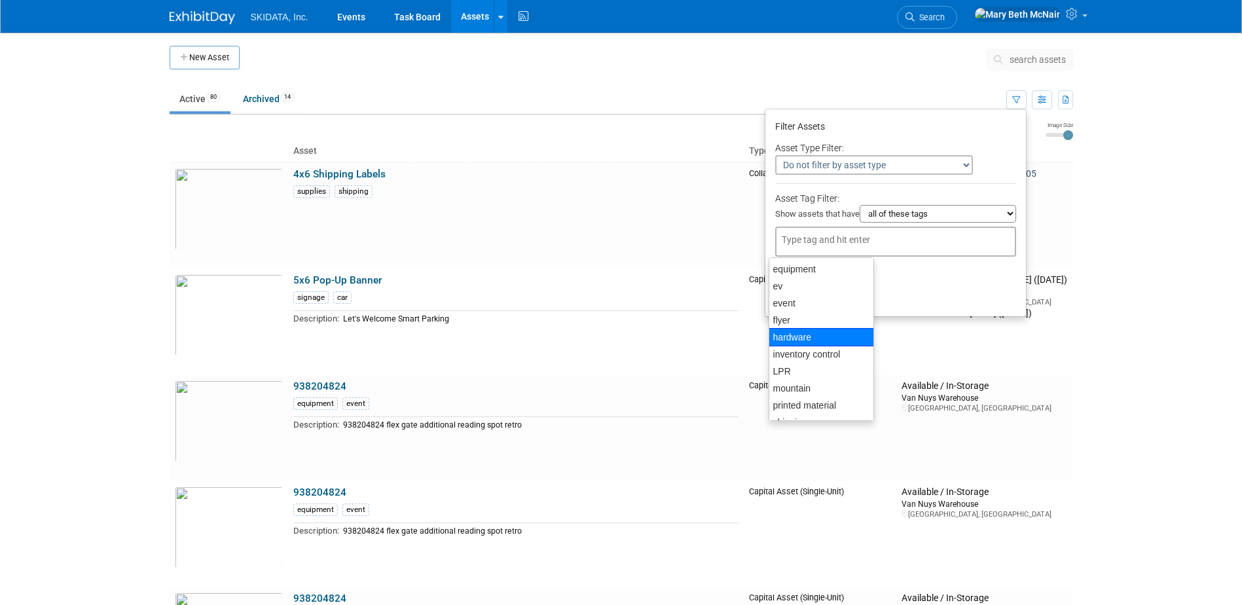
scroll to position [151, 0]
click at [790, 401] on div "swag" at bounding box center [821, 408] width 105 height 18
type input "swag"
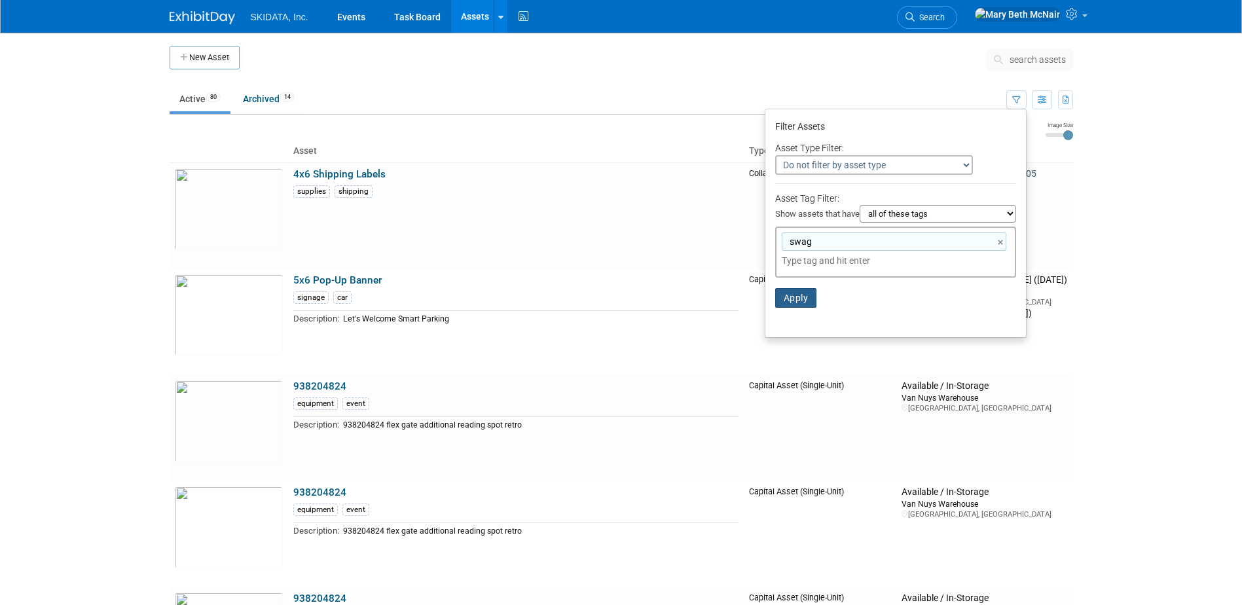
click at [801, 304] on button "Apply" at bounding box center [796, 298] width 42 height 20
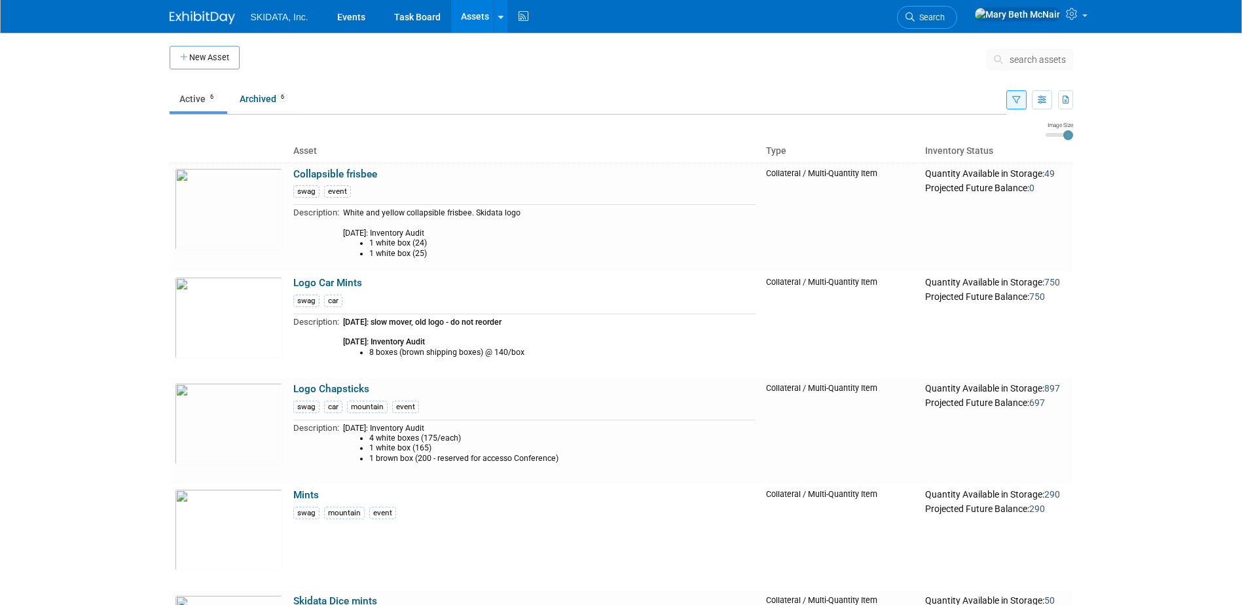
click at [1019, 101] on icon "button" at bounding box center [1016, 100] width 9 height 9
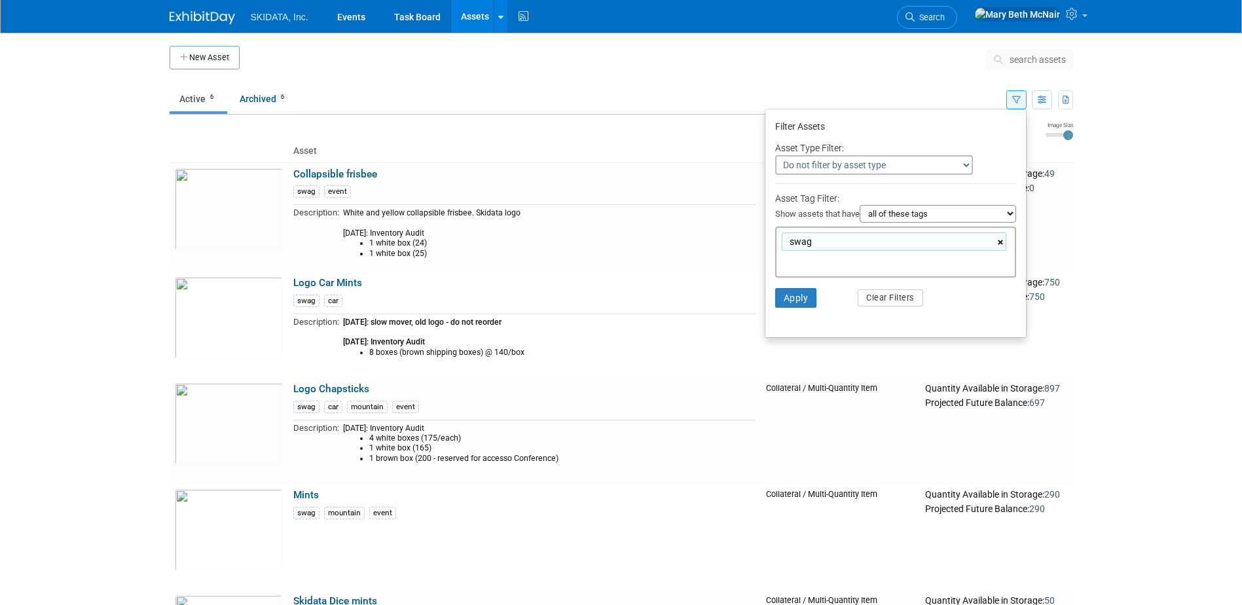
click at [998, 244] on link "×" at bounding box center [1002, 242] width 9 height 15
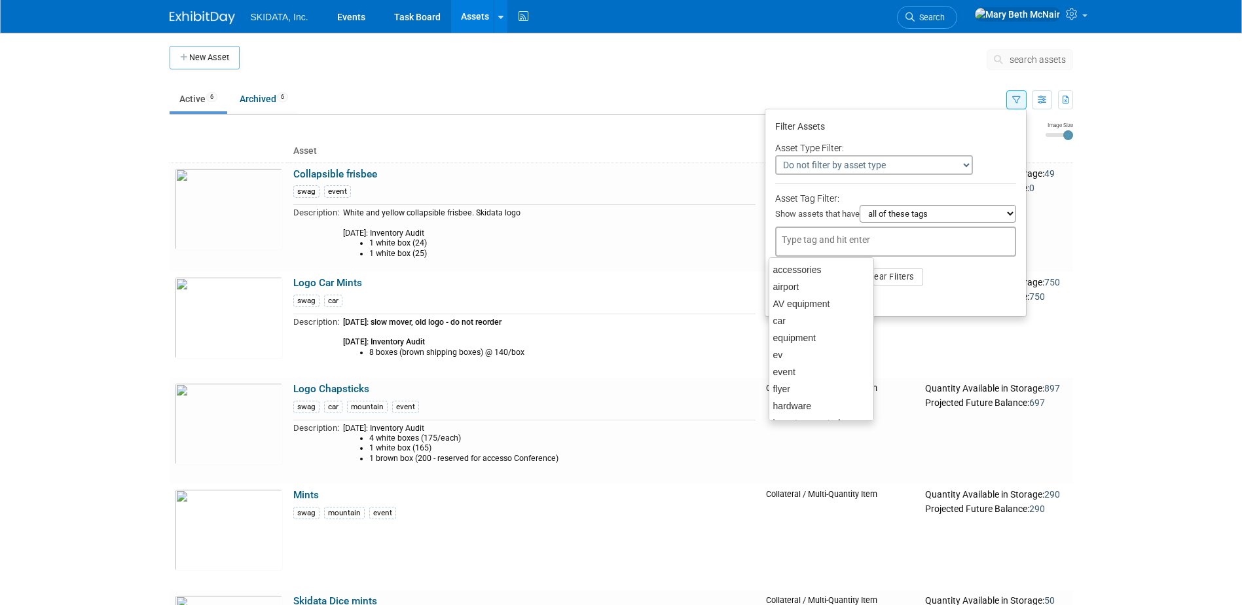
click at [693, 136] on td at bounding box center [608, 129] width 876 height 16
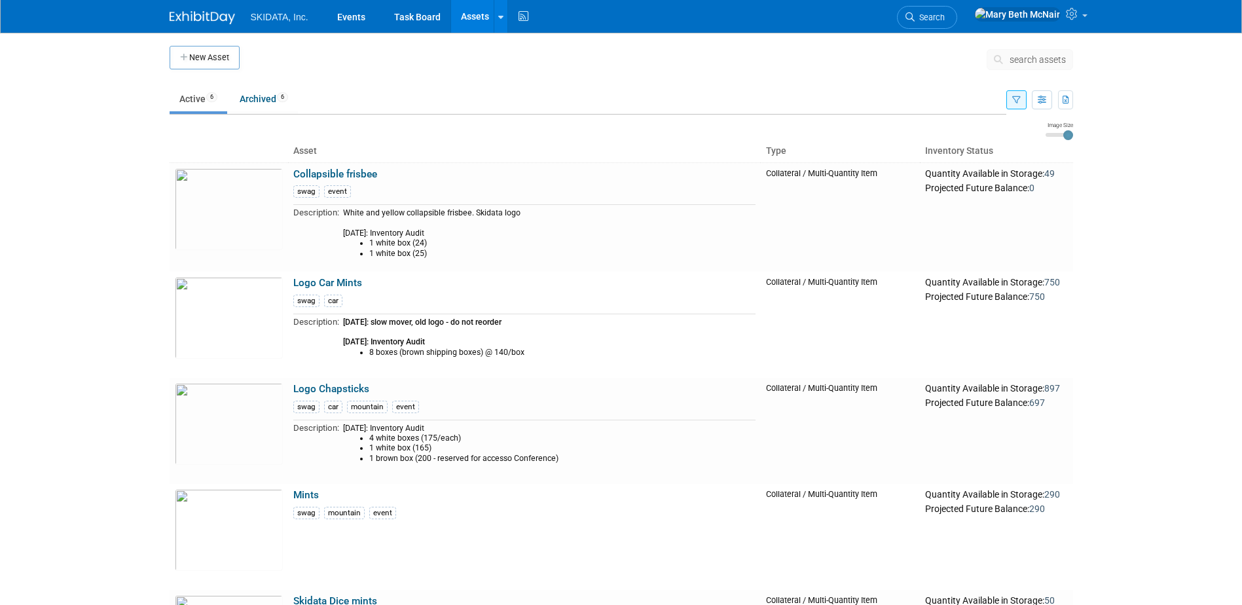
click at [1016, 94] on button "button" at bounding box center [1016, 99] width 20 height 19
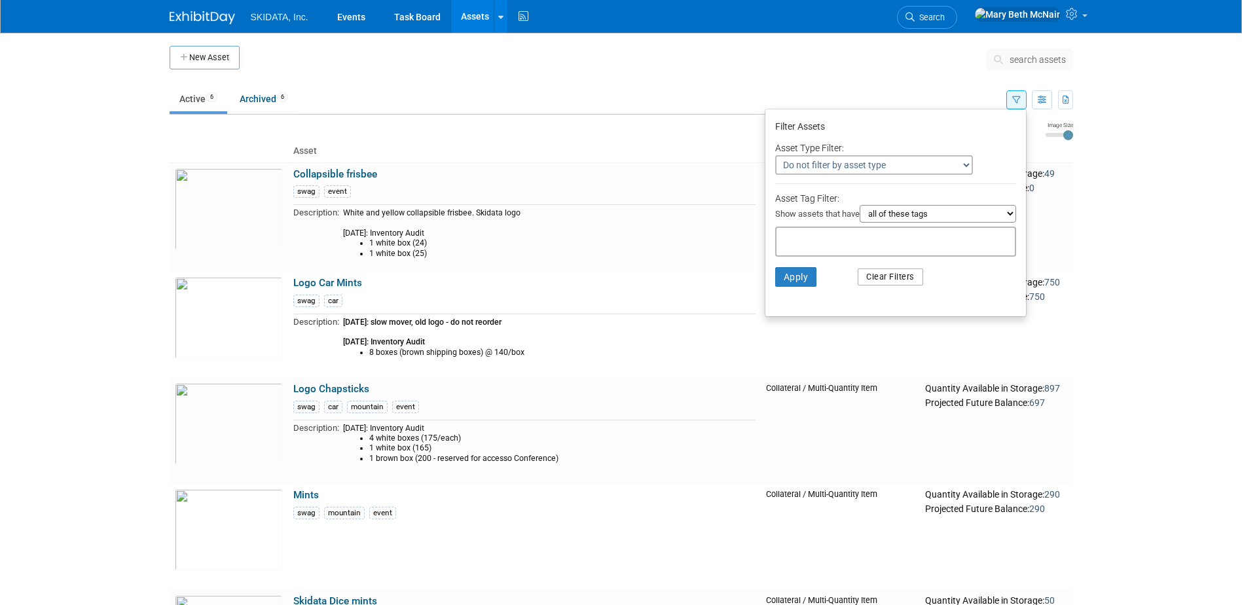
click at [885, 280] on button "Clear Filters" at bounding box center [890, 276] width 65 height 17
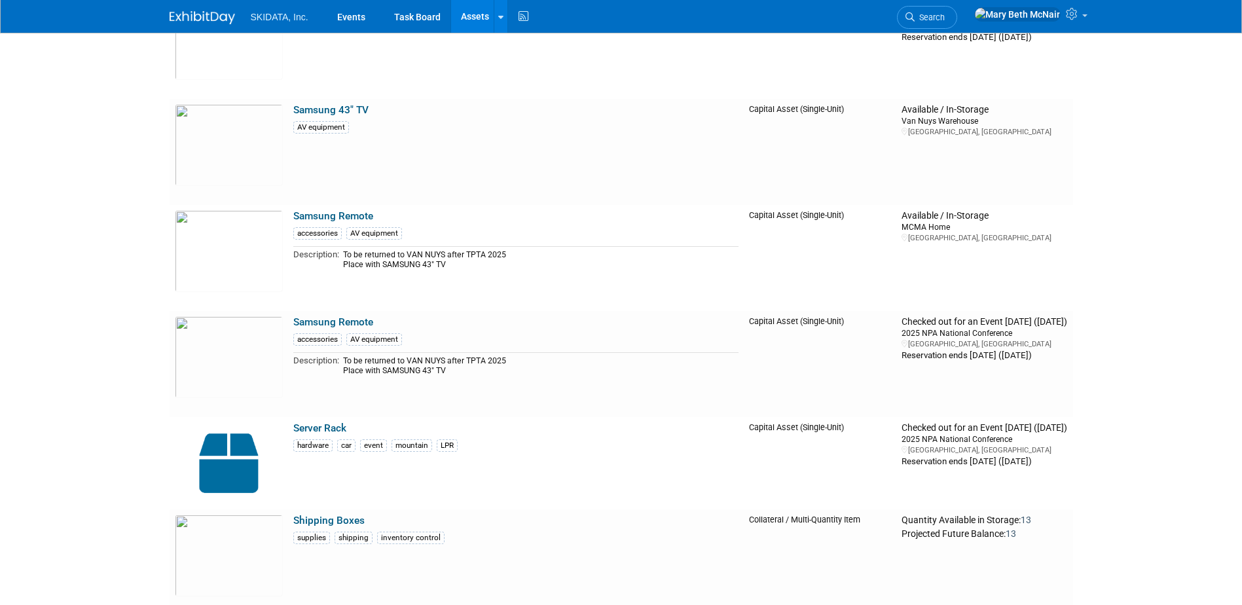
scroll to position [5173, 0]
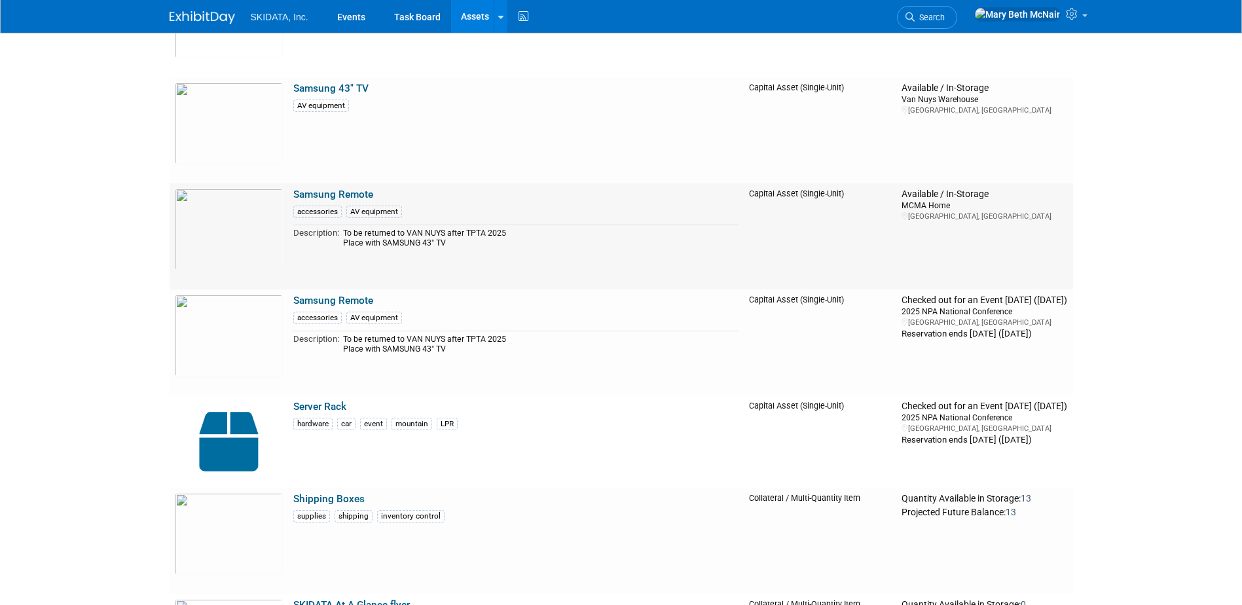
click at [425, 198] on td "Samsung Remote accessories AV equipment Description: To be returned to VAN NUYS…" at bounding box center [516, 236] width 456 height 106
click at [346, 195] on link "Samsung Remote" at bounding box center [333, 195] width 80 height 12
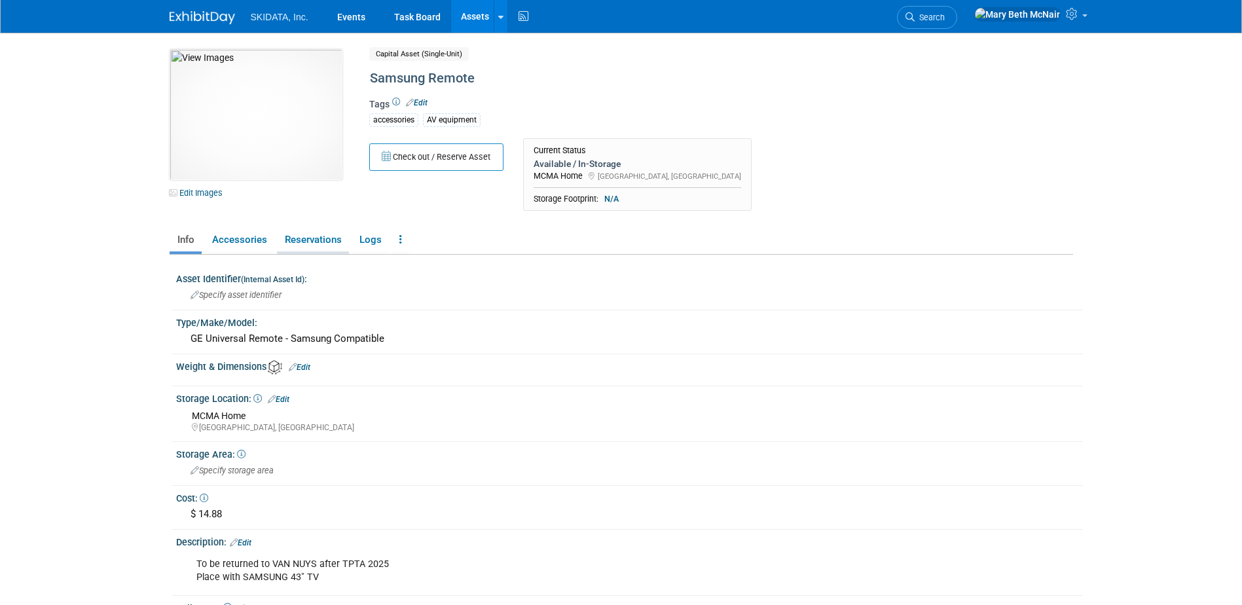
click at [326, 246] on link "Reservations" at bounding box center [313, 240] width 72 height 23
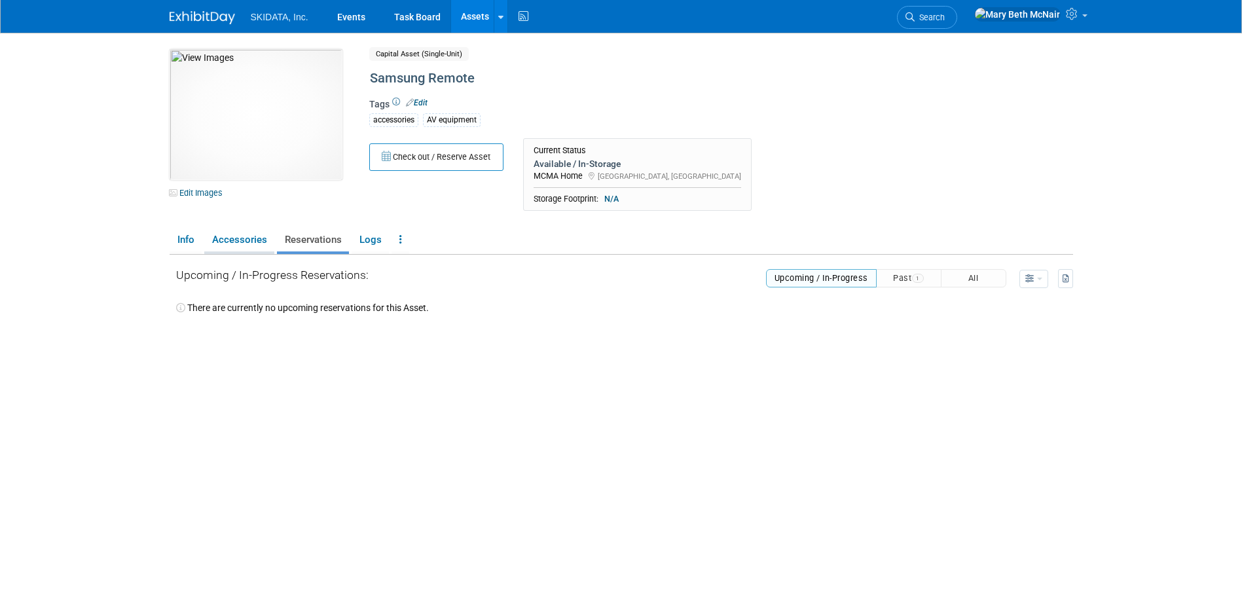
click at [257, 233] on link "Accessories" at bounding box center [239, 240] width 70 height 23
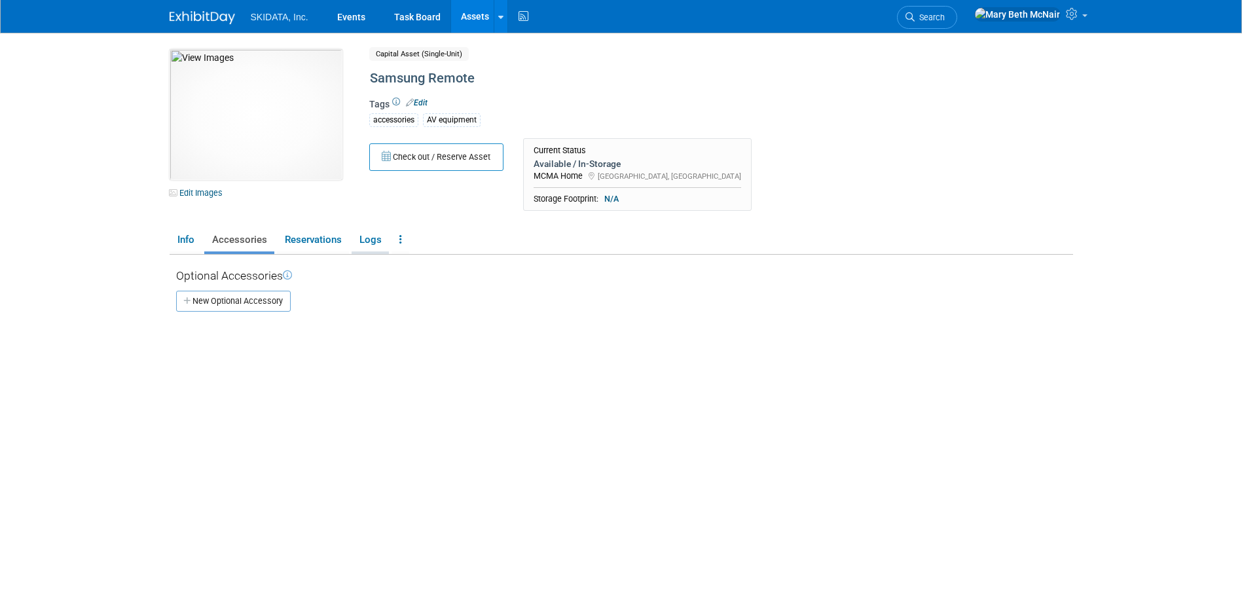
click at [375, 237] on link "Logs" at bounding box center [370, 240] width 37 height 23
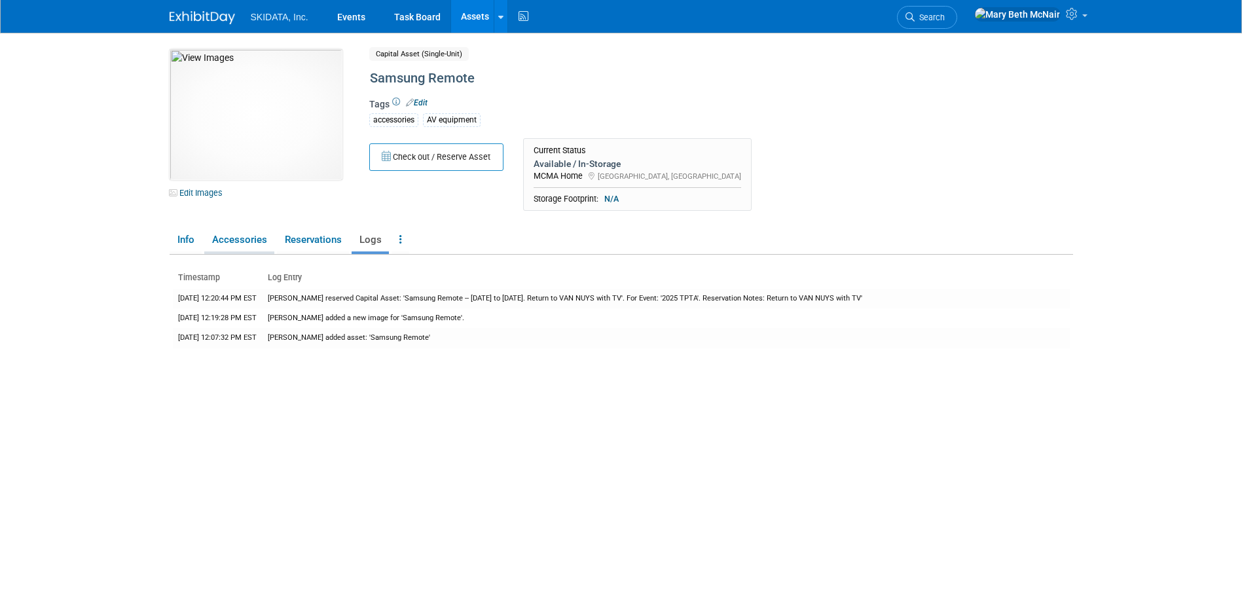
click at [238, 246] on link "Accessories" at bounding box center [239, 240] width 70 height 23
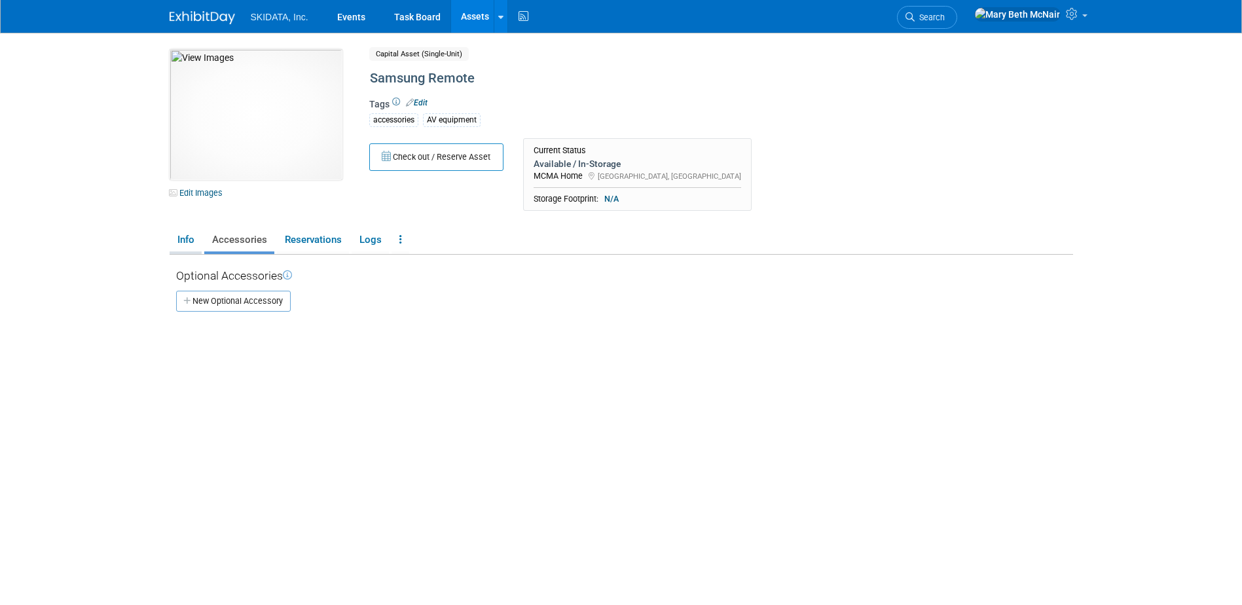
click at [186, 245] on link "Info" at bounding box center [186, 240] width 32 height 23
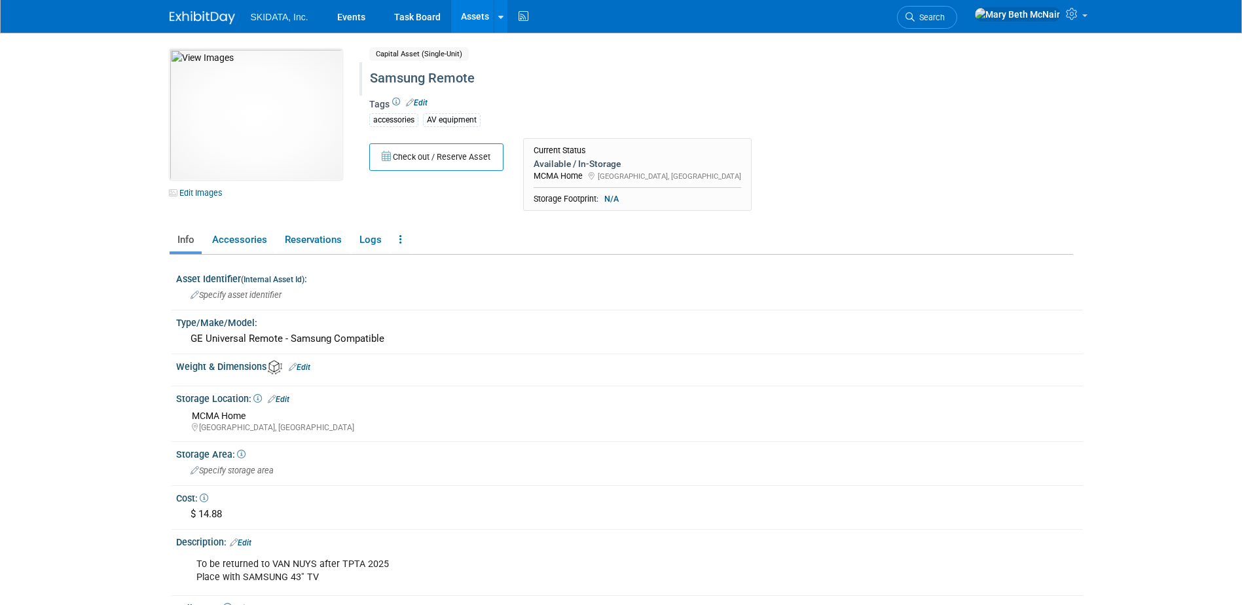
click at [633, 74] on div "Samsung Remote" at bounding box center [665, 79] width 600 height 24
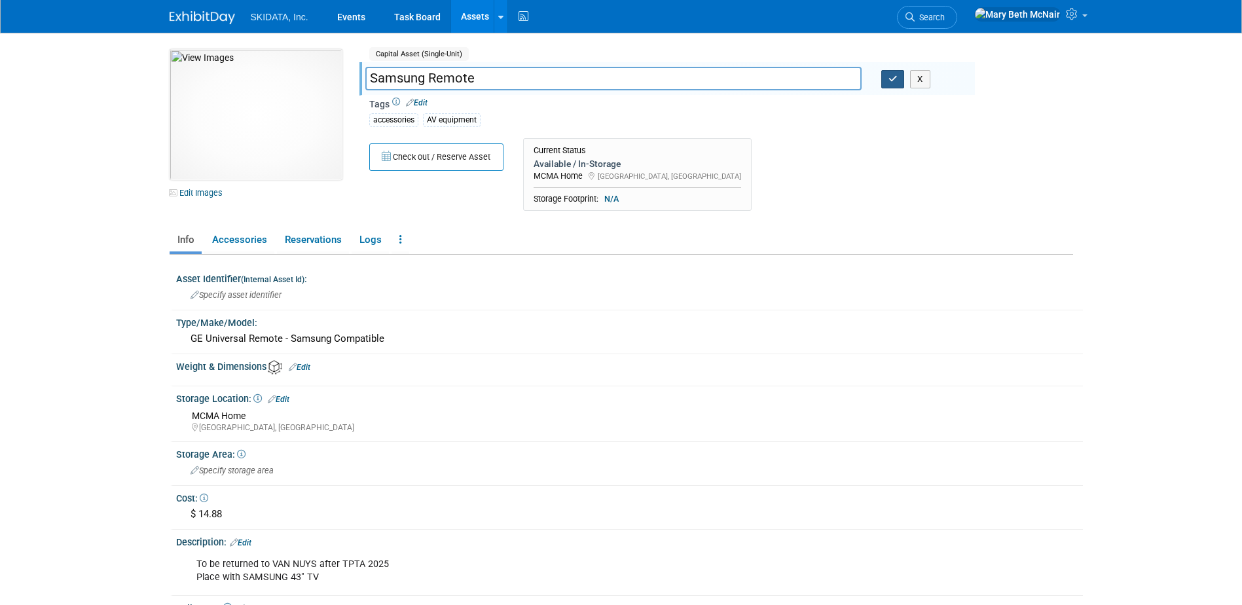
click at [898, 84] on button "button" at bounding box center [893, 79] width 24 height 18
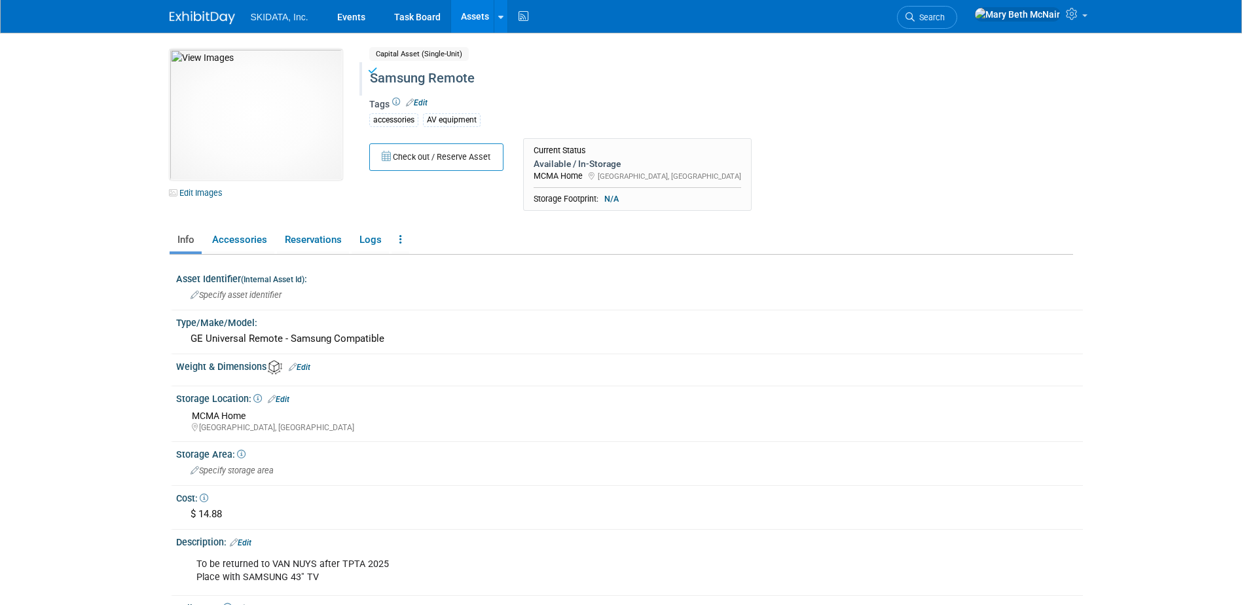
click at [486, 76] on div "Samsung Remote" at bounding box center [665, 79] width 600 height 24
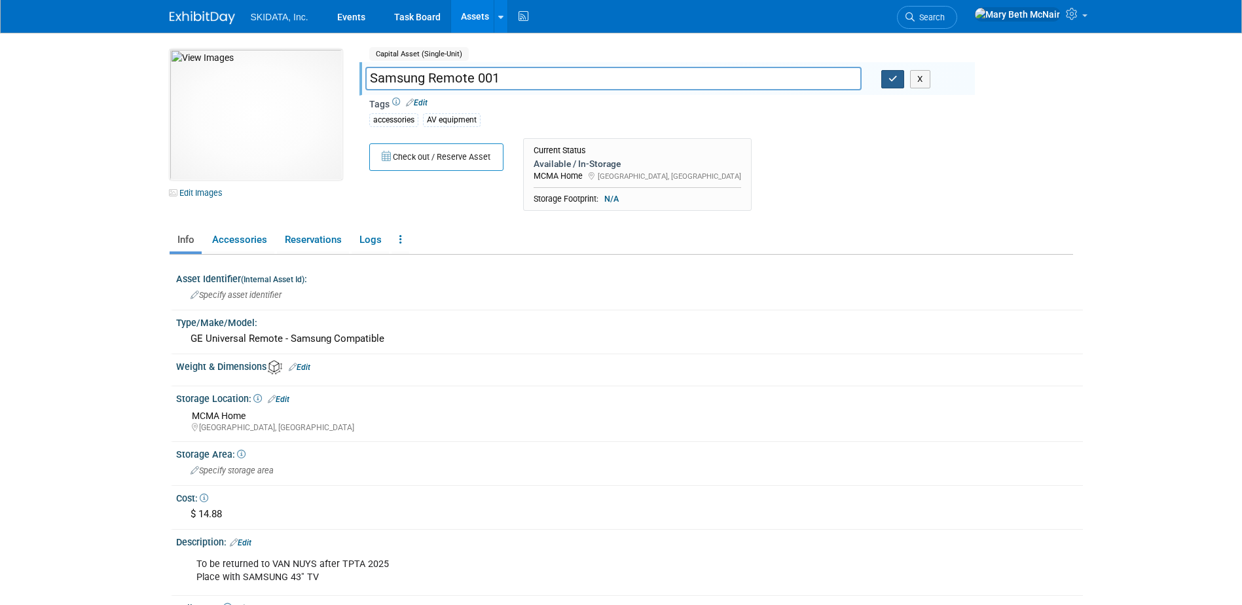
type input "Samsung Remote 001"
click at [884, 83] on button "button" at bounding box center [893, 79] width 24 height 18
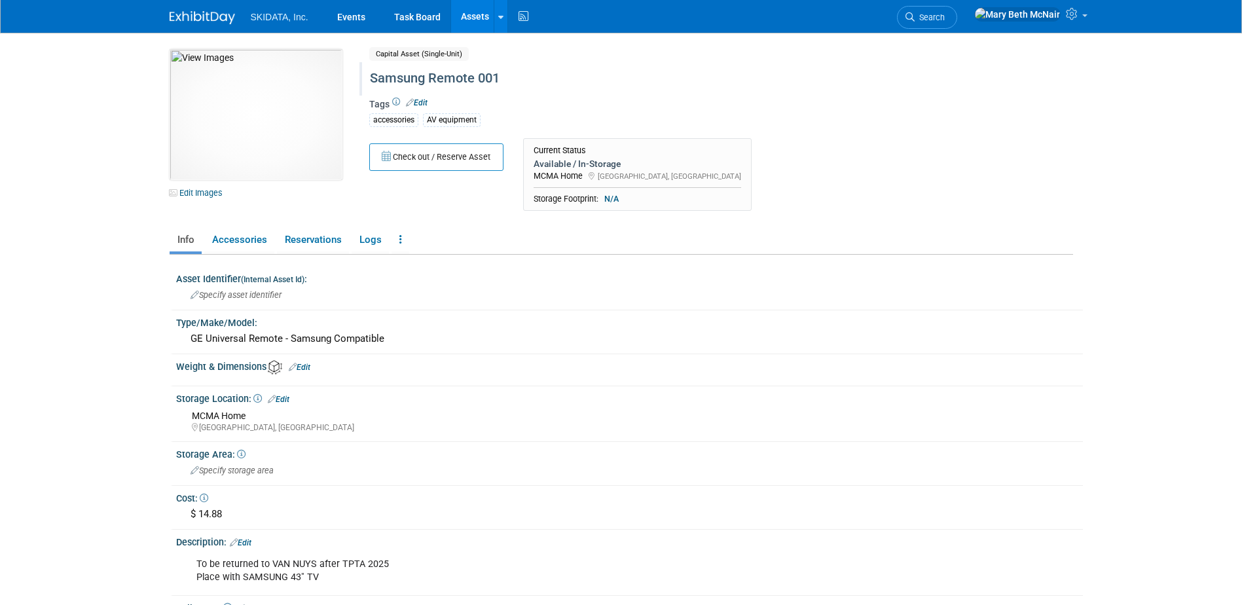
click at [479, 16] on link "Assets" at bounding box center [475, 16] width 48 height 33
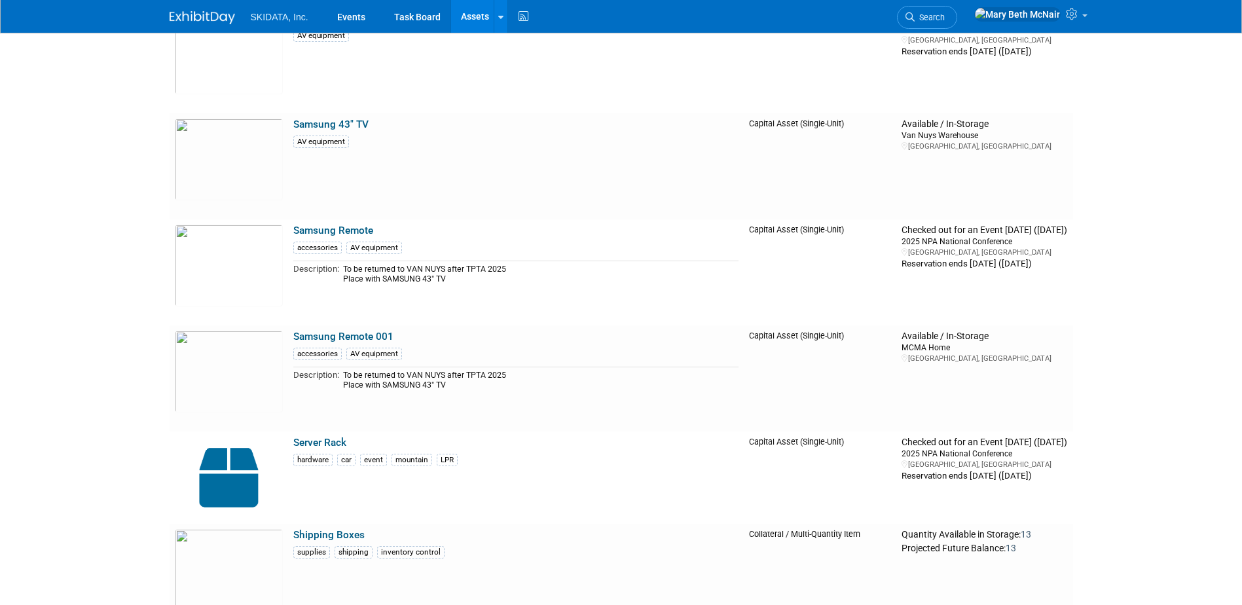
scroll to position [5173, 0]
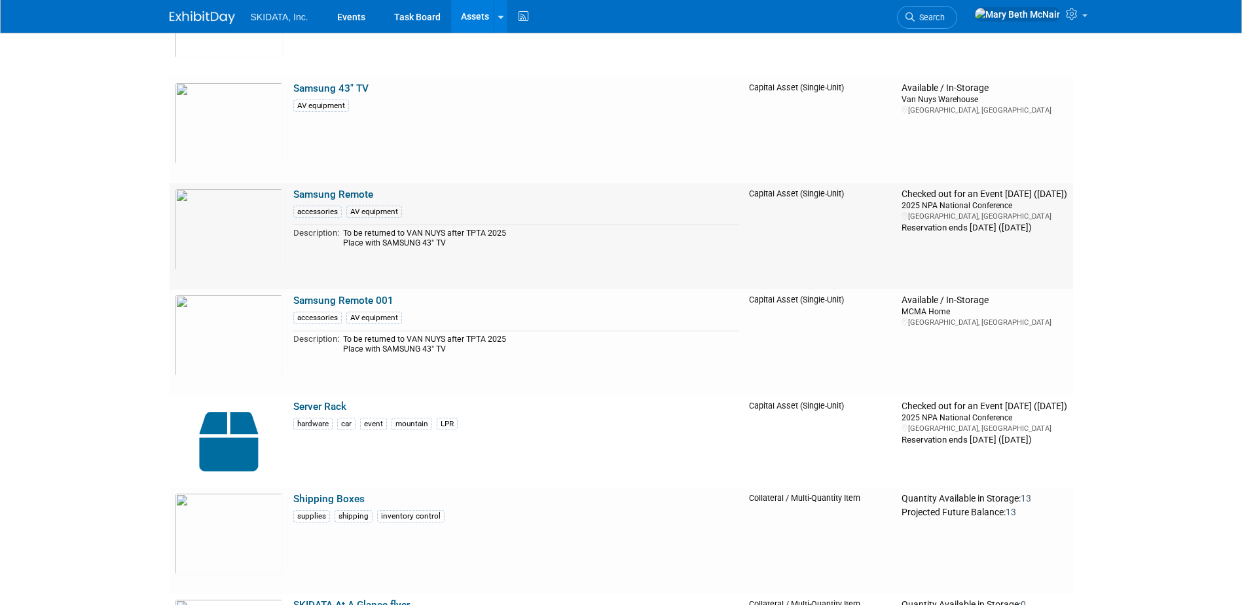
click at [350, 196] on link "Samsung Remote" at bounding box center [333, 195] width 80 height 12
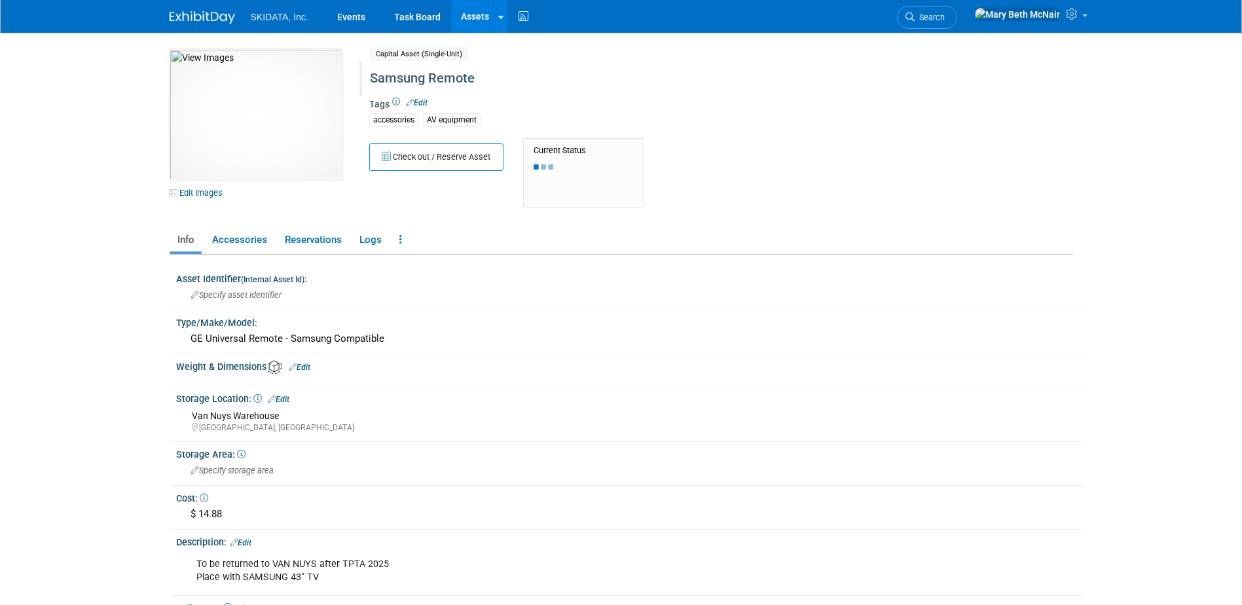
click at [494, 82] on div "Samsung Remote" at bounding box center [665, 79] width 600 height 24
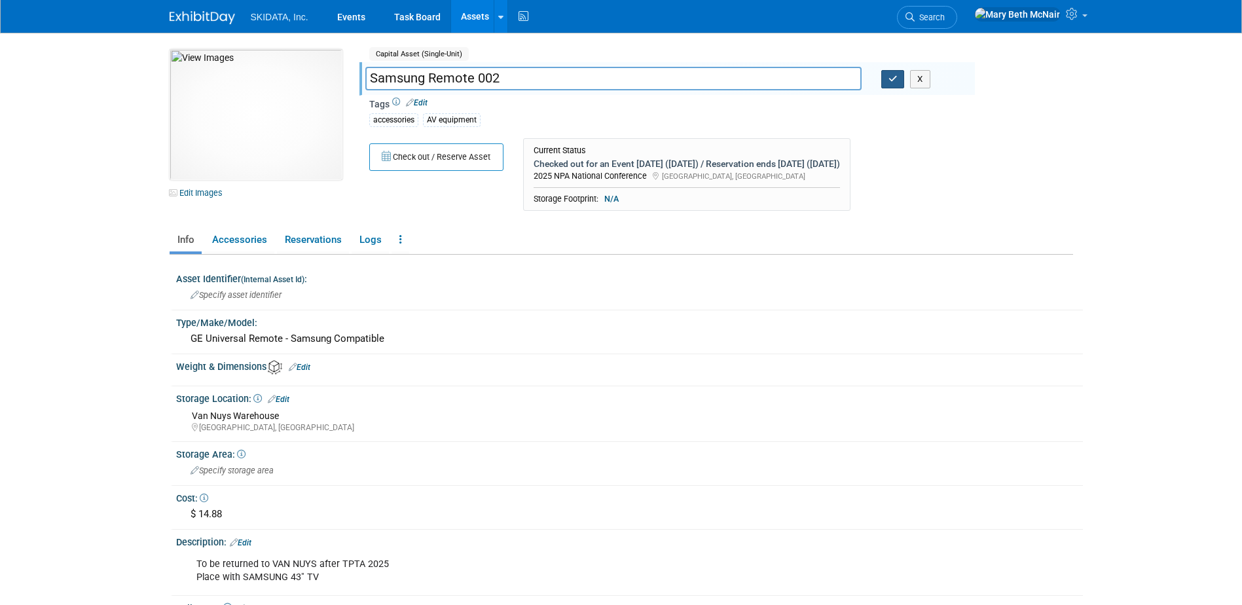
type input "Samsung Remote 002"
click at [886, 84] on button "button" at bounding box center [893, 79] width 24 height 18
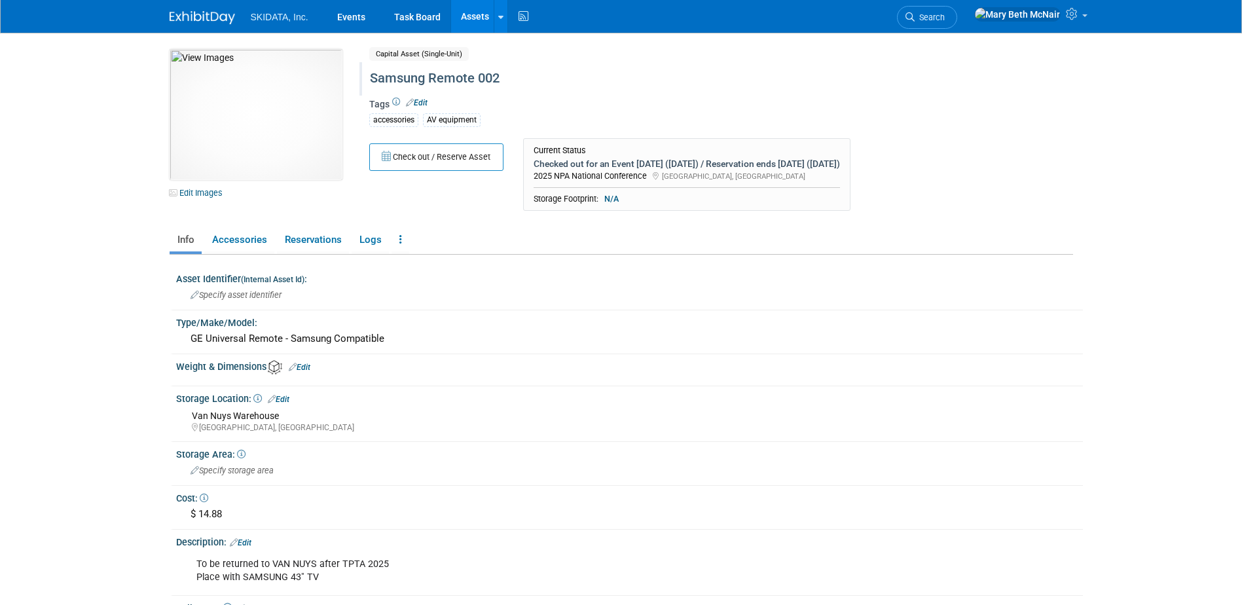
click at [641, 68] on div "Samsung Remote 002" at bounding box center [665, 79] width 600 height 24
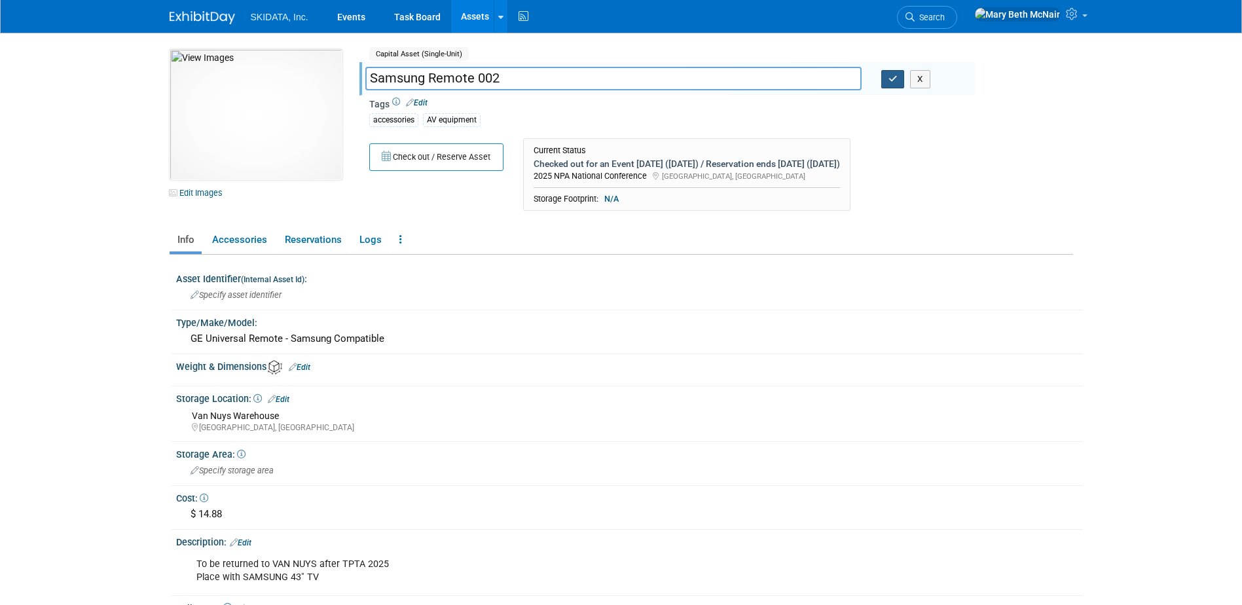
click at [889, 78] on icon "button" at bounding box center [893, 79] width 9 height 9
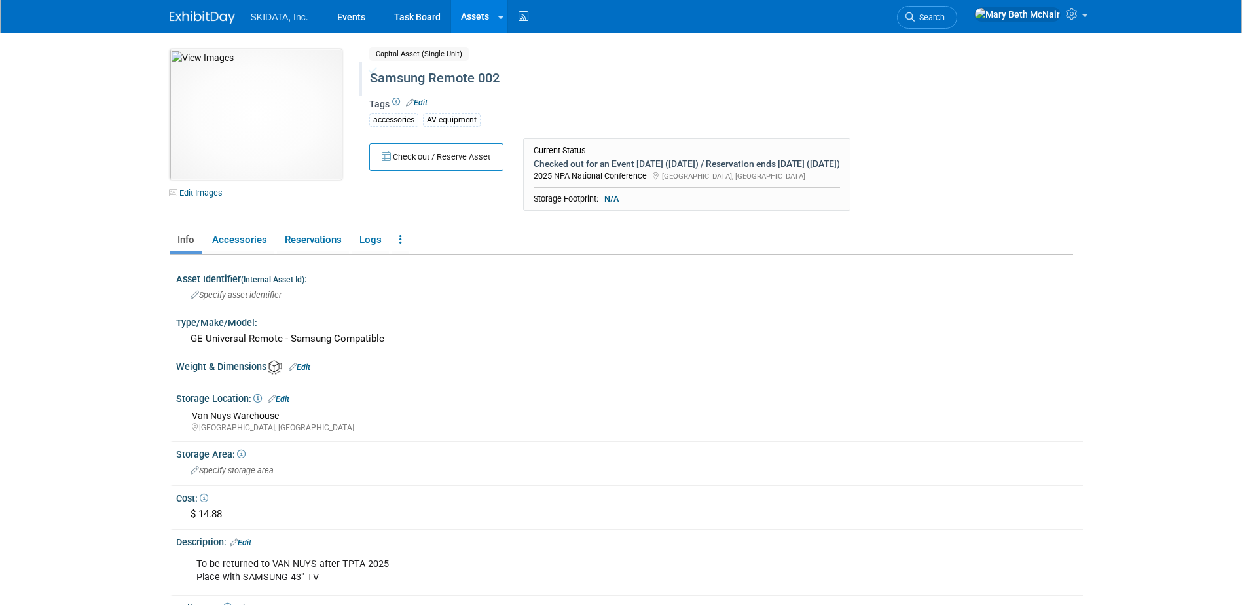
click at [461, 18] on link "Assets" at bounding box center [475, 16] width 48 height 33
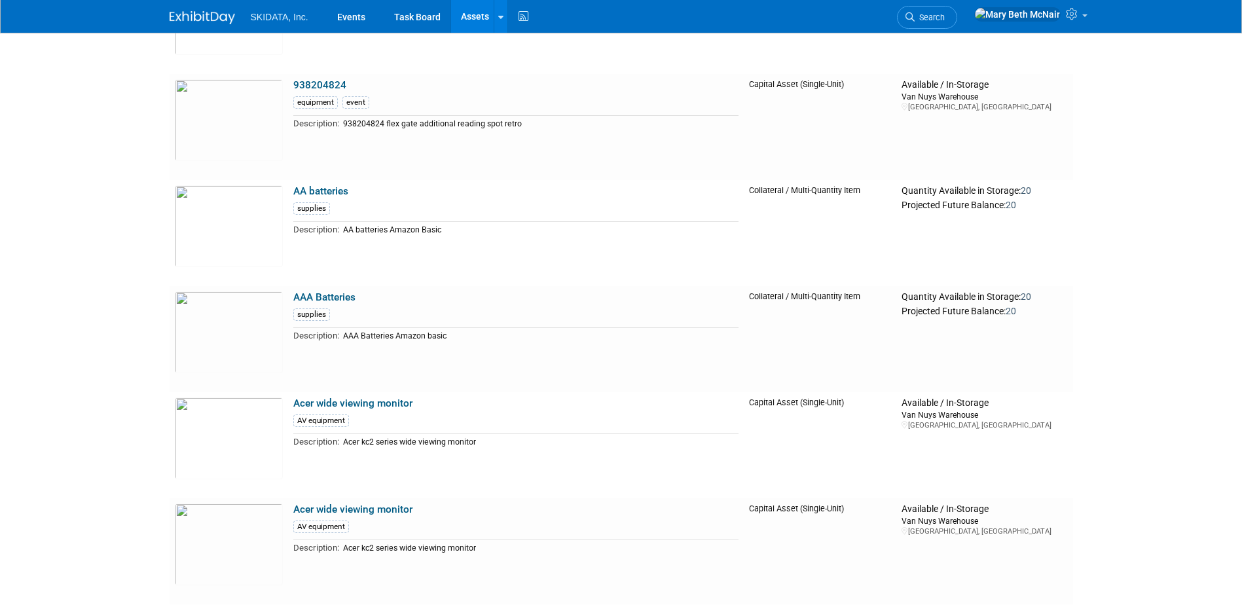
scroll to position [524, 0]
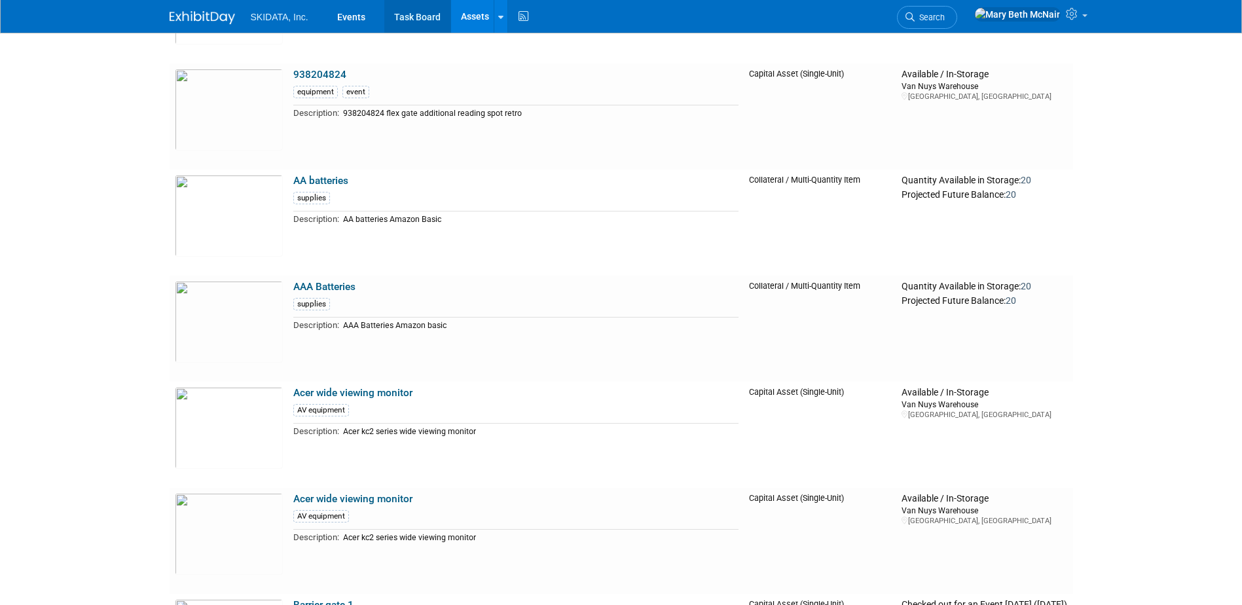
click at [401, 14] on link "Task Board" at bounding box center [417, 16] width 66 height 33
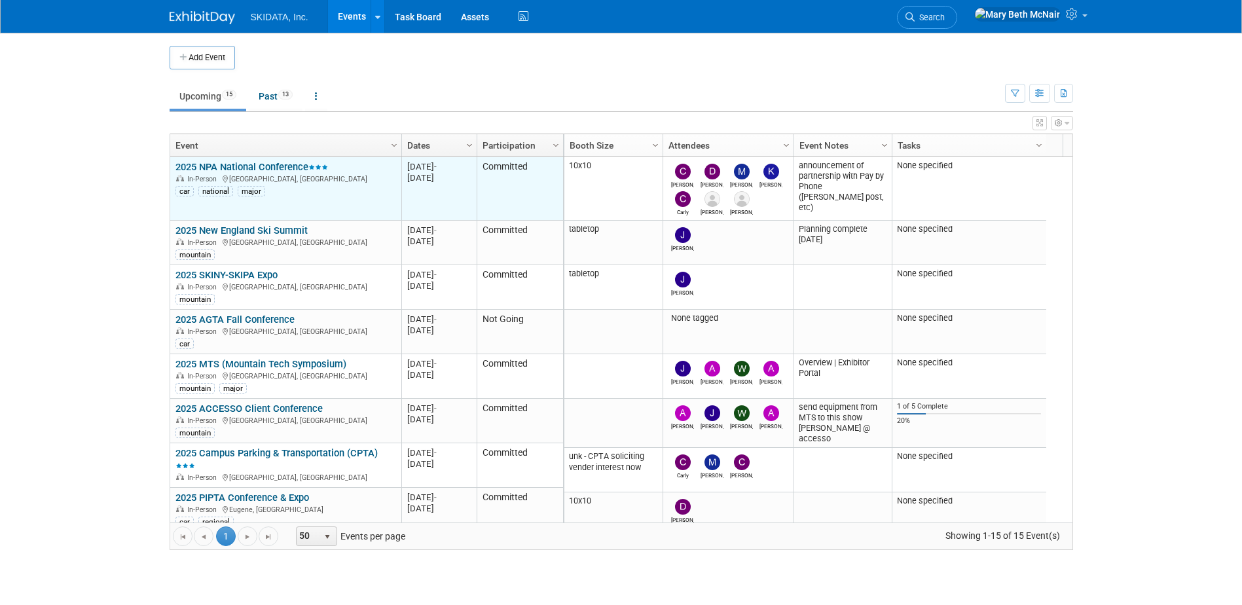
click at [246, 172] on div "2025 NPA National Conference In-Person [GEOGRAPHIC_DATA], [GEOGRAPHIC_DATA] car…" at bounding box center [285, 179] width 220 height 36
click at [248, 162] on link "2025 NPA National Conference" at bounding box center [251, 167] width 153 height 12
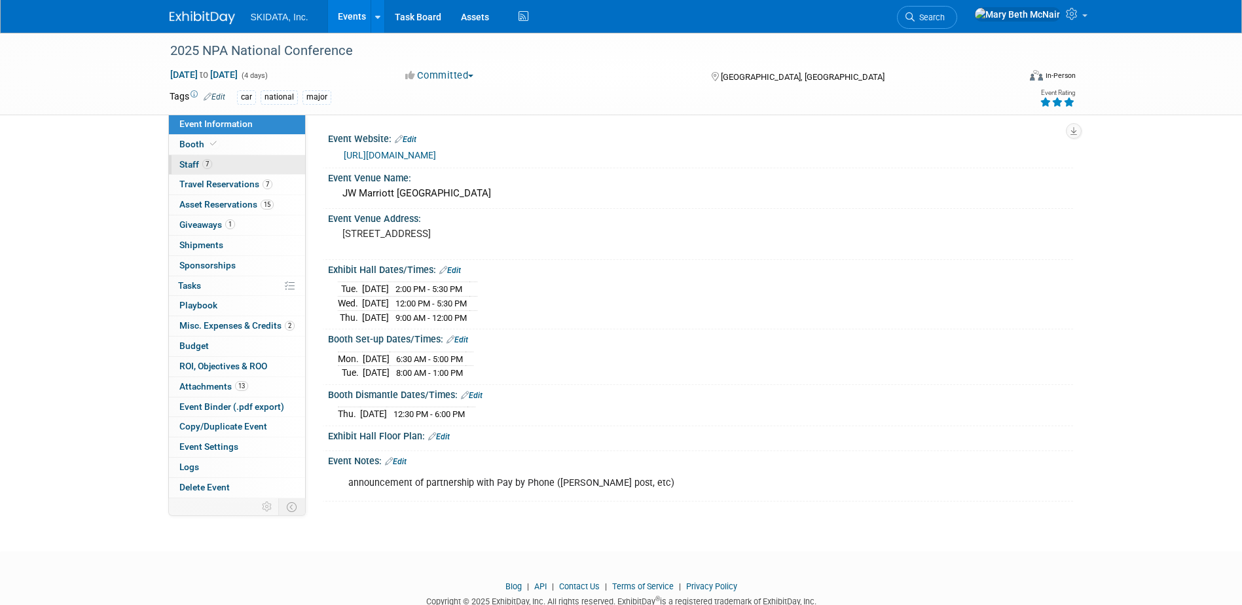
click at [189, 160] on span "Staff 7" at bounding box center [195, 164] width 33 height 10
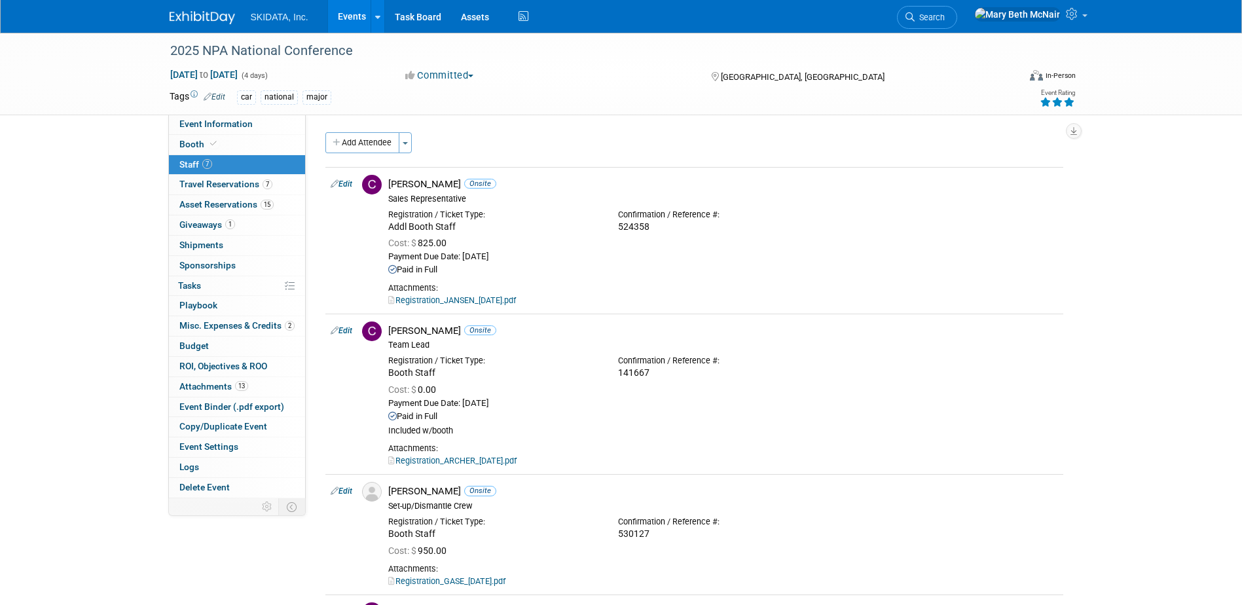
click at [344, 18] on link "Events" at bounding box center [352, 16] width 48 height 33
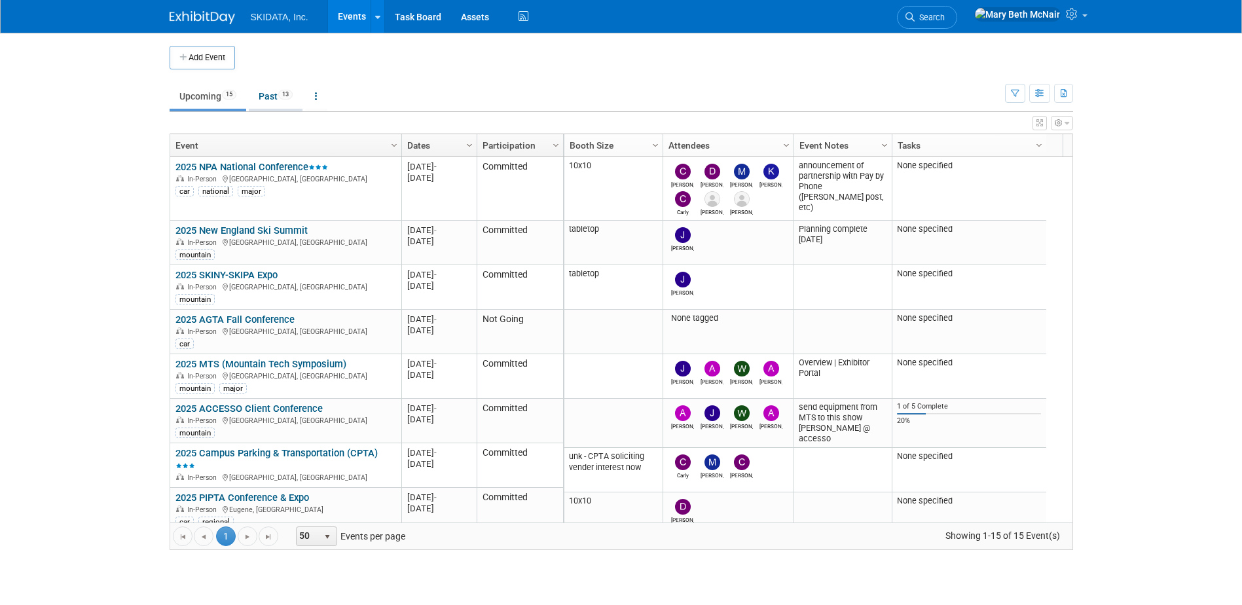
click at [272, 95] on link "Past 13" at bounding box center [276, 96] width 54 height 25
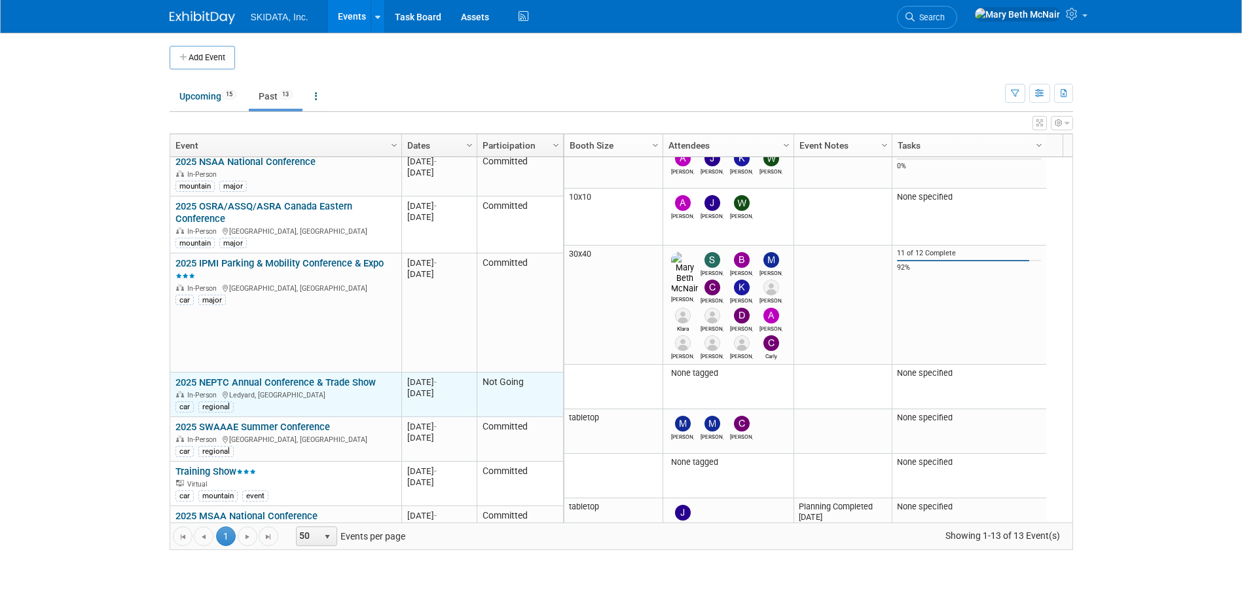
scroll to position [301, 0]
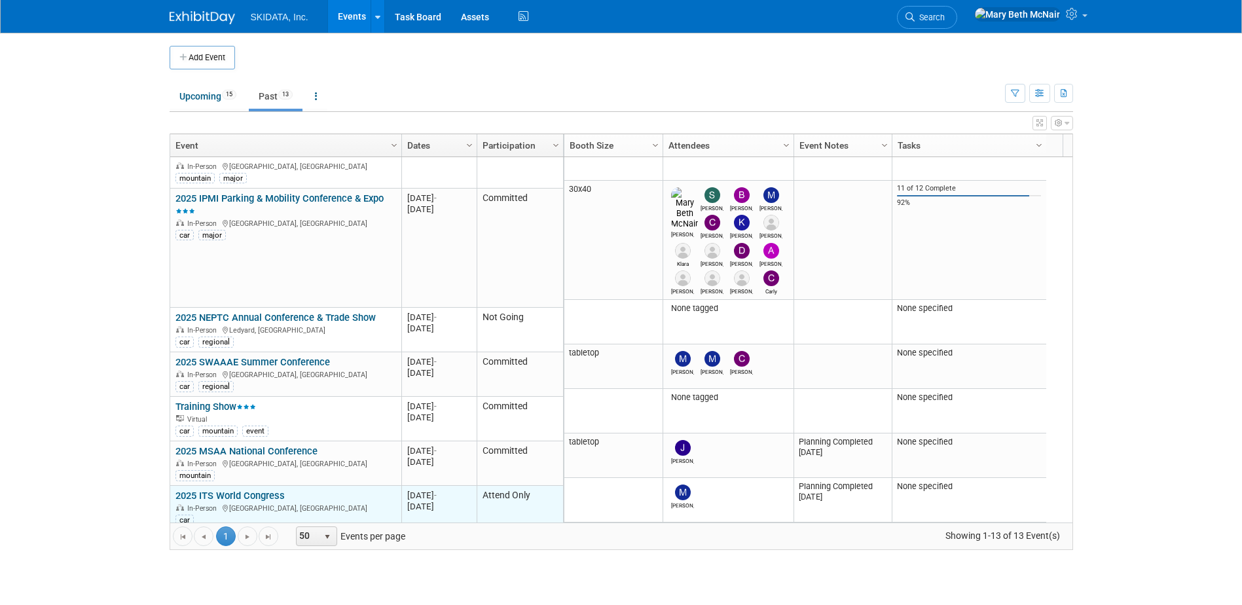
click at [241, 490] on link "2025 ITS World Congress" at bounding box center [229, 496] width 109 height 12
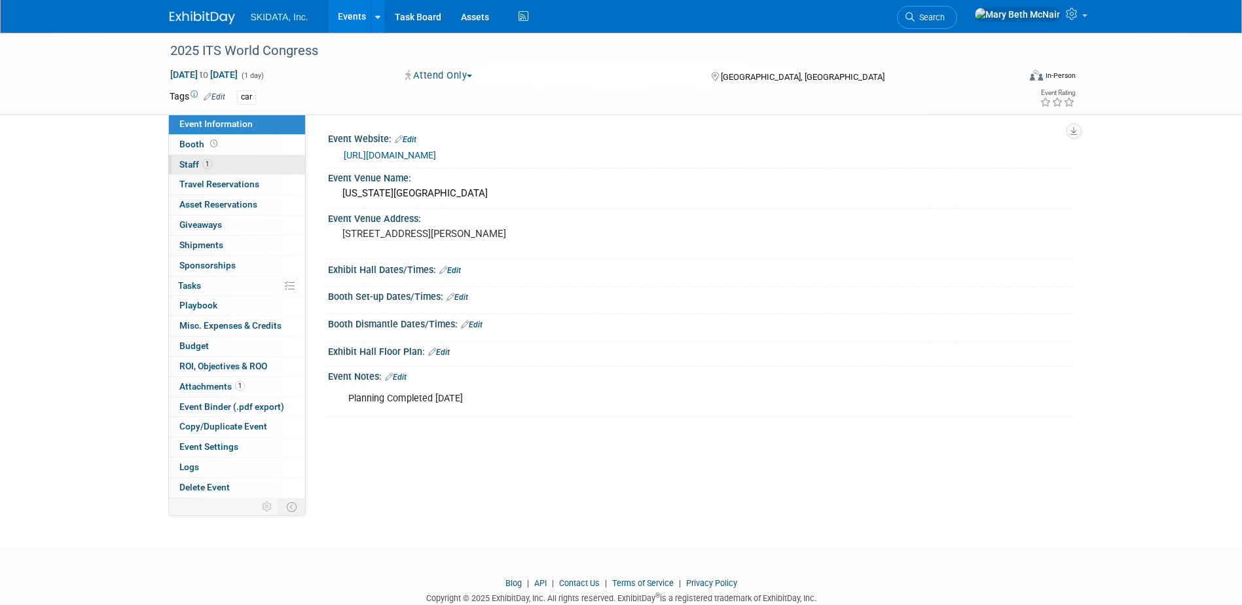
click at [179, 161] on span "Staff 1" at bounding box center [195, 164] width 33 height 10
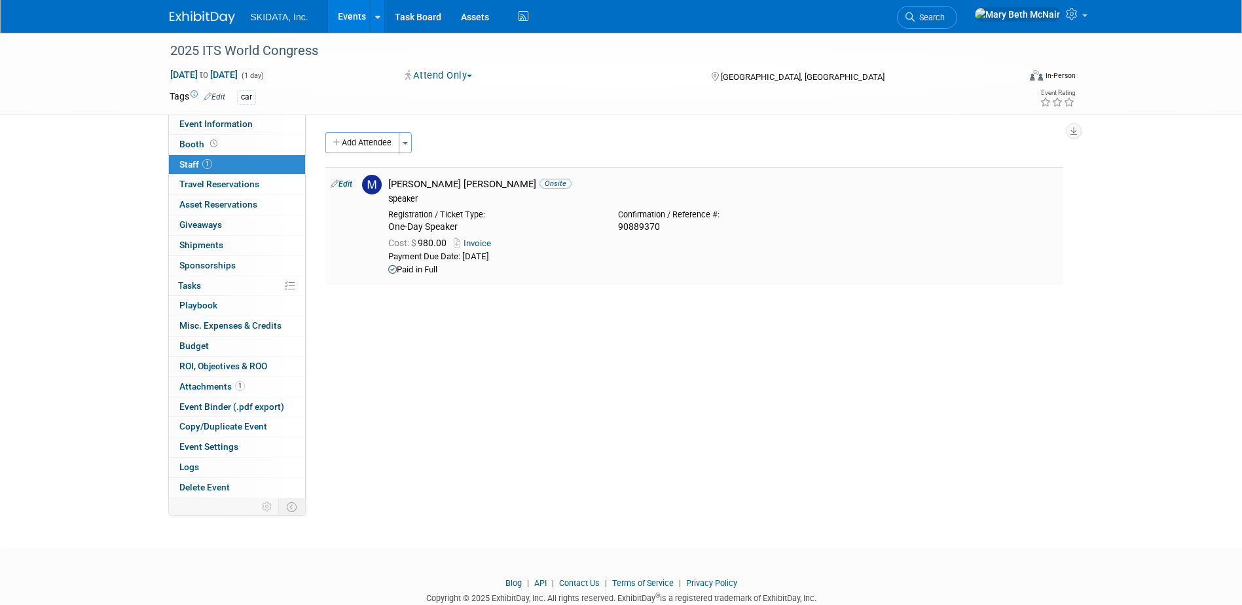
click at [486, 245] on link "Invoice" at bounding box center [475, 243] width 43 height 10
